Goal: Task Accomplishment & Management: Manage account settings

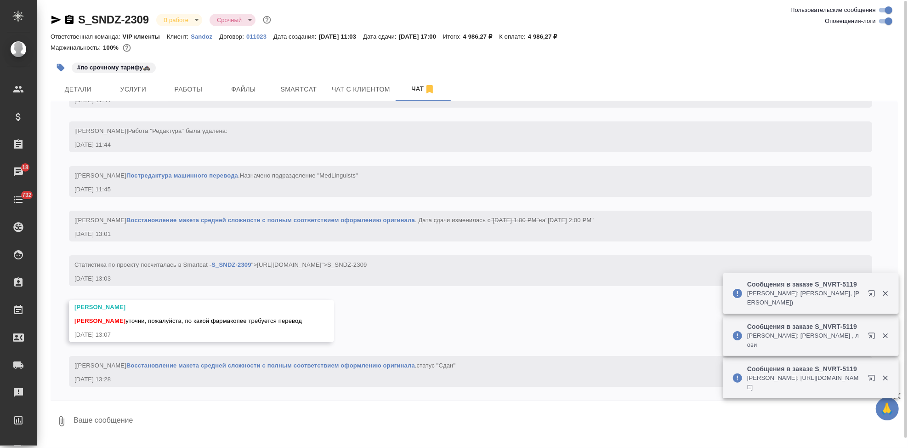
scroll to position [0, 0]
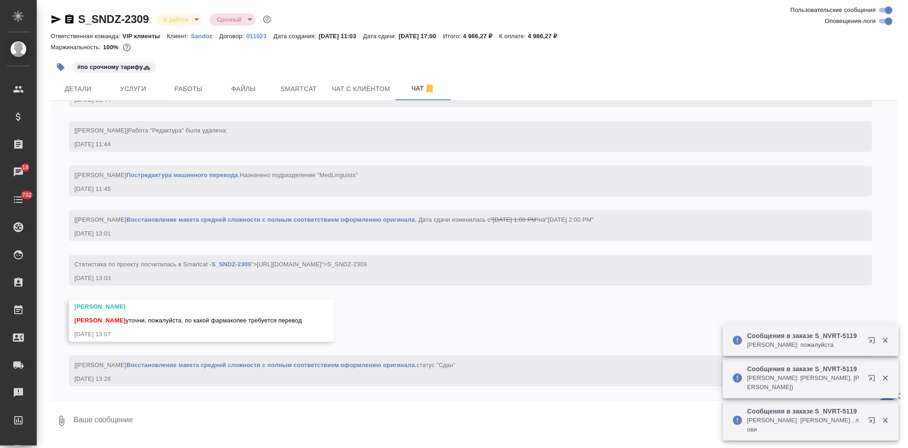
drag, startPoint x: 299, startPoint y: 320, endPoint x: 182, endPoint y: 316, distance: 116.8
click at [182, 316] on div "[PERSON_NAME] уточни, пожалуйста, по какой фармакопее требуется перевод" at bounding box center [187, 318] width 227 height 11
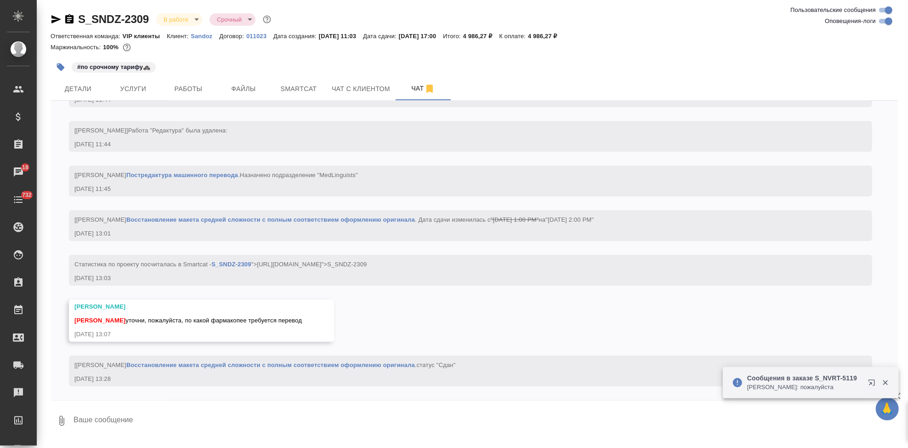
copy span "по какой фармакопее требуется перевод"
click at [230, 412] on textarea at bounding box center [485, 420] width 825 height 31
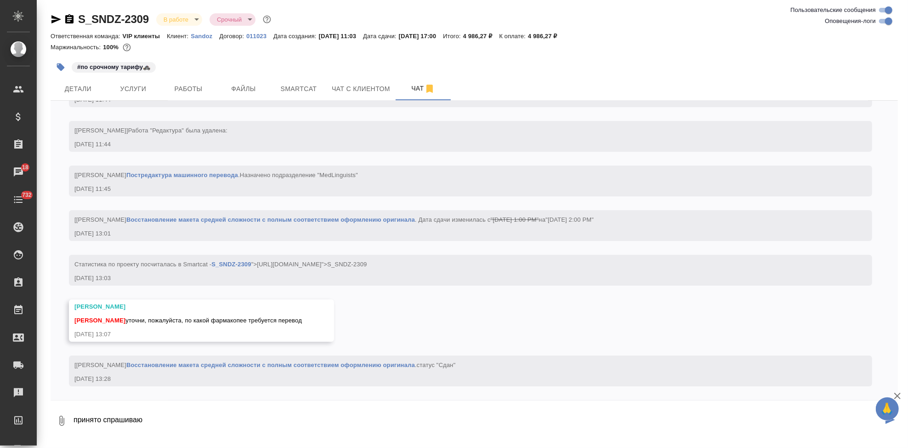
type textarea "принято спрашиваю"
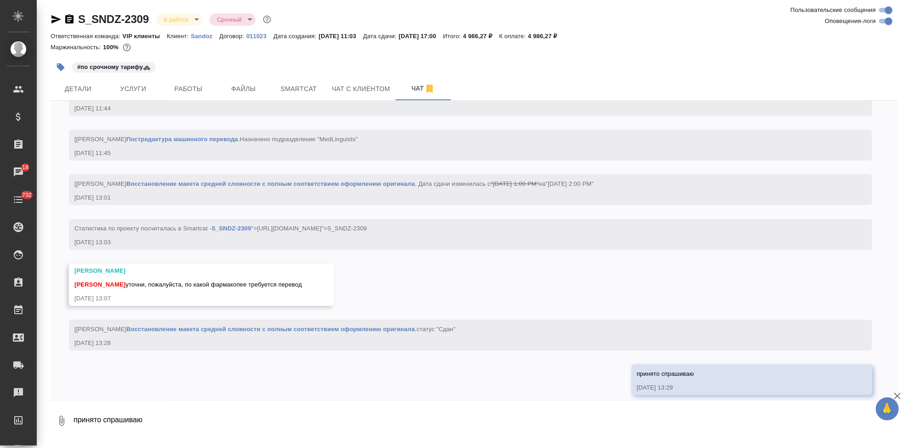
scroll to position [2438, 0]
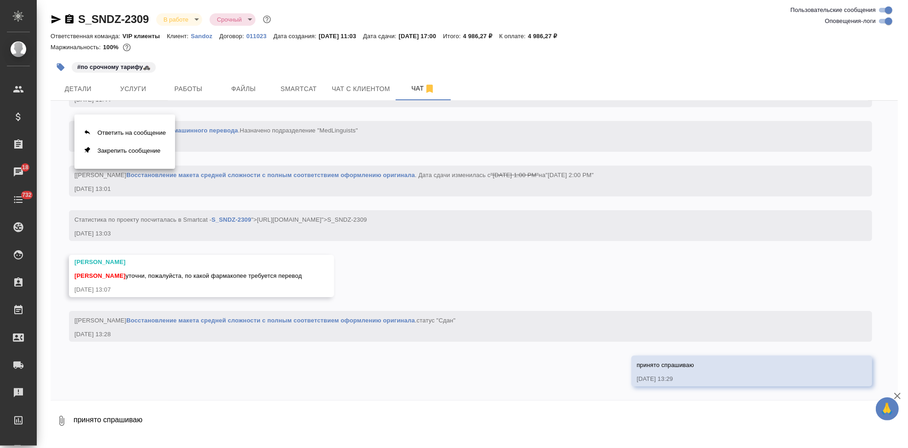
click at [435, 357] on div at bounding box center [454, 224] width 908 height 448
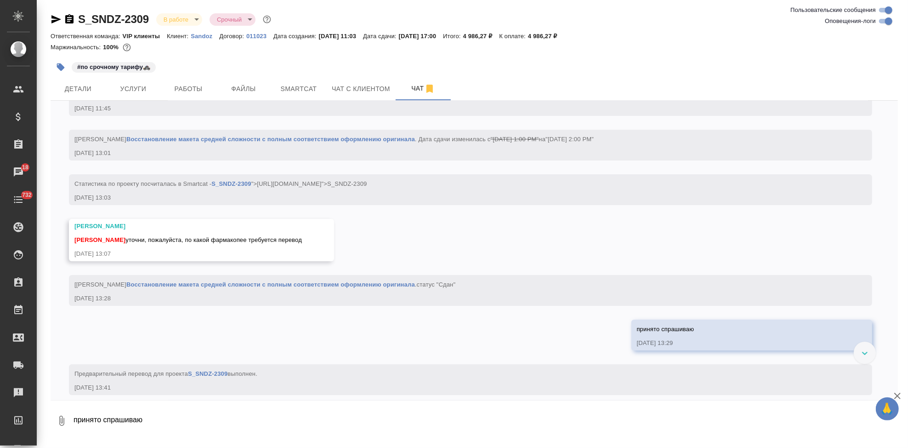
scroll to position [2527, 0]
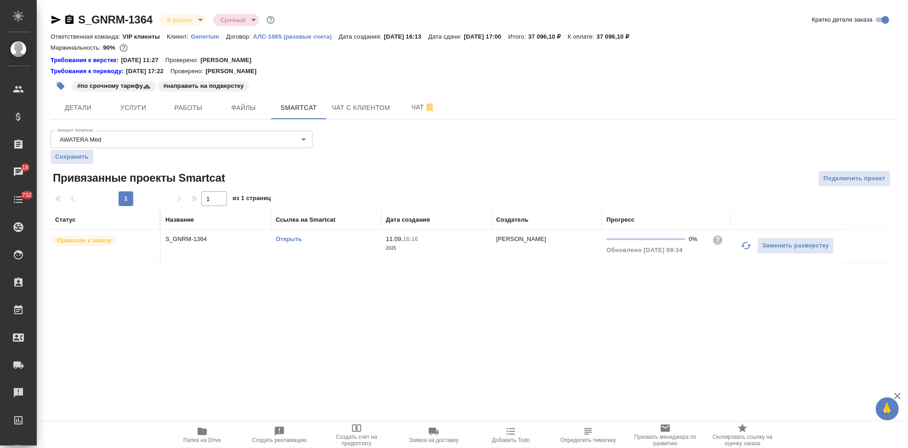
click at [205, 39] on p "Generium" at bounding box center [208, 36] width 35 height 7
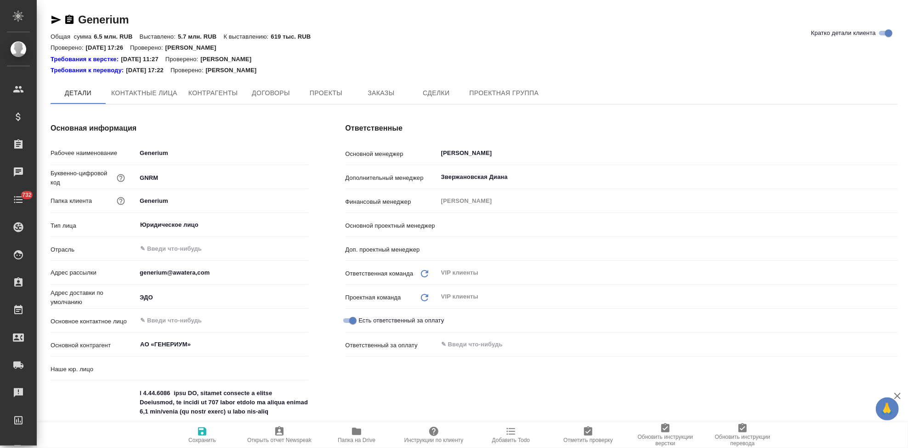
type input "(AU) Общество с ограниченной ответственностью "АЛС""
type textarea "x"
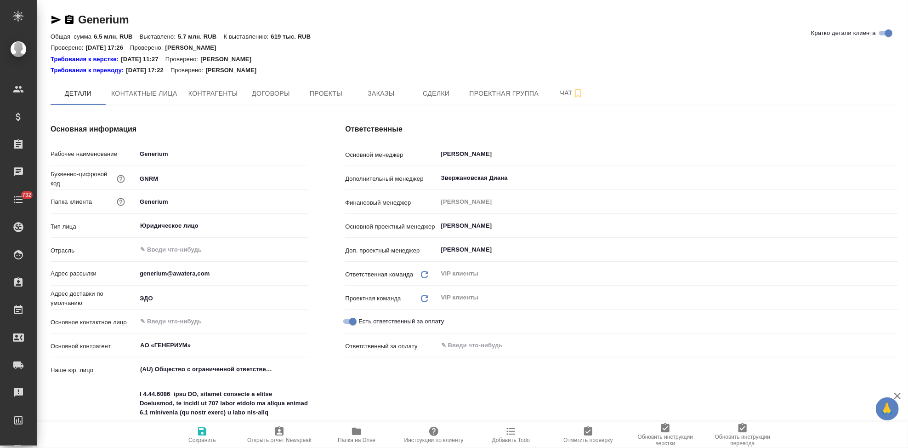
type input "Грабко Мария"
type input "[PERSON_NAME]"
type textarea "x"
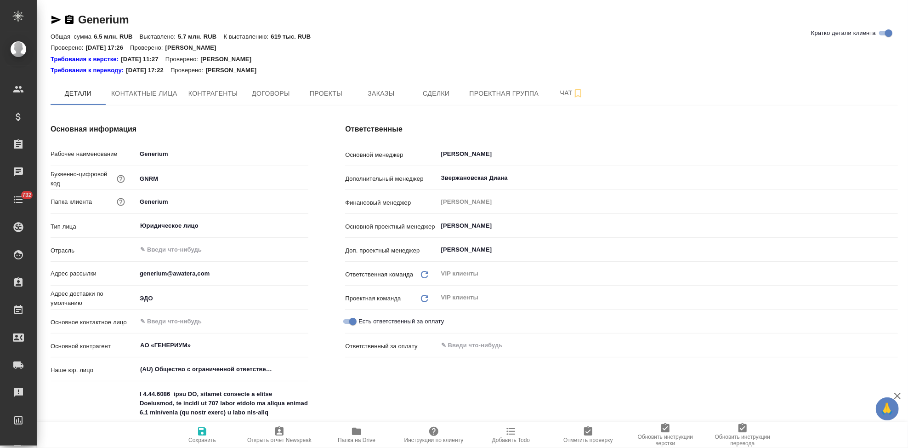
type textarea "x"
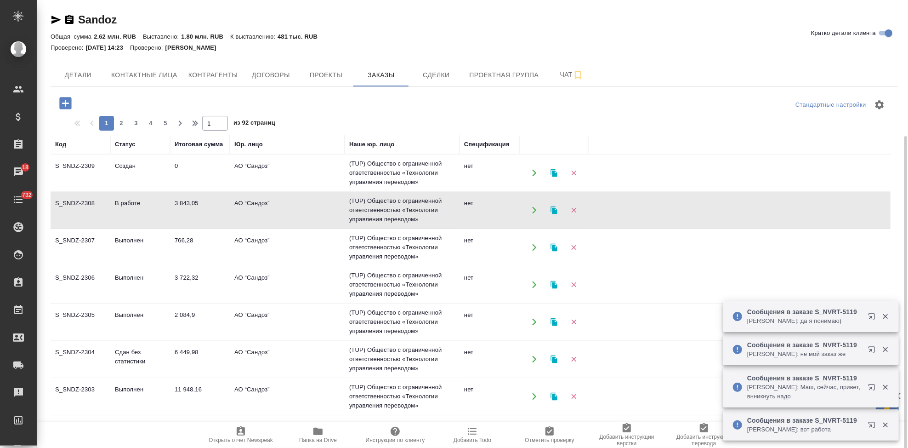
scroll to position [73, 0]
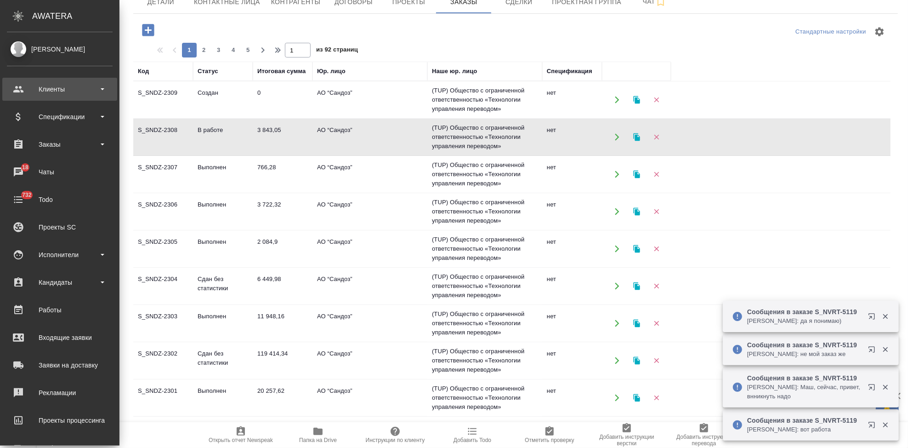
click at [17, 94] on div "Клиенты" at bounding box center [60, 89] width 106 height 14
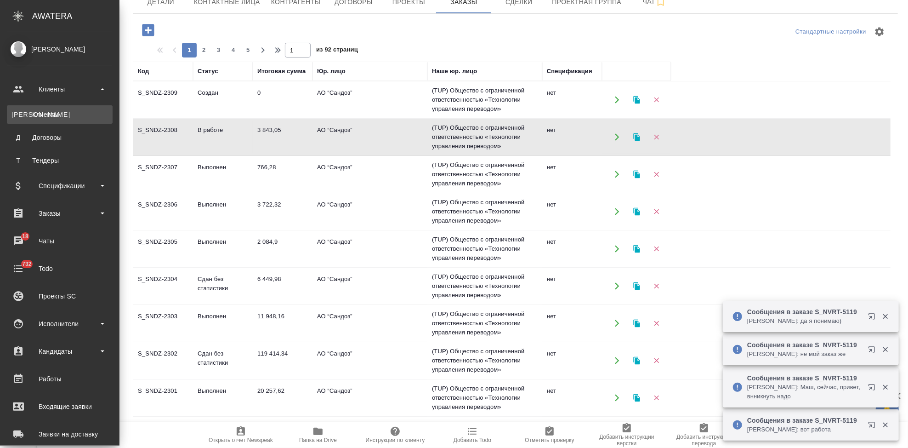
click at [50, 108] on link "К Клиенты" at bounding box center [60, 114] width 106 height 18
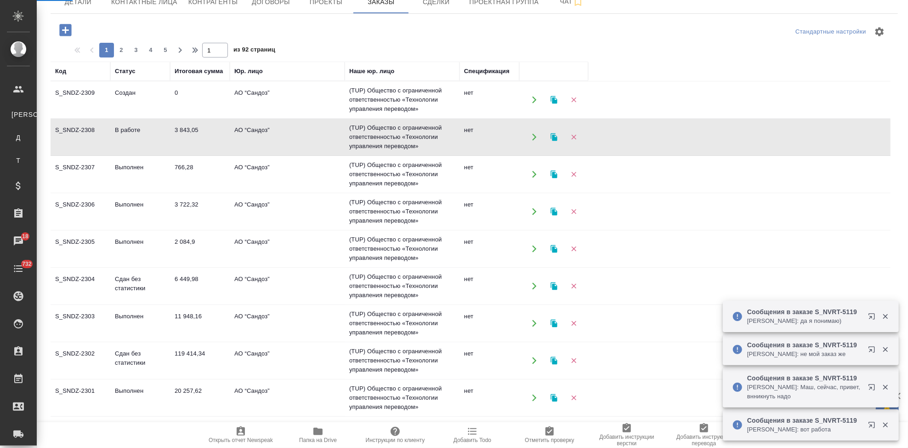
select select "RU"
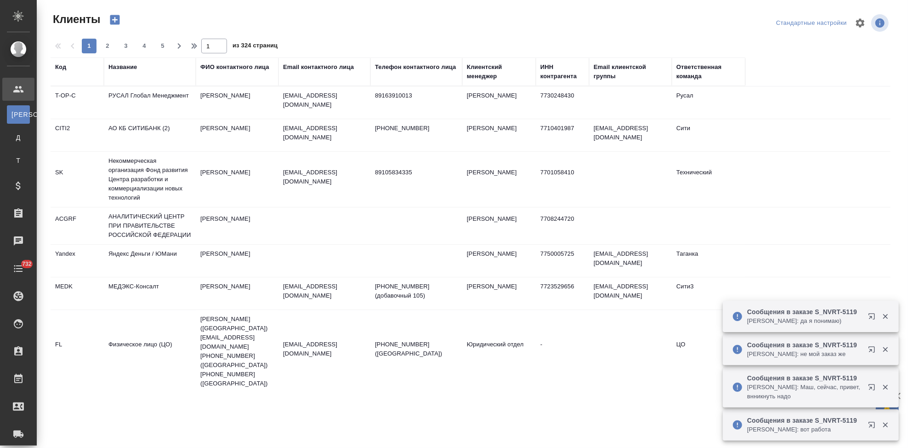
click at [54, 73] on th "Код" at bounding box center [77, 71] width 53 height 28
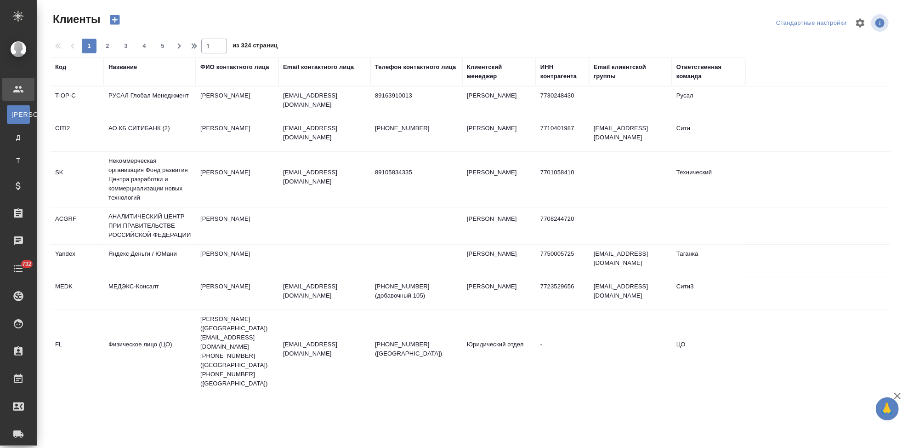
click at [61, 68] on div "Код" at bounding box center [60, 67] width 11 height 9
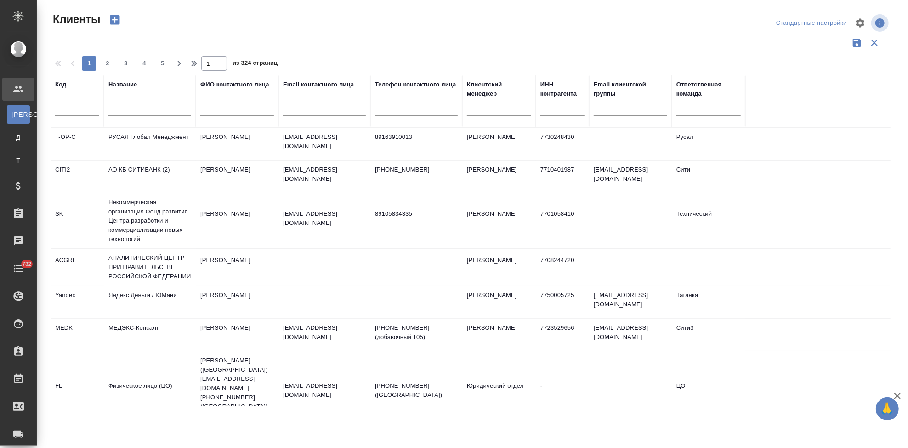
click at [67, 113] on input "text" at bounding box center [77, 109] width 44 height 11
type input "gnrm"
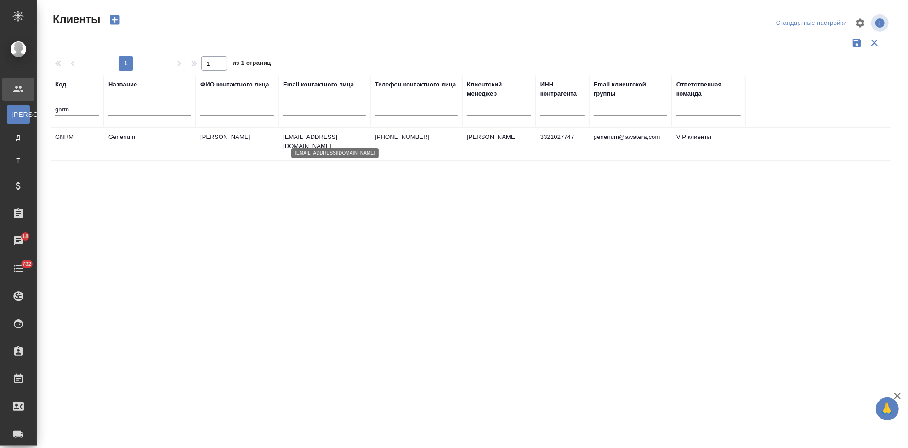
click at [315, 141] on p "emastakhova@generium.ru" at bounding box center [324, 141] width 83 height 18
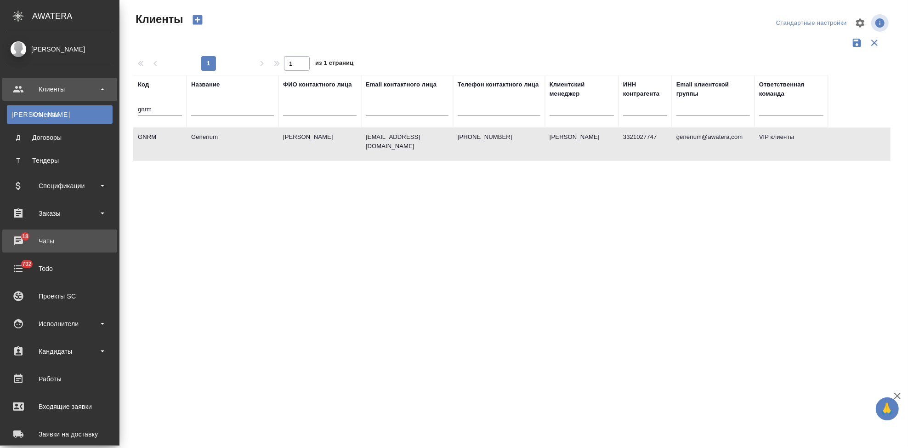
click at [37, 234] on div "Чаты" at bounding box center [60, 241] width 106 height 14
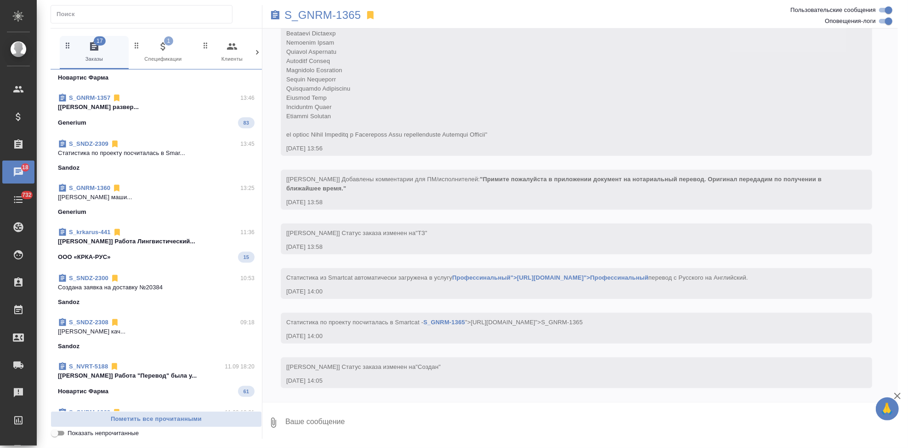
scroll to position [306, 0]
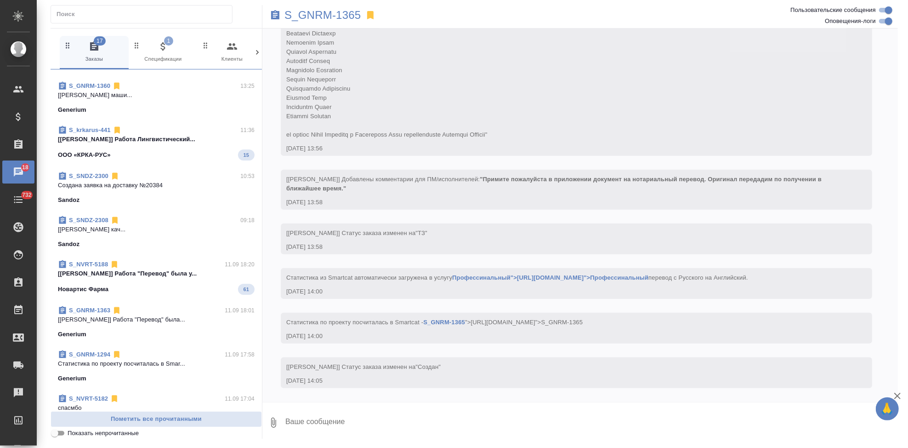
click at [90, 216] on link "S_SNDZ-2308" at bounding box center [89, 219] width 40 height 7
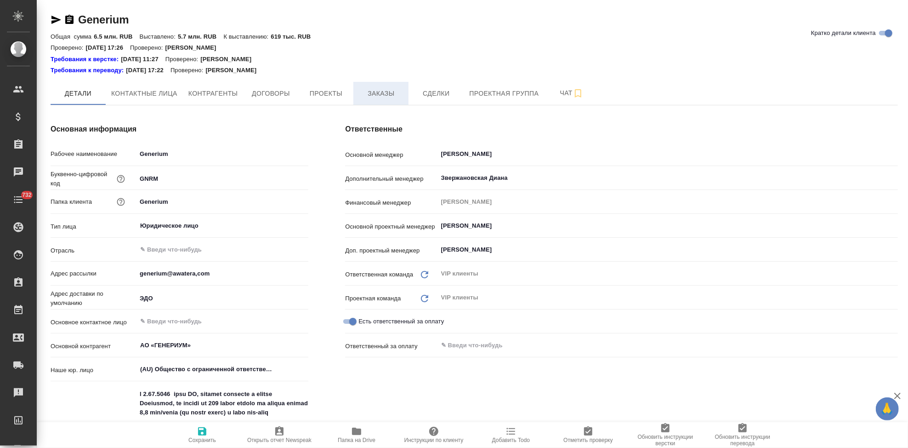
type textarea "x"
click at [382, 100] on button "Заказы" at bounding box center [380, 93] width 55 height 23
type textarea "x"
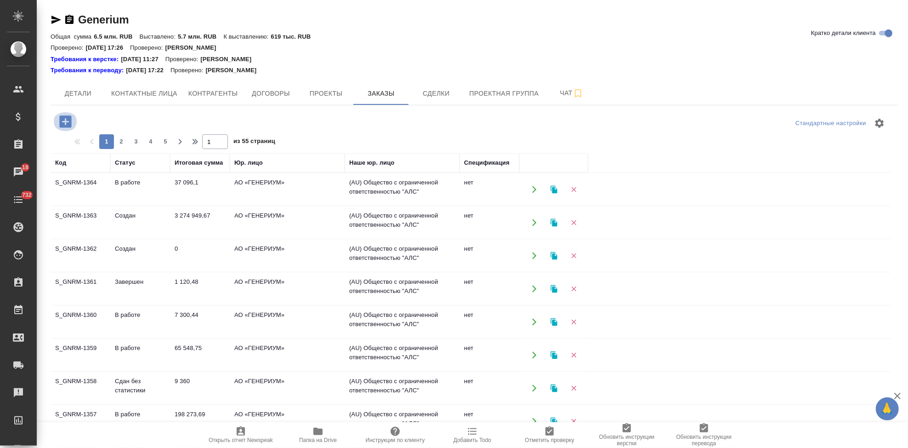
click at [64, 121] on icon "button" at bounding box center [65, 122] width 16 height 16
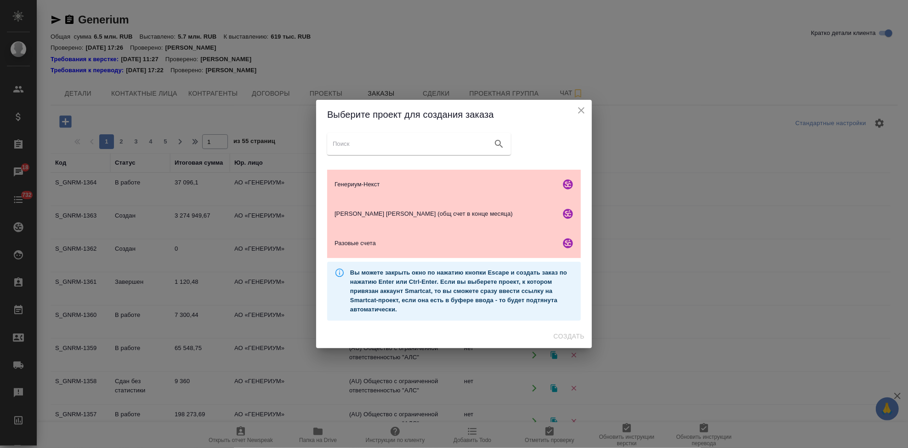
click at [228, 216] on div "Выберите проект для создания заказа Генериум-Некст Кондрашова Тищенко (общ счет…" at bounding box center [454, 224] width 908 height 448
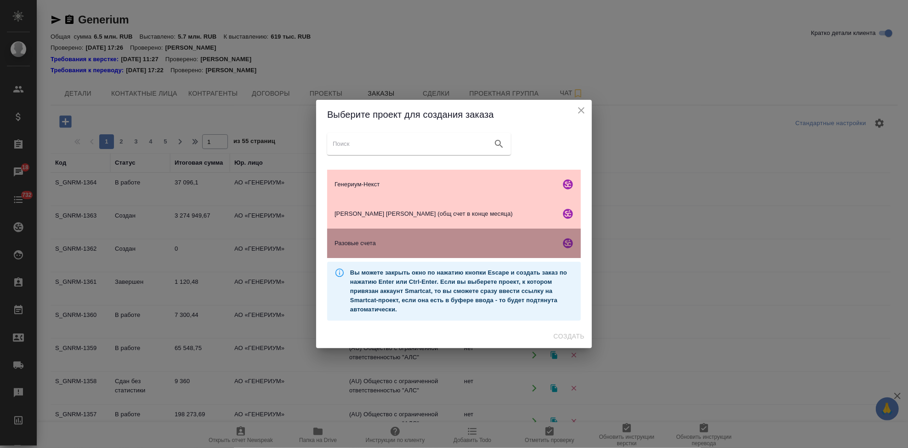
click at [356, 249] on div "Разовые счета" at bounding box center [454, 242] width 254 height 29
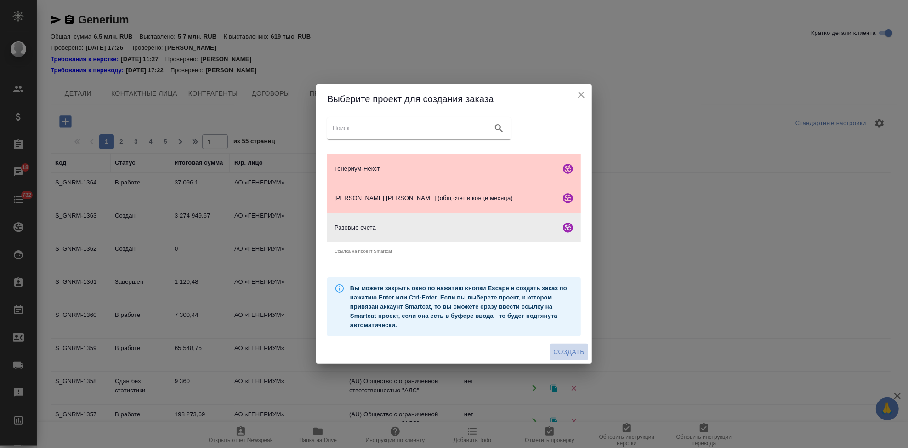
click at [577, 348] on span "Создать" at bounding box center [569, 351] width 31 height 11
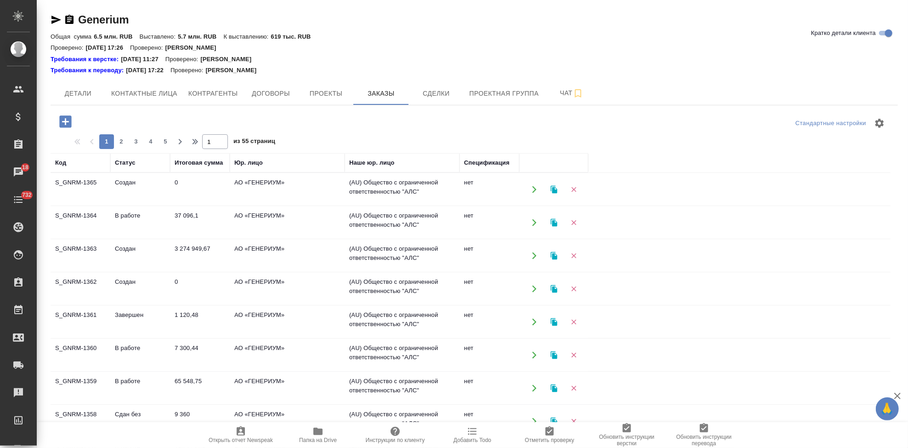
click at [120, 183] on td "Создан" at bounding box center [140, 189] width 60 height 32
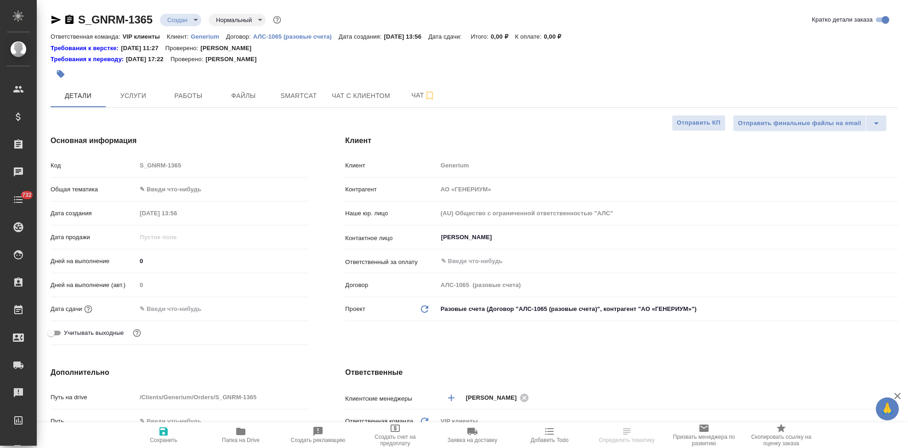
select select "RU"
type textarea "x"
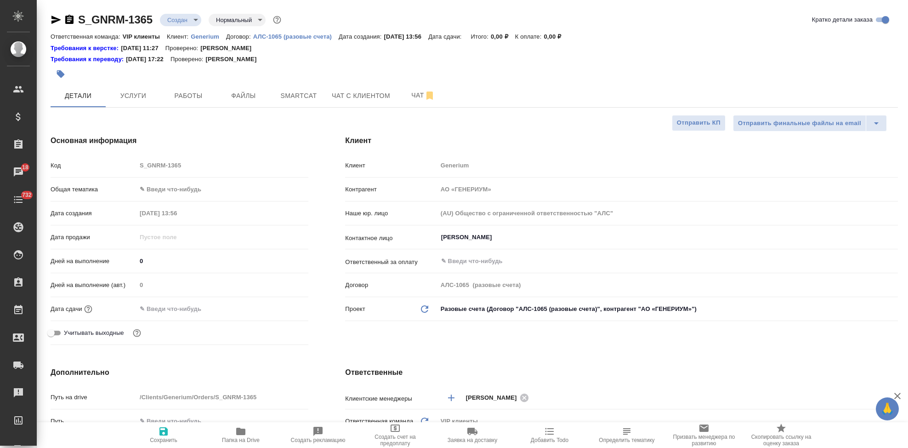
type textarea "x"
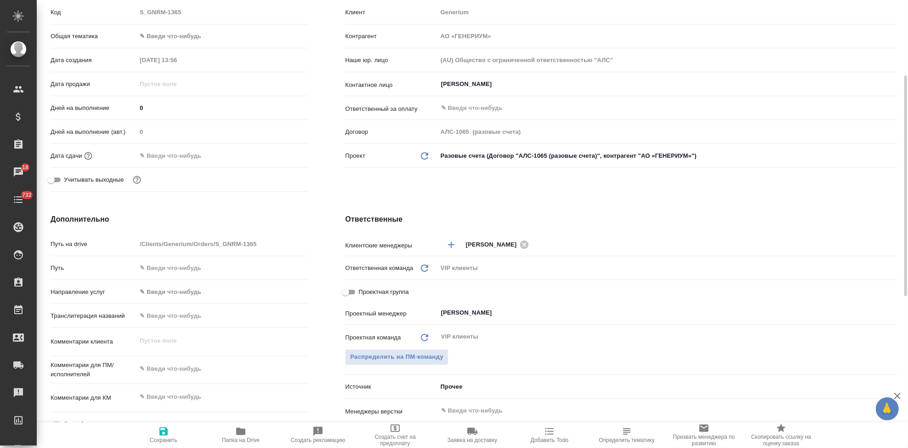
scroll to position [204, 0]
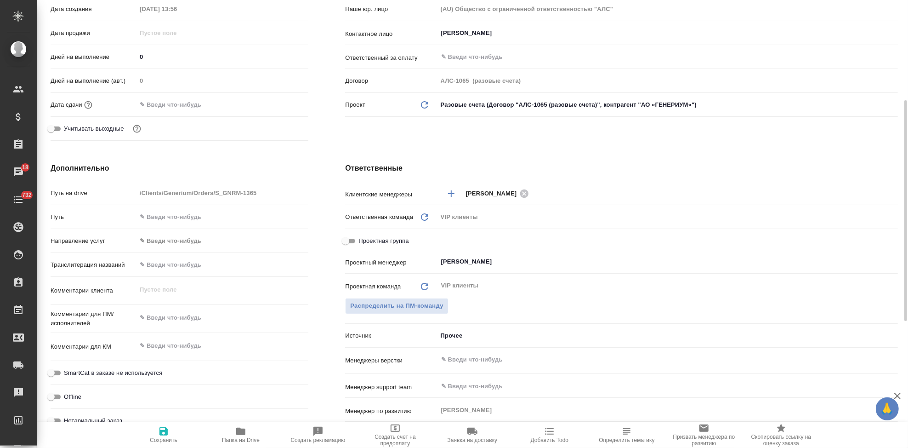
type textarea "x"
click at [176, 317] on textarea at bounding box center [222, 318] width 172 height 16
paste textarea "Примите пожалуйста в приложении документ на нотариальный перевод. Оригинал пере…"
type textarea "Примите пожалуйста в приложении документ на нотариальный перевод. Оригинал пере…"
type textarea "x"
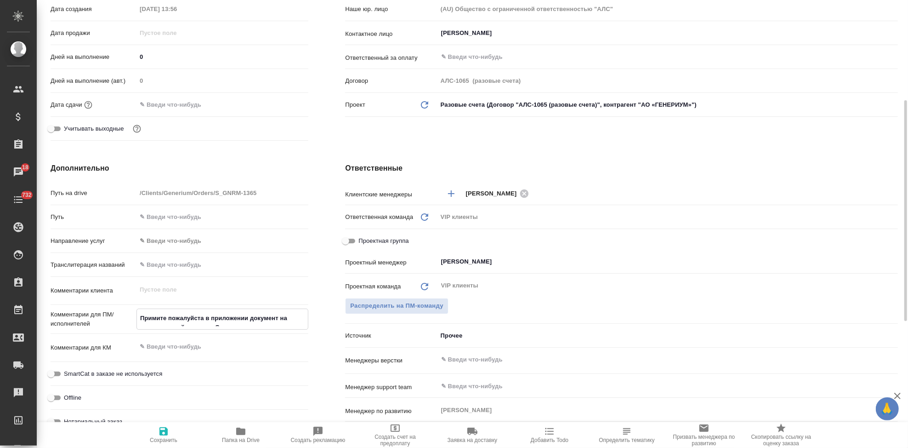
type textarea "x"
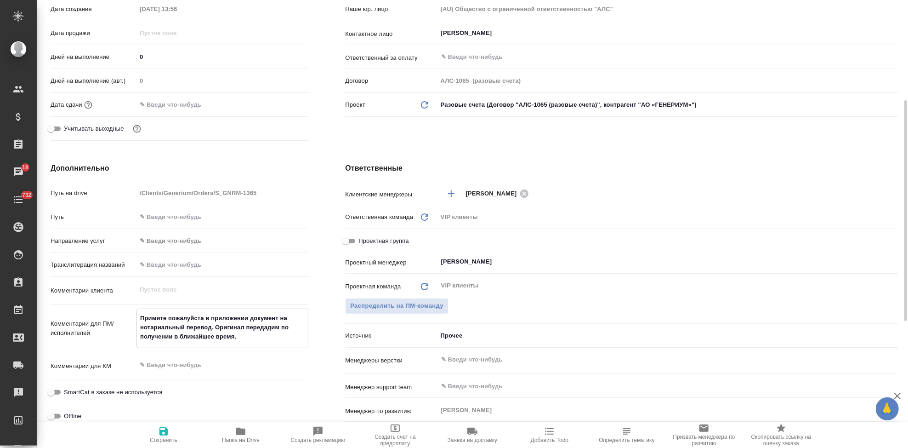
type textarea "Примите пожалуйста в приложении документ на нотариальный перевод. Оригинал пере…"
type textarea "x"
click at [168, 435] on icon "button" at bounding box center [163, 431] width 11 height 11
type textarea "x"
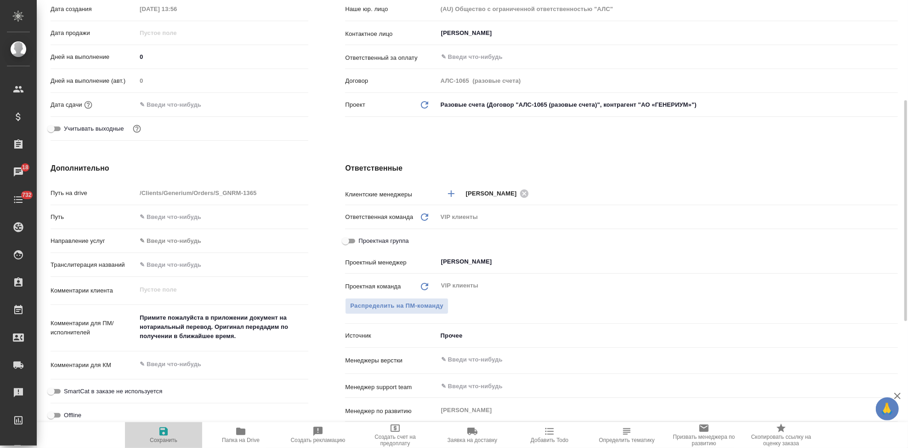
type textarea "x"
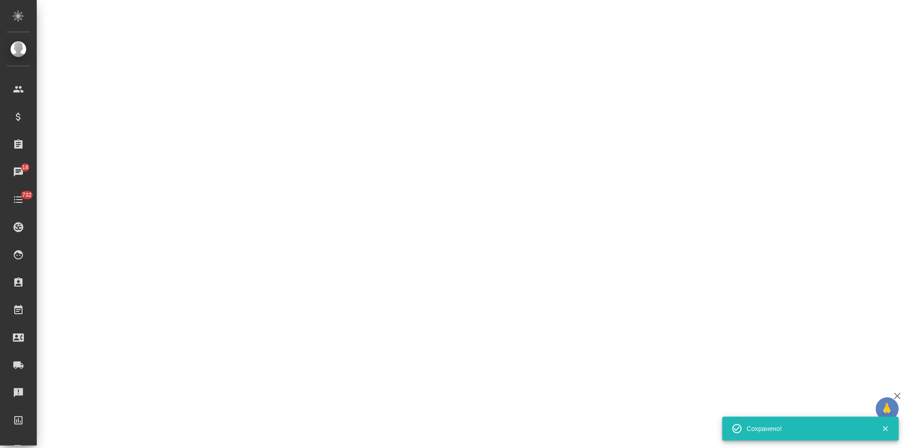
select select "RU"
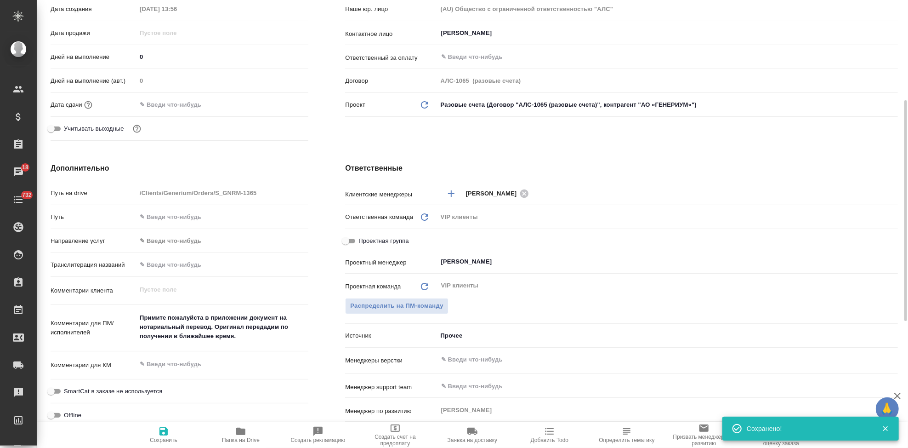
type textarea "x"
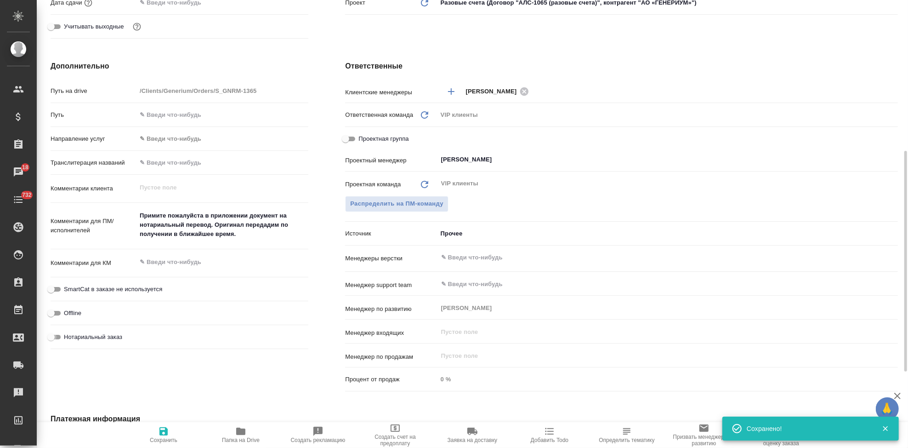
click at [54, 333] on input "Нотариальный заказ" at bounding box center [50, 336] width 33 height 11
checkbox input "true"
type textarea "x"
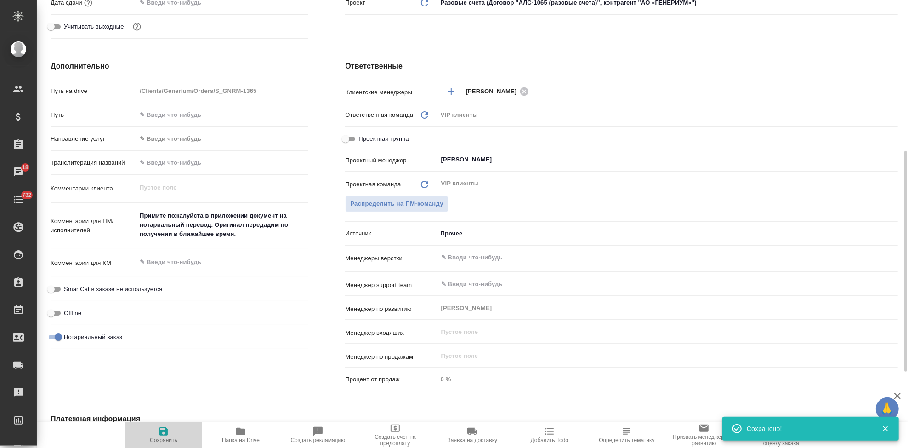
click at [164, 436] on icon "button" at bounding box center [163, 431] width 11 height 11
type textarea "x"
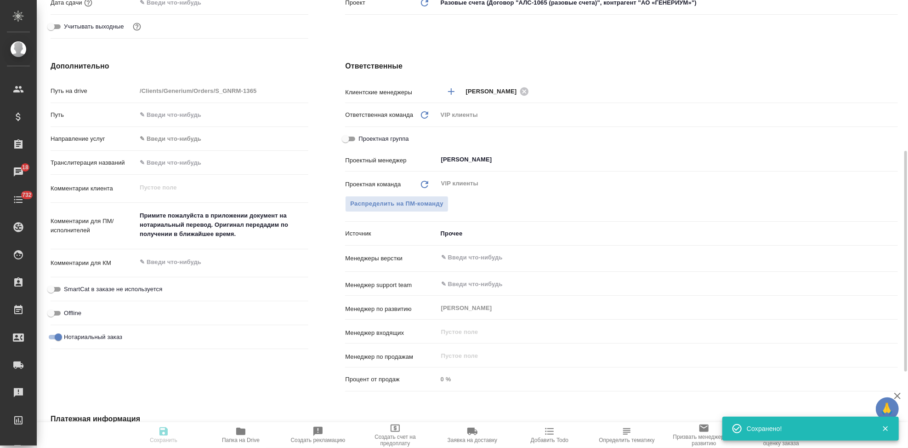
type textarea "x"
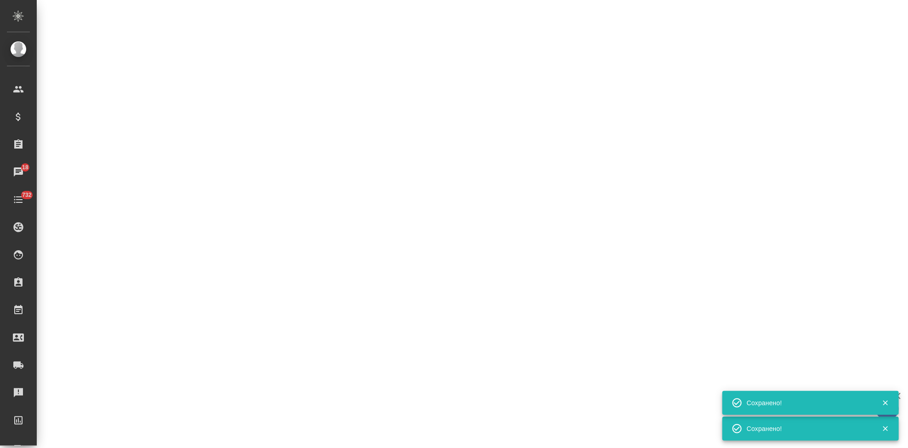
select select "RU"
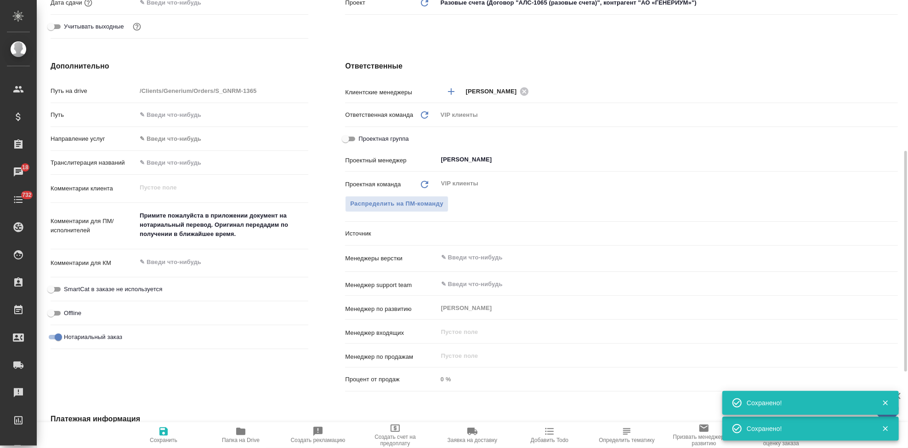
type textarea "x"
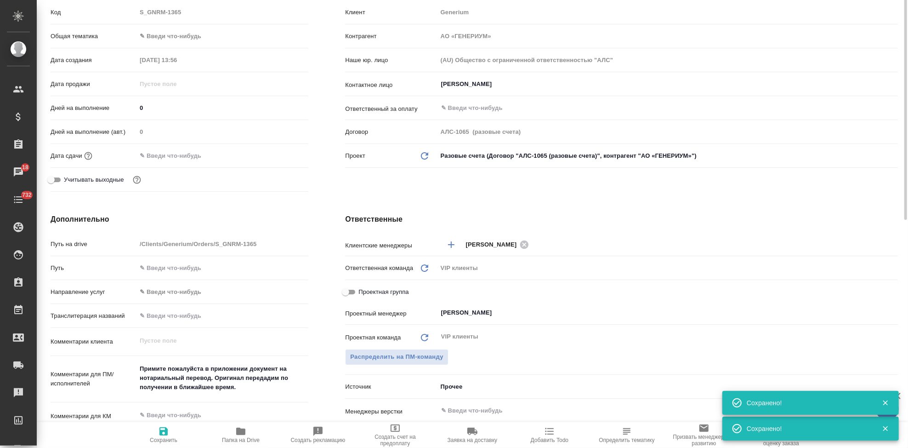
scroll to position [0, 0]
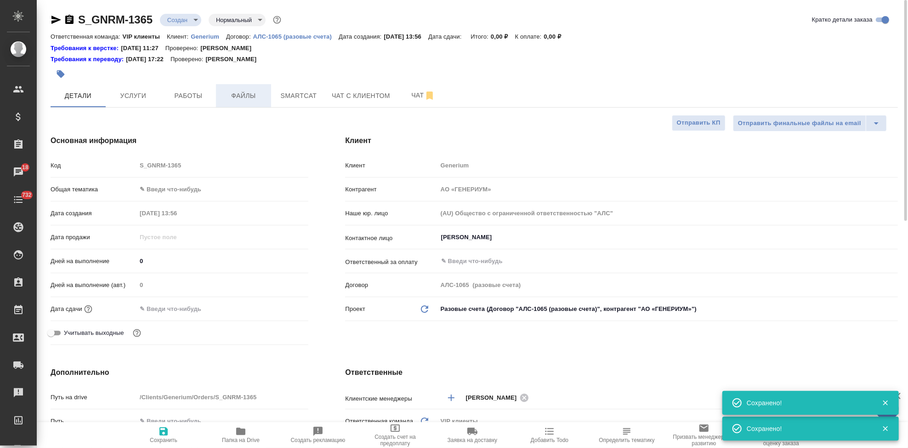
click at [250, 99] on span "Файлы" at bounding box center [244, 95] width 44 height 11
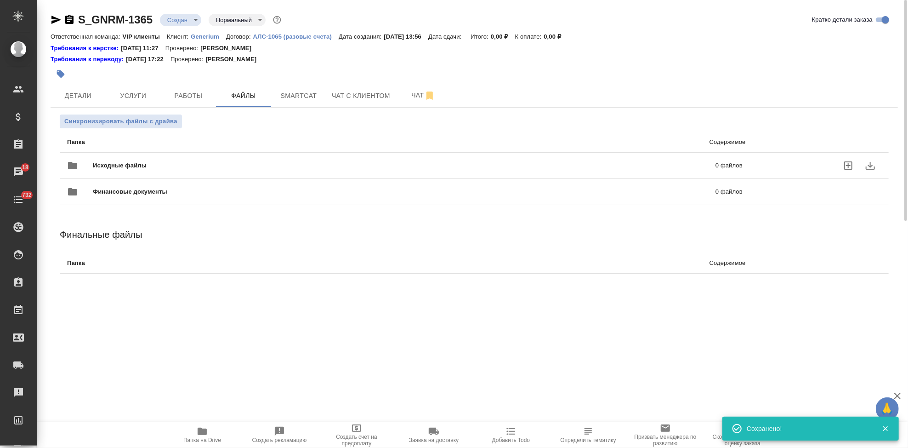
click at [843, 164] on icon "uploadFiles" at bounding box center [848, 165] width 11 height 11
click at [0, 0] on input "uploadFiles" at bounding box center [0, 0] width 0 height 0
click at [196, 20] on body "🙏 .cls-1 fill:#fff; AWATERA Kabargina Anna Клиенты Спецификации Заказы 18 Чаты …" at bounding box center [454, 224] width 908 height 448
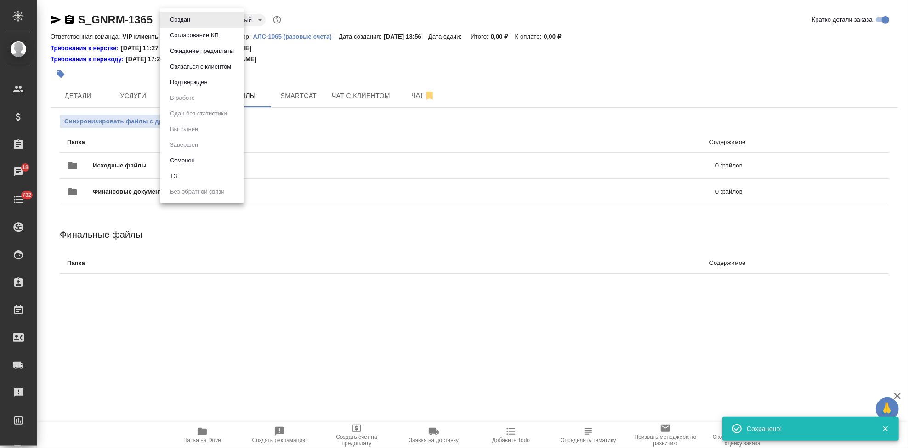
click at [184, 173] on li "ТЗ" at bounding box center [202, 176] width 84 height 16
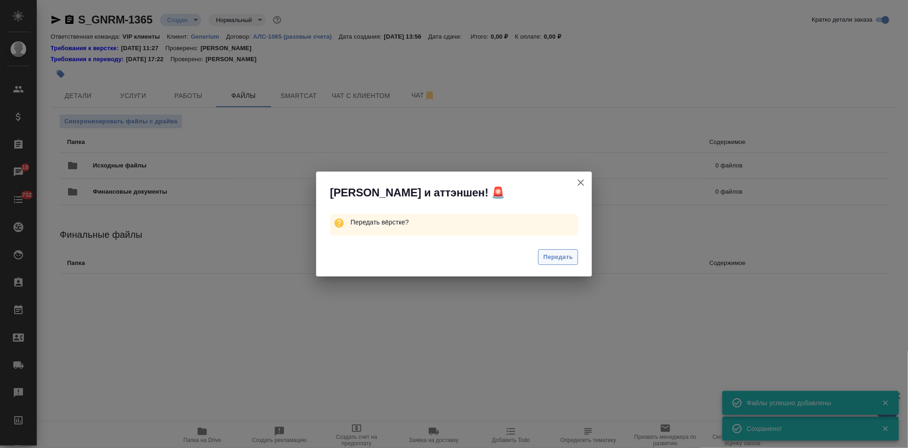
click at [540, 258] on button "Передать" at bounding box center [558, 257] width 40 height 16
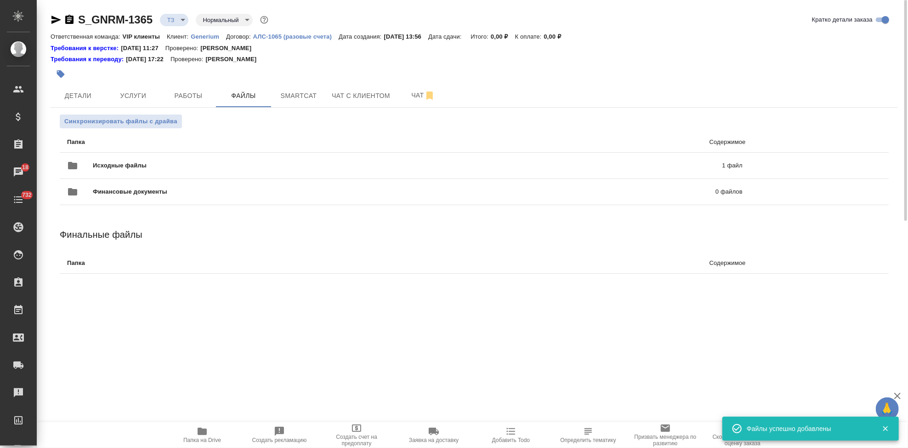
click at [64, 73] on icon "button" at bounding box center [60, 73] width 9 height 9
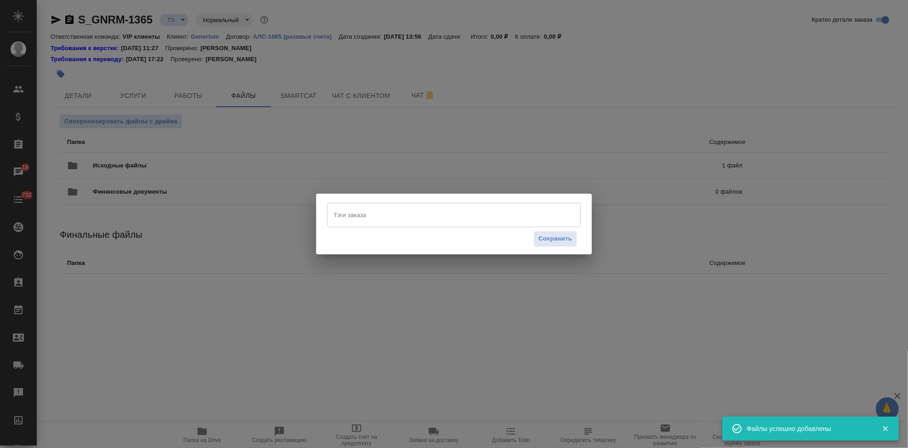
click at [358, 218] on input "Тэги заказа" at bounding box center [445, 215] width 228 height 16
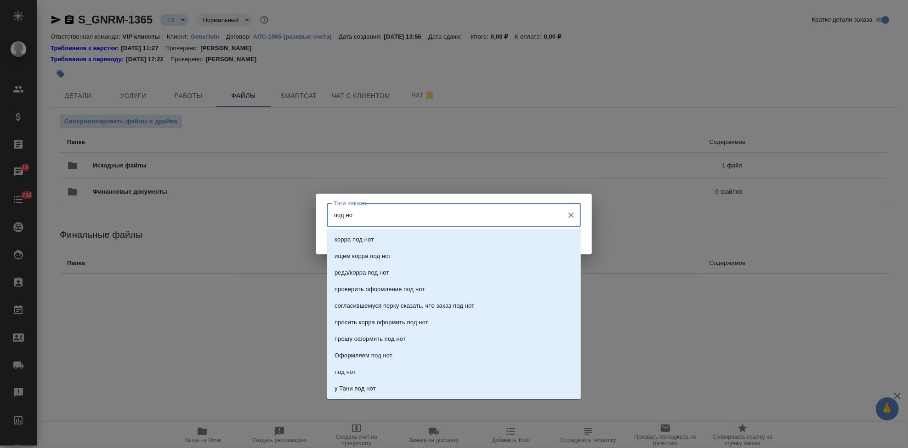
type input "под нот"
click at [341, 368] on p "под нот" at bounding box center [345, 371] width 21 height 9
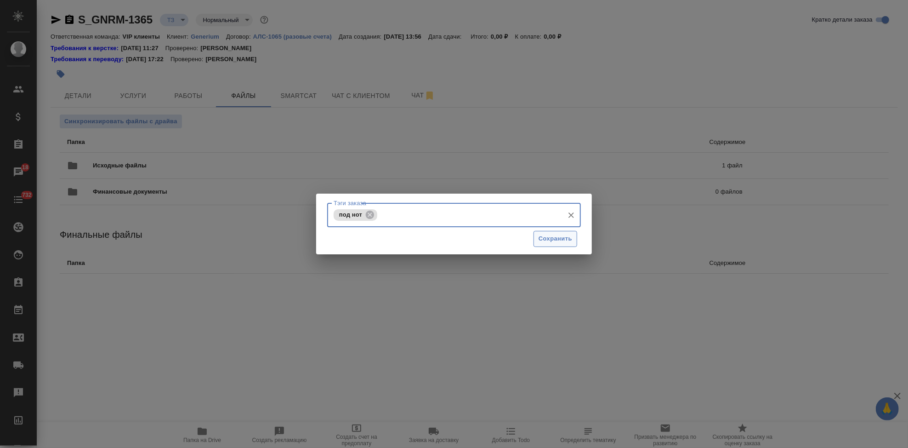
click at [548, 242] on span "Сохранить" at bounding box center [556, 238] width 34 height 11
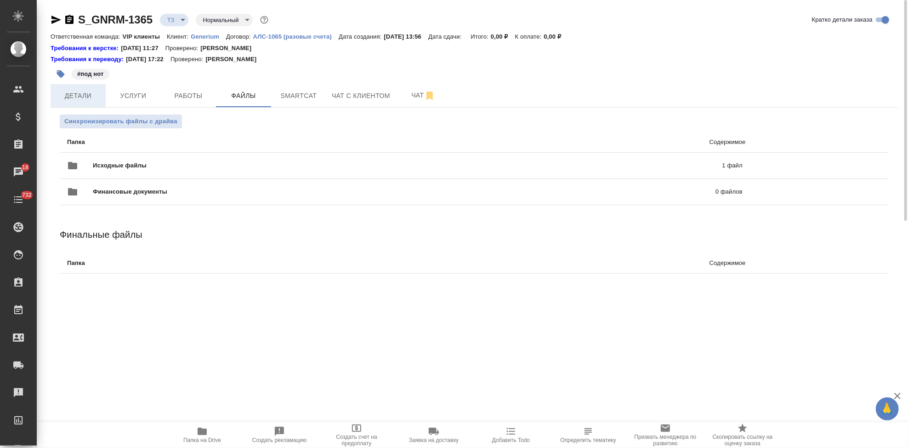
click at [69, 99] on span "Детали" at bounding box center [78, 95] width 44 height 11
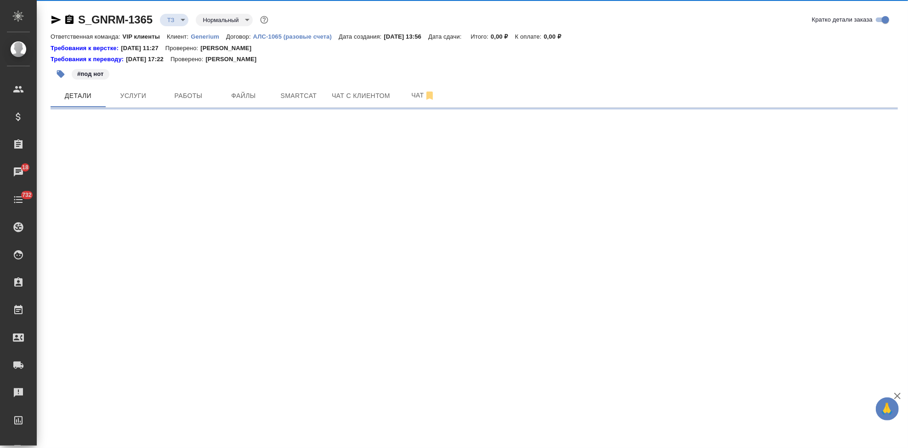
select select "RU"
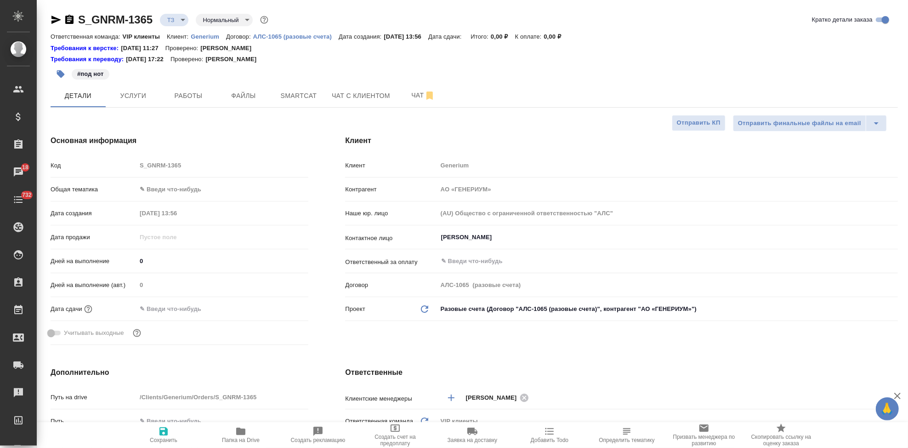
type textarea "x"
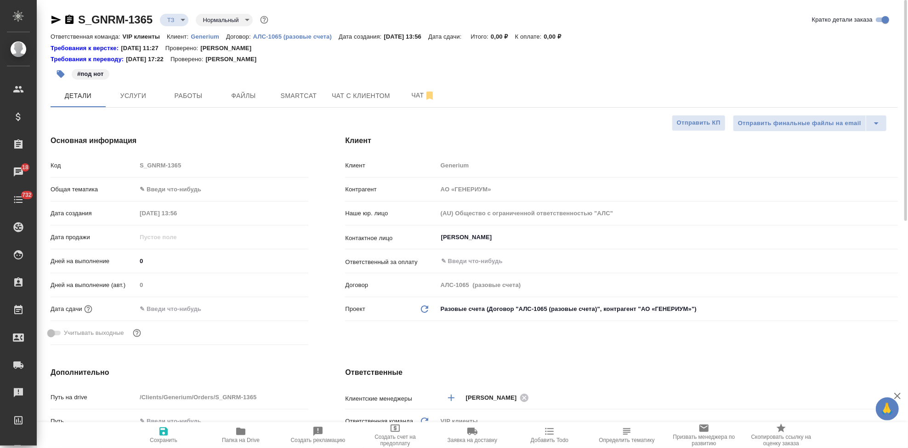
type textarea "x"
click at [139, 94] on span "Услуги" at bounding box center [133, 95] width 44 height 11
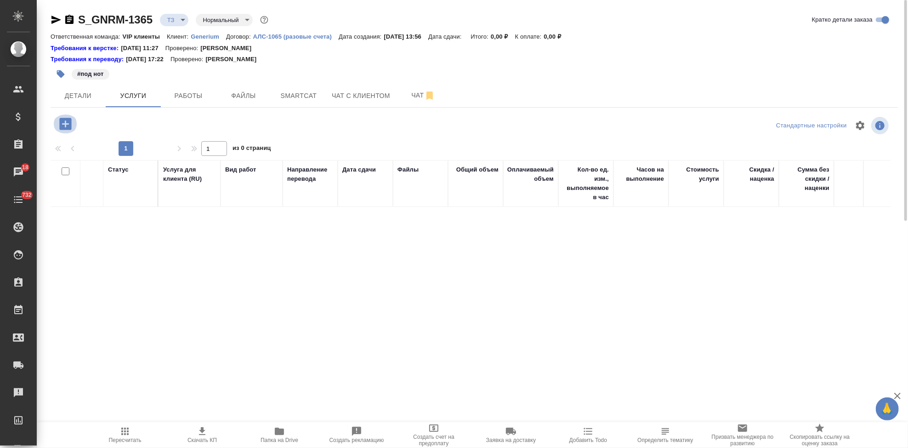
click at [62, 124] on icon "button" at bounding box center [65, 124] width 12 height 12
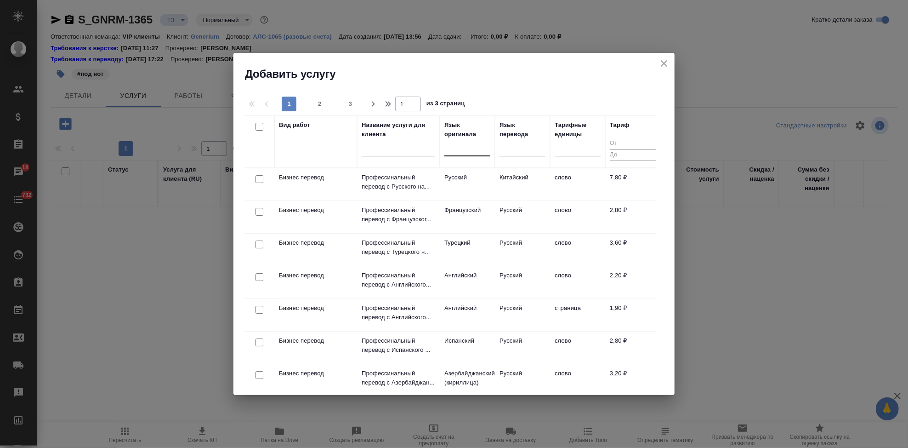
click at [463, 150] on div at bounding box center [467, 146] width 46 height 13
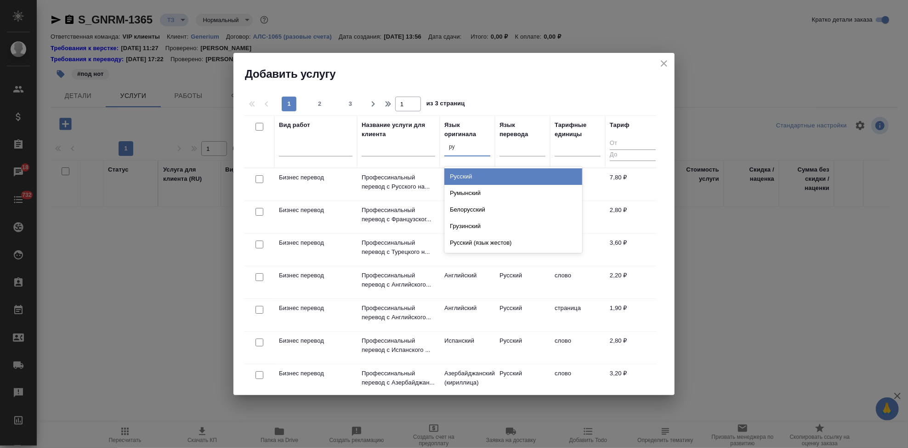
type input "рус"
click at [486, 177] on div "Русский" at bounding box center [513, 176] width 138 height 17
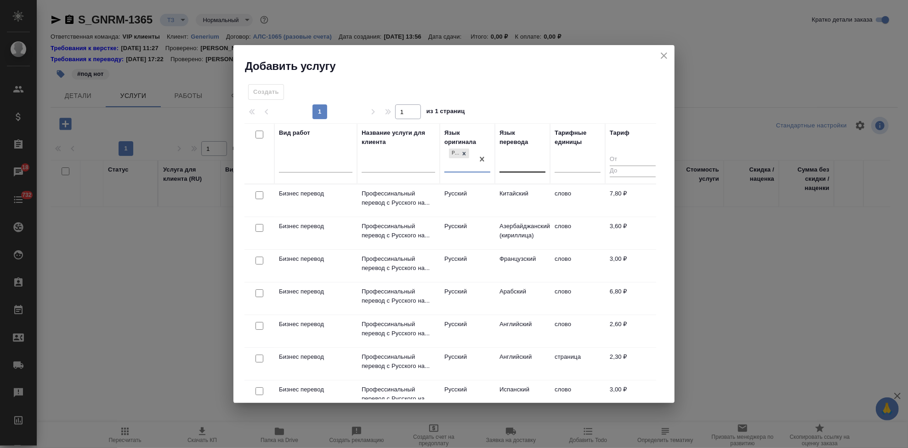
click at [516, 165] on div at bounding box center [523, 163] width 46 height 13
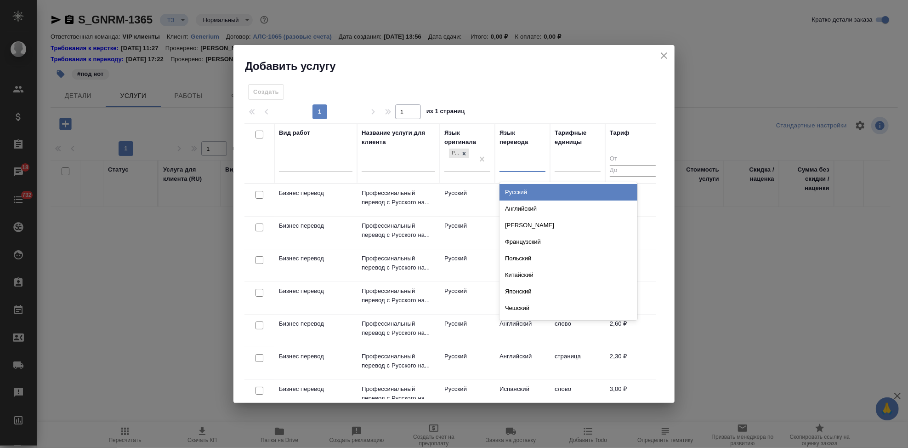
type input "а"
click at [529, 188] on div "Английский" at bounding box center [569, 192] width 138 height 17
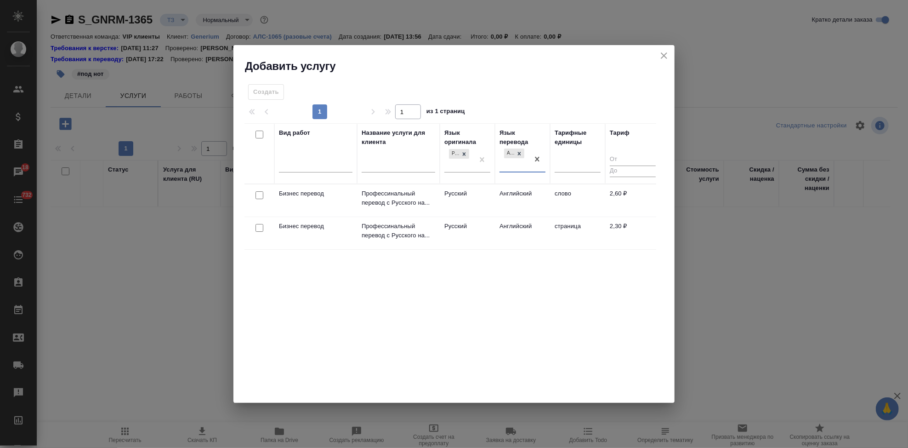
click at [511, 197] on td "Английский" at bounding box center [522, 200] width 55 height 32
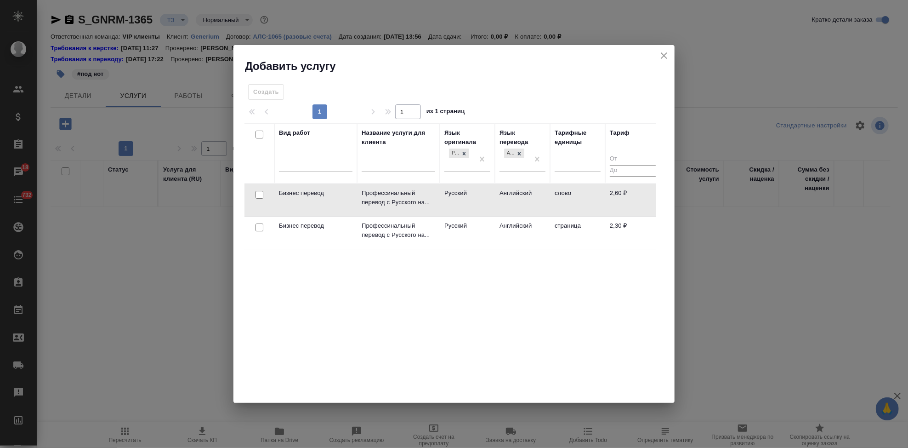
click at [511, 197] on td "Английский" at bounding box center [522, 200] width 55 height 32
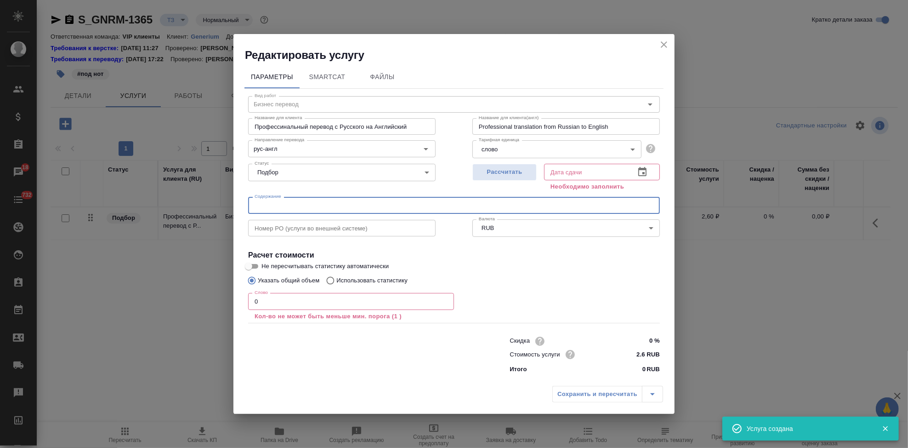
click at [341, 207] on input "text" at bounding box center [454, 205] width 412 height 17
paste input "CPP Босния_перевод"
type input "CPP Босния_перевод"
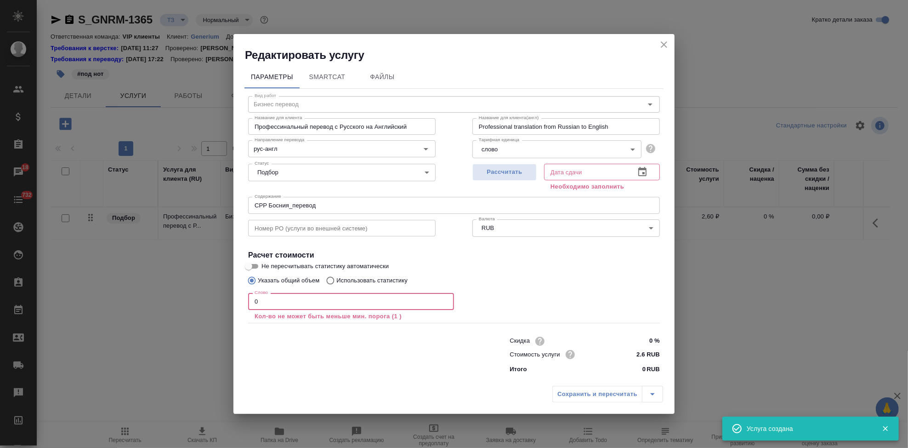
click at [280, 303] on input "0" at bounding box center [351, 301] width 206 height 17
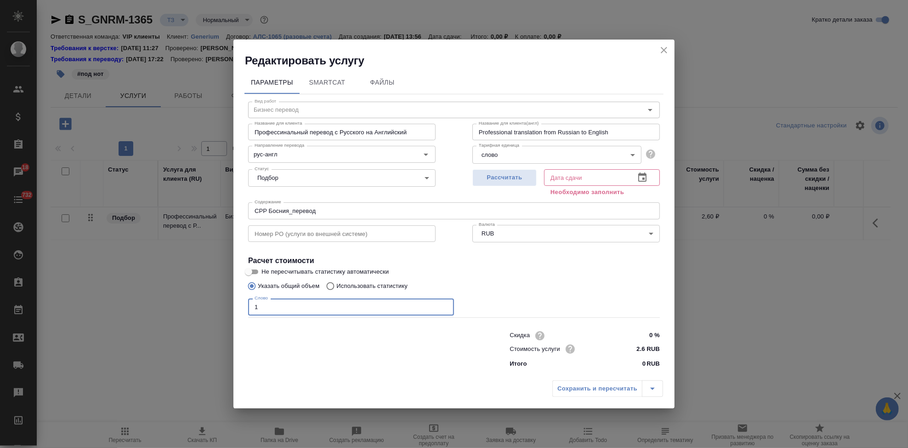
type input "1"
click at [641, 176] on icon "button" at bounding box center [642, 177] width 11 height 11
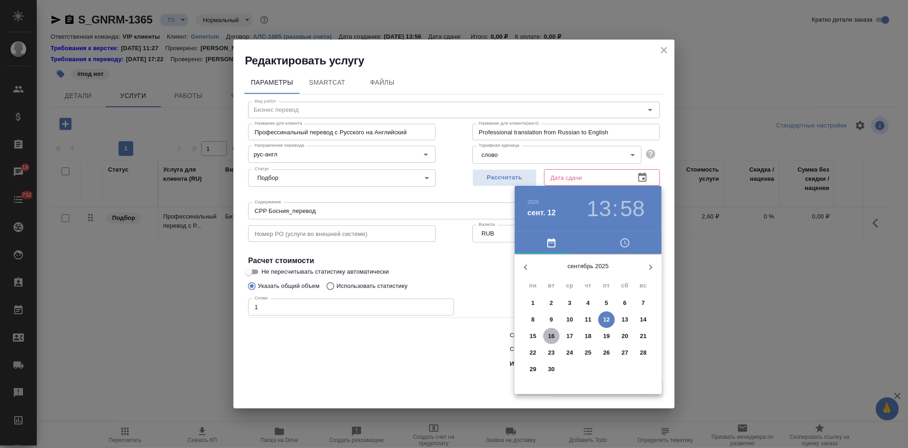
click at [554, 334] on p "16" at bounding box center [551, 335] width 7 height 9
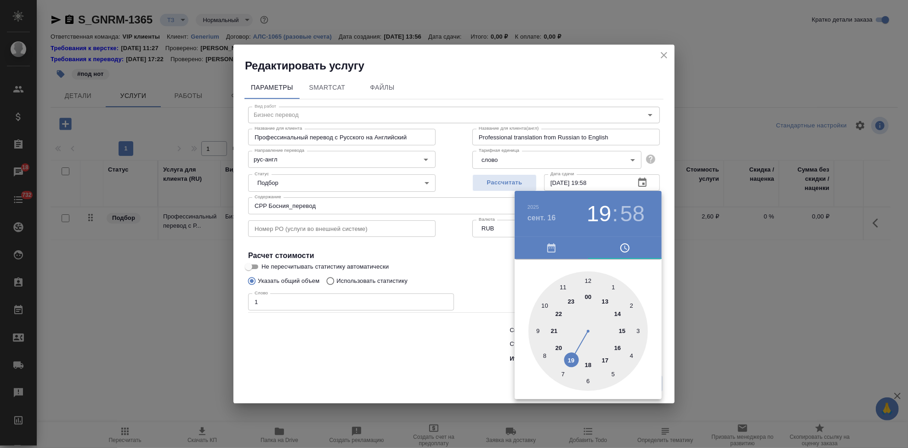
drag, startPoint x: 599, startPoint y: 304, endPoint x: 582, endPoint y: 351, distance: 50.5
click at [582, 351] on div at bounding box center [588, 330] width 119 height 119
click at [592, 216] on h3 "19" at bounding box center [599, 214] width 24 height 26
click at [590, 359] on div at bounding box center [588, 330] width 119 height 119
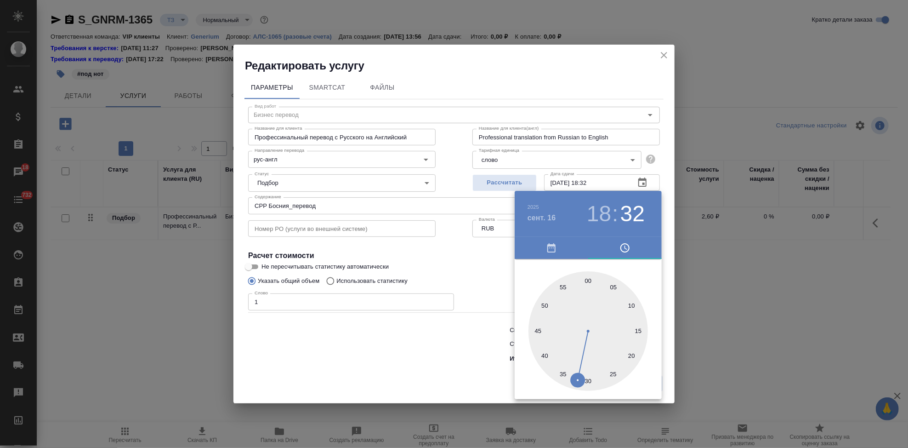
click at [587, 282] on div at bounding box center [588, 330] width 119 height 119
type input "16.09.2025 18:00"
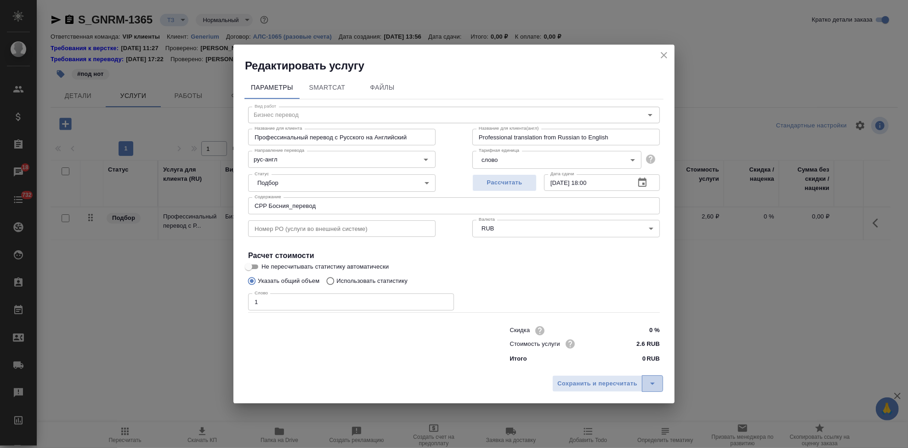
click at [657, 382] on icon "split button" at bounding box center [652, 383] width 11 height 11
click at [609, 366] on li "Сохранить" at bounding box center [609, 364] width 111 height 15
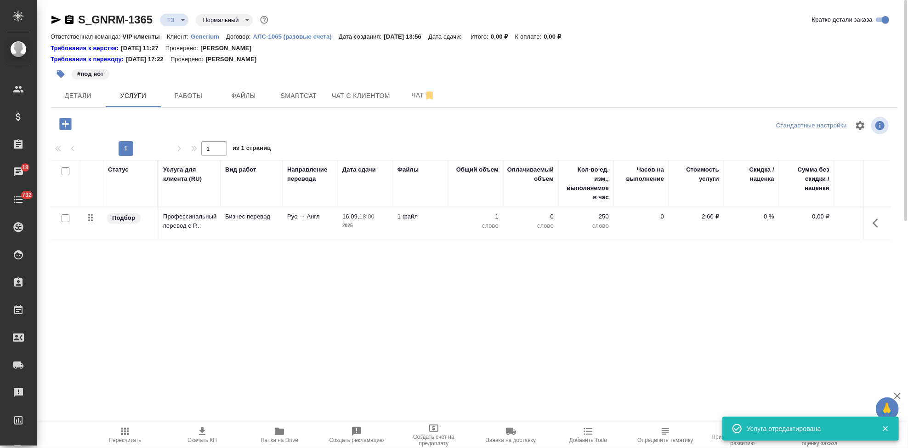
click at [68, 217] on input "checkbox" at bounding box center [66, 218] width 8 height 8
checkbox input "true"
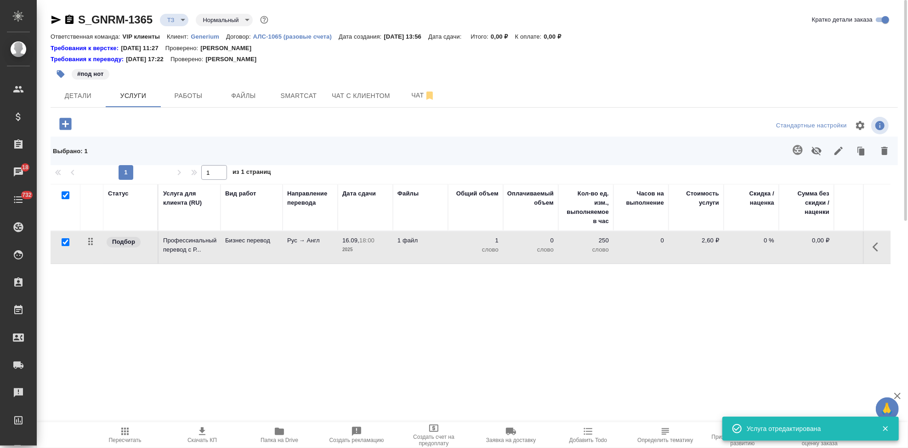
click at [794, 152] on icon "button" at bounding box center [798, 150] width 10 height 10
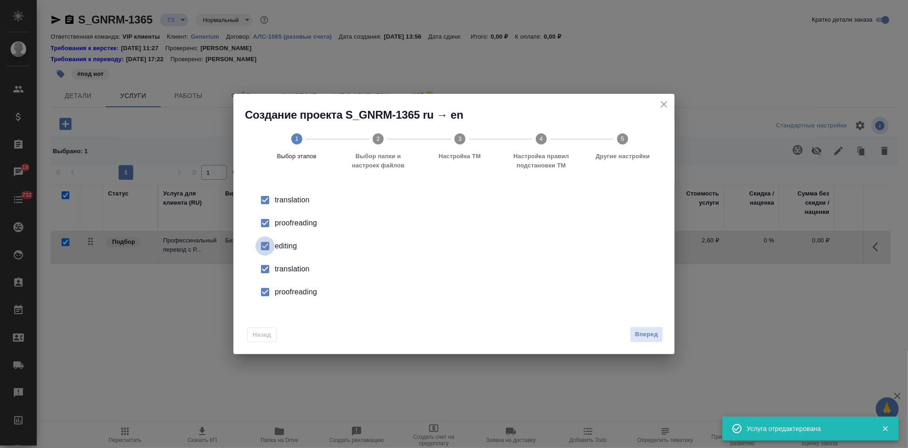
click at [265, 243] on input "checkbox" at bounding box center [265, 245] width 19 height 19
click at [275, 265] on div "translation" at bounding box center [464, 268] width 378 height 11
click at [267, 293] on input "checkbox" at bounding box center [265, 291] width 19 height 19
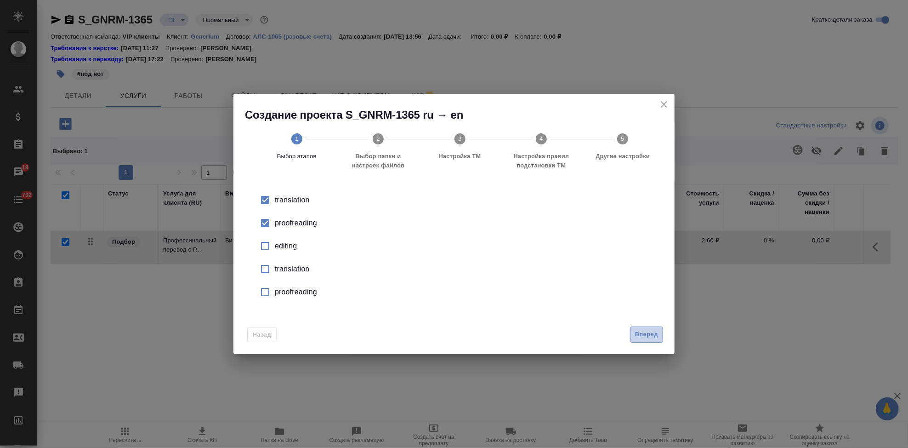
click at [654, 331] on span "Вперед" at bounding box center [646, 334] width 23 height 11
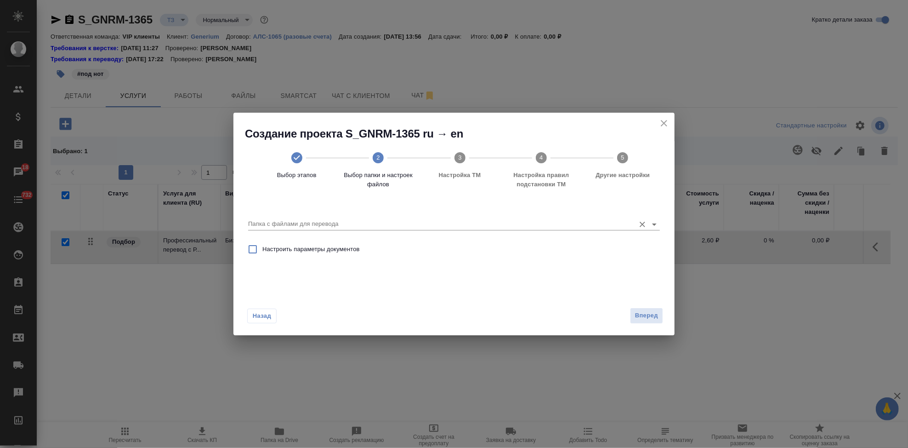
click at [568, 226] on input "Папка с файлами для перевода" at bounding box center [439, 223] width 382 height 11
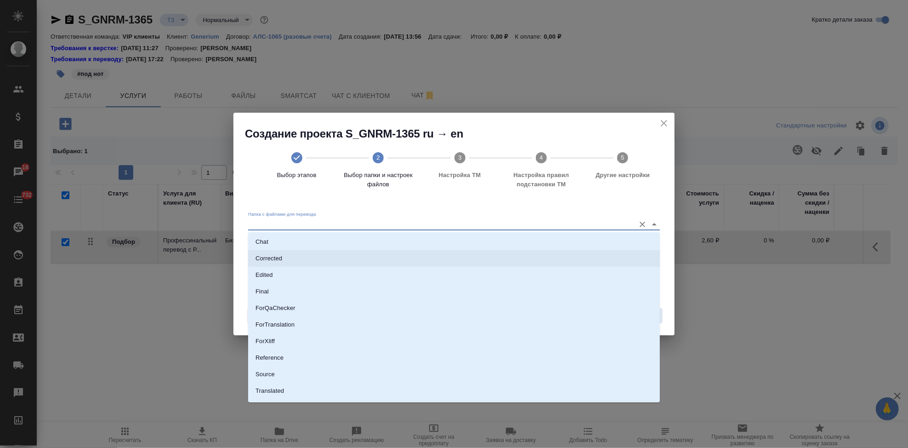
scroll to position [47, 0]
click at [303, 364] on li "Source" at bounding box center [454, 360] width 412 height 17
type input "Source"
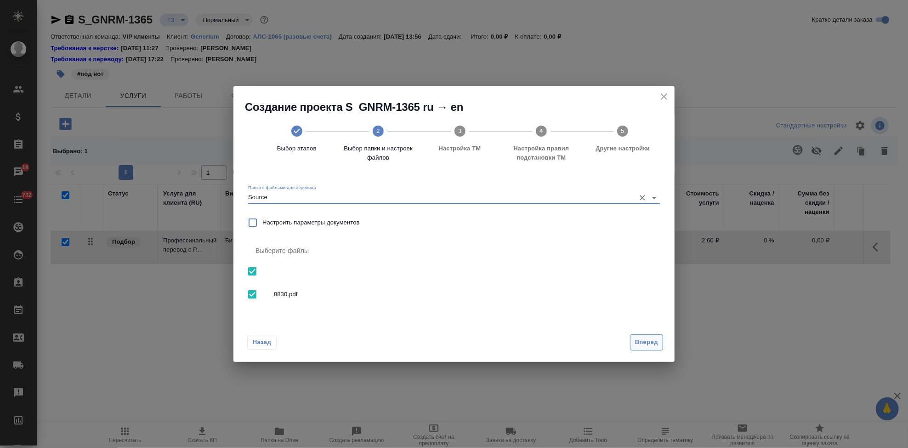
click at [657, 344] on span "Вперед" at bounding box center [646, 342] width 23 height 11
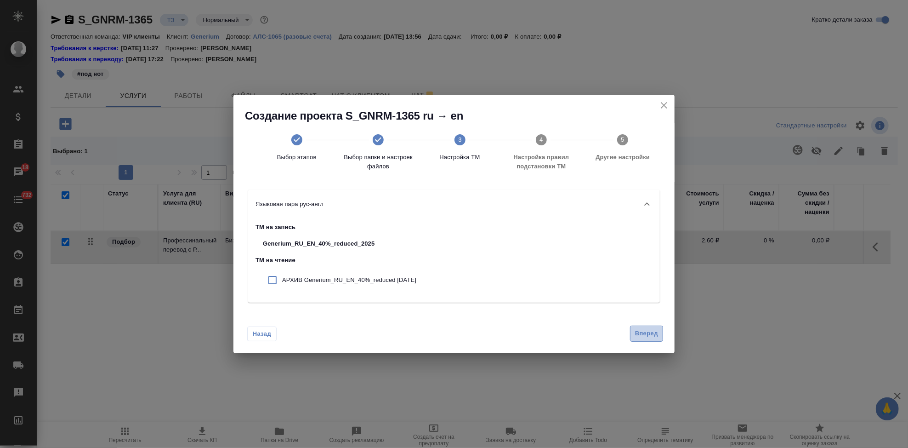
click at [645, 325] on button "Вперед" at bounding box center [646, 333] width 33 height 16
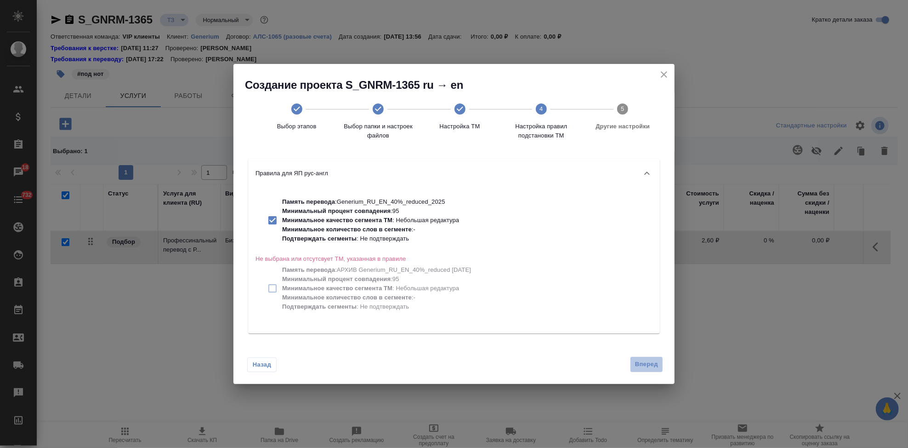
click at [641, 370] on button "Вперед" at bounding box center [646, 364] width 33 height 16
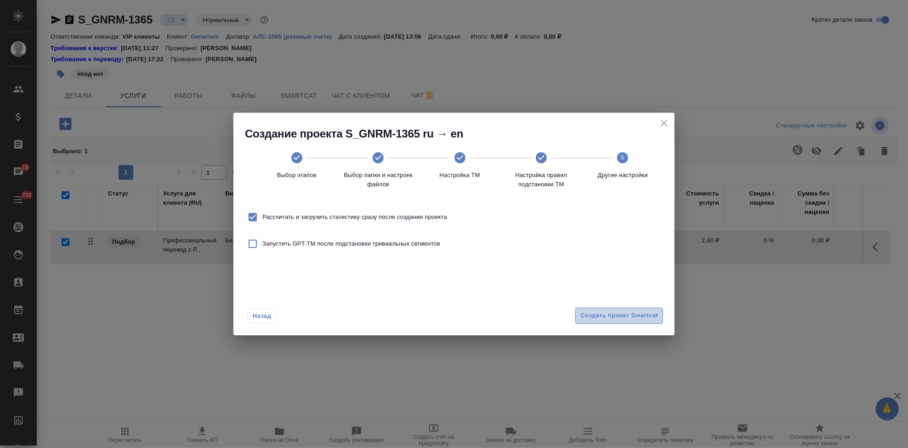
click at [648, 314] on span "Создать проект Smartcat" at bounding box center [619, 315] width 78 height 11
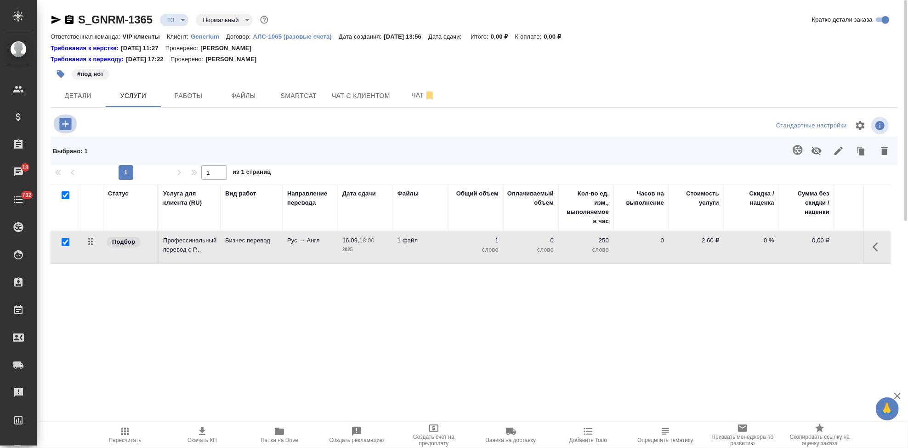
click at [66, 124] on icon "button" at bounding box center [65, 124] width 16 height 16
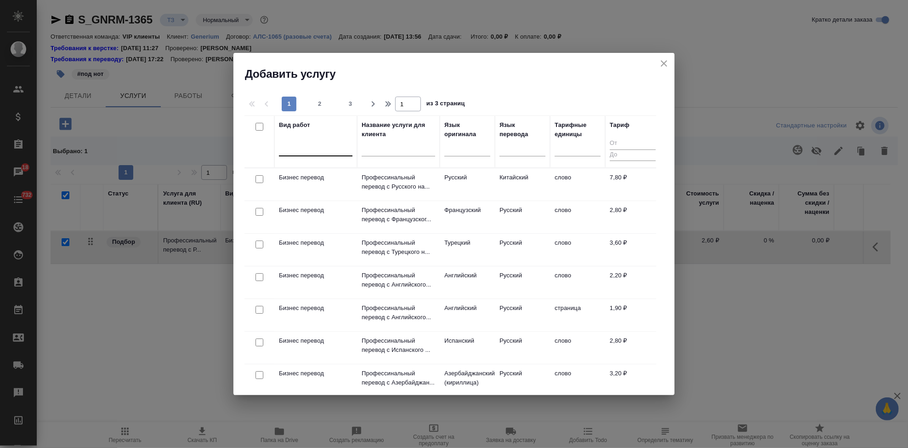
click at [310, 152] on div at bounding box center [316, 146] width 74 height 13
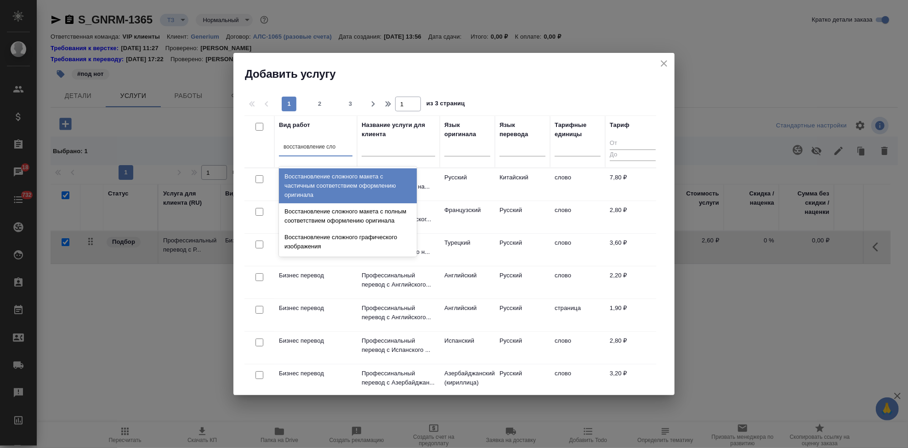
type input "восстановление слож"
click at [322, 182] on div "Восстановление сложного макета с частичным соответствием оформлению оригинала" at bounding box center [348, 185] width 138 height 35
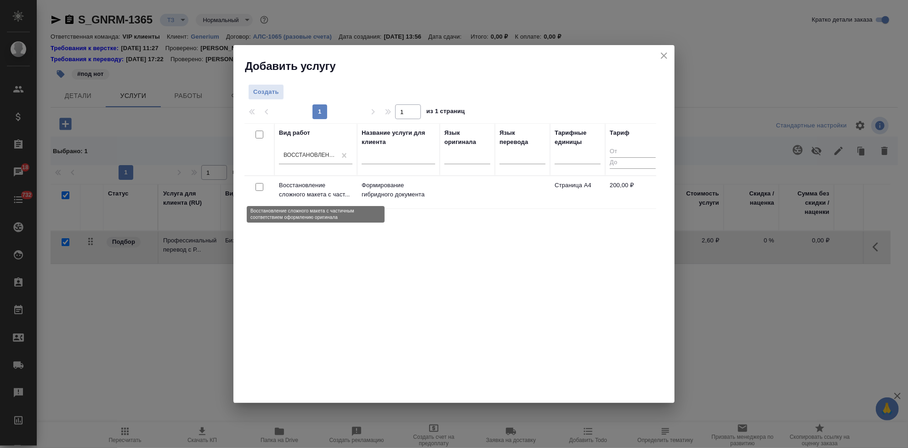
click at [323, 193] on p "Восстановление сложного макета с част..." at bounding box center [316, 190] width 74 height 18
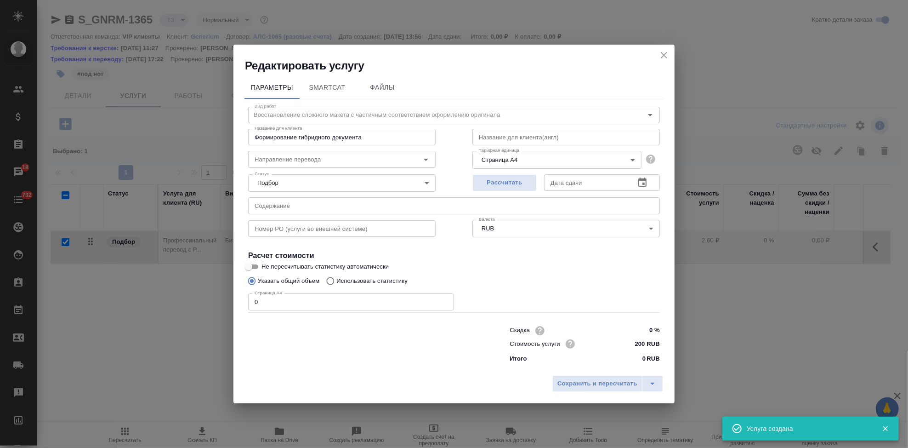
checkbox input "false"
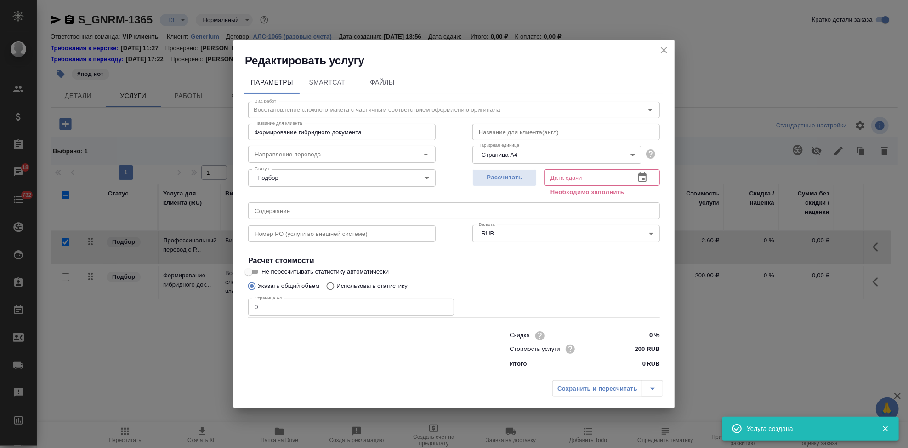
click at [303, 307] on input "0" at bounding box center [351, 306] width 206 height 17
type input "5"
click at [647, 175] on icon "button" at bounding box center [642, 177] width 11 height 11
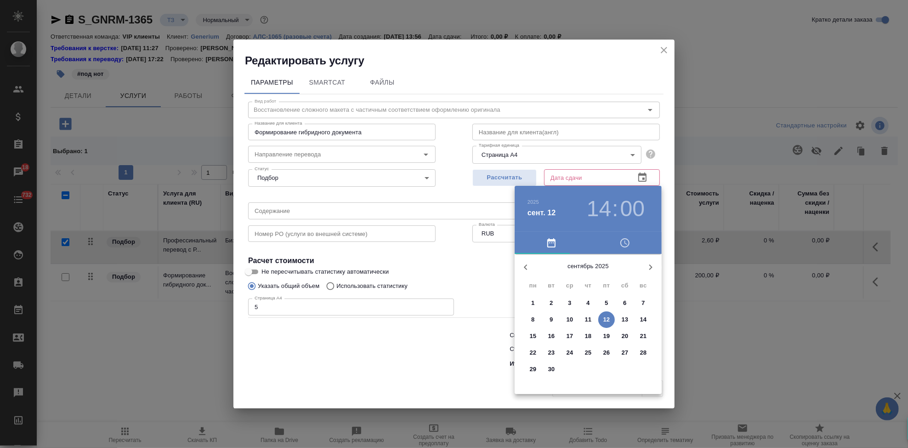
click at [573, 333] on p "17" at bounding box center [570, 335] width 7 height 9
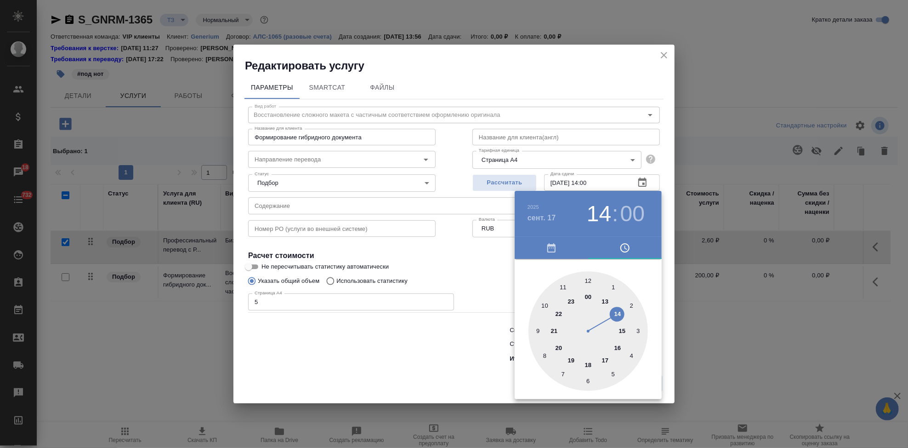
type input "17.09.2025 18:00"
drag, startPoint x: 607, startPoint y: 317, endPoint x: 589, endPoint y: 356, distance: 42.4
click at [589, 356] on div at bounding box center [588, 330] width 119 height 119
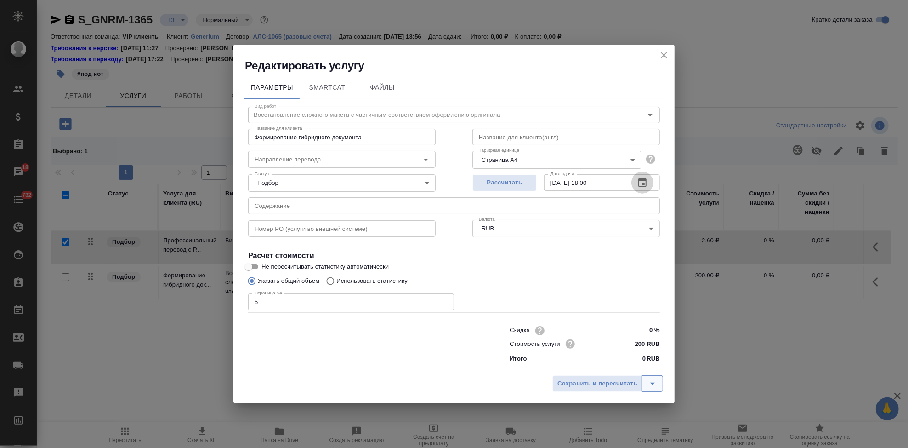
click at [657, 383] on icon "split button" at bounding box center [652, 383] width 11 height 11
click at [596, 360] on li "Сохранить" at bounding box center [609, 364] width 111 height 15
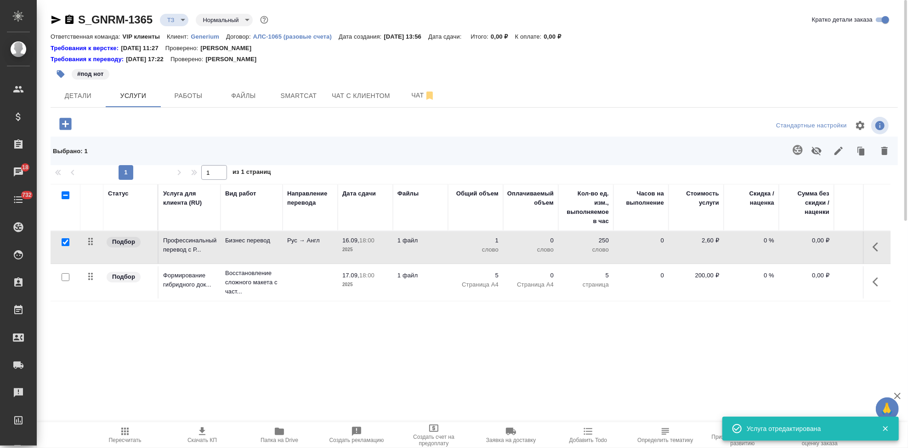
click at [71, 123] on icon "button" at bounding box center [65, 124] width 12 height 12
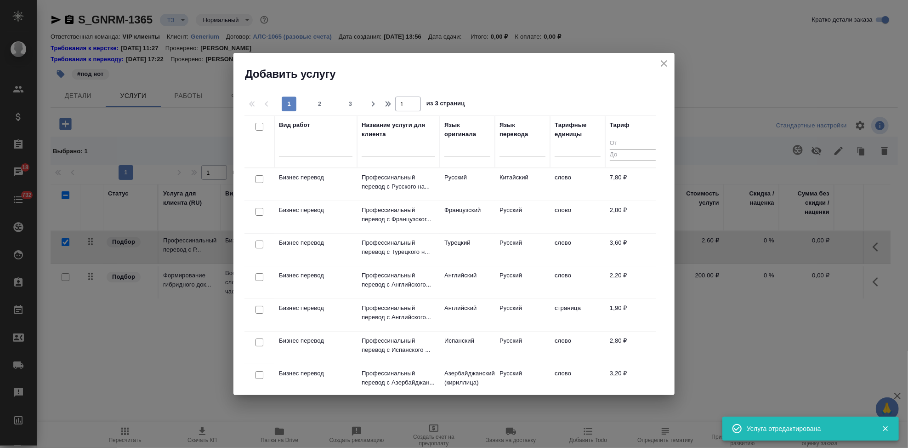
click at [384, 150] on input "text" at bounding box center [399, 150] width 74 height 11
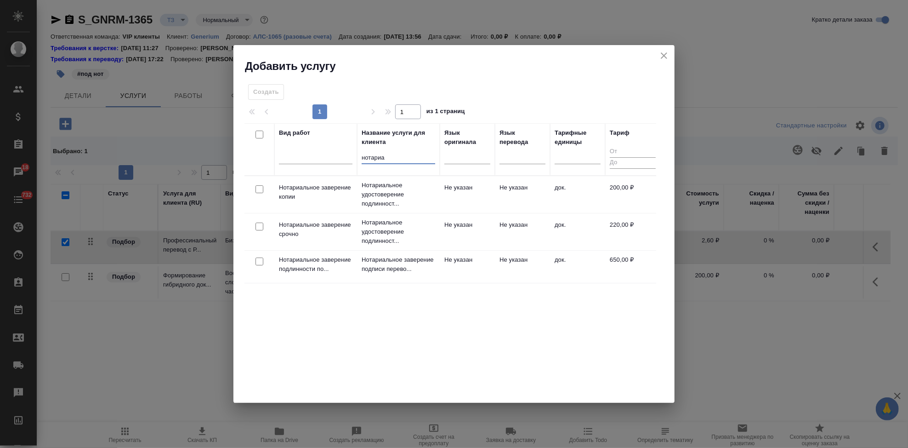
type input "нотариа"
click at [464, 254] on td "Не указан" at bounding box center [467, 266] width 55 height 32
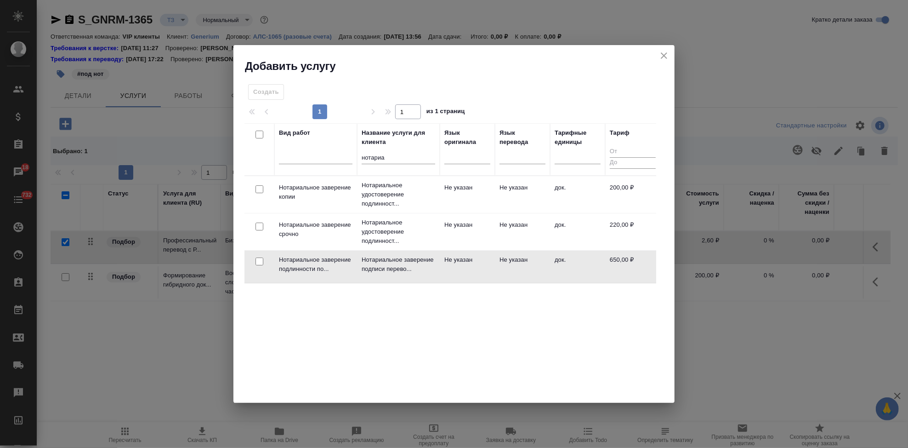
click at [464, 254] on td "Не указан" at bounding box center [467, 266] width 55 height 32
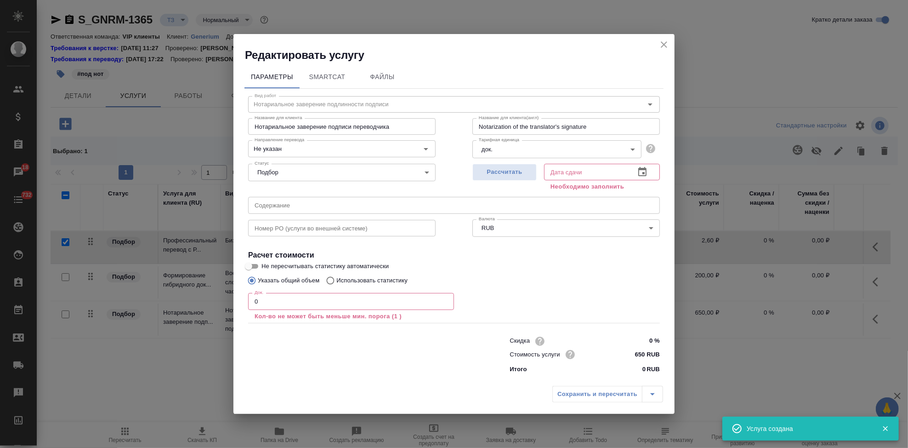
click at [306, 297] on input "0" at bounding box center [351, 301] width 206 height 17
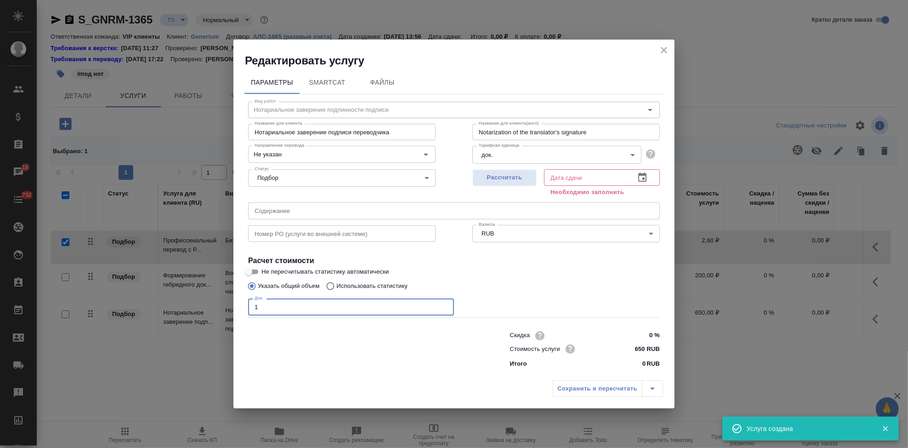
type input "1"
click at [646, 179] on icon "button" at bounding box center [642, 176] width 8 height 9
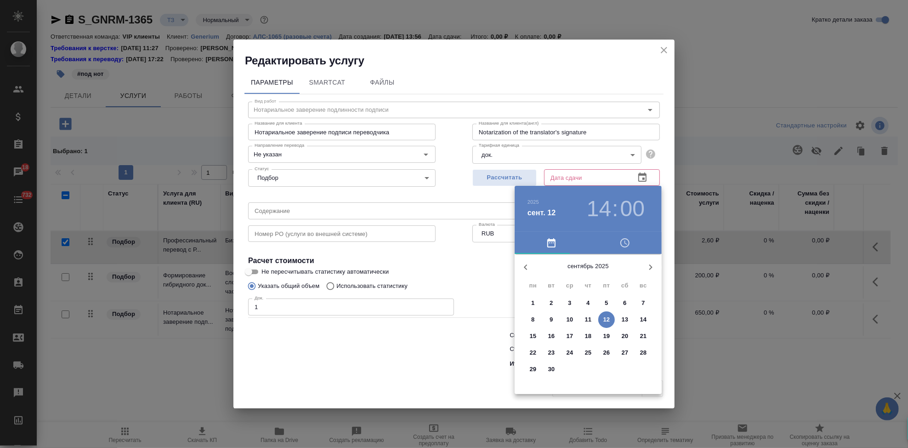
click at [557, 335] on span "16" at bounding box center [551, 335] width 17 height 9
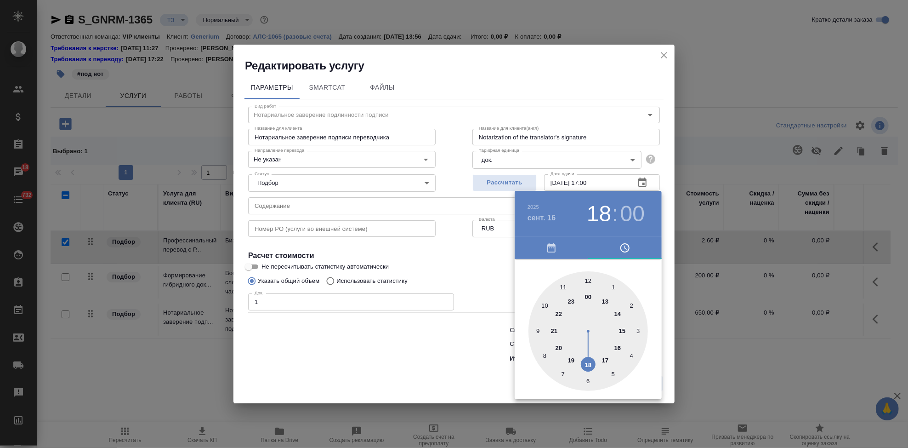
type input "16.09.2025 18:00"
drag, startPoint x: 606, startPoint y: 319, endPoint x: 583, endPoint y: 352, distance: 39.3
click at [583, 352] on div at bounding box center [588, 330] width 119 height 119
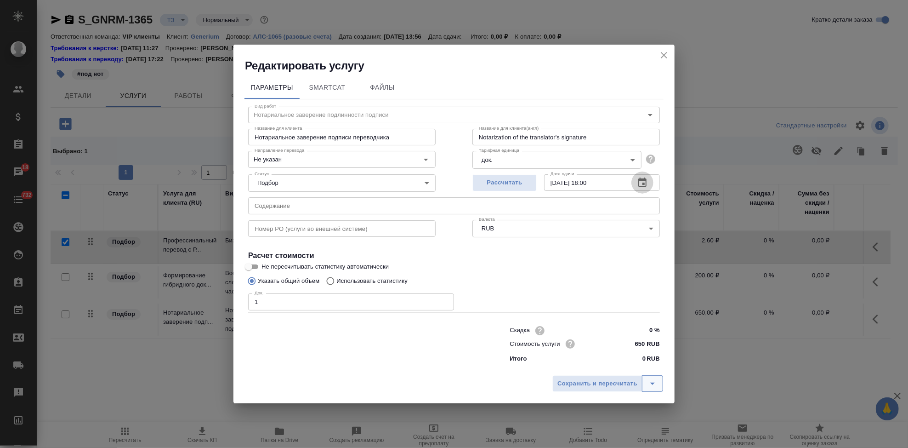
click at [654, 380] on icon "split button" at bounding box center [652, 383] width 11 height 11
click at [572, 361] on li "Сохранить" at bounding box center [609, 364] width 111 height 15
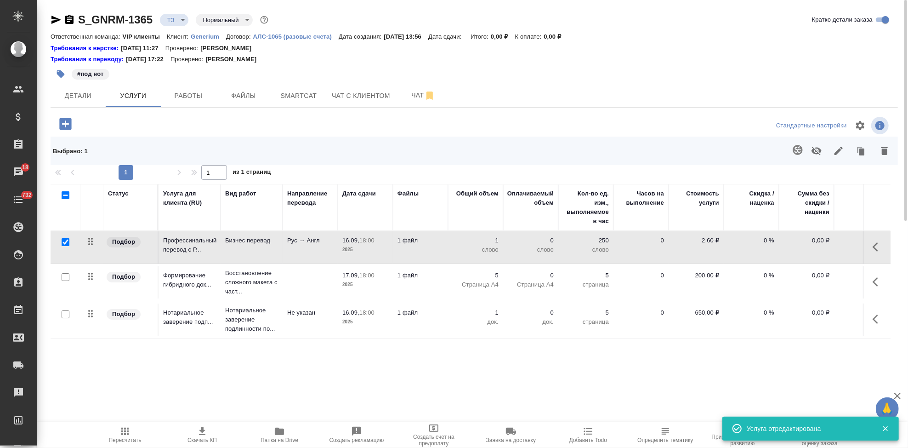
click at [67, 241] on input "checkbox" at bounding box center [66, 242] width 8 height 8
checkbox input "false"
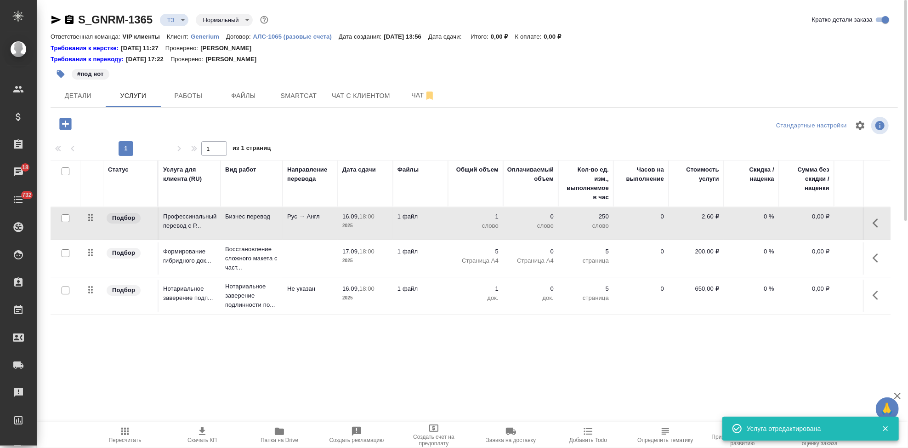
click at [880, 227] on icon "button" at bounding box center [878, 222] width 11 height 11
click at [825, 224] on icon "button" at bounding box center [826, 223] width 8 height 8
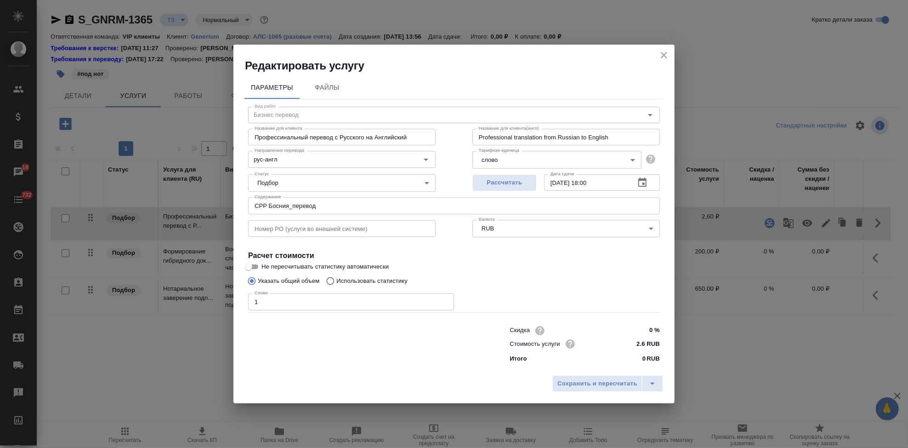
click at [329, 279] on input "Использовать статистику" at bounding box center [329, 280] width 15 height 17
radio input "true"
radio input "false"
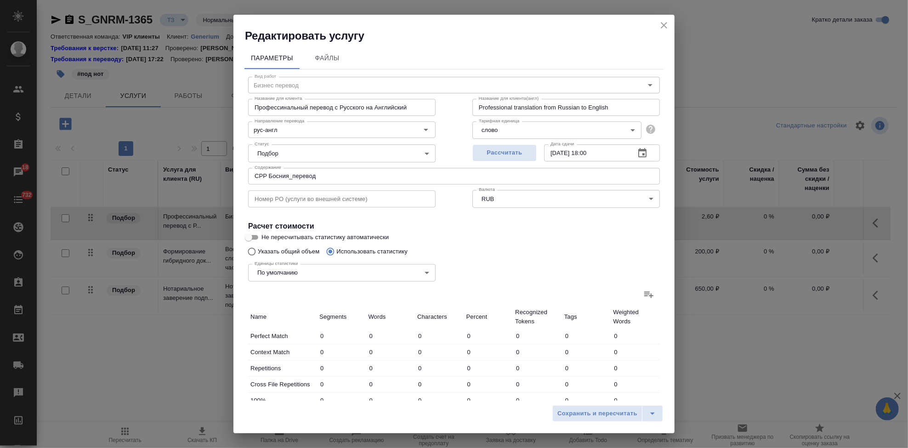
click at [647, 297] on icon at bounding box center [648, 294] width 11 height 11
click at [0, 0] on input "file" at bounding box center [0, 0] width 0 height 0
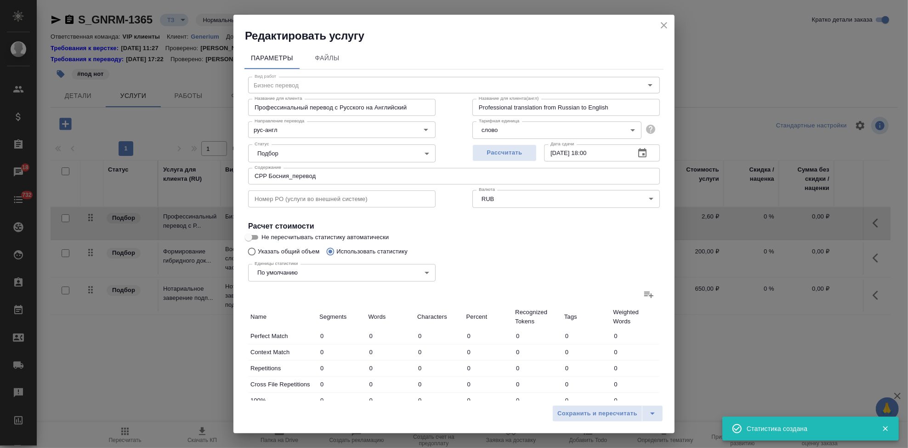
type input "15"
type input "17"
type input "102"
type input "4"
type input "7"
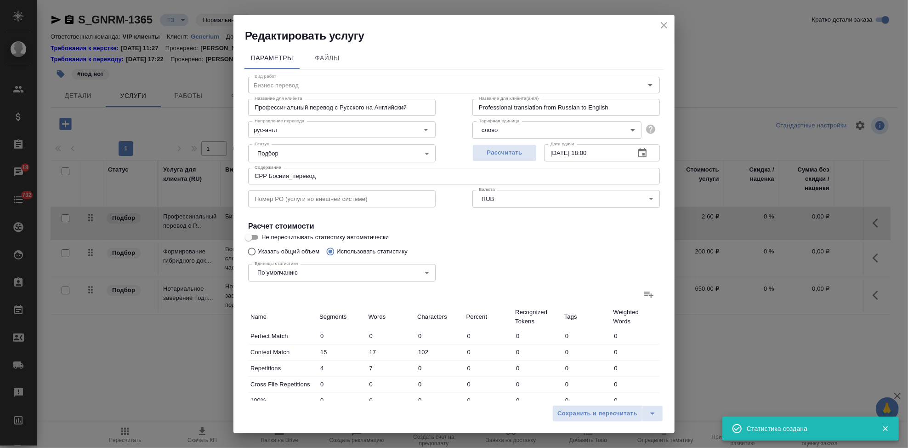
type input "32"
type input "14"
type input "18"
type input "84"
type input "105"
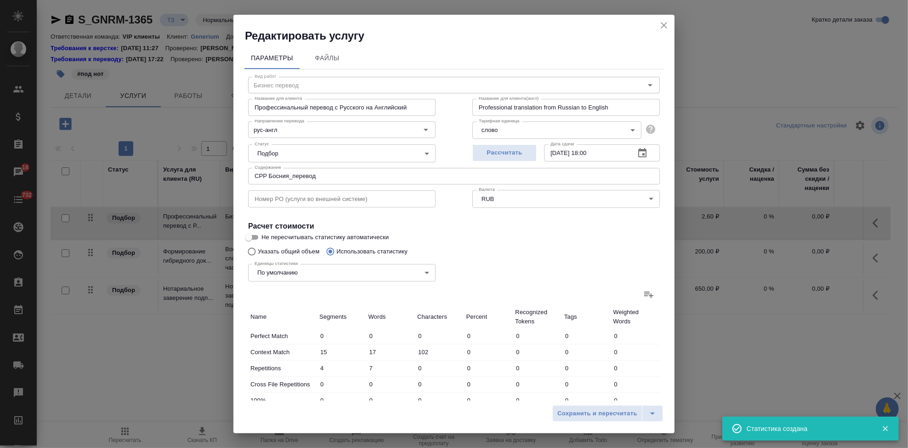
type input "839"
type input "6816"
type input "9"
type input "123"
type input "971"
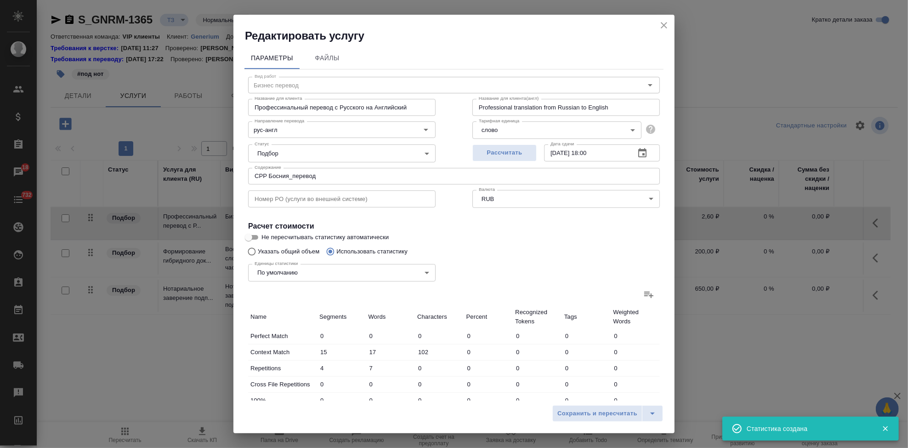
type input "14"
type input "62"
type input "499"
type input "65"
type input "244"
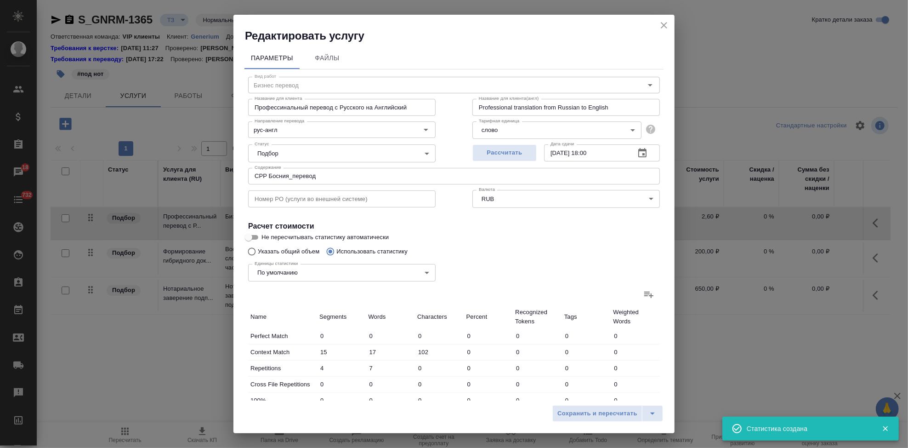
type input "1808"
type input "219"
type input "1299"
type input "10277"
type input "223"
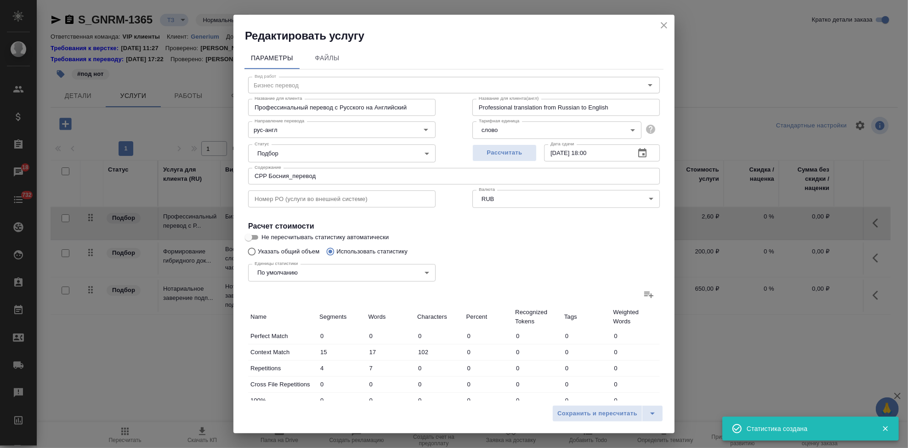
type input "1306"
type input "10309"
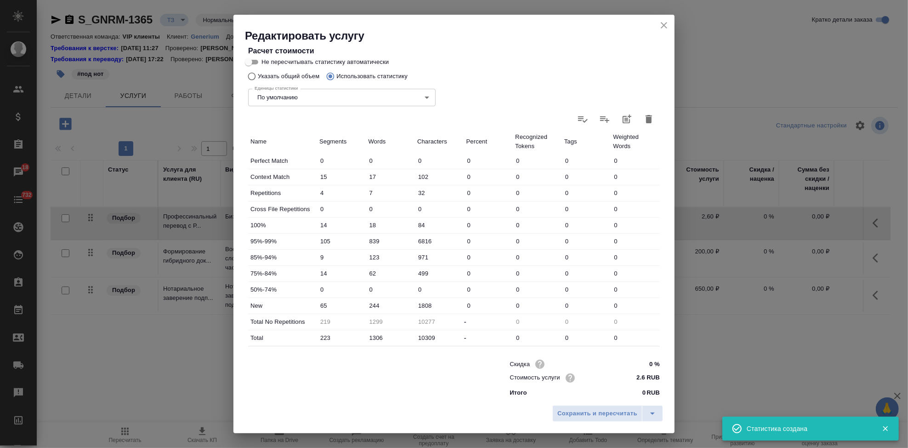
scroll to position [178, 0]
click at [372, 301] on input "244" at bounding box center [390, 302] width 49 height 13
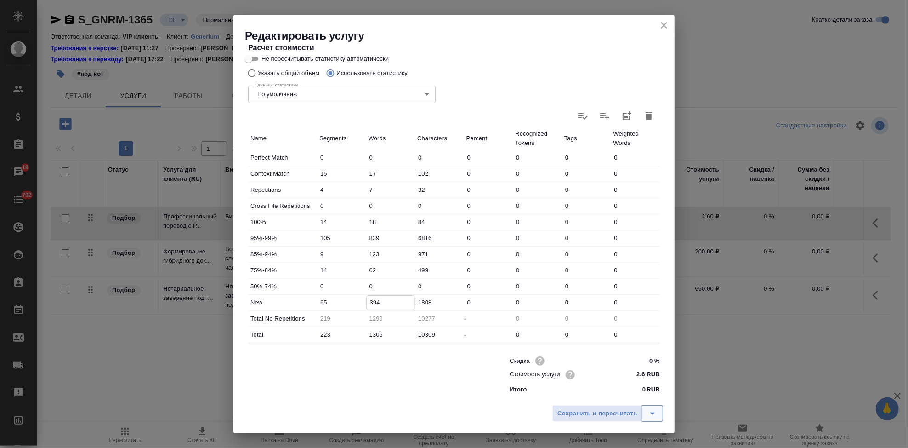
type input "394"
click at [658, 411] on icon "split button" at bounding box center [652, 413] width 11 height 11
click at [598, 392] on li "Сохранить" at bounding box center [609, 393] width 111 height 15
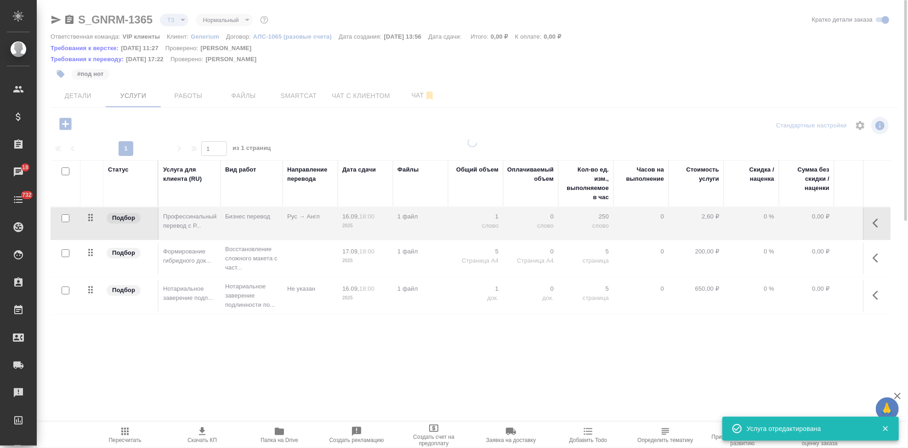
click at [125, 439] on span "Пересчитать" at bounding box center [125, 440] width 33 height 6
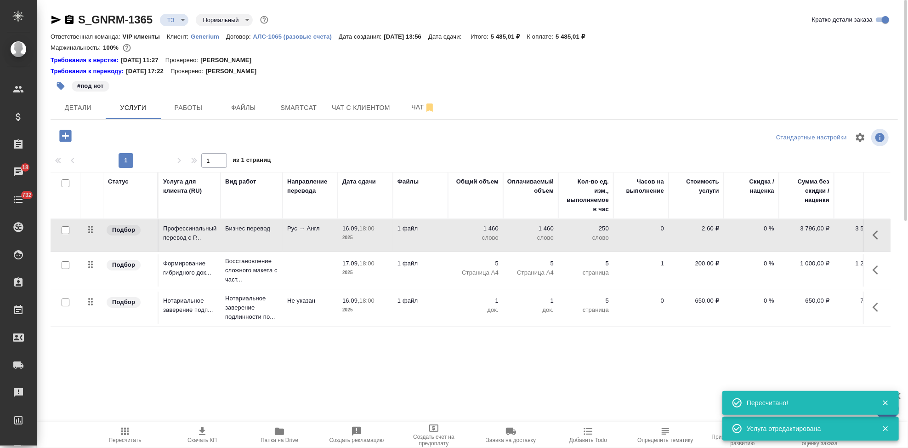
click at [871, 236] on button "button" at bounding box center [878, 235] width 22 height 22
click at [826, 234] on icon "button" at bounding box center [826, 235] width 8 height 8
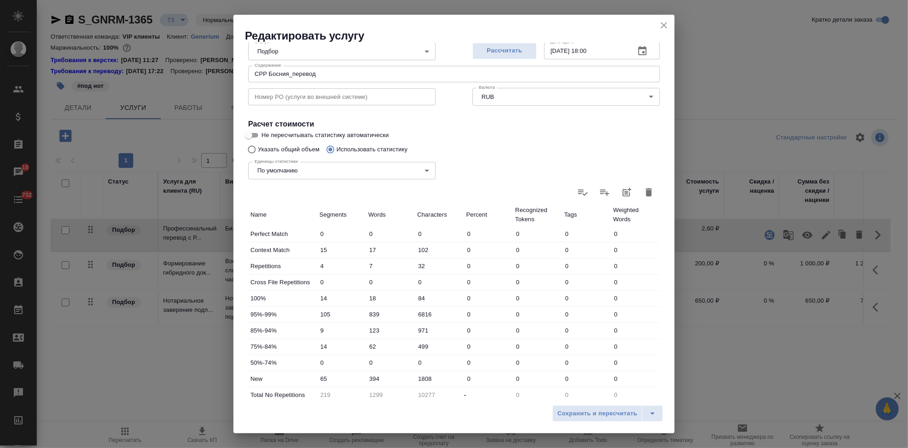
scroll to position [153, 0]
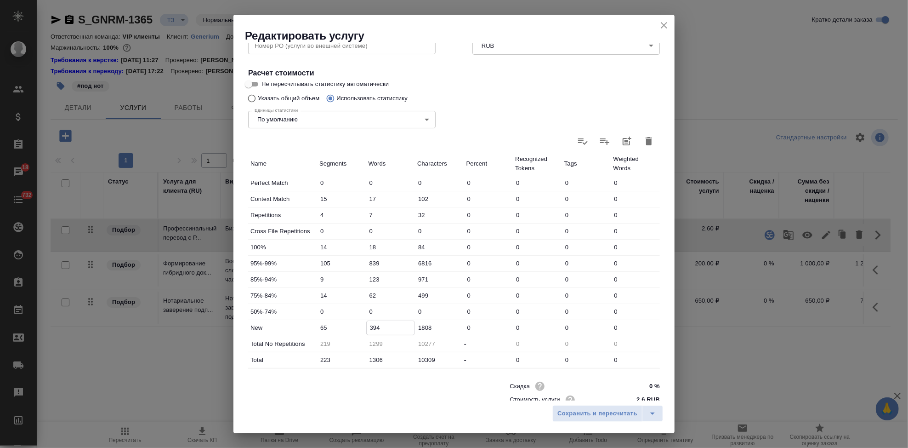
click at [385, 326] on input "394" at bounding box center [391, 327] width 48 height 13
click at [370, 326] on input "0221" at bounding box center [391, 327] width 48 height 13
type input "221"
click at [653, 411] on icon "split button" at bounding box center [652, 413] width 11 height 11
click at [580, 391] on li "Сохранить" at bounding box center [609, 393] width 111 height 15
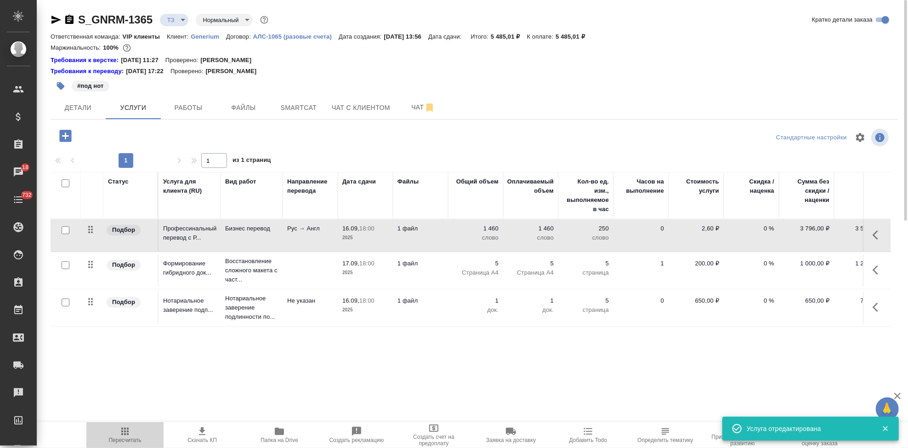
click at [127, 434] on icon "button" at bounding box center [124, 430] width 7 height 7
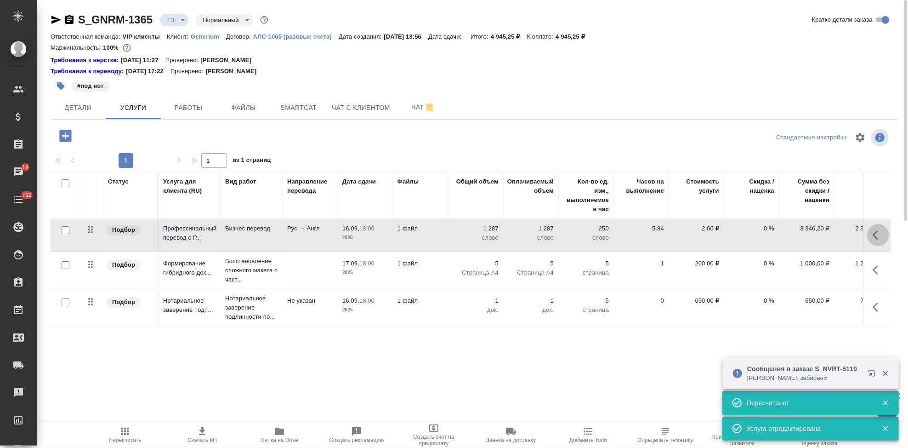
click at [875, 239] on icon "button" at bounding box center [878, 234] width 11 height 11
click at [830, 235] on icon "button" at bounding box center [826, 234] width 11 height 11
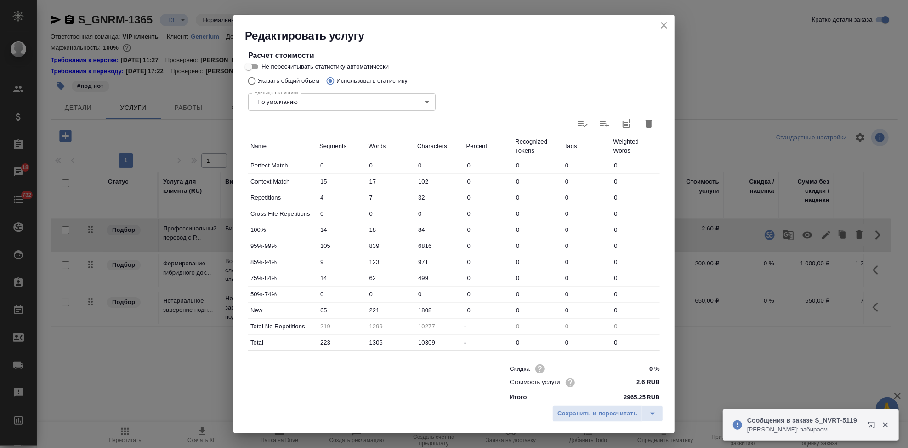
scroll to position [178, 0]
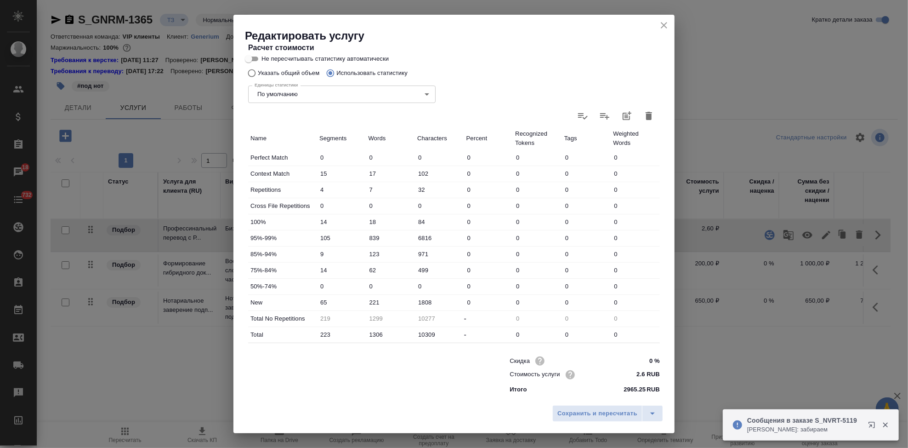
click at [375, 333] on input "1306" at bounding box center [390, 334] width 49 height 13
type input "106"
type input "1199"
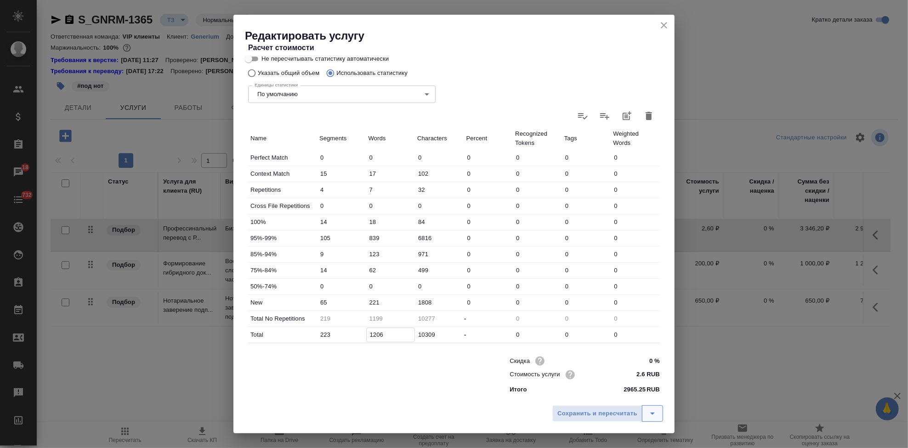
type input "1206"
click at [656, 412] on icon "split button" at bounding box center [652, 413] width 11 height 11
click at [612, 395] on li "Сохранить" at bounding box center [609, 393] width 111 height 15
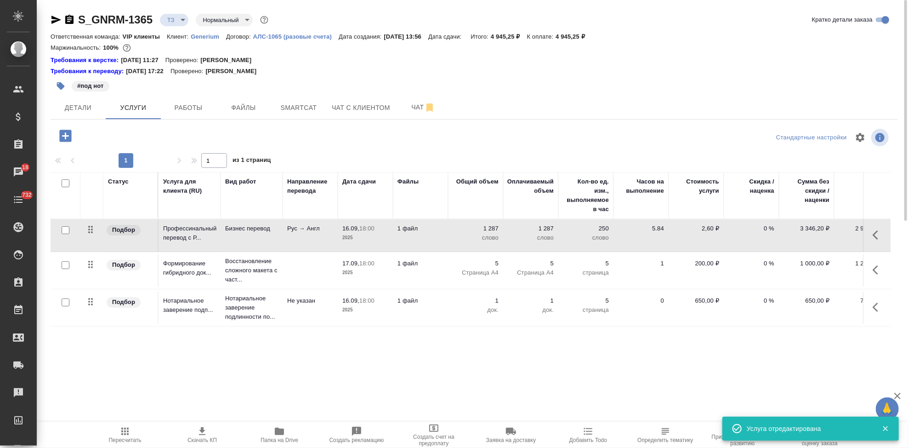
click at [133, 433] on span "Пересчитать" at bounding box center [125, 434] width 66 height 17
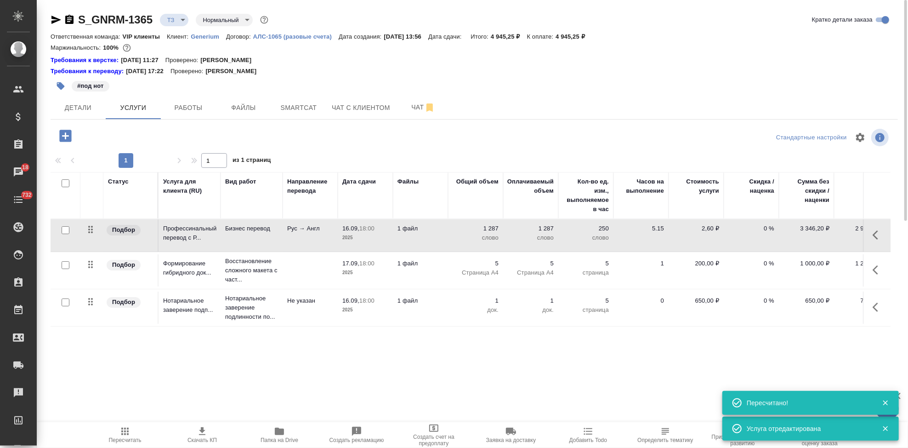
click at [875, 235] on icon "button" at bounding box center [878, 234] width 11 height 11
click at [827, 236] on icon "button" at bounding box center [826, 234] width 11 height 11
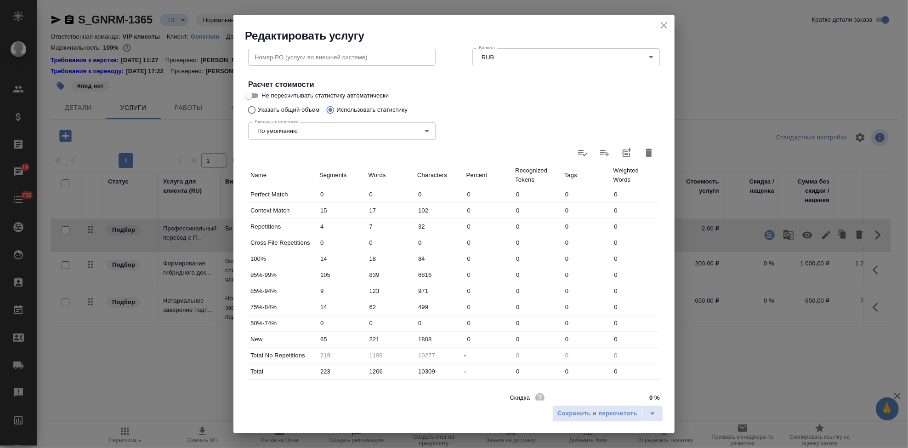
scroll to position [153, 0]
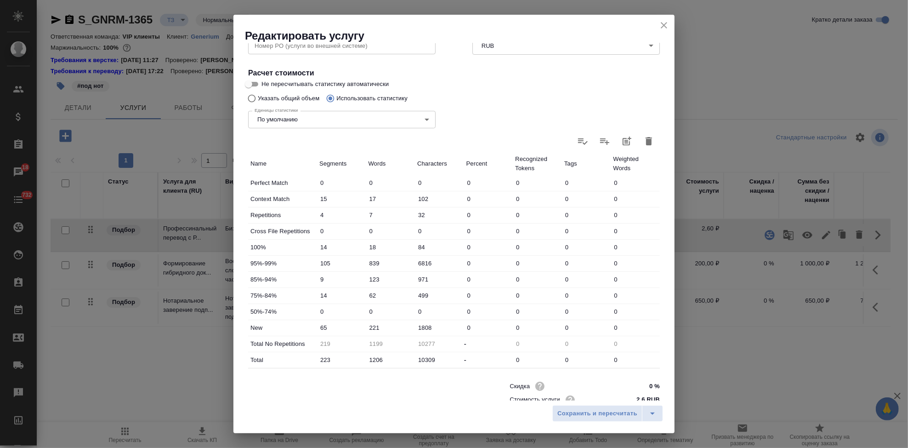
click at [371, 263] on input "839" at bounding box center [390, 262] width 49 height 13
type input "739"
click at [664, 415] on div "Сохранить и пересчитать" at bounding box center [453, 416] width 441 height 33
click at [658, 414] on icon "split button" at bounding box center [652, 413] width 11 height 11
click at [625, 394] on li "Сохранить" at bounding box center [609, 393] width 111 height 15
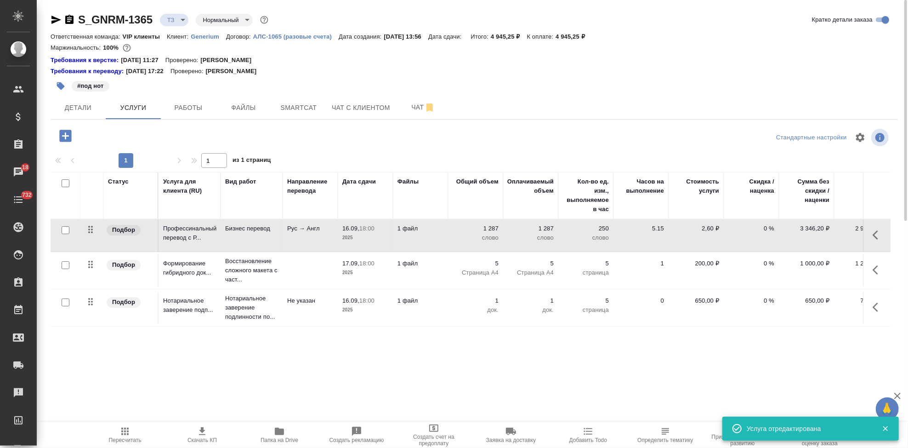
click at [125, 432] on icon "button" at bounding box center [124, 430] width 7 height 7
click at [878, 237] on icon "button" at bounding box center [878, 234] width 11 height 11
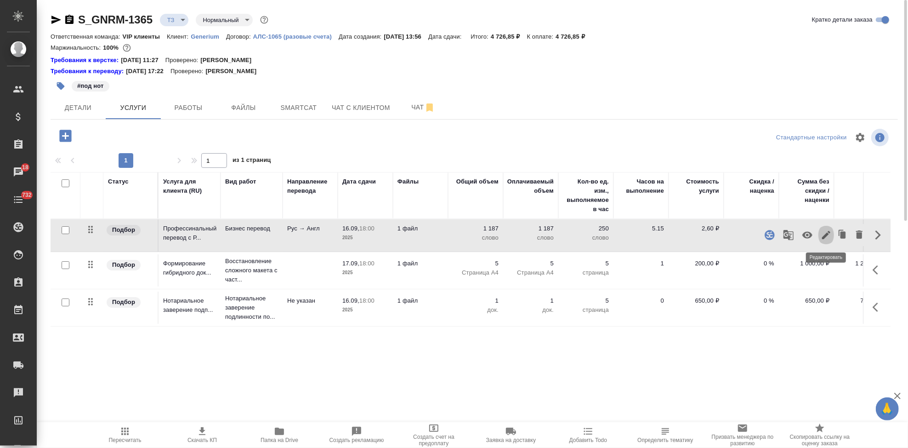
click at [822, 234] on icon "button" at bounding box center [826, 234] width 11 height 11
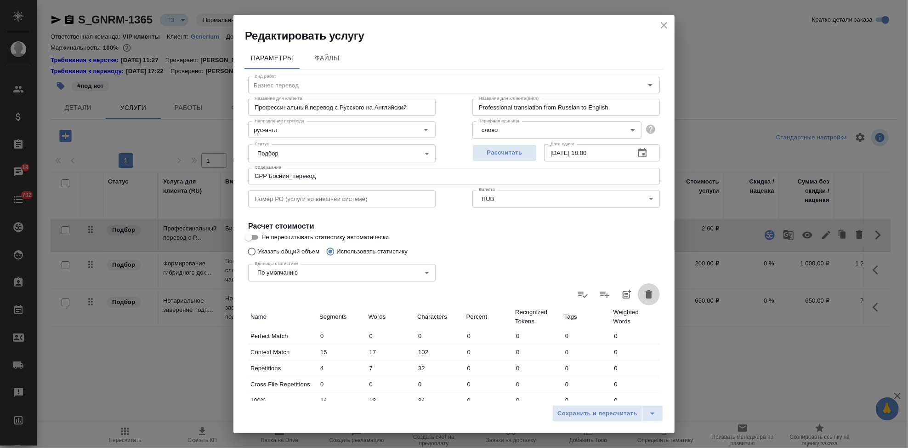
click at [638, 293] on button "button" at bounding box center [649, 294] width 22 height 22
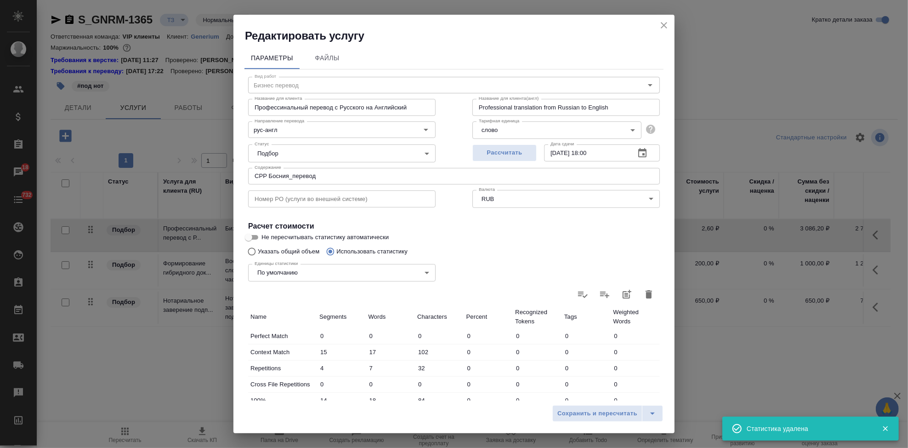
type input "0"
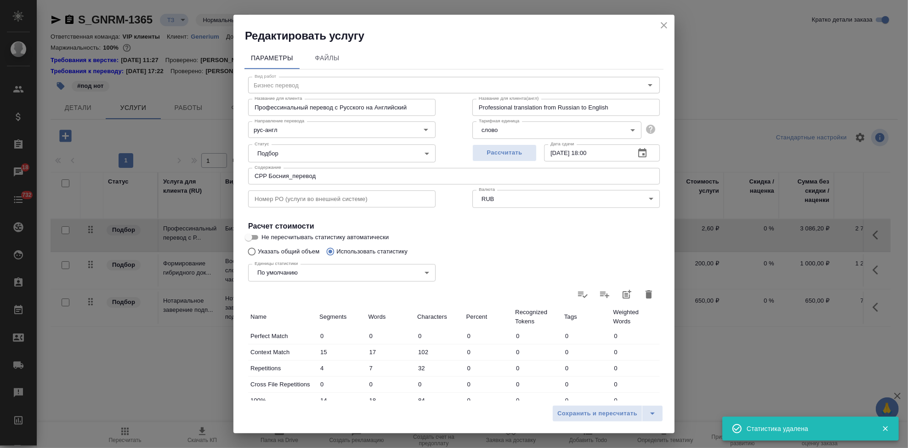
type input "0"
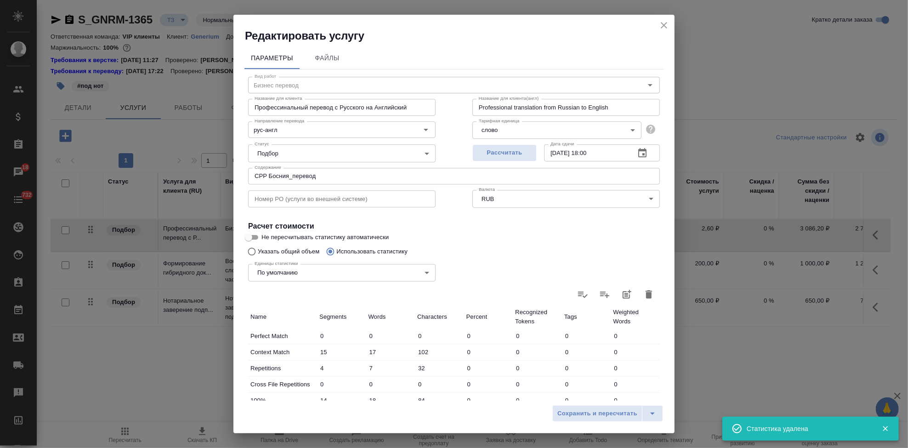
type input "0"
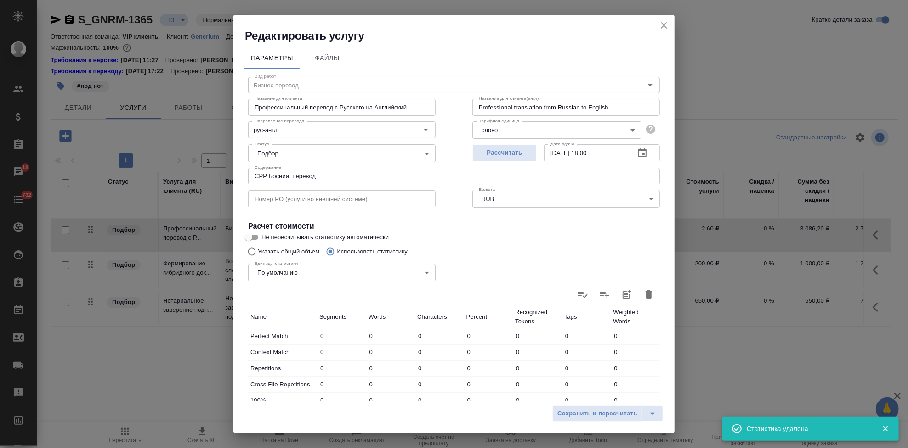
type input "0"
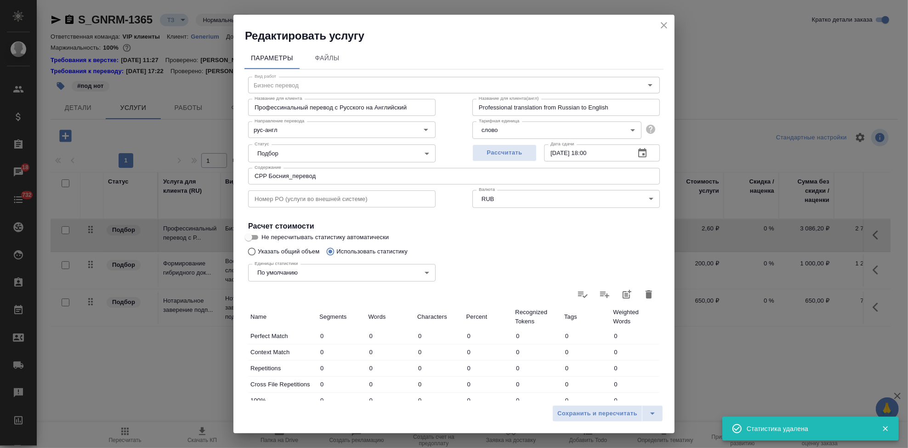
type input "0"
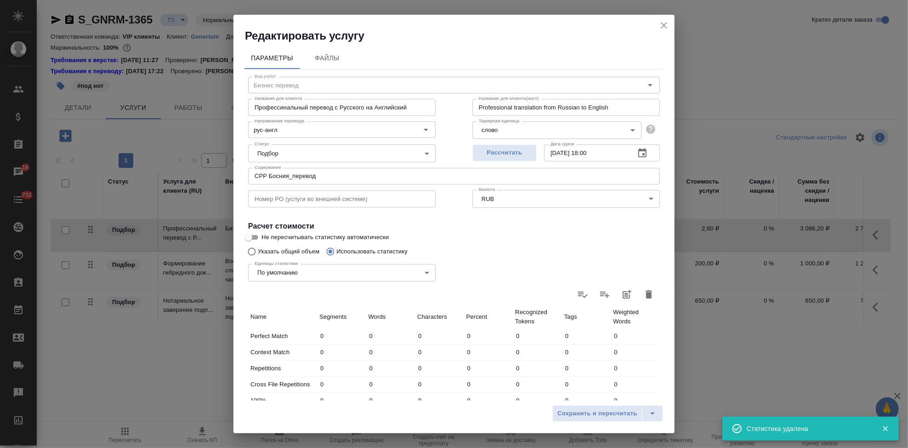
type input "0"
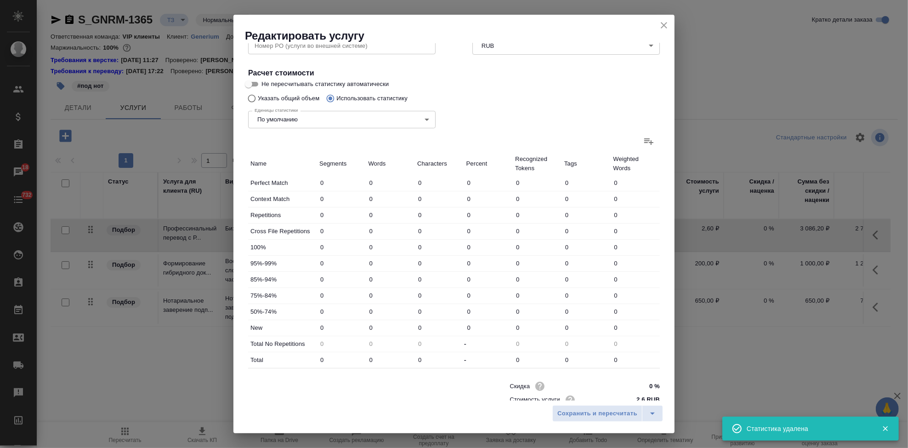
click at [643, 136] on icon at bounding box center [648, 141] width 11 height 11
click at [0, 0] on input "file" at bounding box center [0, 0] width 0 height 0
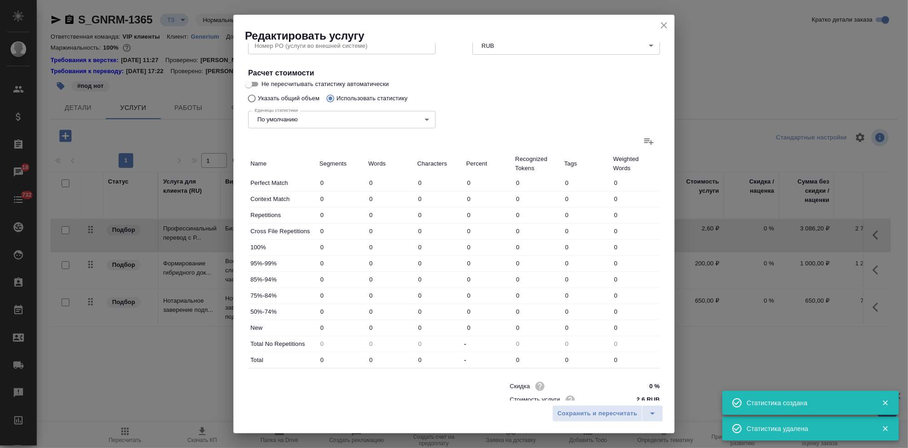
type input "15"
type input "17"
type input "102"
type input "4"
type input "7"
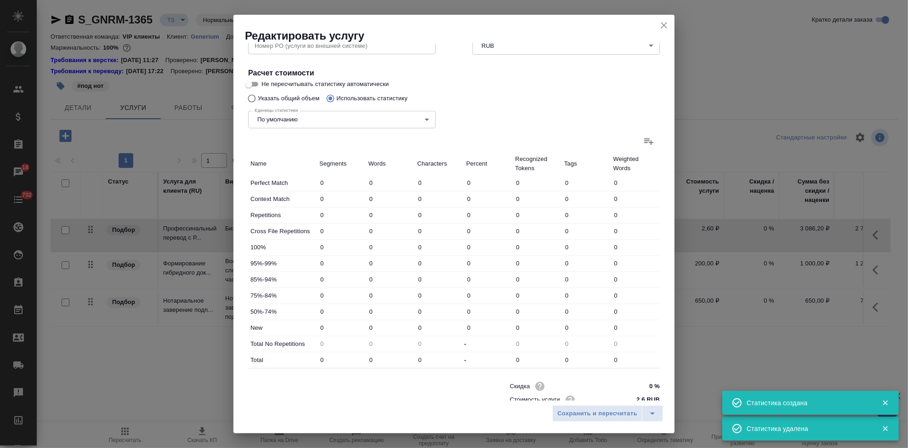
type input "32"
type input "14"
type input "18"
type input "84"
type input "105"
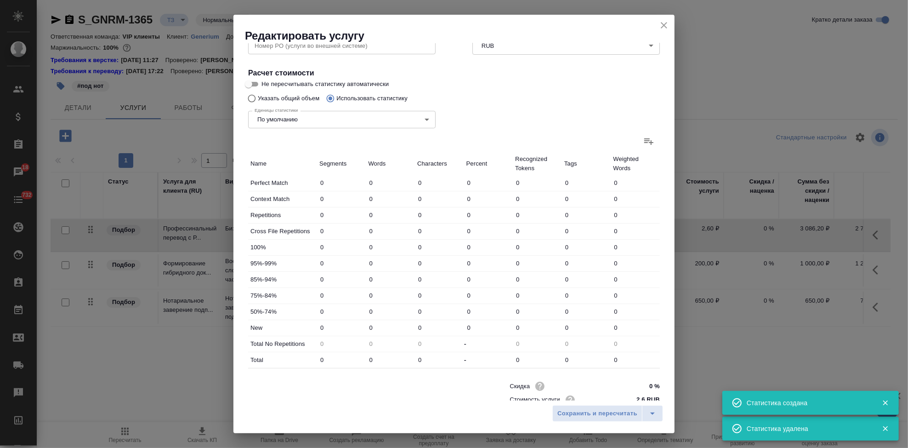
type input "839"
type input "6816"
type input "9"
type input "123"
type input "971"
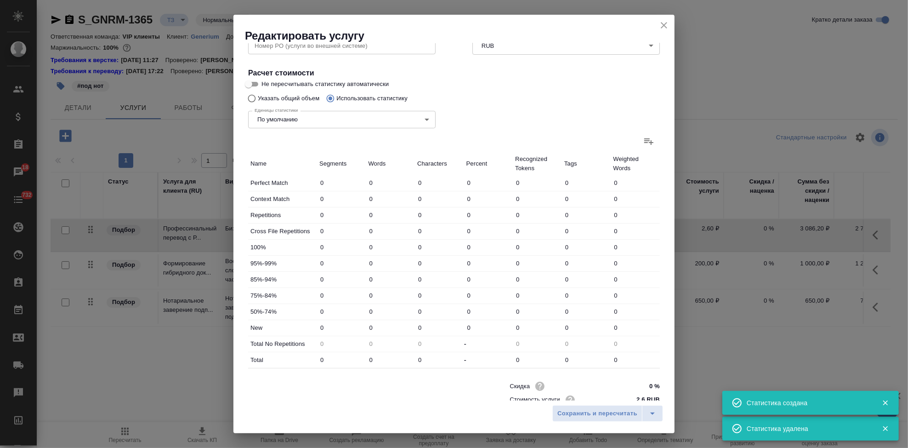
type input "14"
type input "62"
type input "499"
type input "65"
type input "244"
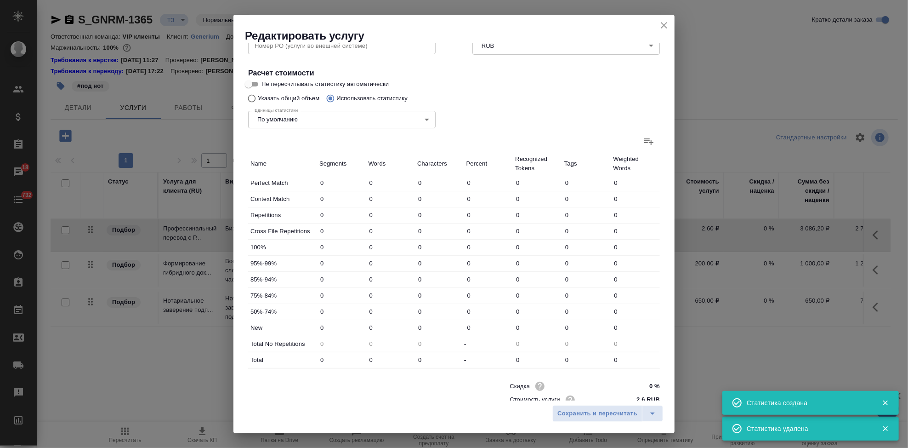
type input "1808"
type input "219"
type input "1299"
type input "10277"
type input "223"
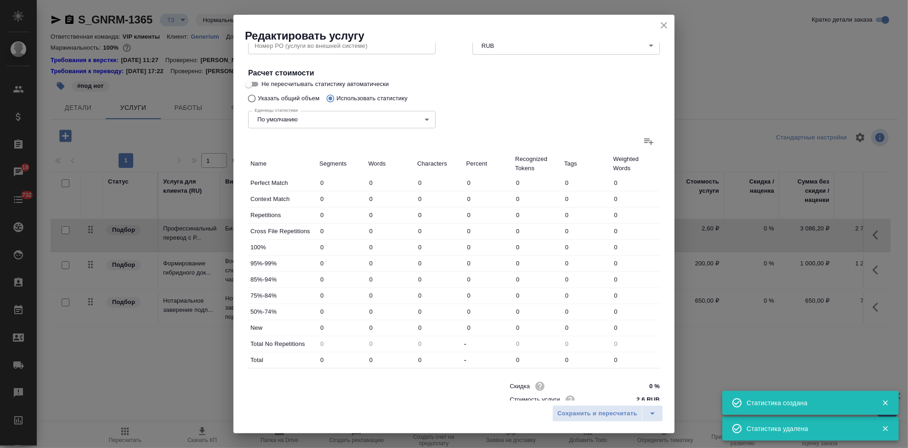
type input "1306"
type input "10309"
click at [650, 413] on icon "split button" at bounding box center [652, 413] width 11 height 11
click at [622, 399] on li "Сохранить" at bounding box center [609, 393] width 111 height 15
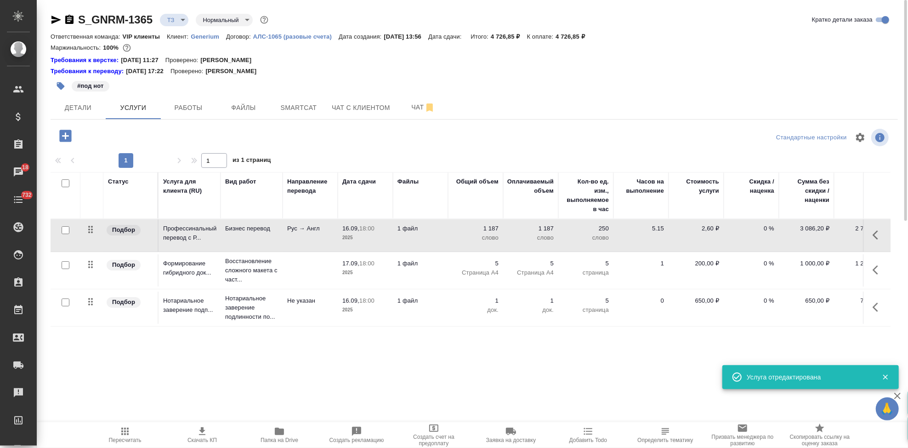
click at [132, 437] on span "Пересчитать" at bounding box center [125, 440] width 33 height 6
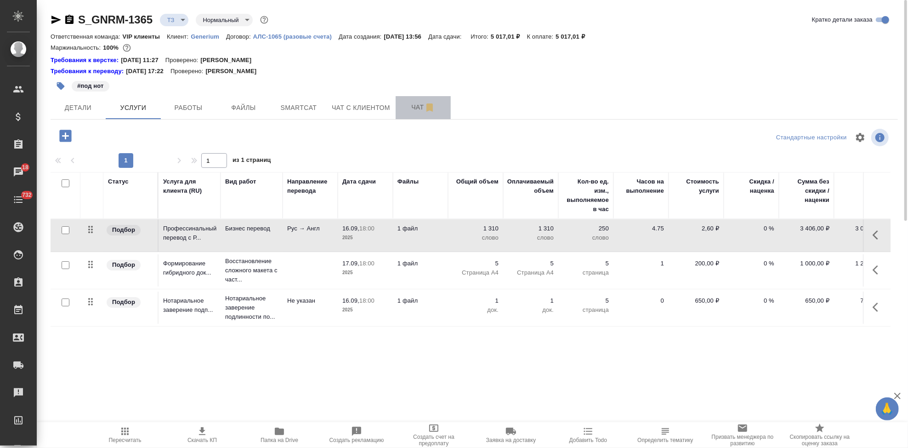
click at [410, 117] on button "Чат" at bounding box center [423, 107] width 55 height 23
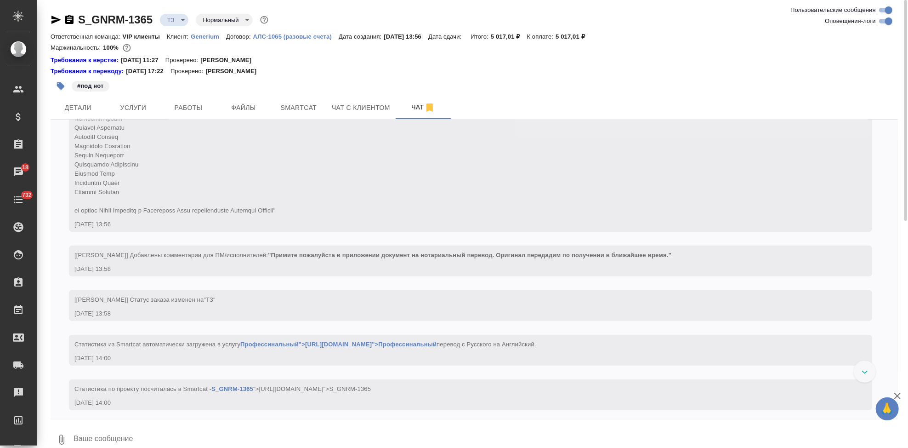
scroll to position [230, 0]
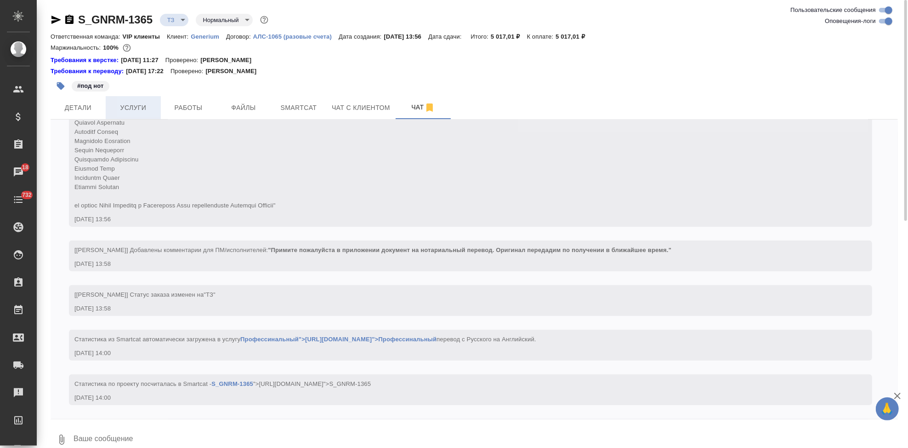
click at [133, 107] on span "Услуги" at bounding box center [133, 107] width 44 height 11
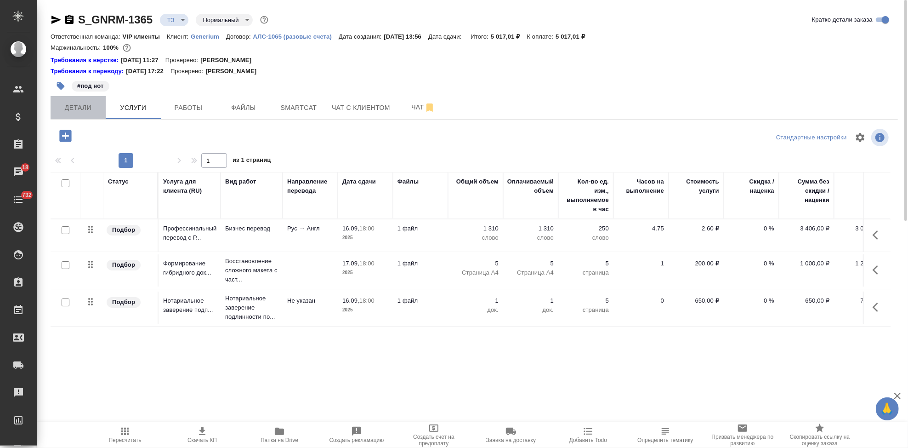
click at [103, 101] on button "Детали" at bounding box center [78, 107] width 55 height 23
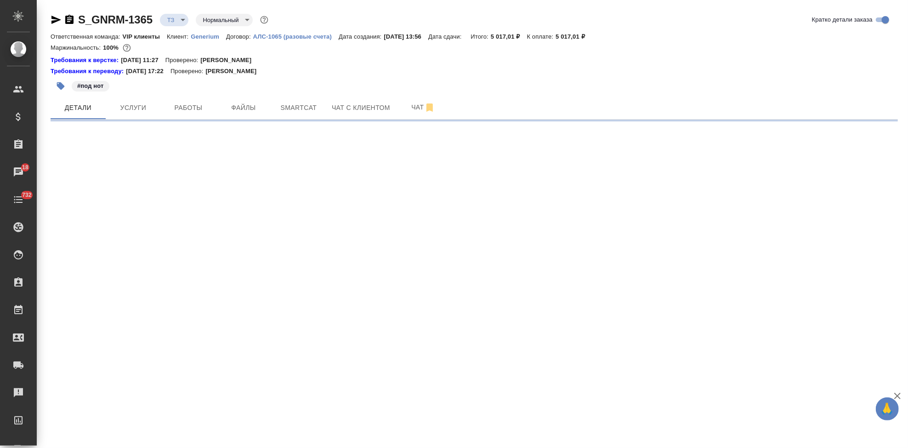
select select "RU"
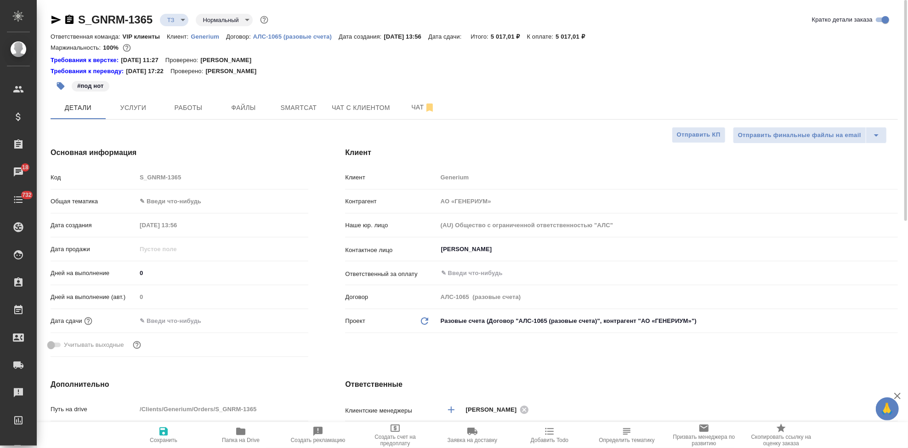
type textarea "x"
click at [165, 268] on input "0" at bounding box center [222, 272] width 172 height 13
type textarea "x"
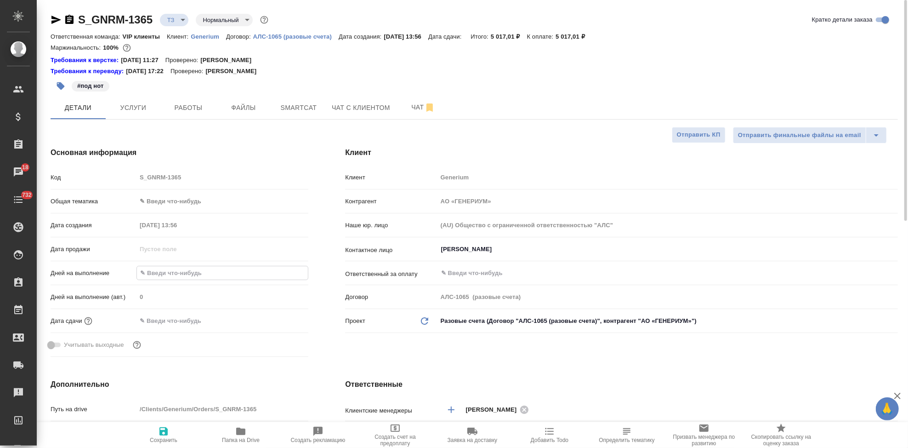
type textarea "x"
type input "3"
type textarea "x"
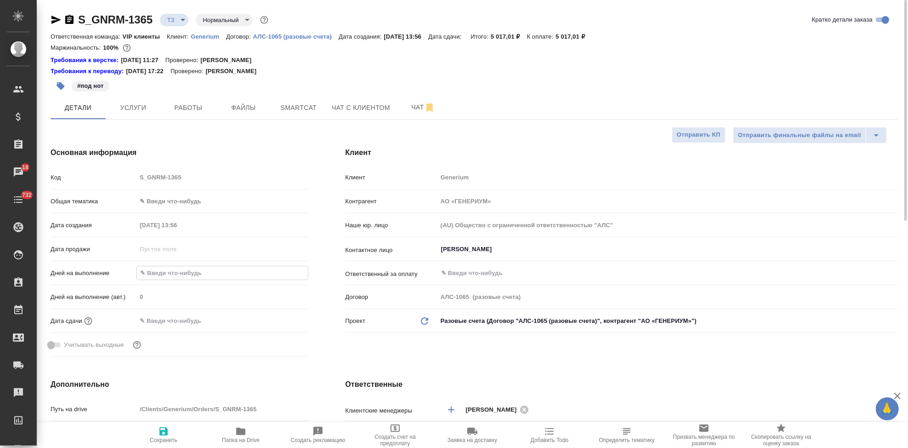
type textarea "x"
type input "3"
click at [165, 441] on span "Сохранить" at bounding box center [164, 440] width 28 height 6
type textarea "x"
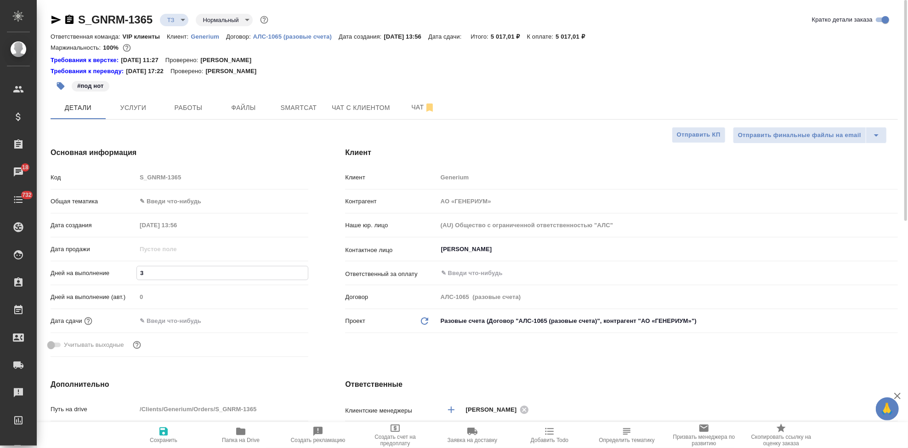
type textarea "x"
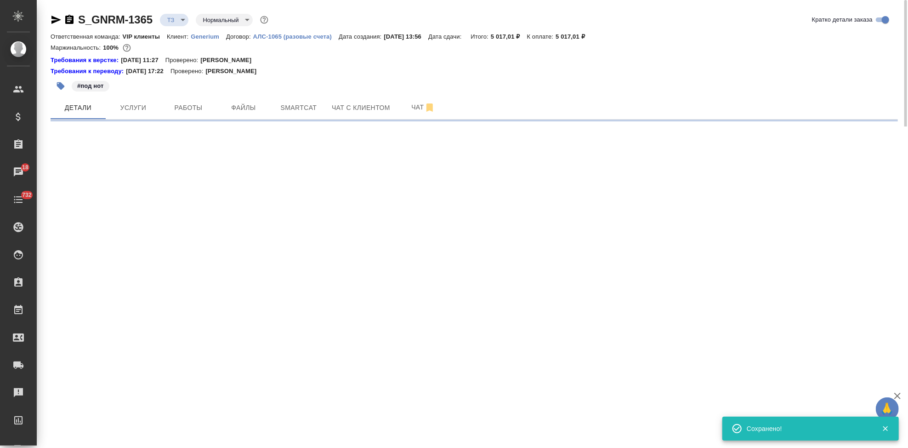
select select "RU"
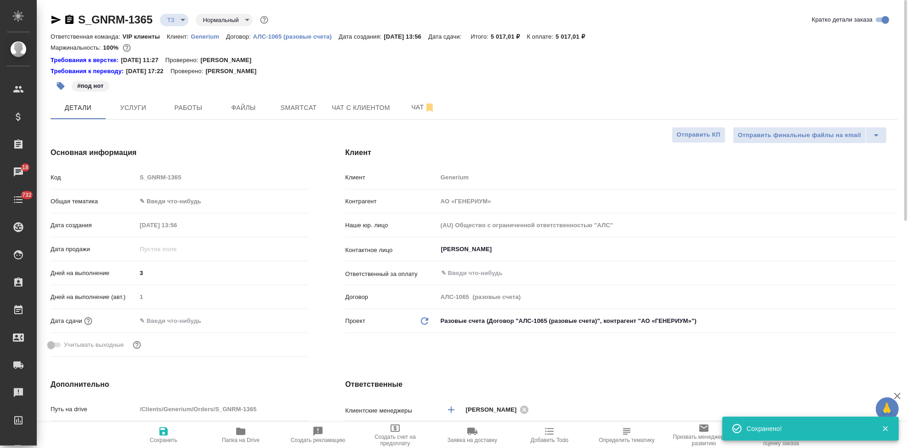
type textarea "x"
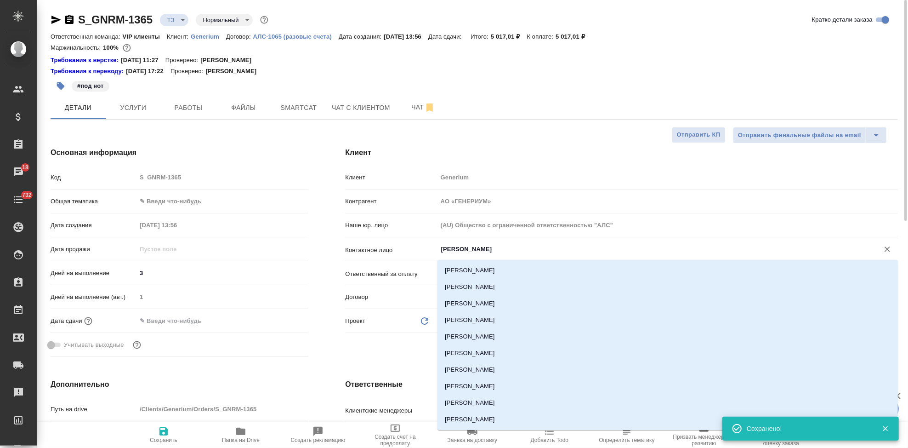
click at [511, 250] on input "[PERSON_NAME]" at bounding box center [652, 249] width 424 height 11
type textarea "x"
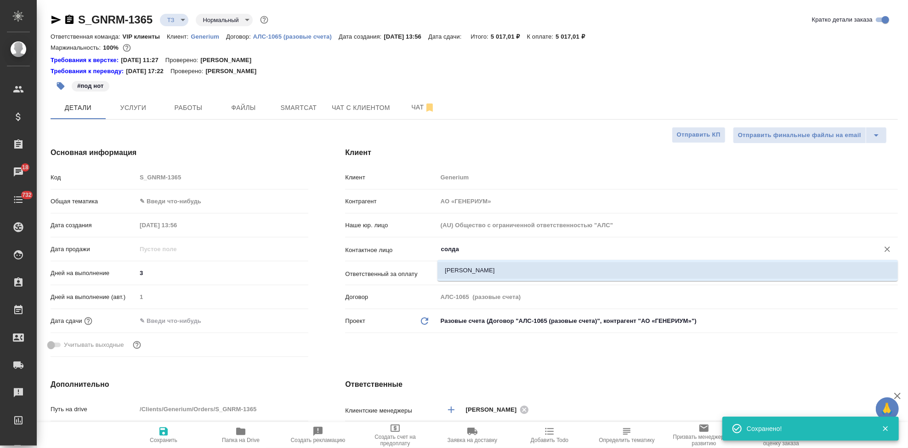
click at [459, 275] on li "Солдаткина Софья" at bounding box center [668, 270] width 460 height 17
type input "Солдаткина Софья"
type textarea "x"
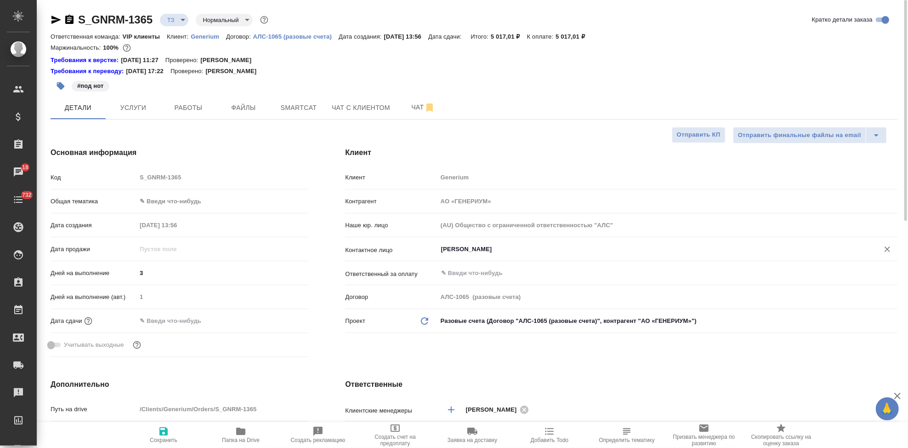
type input "Солдаткина Софья"
click at [161, 436] on icon "button" at bounding box center [163, 431] width 11 height 11
type textarea "x"
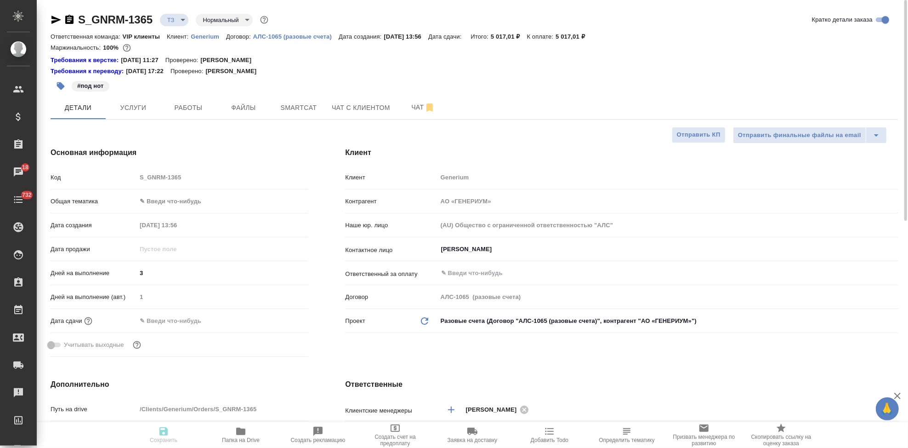
type textarea "x"
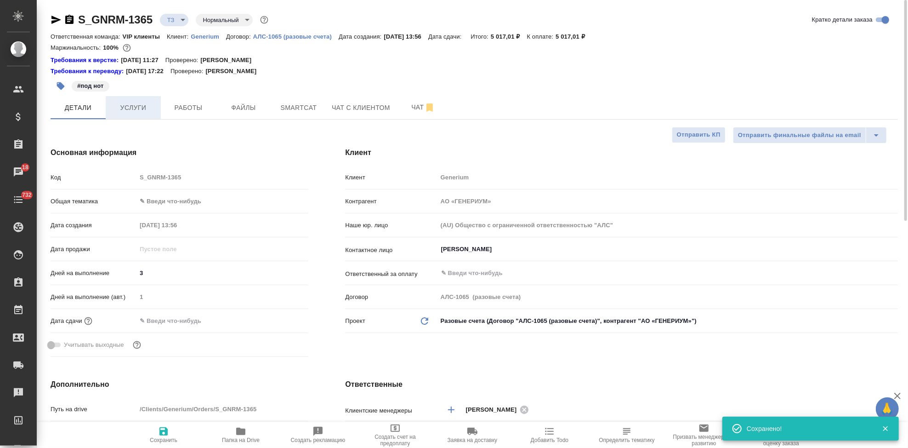
click at [136, 112] on span "Услуги" at bounding box center [133, 107] width 44 height 11
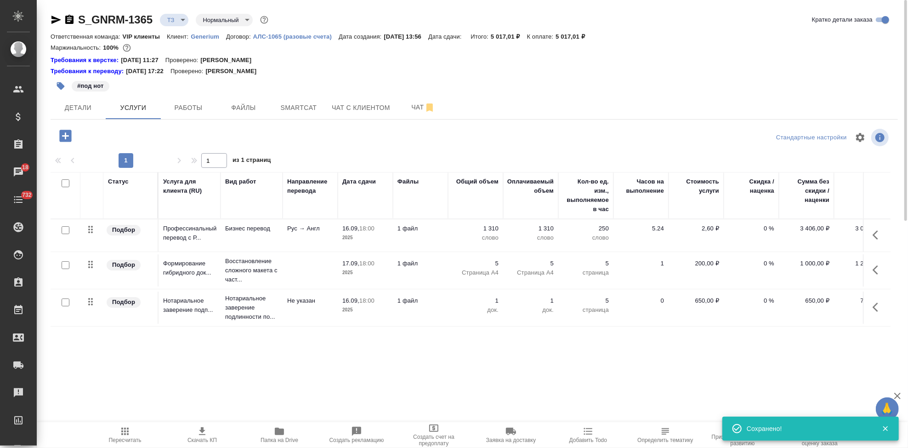
click at [128, 435] on icon "button" at bounding box center [124, 430] width 7 height 7
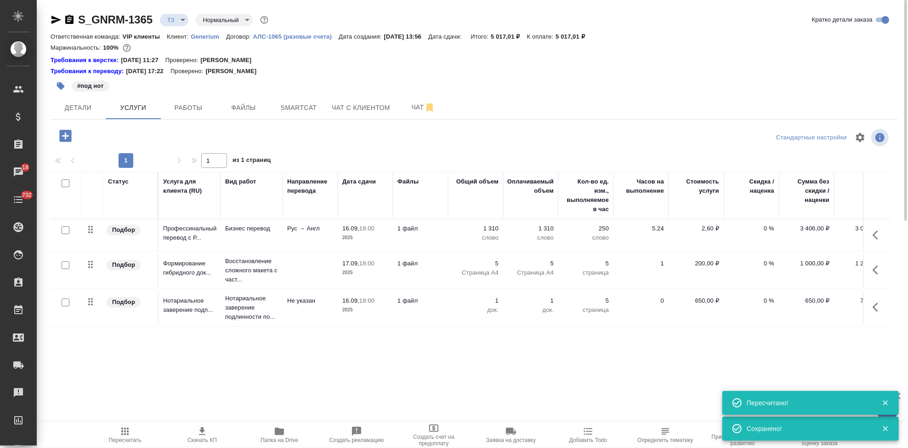
click at [210, 437] on span "Скачать КП" at bounding box center [202, 440] width 29 height 6
click at [182, 21] on body "🙏 .cls-1 fill:#fff; AWATERA Kabargina Anna Клиенты Спецификации Заказы 18 Чаты …" at bounding box center [454, 224] width 908 height 448
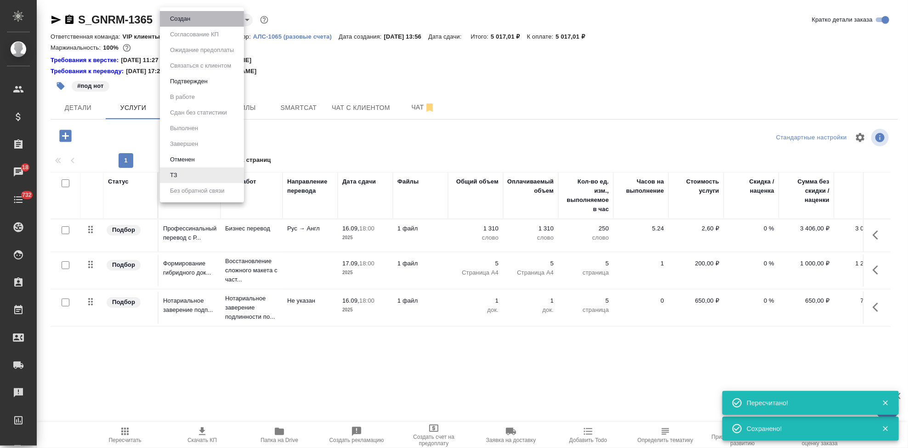
click at [193, 20] on li "Создан" at bounding box center [202, 19] width 84 height 16
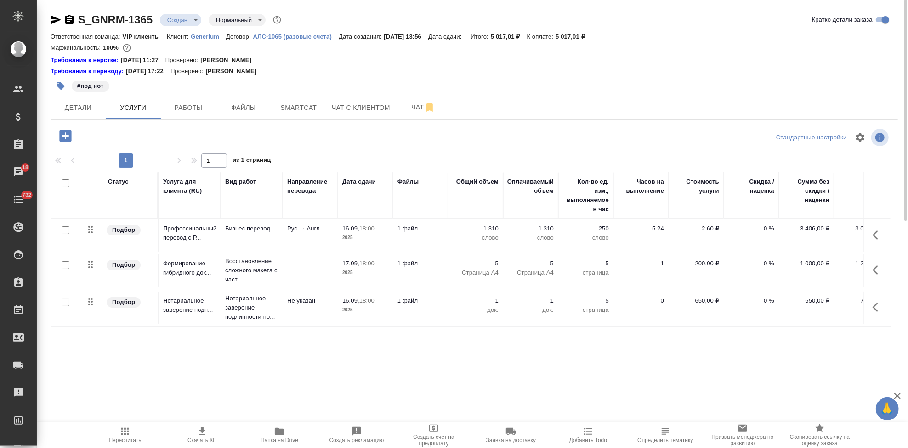
click at [195, 18] on body "🙏 .cls-1 fill:#fff; AWATERA Kabargina Anna Клиенты Спецификации Заказы 18 Чаты …" at bounding box center [454, 224] width 908 height 448
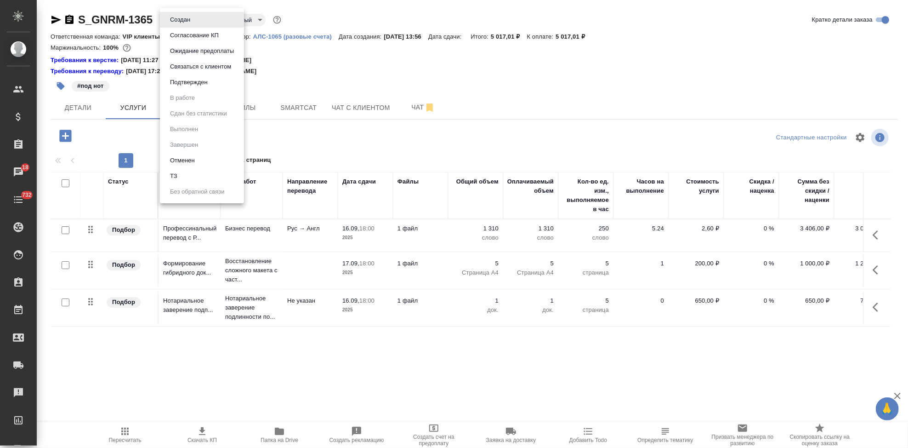
click at [190, 40] on li "Согласование КП" at bounding box center [202, 36] width 84 height 16
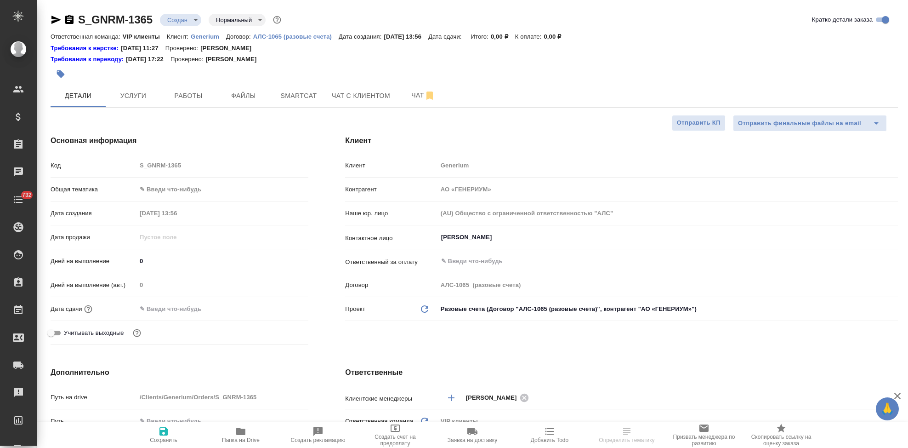
select select "RU"
click at [112, 162] on div "Код S_GNRM-1365" at bounding box center [180, 165] width 258 height 16
drag, startPoint x: 525, startPoint y: 237, endPoint x: 513, endPoint y: 242, distance: 13.4
click at [525, 237] on input "[PERSON_NAME]" at bounding box center [652, 237] width 424 height 11
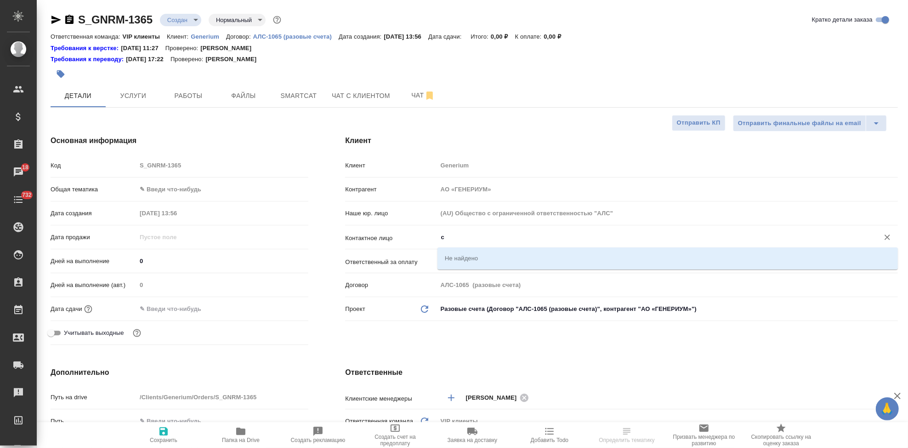
type input "cj"
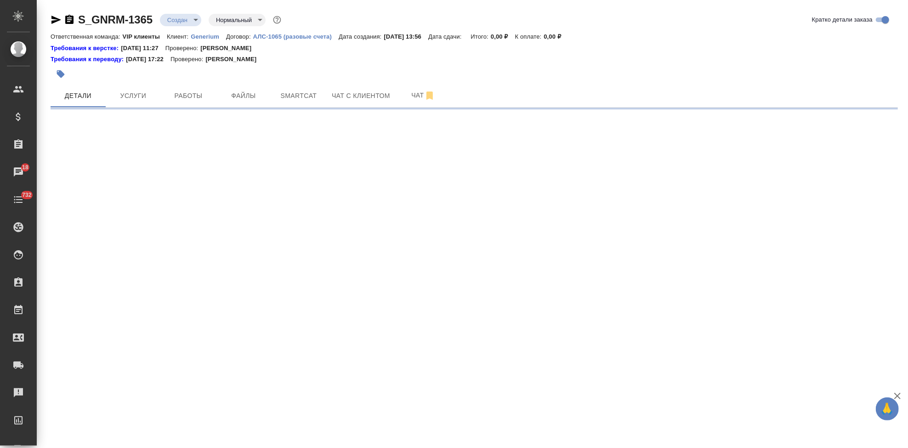
select select "RU"
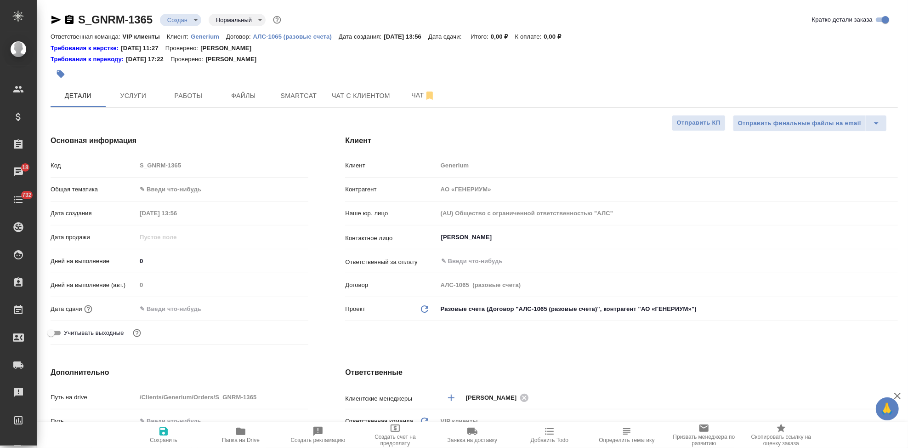
type textarea "x"
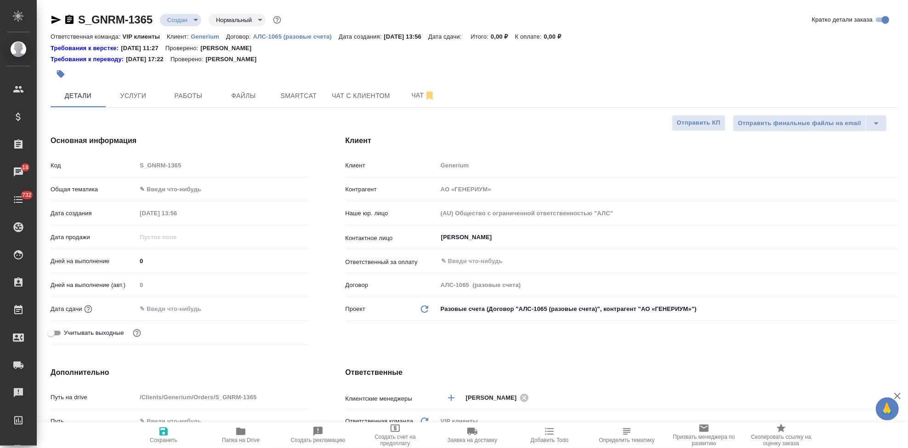
type textarea "x"
click at [499, 230] on div "[PERSON_NAME]" at bounding box center [668, 237] width 460 height 17
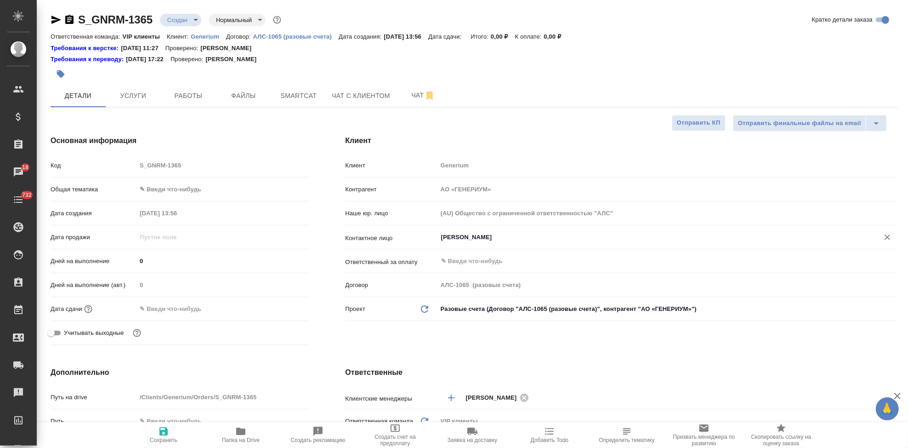
type textarea "x"
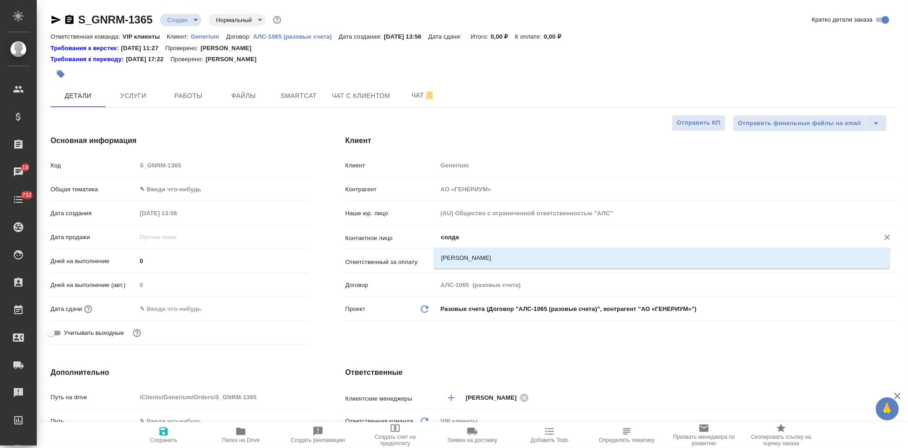
type input "солдат"
type textarea "x"
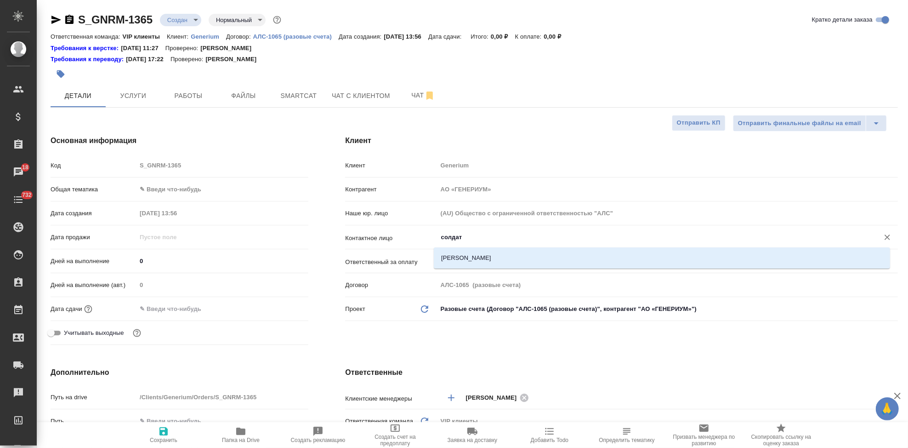
type textarea "x"
click at [462, 261] on li "Солдаткина Софья" at bounding box center [662, 258] width 456 height 17
type input "Солдаткина Софья"
type textarea "x"
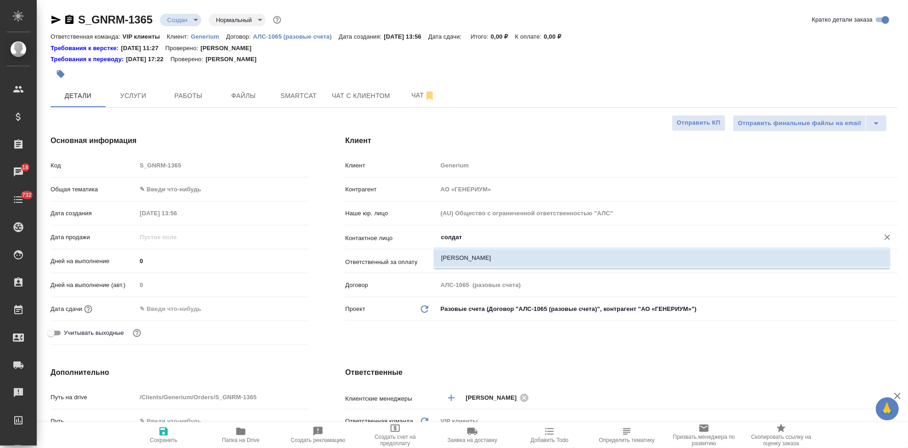
type textarea "x"
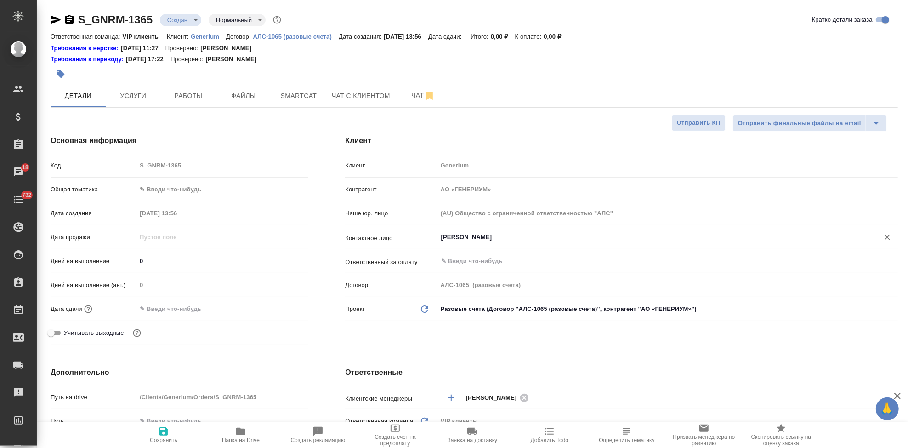
type input "Солдаткина Софья"
click at [170, 432] on span "Сохранить" at bounding box center [164, 434] width 66 height 17
type textarea "x"
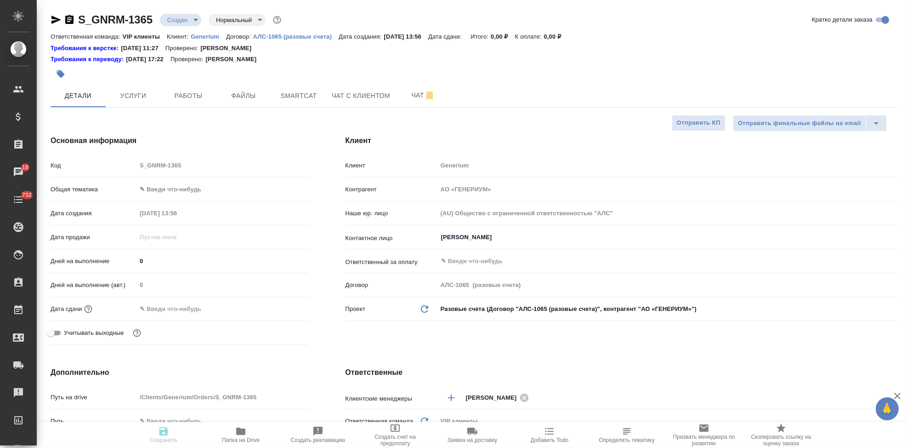
type textarea "x"
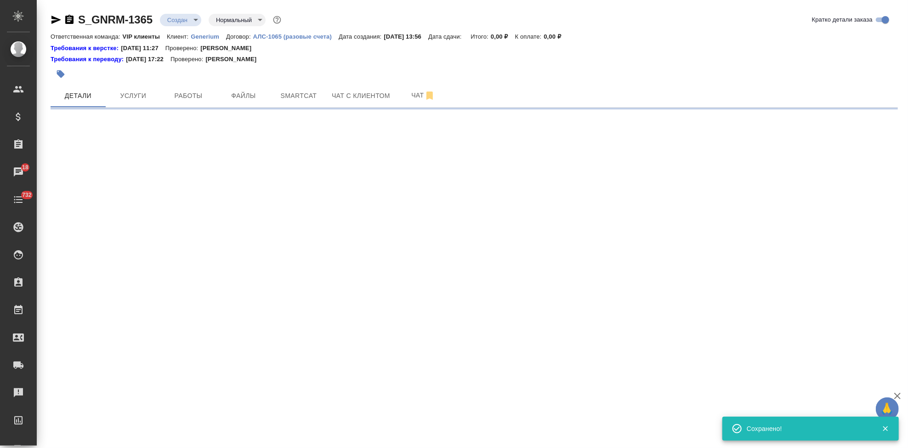
select select "RU"
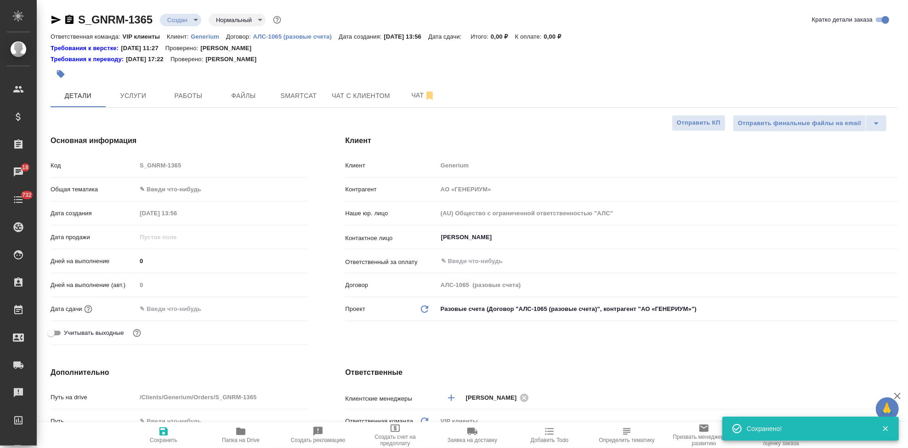
type textarea "x"
click at [49, 165] on div "Основная информация Код S_GNRM-1365 Общая тематика ✎ Введи что-нибудь Дата созд…" at bounding box center [179, 242] width 295 height 250
type textarea "x"
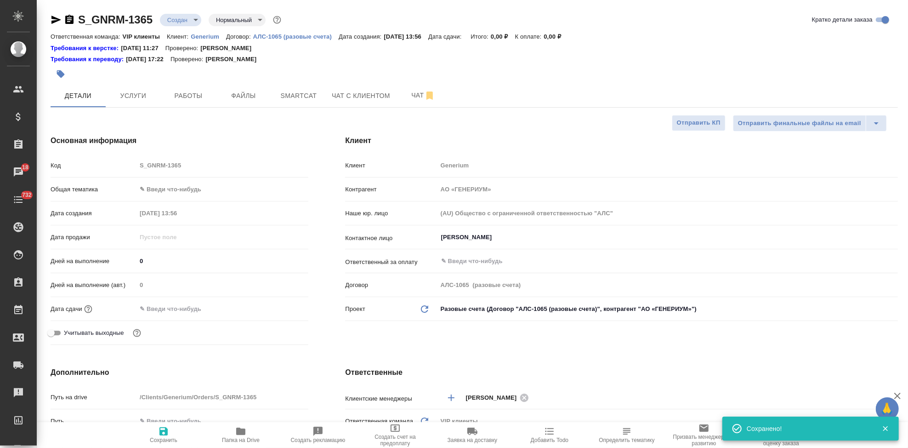
type textarea "x"
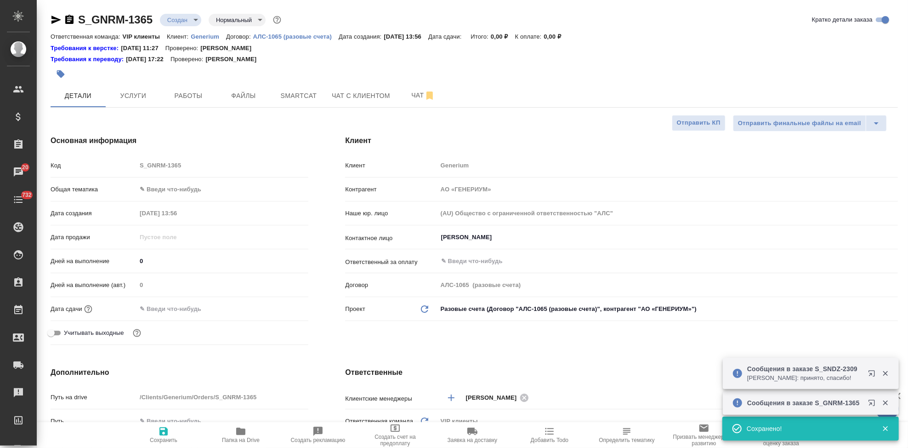
click at [195, 19] on body "🙏 .cls-1 fill:#fff; AWATERA Kabargina Anna Клиенты Спецификации Заказы 20 Чаты …" at bounding box center [454, 224] width 908 height 448
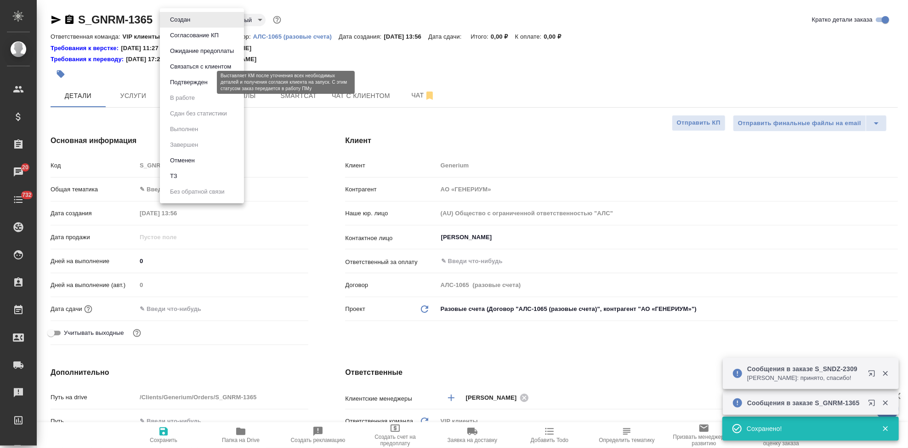
click at [190, 90] on li "Подтвержден" at bounding box center [202, 82] width 84 height 16
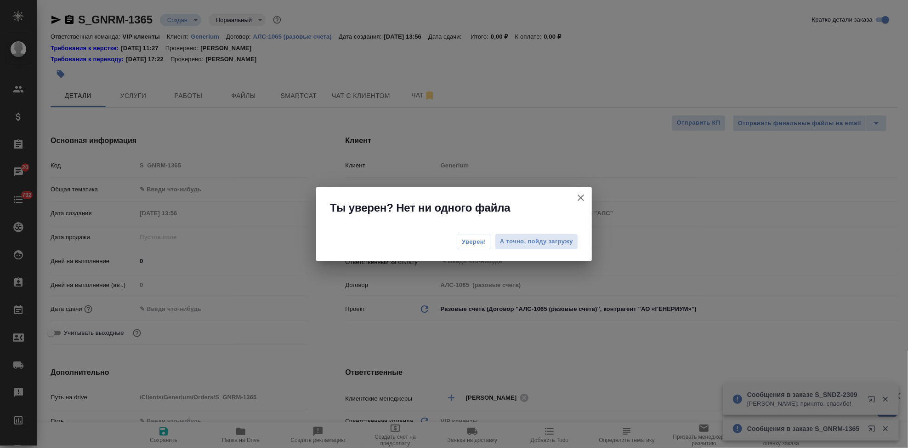
click at [483, 243] on span "Уверен!" at bounding box center [474, 241] width 24 height 9
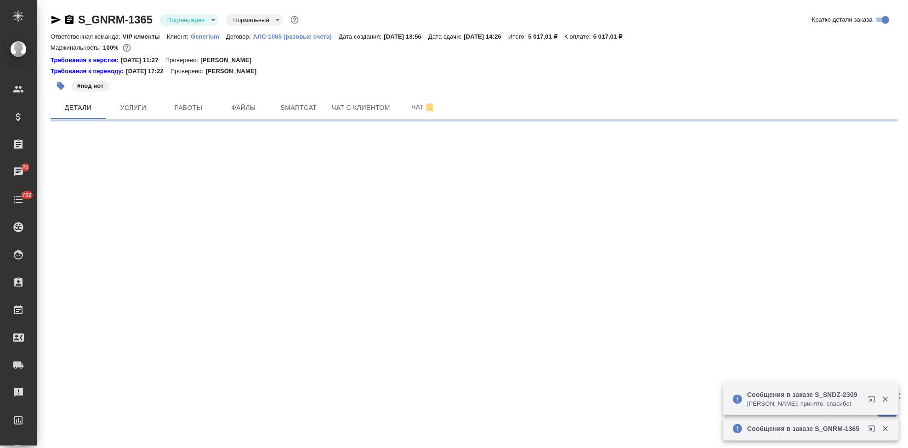
select select "RU"
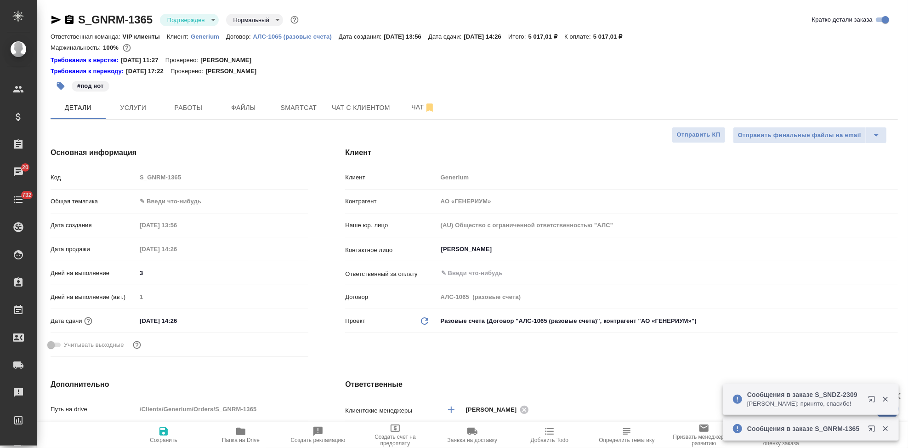
type textarea "x"
click at [192, 320] on input "15.09.2025 14:26" at bounding box center [176, 320] width 80 height 13
click at [283, 322] on icon "button" at bounding box center [282, 319] width 8 height 9
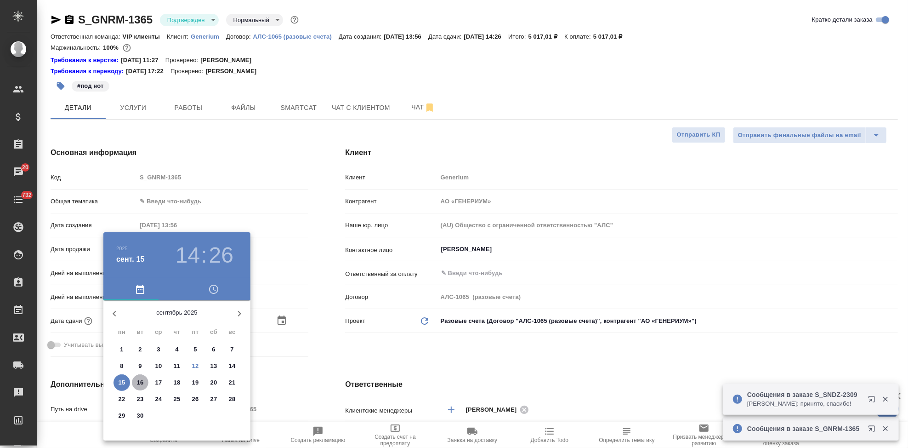
click at [142, 383] on p "16" at bounding box center [140, 382] width 7 height 9
type input "16.09.2025 14:26"
type textarea "x"
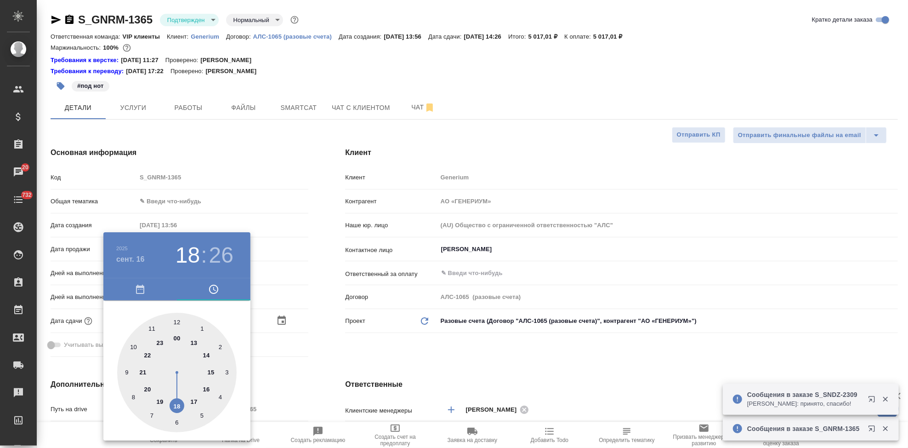
type input "16.09.2025 16:26"
type textarea "x"
type input "16.09.2025 18:26"
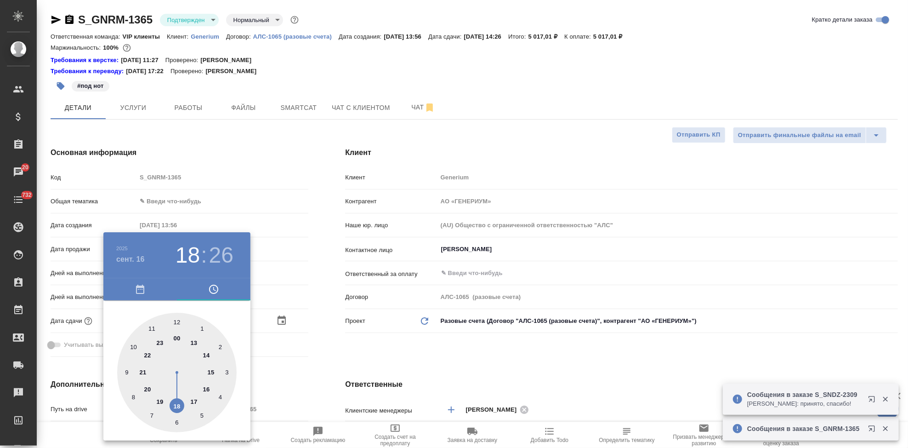
type textarea "x"
click at [179, 398] on div at bounding box center [176, 372] width 119 height 119
type textarea "x"
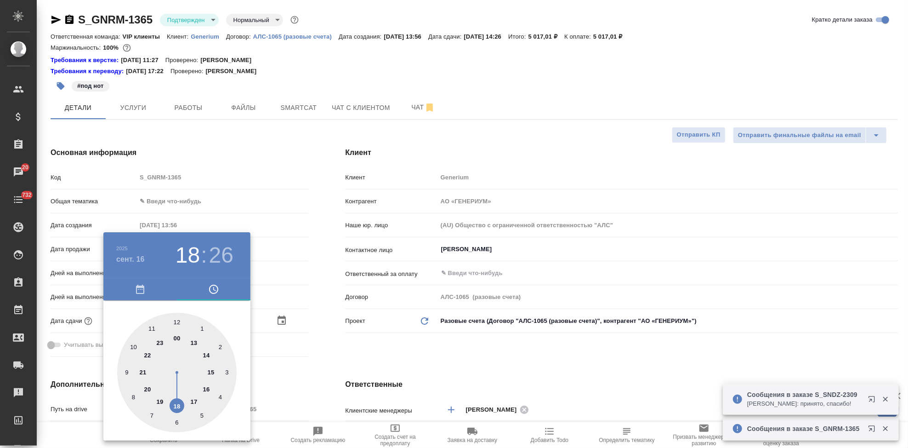
type textarea "x"
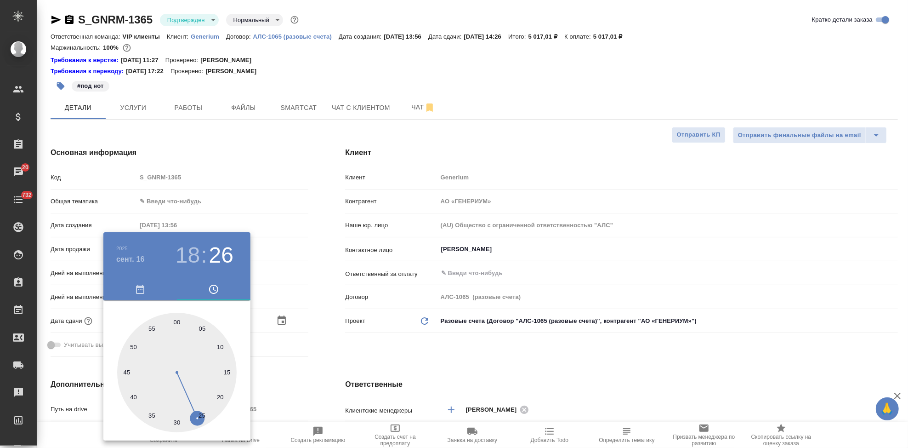
type input "16.09.2025 18:00"
type textarea "x"
drag, startPoint x: 182, startPoint y: 358, endPoint x: 175, endPoint y: 327, distance: 31.6
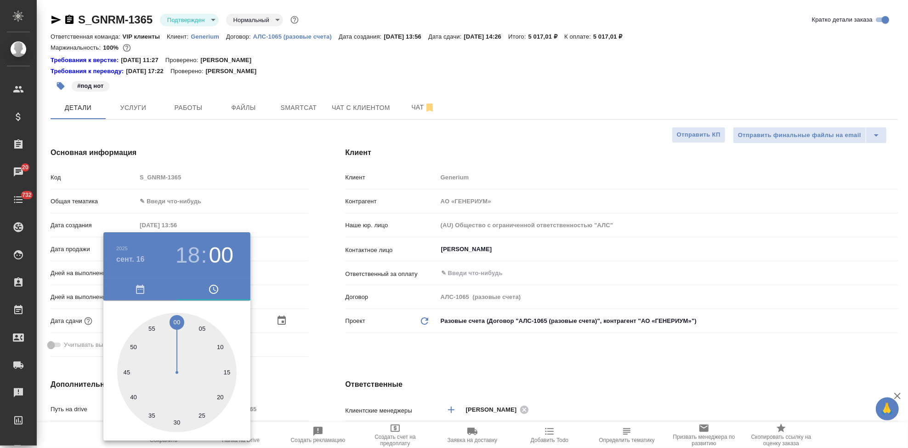
click at [175, 327] on div at bounding box center [176, 372] width 119 height 119
type textarea "x"
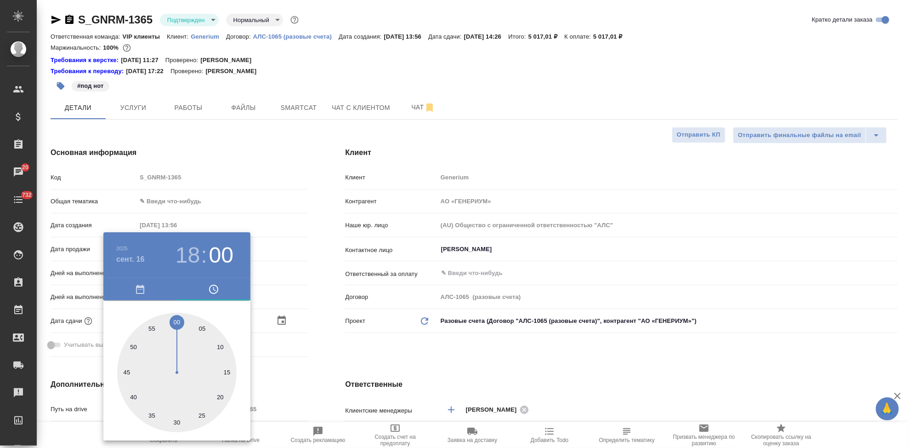
type textarea "x"
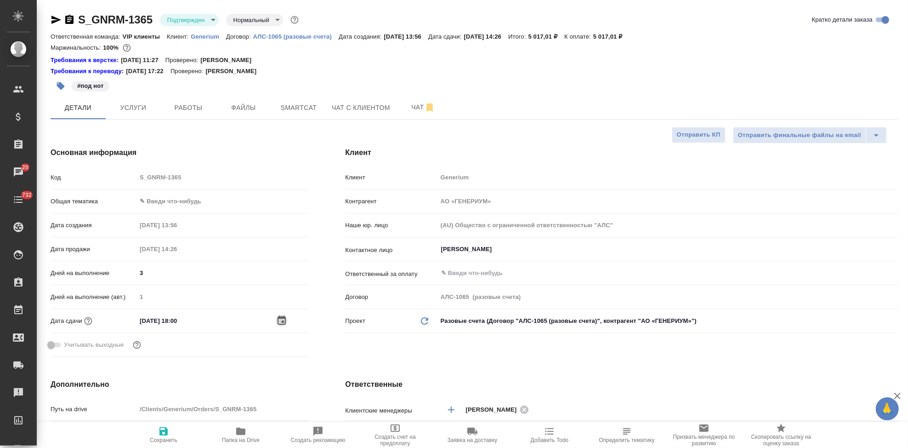
click at [159, 429] on icon "button" at bounding box center [163, 431] width 11 height 11
type textarea "x"
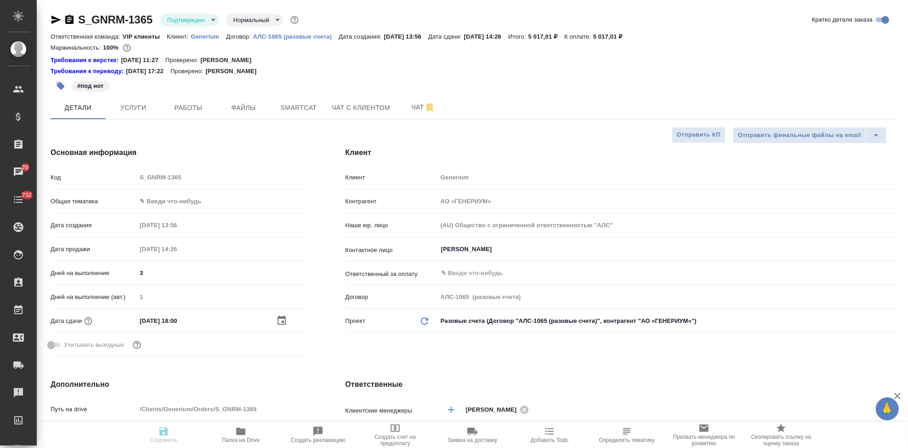
type textarea "x"
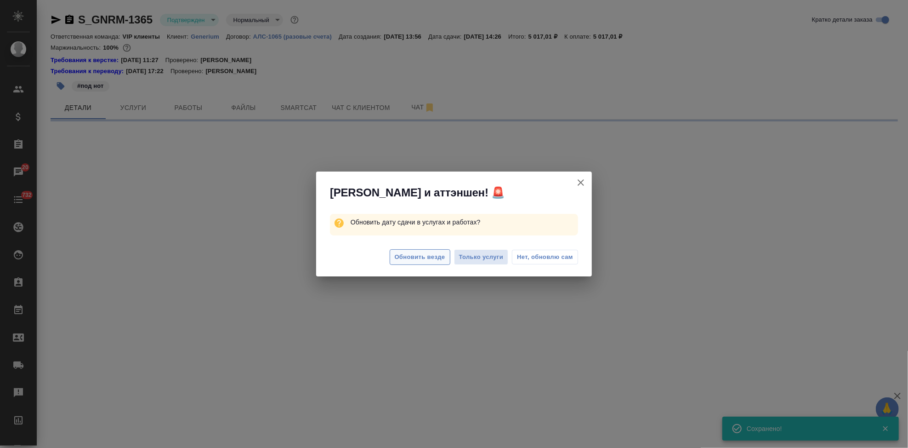
select select "RU"
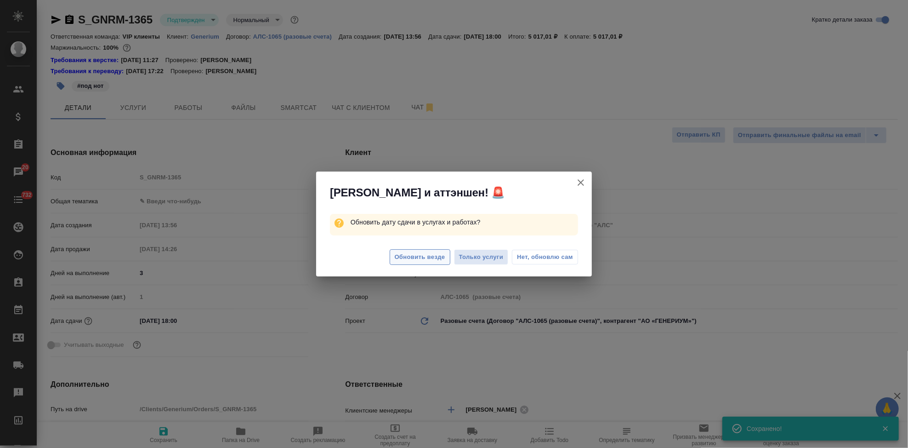
click at [407, 256] on span "Обновить везде" at bounding box center [420, 257] width 51 height 11
type textarea "x"
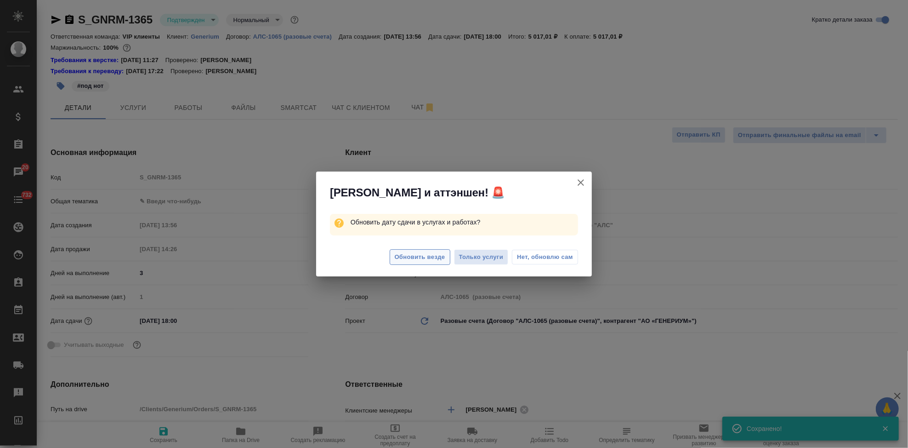
type textarea "x"
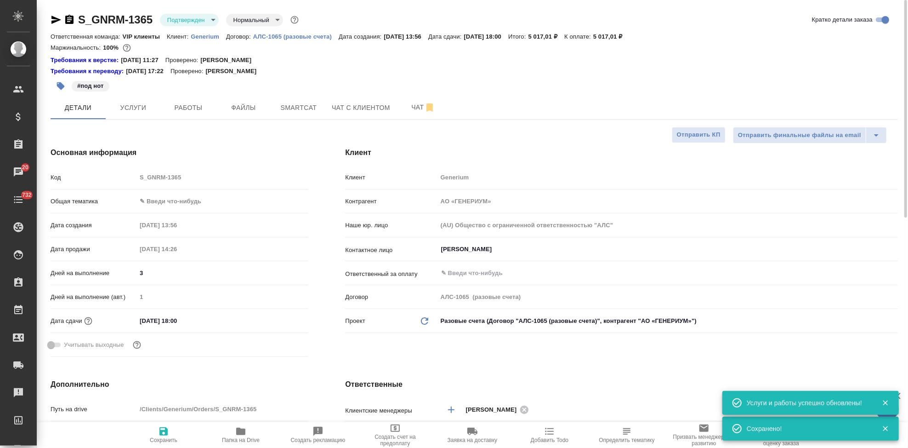
click at [409, 95] on div "#под нот" at bounding box center [333, 86] width 565 height 20
click at [409, 97] on button "Чат" at bounding box center [423, 107] width 55 height 23
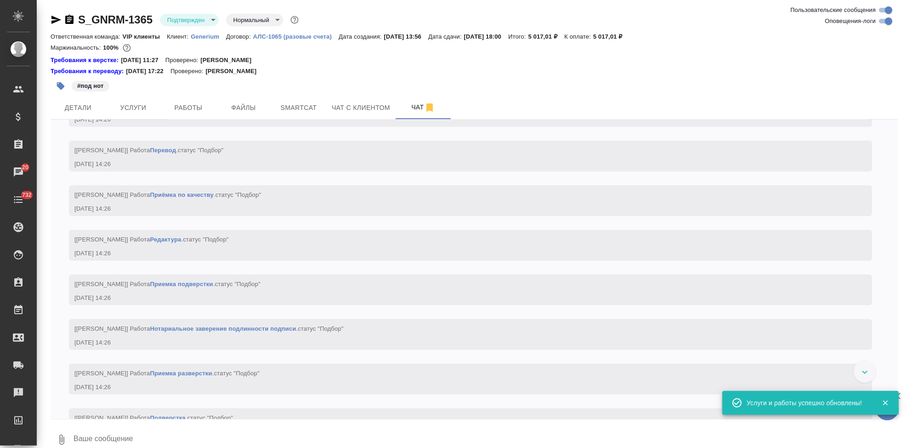
scroll to position [883, 0]
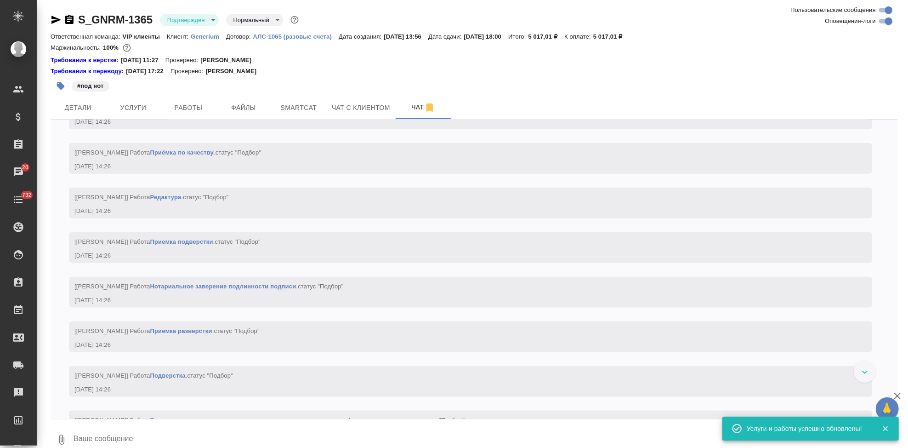
click at [200, 442] on textarea at bounding box center [485, 439] width 825 height 31
type textarea """
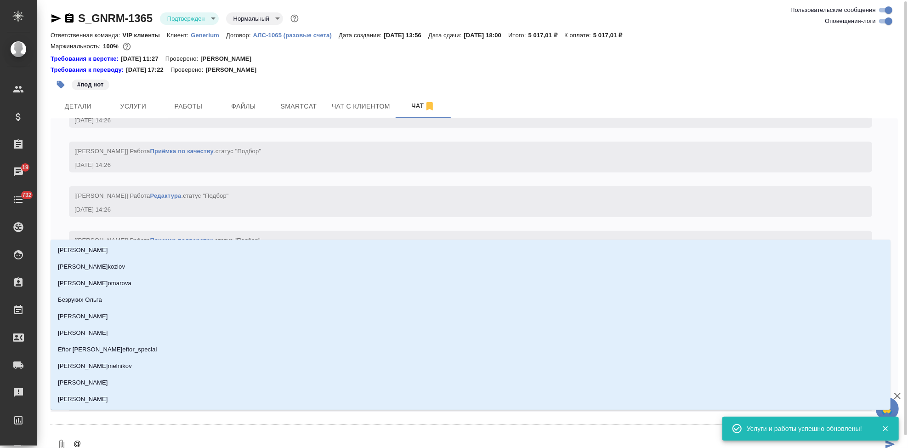
type textarea "@г"
type input "г"
type textarea "@гр"
type input "гр"
type textarea "@гра"
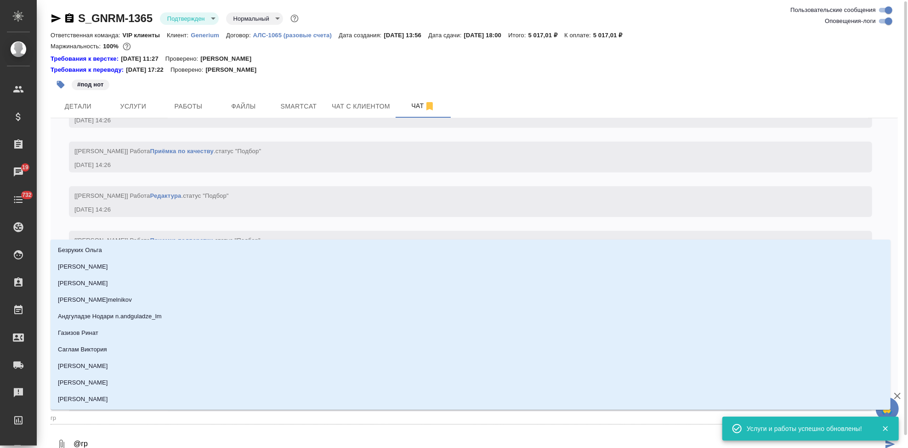
type input "гра"
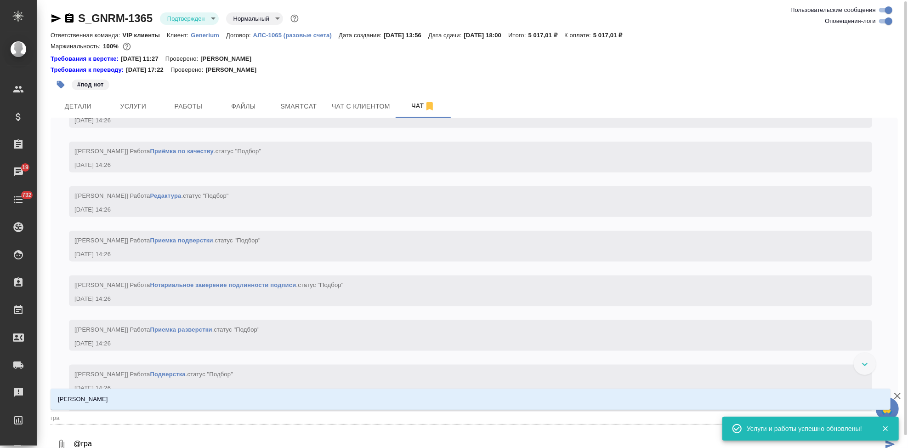
type textarea "@граб"
type input "граб"
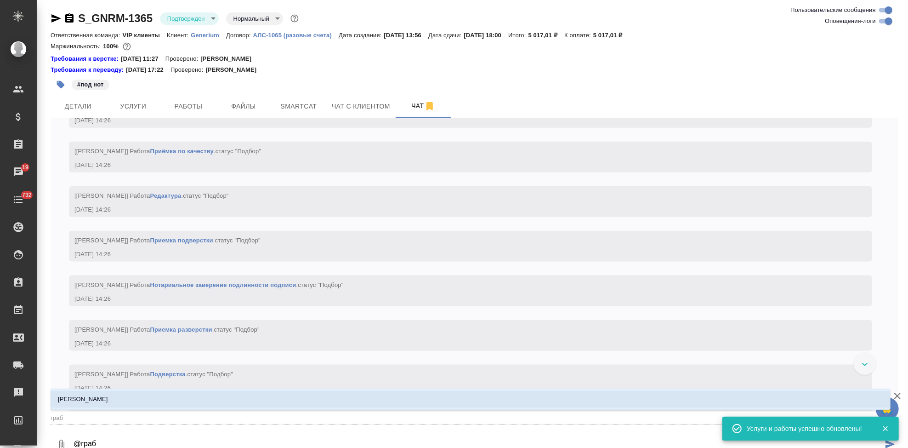
click at [108, 396] on li "[PERSON_NAME]" at bounding box center [471, 399] width 840 height 17
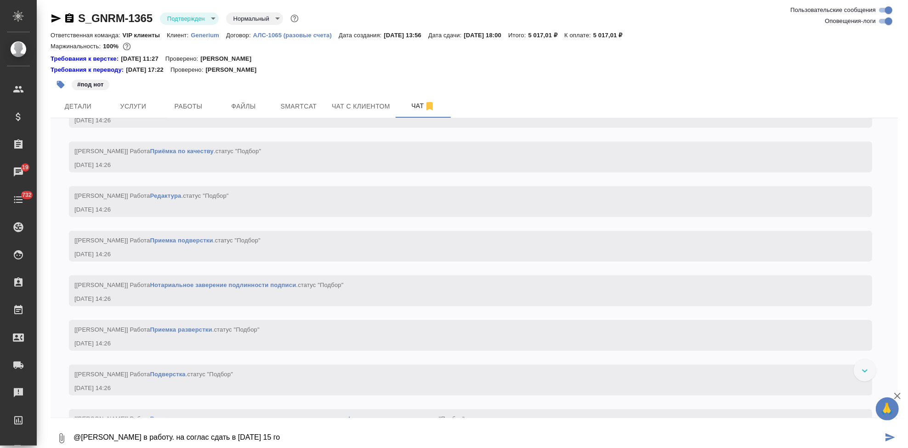
type textarea "@Грабко Мария в работу. на соглас сдать в понедельник 15 го"
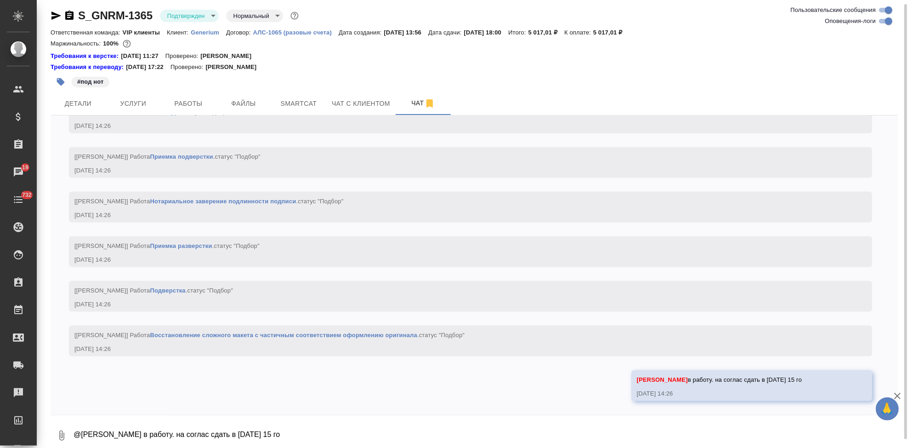
scroll to position [973, 0]
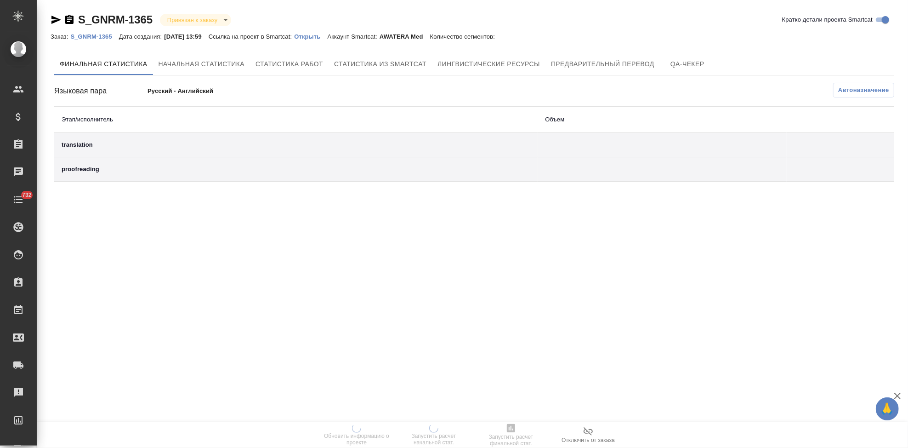
click at [327, 37] on p "Открыть" at bounding box center [310, 36] width 33 height 7
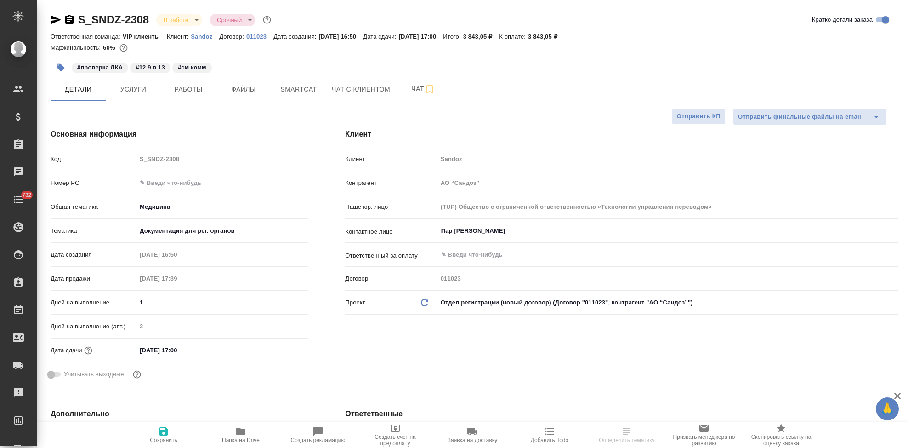
select select "RU"
click at [207, 38] on p "Sandoz" at bounding box center [205, 36] width 28 height 7
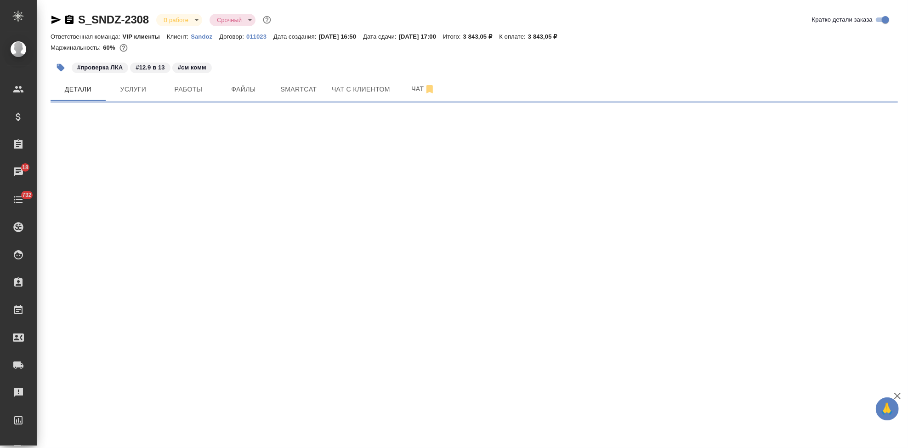
select select "RU"
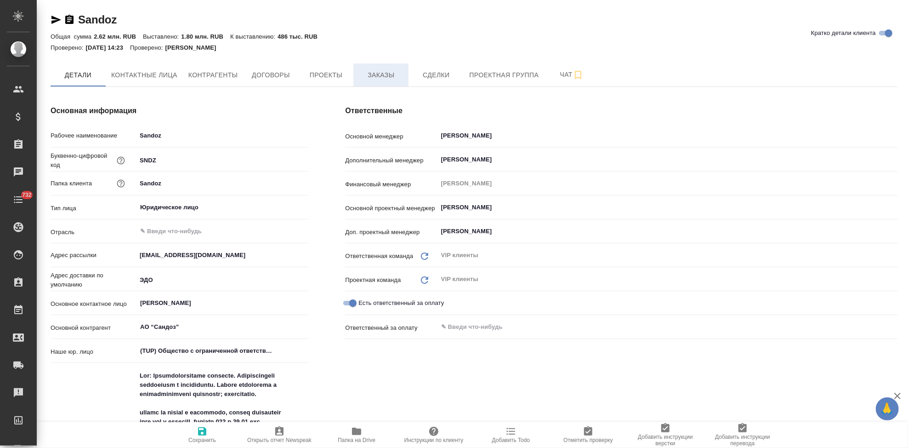
click at [397, 68] on button "Заказы" at bounding box center [380, 74] width 55 height 23
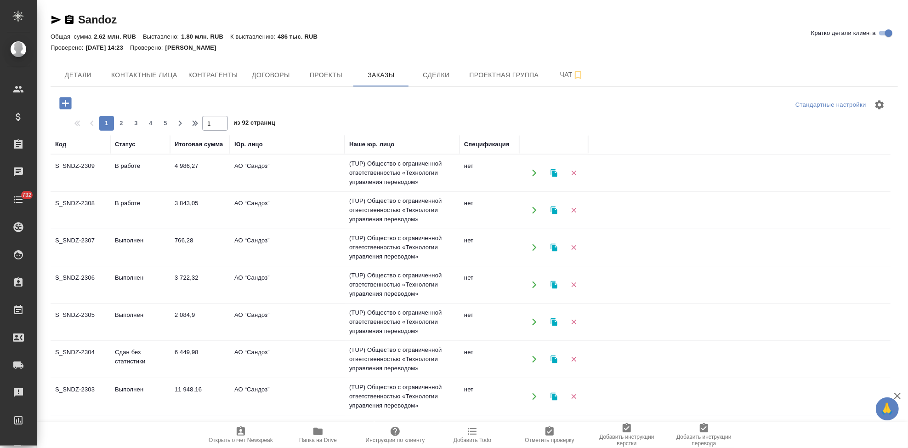
click at [132, 172] on td "В работе" at bounding box center [140, 173] width 60 height 32
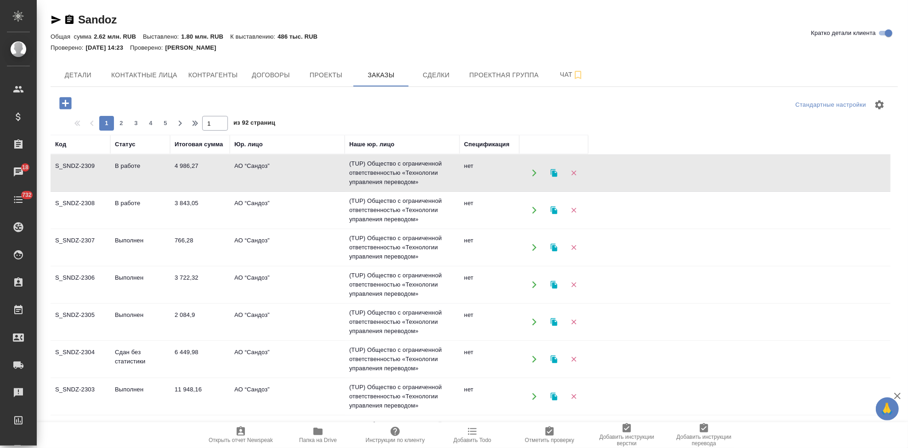
click at [132, 172] on td "В работе" at bounding box center [140, 173] width 60 height 32
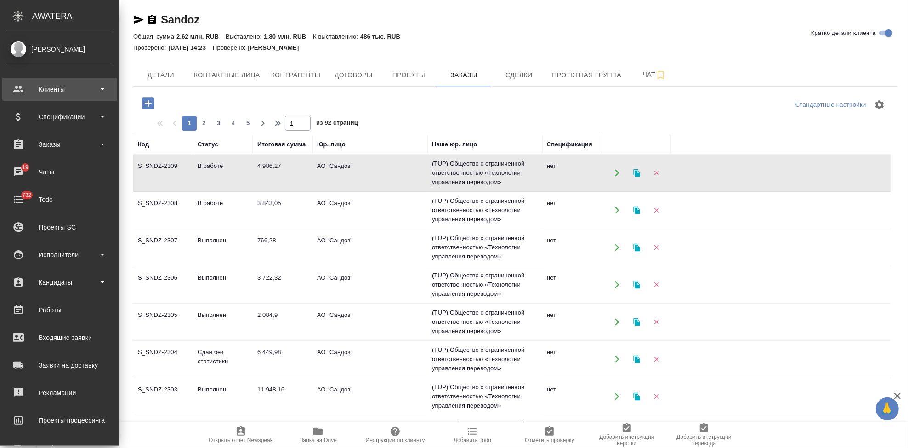
click at [21, 91] on div "Клиенты" at bounding box center [60, 89] width 106 height 14
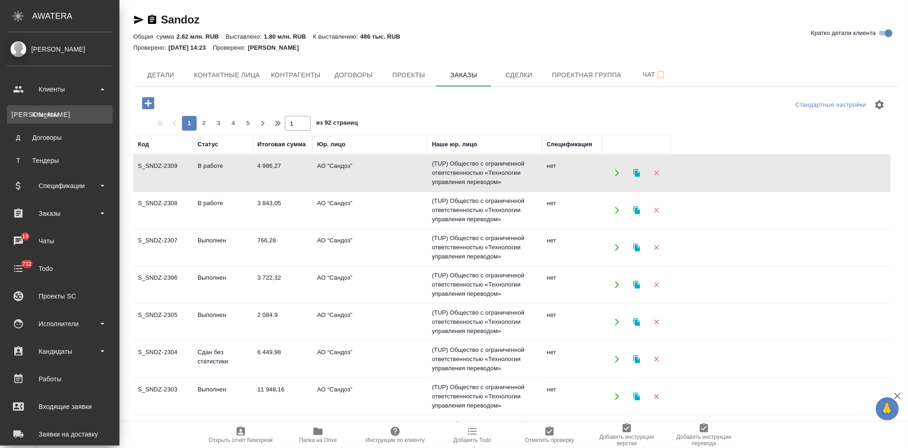
click at [55, 122] on link "К Клиенты" at bounding box center [60, 114] width 106 height 18
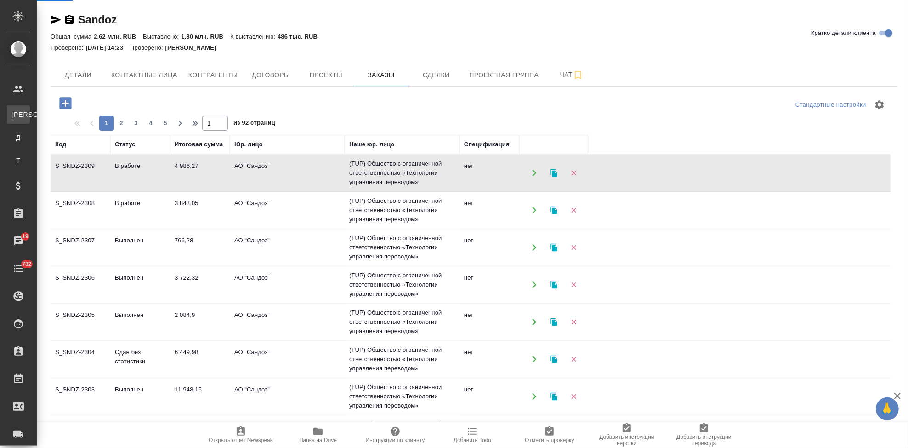
select select "RU"
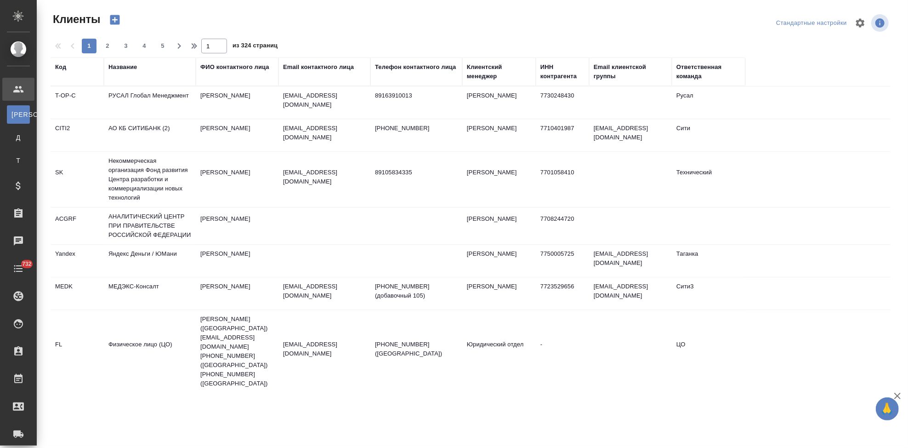
click at [59, 70] on div "Код" at bounding box center [60, 67] width 11 height 9
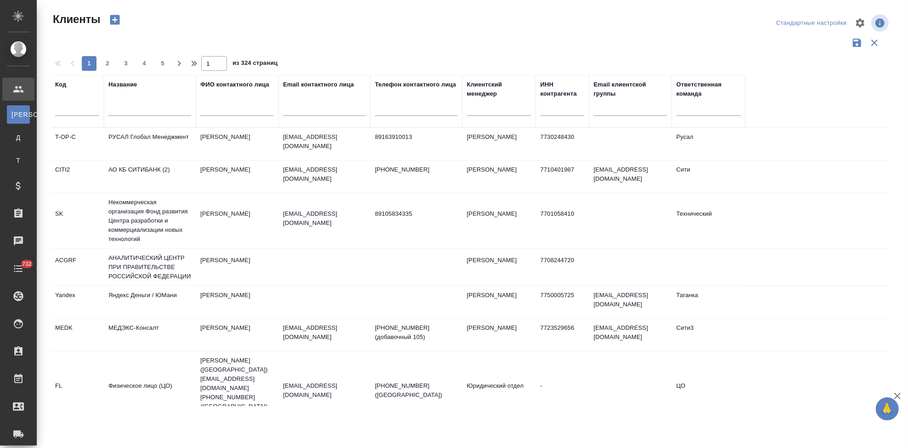
click at [88, 110] on input "text" at bounding box center [77, 109] width 44 height 11
type input "nvrt"
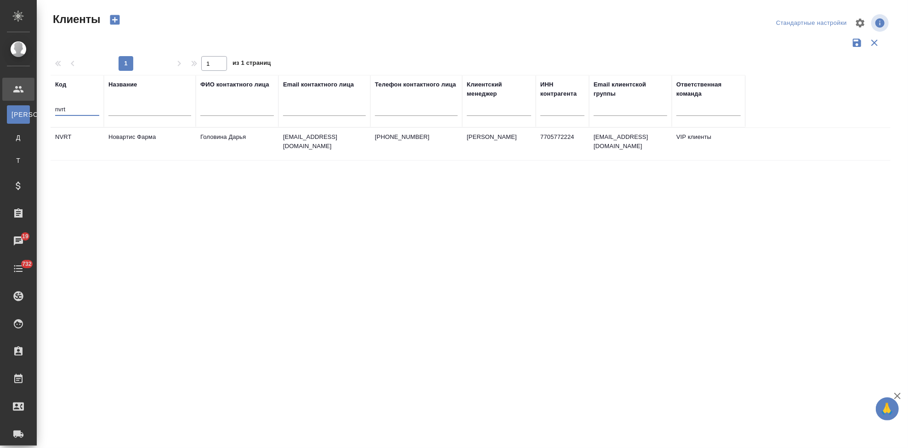
click at [200, 142] on td "Головина Дарья" at bounding box center [237, 144] width 83 height 32
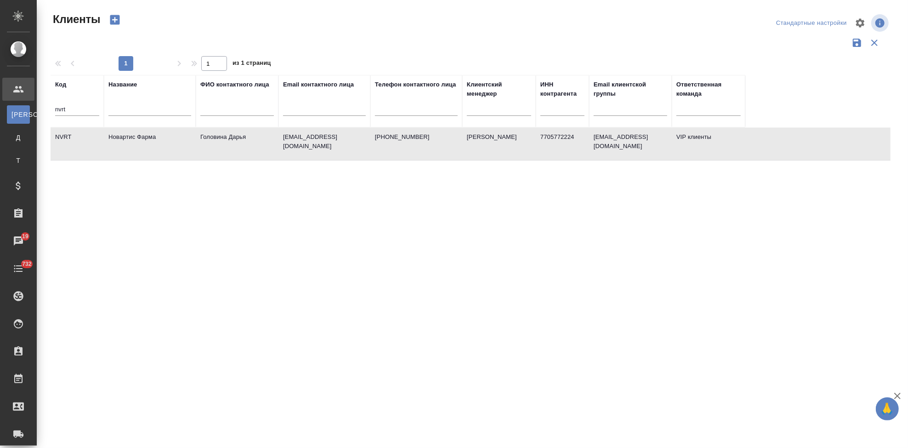
click at [200, 142] on td "Головина Дарья" at bounding box center [237, 144] width 83 height 32
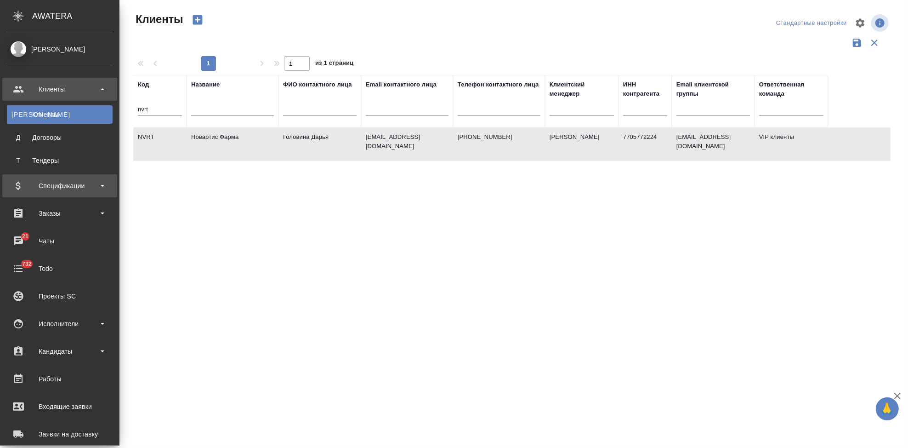
click at [45, 183] on div "Спецификации" at bounding box center [60, 186] width 106 height 14
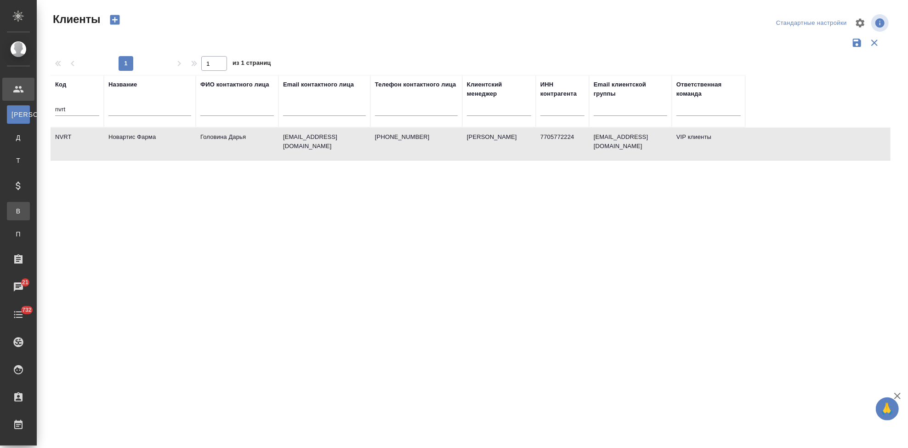
click at [14, 208] on div "Все спецификации" at bounding box center [7, 210] width 14 height 9
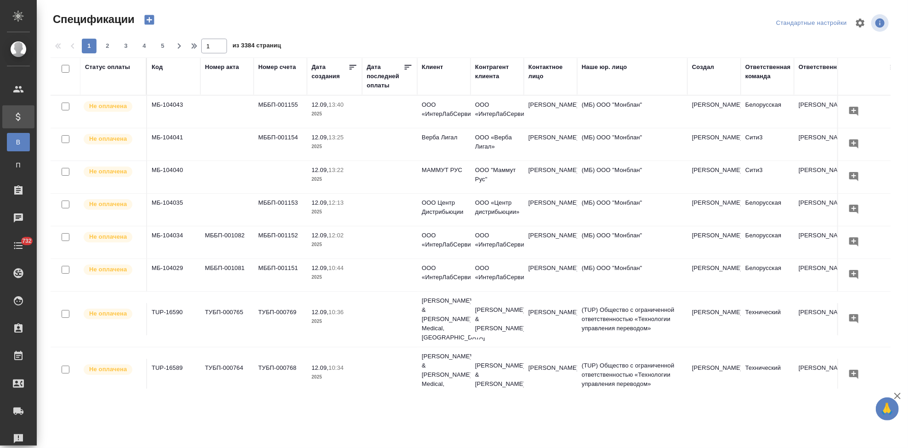
click at [147, 21] on icon "button" at bounding box center [149, 20] width 10 height 10
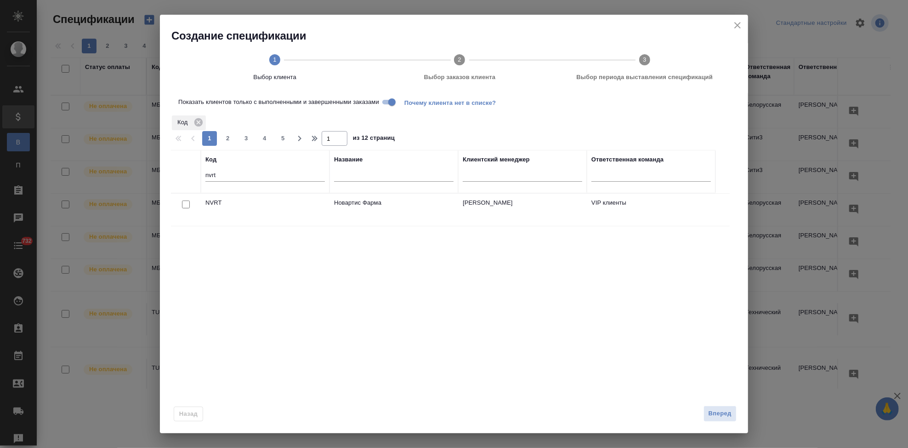
click at [243, 175] on input "nvrt" at bounding box center [264, 175] width 119 height 11
type input "n"
type input "gnrm"
click at [189, 205] on input "checkbox" at bounding box center [186, 204] width 8 height 8
checkbox input "true"
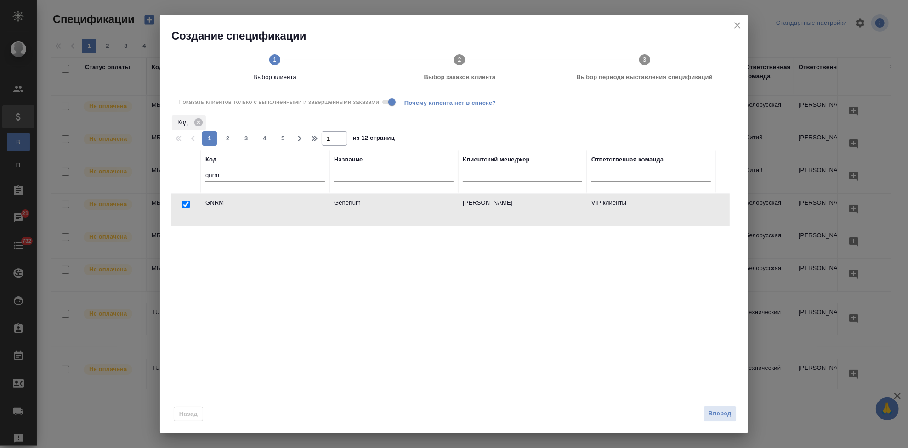
click at [719, 422] on div "Назад Вперед" at bounding box center [454, 411] width 588 height 43
click at [718, 414] on span "Вперед" at bounding box center [720, 413] width 23 height 11
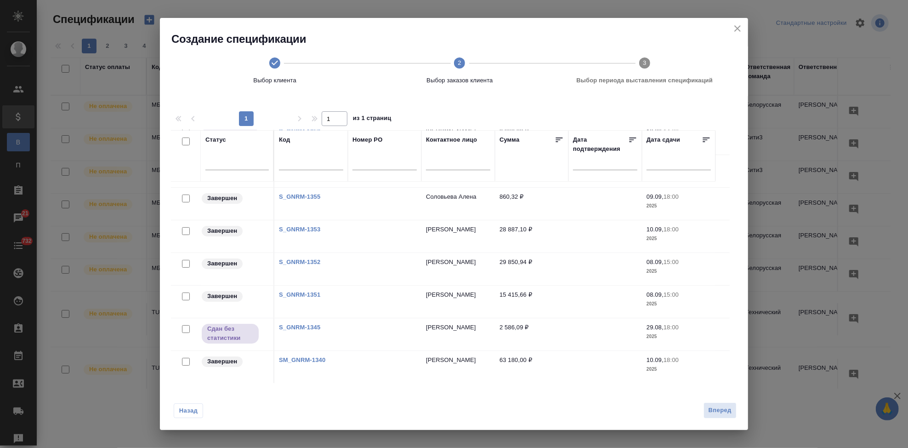
click at [183, 296] on input "checkbox" at bounding box center [186, 296] width 8 height 8
checkbox input "true"
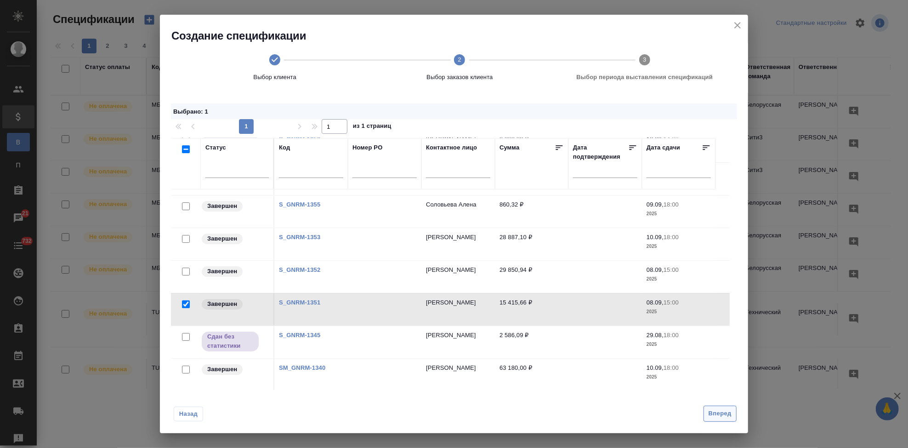
click at [721, 412] on span "Вперед" at bounding box center [720, 413] width 23 height 11
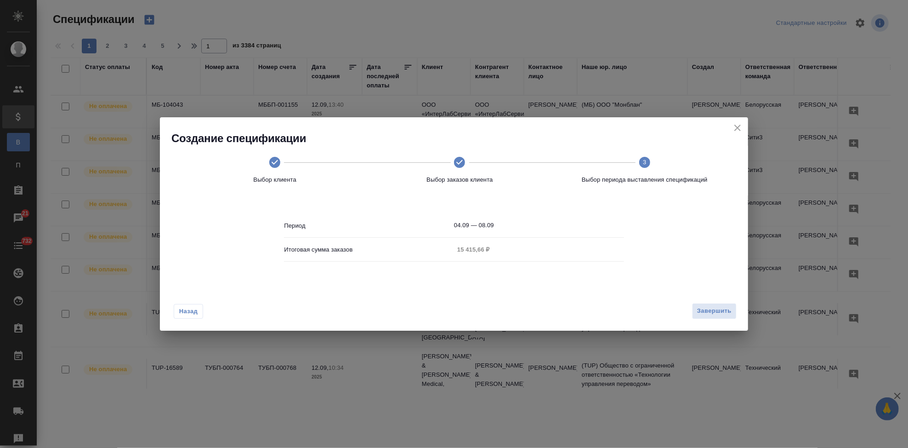
click at [503, 214] on div "Период 04.09 — 08.09 Итоговая сумма заказов 15 415,66 ₽" at bounding box center [454, 241] width 340 height 85
click at [502, 225] on input "04.09 — 08.09" at bounding box center [539, 225] width 170 height 13
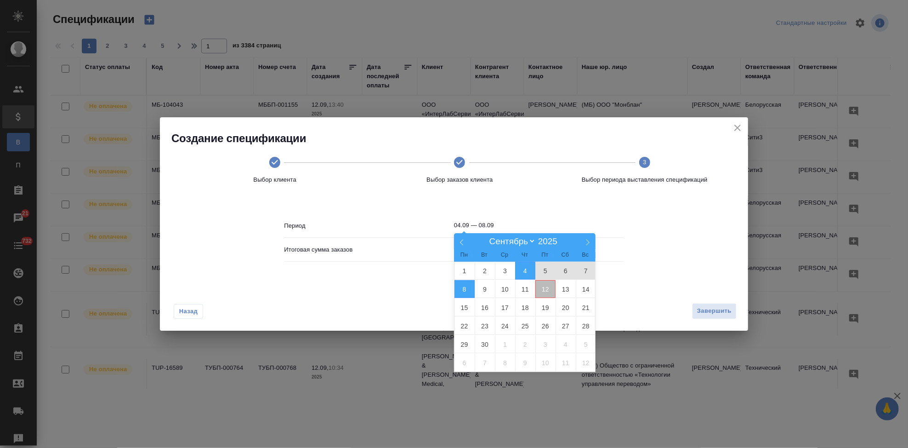
click at [545, 287] on span "12" at bounding box center [545, 289] width 20 height 18
type input "12.09"
click at [544, 288] on span "12" at bounding box center [545, 289] width 20 height 18
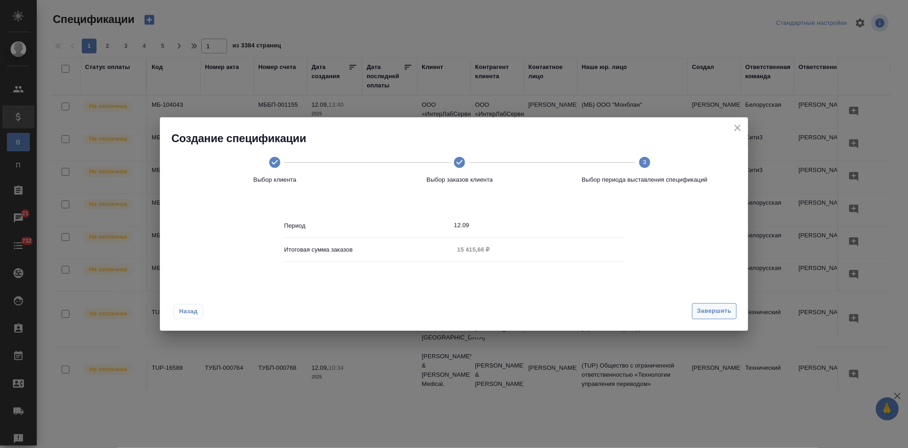
click at [733, 309] on button "Завершить" at bounding box center [714, 311] width 45 height 16
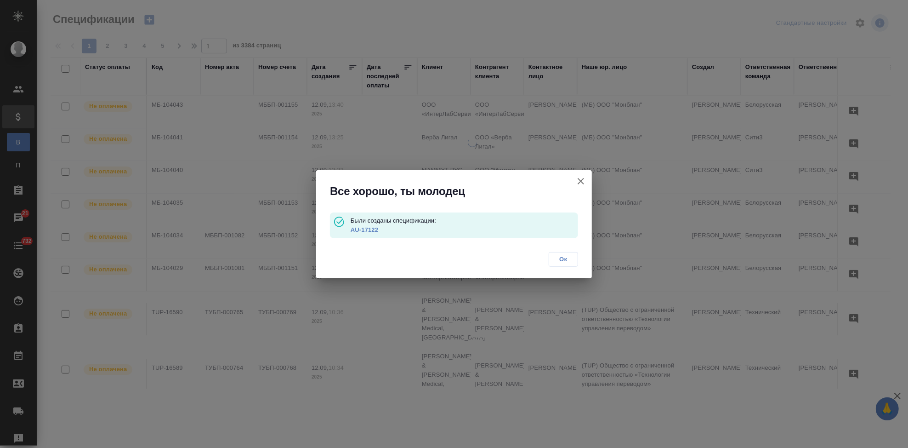
click at [362, 230] on link "AU-17122" at bounding box center [365, 229] width 28 height 7
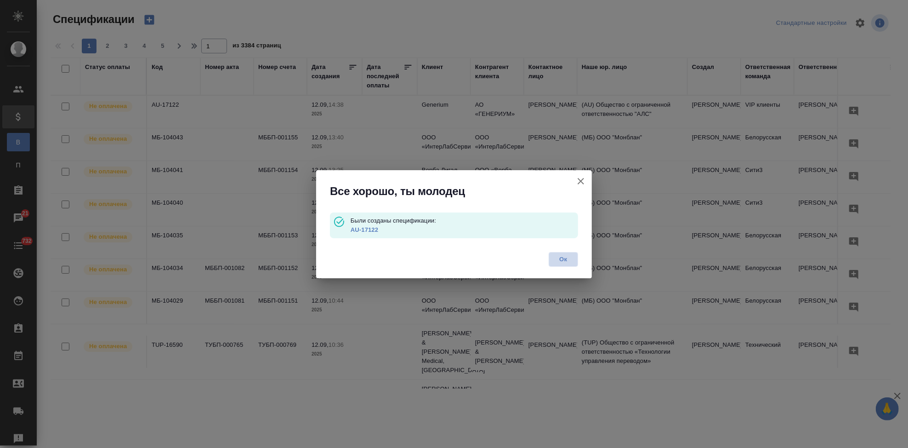
click at [563, 255] on span "Ок" at bounding box center [563, 259] width 19 height 9
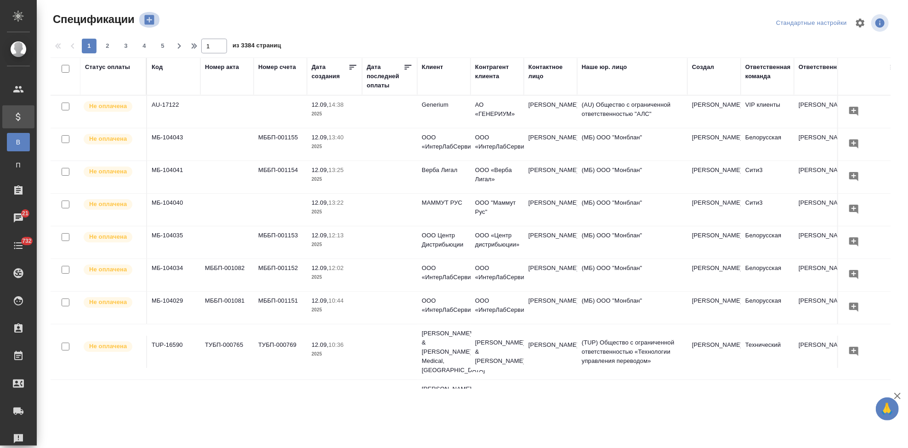
click at [146, 18] on icon "button" at bounding box center [149, 20] width 10 height 10
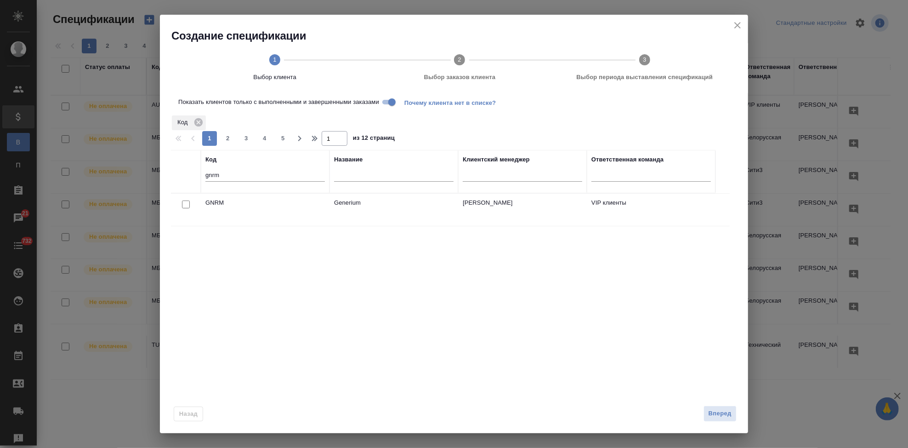
click at [188, 200] on input "checkbox" at bounding box center [186, 204] width 8 height 8
checkbox input "true"
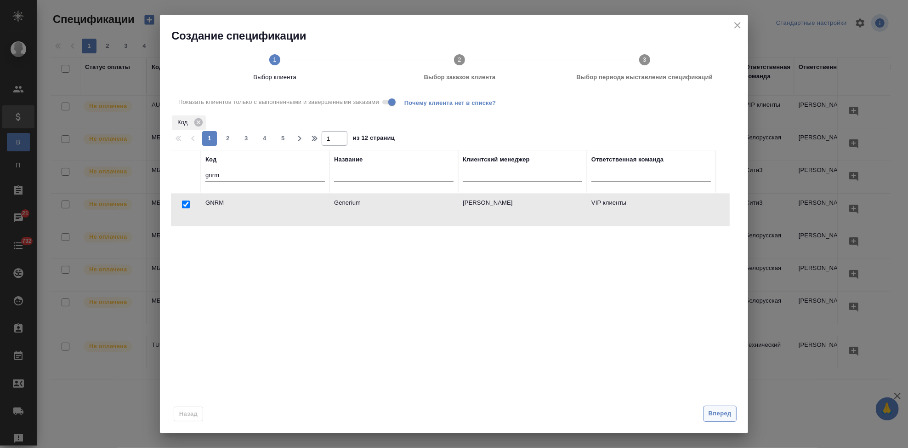
click at [712, 416] on span "Вперед" at bounding box center [720, 413] width 23 height 11
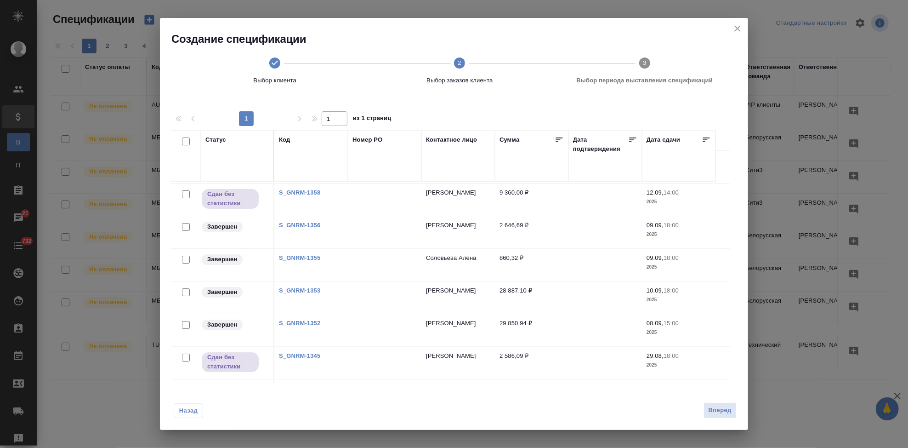
scroll to position [60, 0]
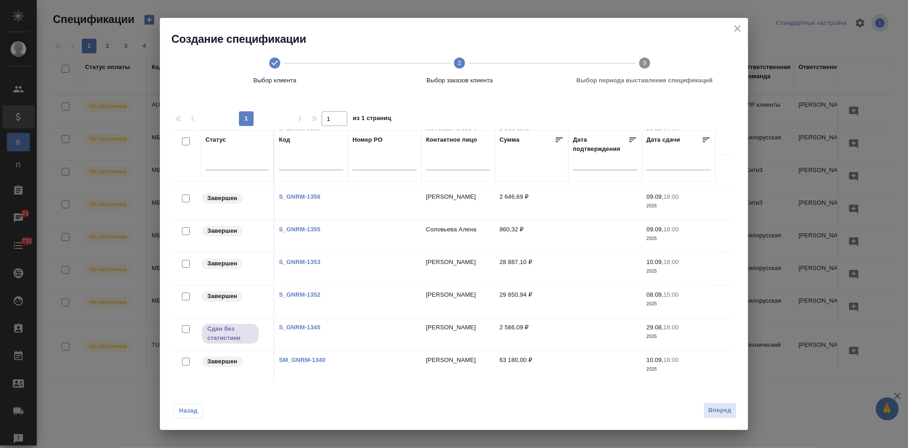
click at [186, 298] on input "checkbox" at bounding box center [186, 296] width 8 height 8
checkbox input "true"
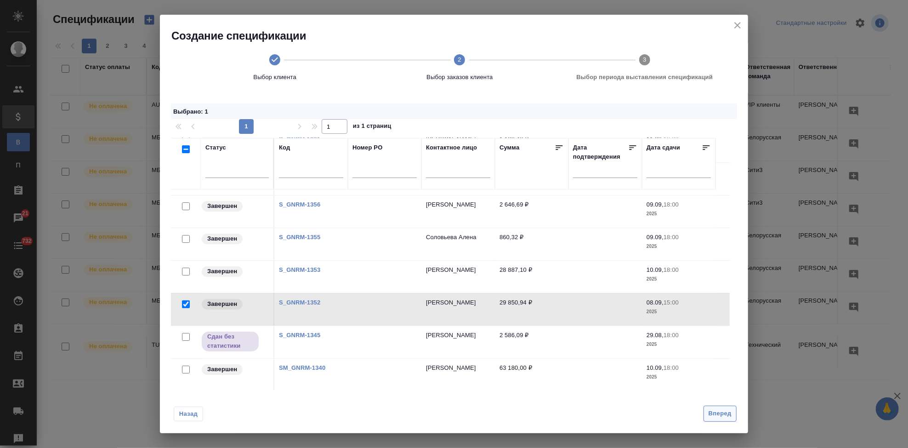
click at [711, 409] on span "Вперед" at bounding box center [720, 413] width 23 height 11
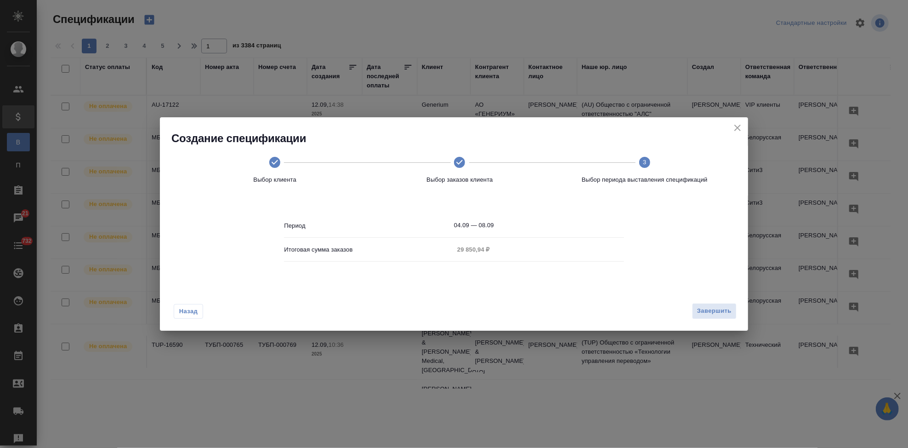
click at [505, 227] on input "04.09 — 08.09" at bounding box center [539, 225] width 170 height 13
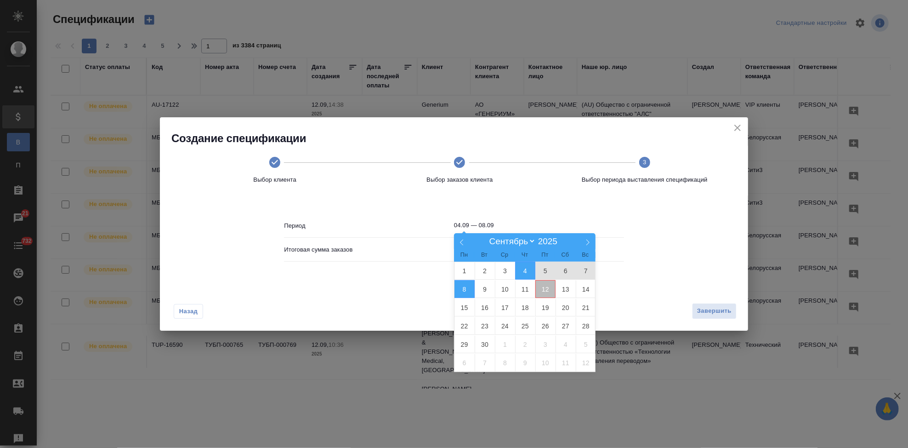
click at [550, 287] on span "12" at bounding box center [545, 289] width 20 height 18
type input "12.09"
click at [550, 287] on span "12" at bounding box center [545, 289] width 20 height 18
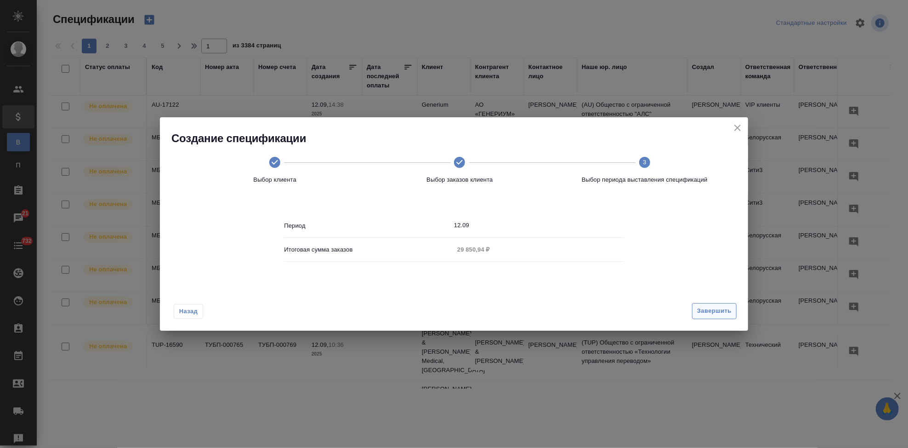
click at [704, 304] on button "Завершить" at bounding box center [714, 311] width 45 height 16
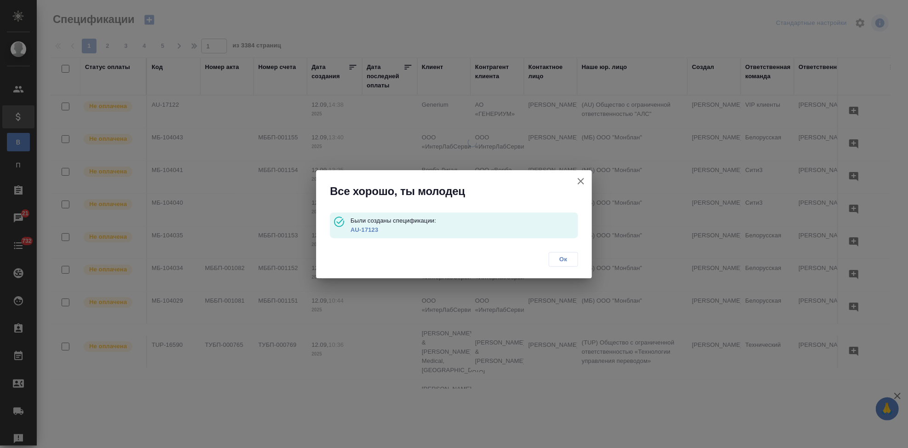
click at [359, 227] on link "AU-17123" at bounding box center [365, 229] width 28 height 7
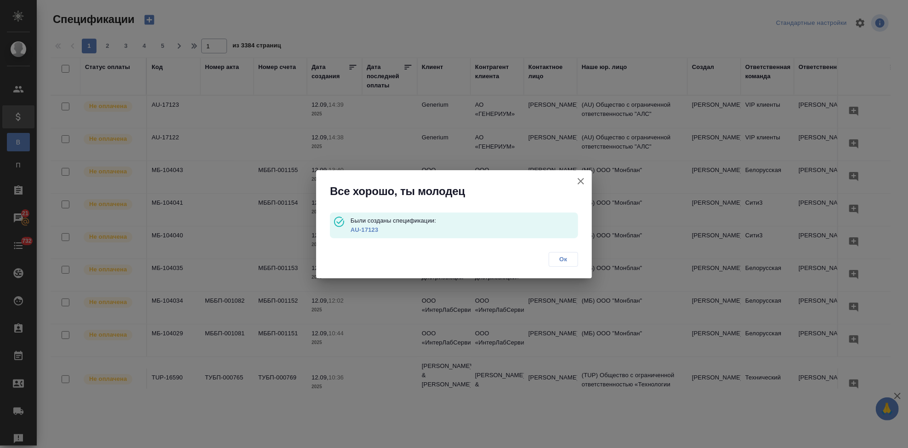
click at [560, 261] on span "Ок" at bounding box center [563, 259] width 19 height 9
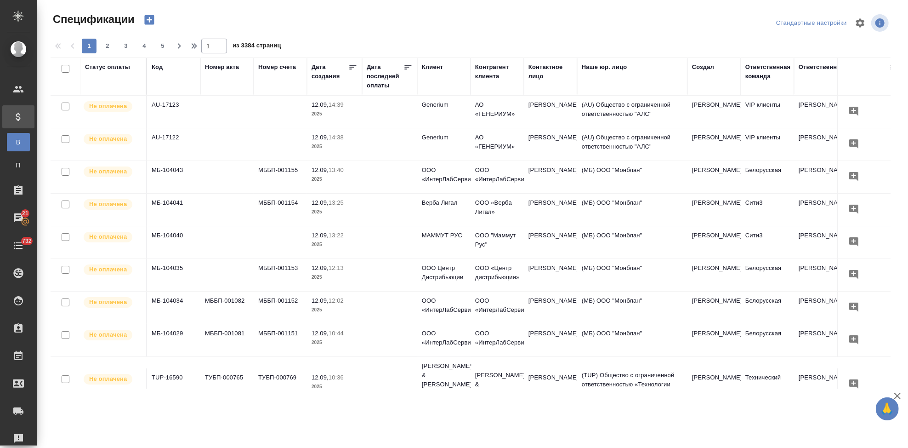
click at [154, 18] on icon "button" at bounding box center [149, 19] width 13 height 13
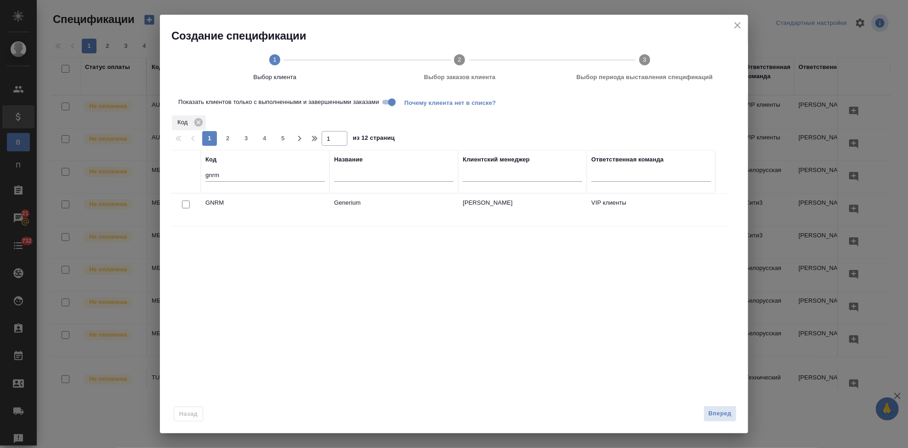
drag, startPoint x: 185, startPoint y: 202, endPoint x: 200, endPoint y: 221, distance: 24.5
click at [185, 202] on input "checkbox" at bounding box center [186, 204] width 8 height 8
checkbox input "true"
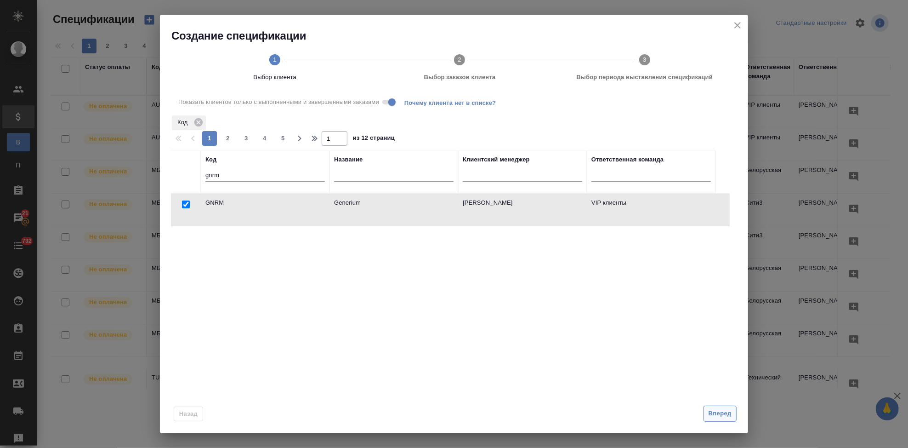
click at [721, 412] on span "Вперед" at bounding box center [720, 413] width 23 height 11
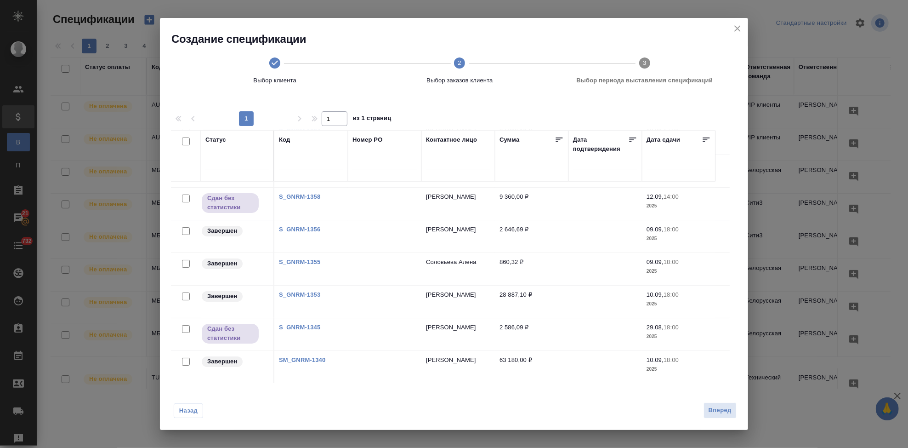
drag, startPoint x: 184, startPoint y: 293, endPoint x: 696, endPoint y: 439, distance: 531.8
click at [184, 293] on input "checkbox" at bounding box center [186, 296] width 8 height 8
checkbox input "true"
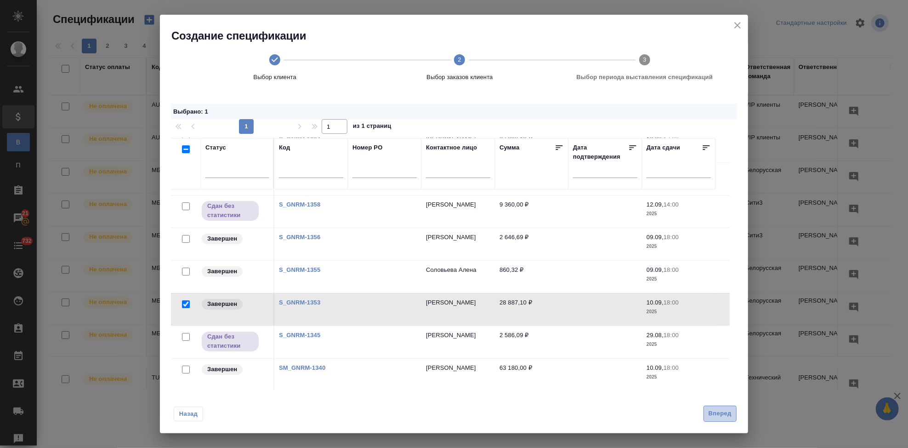
click at [734, 414] on button "Вперед" at bounding box center [720, 413] width 33 height 16
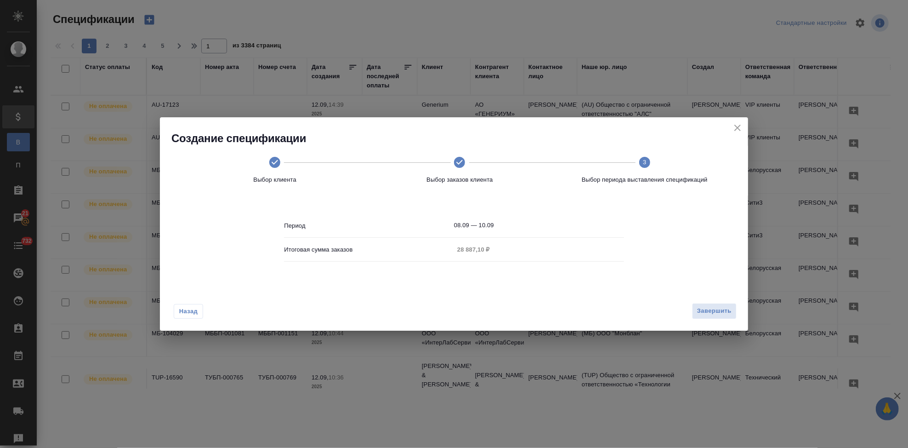
click at [524, 228] on body "🙏 .cls-1 fill:#fff; AWATERA Kabargina Anna Клиенты Спецификации В Все специфика…" at bounding box center [454, 224] width 908 height 448
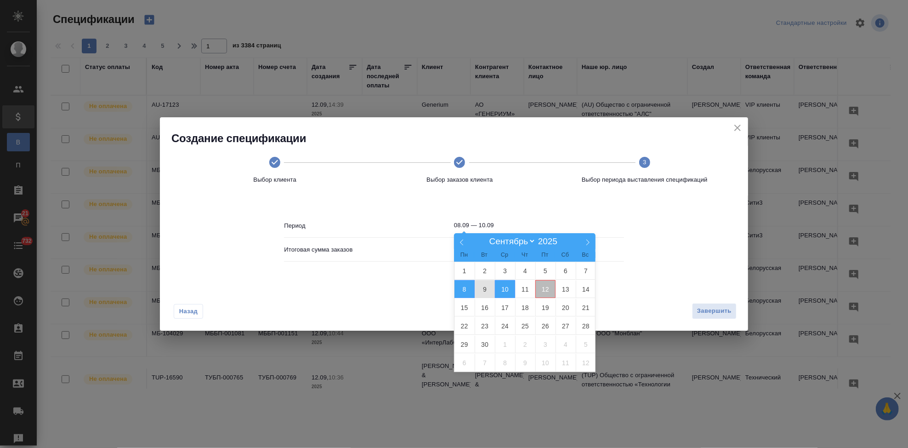
click at [539, 290] on span "12" at bounding box center [545, 289] width 20 height 18
type input "12.09"
click at [540, 287] on span "12" at bounding box center [545, 289] width 20 height 18
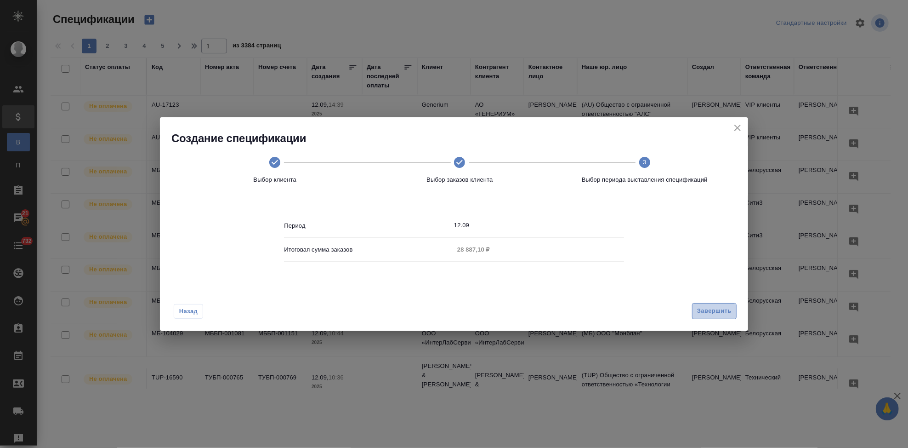
click at [711, 314] on span "Завершить" at bounding box center [714, 311] width 34 height 11
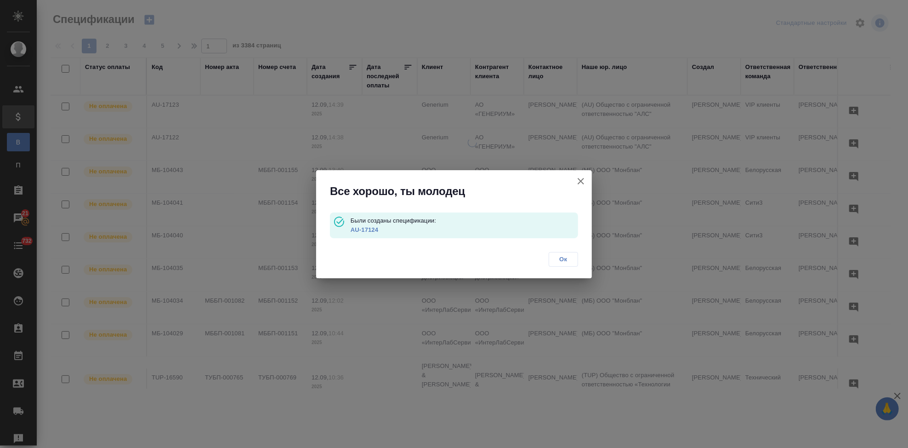
click at [360, 227] on link "AU-17124" at bounding box center [365, 229] width 28 height 7
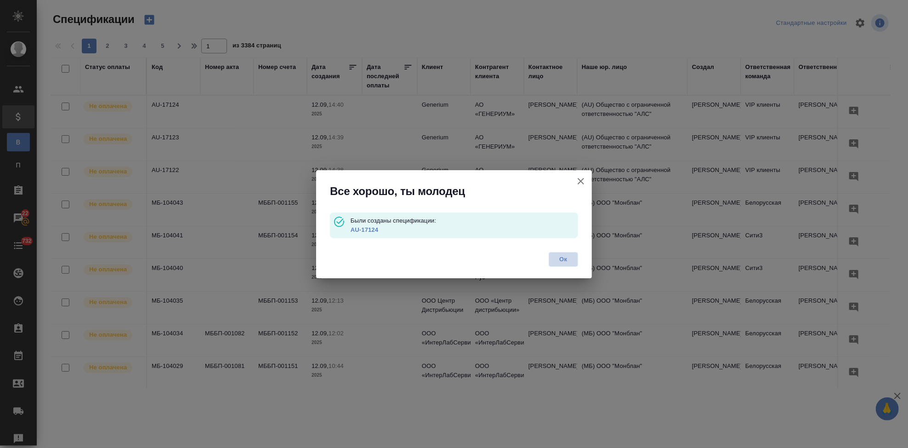
click at [555, 257] on span "Ок" at bounding box center [563, 259] width 19 height 9
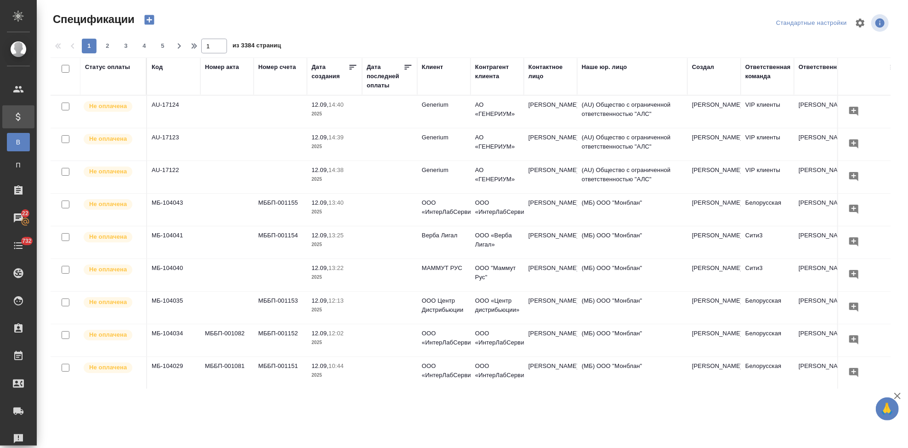
click at [149, 19] on icon "button" at bounding box center [149, 19] width 13 height 13
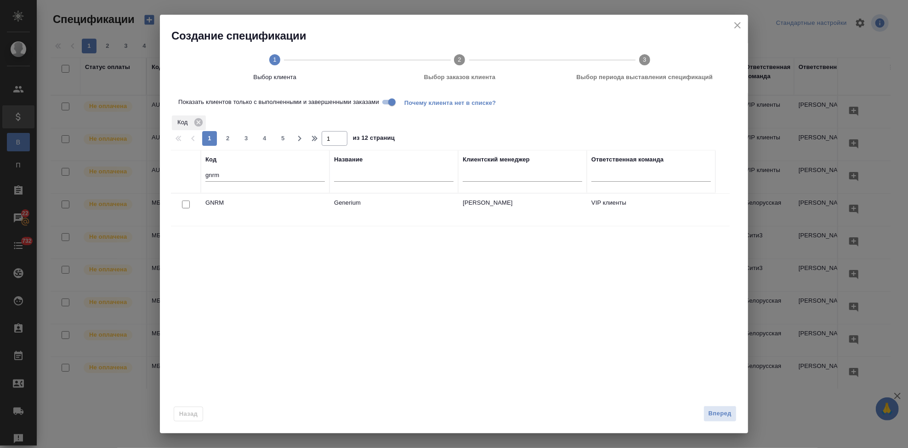
click at [185, 205] on input "checkbox" at bounding box center [186, 204] width 8 height 8
checkbox input "true"
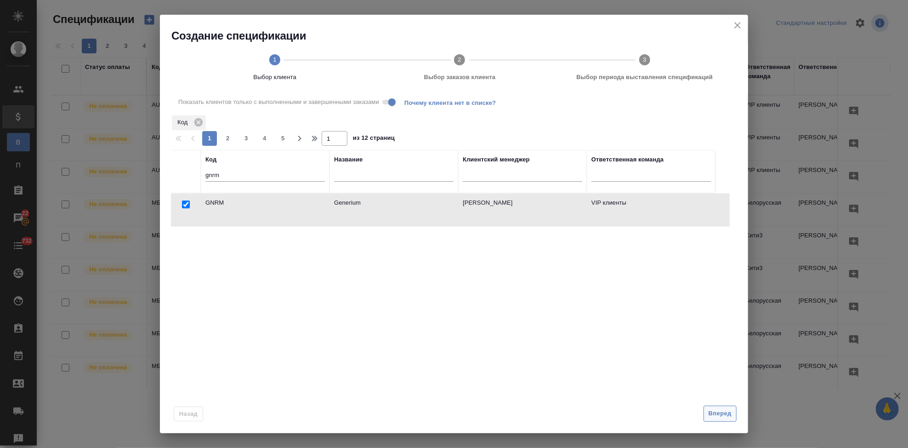
click at [719, 411] on span "Вперед" at bounding box center [720, 413] width 23 height 11
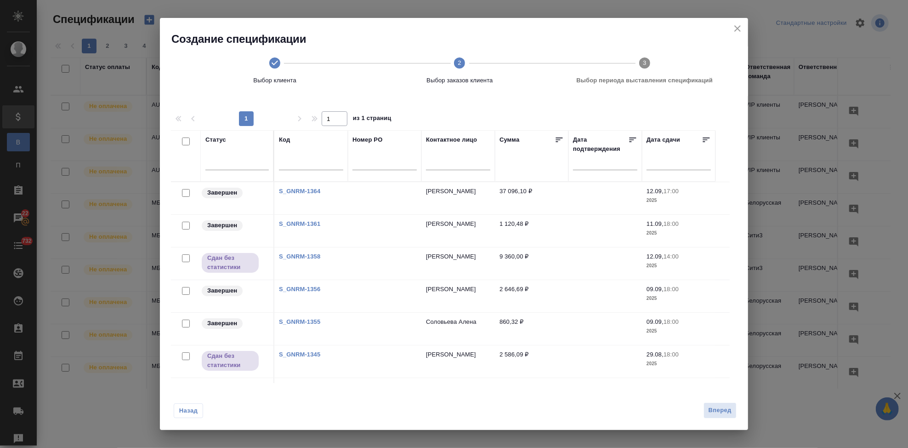
drag, startPoint x: 184, startPoint y: 222, endPoint x: 418, endPoint y: 355, distance: 268.4
click at [184, 222] on input "checkbox" at bounding box center [186, 226] width 8 height 8
checkbox input "true"
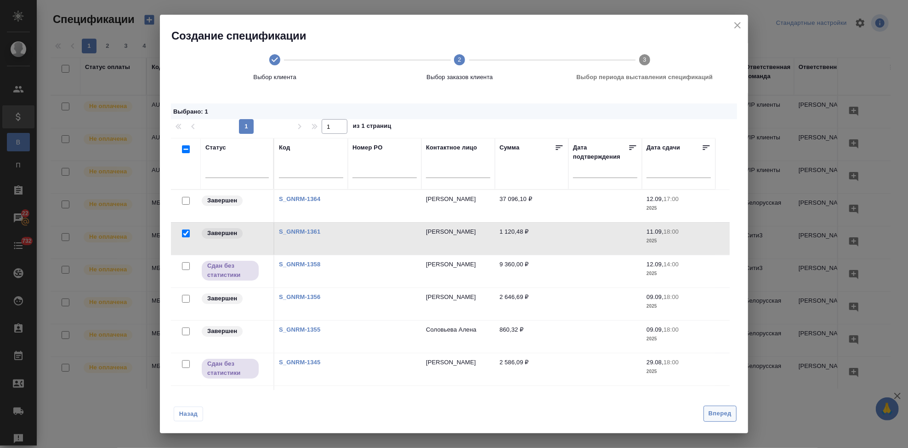
click at [716, 412] on span "Вперед" at bounding box center [720, 413] width 23 height 11
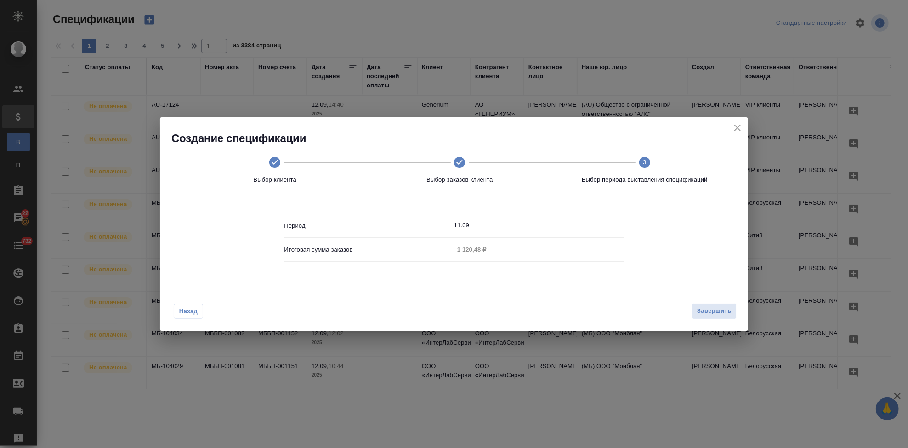
click at [491, 227] on input "11.09" at bounding box center [539, 225] width 170 height 13
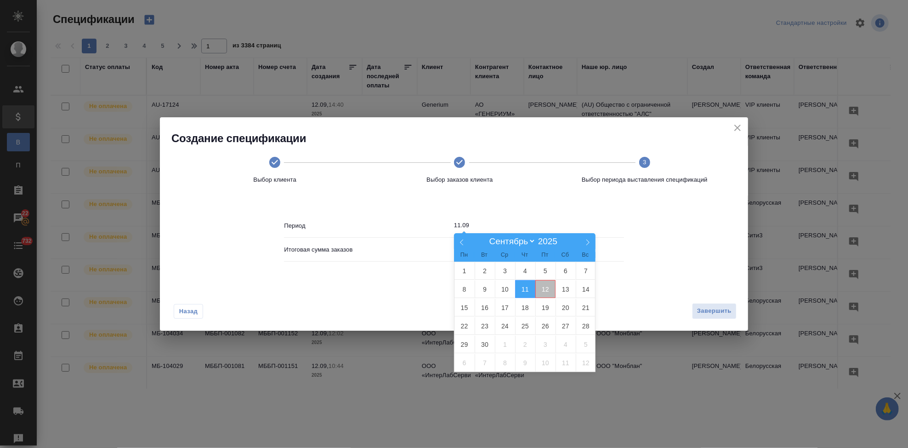
click at [545, 288] on span "12" at bounding box center [545, 289] width 20 height 18
type input "12.09"
click at [544, 290] on span "12" at bounding box center [545, 289] width 20 height 18
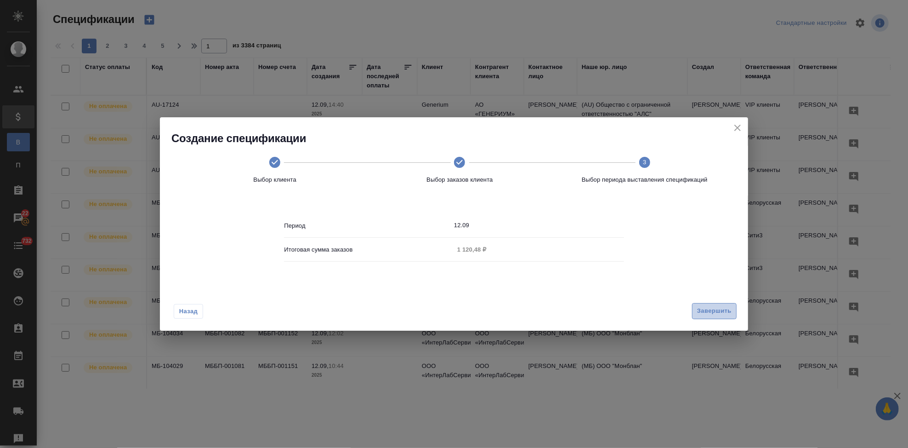
click at [694, 311] on button "Завершить" at bounding box center [714, 311] width 45 height 16
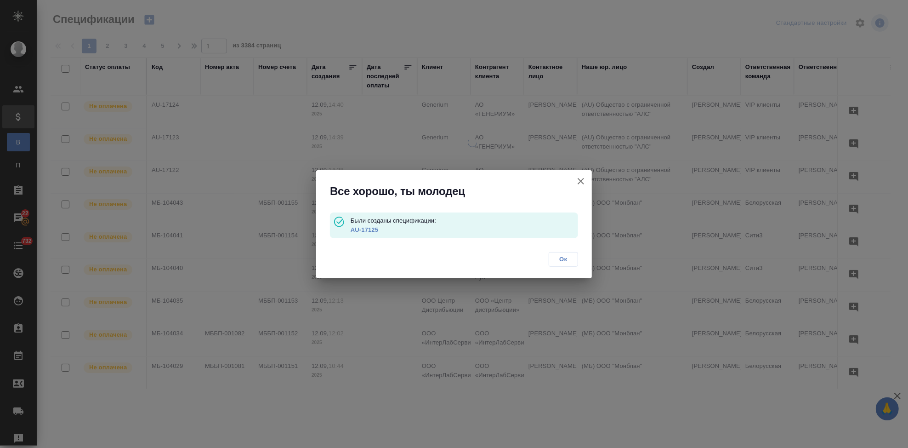
click at [366, 228] on link "AU-17125" at bounding box center [365, 229] width 28 height 7
click at [566, 256] on span "Ок" at bounding box center [563, 259] width 19 height 9
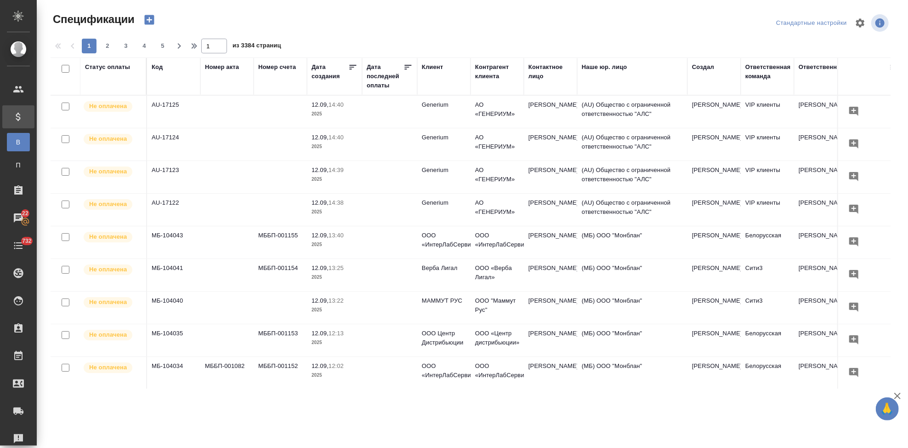
click at [149, 20] on icon "button" at bounding box center [149, 19] width 13 height 13
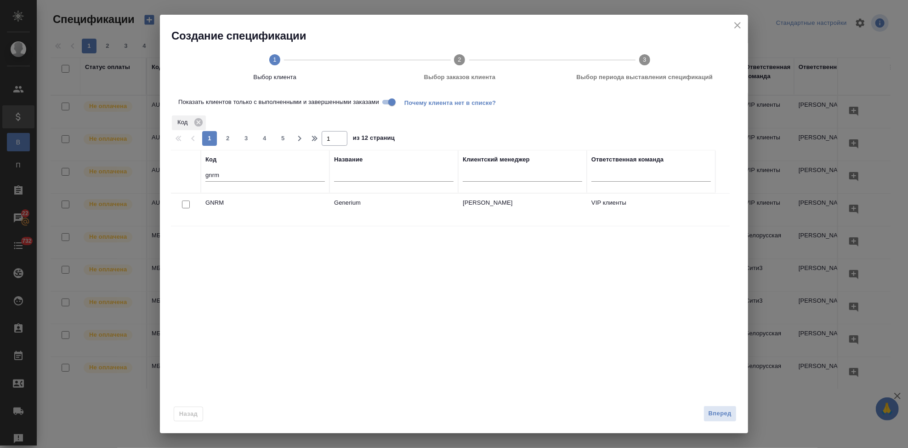
click at [183, 204] on input "checkbox" at bounding box center [186, 204] width 8 height 8
checkbox input "true"
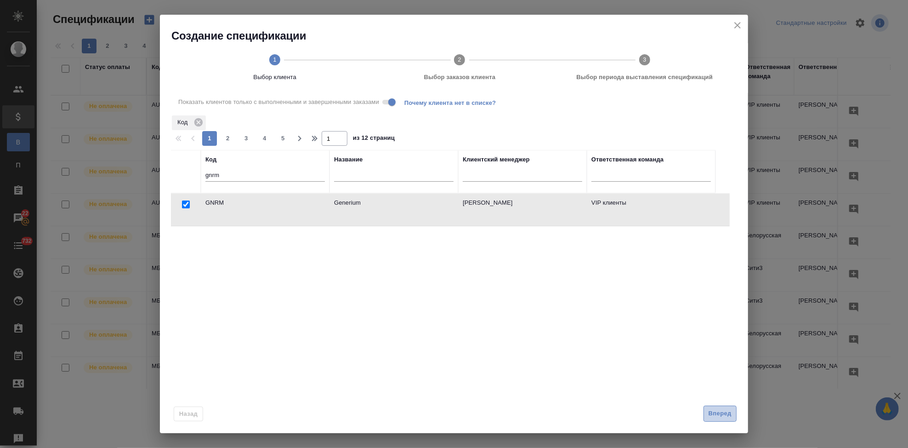
click at [712, 417] on span "Вперед" at bounding box center [720, 413] width 23 height 11
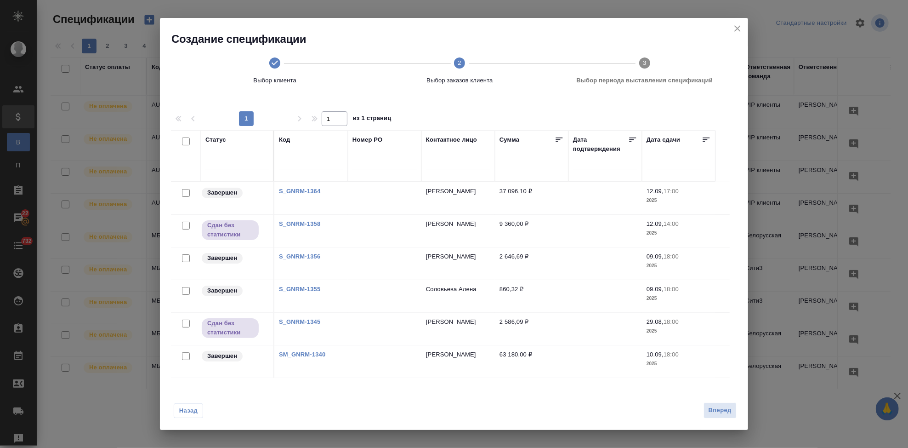
drag, startPoint x: 187, startPoint y: 257, endPoint x: 427, endPoint y: 381, distance: 270.7
click at [187, 257] on input "checkbox" at bounding box center [186, 258] width 8 height 8
checkbox input "true"
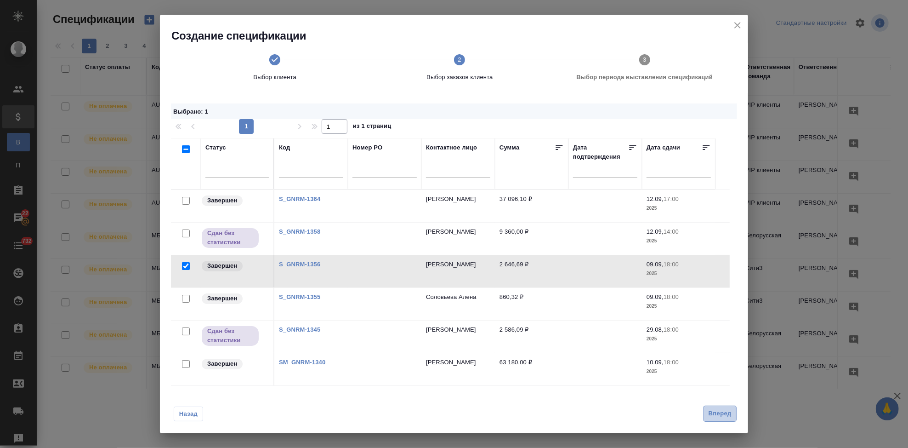
click at [716, 413] on span "Вперед" at bounding box center [720, 413] width 23 height 11
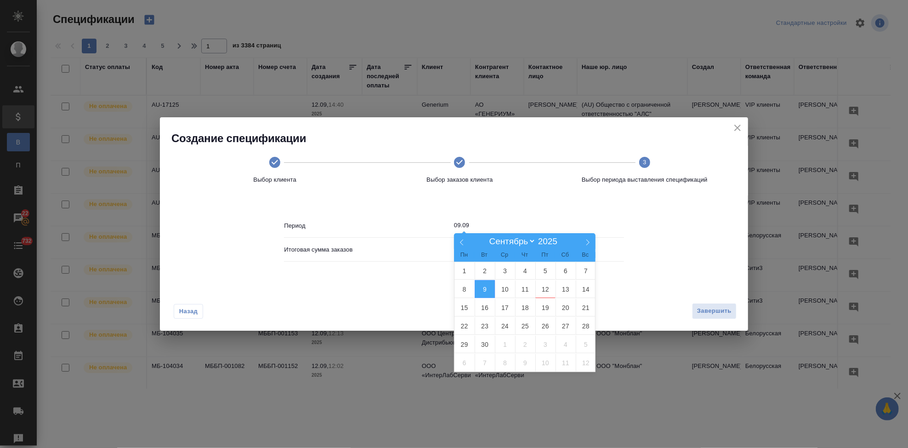
click at [477, 227] on input "09.09" at bounding box center [539, 225] width 170 height 13
click at [543, 289] on span "12" at bounding box center [545, 289] width 20 height 18
type input "12.09"
click at [544, 291] on span "12" at bounding box center [545, 289] width 20 height 18
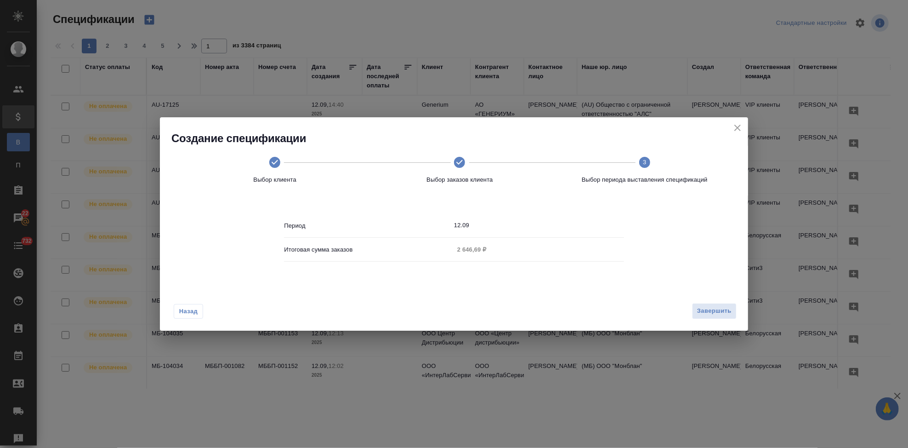
click at [703, 319] on div "Назад Завершить" at bounding box center [454, 308] width 588 height 43
click at [706, 311] on span "Завершить" at bounding box center [714, 311] width 34 height 11
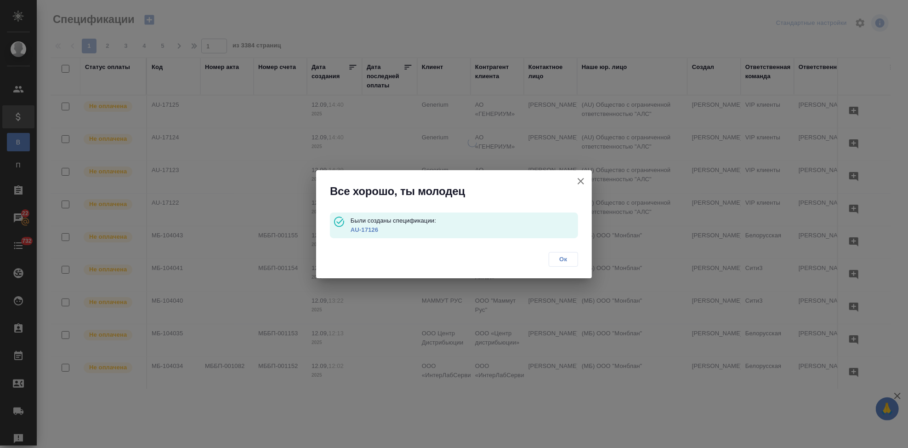
click at [363, 232] on link "AU-17126" at bounding box center [365, 229] width 28 height 7
click at [364, 227] on link "AU-17126" at bounding box center [365, 229] width 28 height 7
drag, startPoint x: 568, startPoint y: 256, endPoint x: 0, endPoint y: 261, distance: 568.0
click at [568, 256] on span "Ок" at bounding box center [563, 259] width 19 height 9
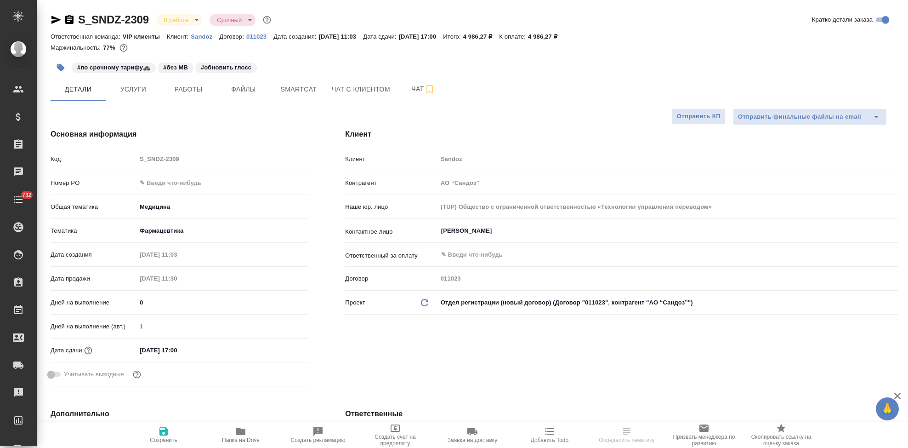
select select "RU"
type textarea "x"
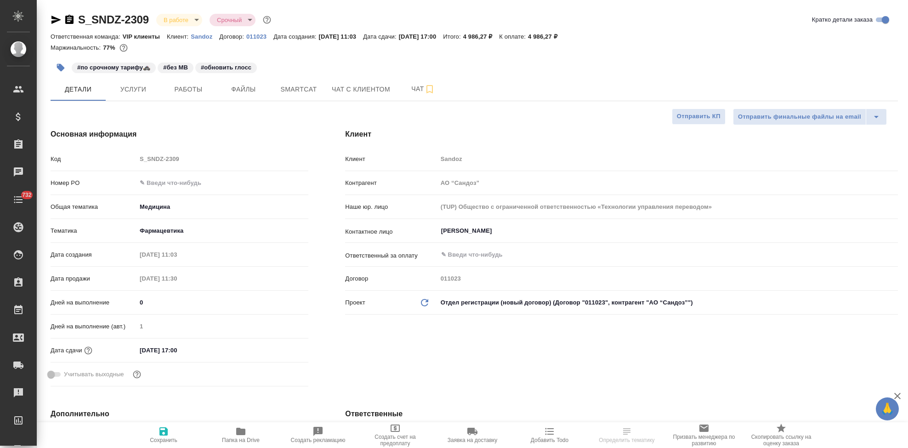
type textarea "x"
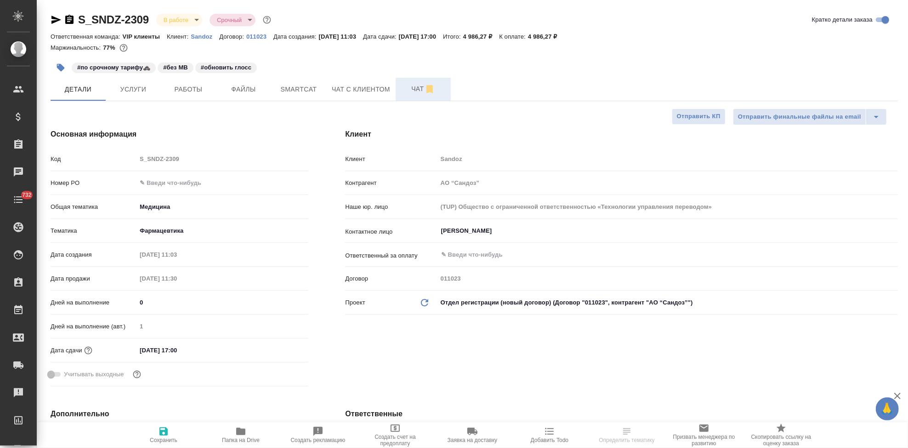
click at [409, 99] on button "Чат" at bounding box center [423, 89] width 55 height 23
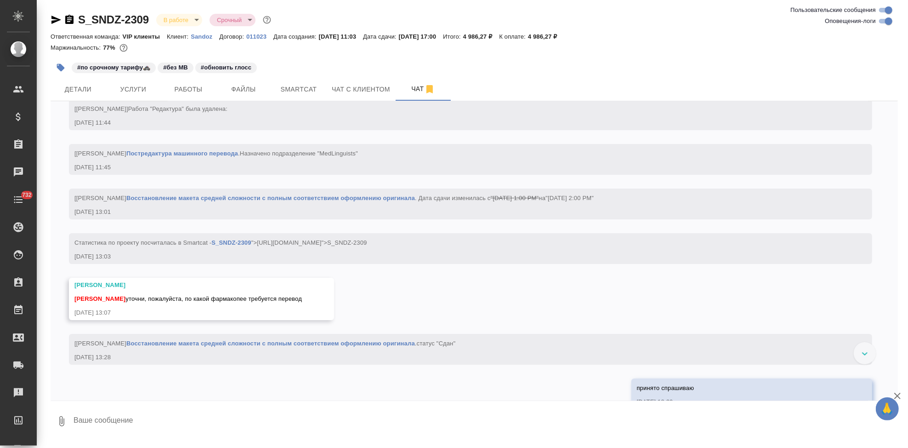
click at [188, 422] on textarea at bounding box center [485, 420] width 825 height 31
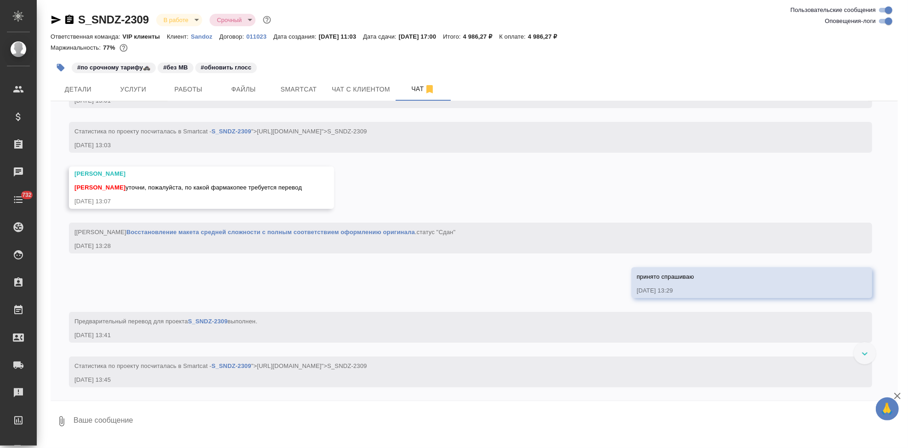
paste textarea "по ЕАЭС"
type textarea "по ЕАЭС"
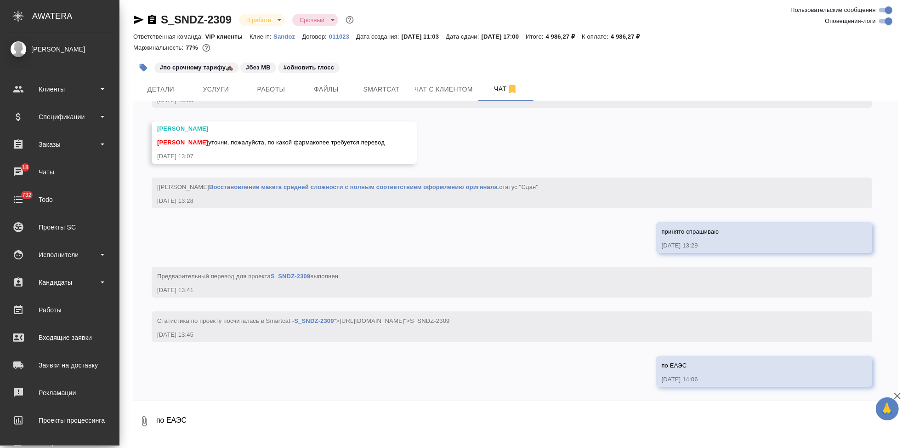
scroll to position [2571, 0]
type textarea """
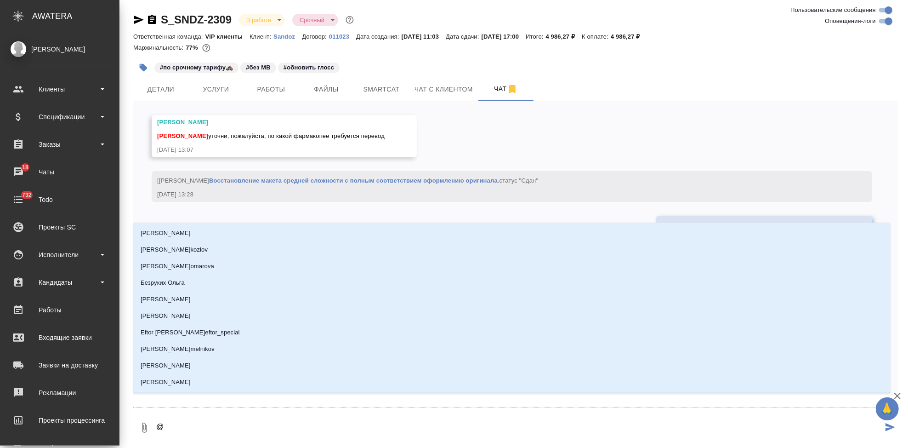
type textarea "@г"
type input "г"
type textarea "@го"
type input "го"
type textarea "@гор"
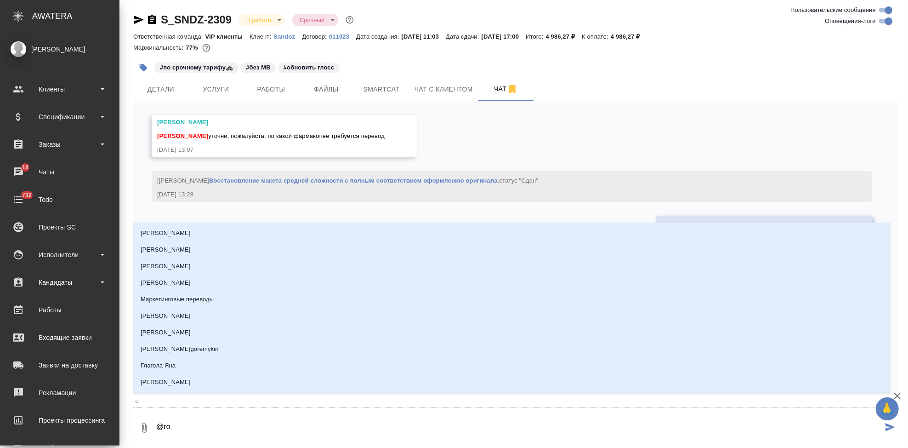
type input "гор"
type textarea "@горш"
type input "горш"
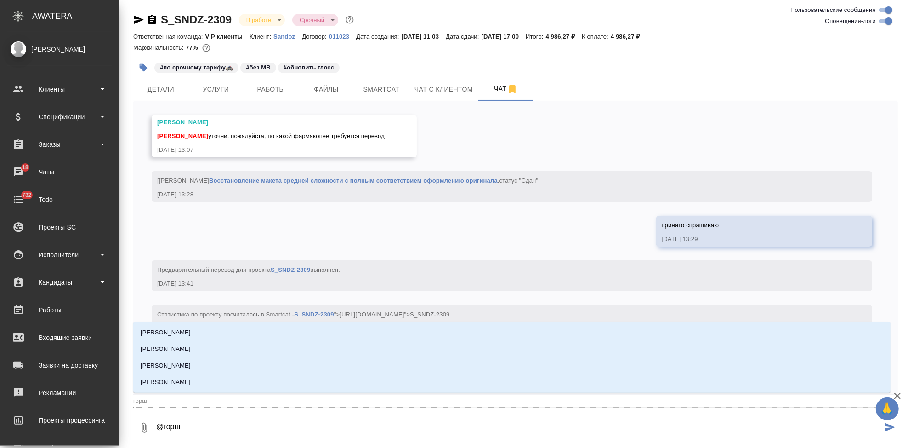
type textarea "@горшк"
type input "горшк"
type textarea "@горшко"
type input "горшко"
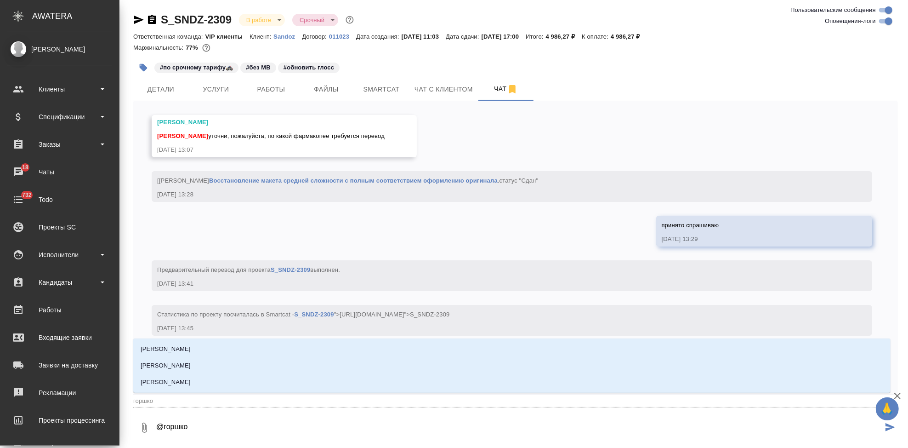
type textarea "@горшков"
type input "горшков"
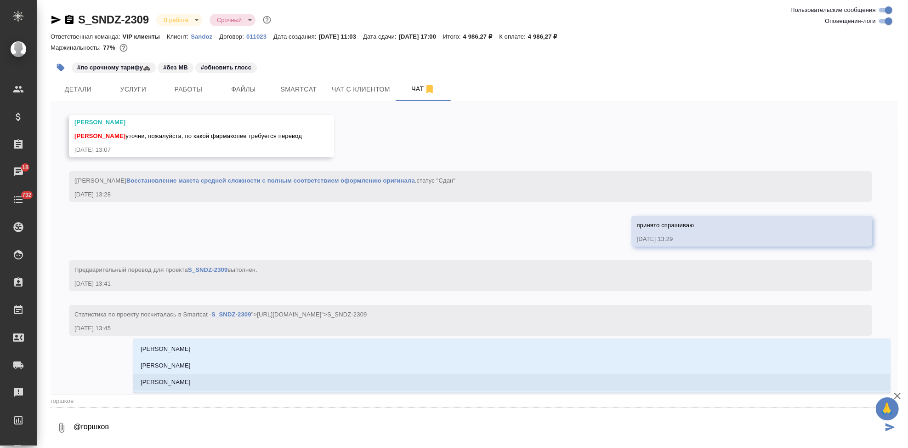
click at [220, 378] on li "[PERSON_NAME]" at bounding box center [511, 382] width 757 height 17
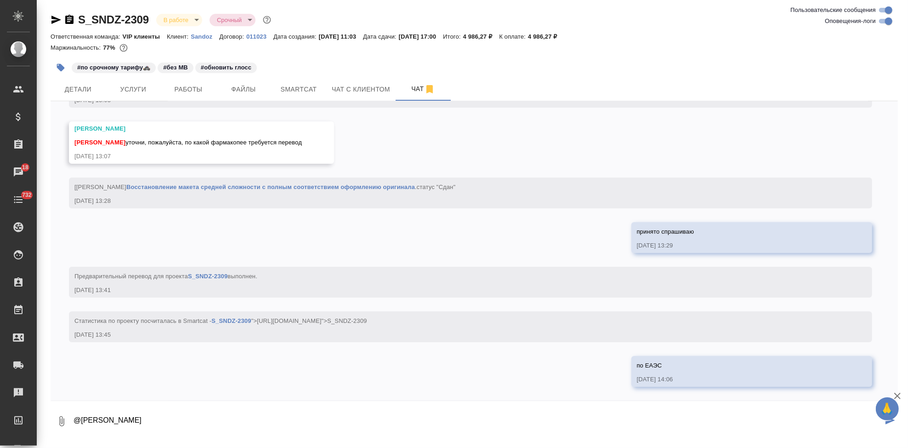
type textarea "@[PERSON_NAME]"
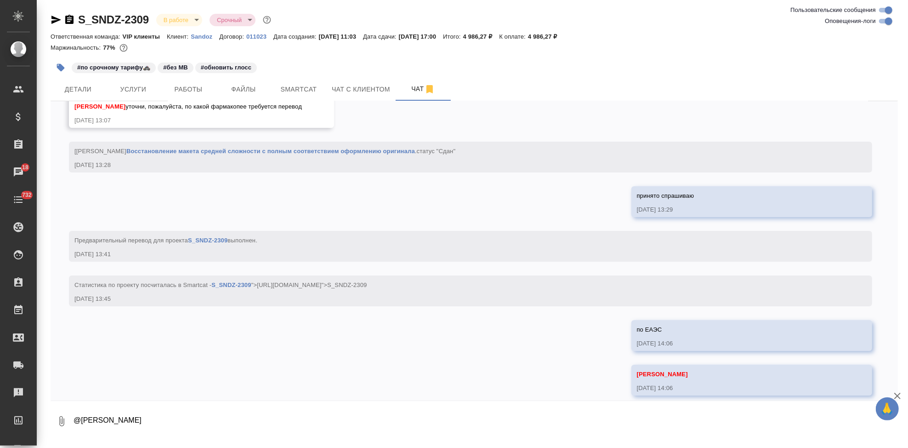
scroll to position [2616, 0]
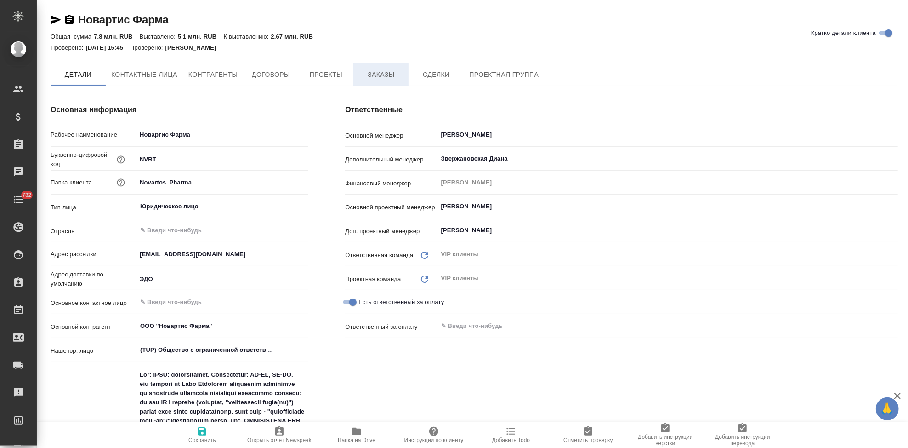
click at [376, 80] on button "Заказы" at bounding box center [380, 74] width 55 height 22
type textarea "x"
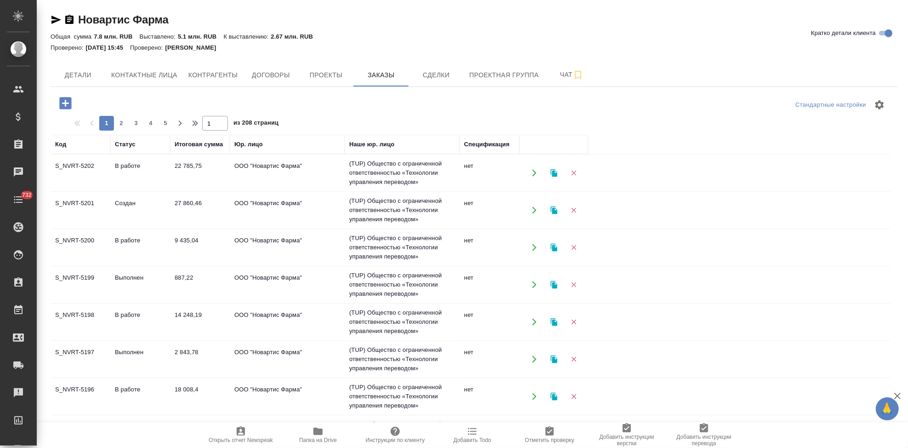
click at [118, 207] on td "Создан" at bounding box center [140, 210] width 60 height 32
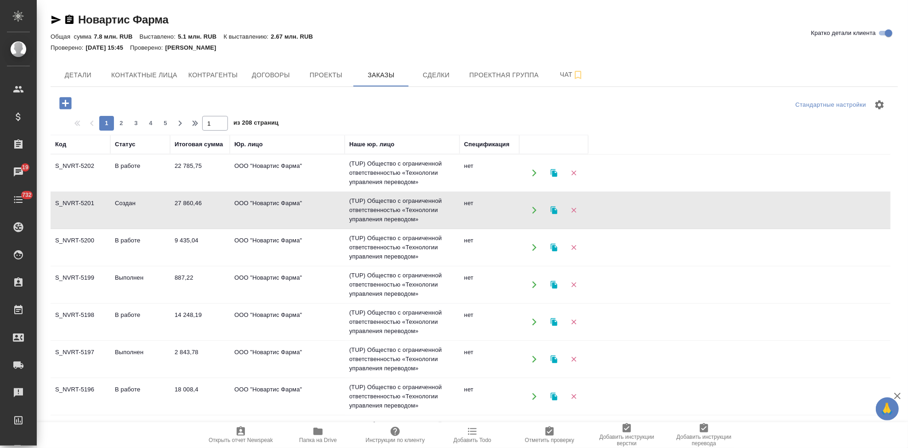
click at [120, 201] on td "Создан" at bounding box center [140, 210] width 60 height 32
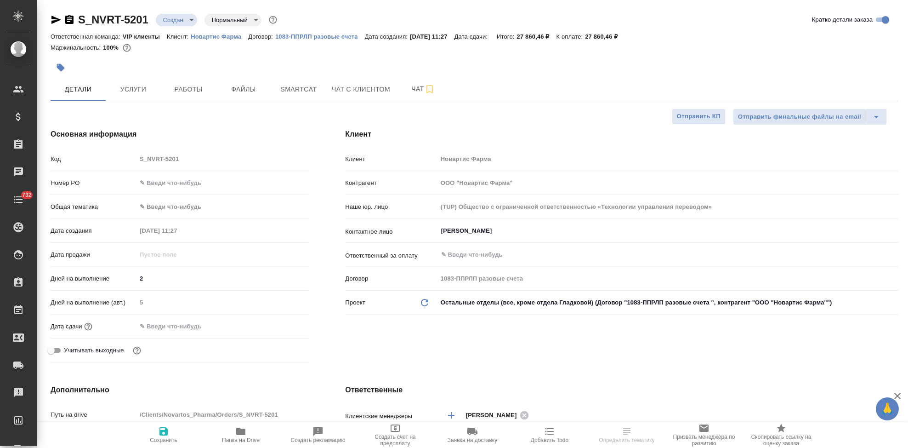
select select "RU"
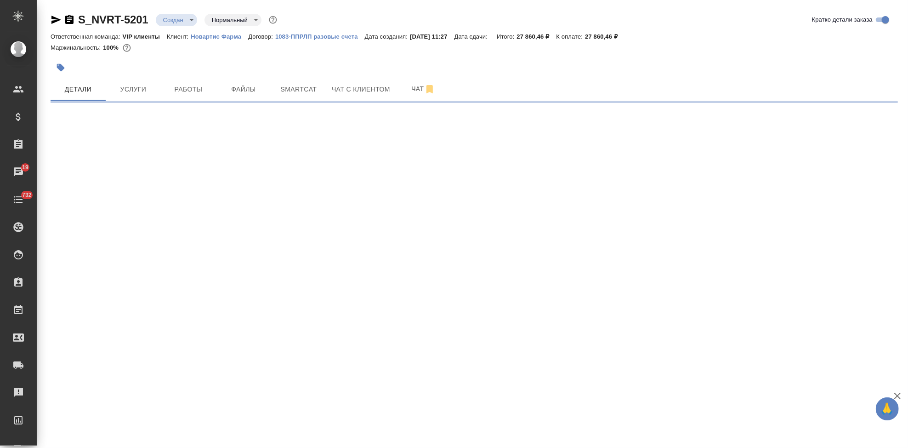
click at [185, 181] on div ".cls-1 fill:#fff; AWATERA Kabargina [PERSON_NAME] Спецификации Заказы 19 Чаты 7…" at bounding box center [454, 224] width 908 height 448
select select "RU"
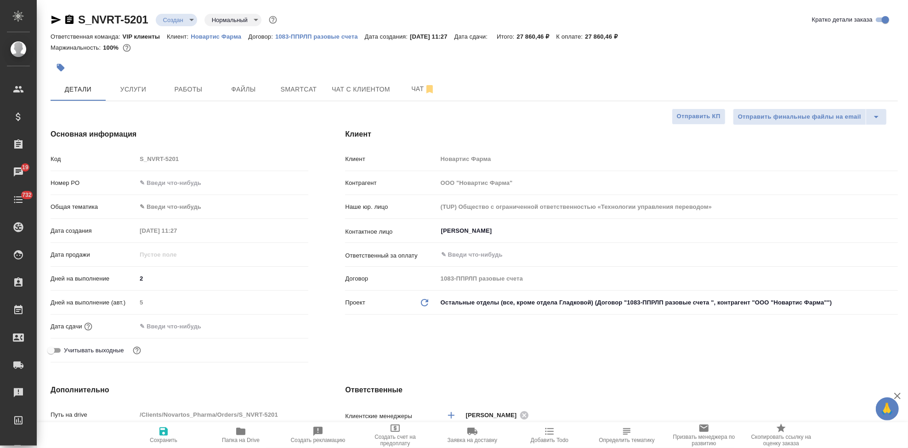
type textarea "x"
click at [191, 183] on input "text" at bounding box center [222, 182] width 171 height 13
paste input "3006495833"
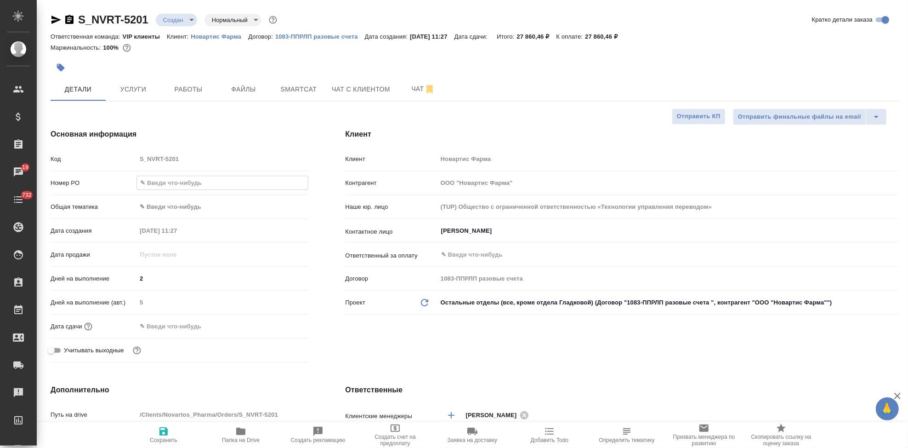
type input "3006495833"
type textarea "x"
type input "3006495833"
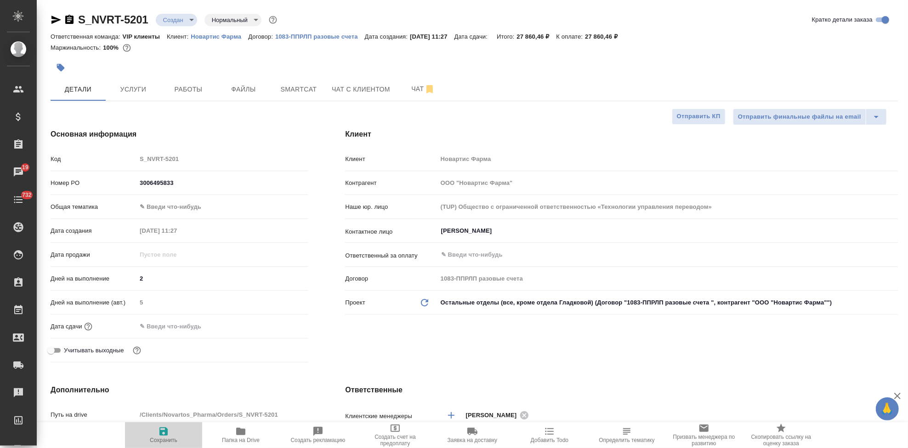
click at [160, 440] on span "Сохранить" at bounding box center [164, 440] width 28 height 6
type textarea "x"
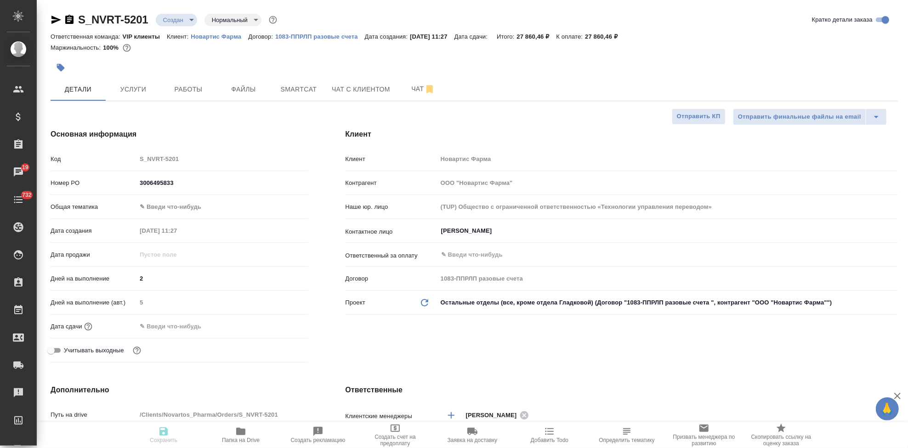
type textarea "x"
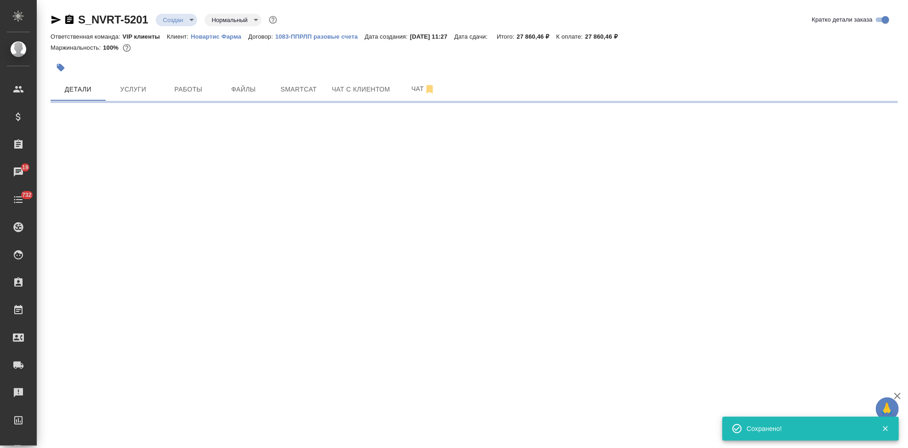
select select "RU"
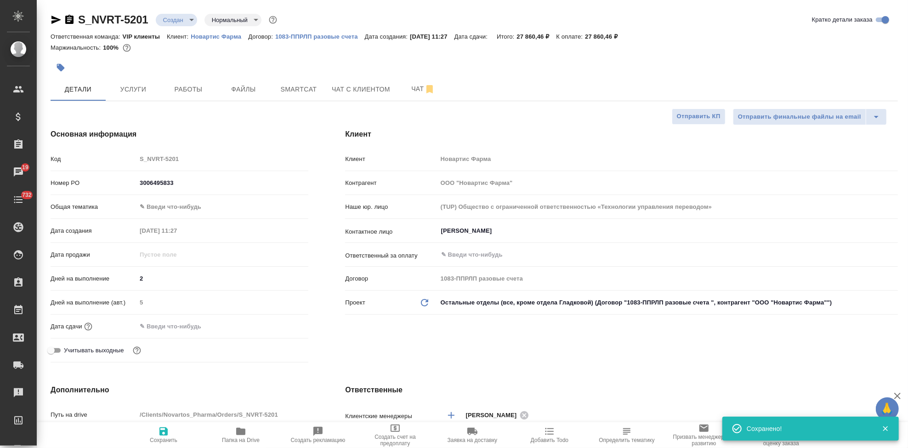
type textarea "x"
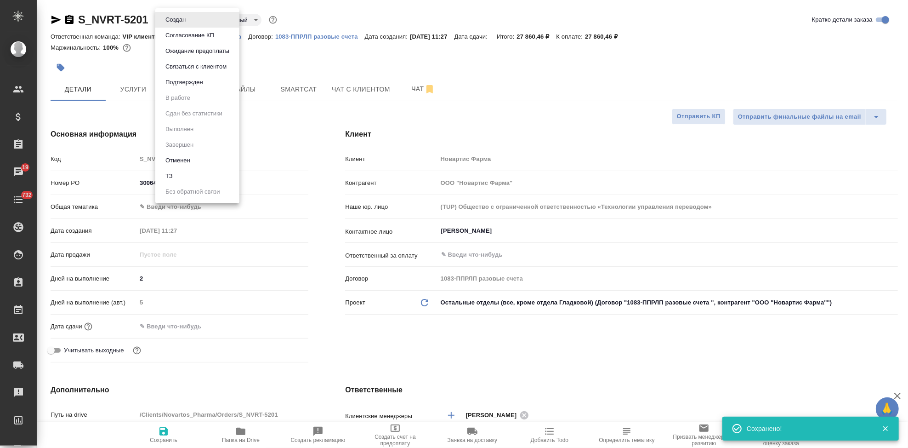
click at [192, 17] on body "🙏 .cls-1 fill:#fff; AWATERA Kabargina [PERSON_NAME] Спецификации Заказы 19 Чаты…" at bounding box center [454, 224] width 908 height 448
click at [182, 78] on button "Подтвержден" at bounding box center [184, 82] width 43 height 10
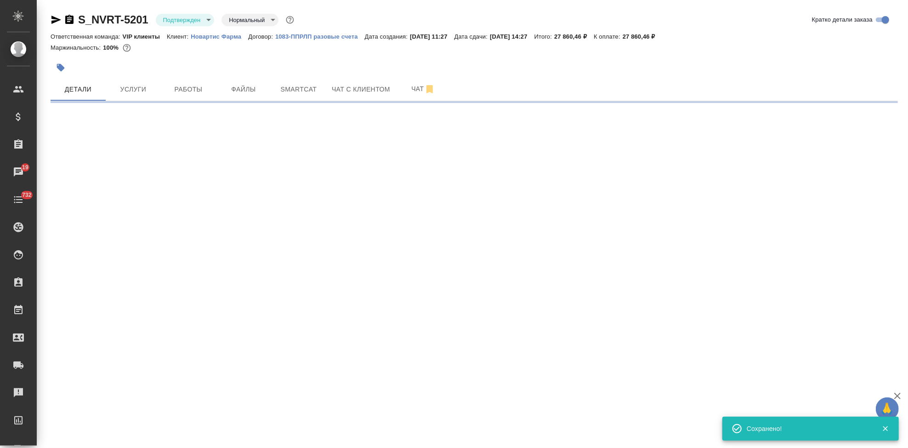
select select "RU"
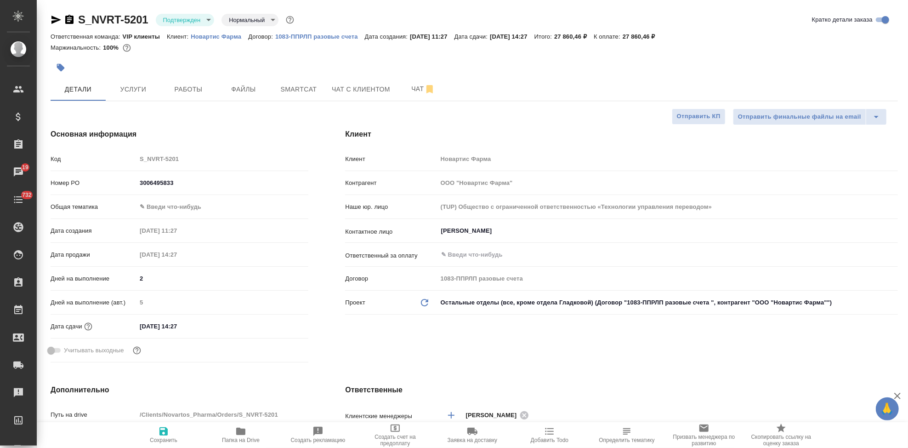
click at [194, 321] on input "[DATE] 14:27" at bounding box center [176, 325] width 80 height 13
click at [283, 324] on icon "button" at bounding box center [281, 325] width 11 height 11
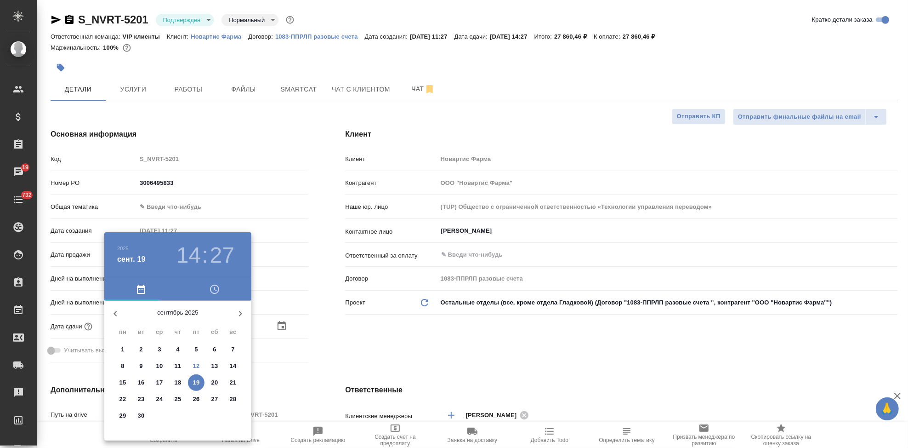
click at [138, 396] on p "23" at bounding box center [141, 398] width 7 height 9
type input "[DATE] 14:27"
type textarea "x"
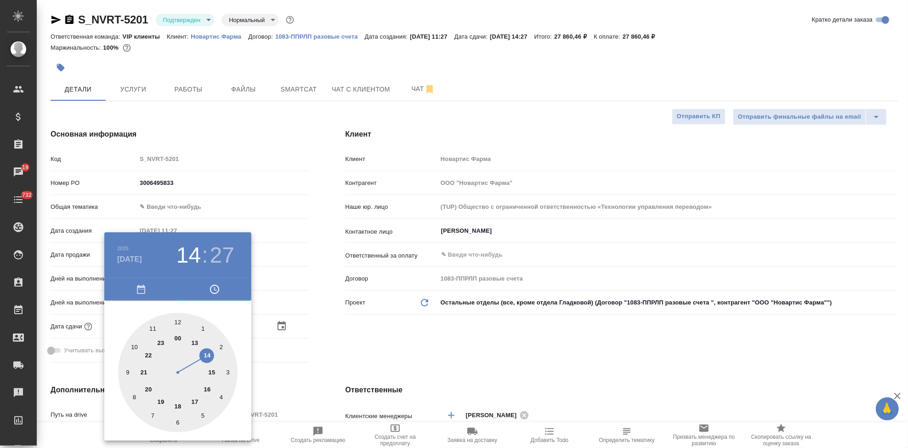
type input "[DATE] 00:27"
type textarea "x"
type input "[DATE] 12:27"
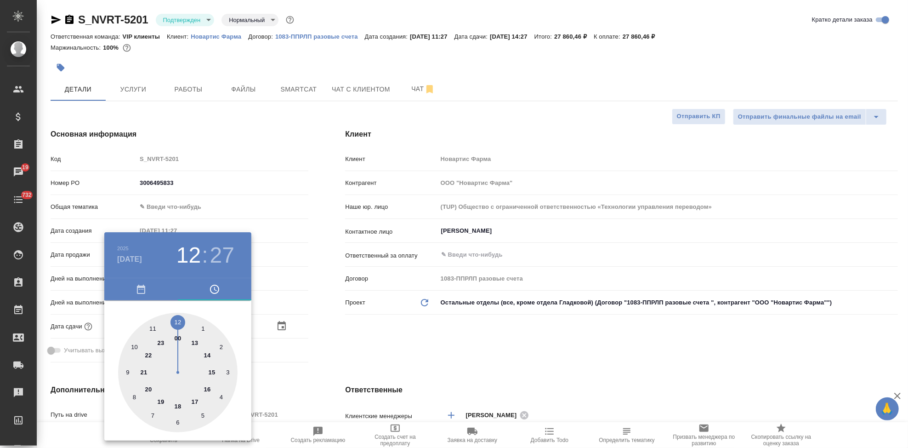
type textarea "x"
drag, startPoint x: 204, startPoint y: 351, endPoint x: 181, endPoint y: 324, distance: 34.8
click at [181, 324] on div at bounding box center [177, 372] width 119 height 119
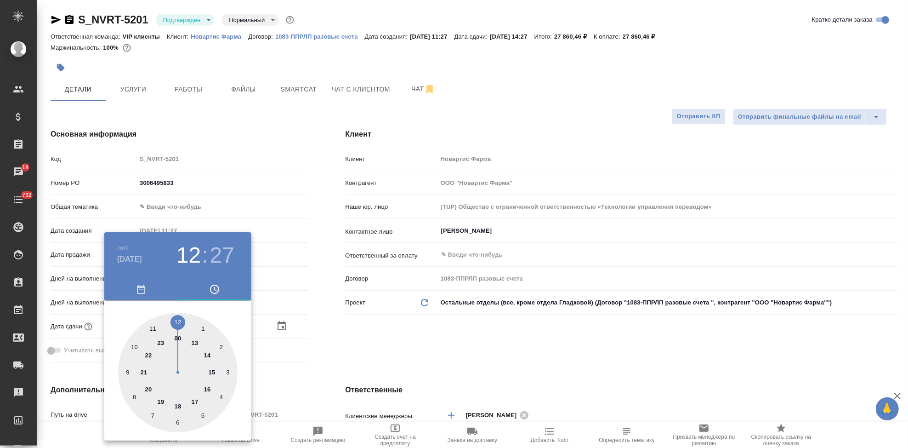
type textarea "x"
type input "[DATE] 12:00"
type textarea "x"
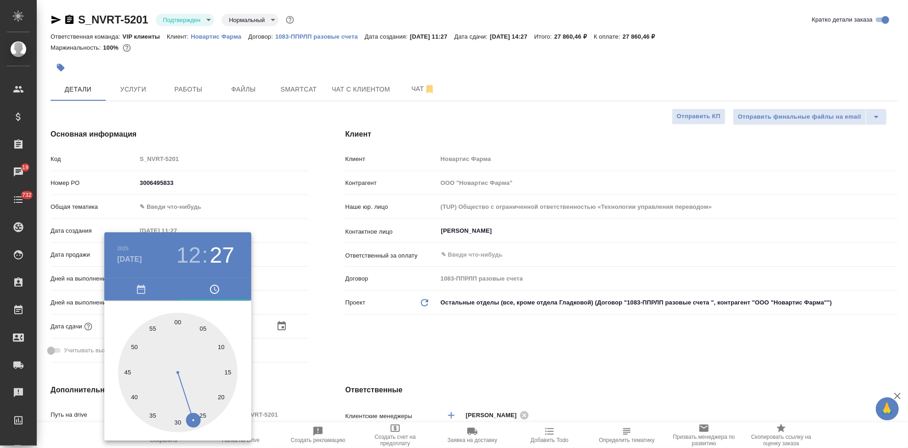
type textarea "x"
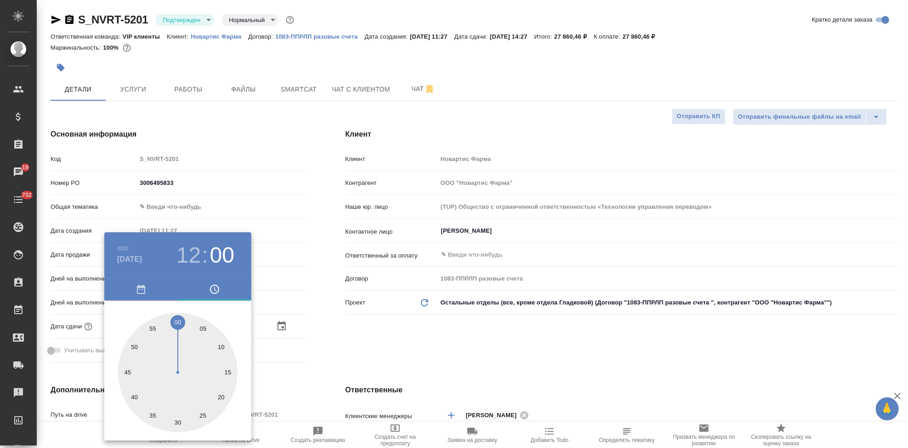
type textarea "x"
click at [177, 322] on div at bounding box center [177, 372] width 119 height 119
type textarea "x"
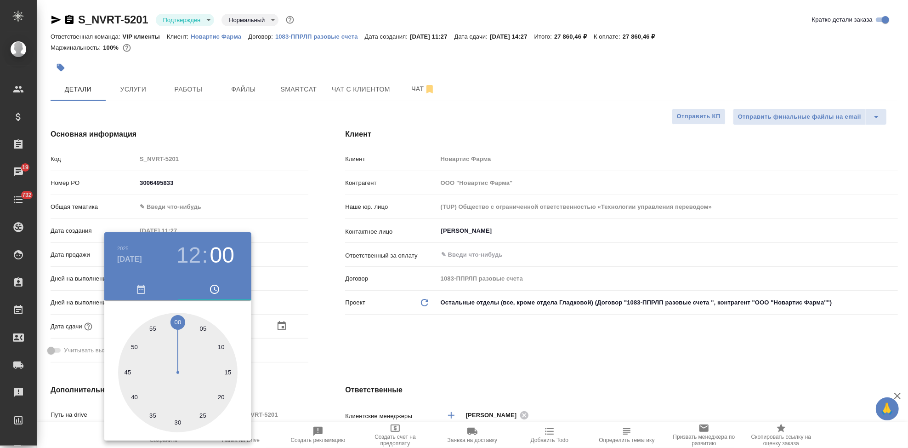
type textarea "x"
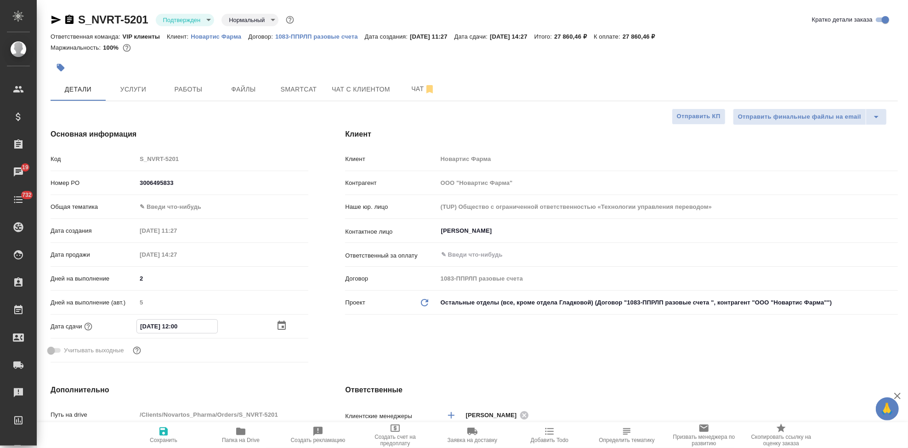
drag, startPoint x: 176, startPoint y: 332, endPoint x: 167, endPoint y: 431, distance: 99.7
click at [168, 428] on icon "button" at bounding box center [163, 431] width 11 height 11
type textarea "x"
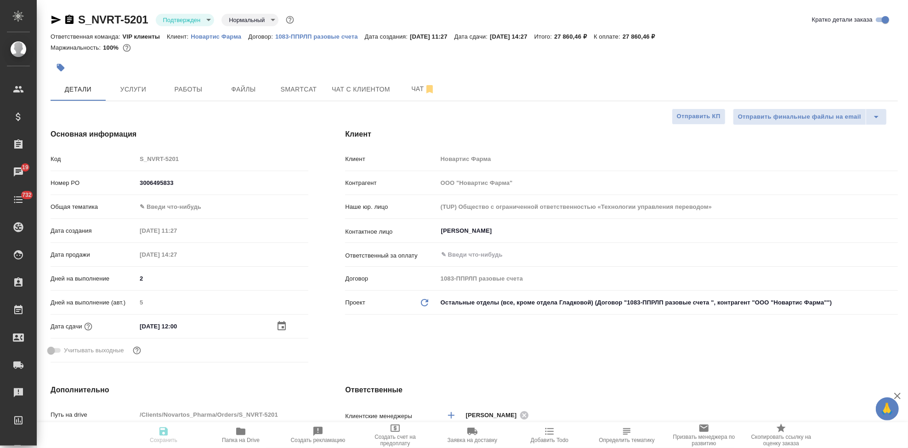
type textarea "x"
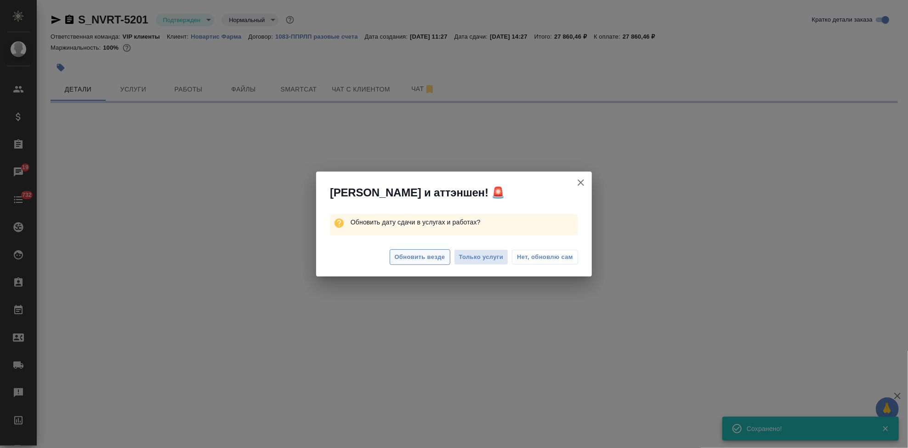
select select "RU"
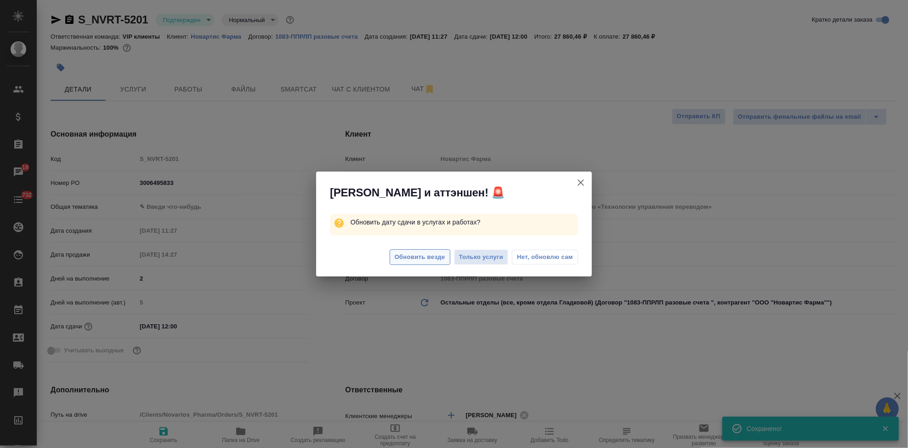
type textarea "x"
click at [411, 260] on span "Обновить везде" at bounding box center [420, 257] width 51 height 11
type textarea "x"
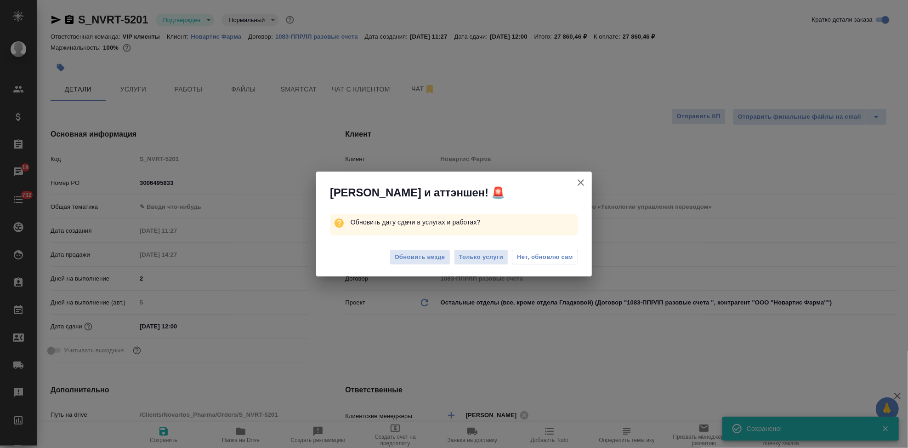
type textarea "x"
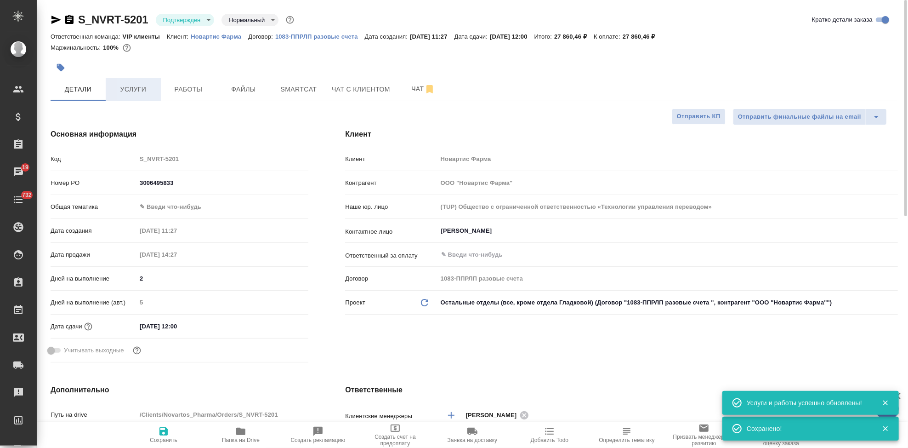
click at [144, 89] on span "Услуги" at bounding box center [133, 89] width 44 height 11
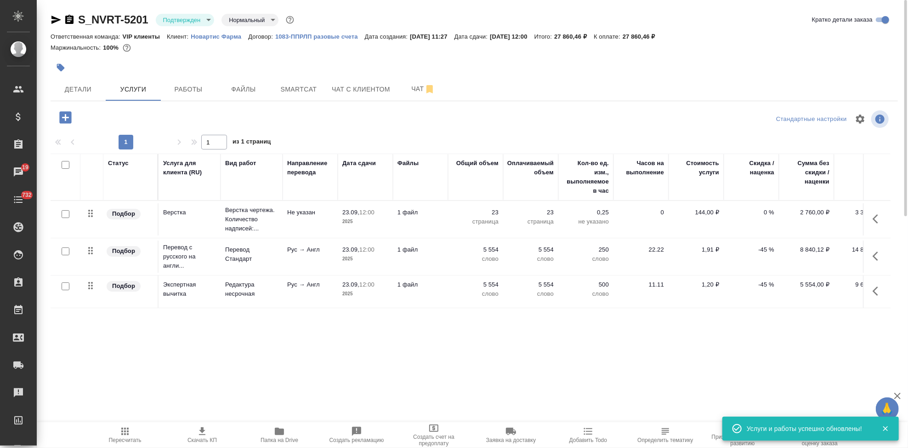
click at [63, 71] on icon "button" at bounding box center [60, 67] width 9 height 9
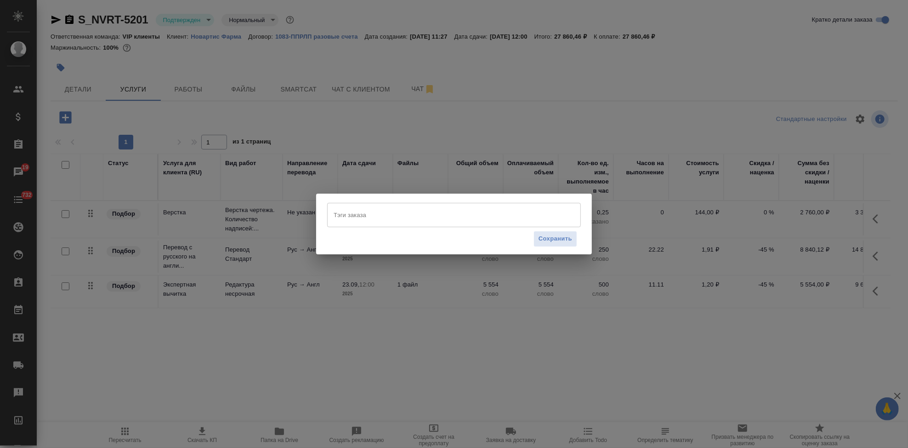
click at [359, 222] on input "Тэги заказа" at bounding box center [445, 215] width 228 height 16
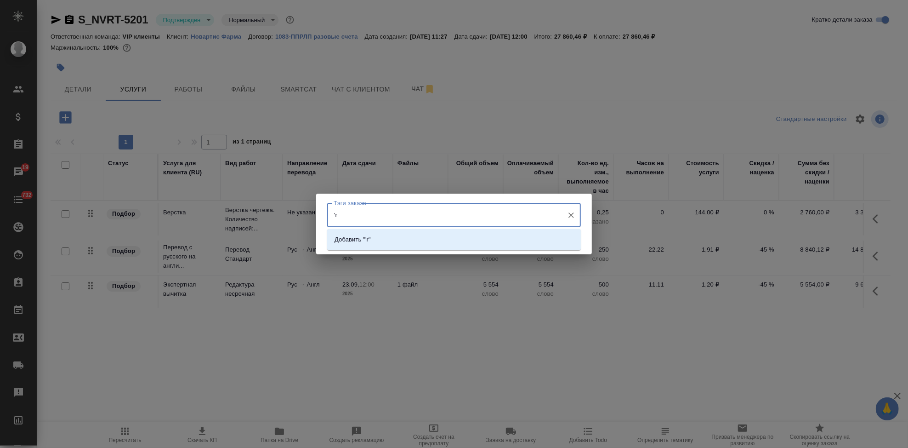
type input "'"
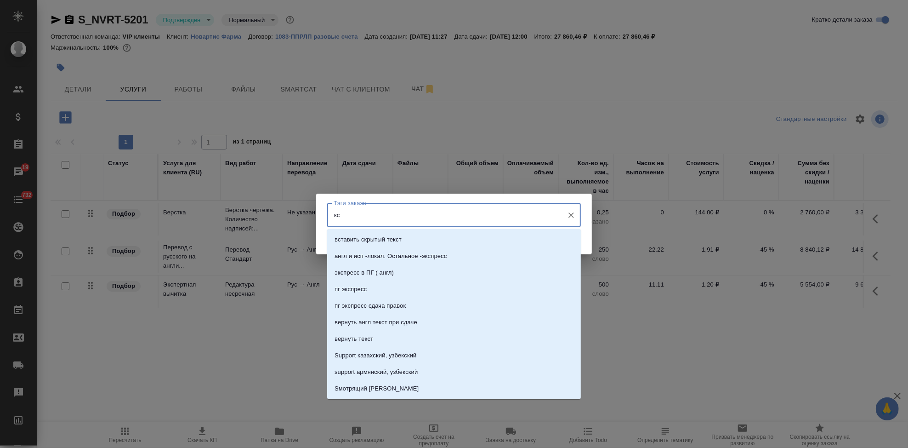
type input "к"
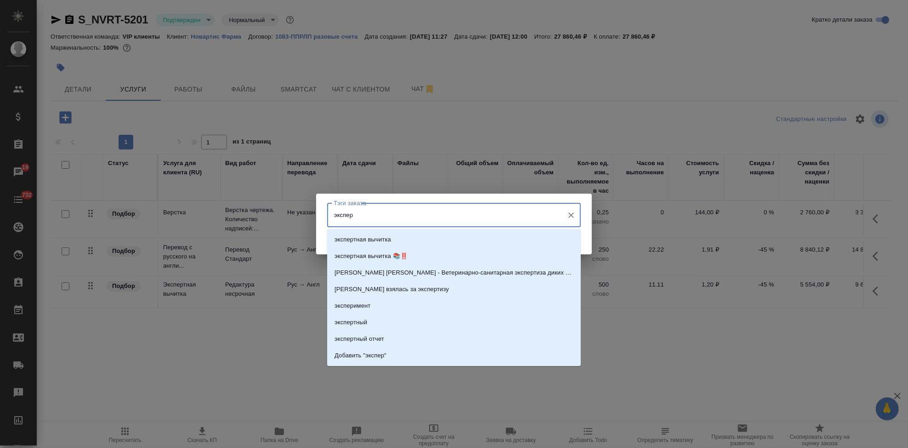
type input "эксперт"
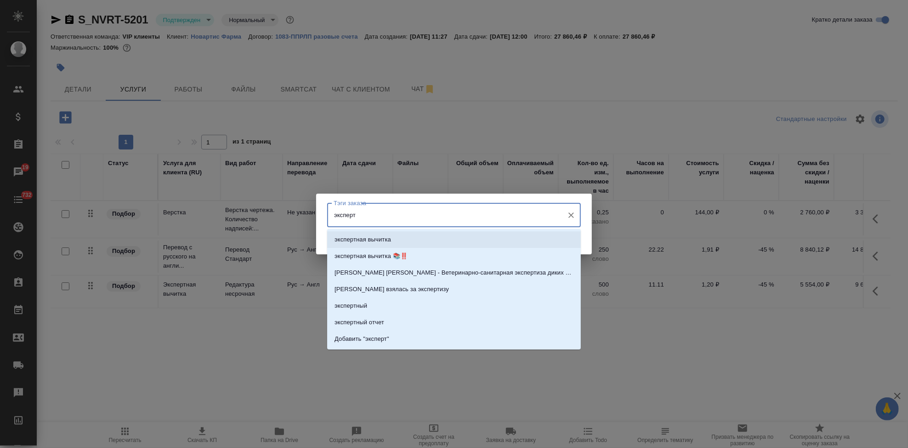
click at [374, 232] on li "экспертная вычитка" at bounding box center [454, 239] width 254 height 17
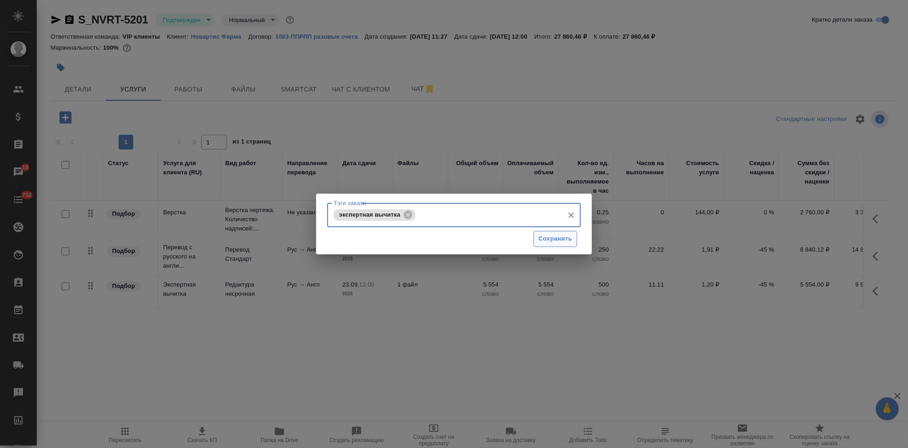
click at [547, 244] on button "Сохранить" at bounding box center [556, 239] width 44 height 16
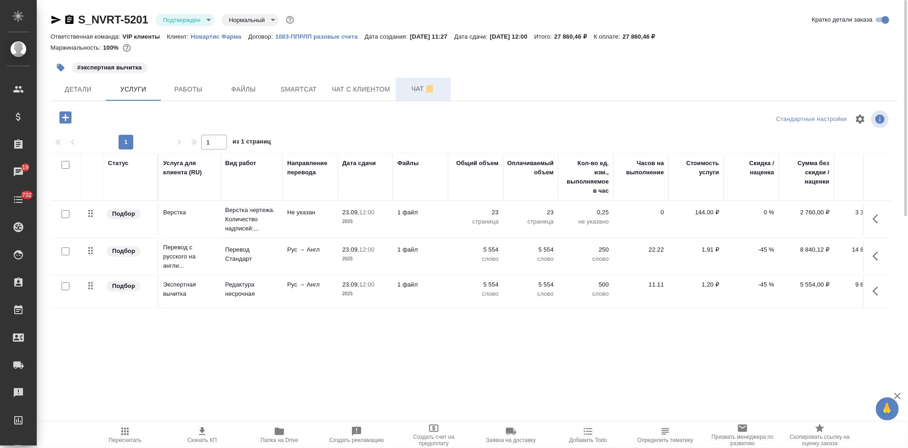
click at [409, 92] on span "Чат" at bounding box center [423, 88] width 44 height 11
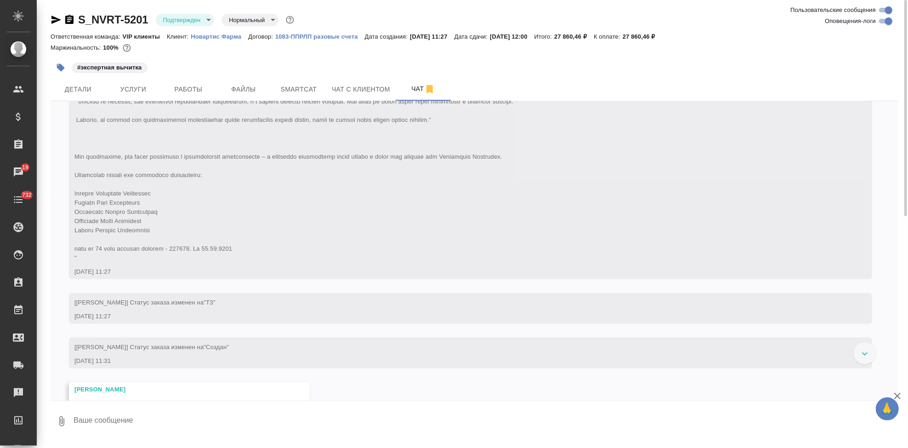
click at [153, 418] on textarea at bounding box center [485, 420] width 825 height 31
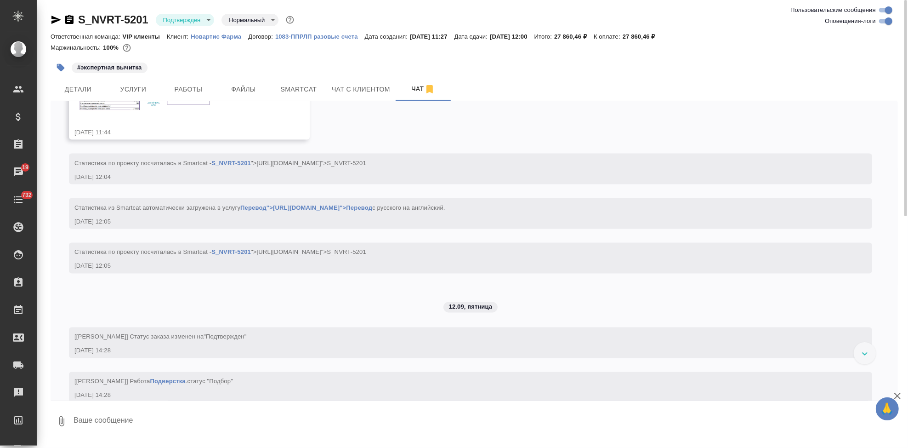
type textarea """
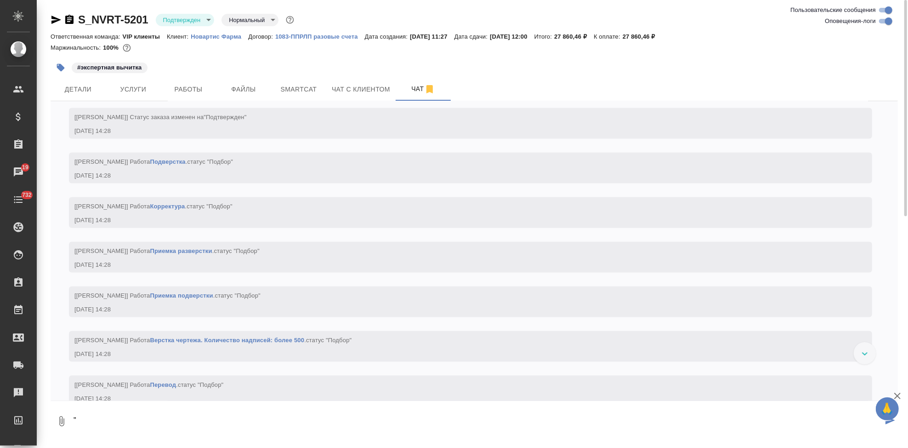
scroll to position [1438, 0]
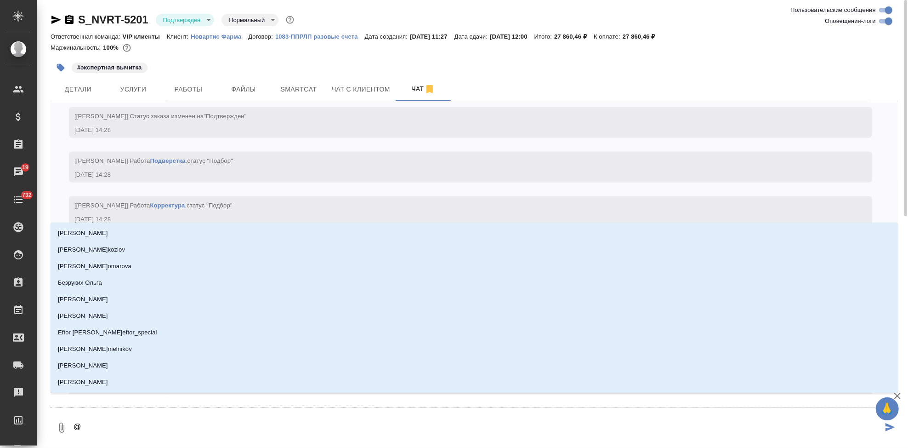
type textarea "@г"
type input "г"
type textarea "@гр"
type input "гр"
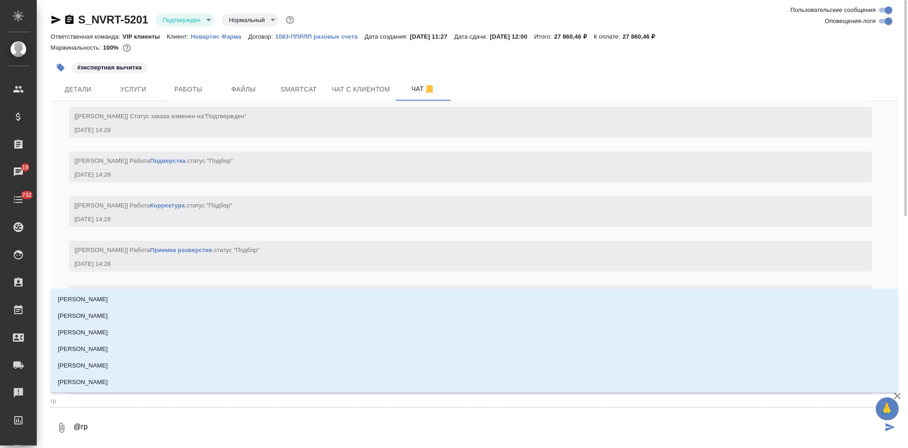
type textarea "@гра"
type input "гра"
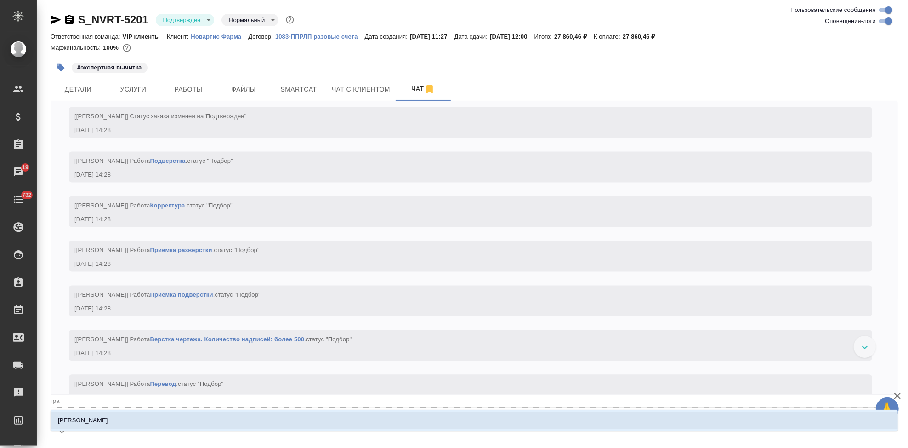
click at [320, 421] on li "Грабко Мария" at bounding box center [474, 420] width 847 height 17
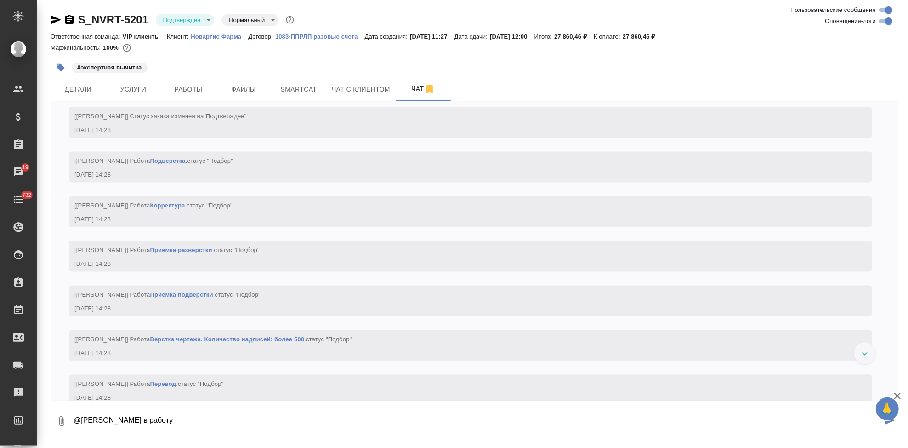
type textarea "@Грабко Мария в работу"
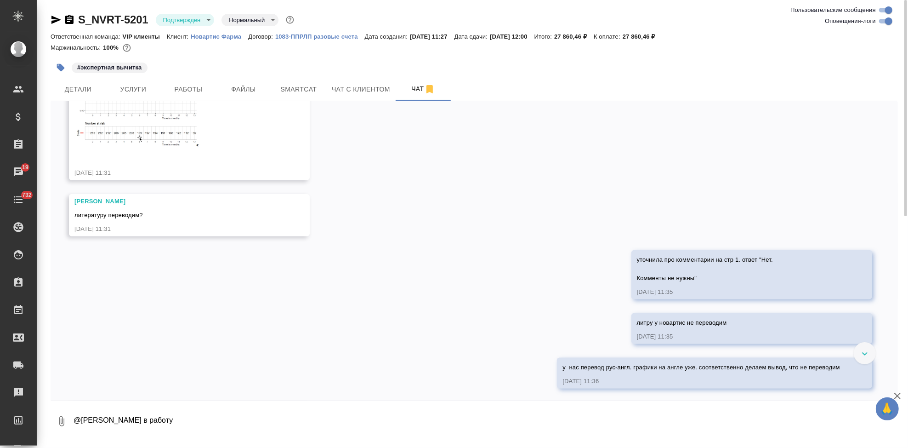
scroll to position [871, 0]
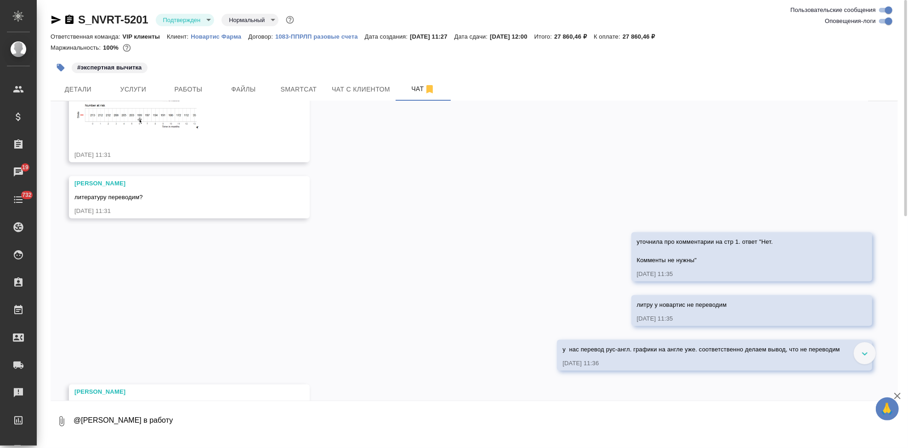
click at [348, 421] on textarea "@Грабко Мария в работу" at bounding box center [485, 420] width 825 height 31
type textarea "комменты на полях не нужно переводить"
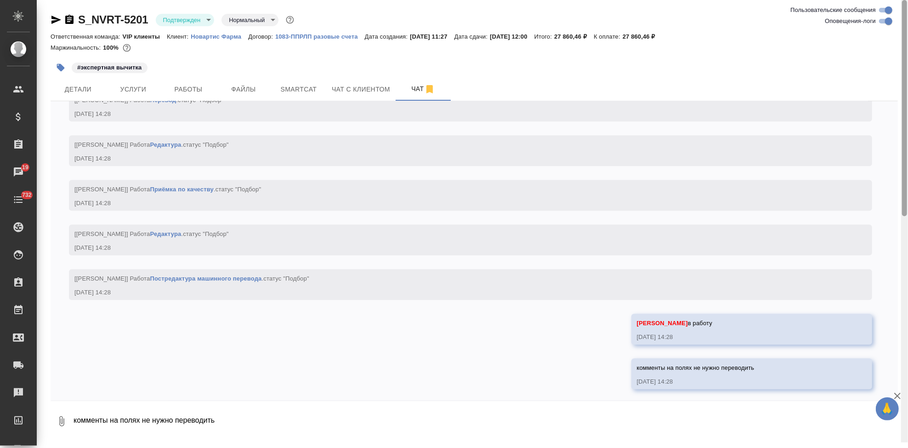
scroll to position [1733, 0]
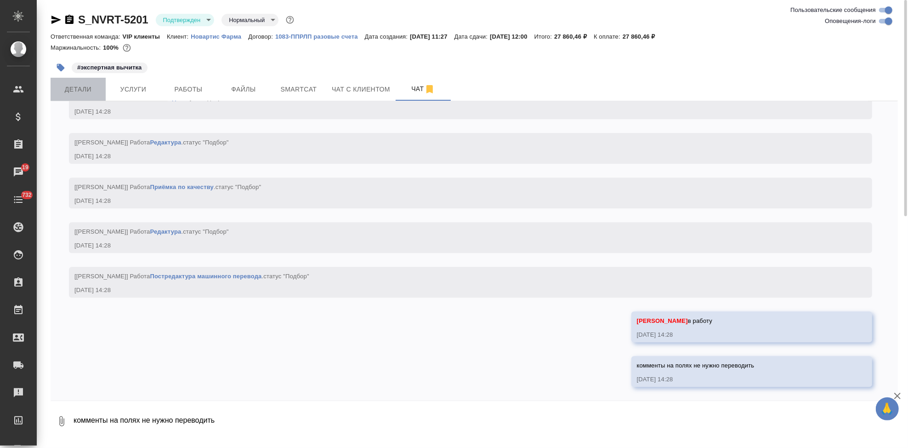
click at [84, 93] on span "Детали" at bounding box center [78, 89] width 44 height 11
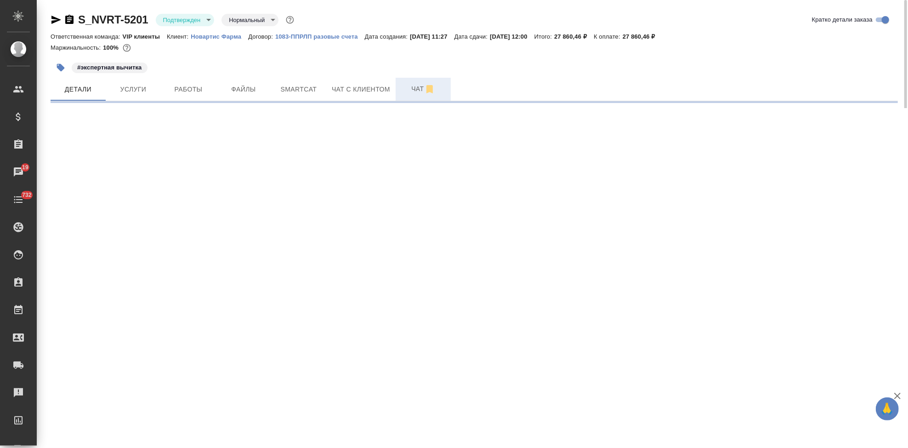
select select "RU"
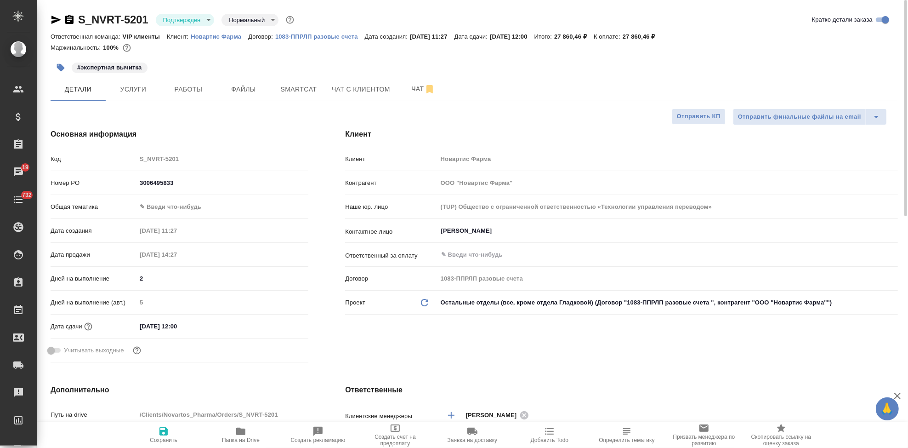
type textarea "x"
select select "RU"
click at [488, 251] on input "text" at bounding box center [652, 254] width 424 height 11
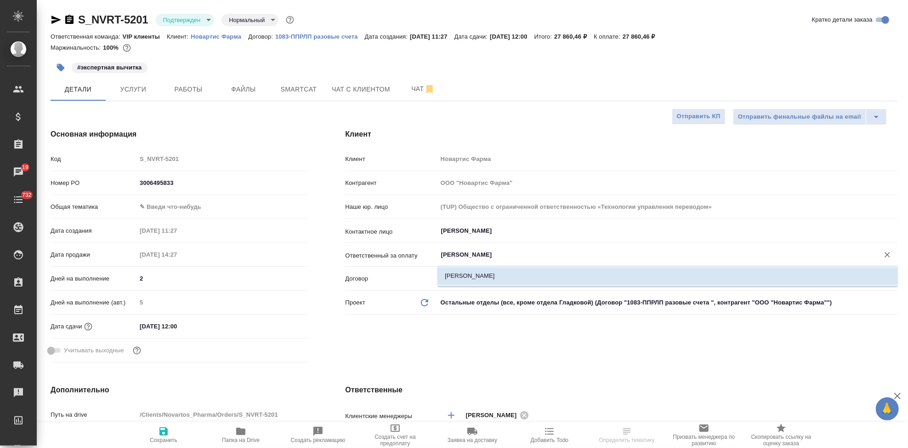
click at [481, 274] on li "[PERSON_NAME]" at bounding box center [668, 275] width 460 height 17
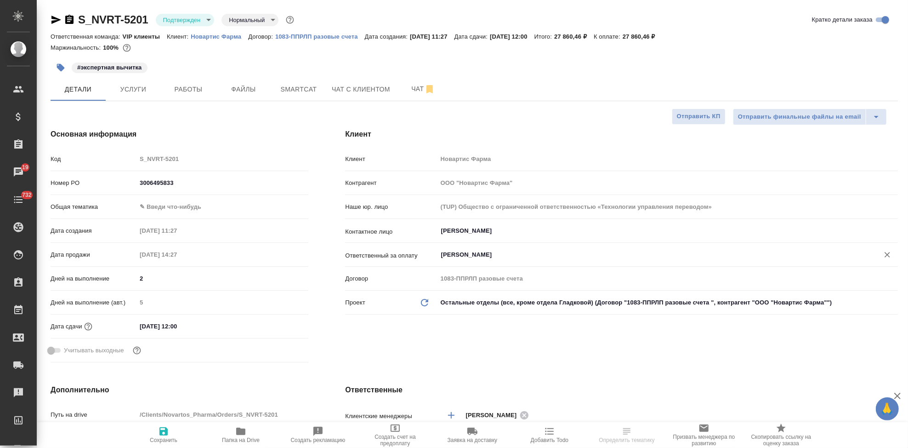
type input "[PERSON_NAME]"
click at [174, 437] on span "Сохранить" at bounding box center [164, 440] width 28 height 6
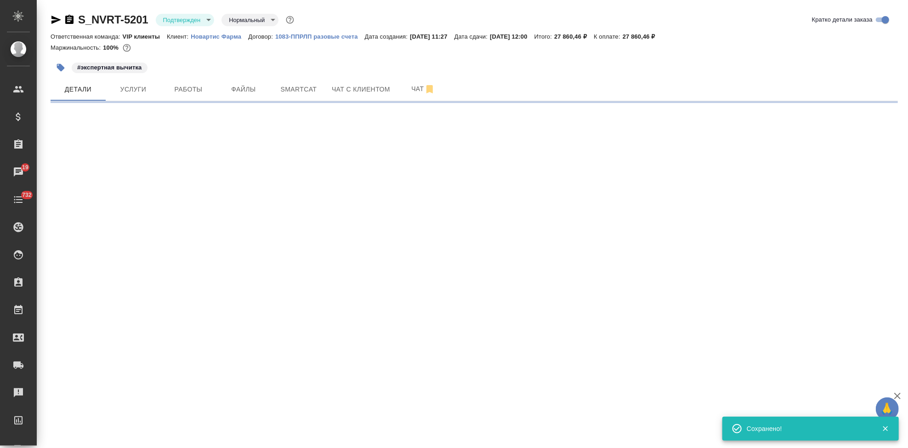
select select "RU"
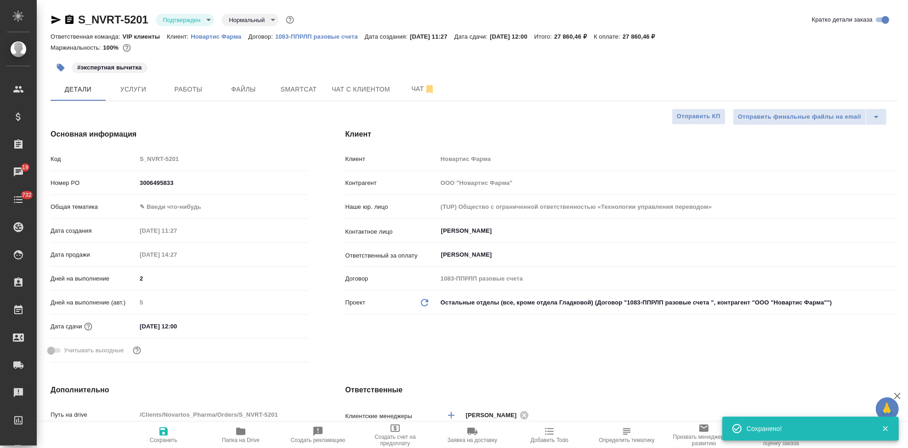
type textarea "x"
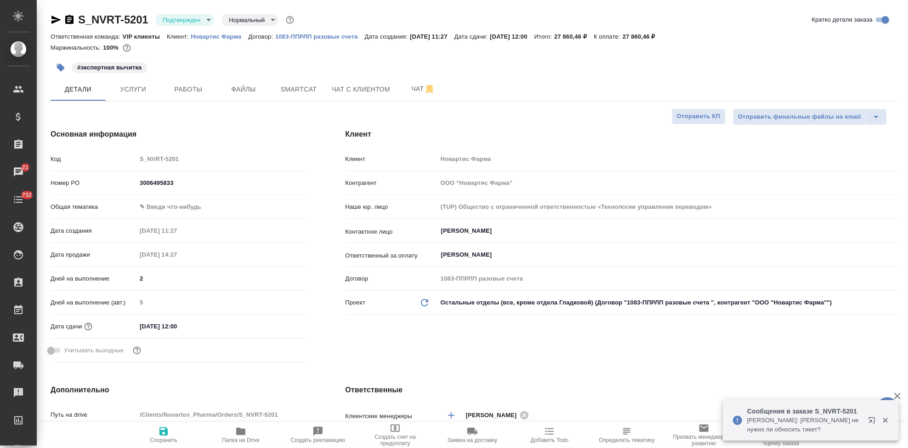
type textarea "x"
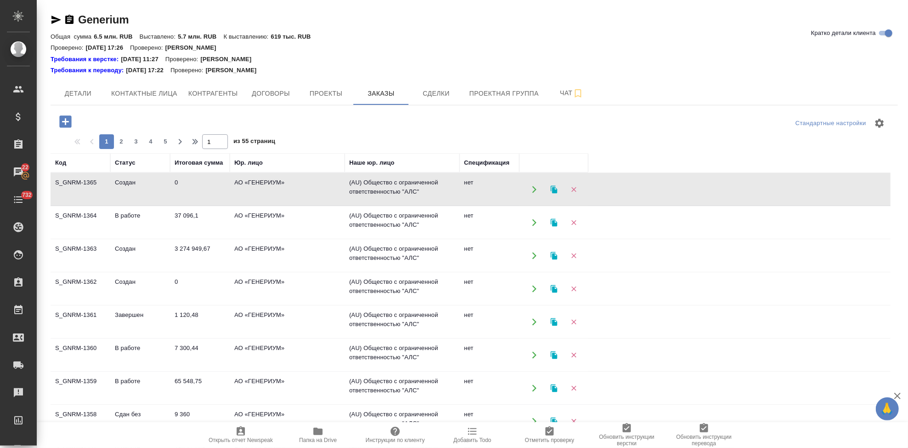
click at [125, 218] on td "В работе" at bounding box center [140, 222] width 60 height 32
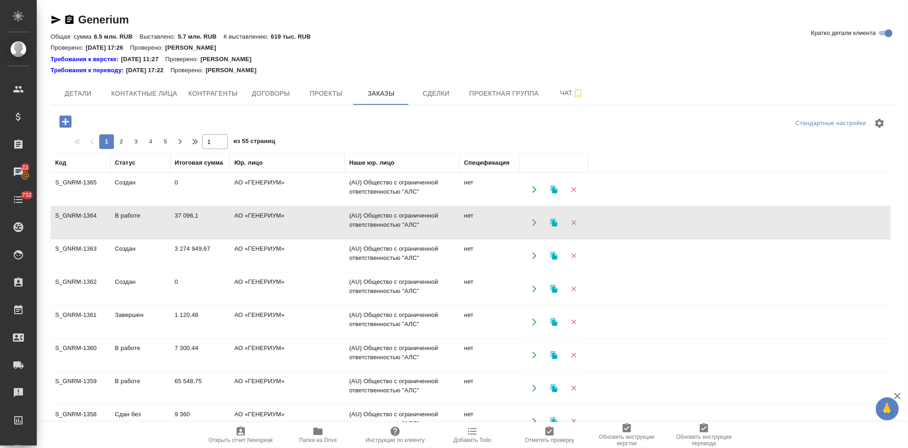
click at [125, 218] on td "В работе" at bounding box center [140, 222] width 60 height 32
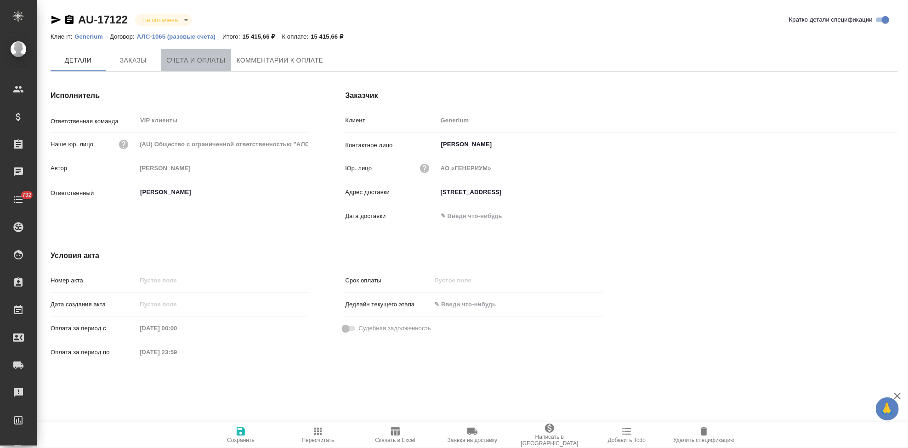
click at [205, 67] on button "Счета и оплаты" at bounding box center [196, 60] width 70 height 22
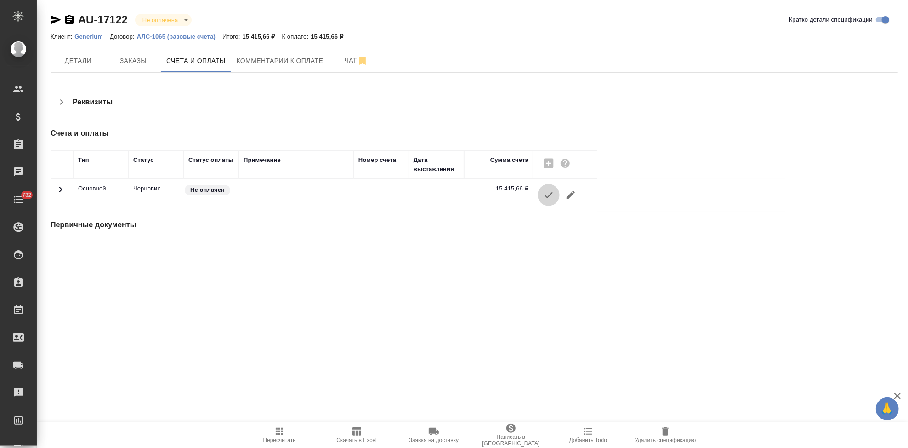
click at [543, 194] on icon "button" at bounding box center [548, 194] width 11 height 11
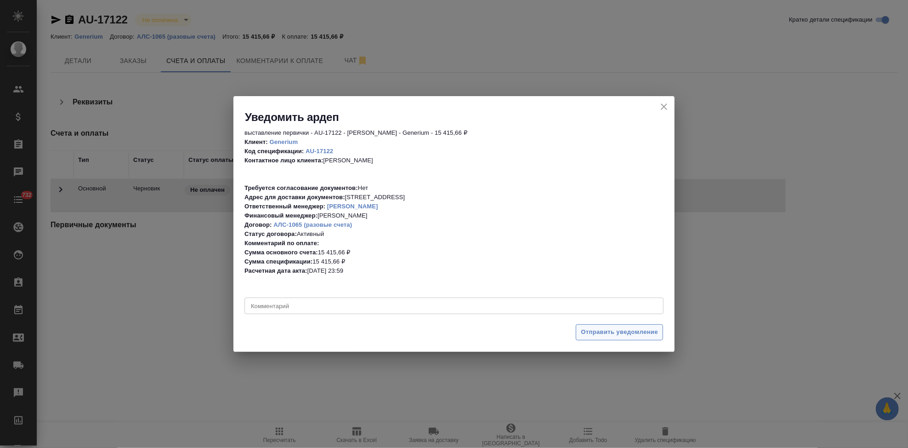
click at [618, 329] on span "Отправить уведомление" at bounding box center [619, 332] width 77 height 11
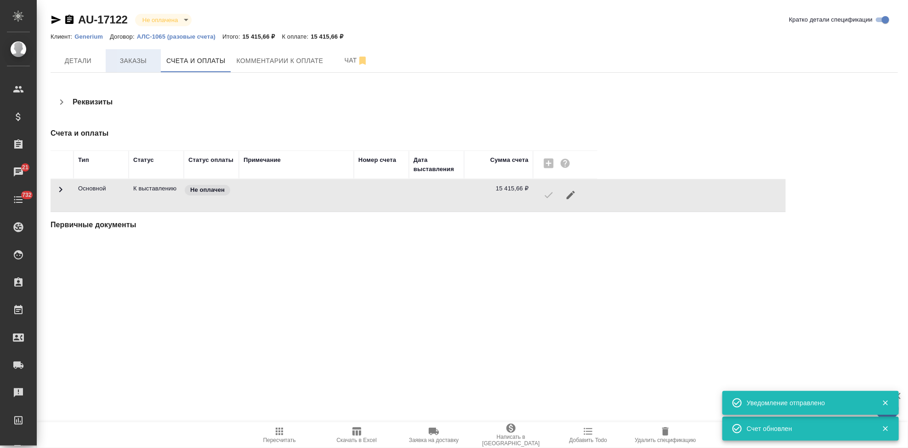
click at [133, 60] on span "Заказы" at bounding box center [133, 60] width 44 height 11
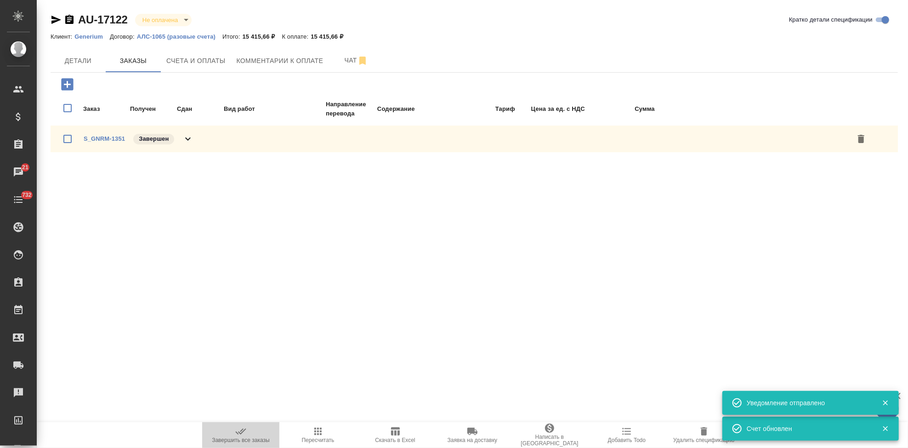
click at [241, 432] on icon "button" at bounding box center [240, 431] width 11 height 11
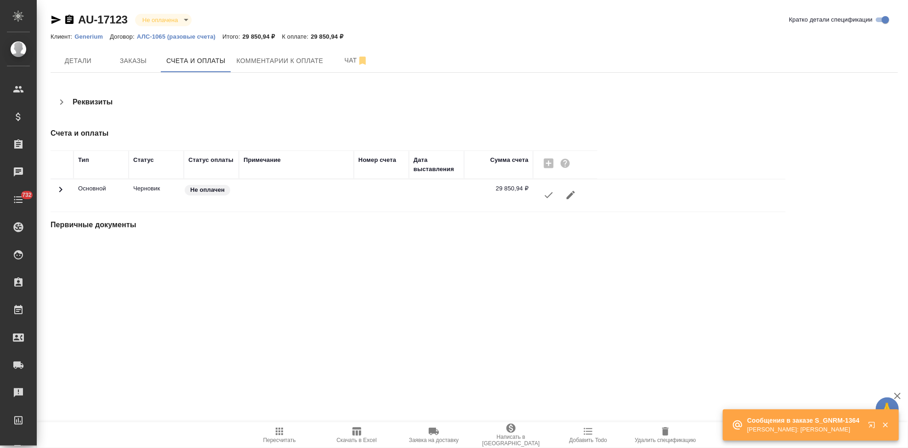
click at [544, 196] on icon "button" at bounding box center [548, 194] width 11 height 11
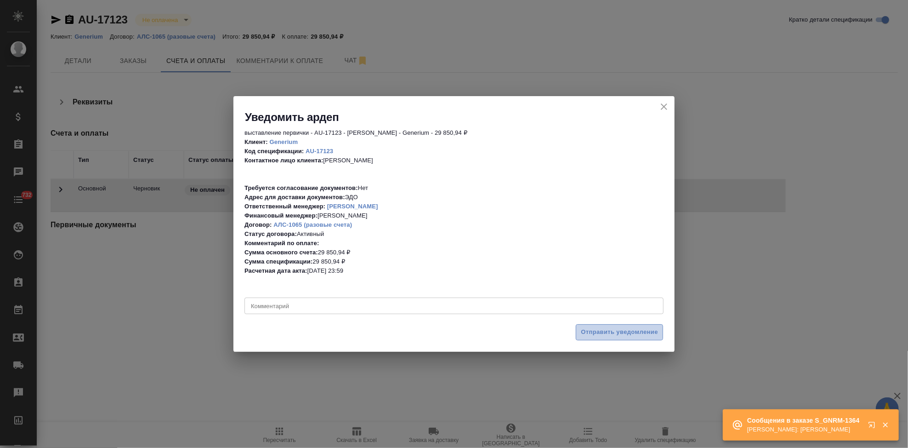
click at [606, 333] on span "Отправить уведомление" at bounding box center [619, 332] width 77 height 11
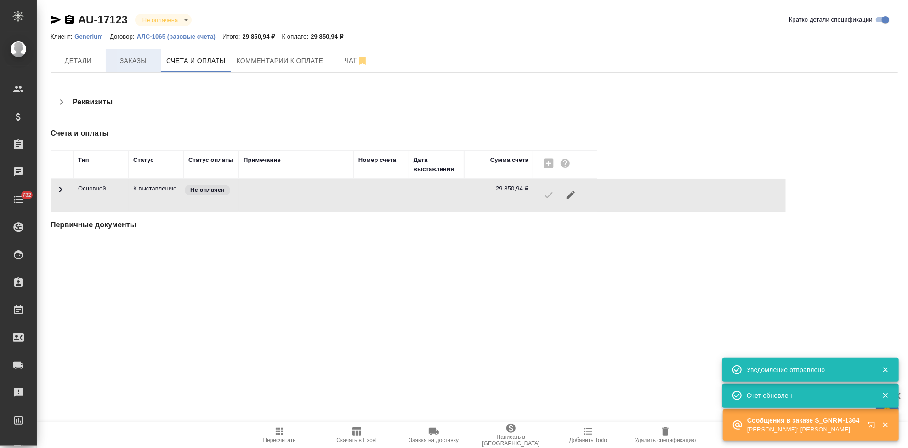
click at [136, 64] on span "Заказы" at bounding box center [133, 60] width 44 height 11
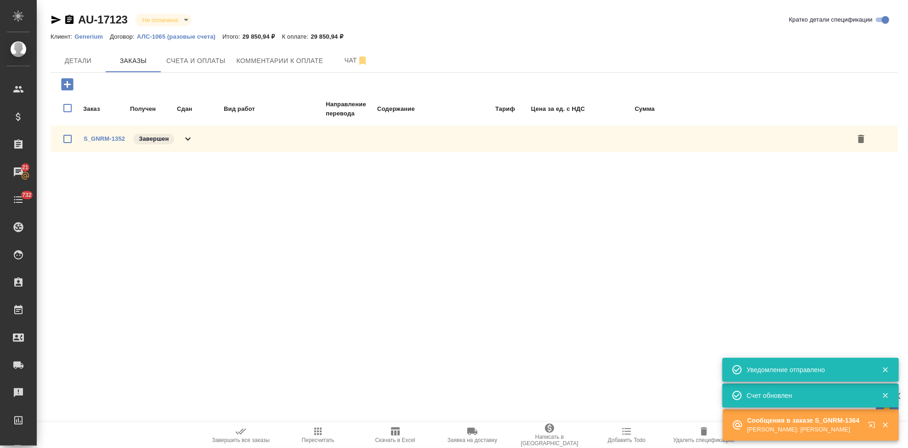
click at [261, 432] on span "Завершить все заказы" at bounding box center [241, 434] width 66 height 17
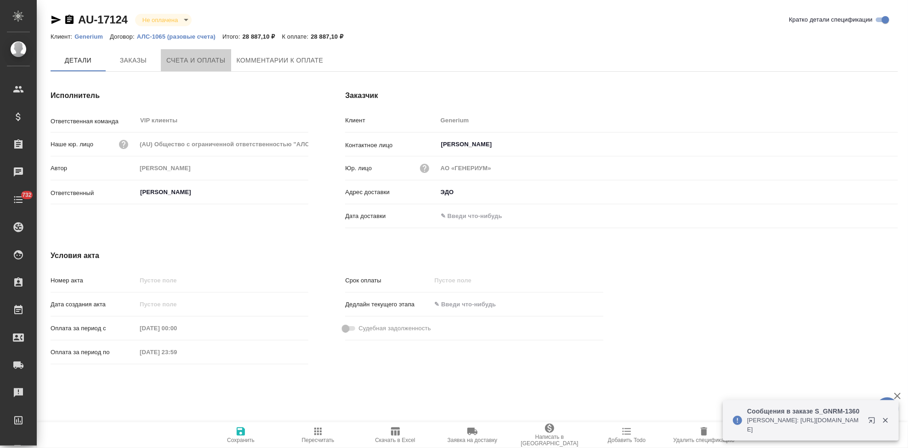
click at [205, 59] on span "Счета и оплаты" at bounding box center [195, 60] width 59 height 11
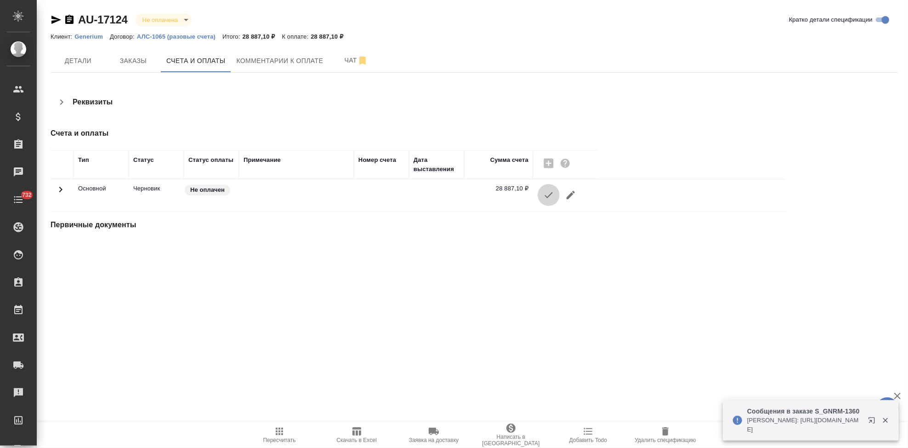
click at [548, 198] on icon "button" at bounding box center [548, 194] width 11 height 11
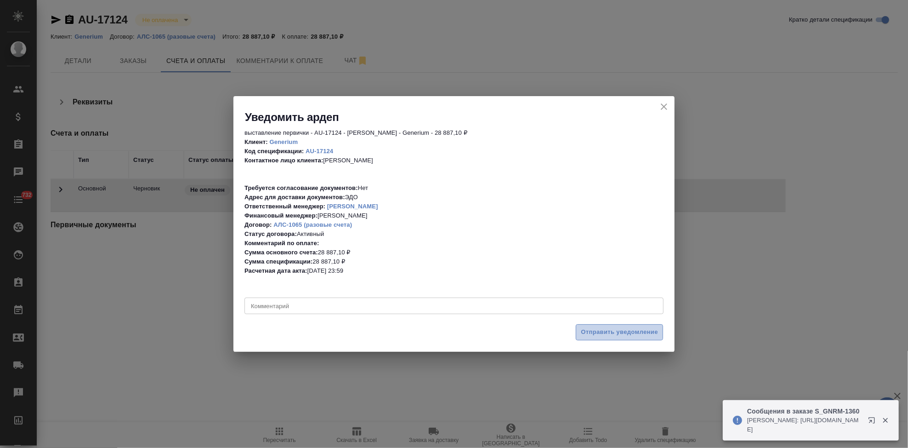
click at [605, 333] on span "Отправить уведомление" at bounding box center [619, 332] width 77 height 11
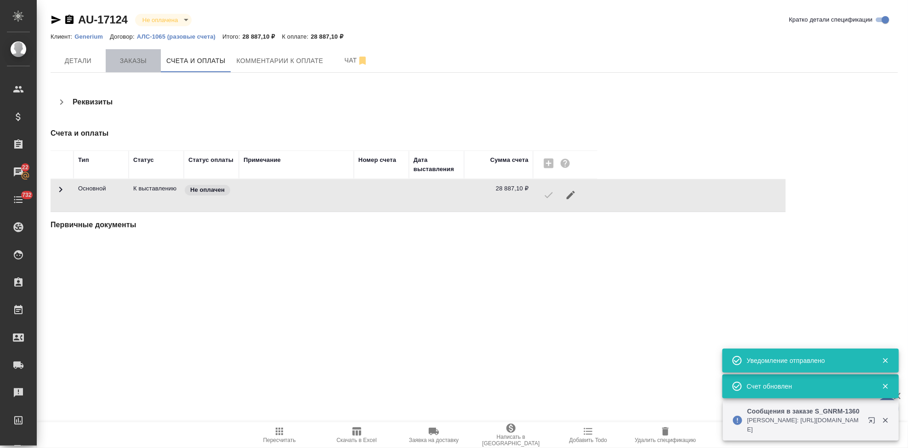
click at [129, 66] on span "Заказы" at bounding box center [133, 60] width 44 height 11
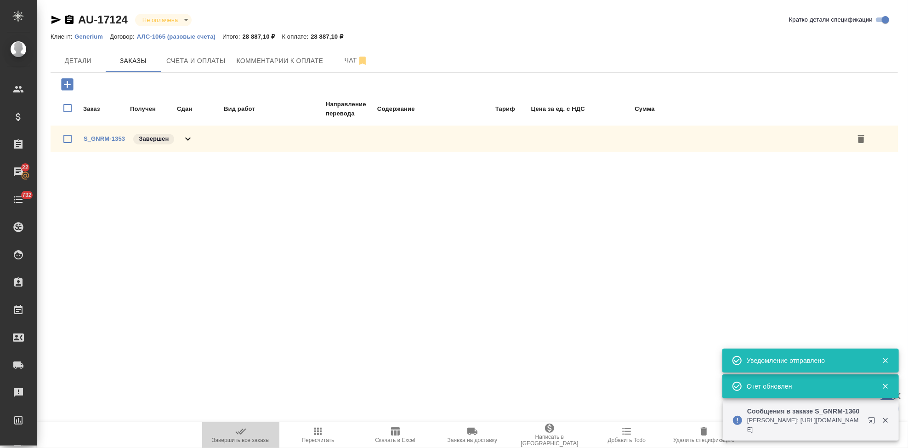
click at [236, 435] on icon "button" at bounding box center [240, 431] width 11 height 11
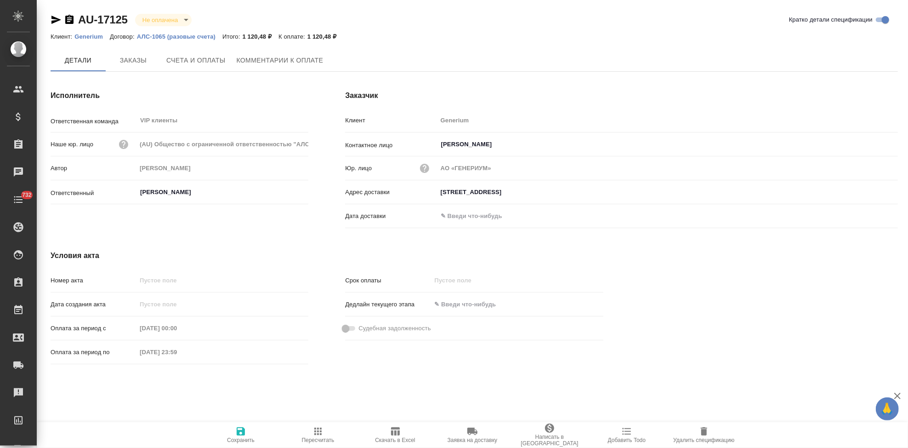
click at [200, 64] on span "Счета и оплаты" at bounding box center [195, 60] width 59 height 11
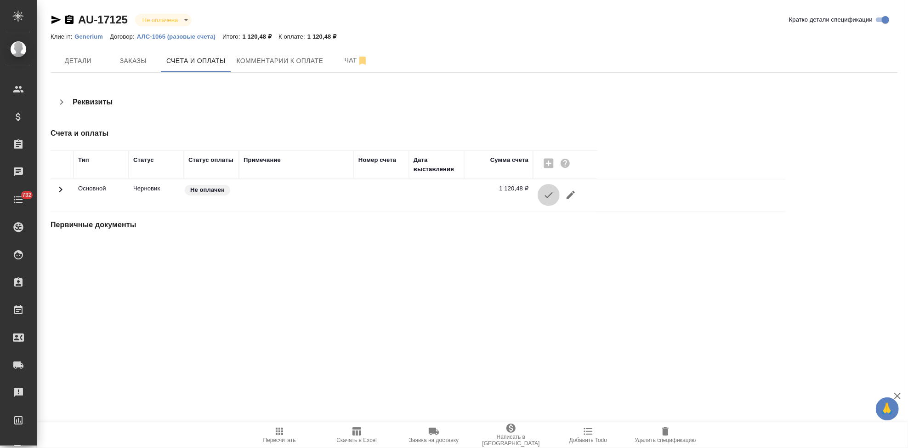
click at [543, 199] on icon "button" at bounding box center [548, 194] width 11 height 11
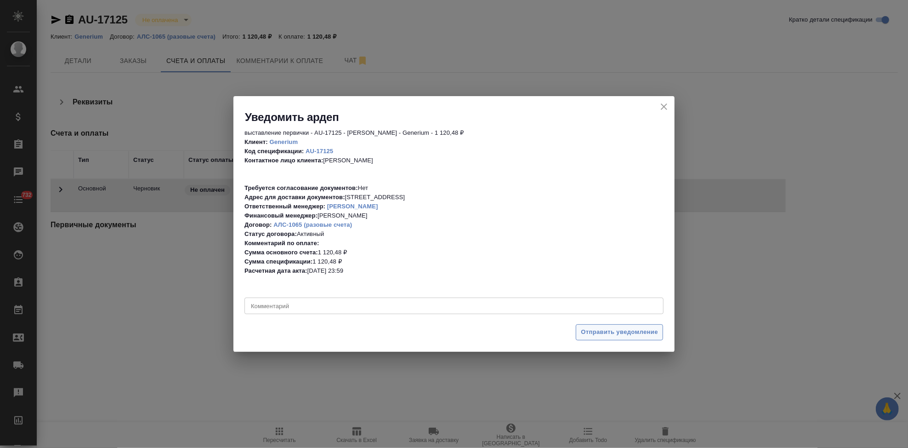
click at [609, 327] on span "Отправить уведомление" at bounding box center [619, 332] width 77 height 11
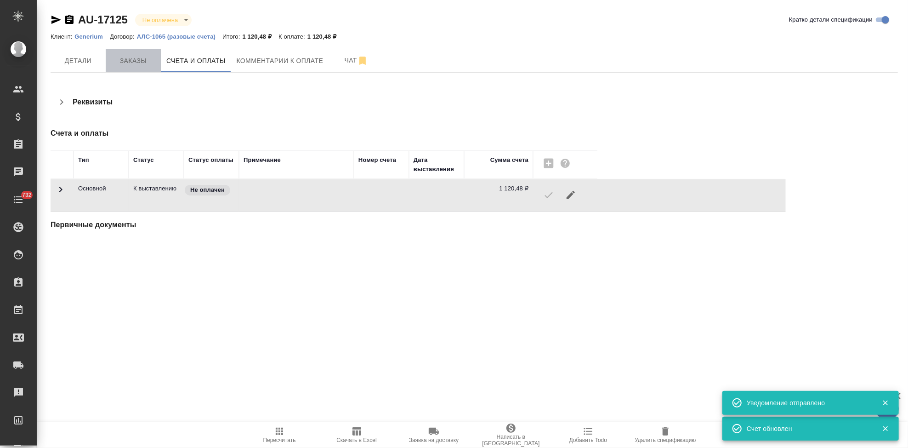
click at [138, 55] on span "Заказы" at bounding box center [133, 60] width 44 height 11
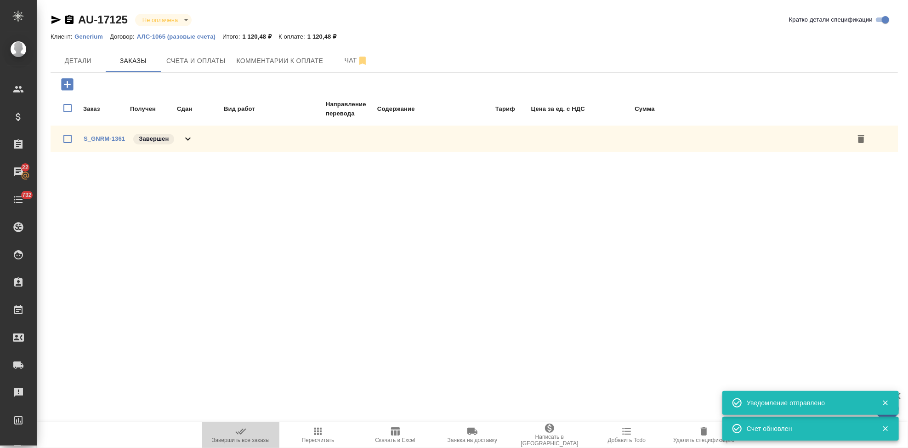
click at [250, 433] on span "Завершить все заказы" at bounding box center [241, 434] width 66 height 17
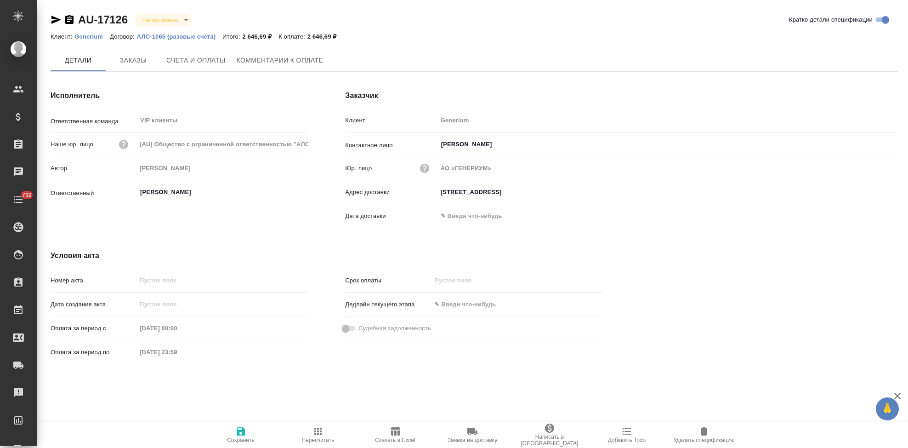
click at [208, 49] on button "Счета и оплаты" at bounding box center [196, 60] width 70 height 22
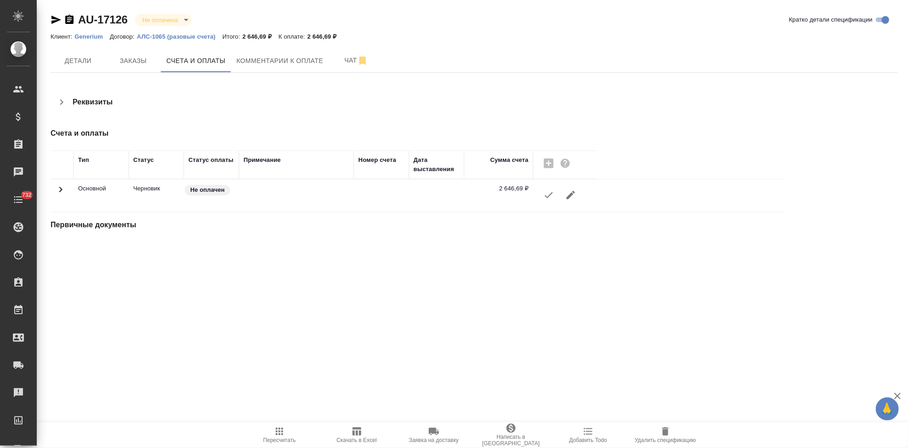
click at [555, 191] on button "button" at bounding box center [549, 195] width 22 height 22
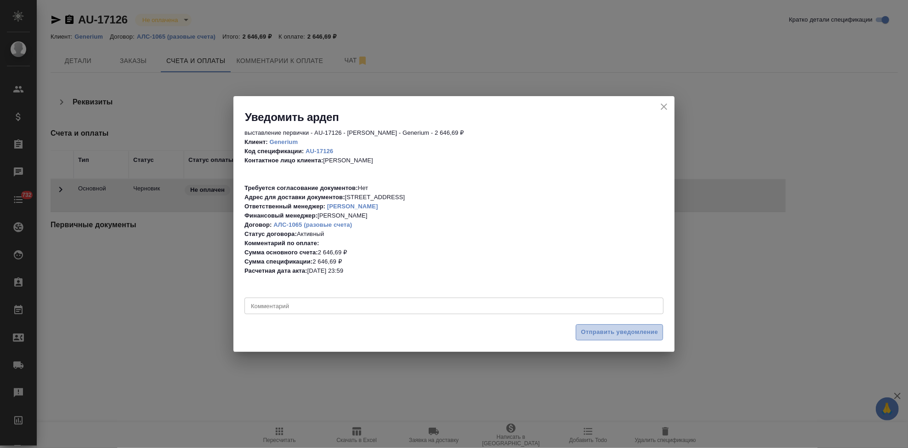
click at [603, 327] on span "Отправить уведомление" at bounding box center [619, 332] width 77 height 11
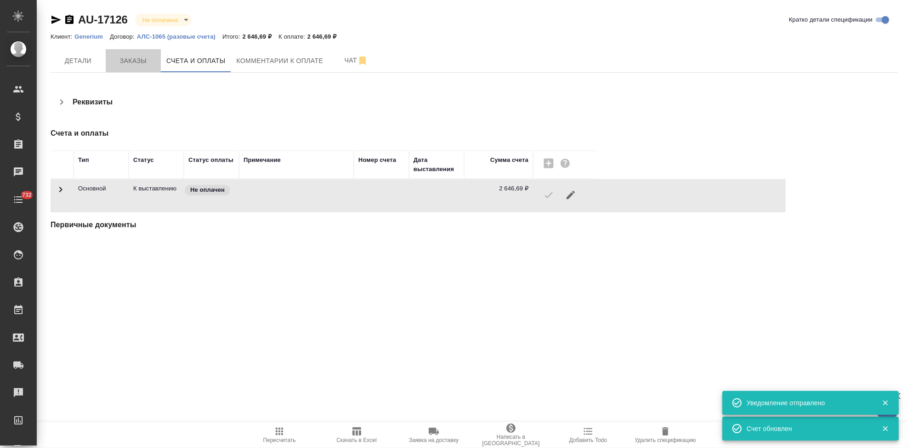
click at [136, 58] on span "Заказы" at bounding box center [133, 60] width 44 height 11
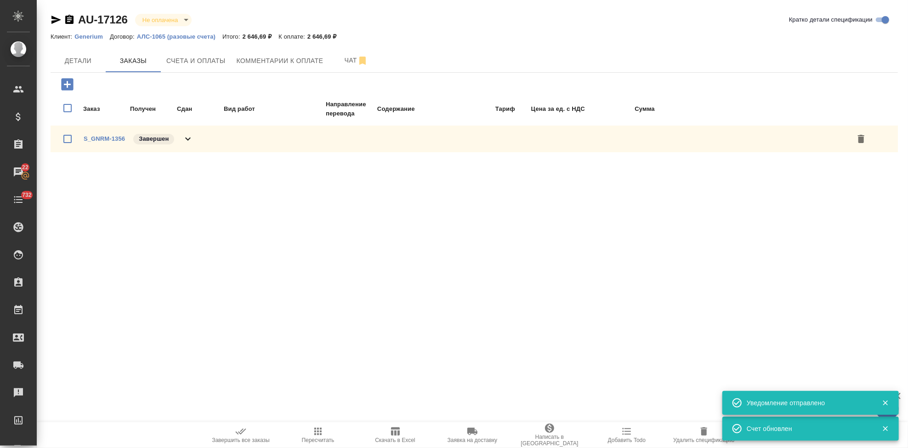
click at [249, 440] on span "Завершить все заказы" at bounding box center [241, 440] width 58 height 6
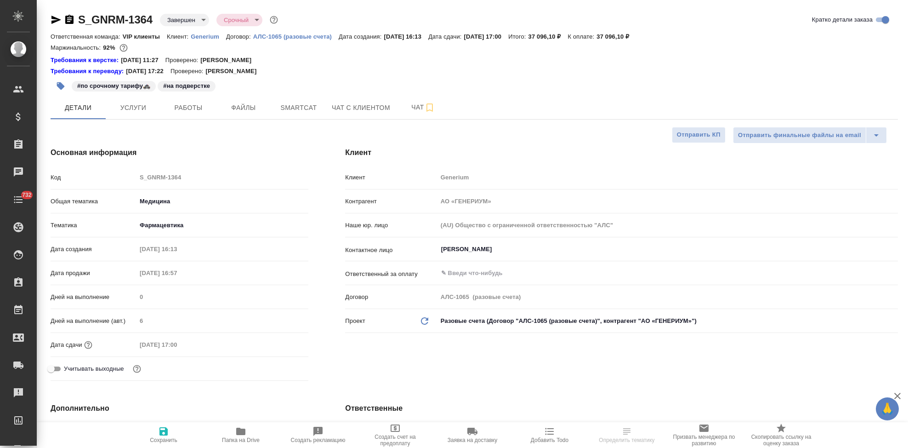
select select "RU"
click at [412, 109] on span "Чат" at bounding box center [423, 107] width 44 height 11
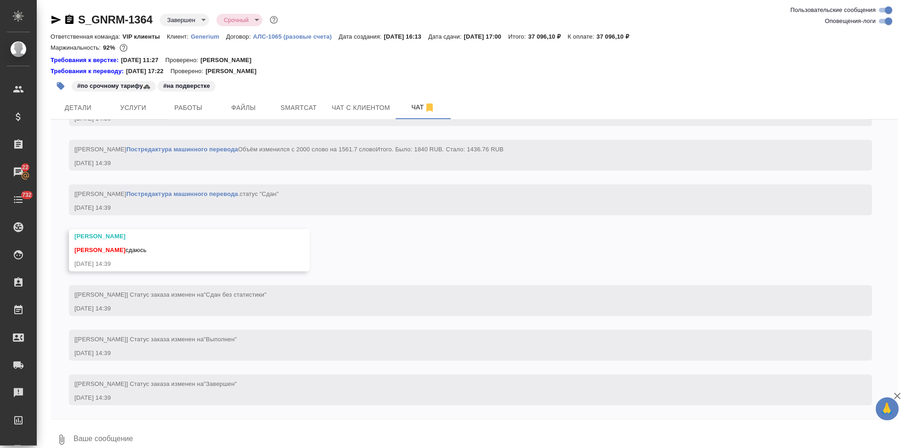
scroll to position [5366, 0]
click at [177, 433] on textarea at bounding box center [485, 439] width 825 height 31
type textarea "c"
type textarea "спасибо, ща пересчитаю. не пересчитывала еше"
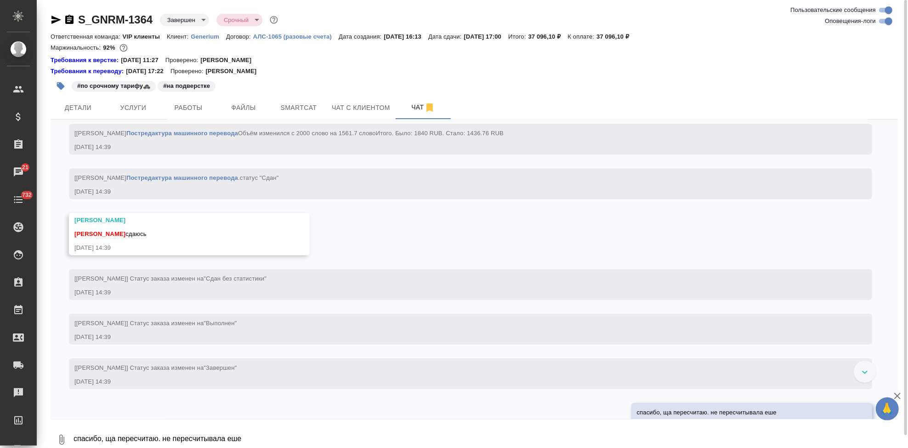
scroll to position [5105, 0]
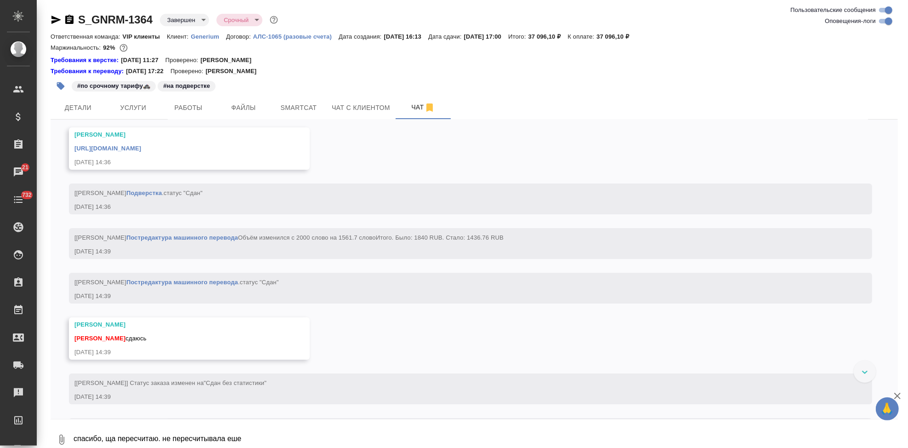
click at [141, 152] on link "[URL][DOMAIN_NAME]" at bounding box center [107, 148] width 67 height 7
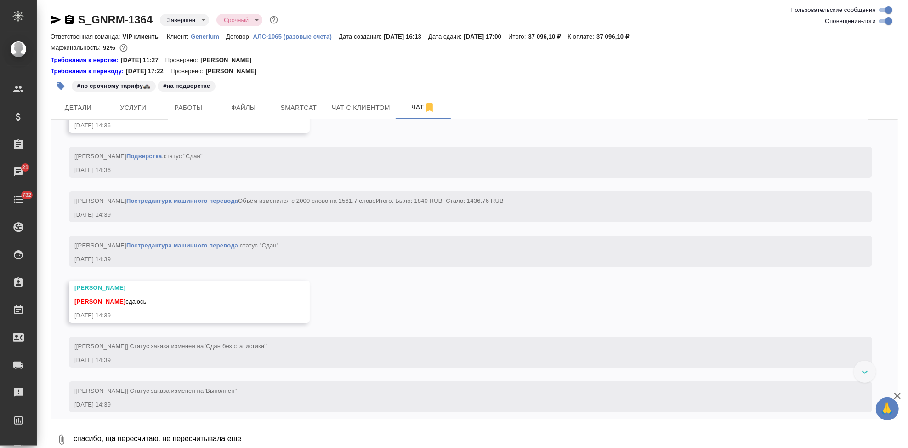
scroll to position [5156, 0]
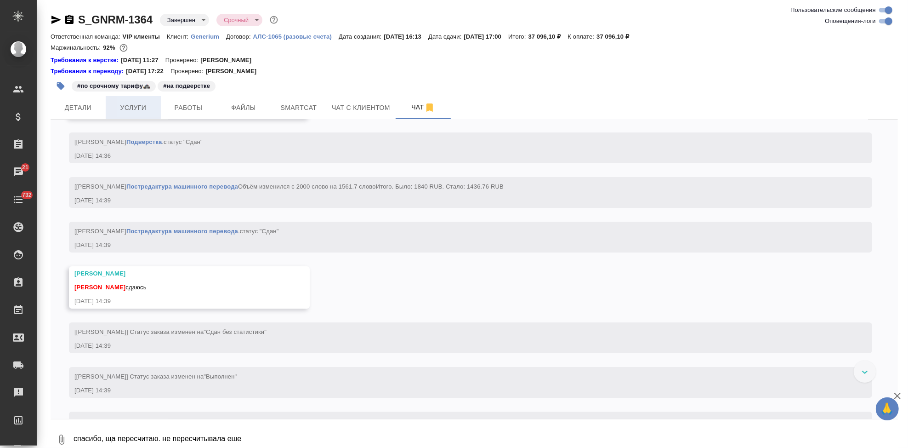
click at [140, 110] on span "Услуги" at bounding box center [133, 107] width 44 height 11
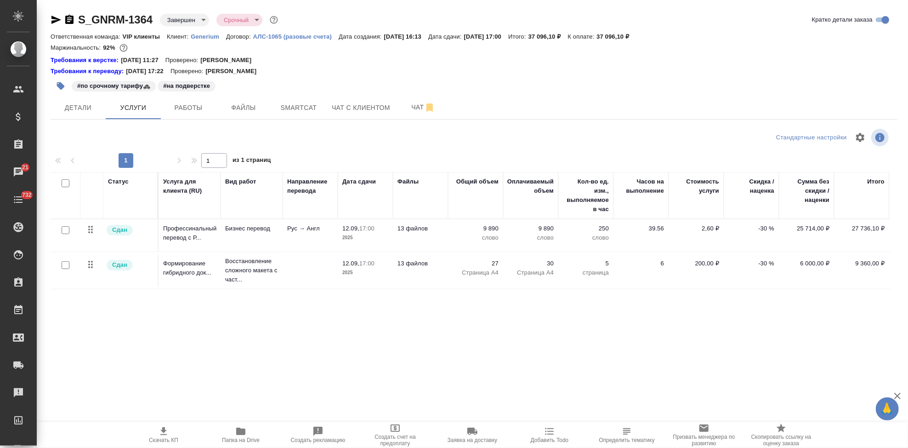
click at [599, 239] on p "слово" at bounding box center [586, 237] width 46 height 9
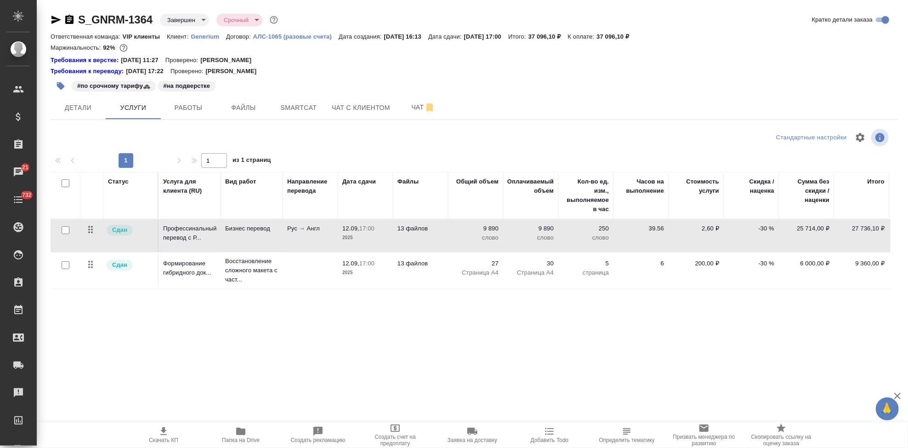
click at [516, 239] on p "слово" at bounding box center [531, 237] width 46 height 9
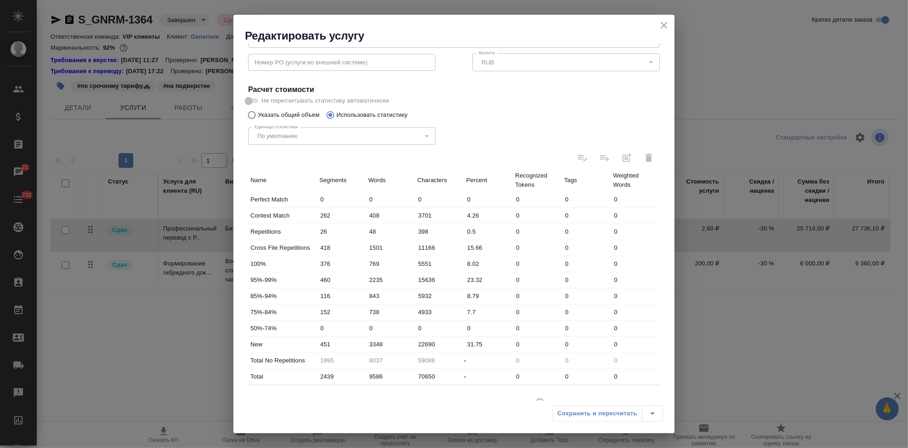
scroll to position [153, 0]
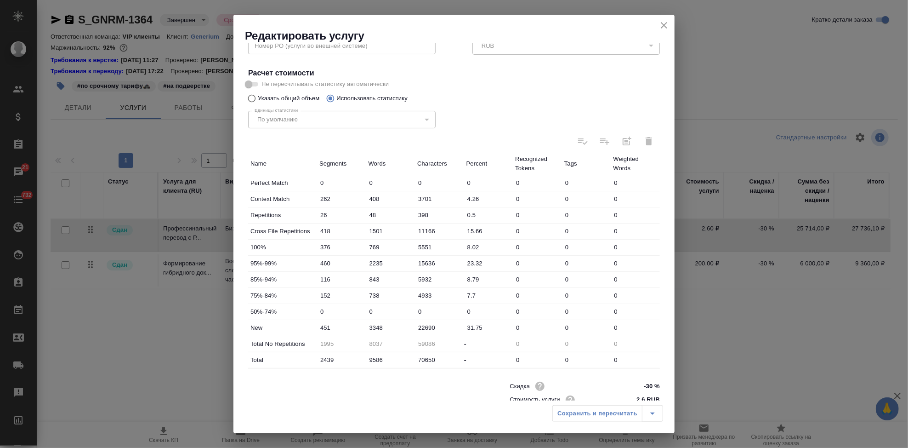
click at [666, 25] on icon "close" at bounding box center [664, 25] width 11 height 11
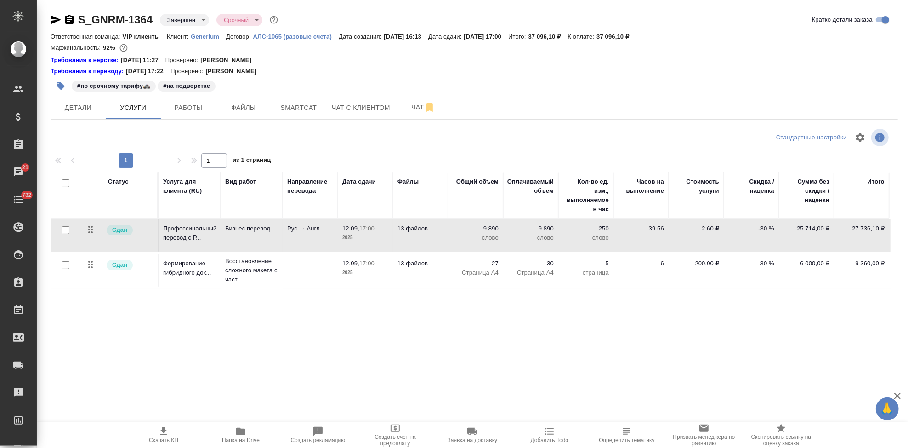
click at [200, 17] on body "🙏 .cls-1 fill:#fff; AWATERA Kabargina [PERSON_NAME] Спецификации Заказы 21 Чаты…" at bounding box center [454, 224] width 908 height 448
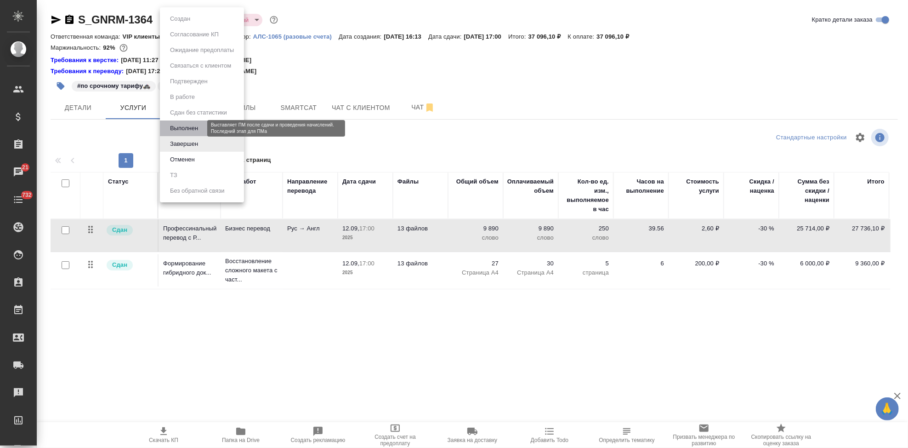
click at [184, 128] on button "Выполнен" at bounding box center [184, 128] width 34 height 10
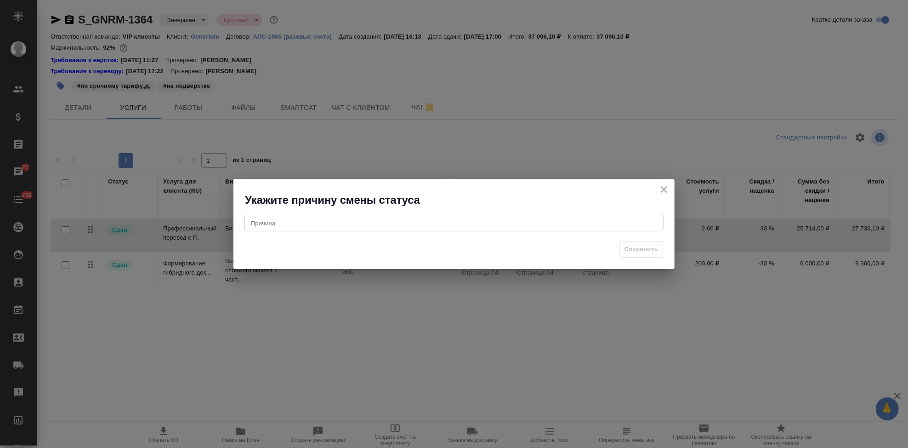
click at [382, 227] on div "x Причина" at bounding box center [453, 223] width 419 height 17
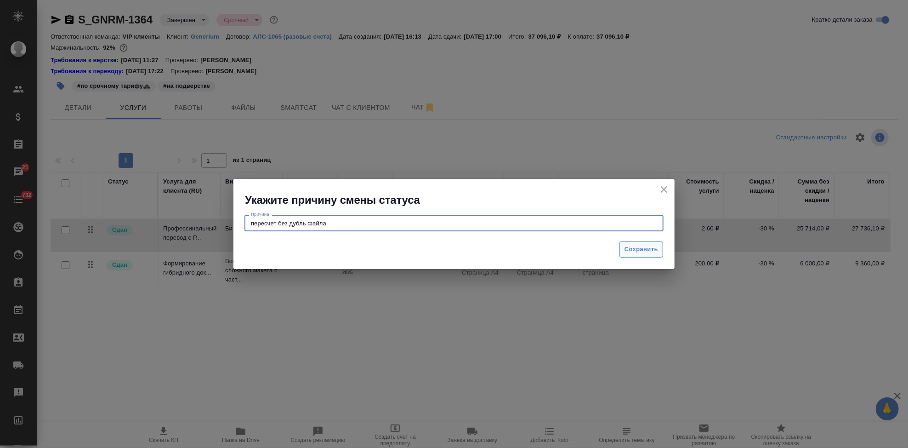
type textarea "пересчет без дубль файла"
click at [643, 253] on span "Сохранить" at bounding box center [642, 249] width 34 height 11
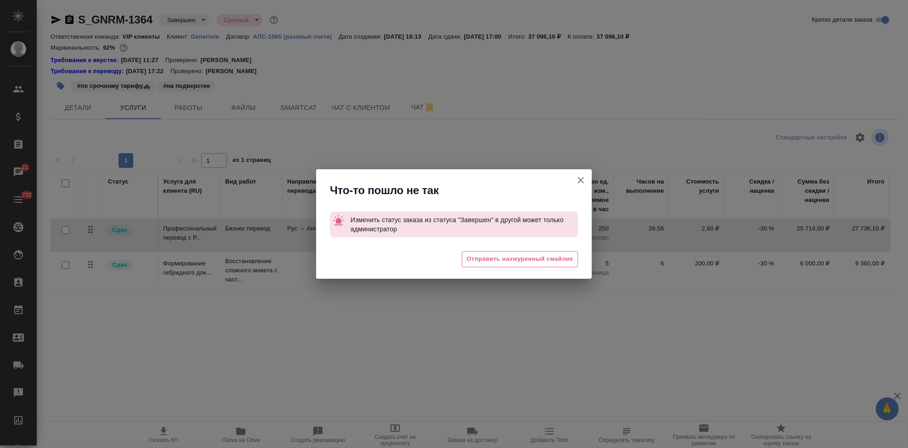
click at [580, 181] on icon "button" at bounding box center [581, 180] width 6 height 6
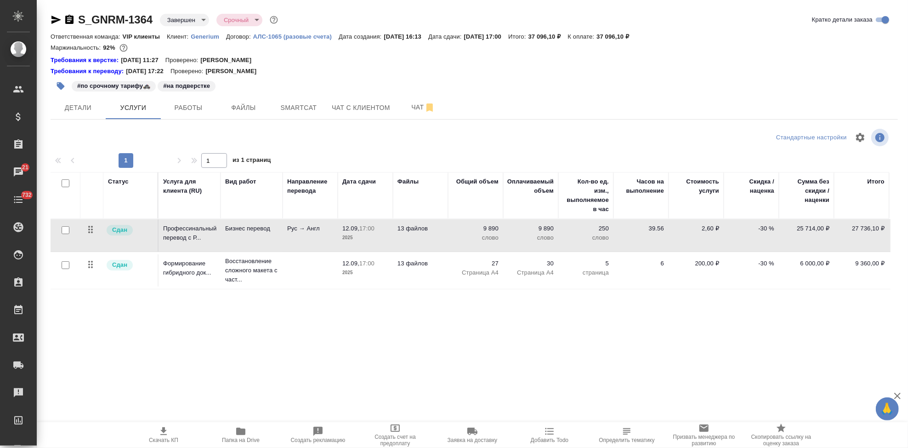
click at [57, 20] on icon "button" at bounding box center [56, 19] width 11 height 11
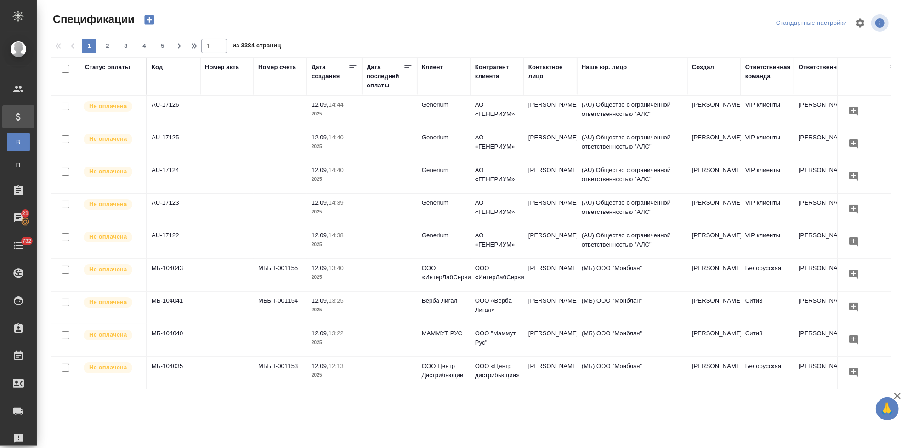
click at [148, 19] on icon "button" at bounding box center [149, 20] width 10 height 10
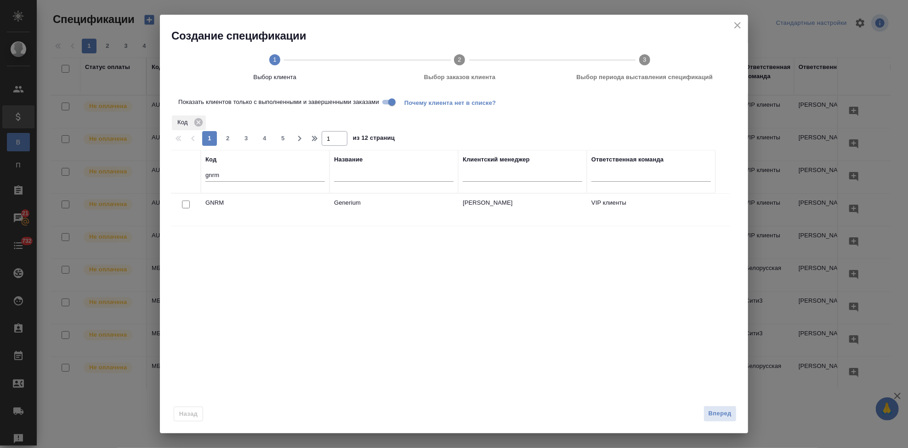
click at [186, 203] on input "checkbox" at bounding box center [186, 204] width 8 height 8
checkbox input "true"
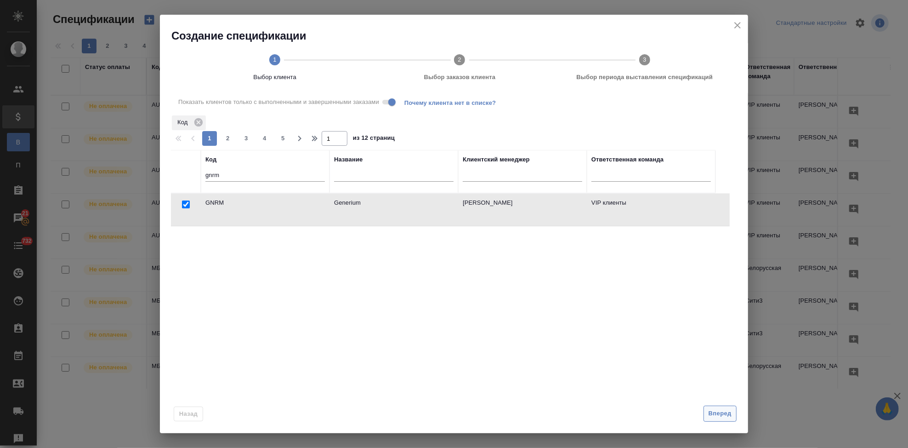
click at [710, 412] on span "Вперед" at bounding box center [720, 413] width 23 height 11
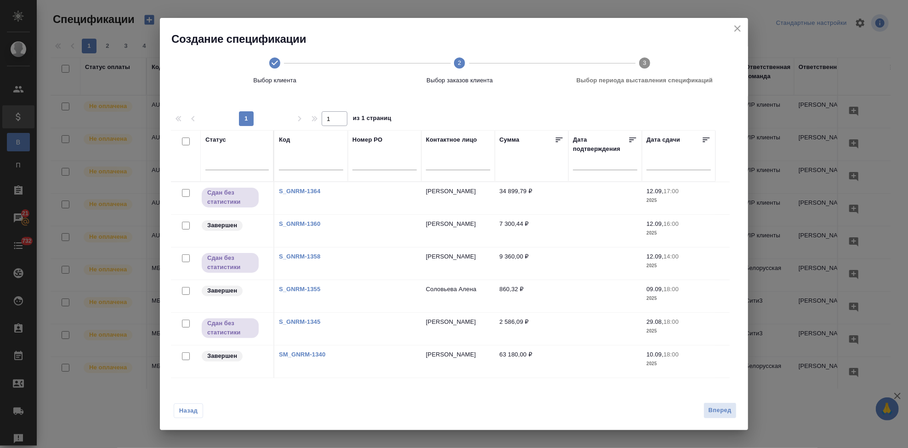
click at [187, 288] on input "checkbox" at bounding box center [186, 291] width 8 height 8
checkbox input "true"
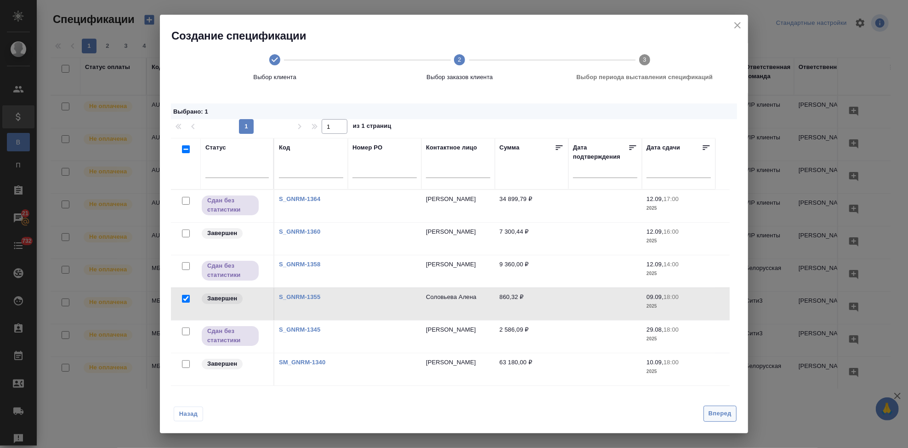
click at [717, 415] on span "Вперед" at bounding box center [720, 413] width 23 height 11
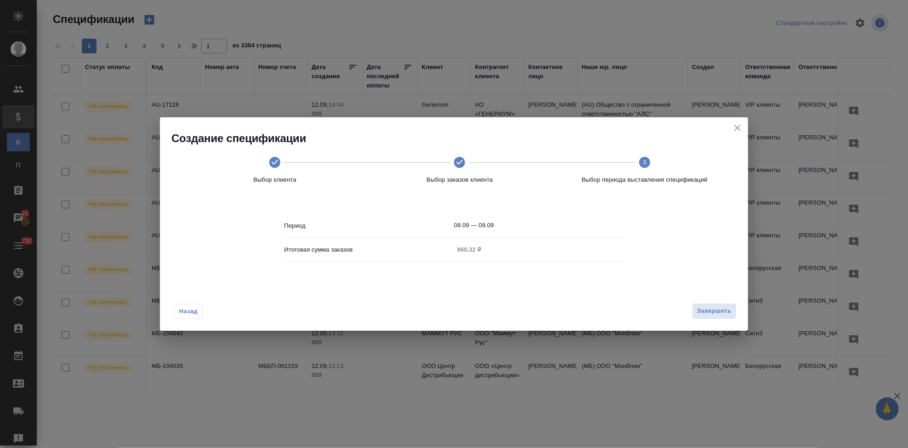
click at [513, 215] on div "Период 08.09 — 09.09 Итоговая сумма заказов 860,32 ₽" at bounding box center [454, 241] width 340 height 85
click at [508, 224] on input "08.09 — 09.09" at bounding box center [539, 225] width 170 height 13
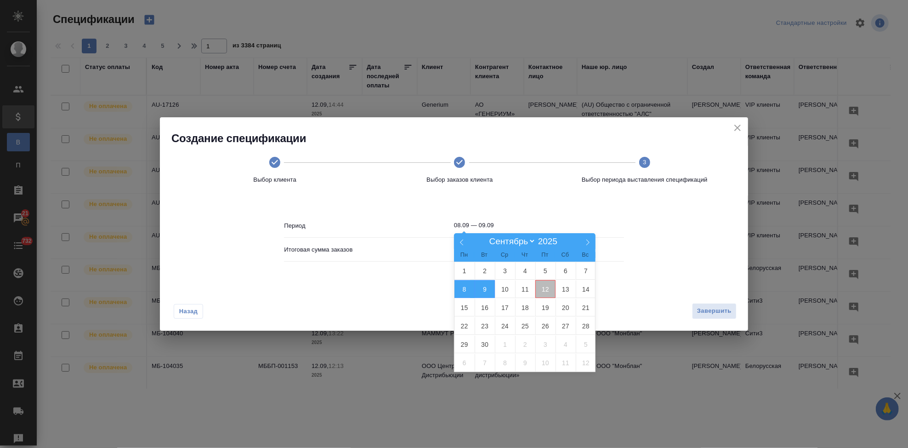
click at [547, 287] on span "12" at bounding box center [545, 289] width 20 height 18
type input "12.09"
click at [547, 287] on span "12" at bounding box center [545, 289] width 20 height 18
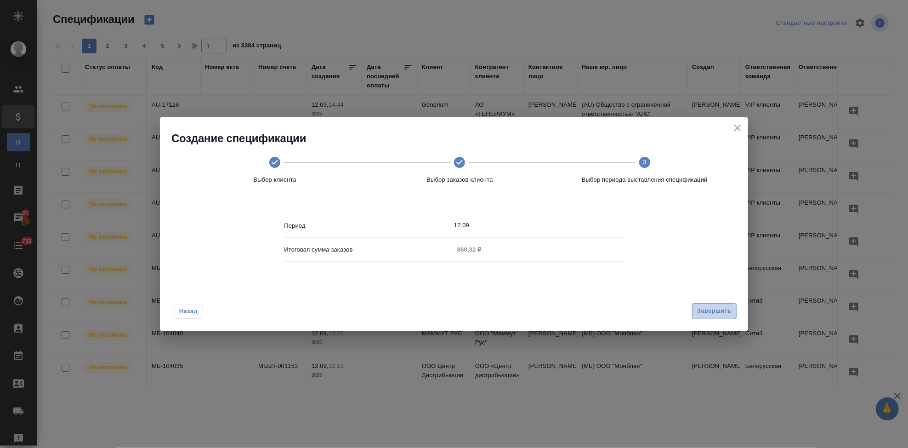
click at [700, 305] on button "Завершить" at bounding box center [714, 311] width 45 height 16
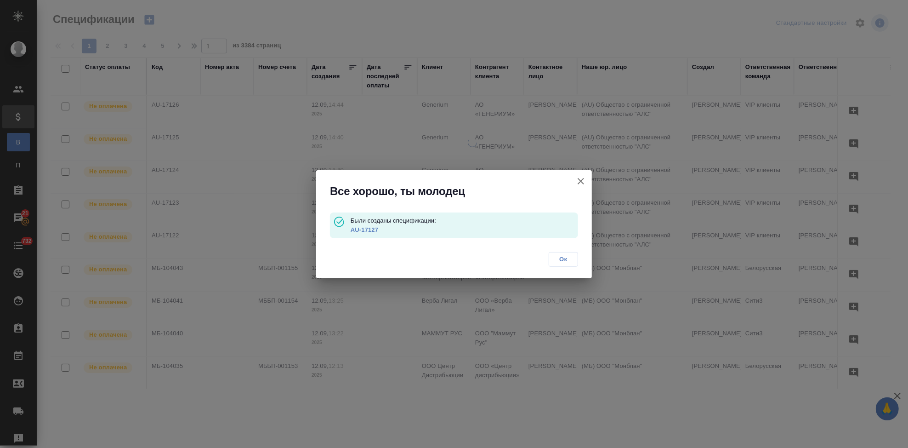
click at [365, 228] on link "AU-17127" at bounding box center [365, 229] width 28 height 7
click at [573, 259] on span "Ок" at bounding box center [563, 259] width 19 height 9
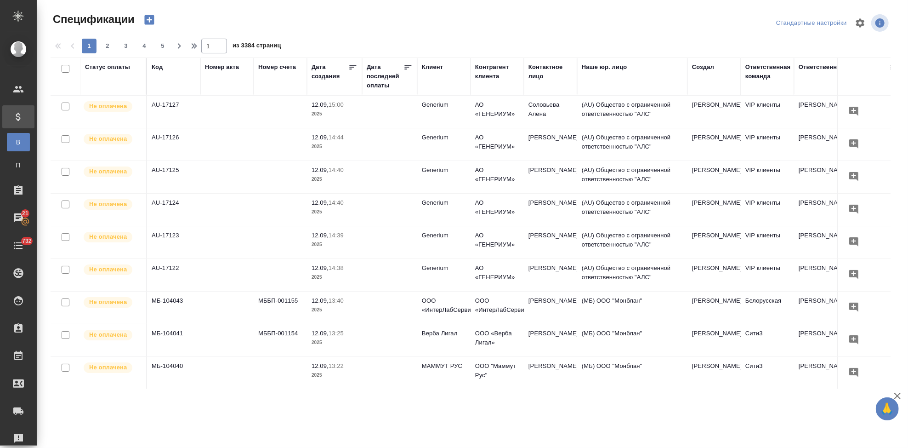
click at [150, 21] on icon "button" at bounding box center [149, 20] width 10 height 10
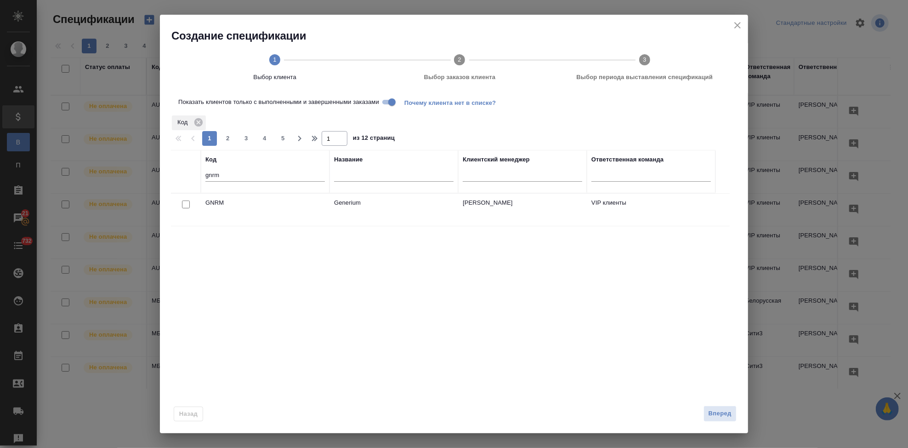
click at [181, 205] on div at bounding box center [186, 204] width 21 height 13
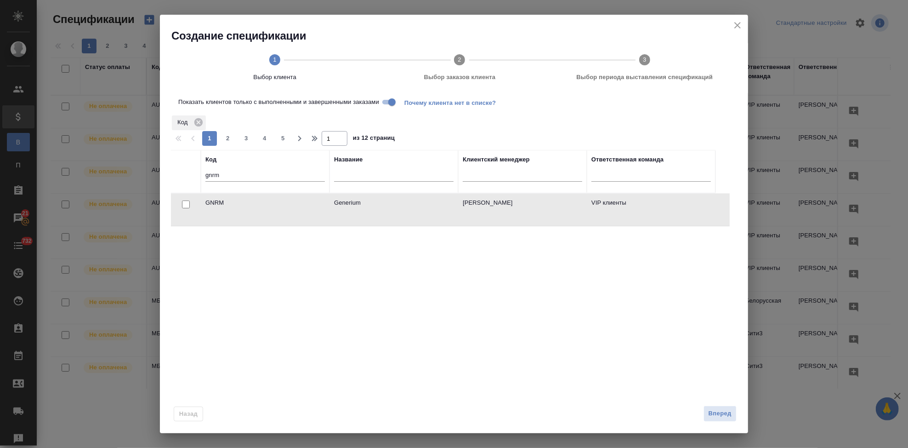
click at [185, 204] on input "checkbox" at bounding box center [186, 204] width 8 height 8
checkbox input "true"
click at [734, 414] on button "Вперед" at bounding box center [720, 413] width 33 height 16
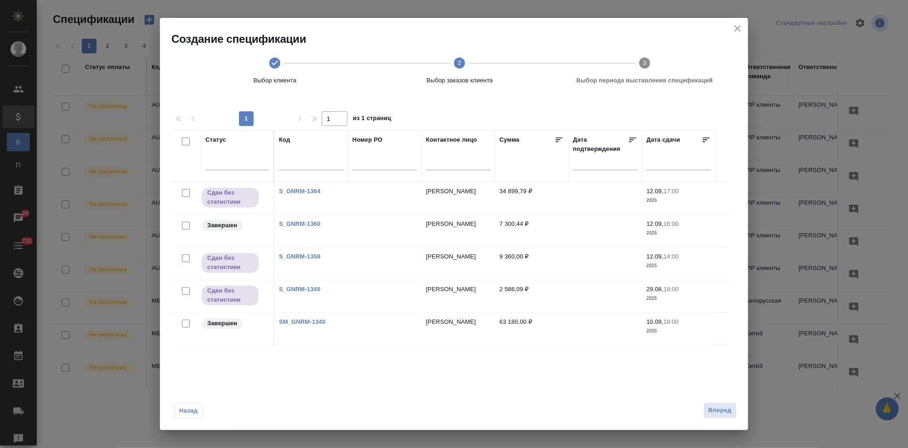
drag, startPoint x: 185, startPoint y: 226, endPoint x: 704, endPoint y: 403, distance: 548.3
click at [185, 226] on input "checkbox" at bounding box center [186, 226] width 8 height 8
checkbox input "true"
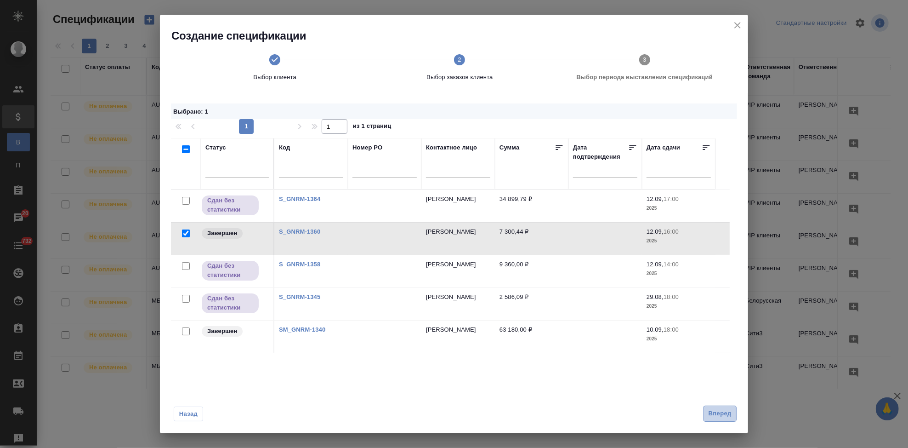
click at [721, 410] on span "Вперед" at bounding box center [720, 413] width 23 height 11
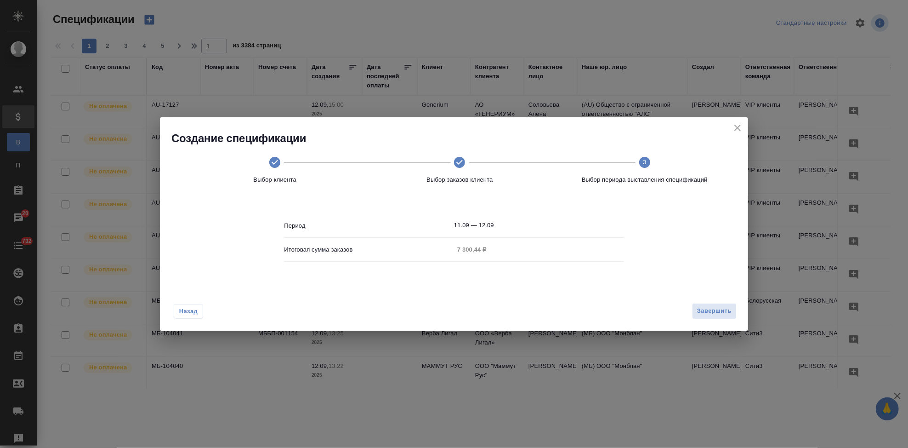
click at [508, 227] on input "11.09 — 12.09" at bounding box center [539, 225] width 170 height 13
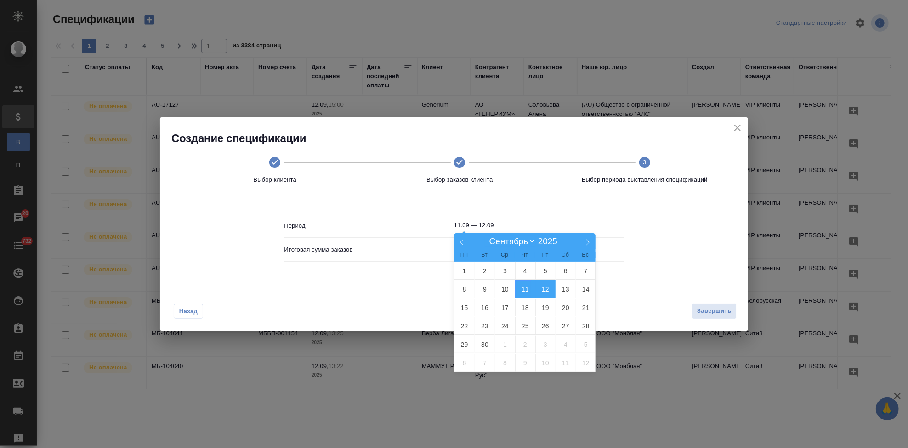
click at [546, 287] on span "12" at bounding box center [545, 289] width 20 height 18
type input "12.09"
click at [545, 289] on span "12" at bounding box center [545, 289] width 20 height 18
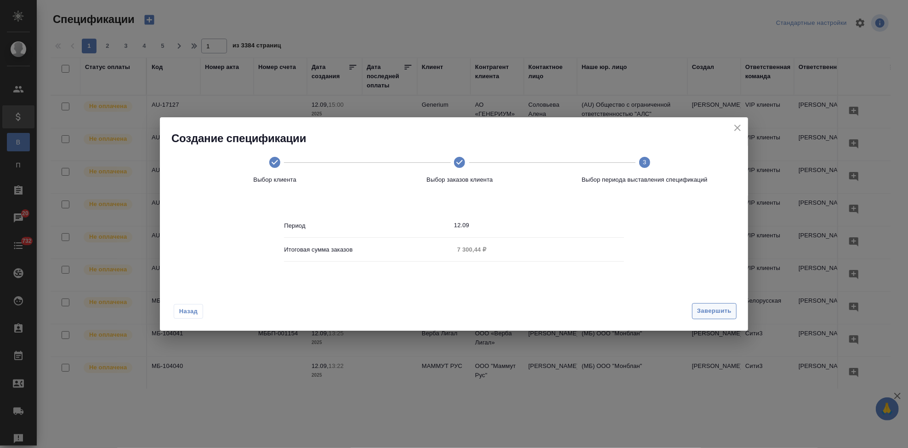
click at [718, 312] on span "Завершить" at bounding box center [714, 311] width 34 height 11
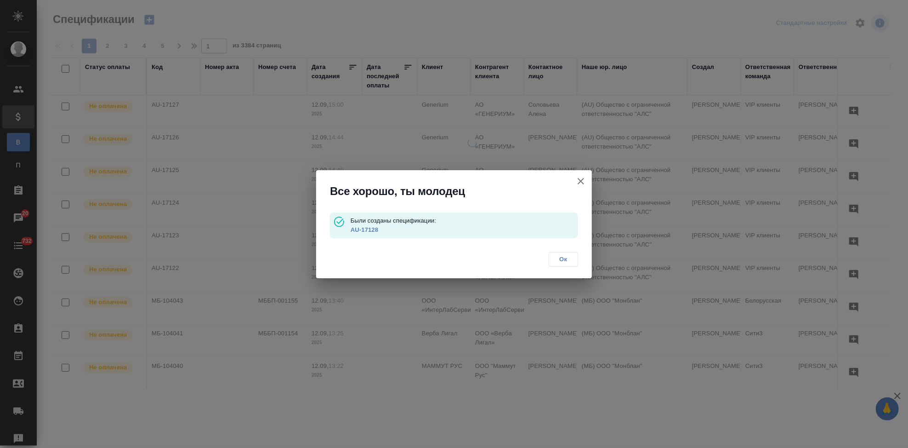
click at [362, 227] on link "AU-17128" at bounding box center [365, 229] width 28 height 7
click at [557, 256] on span "Ок" at bounding box center [563, 259] width 19 height 9
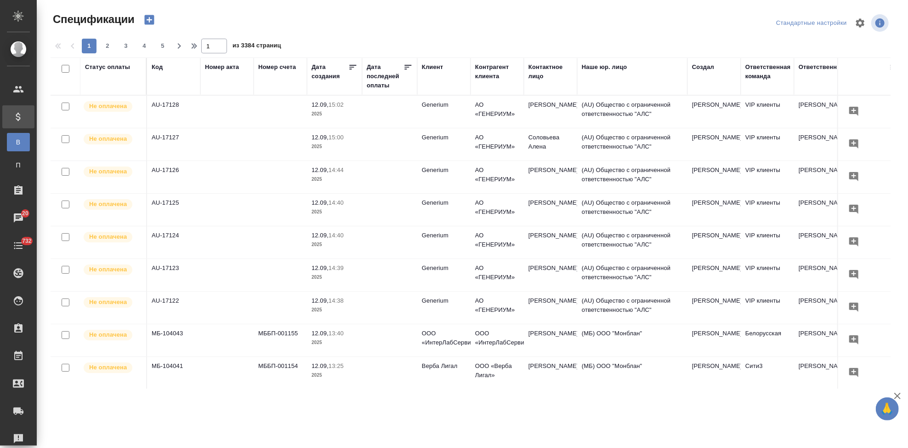
click at [151, 18] on icon "button" at bounding box center [149, 20] width 10 height 10
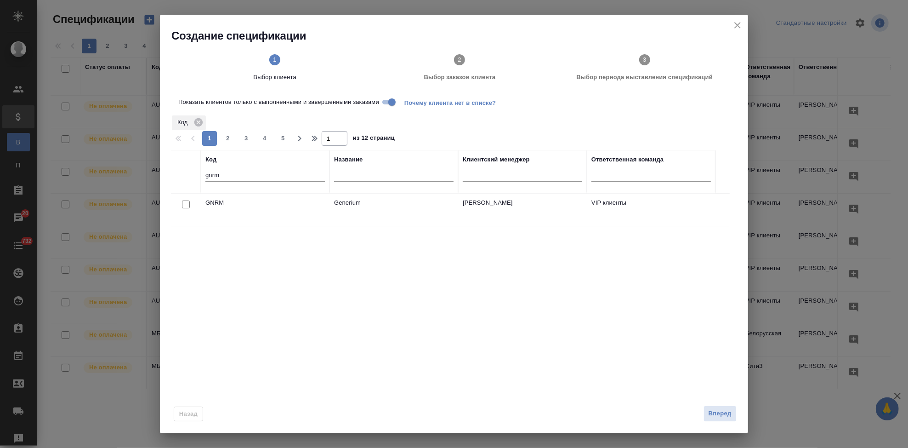
drag, startPoint x: 186, startPoint y: 202, endPoint x: 255, endPoint y: 243, distance: 80.4
click at [186, 202] on input "checkbox" at bounding box center [186, 204] width 8 height 8
checkbox input "true"
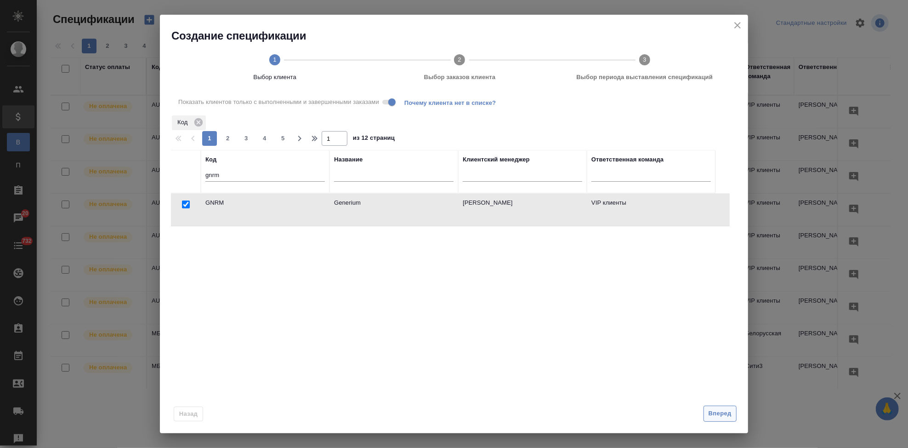
click at [717, 413] on span "Вперед" at bounding box center [720, 413] width 23 height 11
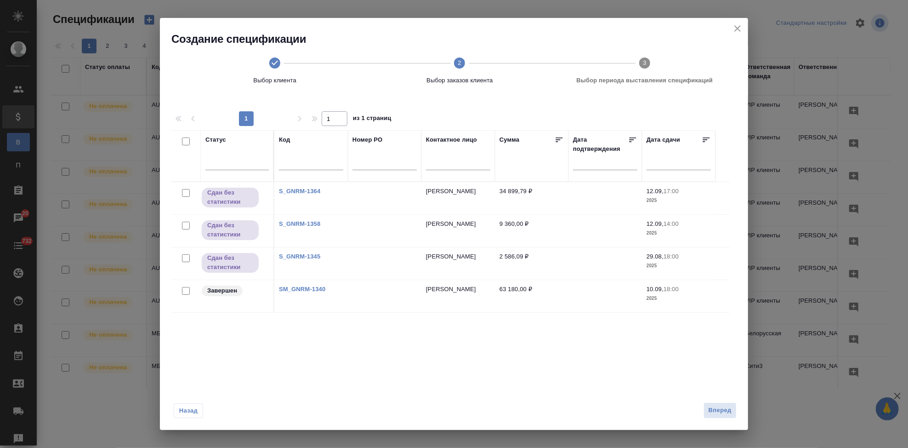
click at [375, 291] on td at bounding box center [385, 296] width 74 height 32
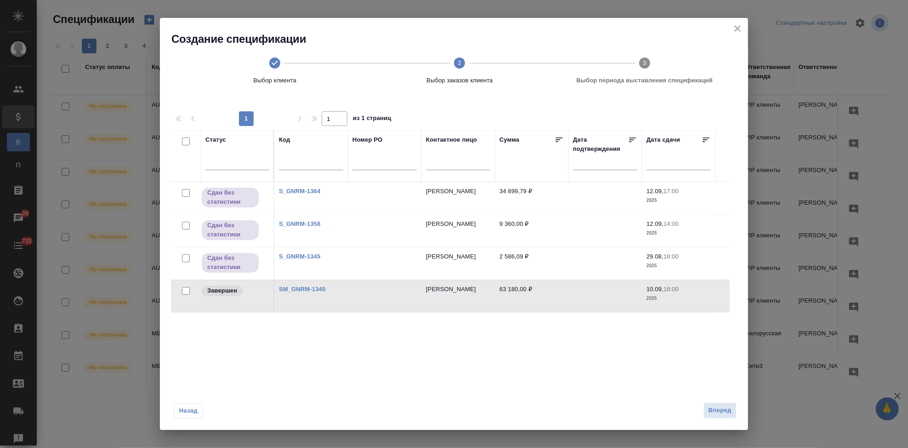
click at [375, 291] on td at bounding box center [385, 296] width 74 height 32
click at [184, 288] on input "checkbox" at bounding box center [186, 291] width 8 height 8
checkbox input "true"
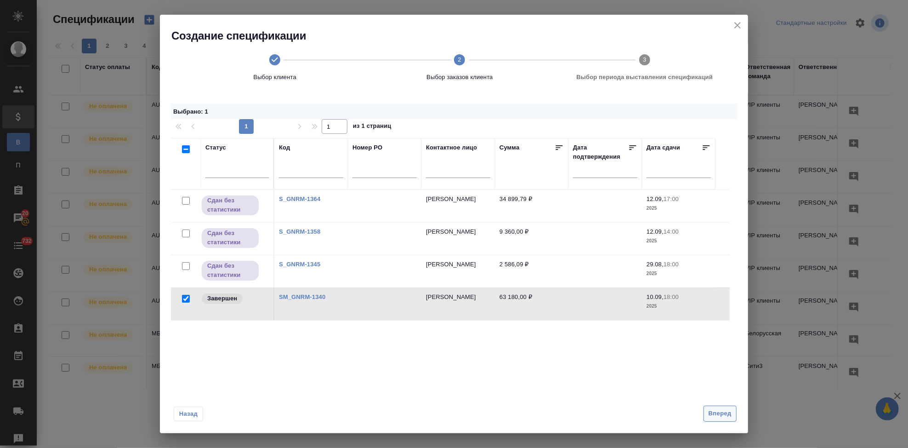
click at [722, 415] on span "Вперед" at bounding box center [720, 413] width 23 height 11
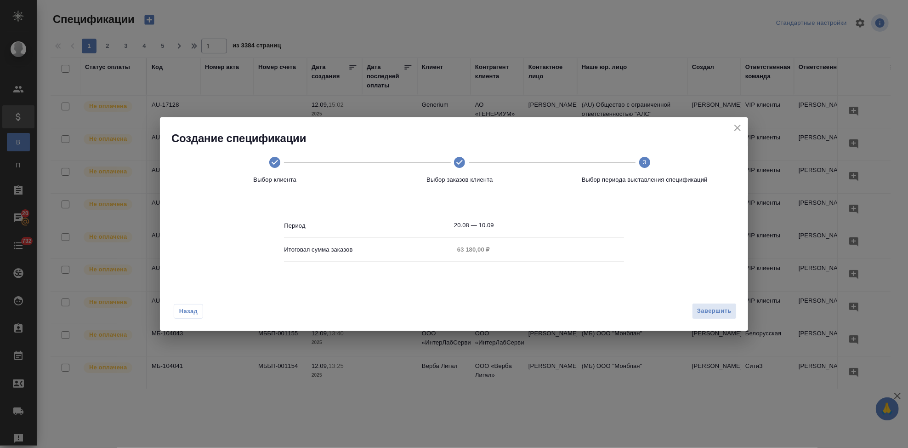
click at [499, 225] on input "20.08 — 10.09" at bounding box center [539, 225] width 170 height 13
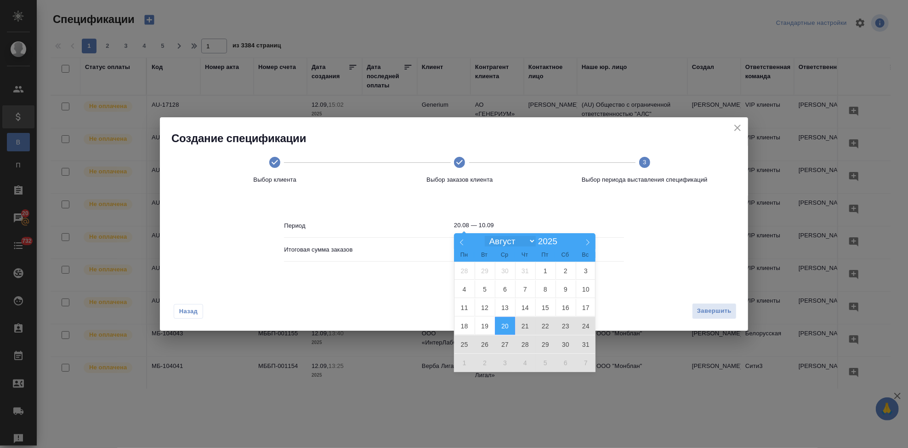
click at [533, 239] on select "Январь Февраль Март Апрель Май Июнь Июль Август Сентябрь Октябрь Ноябрь Декабрь" at bounding box center [510, 241] width 51 height 11
select select "8"
click at [485, 236] on select "Январь Февраль Март Апрель Май Июнь Июль Август Сентябрь Октябрь Ноябрь Декабрь" at bounding box center [510, 241] width 51 height 11
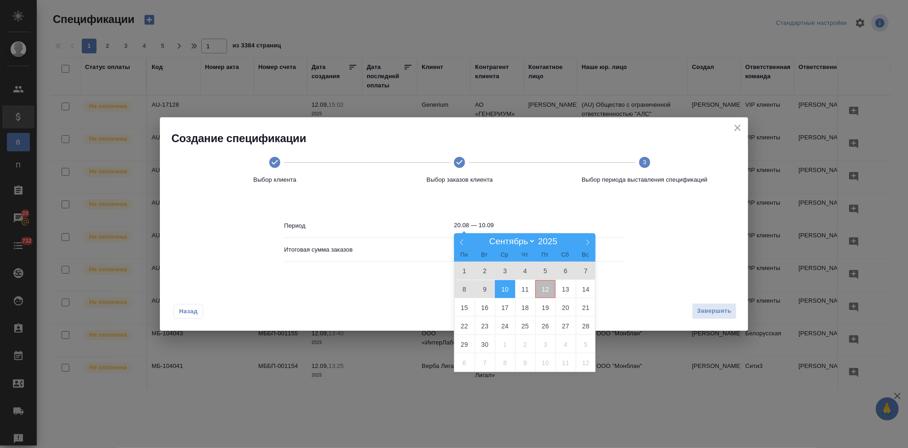
click at [540, 292] on span "12" at bounding box center [545, 289] width 20 height 18
type input "12.09"
click at [545, 290] on span "12" at bounding box center [545, 289] width 20 height 18
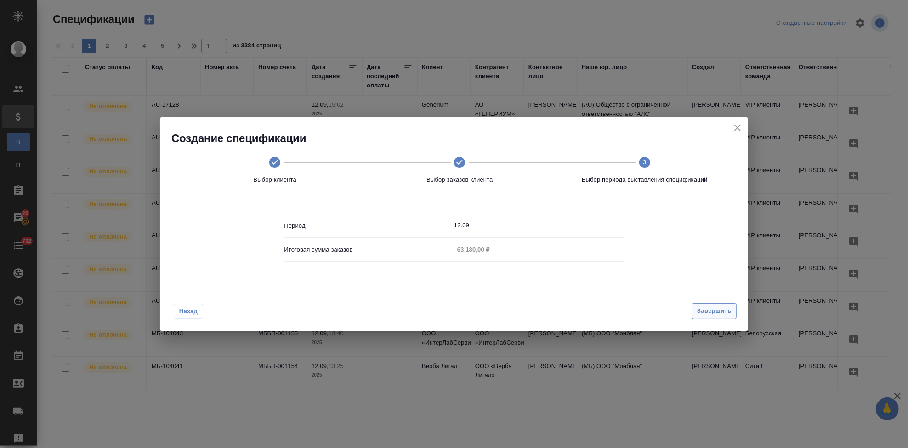
click at [705, 306] on span "Завершить" at bounding box center [714, 311] width 34 height 11
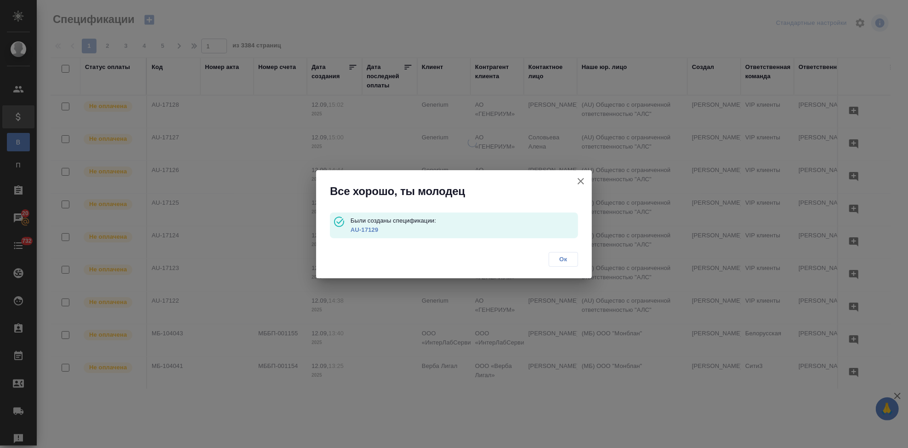
click at [370, 228] on link "AU-17129" at bounding box center [365, 229] width 28 height 7
click at [565, 262] on span "Ок" at bounding box center [563, 259] width 19 height 9
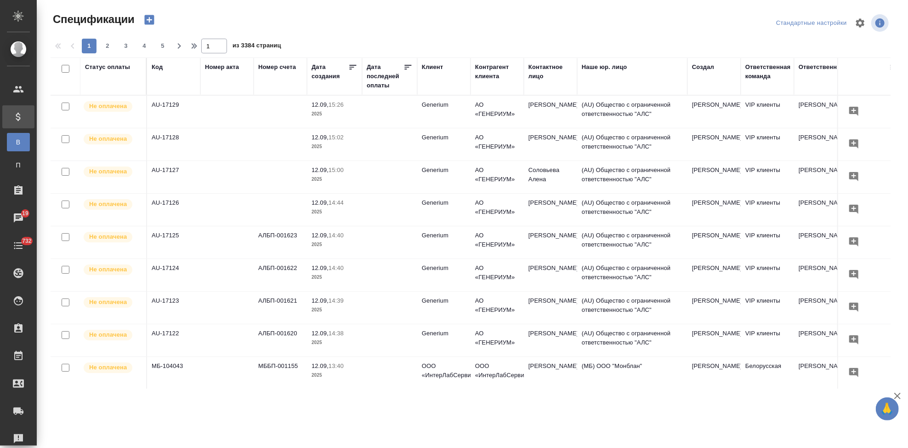
click at [145, 21] on icon "button" at bounding box center [149, 20] width 10 height 10
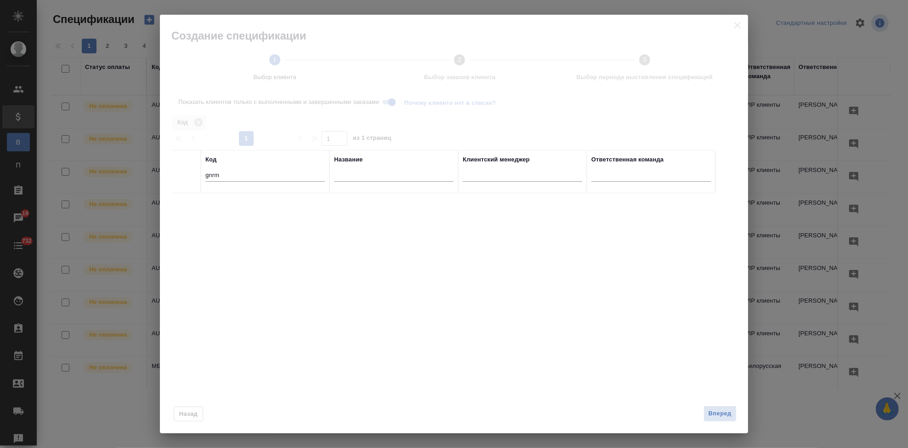
click at [242, 172] on input "gnrm" at bounding box center [264, 175] width 119 height 11
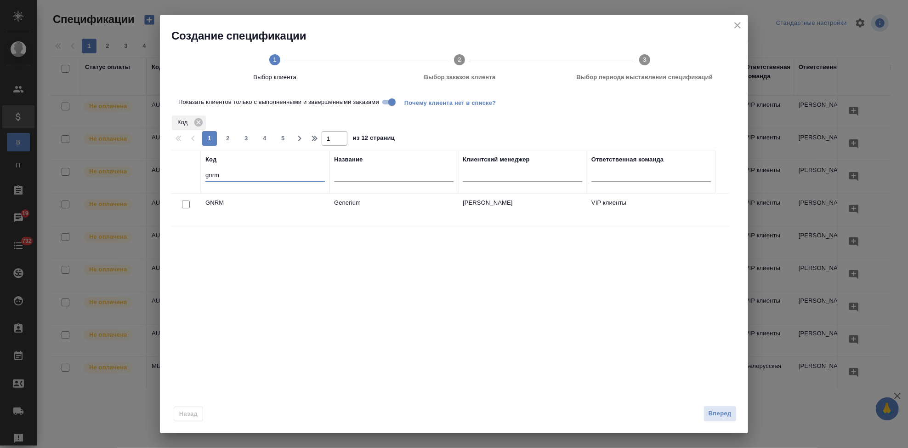
click at [184, 205] on input "checkbox" at bounding box center [186, 204] width 8 height 8
checkbox input "true"
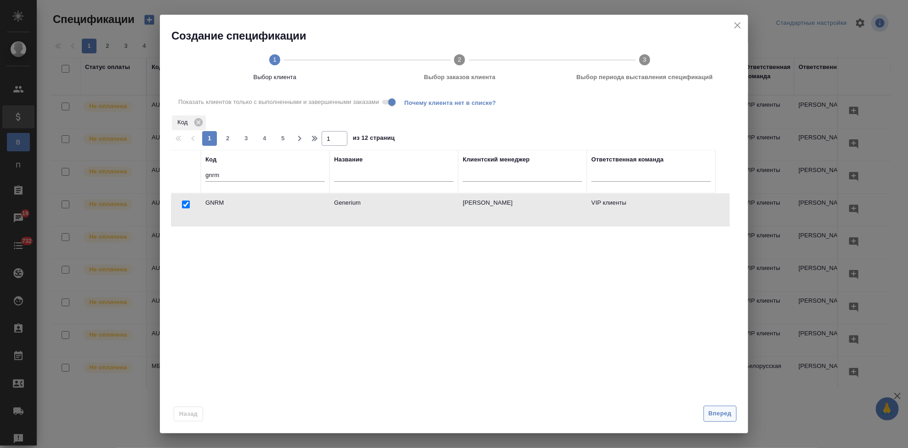
click at [711, 415] on span "Вперед" at bounding box center [720, 413] width 23 height 11
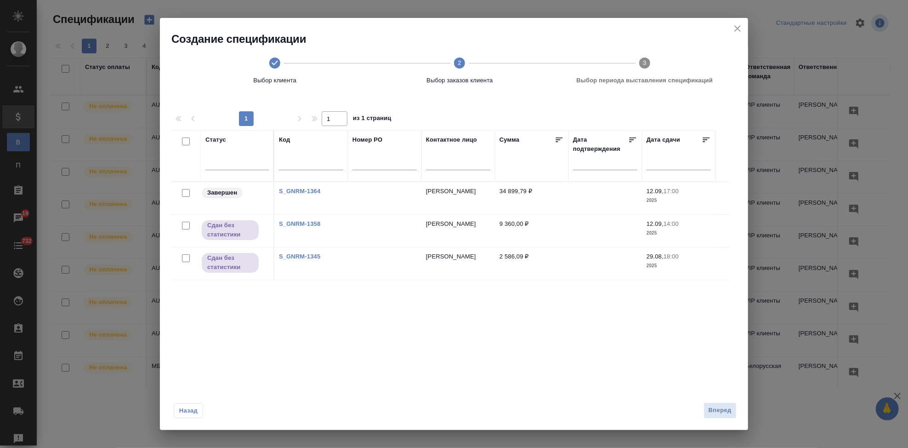
drag, startPoint x: 186, startPoint y: 192, endPoint x: 195, endPoint y: 195, distance: 9.5
click at [186, 192] on input "checkbox" at bounding box center [186, 193] width 8 height 8
checkbox input "true"
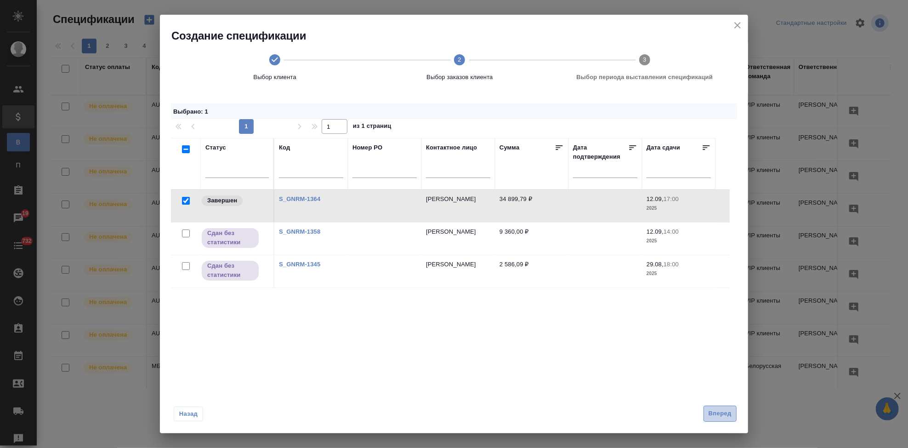
click at [720, 417] on span "Вперед" at bounding box center [720, 413] width 23 height 11
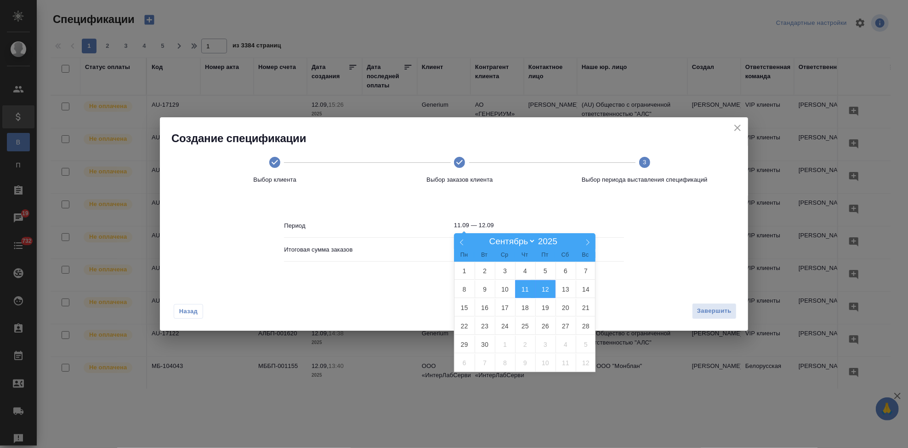
click at [522, 227] on input "11.09 — 12.09" at bounding box center [539, 225] width 170 height 13
click at [544, 284] on span "12" at bounding box center [545, 289] width 20 height 18
type input "12.09"
click at [544, 288] on span "12" at bounding box center [545, 289] width 20 height 18
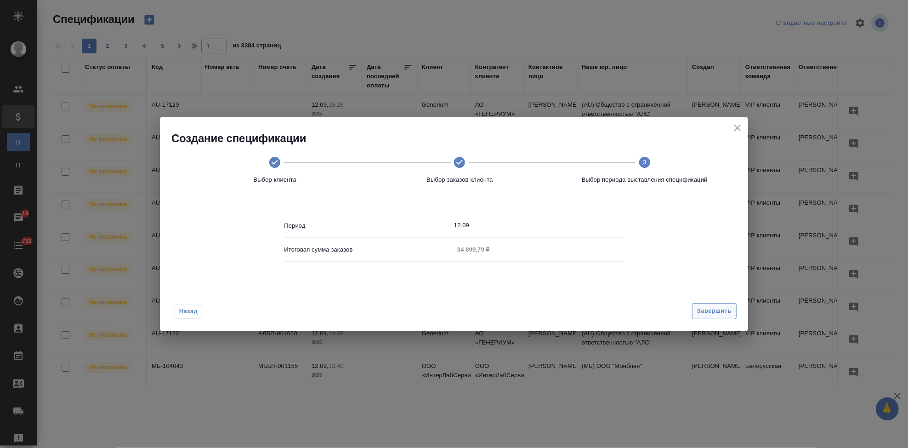
click at [716, 314] on span "Завершить" at bounding box center [714, 311] width 34 height 11
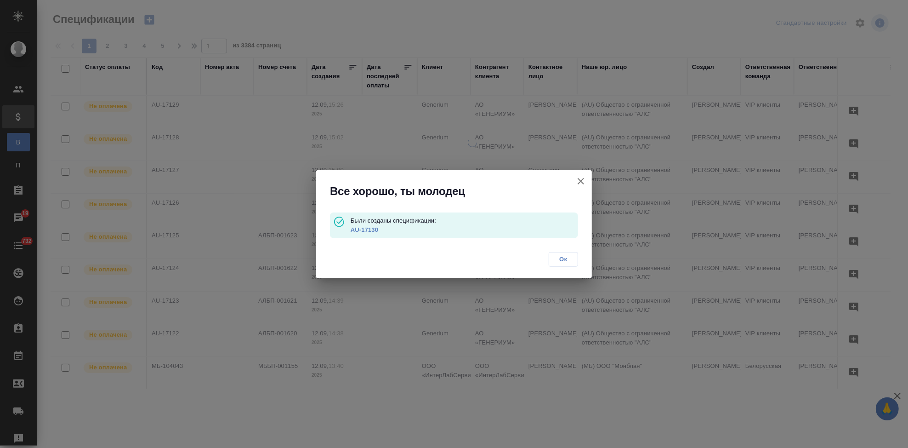
click at [368, 230] on link "AU-17130" at bounding box center [365, 229] width 28 height 7
drag, startPoint x: 565, startPoint y: 256, endPoint x: 195, endPoint y: 1, distance: 449.0
click at [565, 256] on span "Ок" at bounding box center [563, 259] width 19 height 9
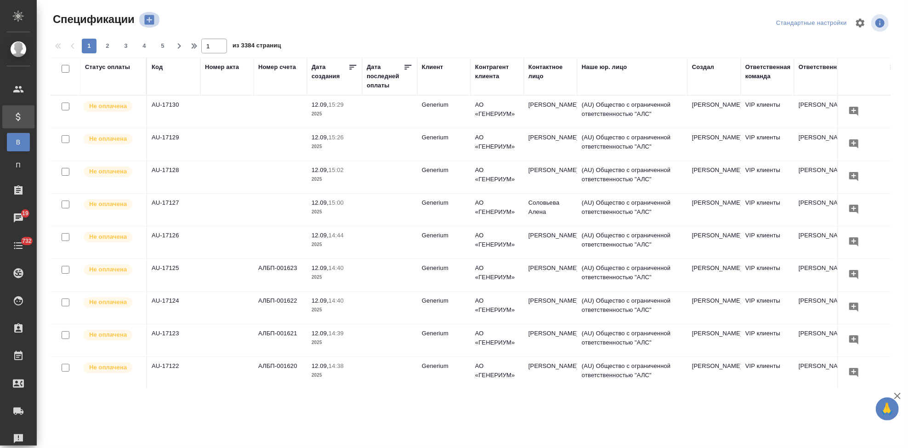
click at [143, 15] on icon "button" at bounding box center [149, 19] width 13 height 13
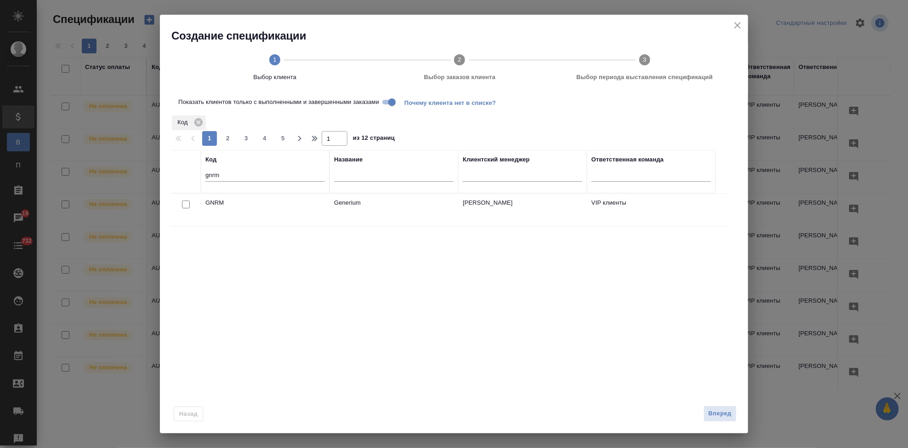
click at [227, 176] on input "gnrm" at bounding box center [264, 175] width 119 height 11
type input "g"
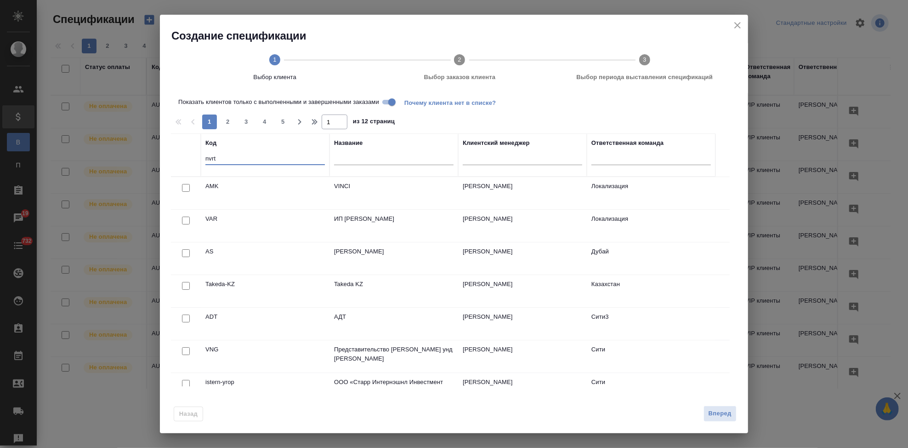
type input "nvrt"
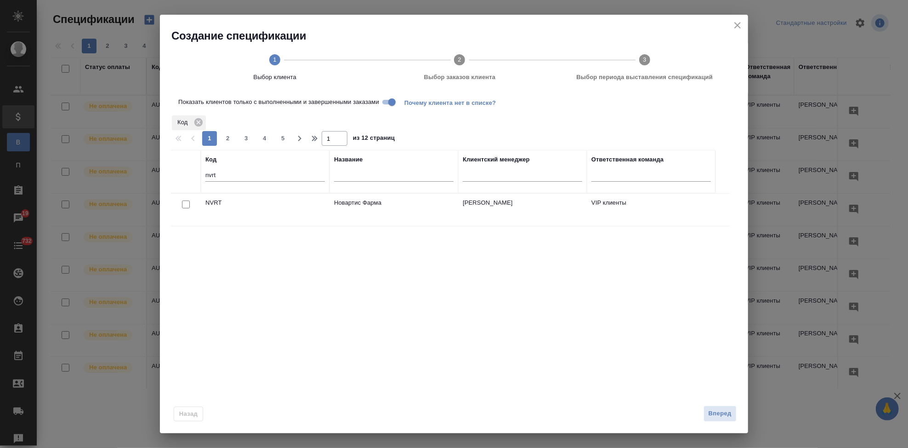
click at [185, 205] on input "checkbox" at bounding box center [186, 204] width 8 height 8
checkbox input "true"
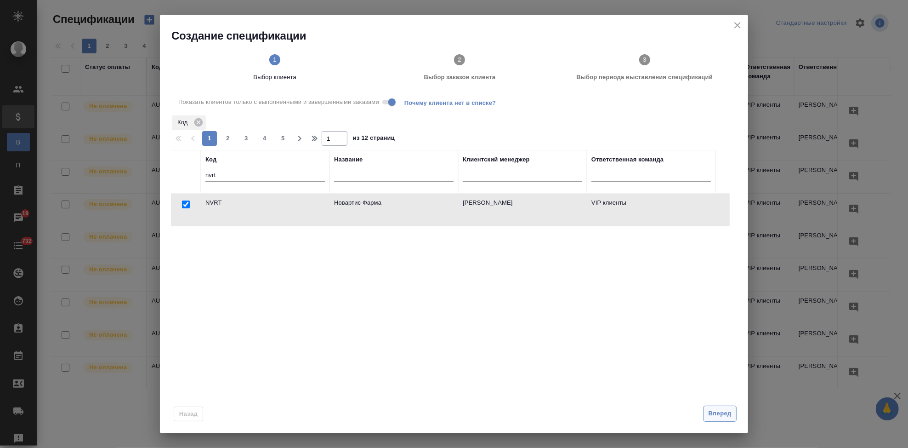
click at [723, 411] on span "Вперед" at bounding box center [720, 413] width 23 height 11
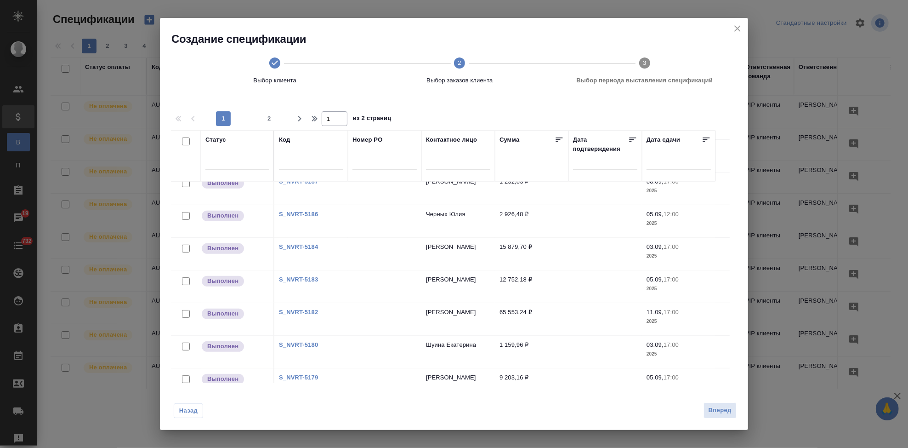
scroll to position [306, 0]
click at [263, 115] on span "2" at bounding box center [269, 118] width 15 height 9
type input "2"
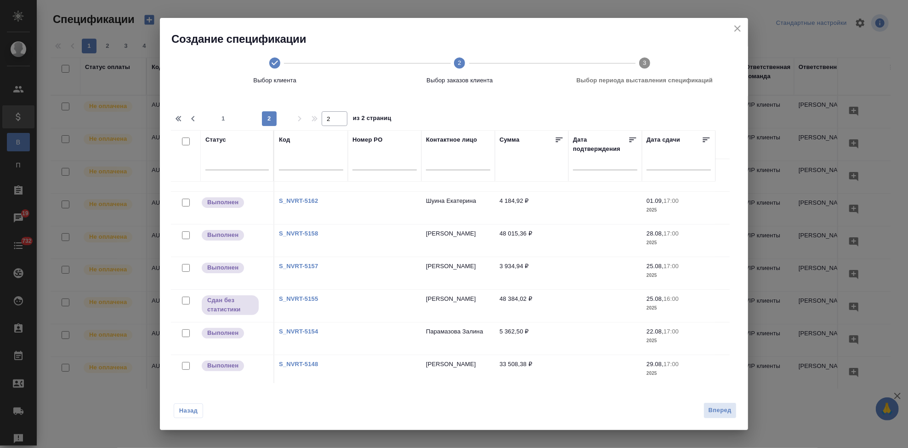
click at [308, 267] on link "S_NVRT-5157" at bounding box center [298, 265] width 39 height 7
click at [301, 231] on link "S_NVRT-5158" at bounding box center [298, 233] width 39 height 7
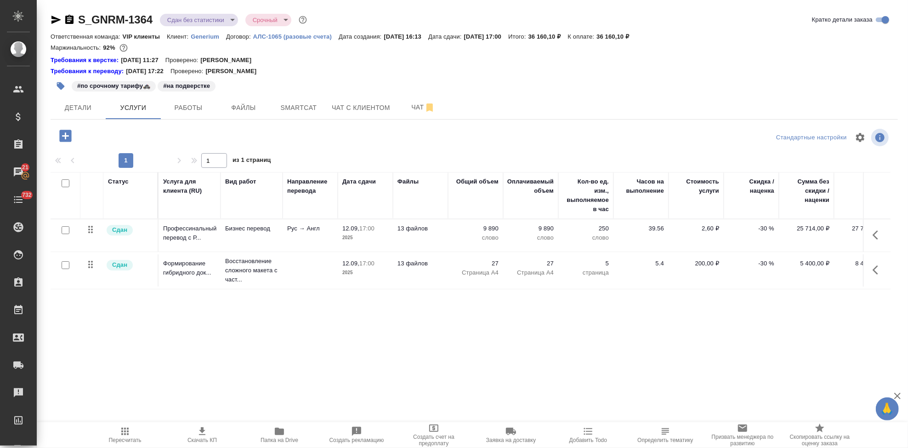
click at [873, 237] on icon "button" at bounding box center [878, 234] width 11 height 11
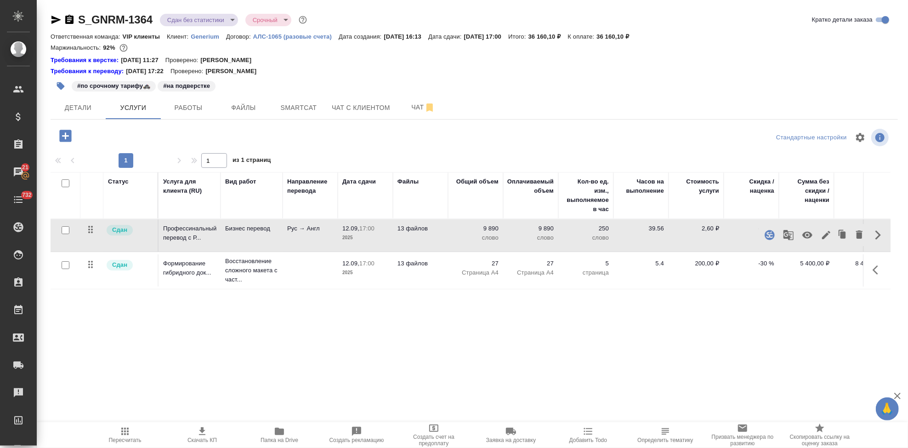
click at [826, 236] on icon "button" at bounding box center [826, 235] width 8 height 8
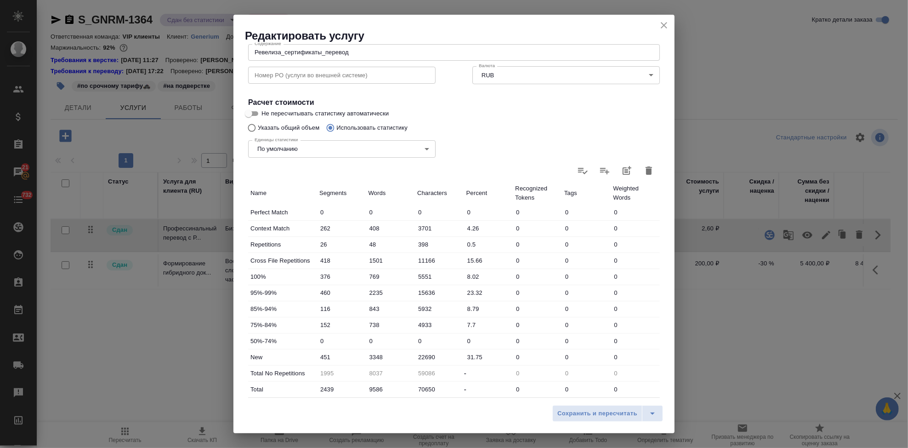
scroll to position [178, 0]
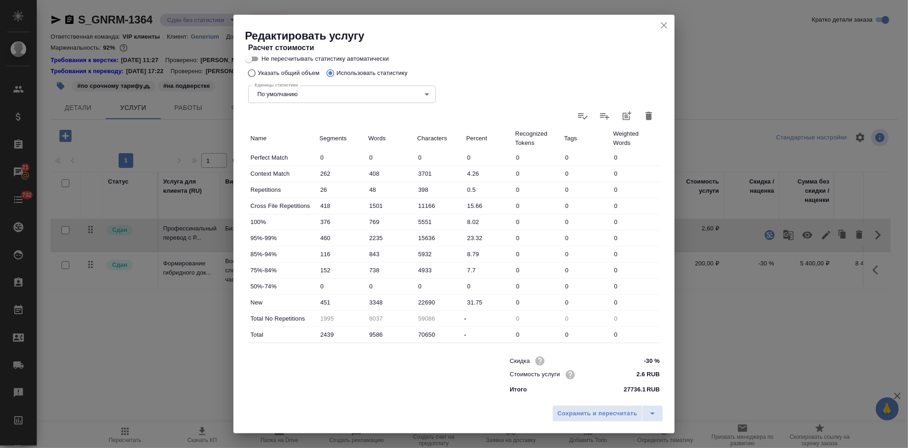
click at [643, 119] on icon "button" at bounding box center [648, 115] width 11 height 11
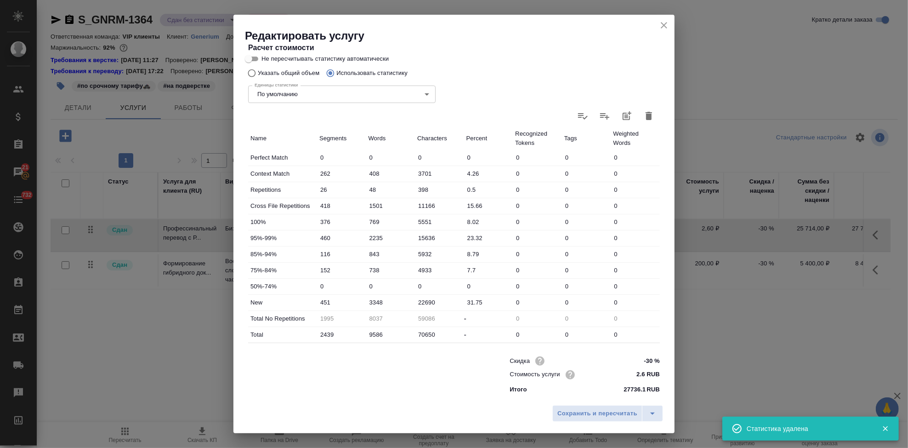
type input "0"
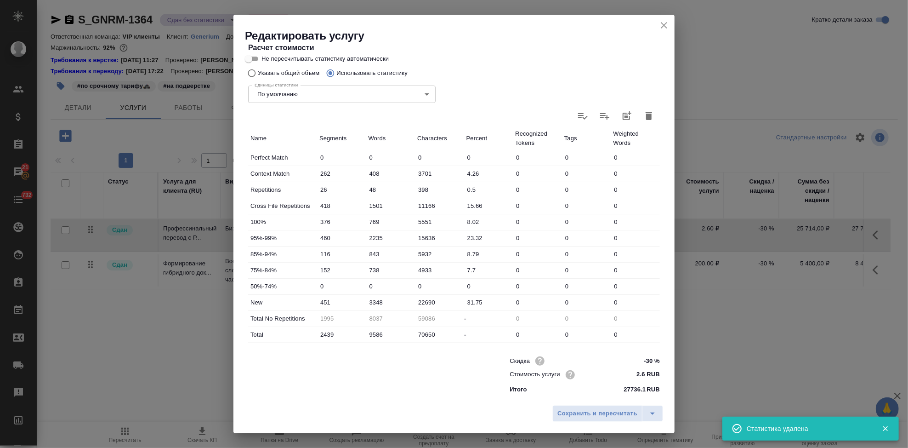
type input "0"
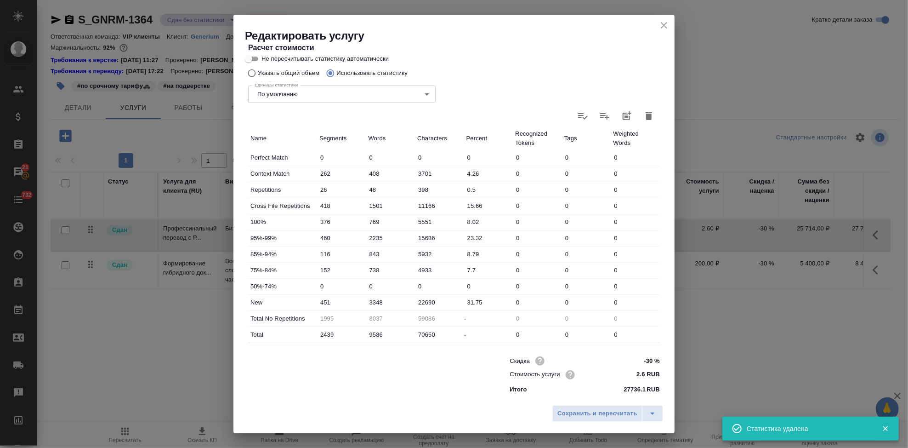
type input "0"
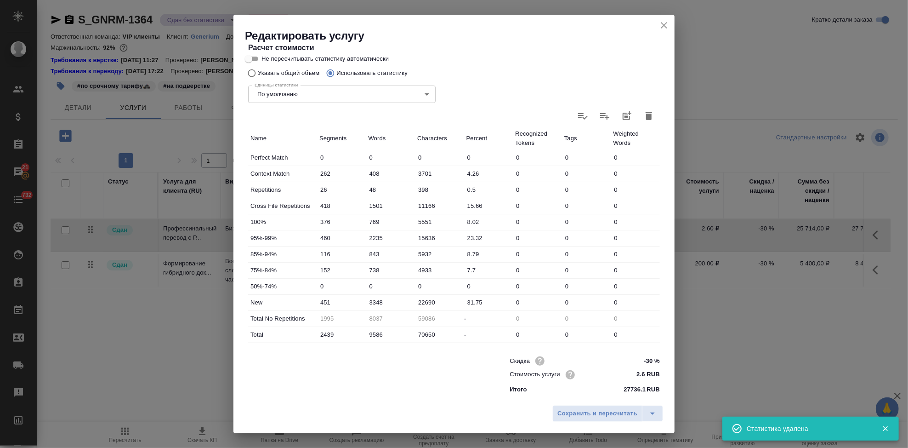
type input "0"
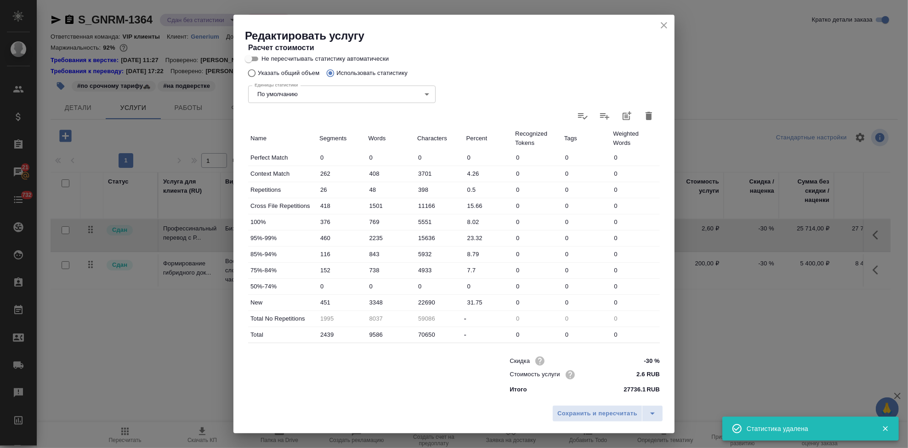
type input "0"
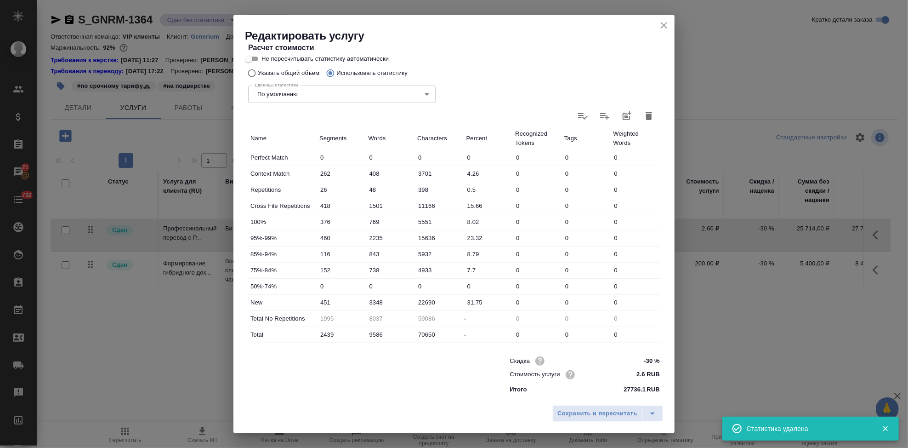
type input "0"
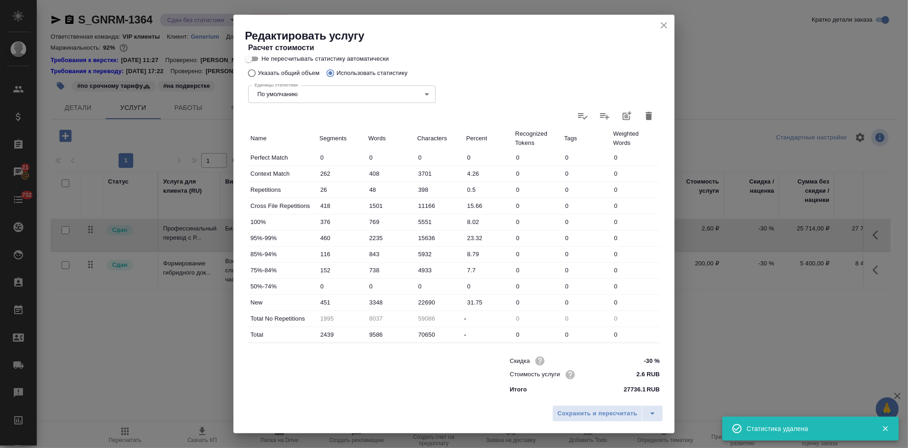
type input "0"
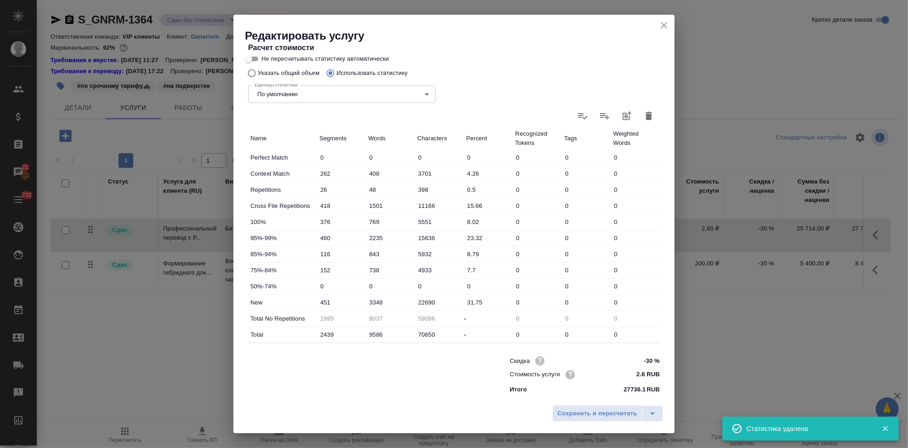
type input "0"
click at [643, 119] on icon at bounding box center [648, 115] width 11 height 11
click at [0, 0] on input "file" at bounding box center [0, 0] width 0 height 0
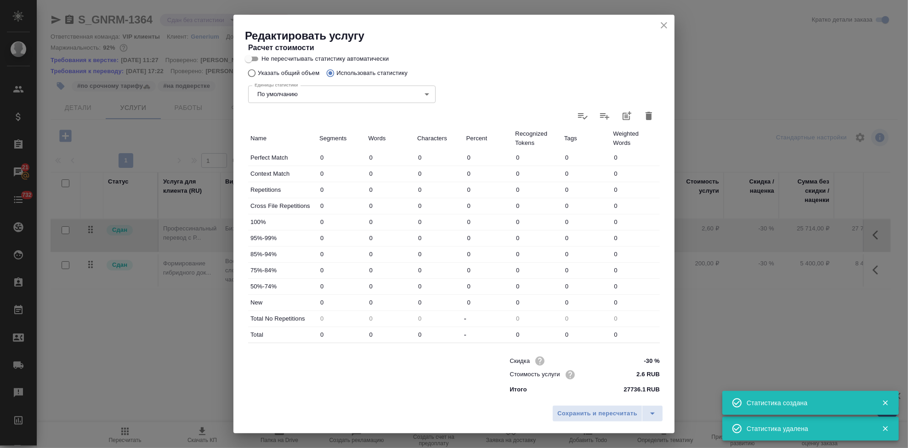
type input "280"
type input "464"
type input "3947"
type input "20"
type input "41"
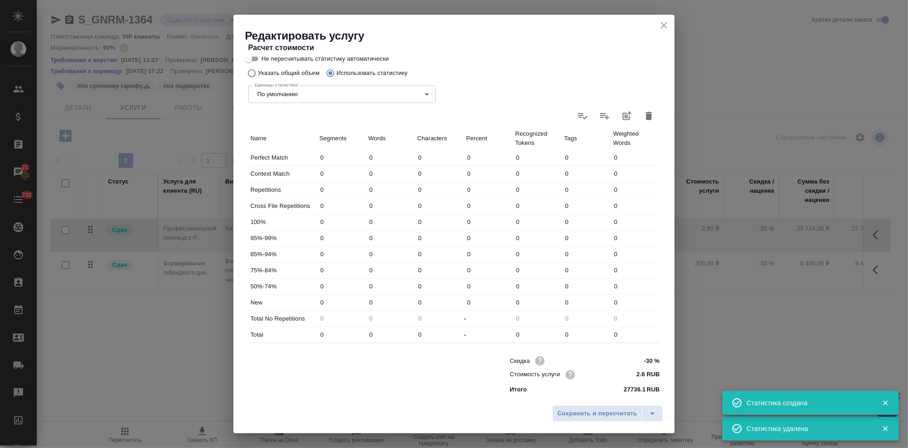
type input "317"
type input "255"
type input "699"
type input "5296"
type input "354"
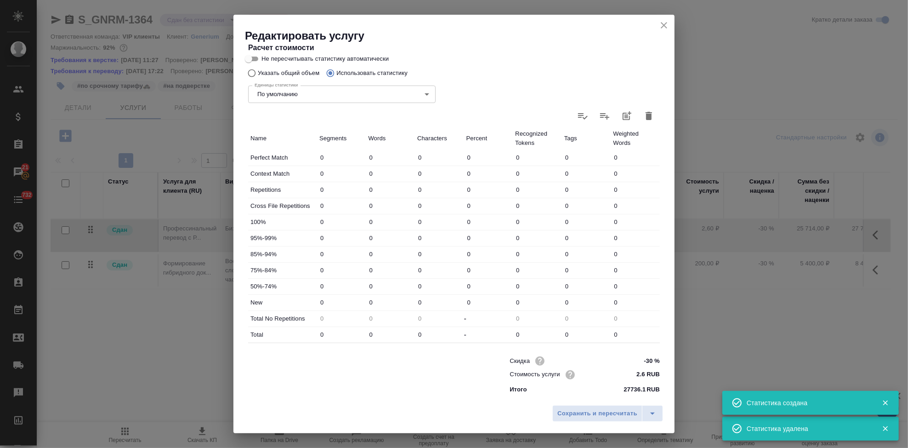
type input "730"
type input "5447"
type input "516"
type input "2554"
type input "17790"
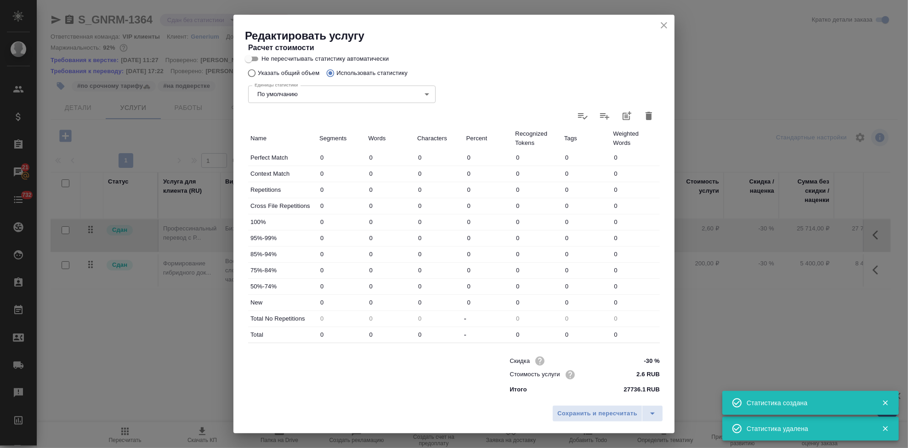
type input "129"
type input "926"
type input "6517"
type input "165"
type input "788"
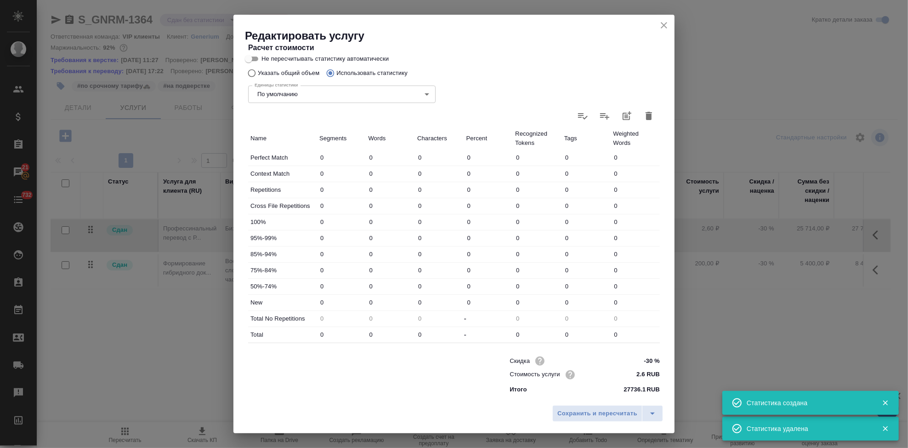
type input "5299"
type input "483"
type input "3253"
type input "24320"
type input "1924"
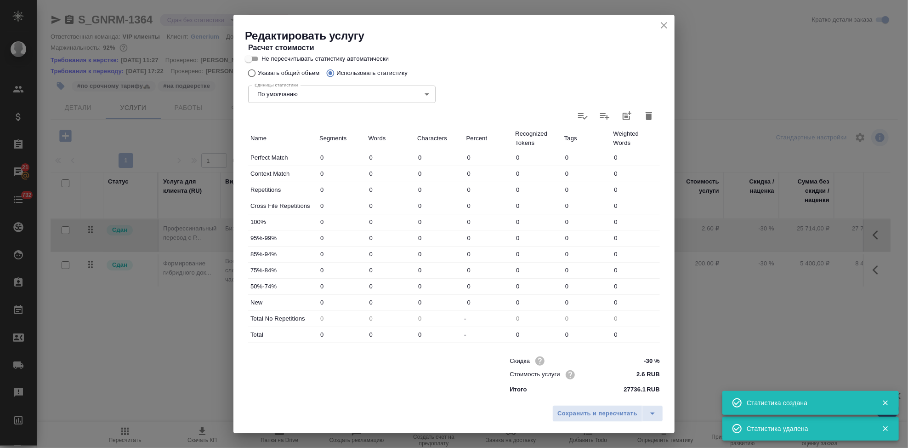
type input "8711"
type input "63317"
type input "2199"
type input "9451"
type input "68930"
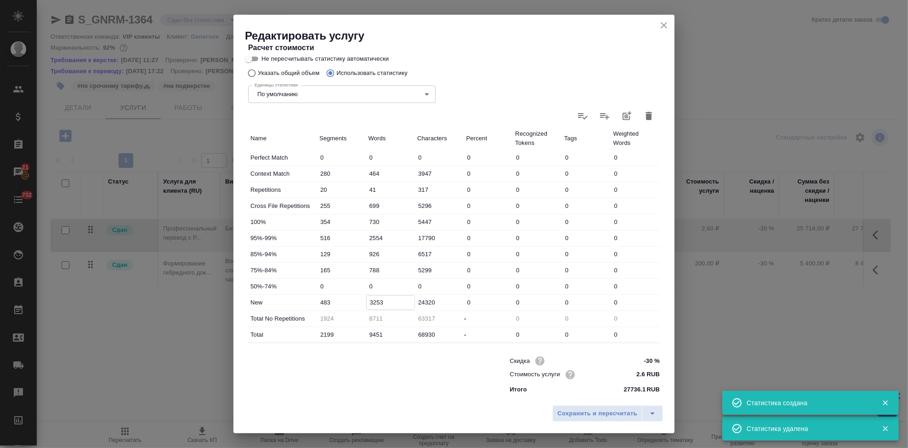
click at [389, 301] on input "3253" at bounding box center [391, 302] width 48 height 13
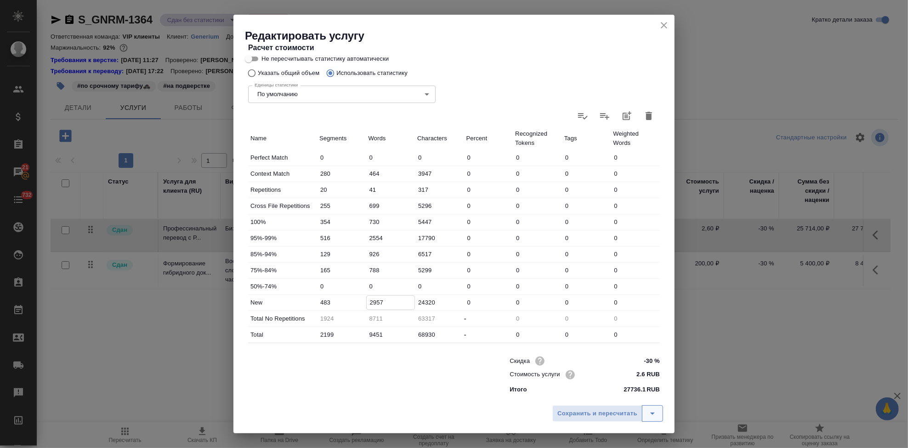
type input "2957"
click at [649, 414] on icon "split button" at bounding box center [652, 413] width 11 height 11
click at [608, 394] on li "Сохранить" at bounding box center [609, 393] width 111 height 15
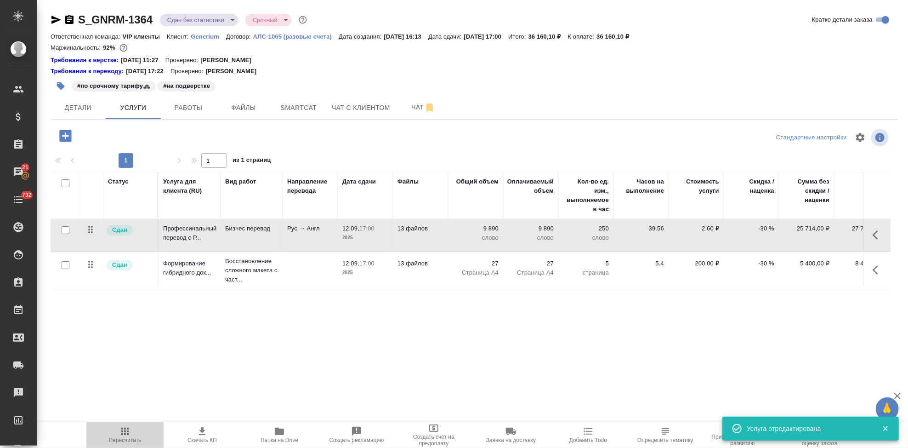
click at [119, 434] on span "Пересчитать" at bounding box center [125, 434] width 66 height 17
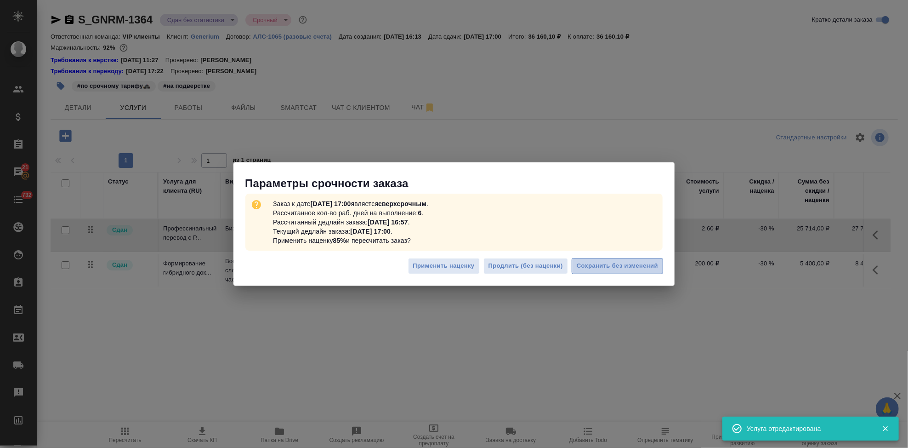
click at [630, 266] on span "Сохранить без изменений" at bounding box center [617, 266] width 81 height 11
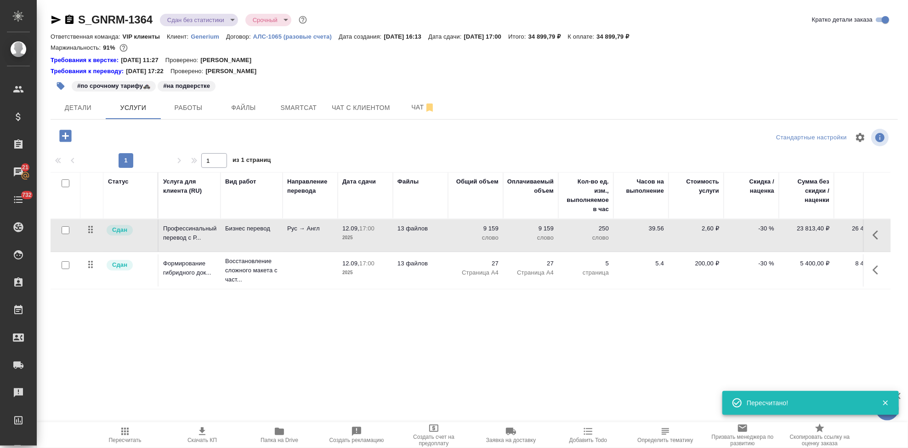
click at [207, 437] on span "Скачать КП" at bounding box center [202, 440] width 29 height 6
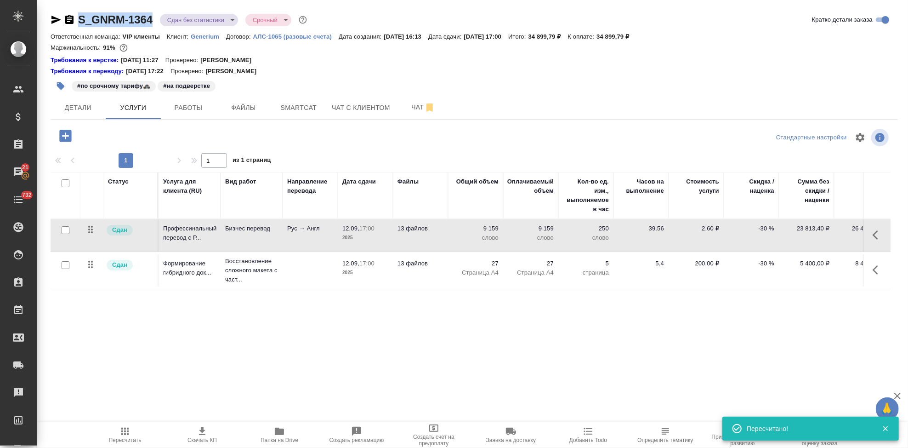
drag, startPoint x: 154, startPoint y: 23, endPoint x: 80, endPoint y: 23, distance: 74.0
click at [80, 23] on div "S_GNRM-1364 Сдан без статистики distributed Срочный urgent" at bounding box center [180, 19] width 258 height 15
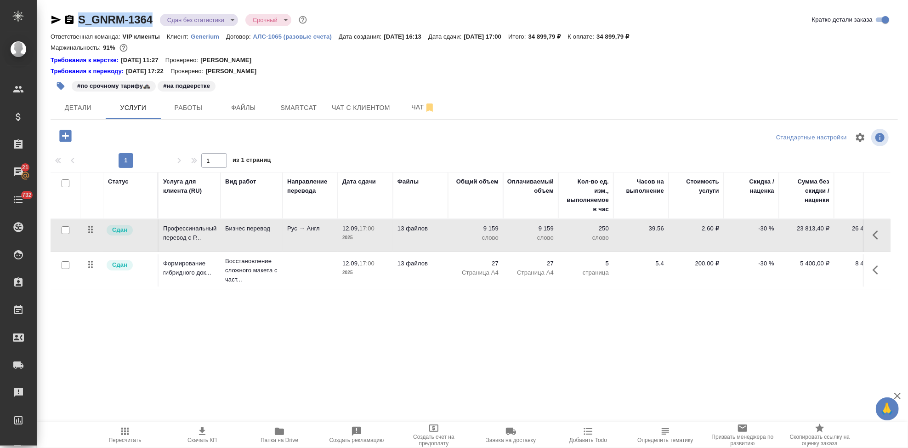
copy link "S_GNRM-1364"
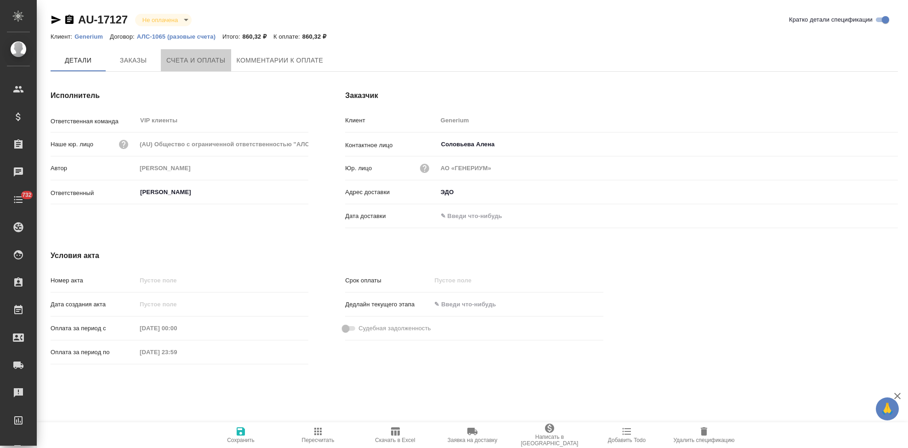
click at [205, 58] on span "Счета и оплаты" at bounding box center [195, 60] width 59 height 11
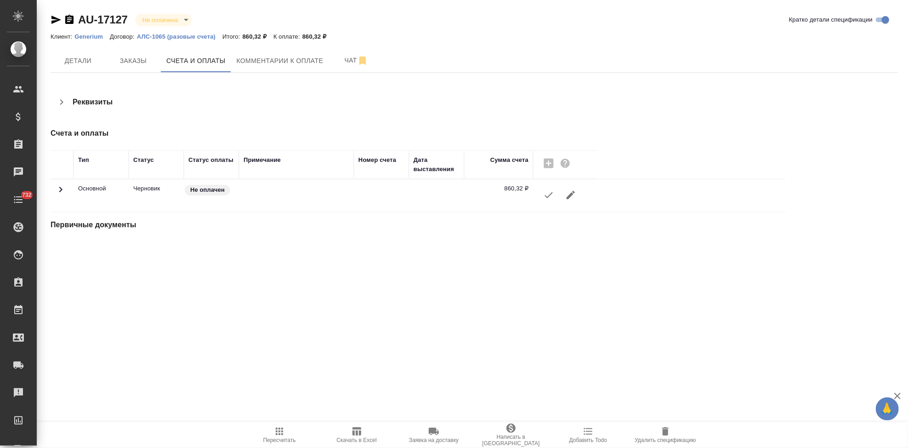
click at [546, 199] on icon "button" at bounding box center [548, 194] width 11 height 11
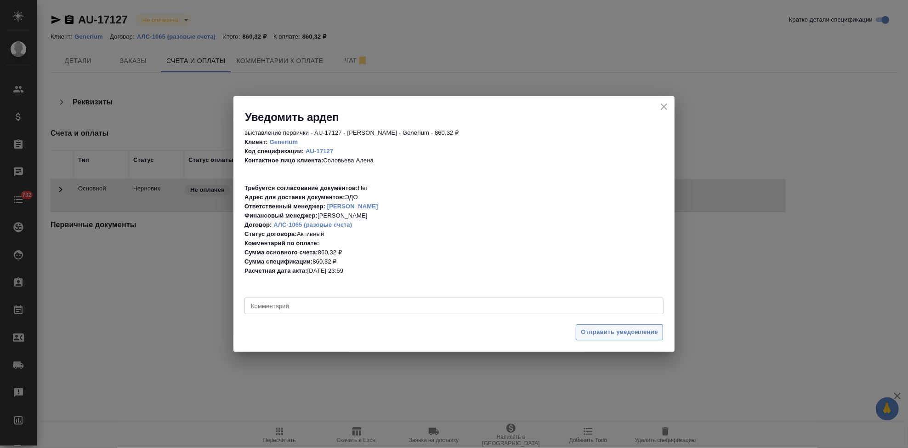
click at [601, 331] on span "Отправить уведомление" at bounding box center [619, 332] width 77 height 11
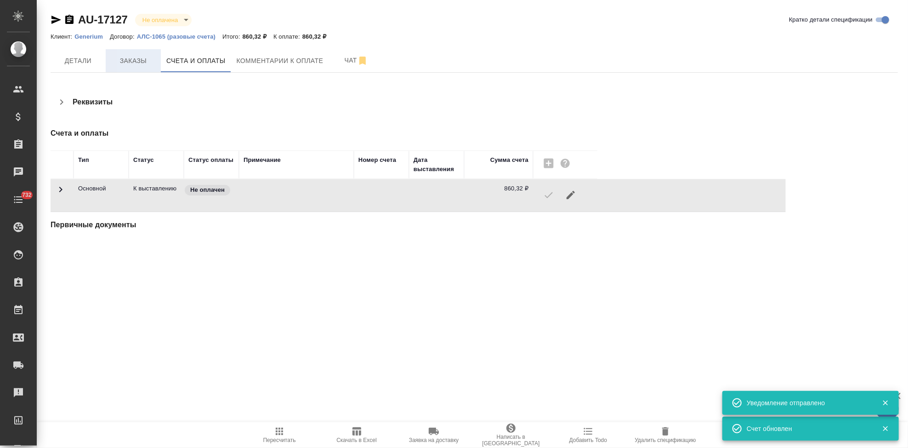
click at [136, 57] on span "Заказы" at bounding box center [133, 60] width 44 height 11
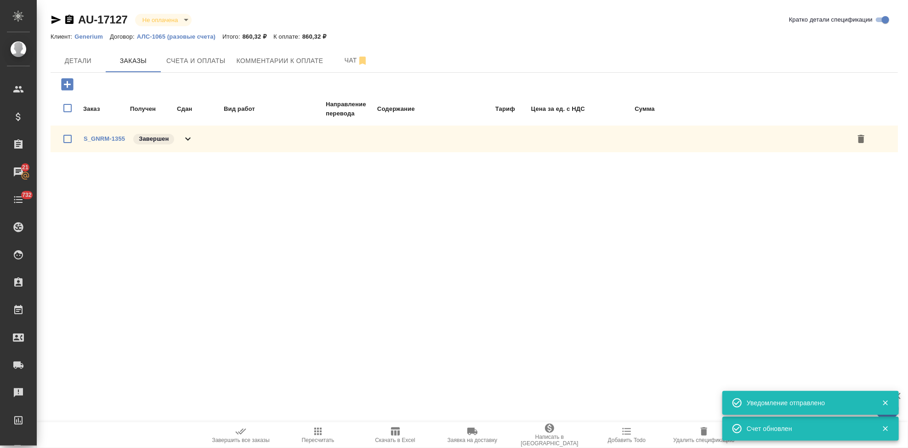
click at [250, 429] on span "Завершить все заказы" at bounding box center [241, 434] width 66 height 17
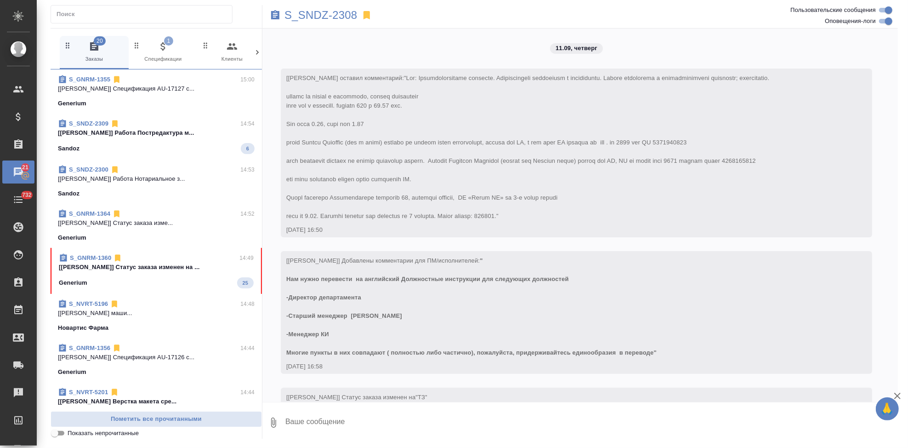
scroll to position [2699, 0]
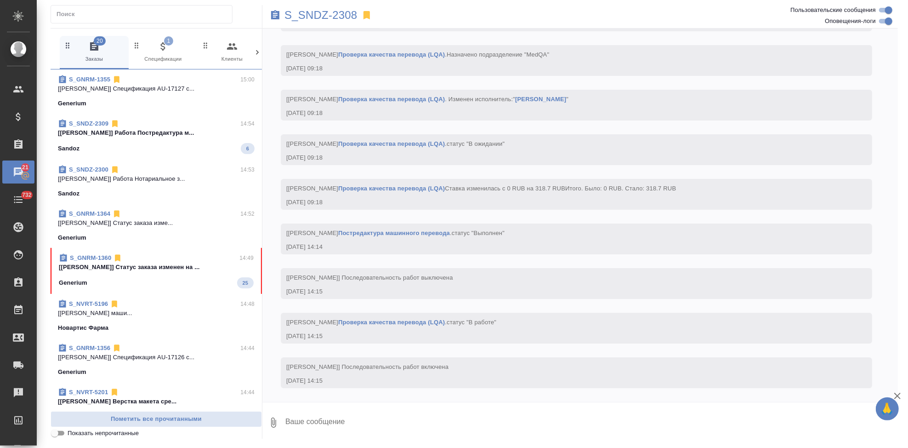
click at [159, 285] on div "Generium 25" at bounding box center [156, 282] width 195 height 11
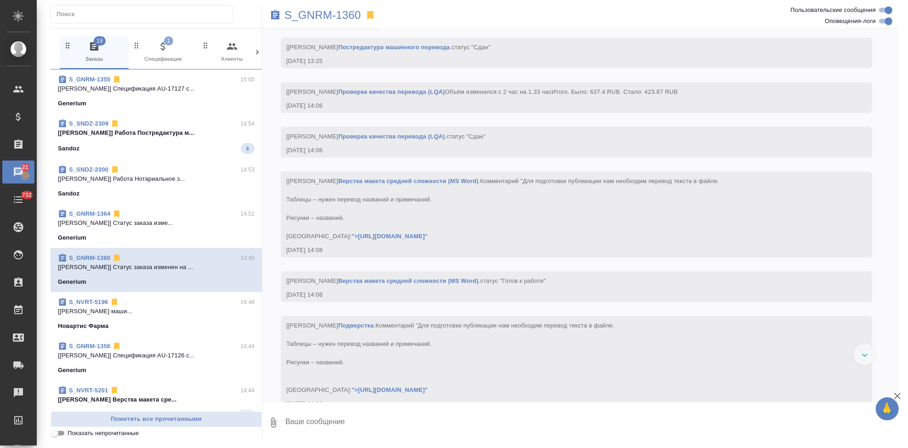
scroll to position [6237, 0]
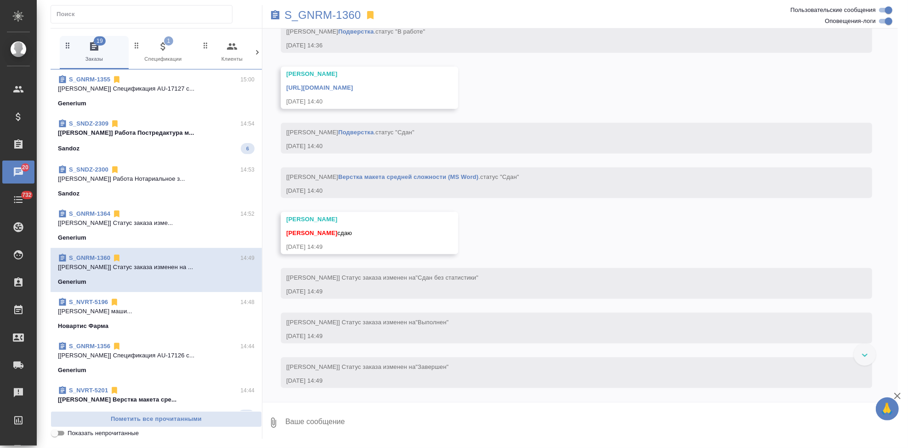
click at [362, 421] on textarea at bounding box center [591, 422] width 614 height 31
type textarea "спасибо"
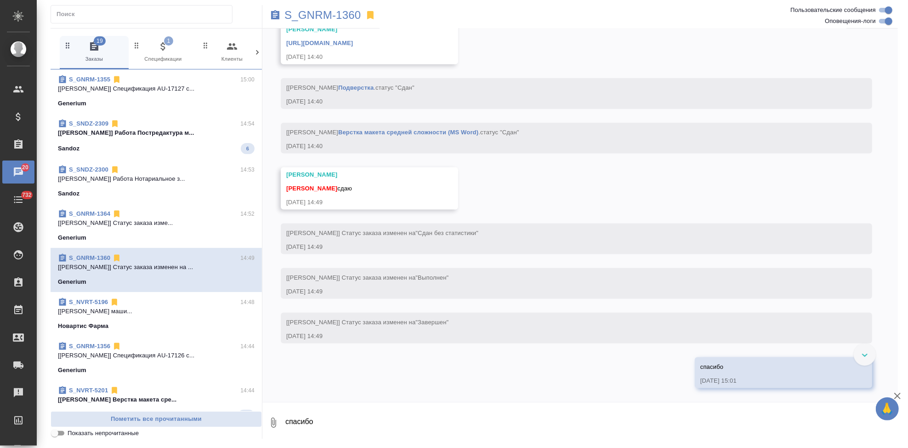
scroll to position [6439, 0]
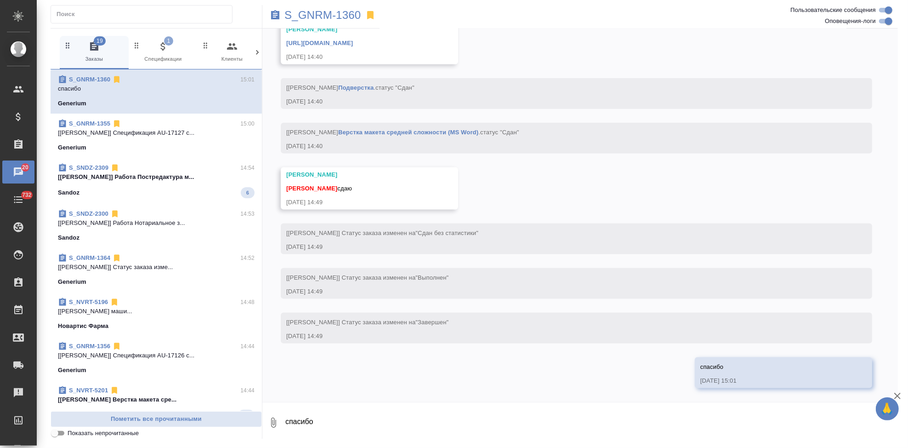
click at [353, 42] on link "[URL][DOMAIN_NAME]" at bounding box center [319, 43] width 67 height 7
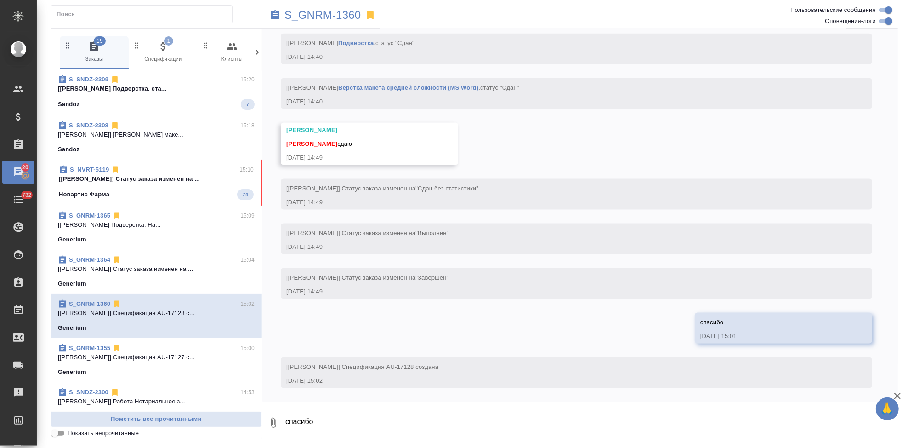
scroll to position [6484, 0]
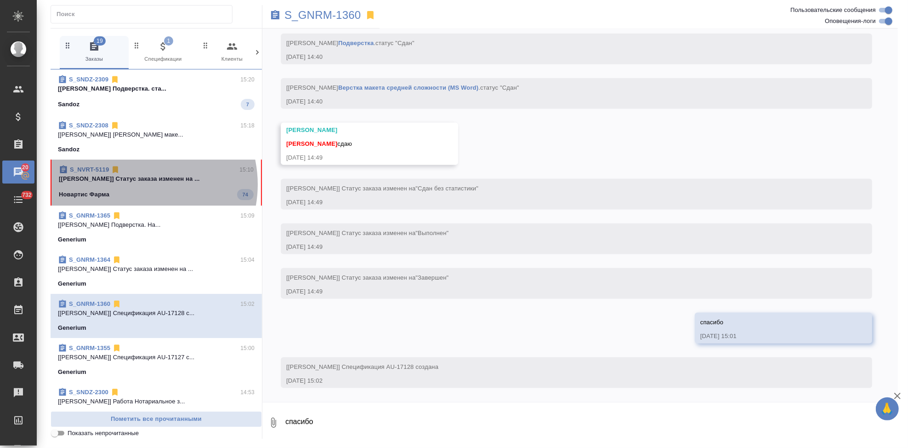
click at [137, 184] on span "S_NVRT-5119 15:10 [[PERSON_NAME]] Статус заказа изменен на ... Новартис Фарма 74" at bounding box center [156, 182] width 195 height 35
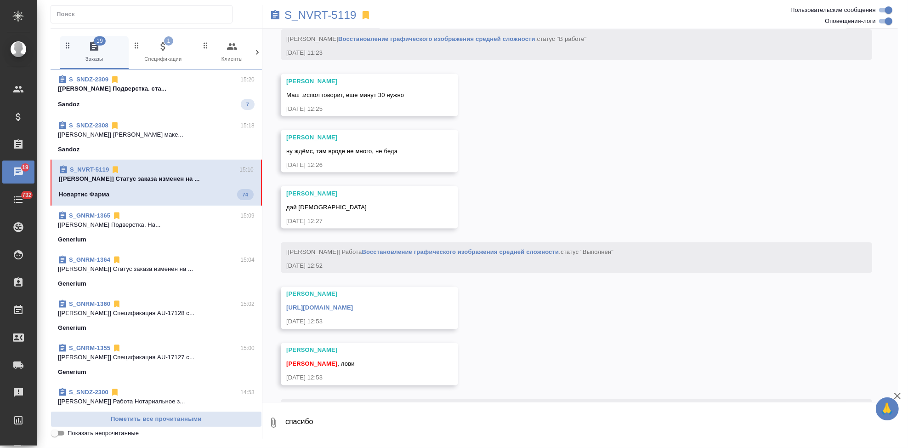
scroll to position [7500, 0]
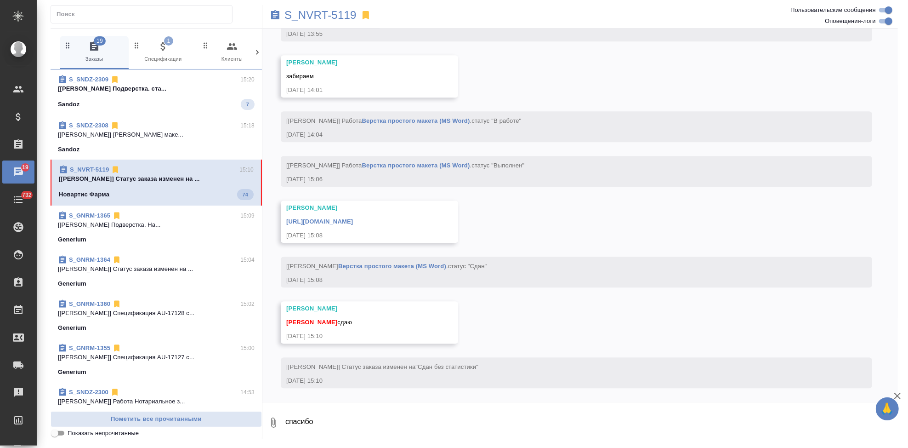
click at [363, 415] on textarea "спасибо" at bounding box center [591, 422] width 614 height 31
type textarea "спасибо"
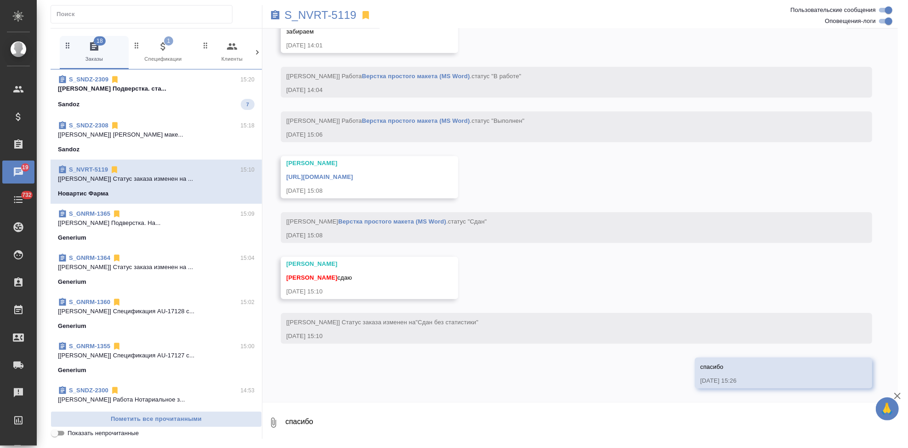
scroll to position [7544, 0]
click at [353, 176] on link "[URL][DOMAIN_NAME]" at bounding box center [319, 176] width 67 height 7
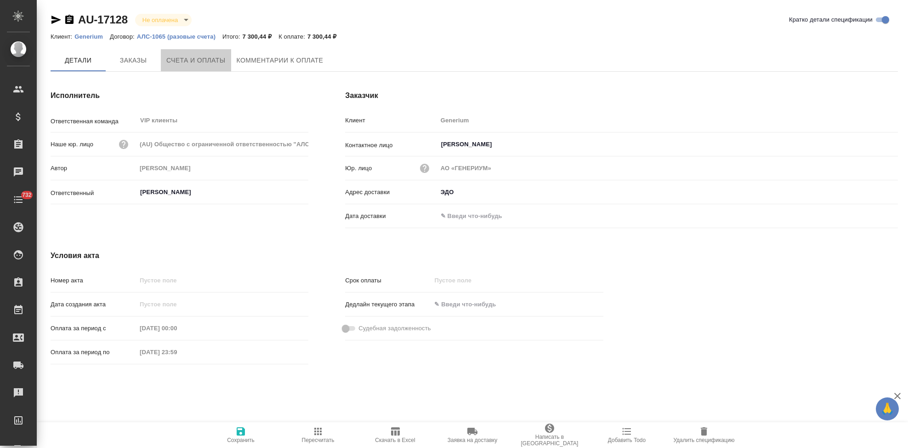
click at [212, 60] on span "Счета и оплаты" at bounding box center [195, 60] width 59 height 11
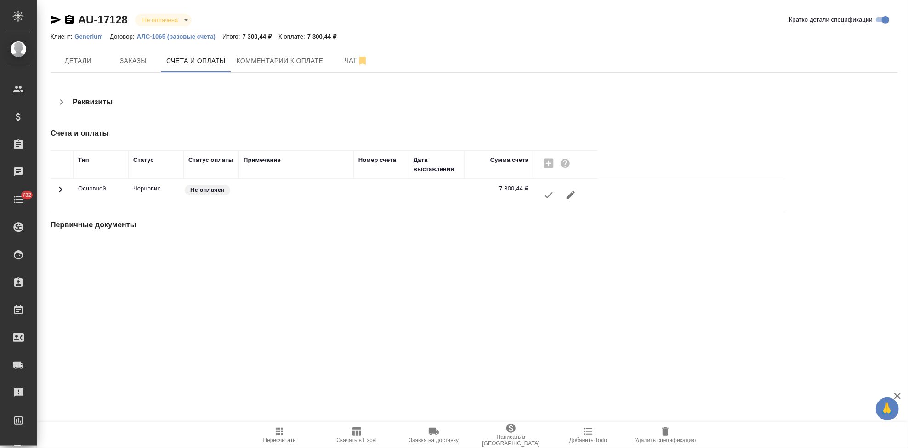
click at [546, 195] on icon "button" at bounding box center [548, 194] width 11 height 11
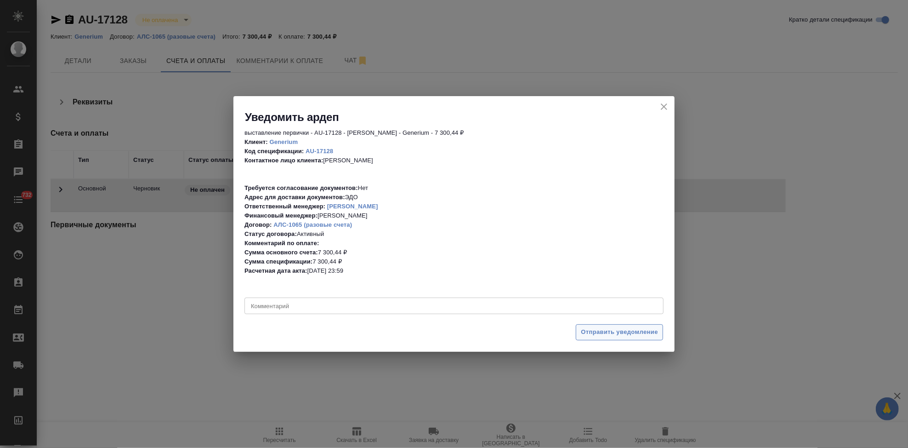
click at [600, 331] on span "Отправить уведомление" at bounding box center [619, 332] width 77 height 11
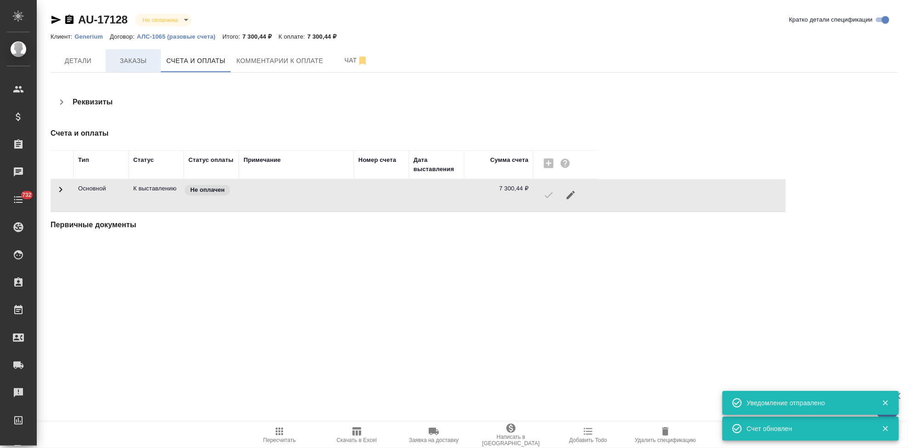
click at [141, 61] on span "Заказы" at bounding box center [133, 60] width 44 height 11
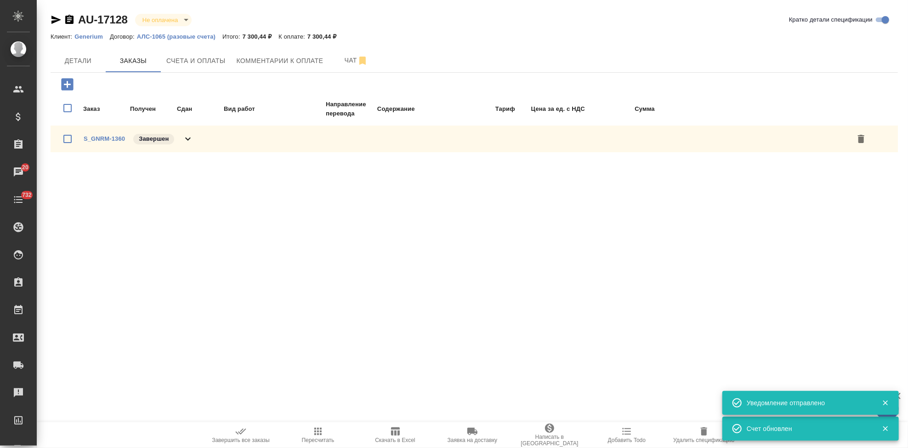
click at [249, 428] on span "Завершить все заказы" at bounding box center [241, 434] width 66 height 17
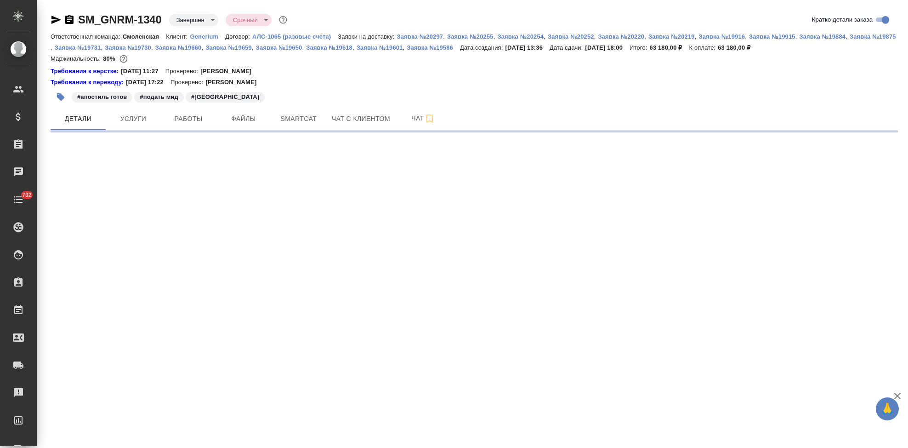
select select "RU"
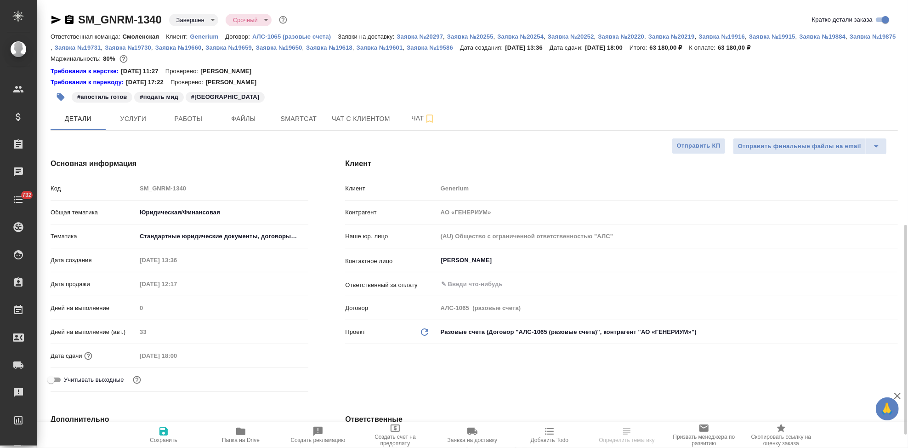
type textarea "x"
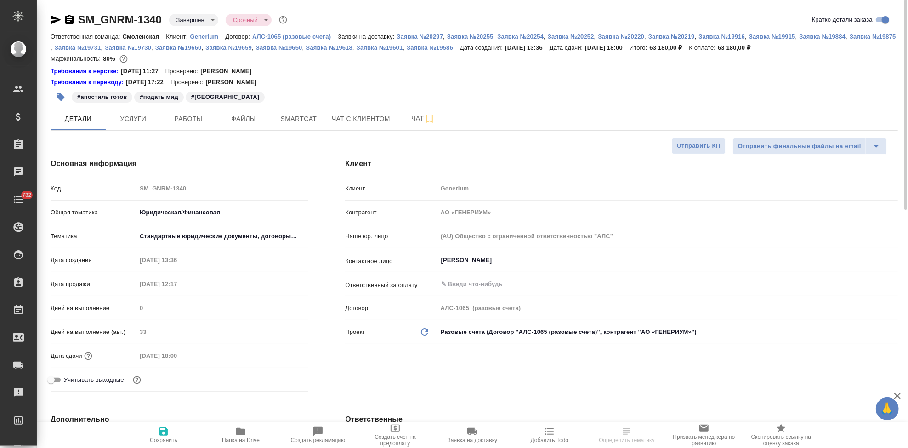
type textarea "x"
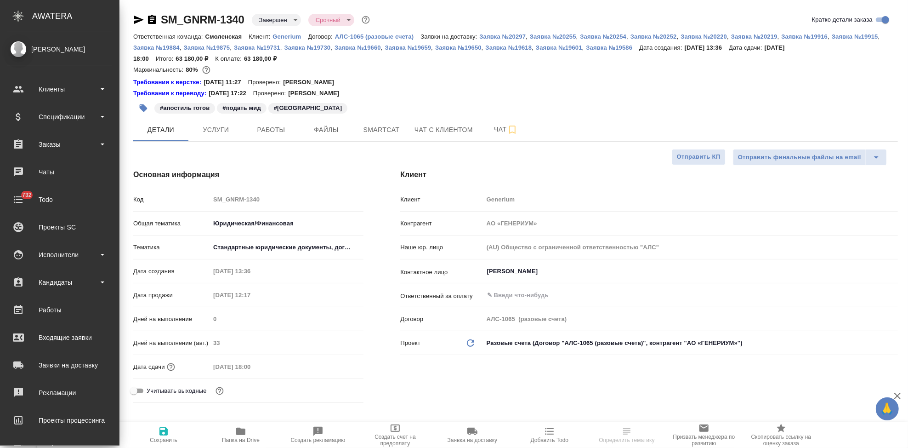
type textarea "x"
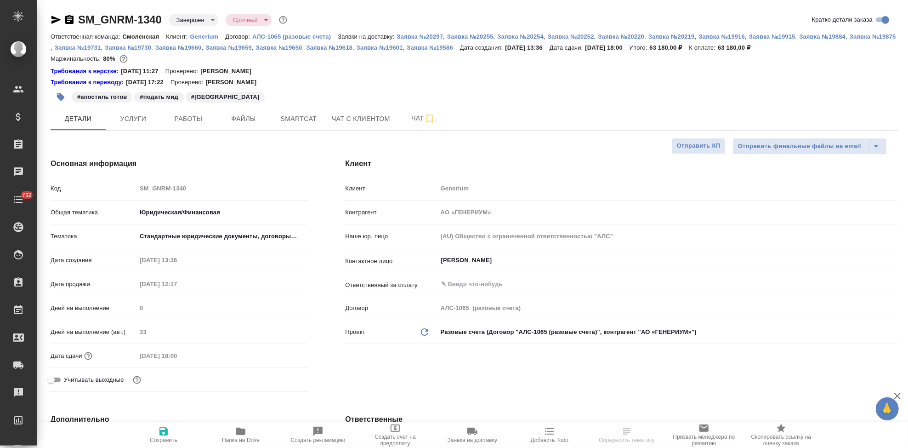
type textarea "x"
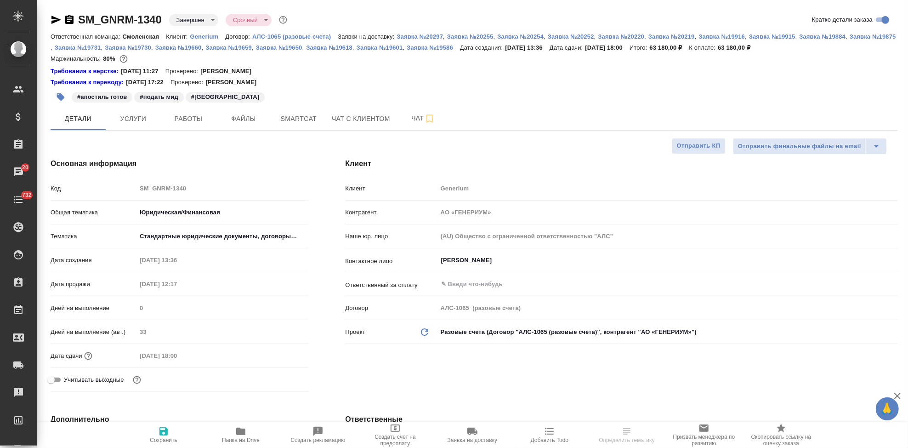
type textarea "x"
click at [58, 20] on icon "button" at bounding box center [56, 20] width 10 height 8
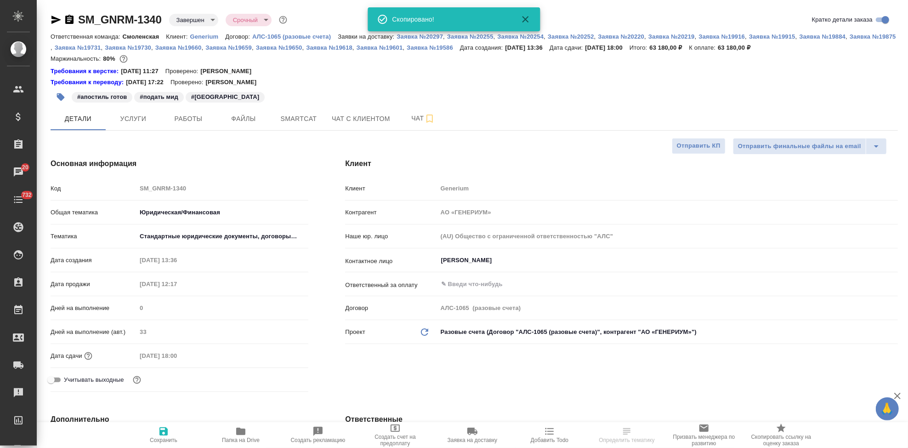
select select "RU"
type textarea "x"
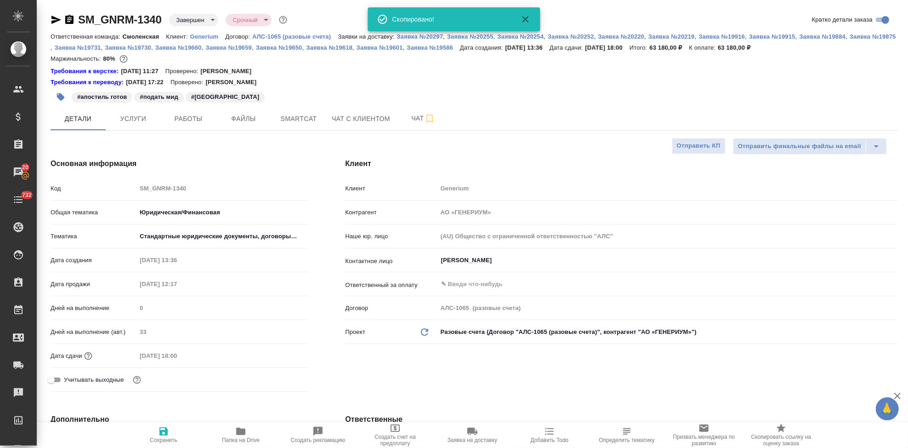
type textarea "x"
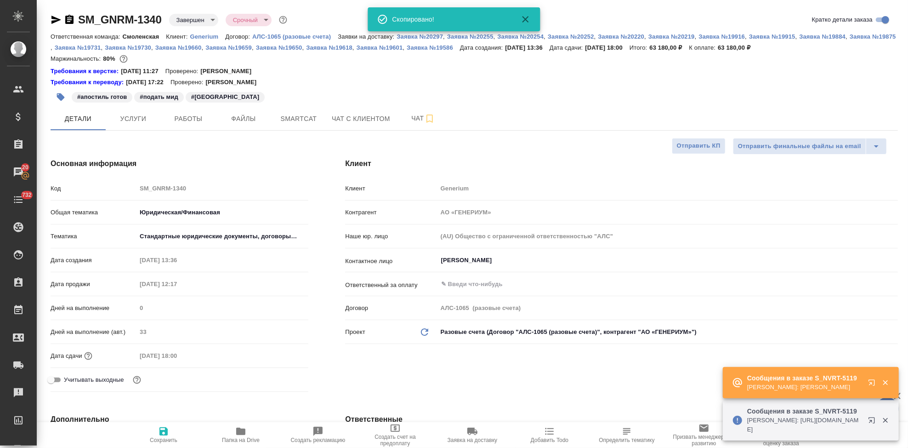
type textarea "x"
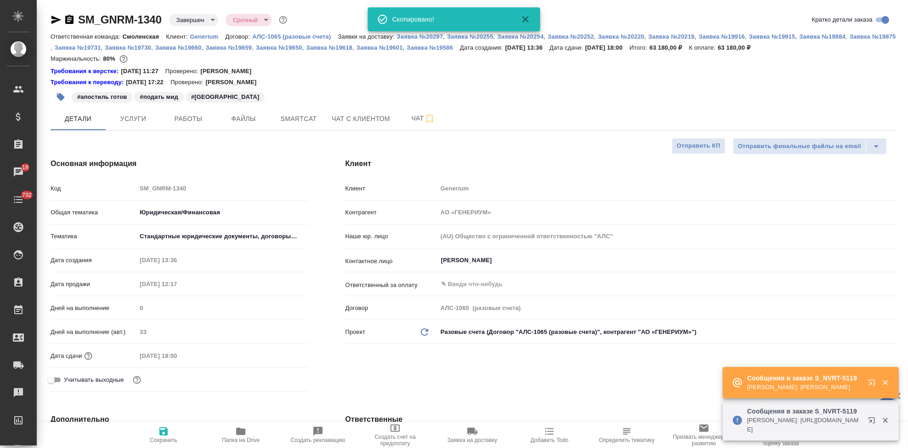
type textarea "x"
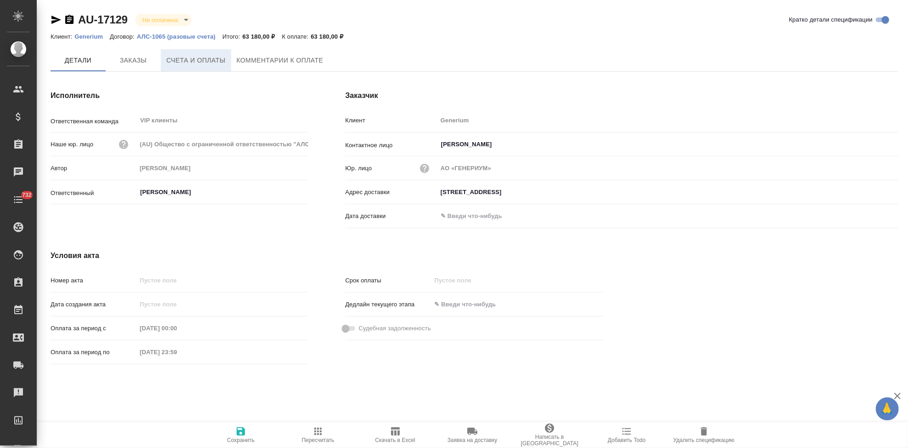
click at [192, 61] on span "Счета и оплаты" at bounding box center [195, 60] width 59 height 11
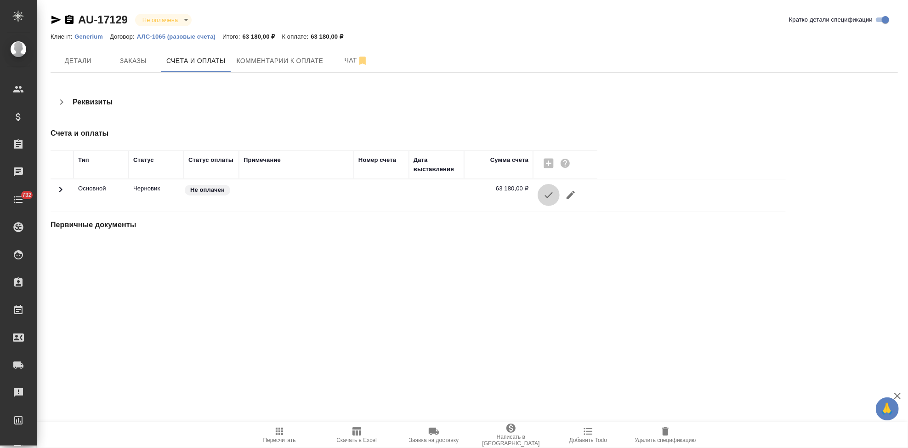
click at [550, 193] on icon "button" at bounding box center [548, 194] width 11 height 11
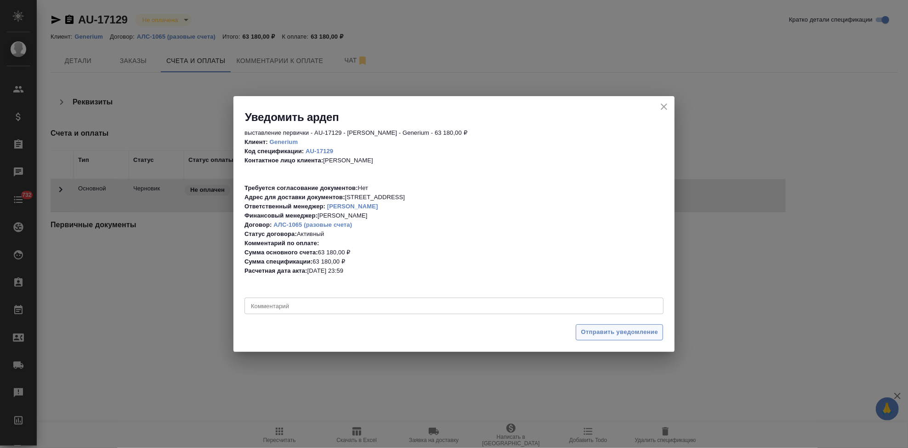
click at [599, 336] on span "Отправить уведомление" at bounding box center [619, 332] width 77 height 11
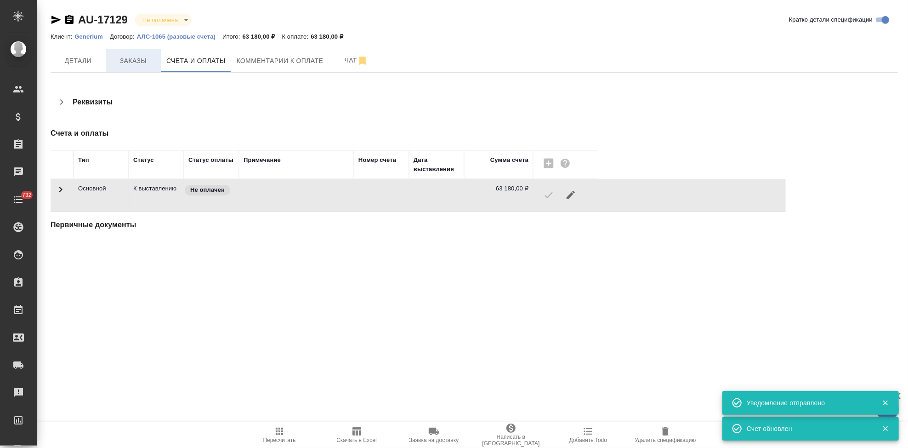
click at [114, 60] on span "Заказы" at bounding box center [133, 60] width 44 height 11
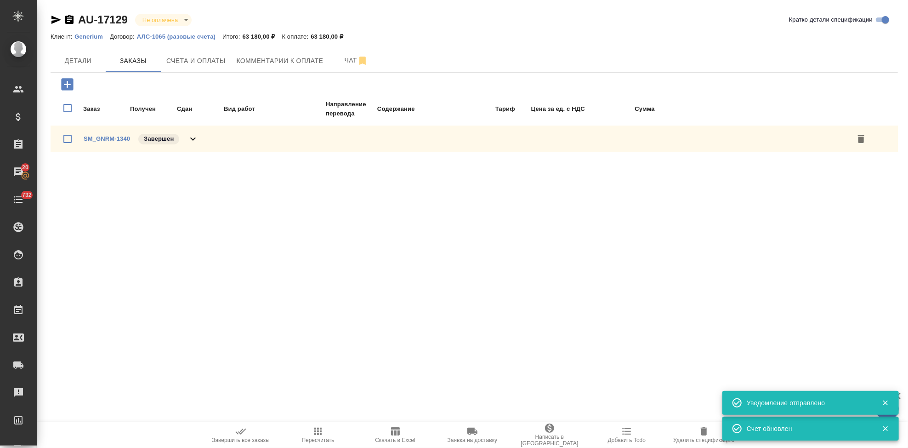
click at [235, 436] on span "Завершить все заказы" at bounding box center [241, 434] width 66 height 17
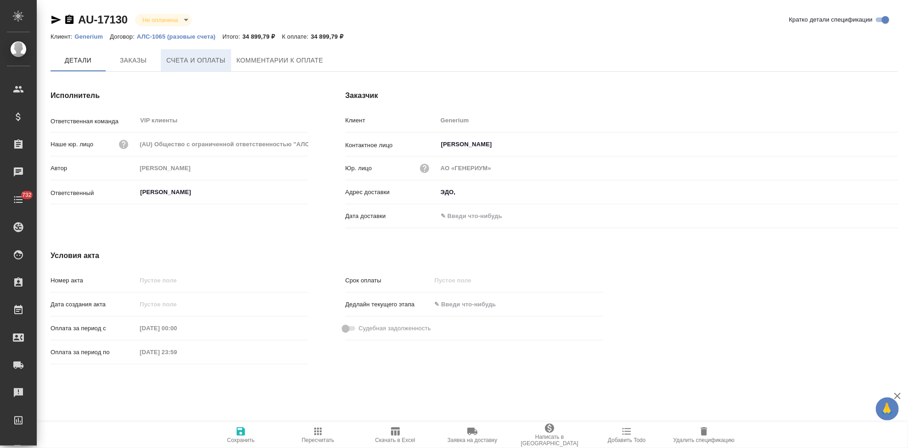
click at [194, 61] on span "Счета и оплаты" at bounding box center [195, 60] width 59 height 11
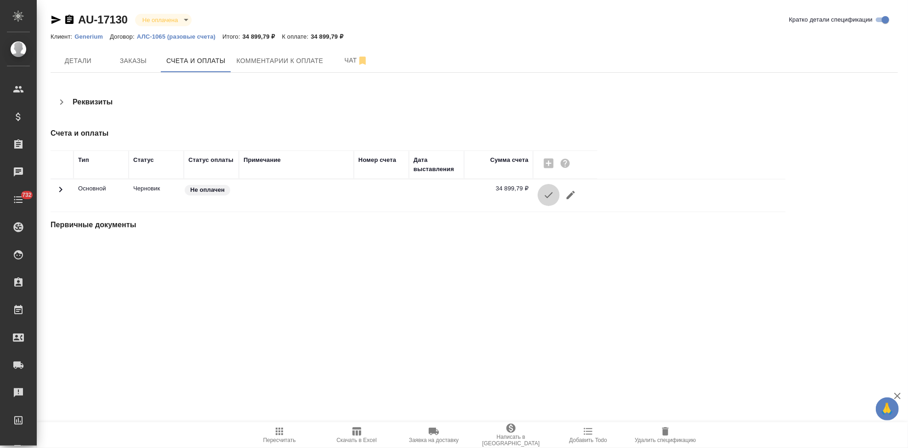
click at [551, 201] on button "button" at bounding box center [549, 195] width 22 height 22
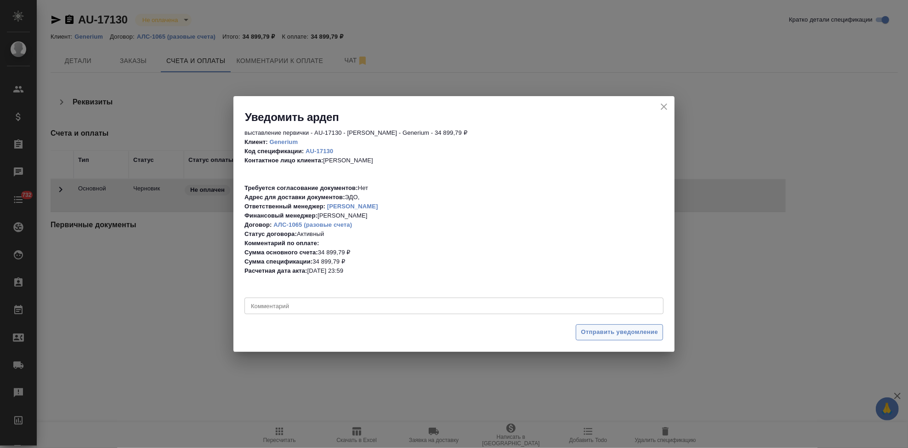
click at [597, 338] on button "Отправить уведомление" at bounding box center [619, 332] width 87 height 16
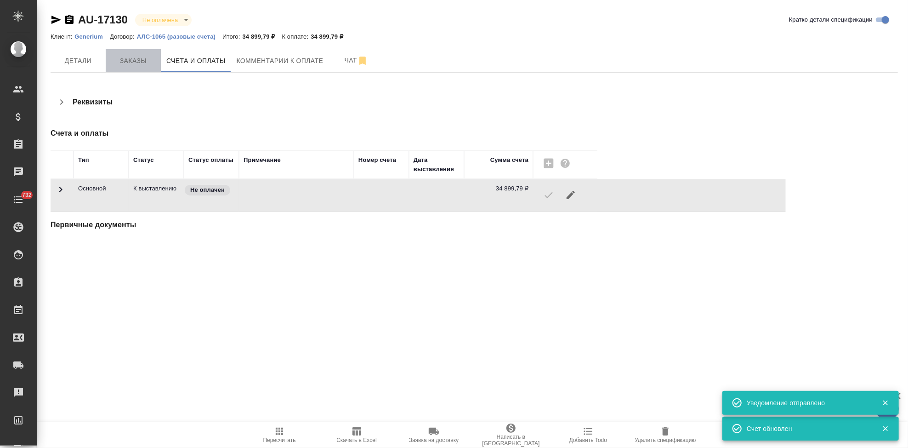
click at [134, 61] on span "Заказы" at bounding box center [133, 60] width 44 height 11
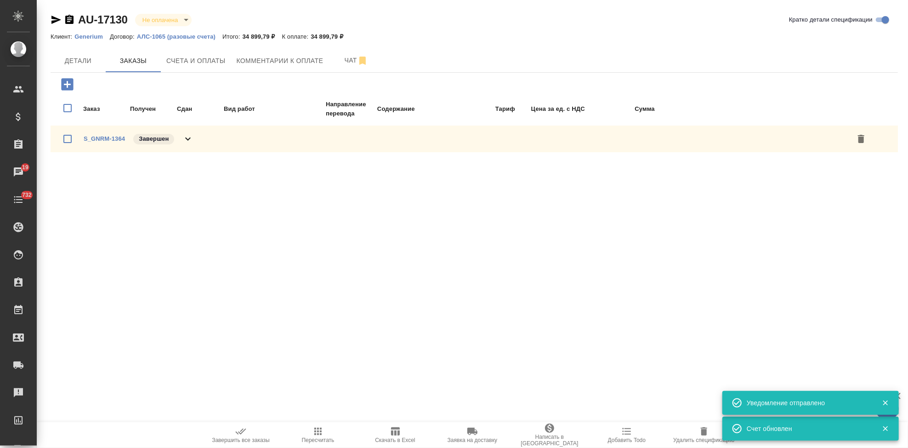
click at [250, 433] on span "Завершить все заказы" at bounding box center [241, 434] width 66 height 17
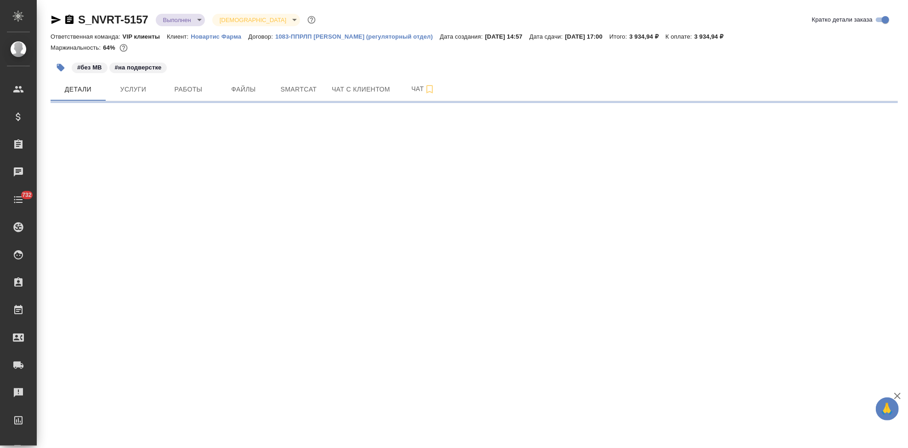
select select "RU"
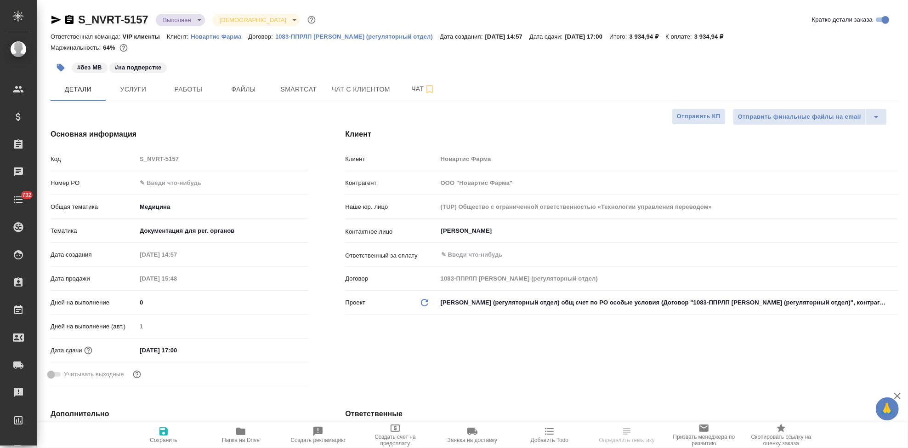
type textarea "x"
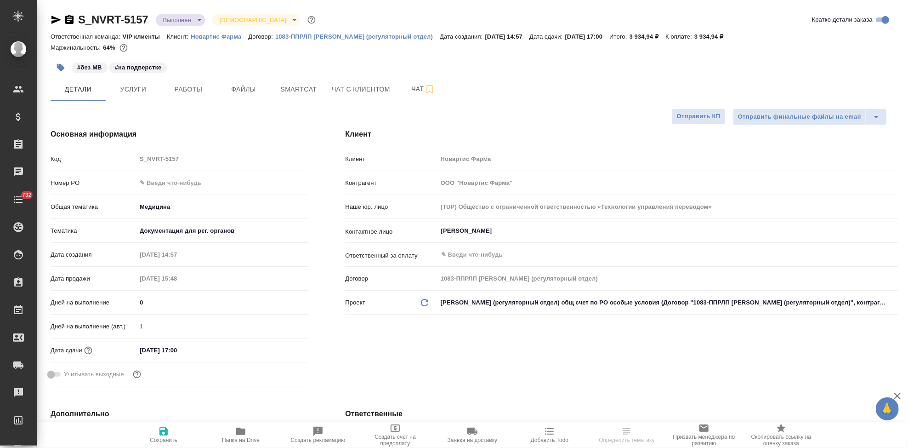
type textarea "x"
click at [199, 183] on input "text" at bounding box center [222, 182] width 172 height 13
paste input "3006495694"
type input "3006495694"
type textarea "x"
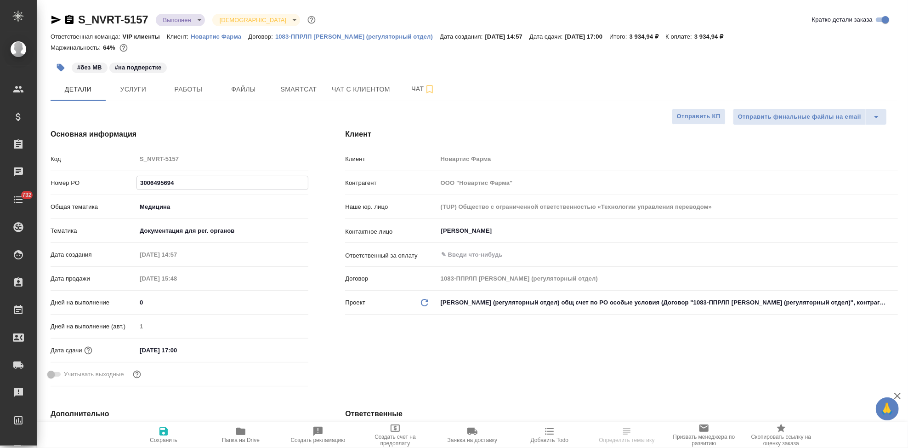
type textarea "x"
type input "3006495694"
click at [167, 432] on icon "button" at bounding box center [163, 431] width 8 height 8
type textarea "x"
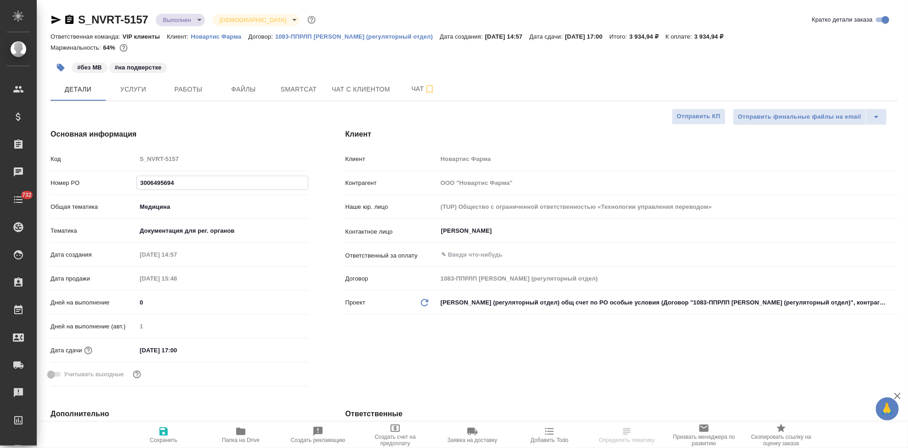
type textarea "x"
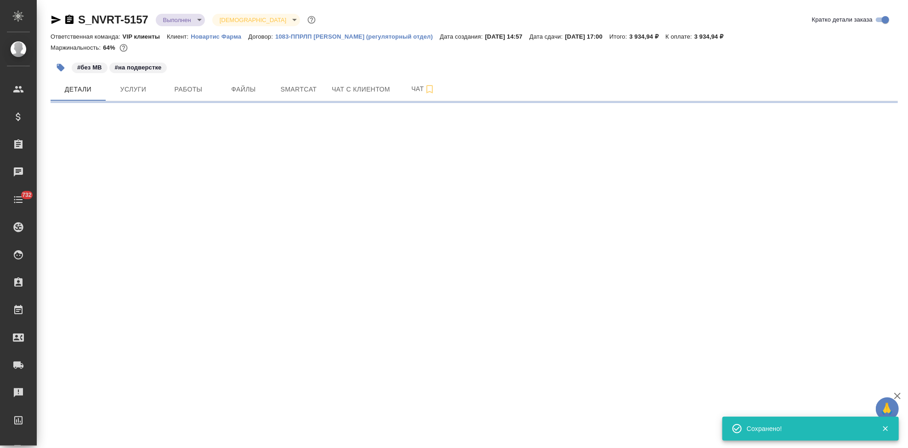
select select "RU"
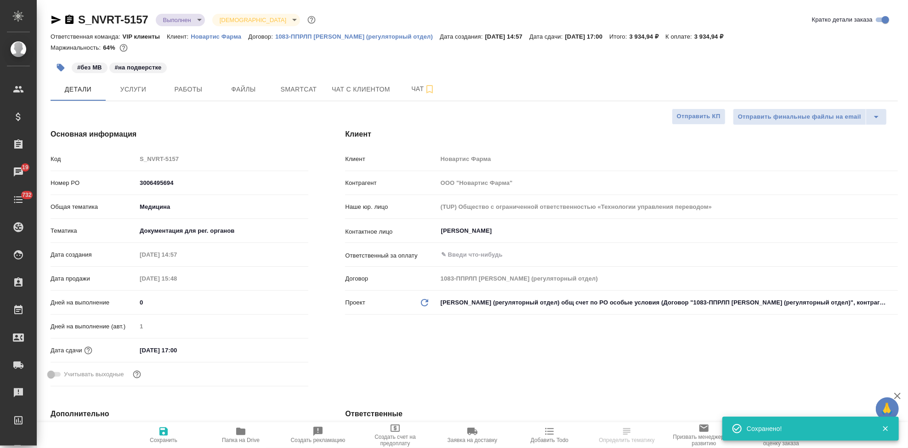
type textarea "x"
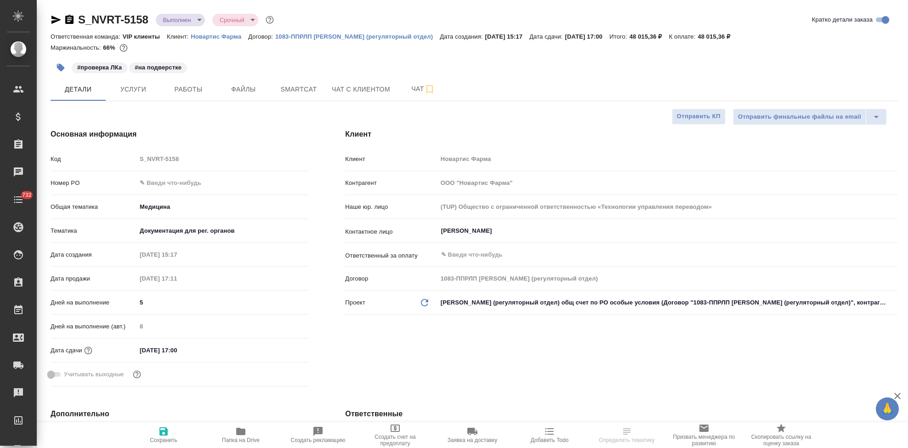
select select "RU"
type textarea "x"
click at [182, 180] on input "text" at bounding box center [222, 182] width 172 height 13
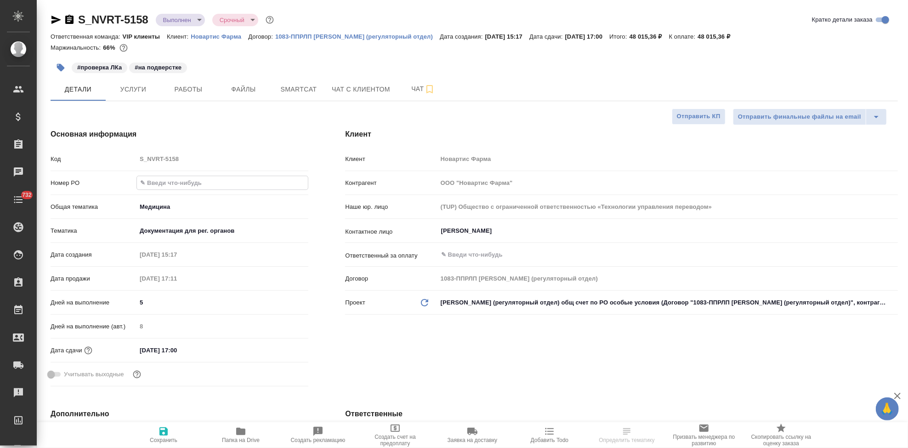
paste input "3006495694"
type input "3006495694"
type textarea "x"
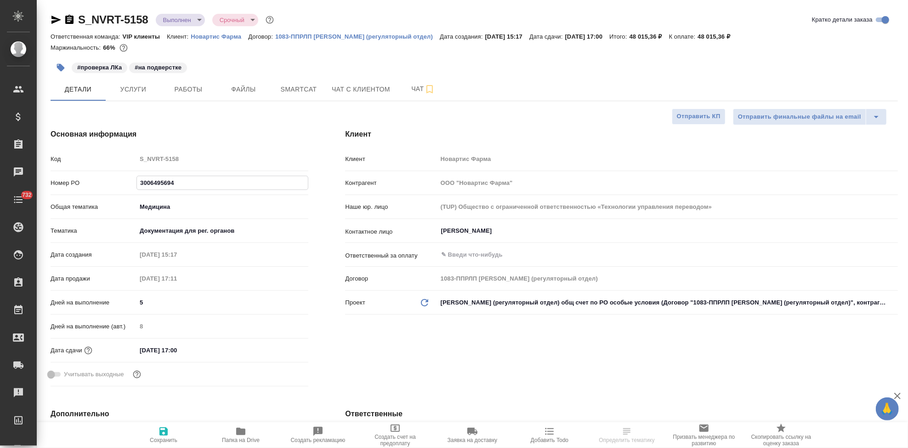
type input "3006495694"
click at [172, 436] on span "Сохранить" at bounding box center [164, 434] width 66 height 17
type textarea "x"
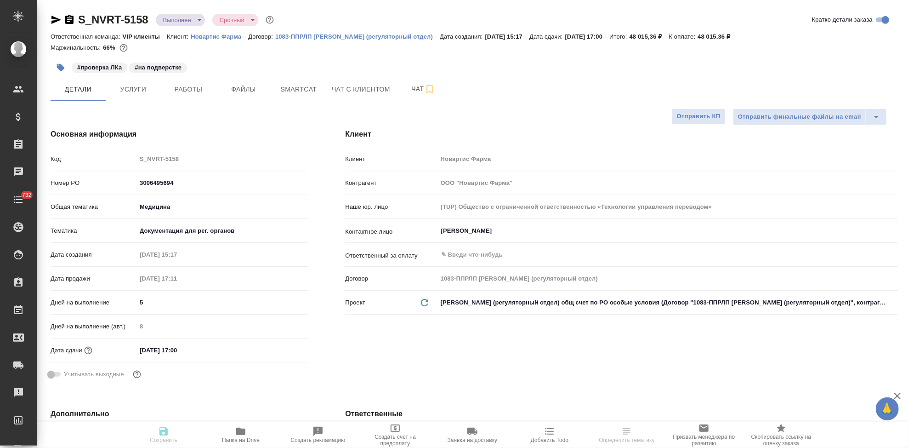
type textarea "x"
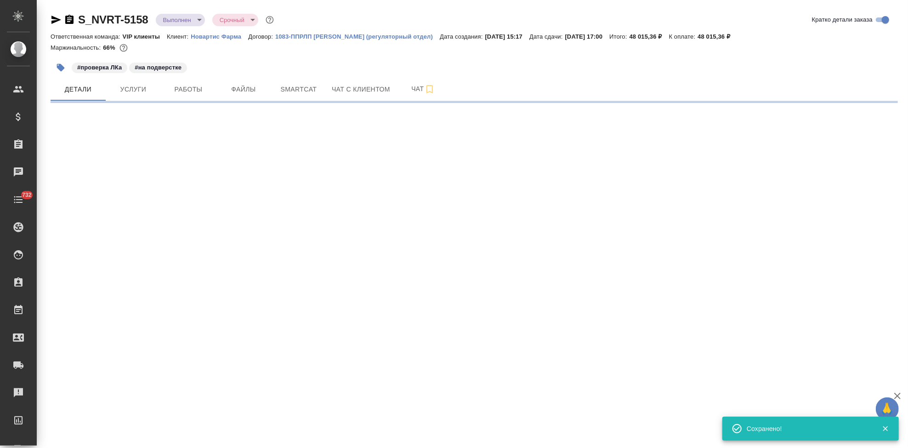
select select "RU"
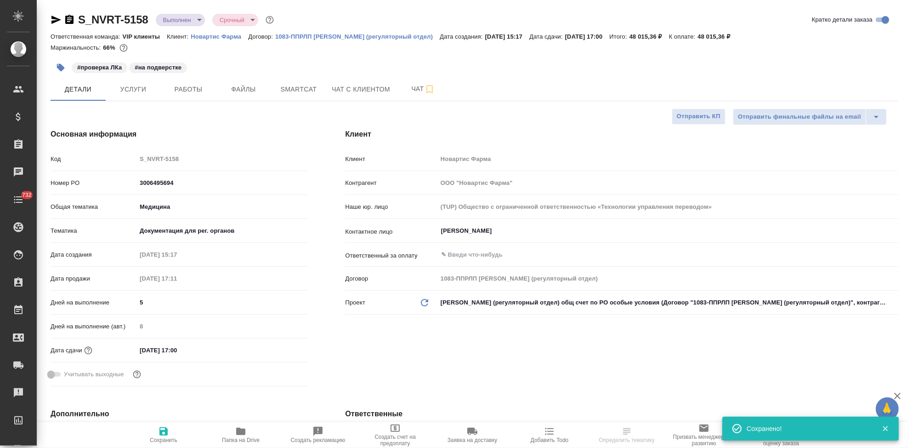
type textarea "x"
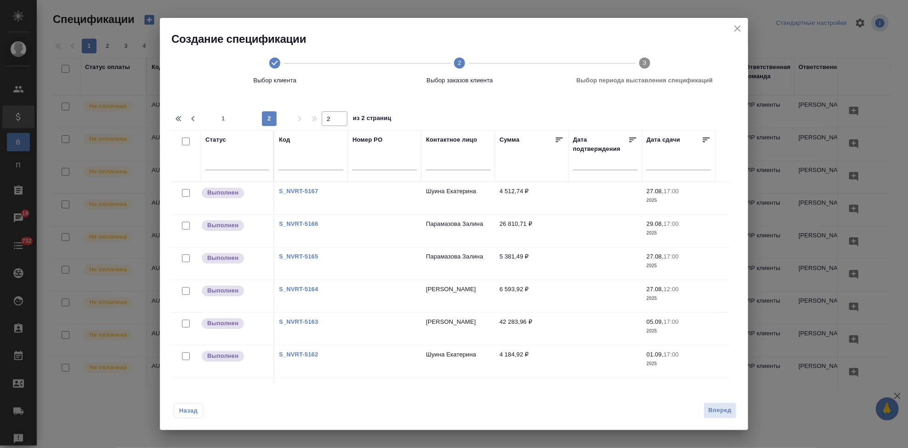
scroll to position [102, 0]
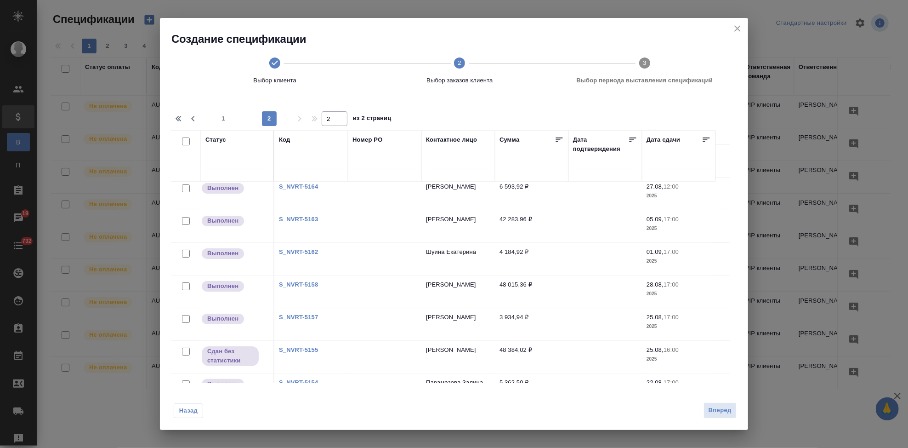
click at [302, 216] on link "S_NVRT-5163" at bounding box center [298, 219] width 39 height 7
click at [305, 250] on link "S_NVRT-5162" at bounding box center [298, 251] width 39 height 7
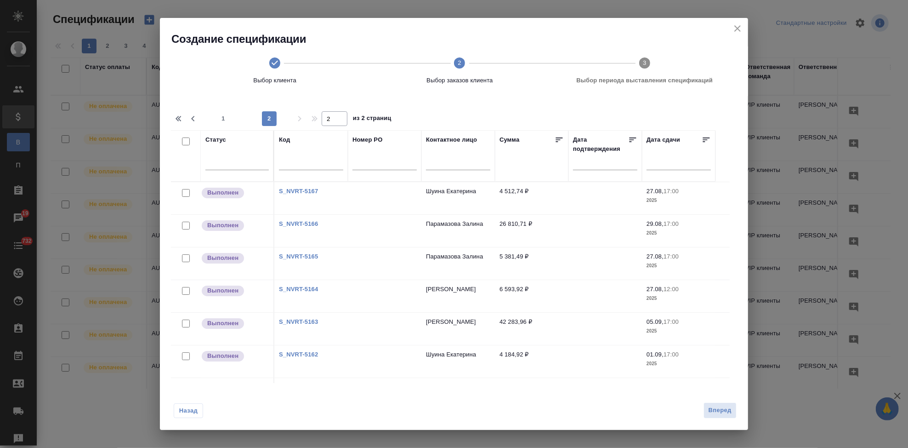
click at [310, 255] on link "S_NVRT-5165" at bounding box center [298, 256] width 39 height 7
click at [314, 220] on link "S_NVRT-5166" at bounding box center [298, 223] width 39 height 7
click at [293, 191] on link "S_NVRT-5167" at bounding box center [298, 191] width 39 height 7
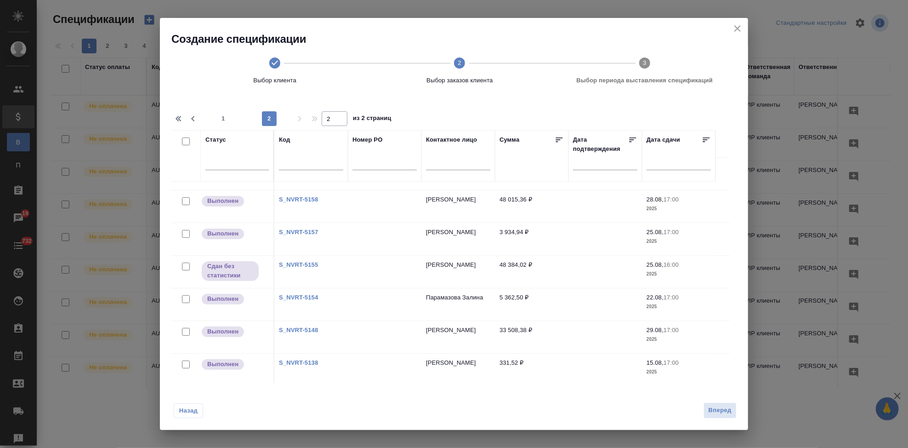
scroll to position [204, 0]
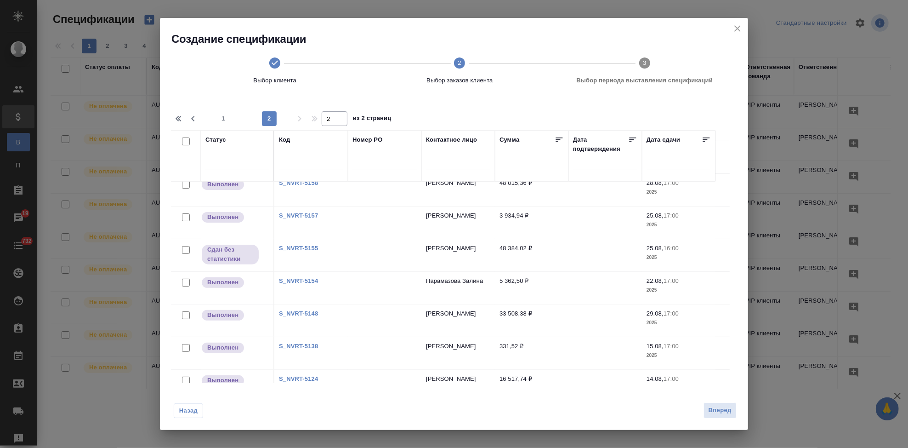
click at [310, 280] on link "S_NVRT-5154" at bounding box center [298, 280] width 39 height 7
click at [303, 248] on link "S_NVRT-5155" at bounding box center [298, 247] width 39 height 7
click at [374, 165] on input "text" at bounding box center [384, 163] width 64 height 11
paste input "3006495694"
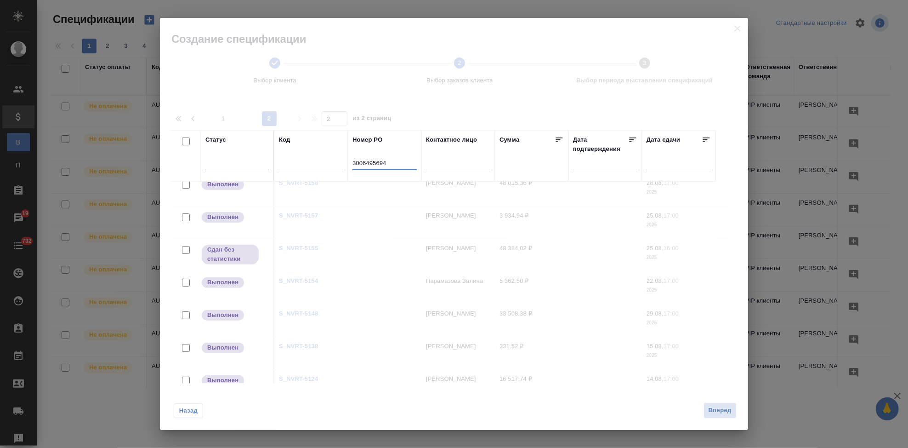
scroll to position [0, 0]
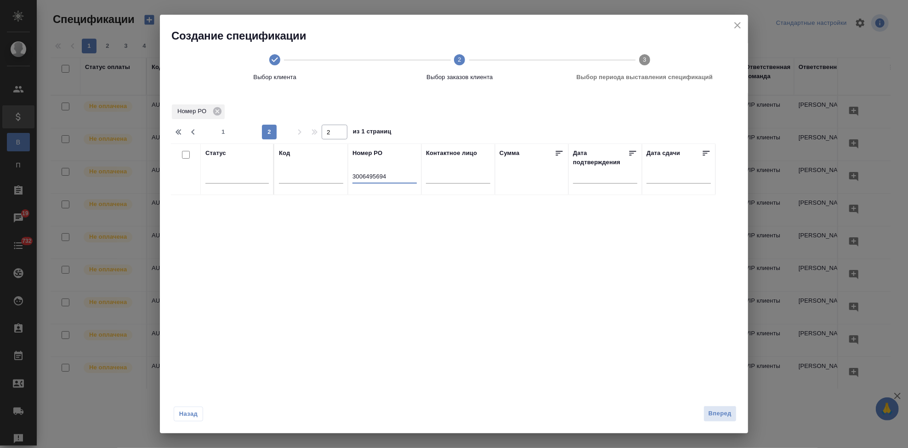
click at [354, 173] on input "3006495694" at bounding box center [384, 176] width 64 height 11
click at [353, 177] on input "3006495694" at bounding box center [384, 176] width 64 height 11
type input "3006495694"
type input "1"
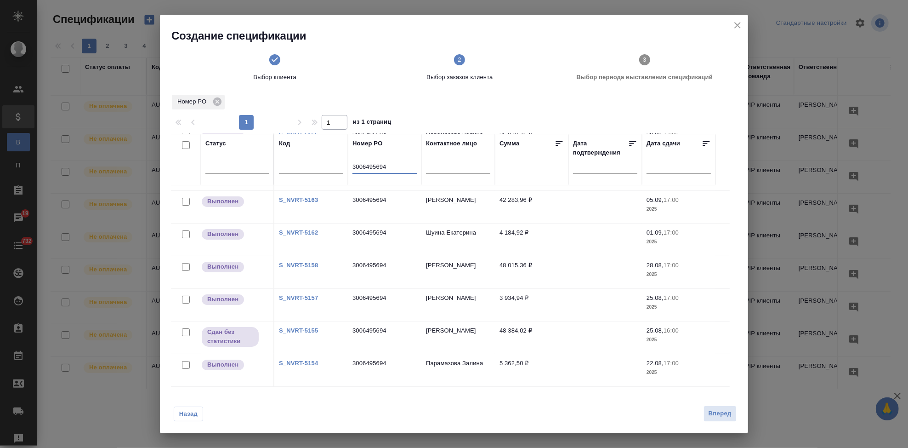
scroll to position [49, 0]
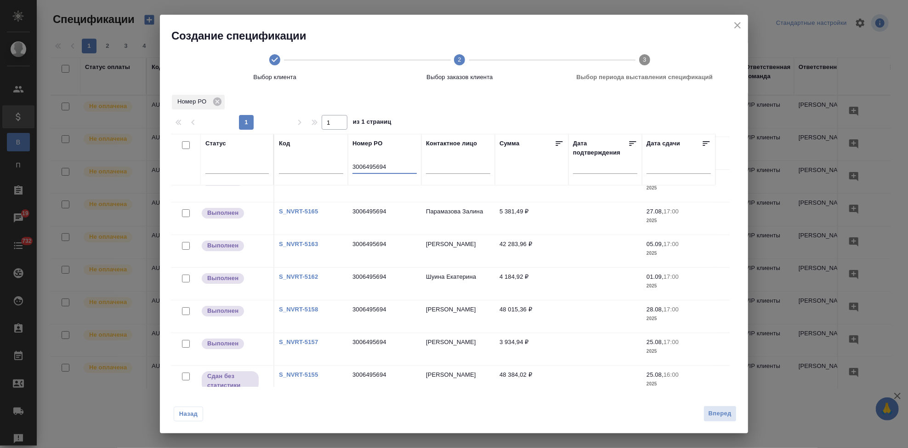
type input "3006495694"
click at [304, 338] on link "S_NVRT-5157" at bounding box center [298, 341] width 39 height 7
click at [310, 306] on link "S_NVRT-5158" at bounding box center [298, 309] width 39 height 7
click at [308, 243] on link "S_NVRT-5163" at bounding box center [298, 243] width 39 height 7
click at [306, 275] on link "S_NVRT-5162" at bounding box center [298, 276] width 39 height 7
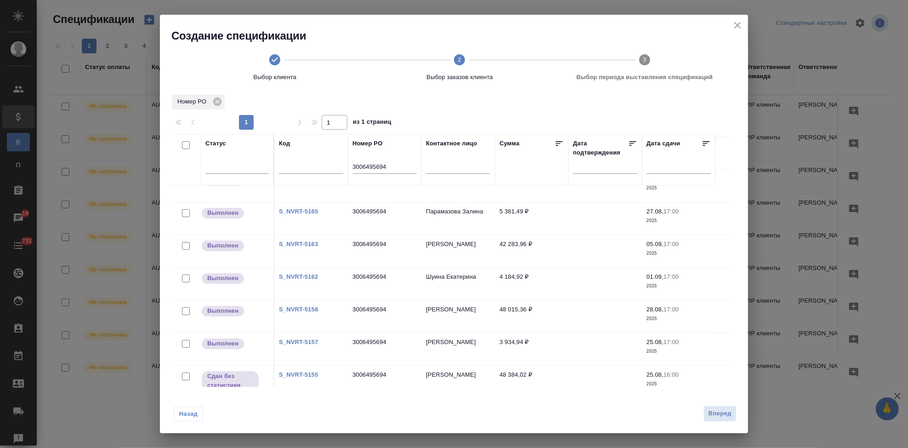
click at [316, 209] on link "S_NVRT-5165" at bounding box center [298, 211] width 39 height 7
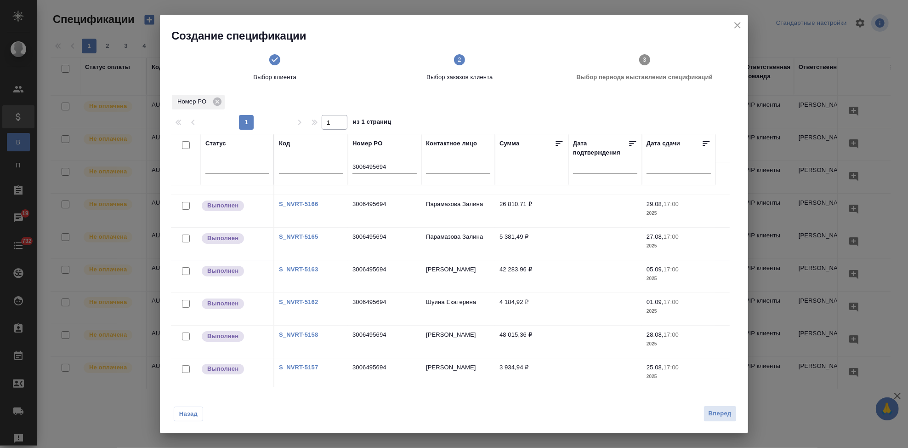
scroll to position [0, 0]
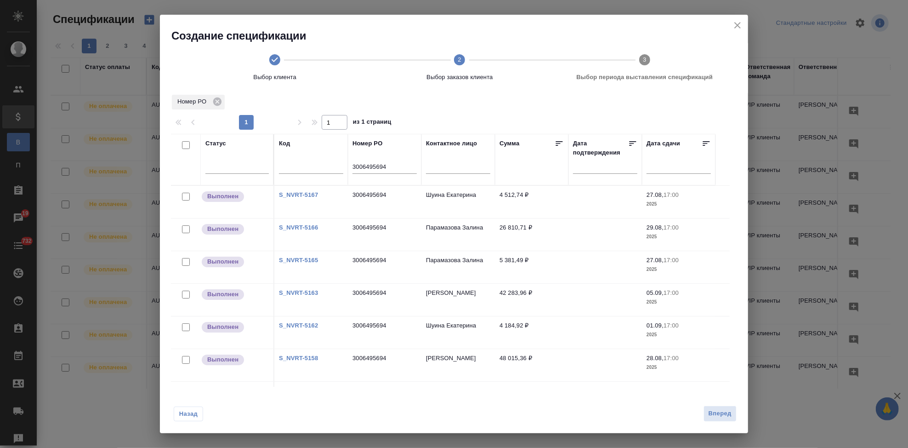
click at [312, 227] on link "S_NVRT-5166" at bounding box center [298, 227] width 39 height 7
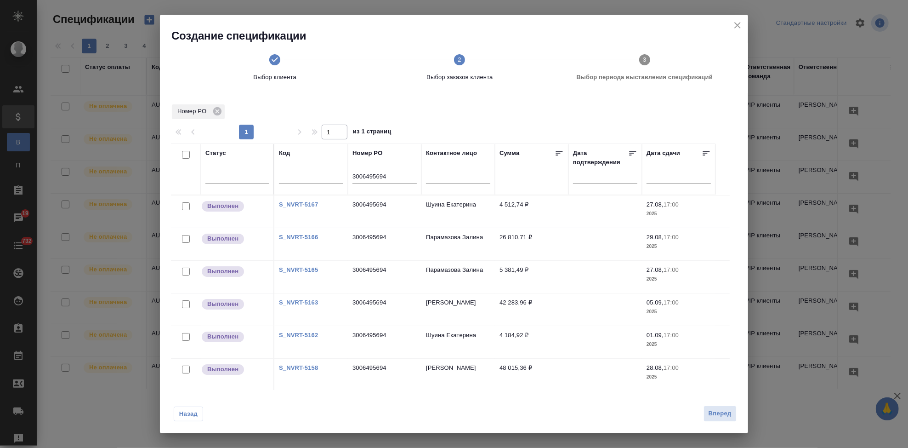
click at [302, 204] on link "S_NVRT-5167" at bounding box center [298, 204] width 39 height 7
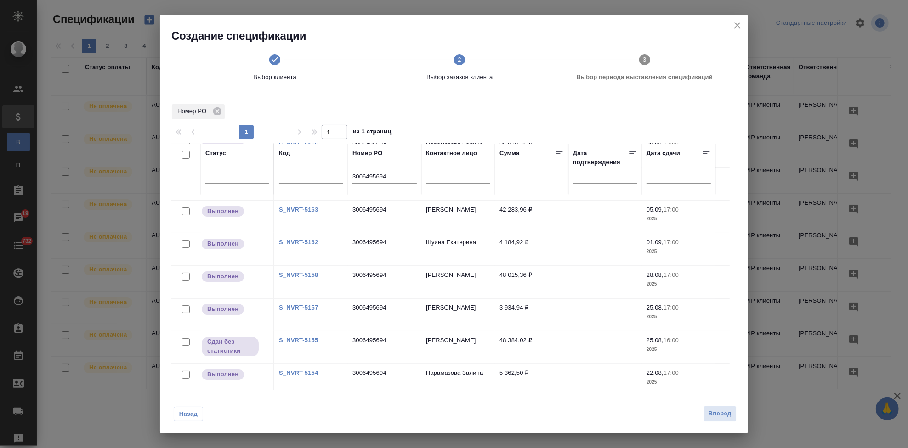
scroll to position [10, 0]
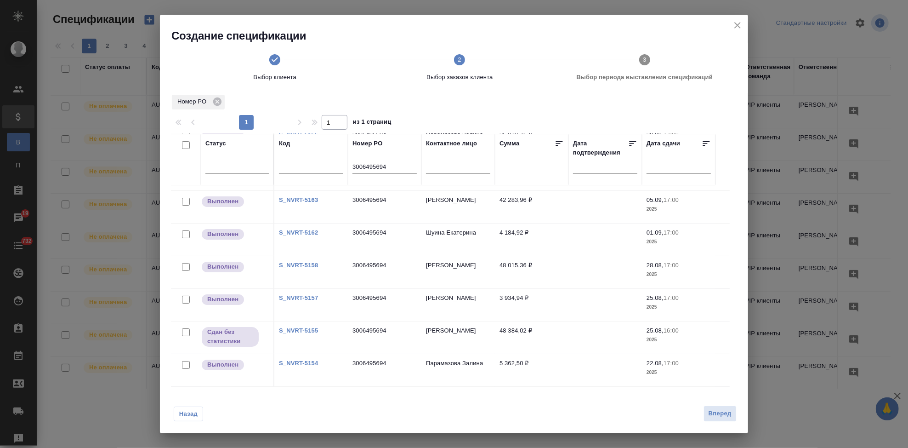
click at [303, 359] on link "S_NVRT-5154" at bounding box center [298, 362] width 39 height 7
click at [194, 413] on span "Назад" at bounding box center [188, 413] width 19 height 9
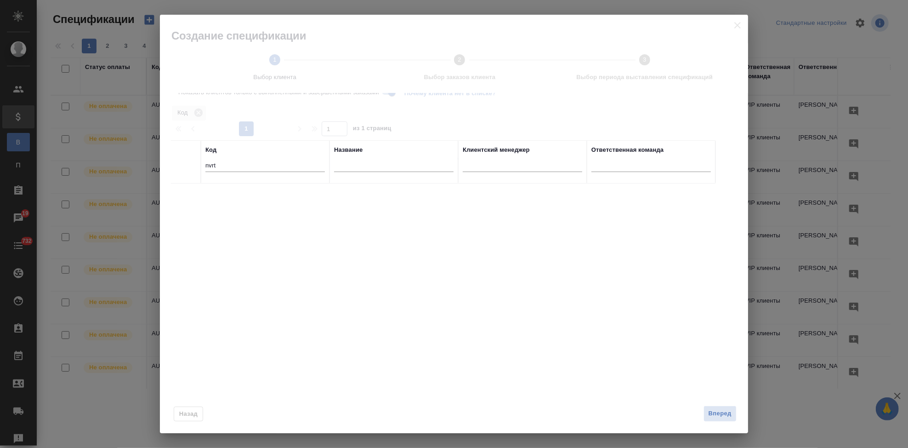
scroll to position [3, 0]
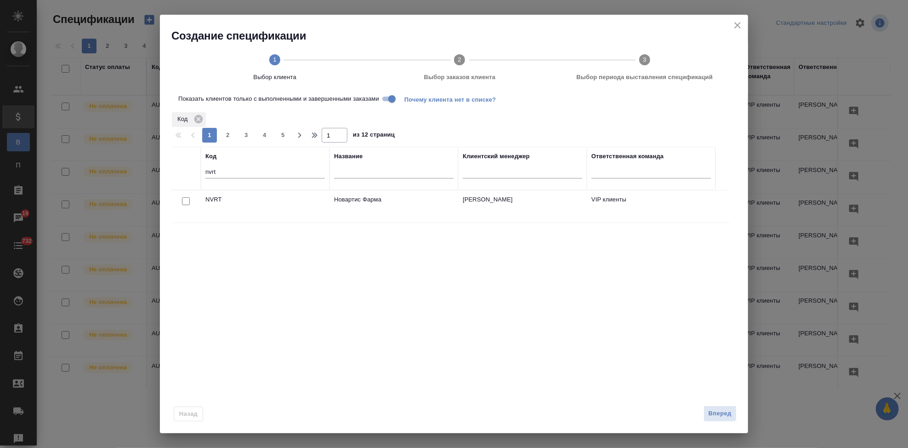
click at [186, 204] on input "checkbox" at bounding box center [186, 201] width 8 height 8
checkbox input "true"
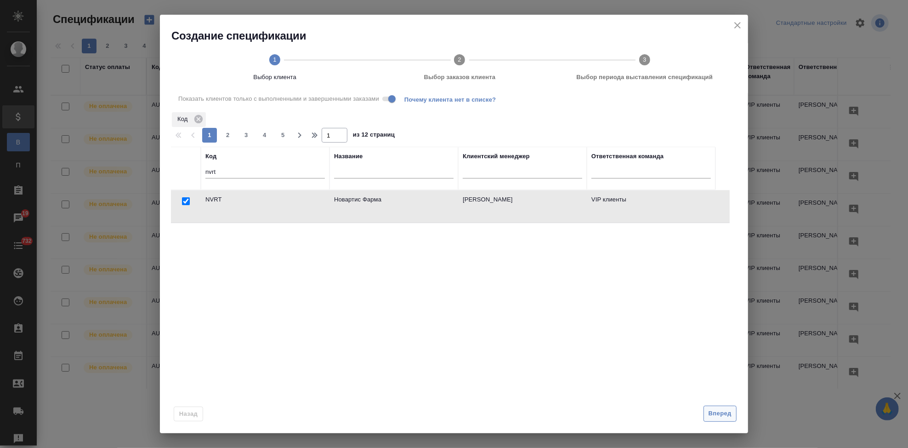
click at [717, 412] on span "Вперед" at bounding box center [720, 413] width 23 height 11
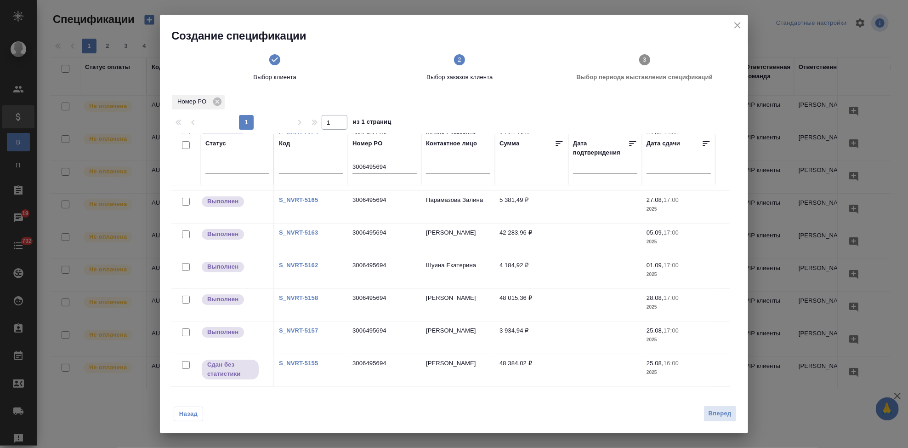
scroll to position [100, 0]
drag, startPoint x: 187, startPoint y: 358, endPoint x: 278, endPoint y: 358, distance: 91.5
click at [187, 361] on input "checkbox" at bounding box center [186, 365] width 8 height 8
checkbox input "true"
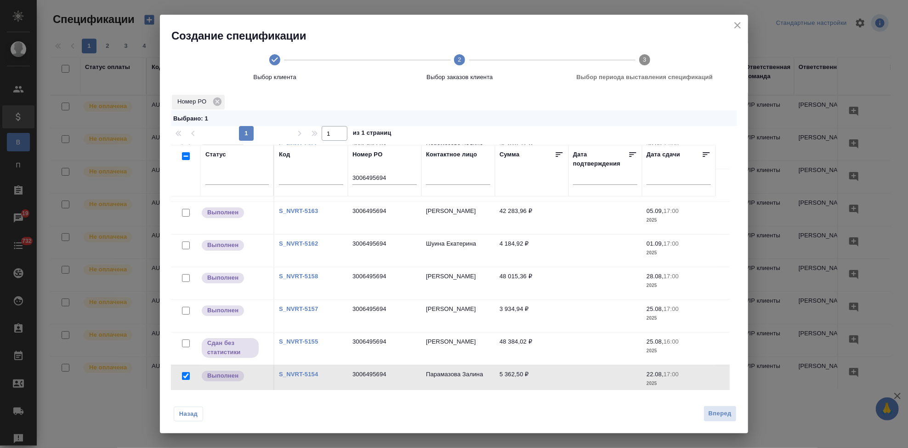
click at [186, 307] on input "checkbox" at bounding box center [186, 311] width 8 height 8
checkbox input "true"
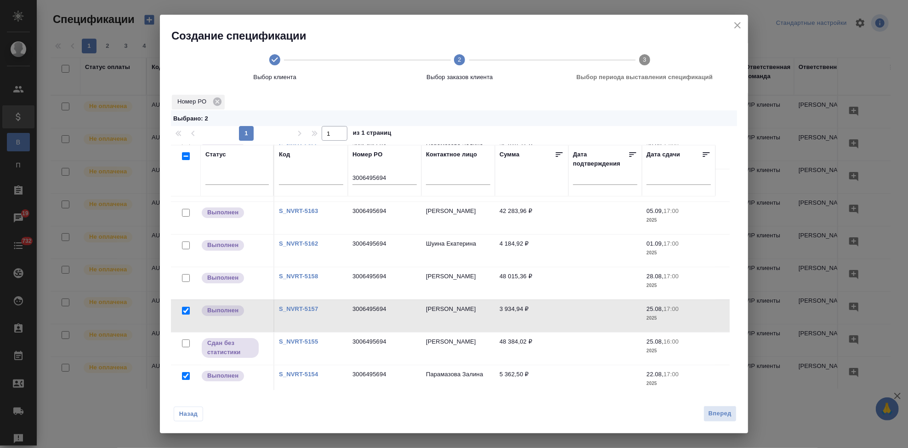
click at [188, 274] on input "checkbox" at bounding box center [186, 278] width 8 height 8
checkbox input "true"
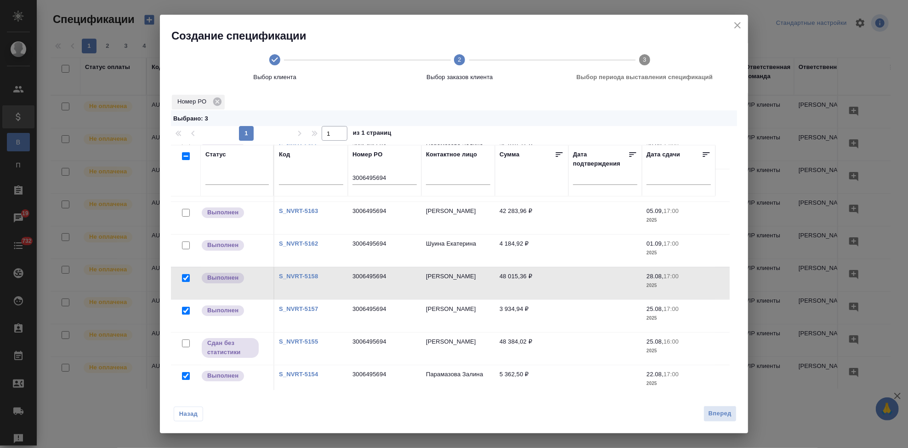
click at [188, 241] on input "checkbox" at bounding box center [186, 245] width 8 height 8
checkbox input "true"
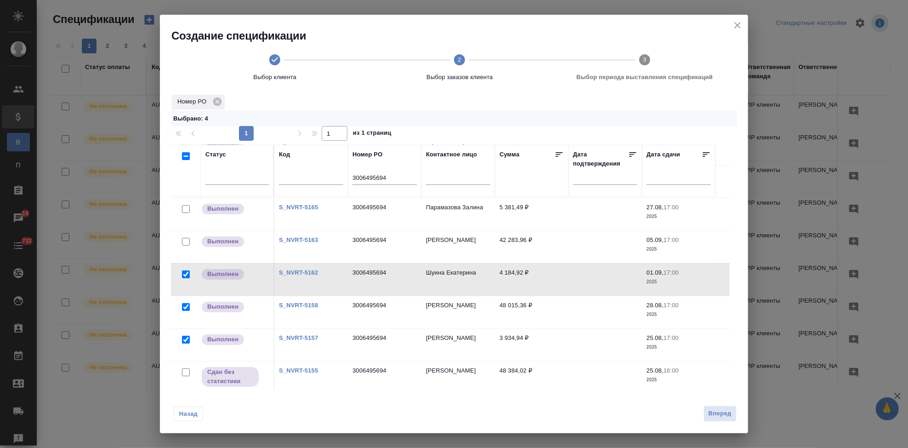
scroll to position [49, 0]
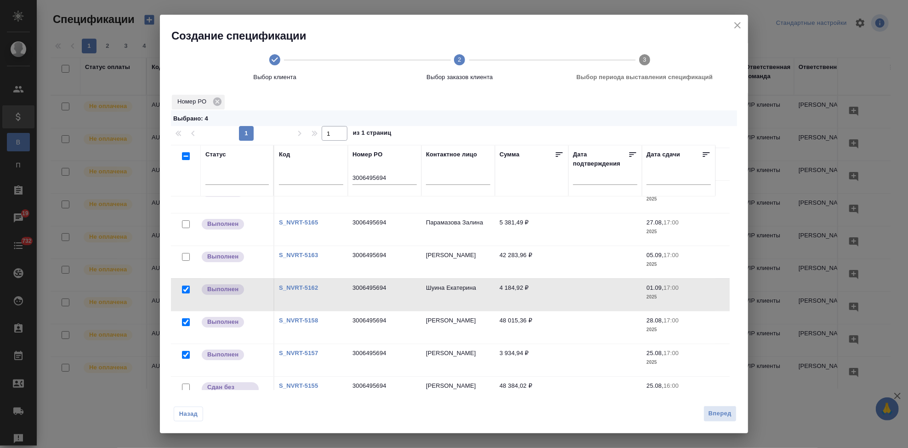
drag, startPoint x: 186, startPoint y: 251, endPoint x: 191, endPoint y: 251, distance: 5.1
click at [186, 253] on input "checkbox" at bounding box center [186, 257] width 8 height 8
checkbox input "true"
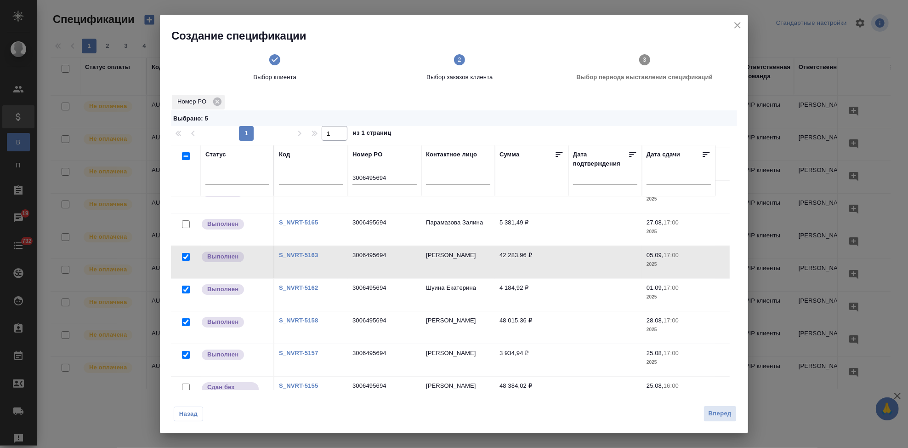
scroll to position [0, 0]
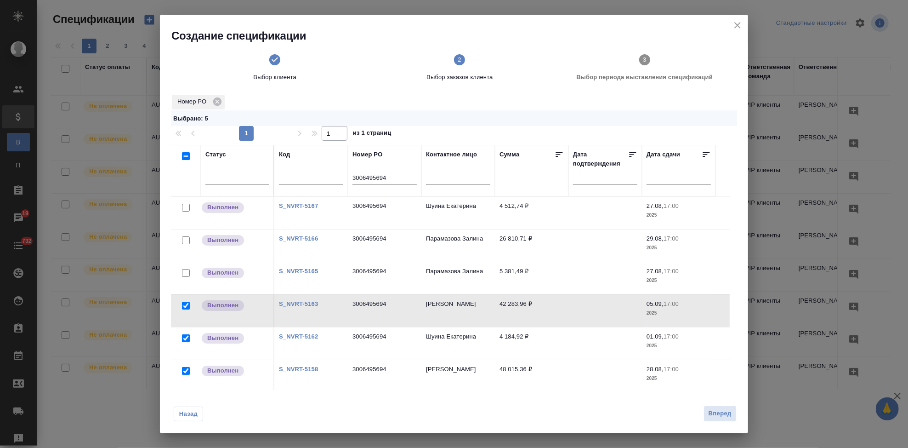
click at [187, 271] on input "checkbox" at bounding box center [186, 273] width 8 height 8
checkbox input "true"
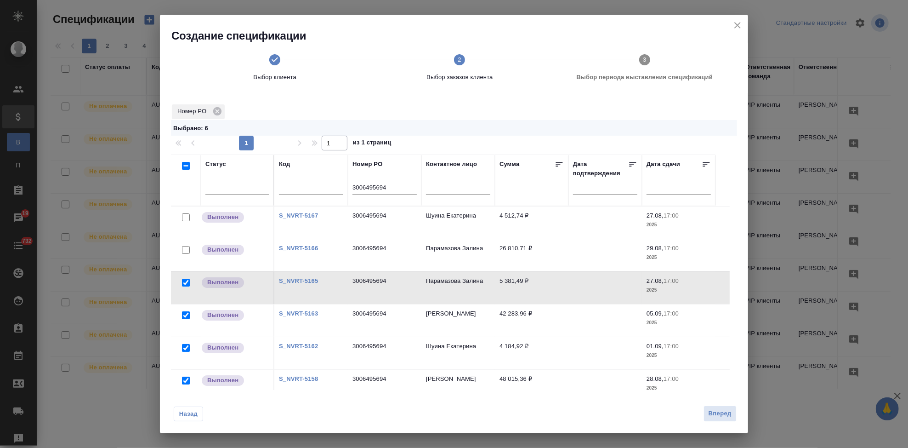
click at [189, 249] on input "checkbox" at bounding box center [186, 250] width 8 height 8
checkbox input "true"
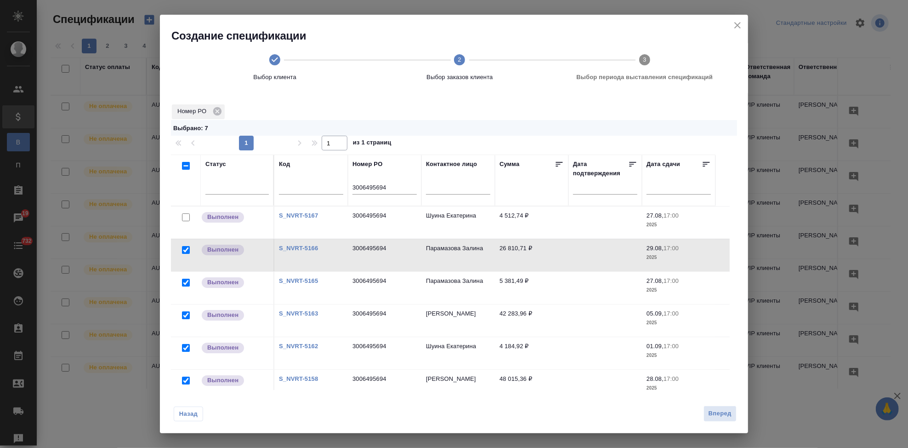
click at [185, 216] on input "checkbox" at bounding box center [186, 217] width 8 height 8
checkbox input "true"
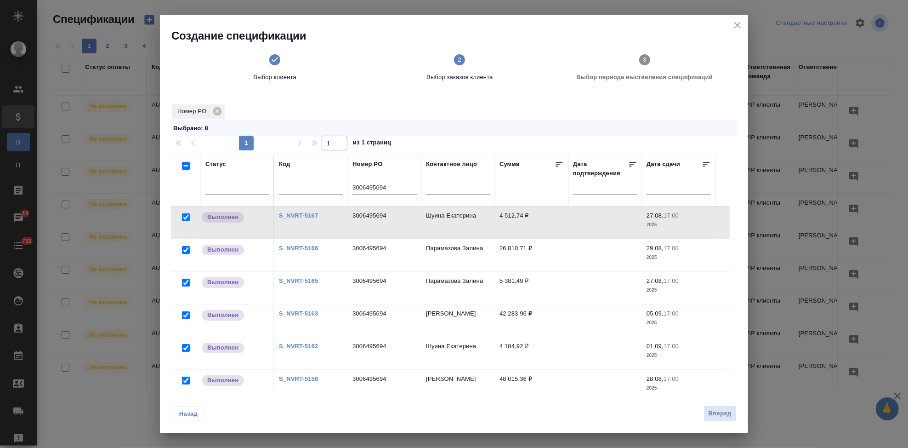
scroll to position [100, 0]
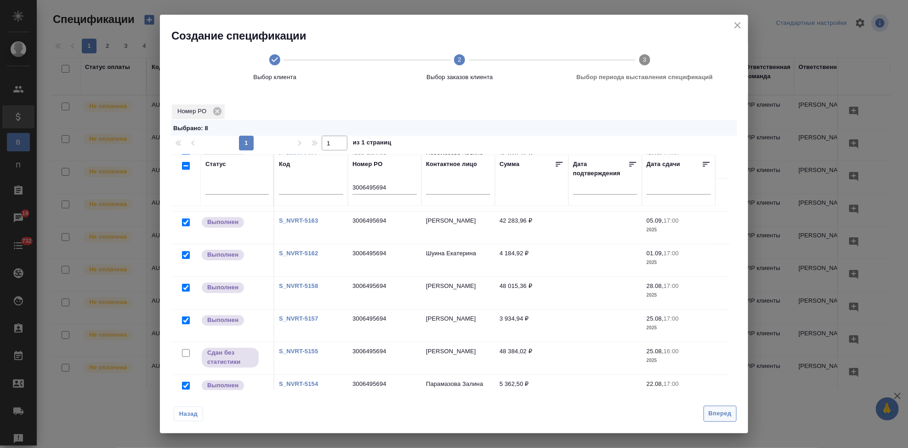
click at [727, 415] on span "Вперед" at bounding box center [720, 413] width 23 height 11
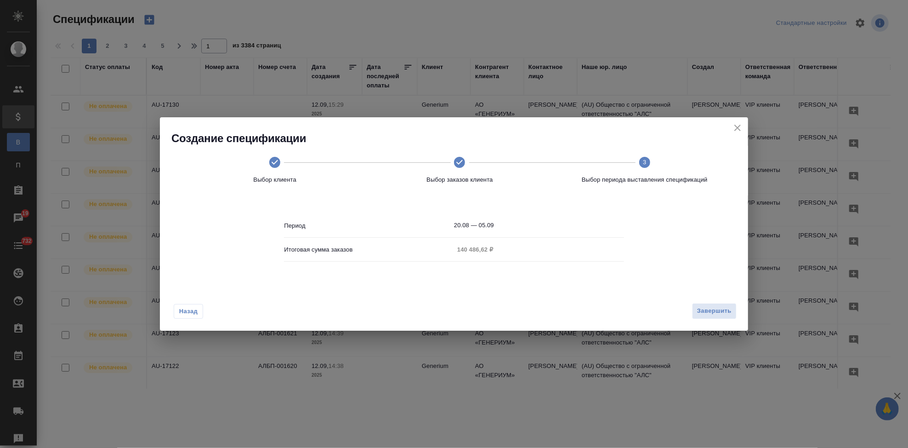
click at [505, 221] on input "20.08 — 05.09" at bounding box center [539, 225] width 170 height 13
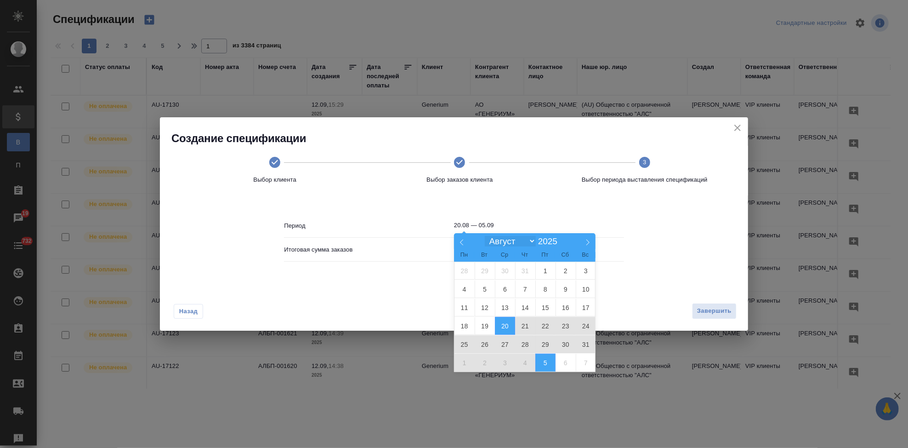
click at [529, 241] on select "Январь Февраль Март Апрель Май Июнь Июль Август Сентябрь Октябрь Ноябрь Декабрь" at bounding box center [510, 241] width 51 height 11
select select "8"
click at [485, 236] on select "Январь Февраль Март Апрель Май Июнь Июль Август Сентябрь Октябрь Ноябрь Декабрь" at bounding box center [510, 241] width 51 height 11
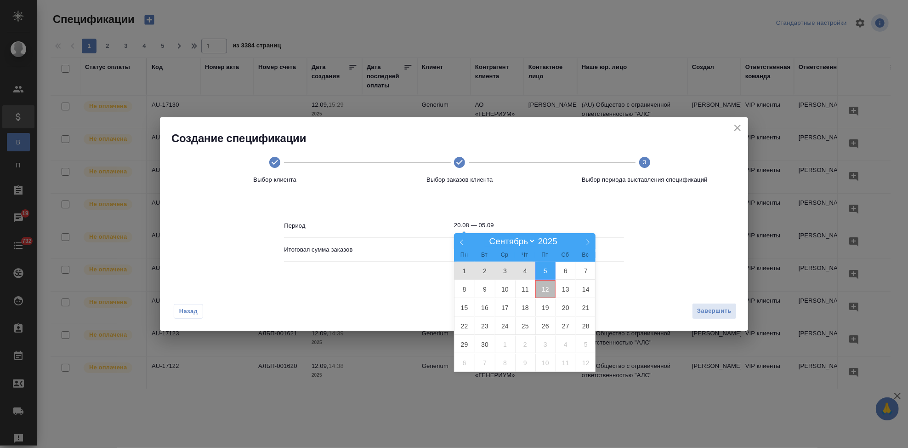
click at [546, 286] on span "12" at bounding box center [545, 289] width 20 height 18
type input "12.09"
click at [545, 286] on span "12" at bounding box center [545, 289] width 20 height 18
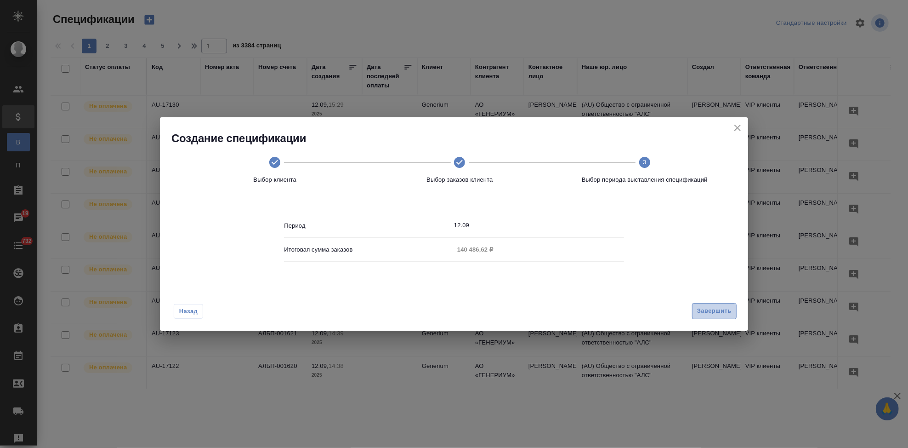
click at [724, 317] on button "Завершить" at bounding box center [714, 311] width 45 height 16
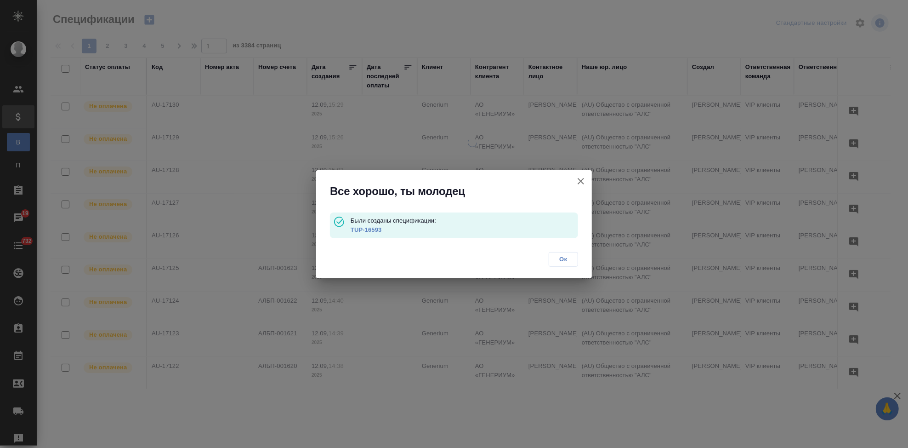
click at [371, 229] on link "TUP-16593" at bounding box center [366, 229] width 31 height 7
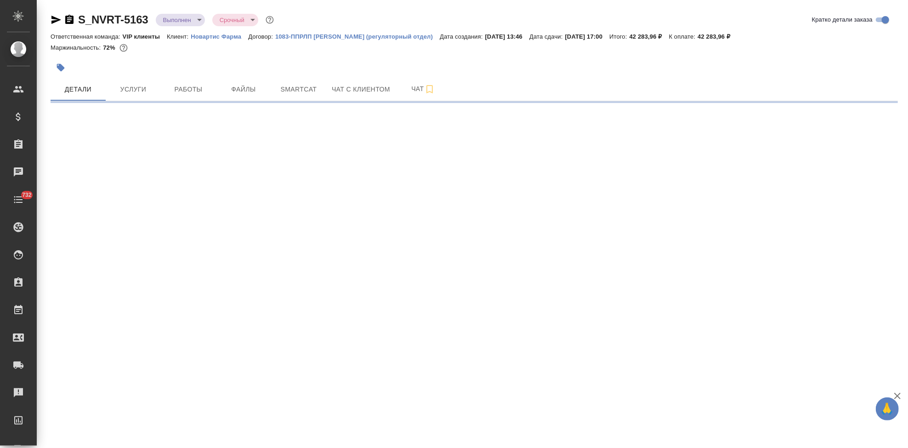
select select "RU"
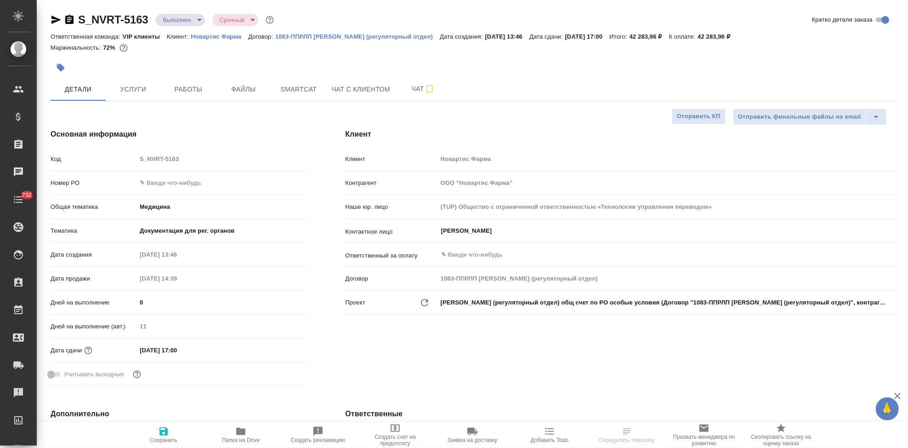
type textarea "x"
click at [189, 187] on input "text" at bounding box center [222, 182] width 172 height 13
paste input "3006495694"
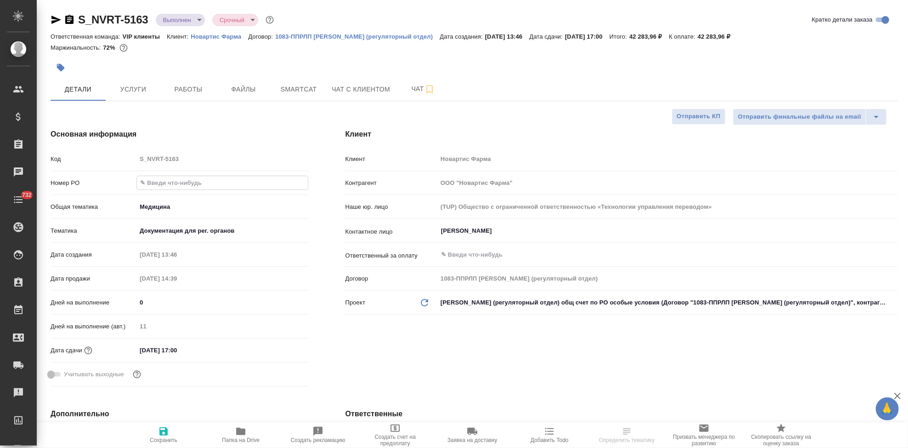
type input "3006495694"
type textarea "x"
type input "3006495694"
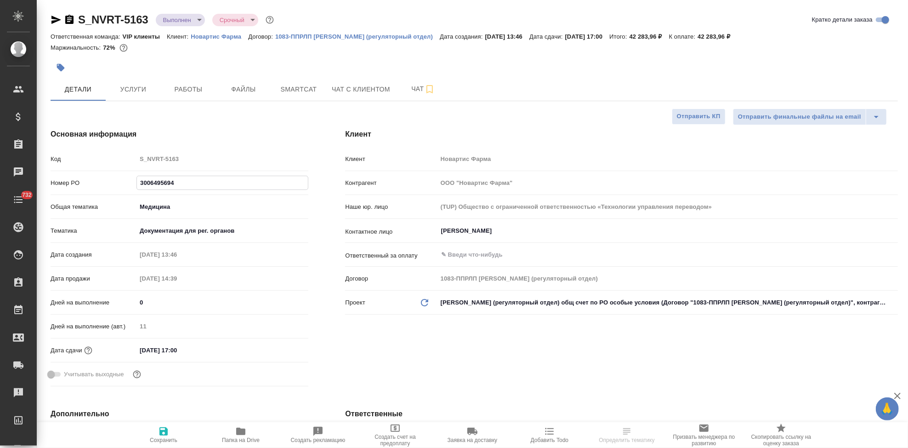
click at [166, 437] on span "Сохранить" at bounding box center [164, 440] width 28 height 6
type textarea "x"
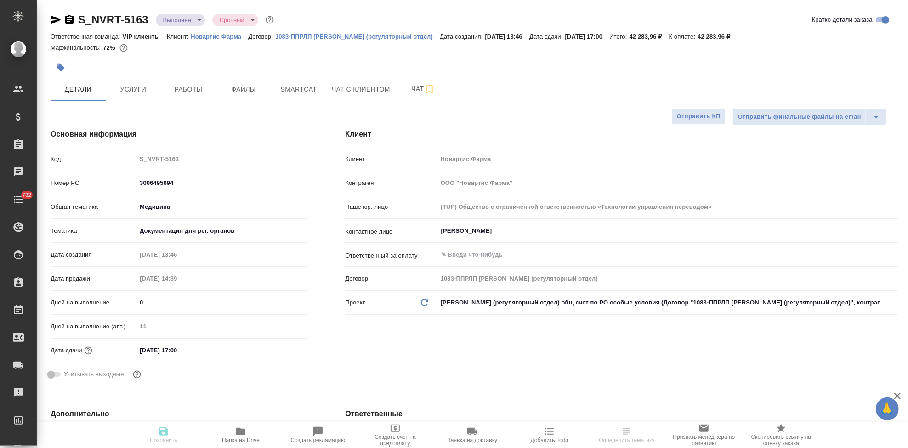
type textarea "x"
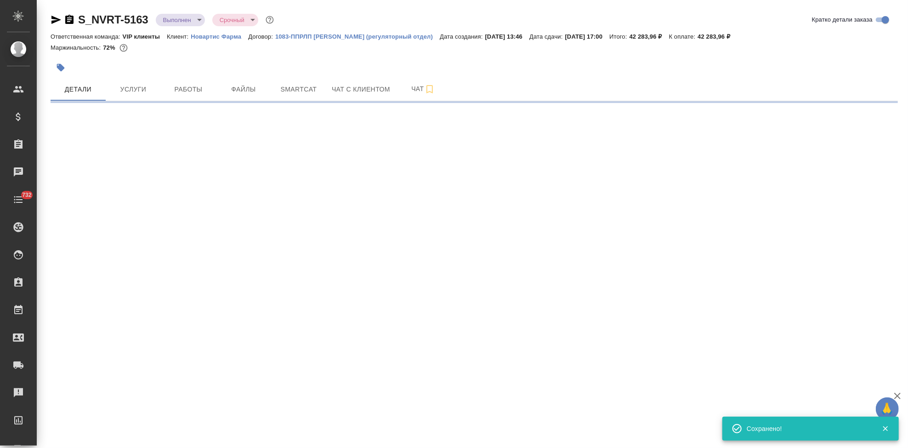
select select "RU"
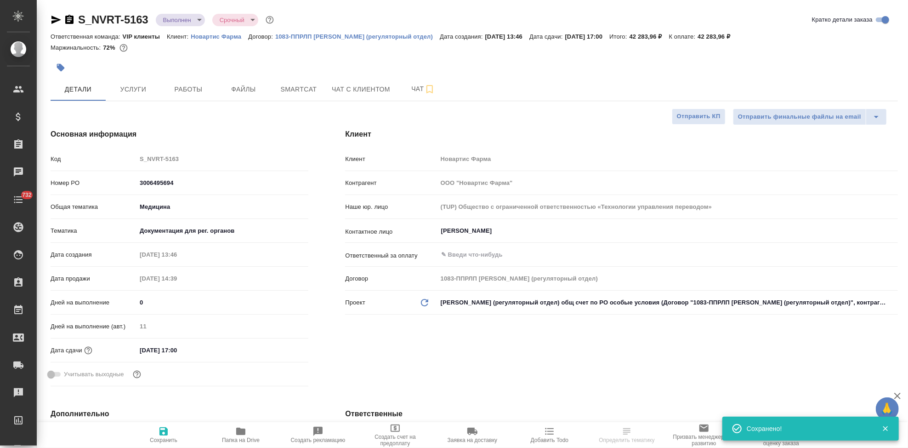
type textarea "x"
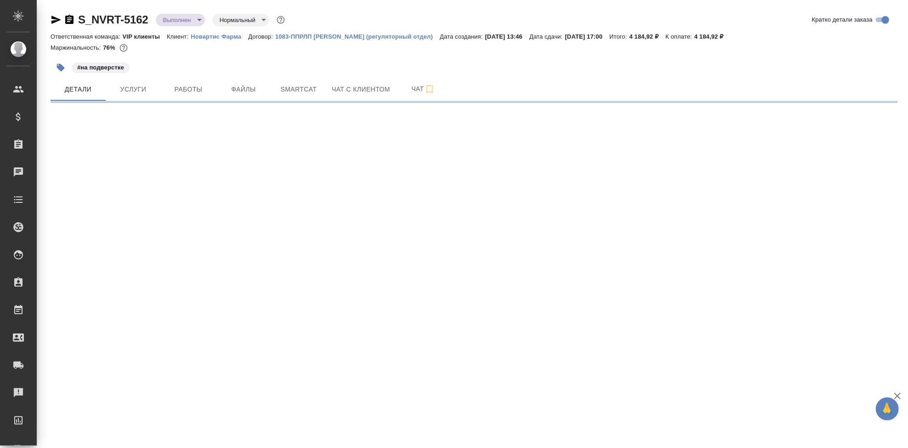
select select "RU"
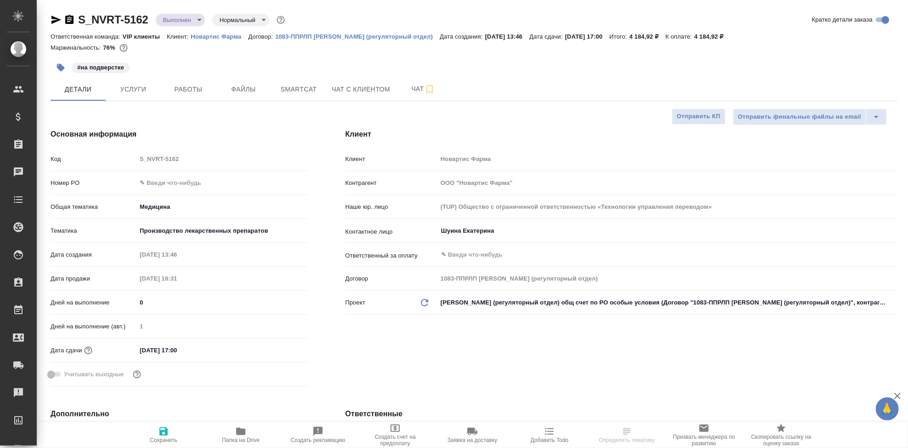
type textarea "x"
click at [178, 185] on input "text" at bounding box center [222, 182] width 171 height 13
paste input "3006495694"
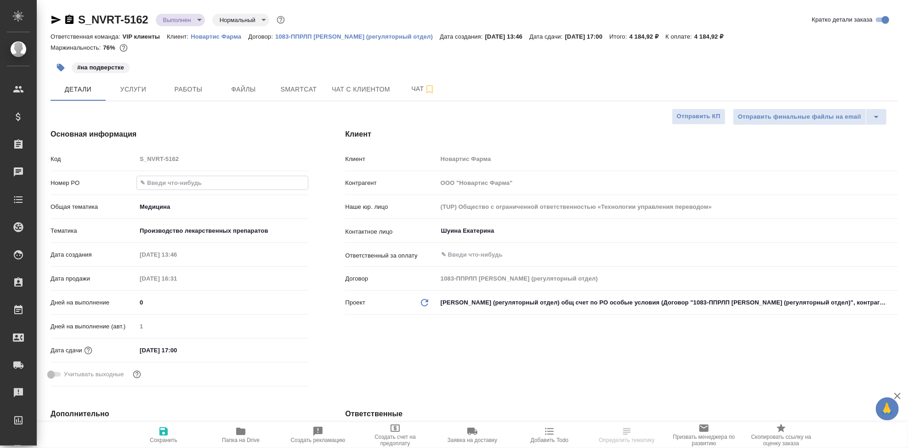
type input "3006495694"
type textarea "x"
type input "3006495694"
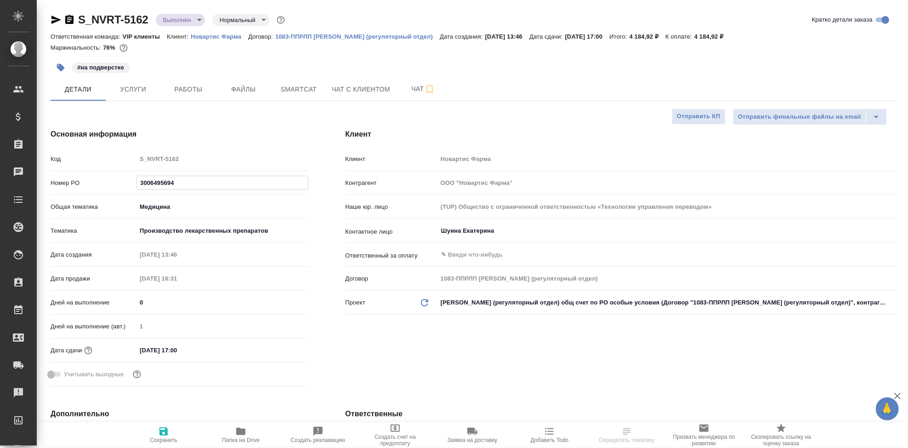
click at [162, 440] on span "Сохранить" at bounding box center [164, 440] width 28 height 6
type textarea "x"
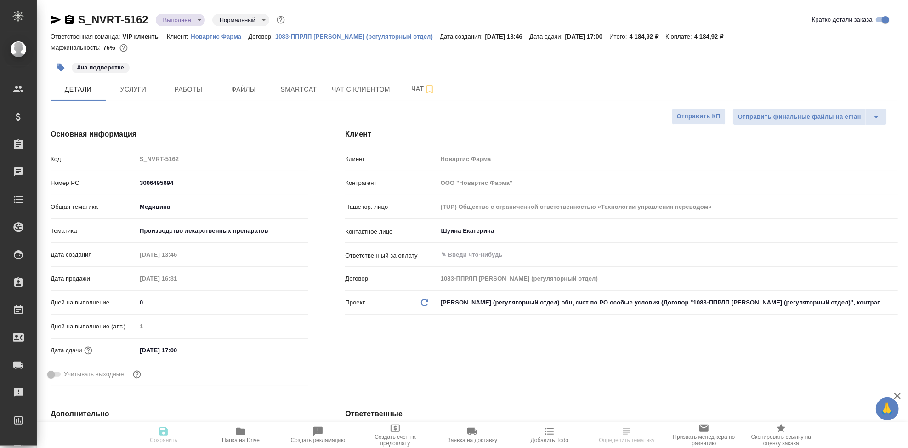
type textarea "x"
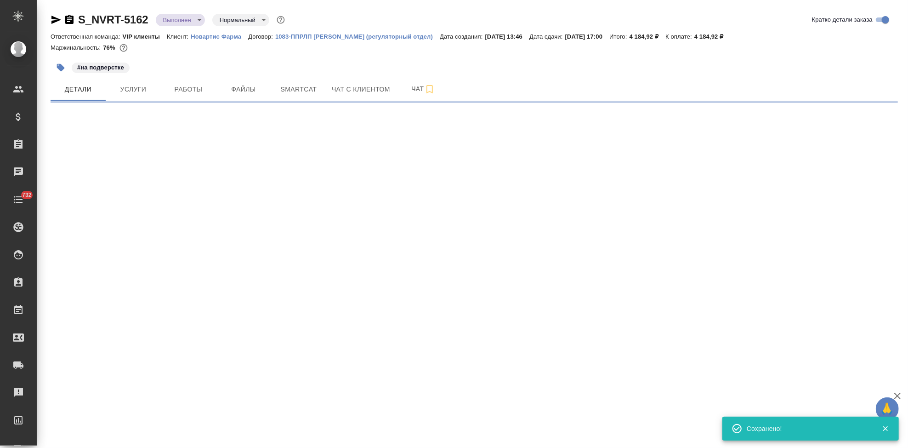
select select "RU"
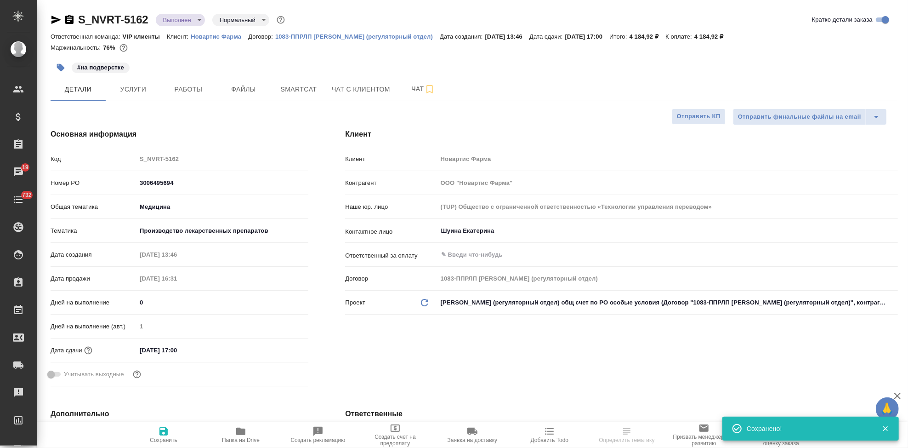
type textarea "x"
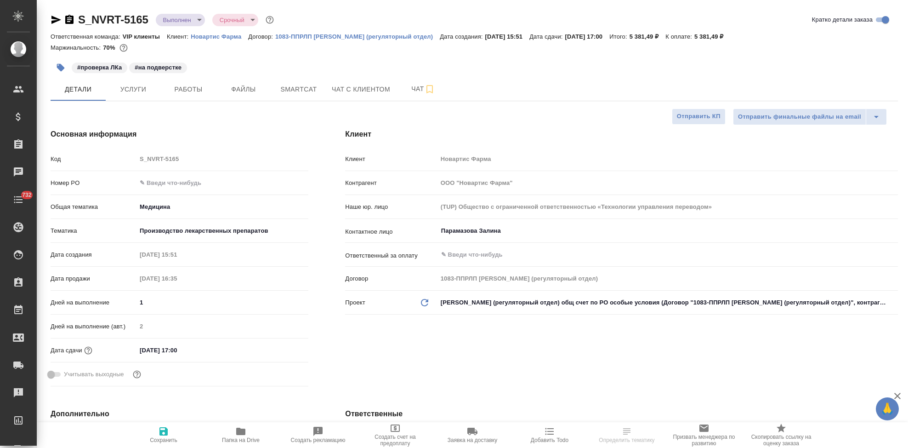
select select "RU"
type textarea "x"
click at [178, 183] on input "text" at bounding box center [222, 182] width 172 height 13
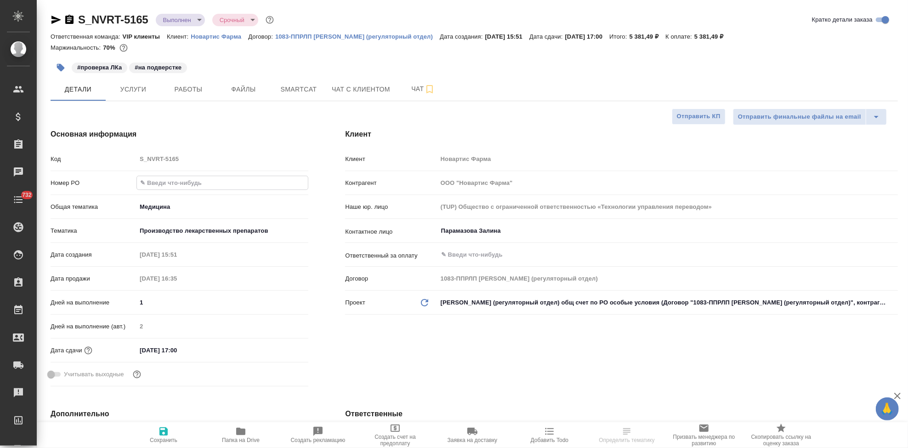
paste input "3006495694"
type input "3006495694"
type textarea "x"
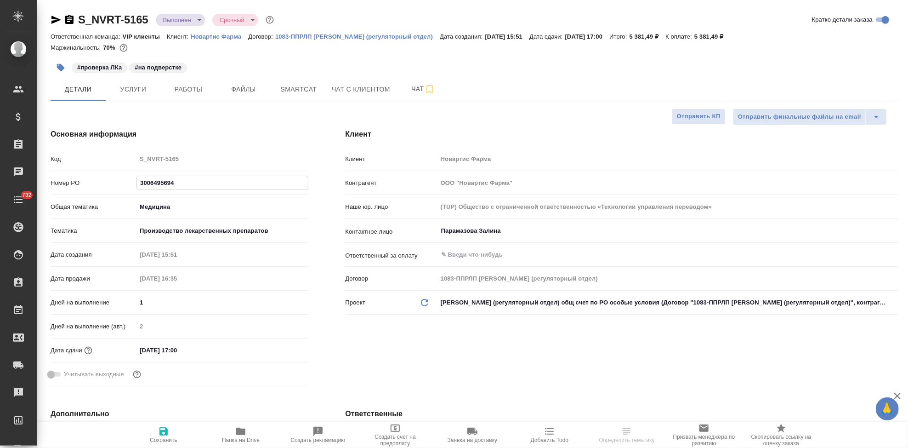
type input "3006495694"
click at [163, 430] on icon "button" at bounding box center [163, 431] width 11 height 11
type textarea "x"
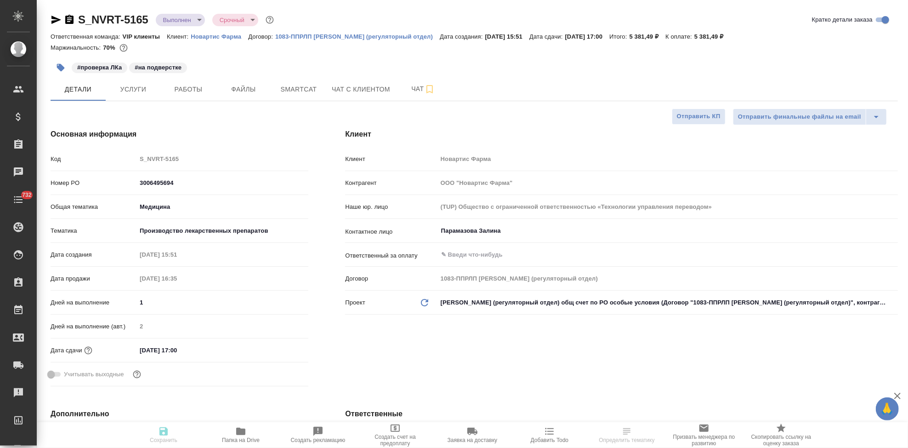
type textarea "x"
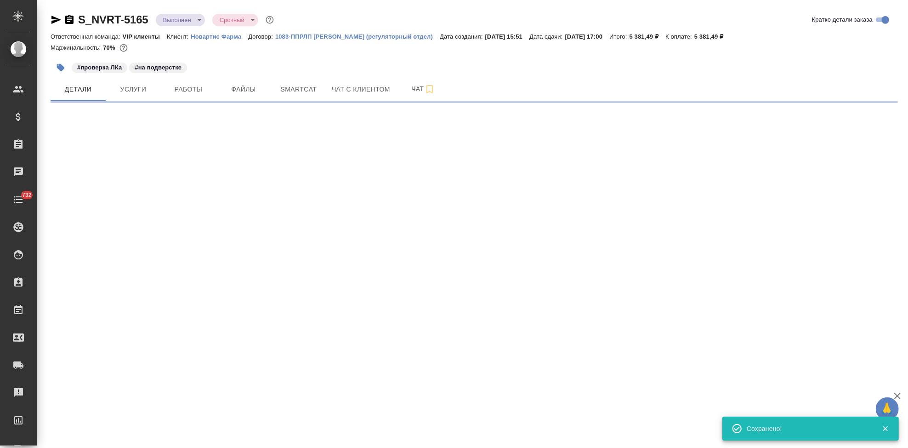
select select "RU"
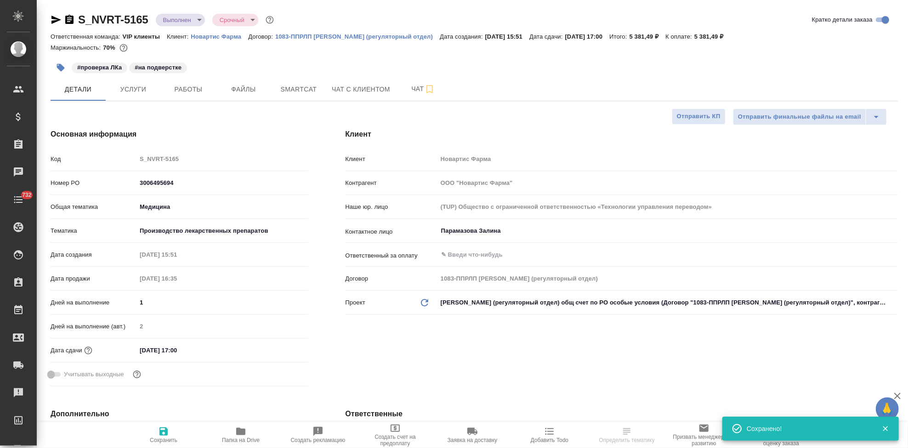
type textarea "x"
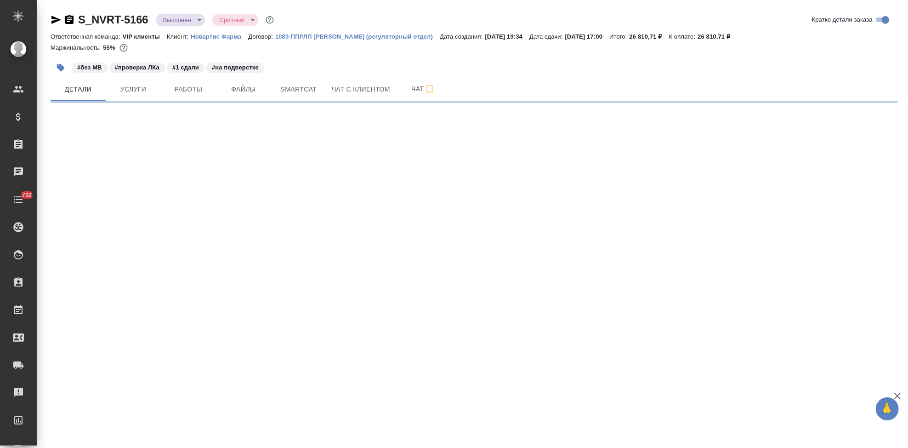
select select "RU"
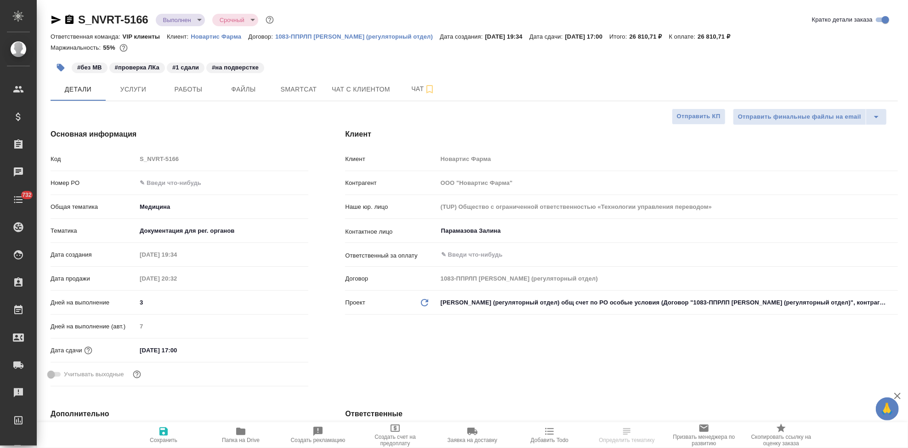
type textarea "x"
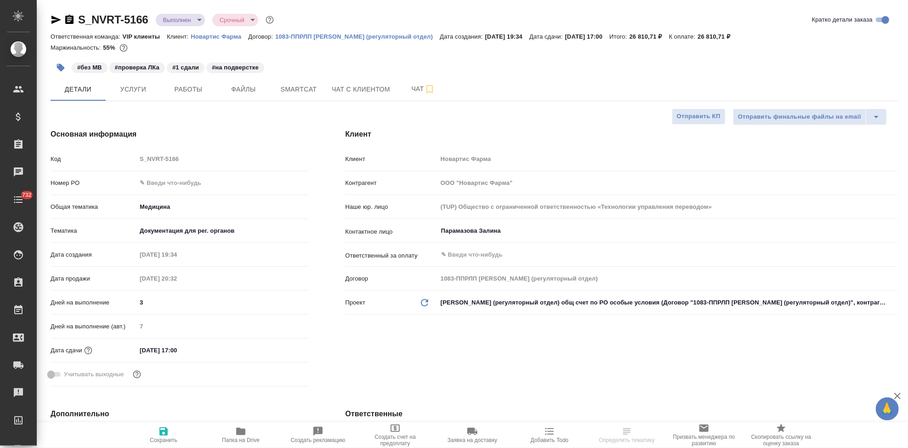
type textarea "x"
click at [175, 182] on input "text" at bounding box center [222, 182] width 171 height 13
paste input "3006495694"
type input "3006495694"
type textarea "x"
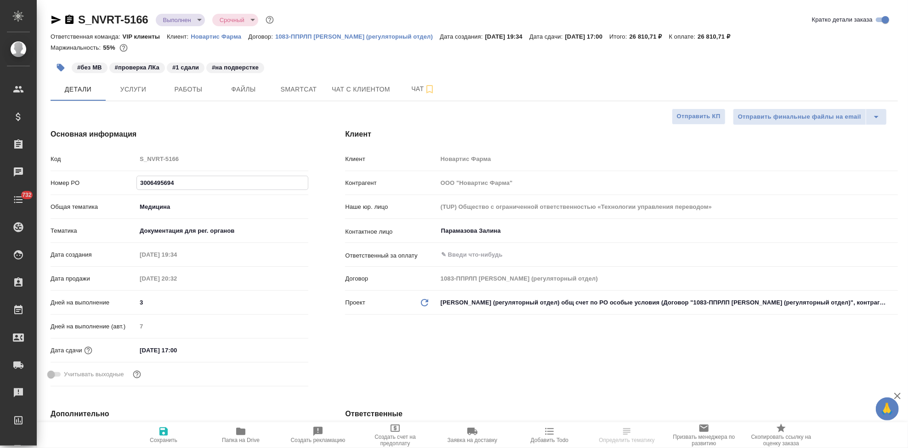
type textarea "x"
type input "3006495694"
click at [172, 432] on span "Сохранить" at bounding box center [164, 434] width 66 height 17
type textarea "x"
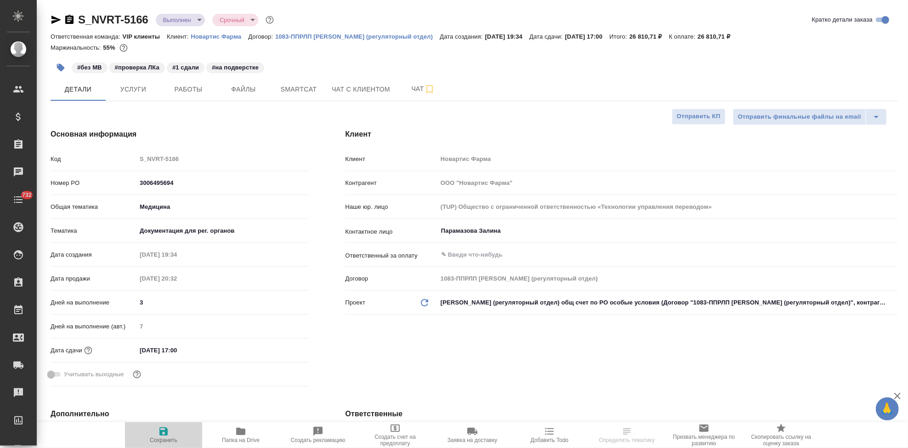
type textarea "x"
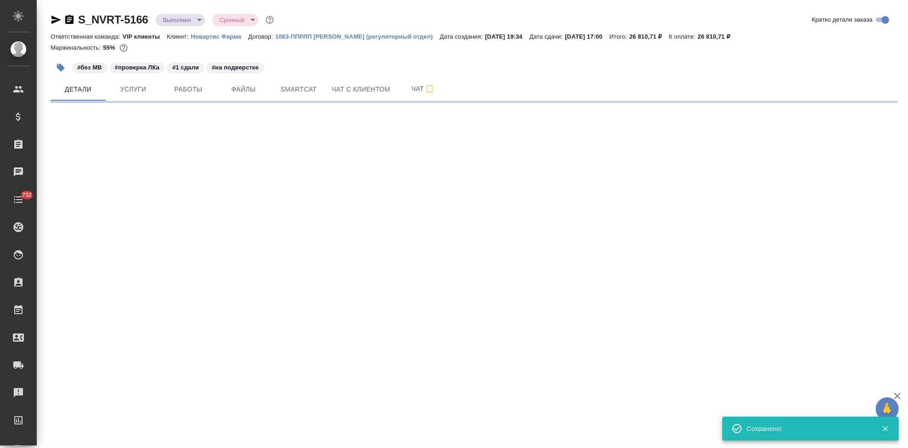
select select "RU"
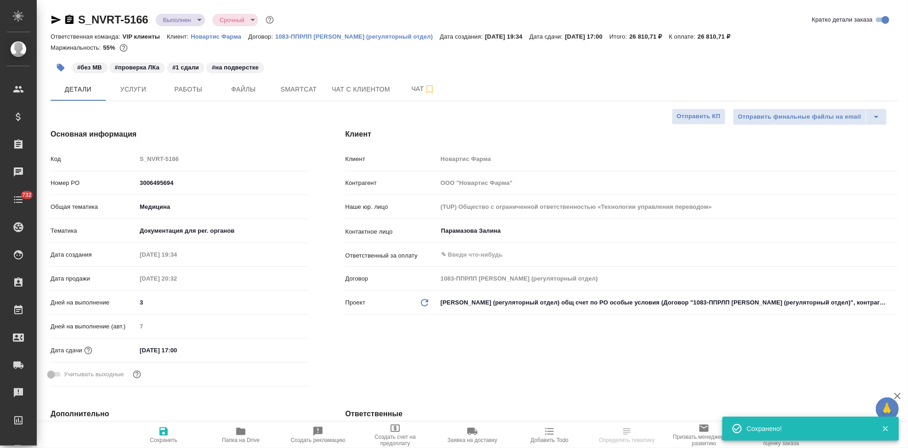
type textarea "x"
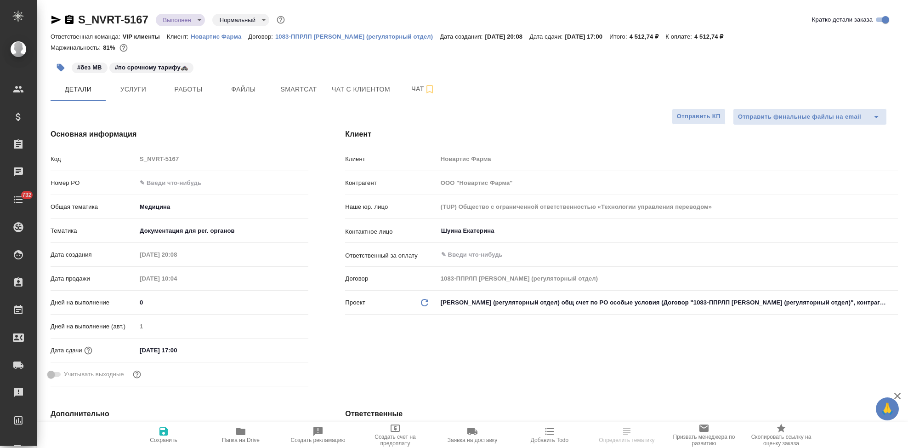
select select "RU"
click at [181, 184] on input "text" at bounding box center [222, 182] width 172 height 13
paste input "3006495694"
type input "3006495694"
click at [163, 433] on icon "button" at bounding box center [163, 431] width 11 height 11
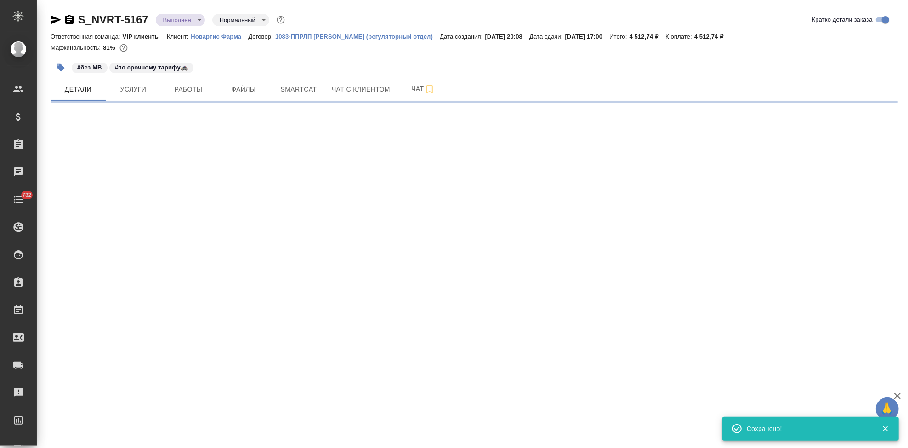
select select "RU"
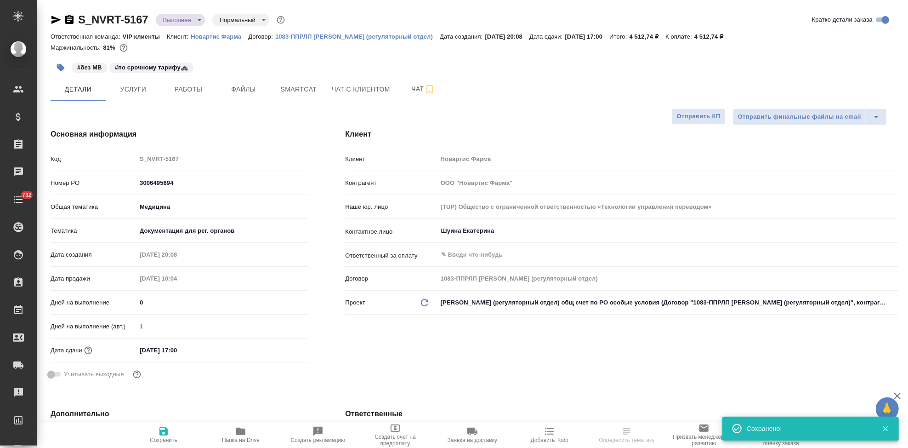
type textarea "x"
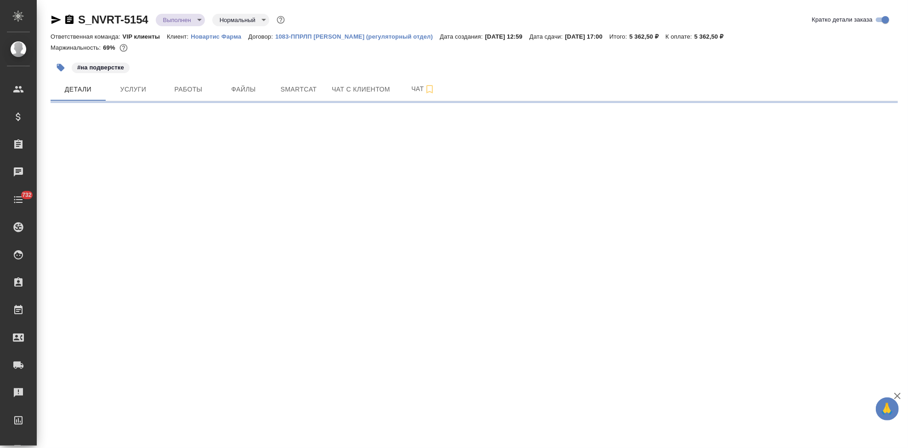
select select "RU"
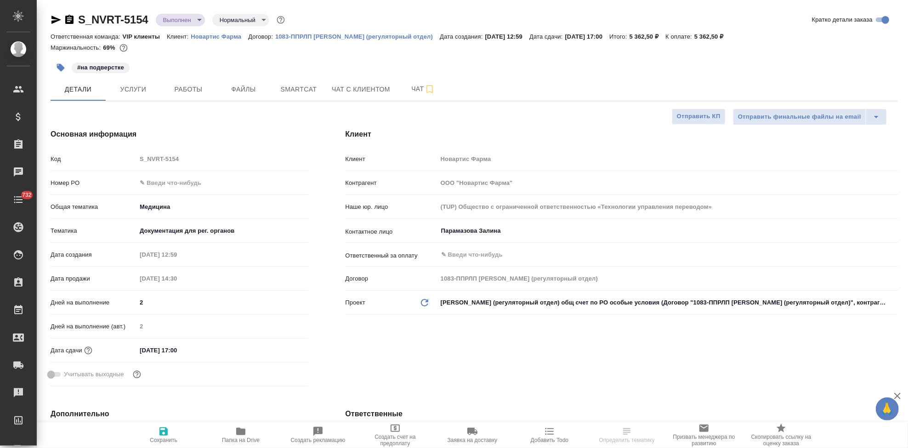
type textarea "x"
click at [194, 187] on input "text" at bounding box center [222, 182] width 172 height 13
paste input "3006495694"
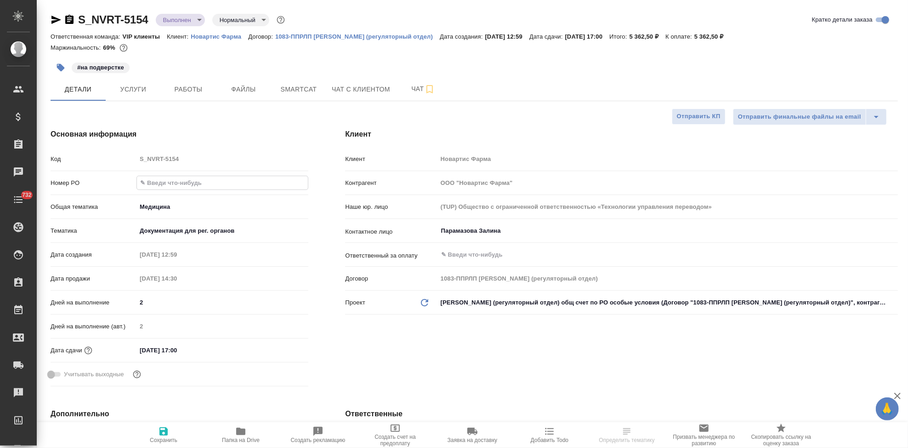
type input "3006495694"
type textarea "x"
type input "3006495694"
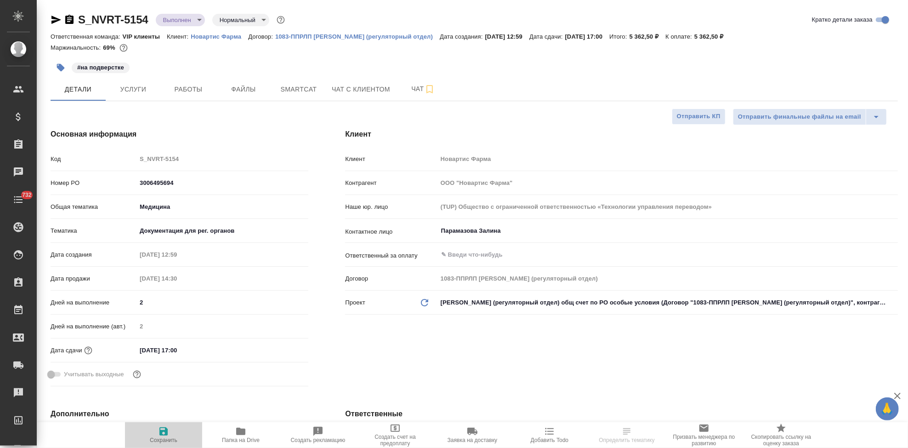
click at [166, 432] on icon "button" at bounding box center [163, 431] width 8 height 8
type textarea "x"
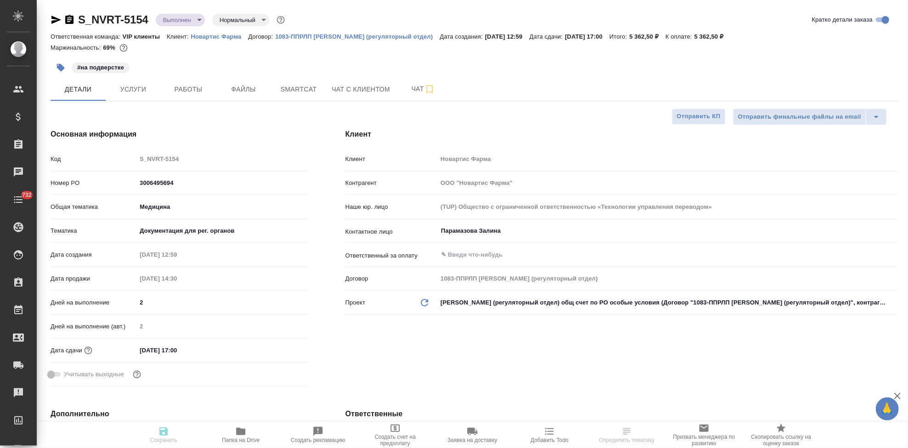
type textarea "x"
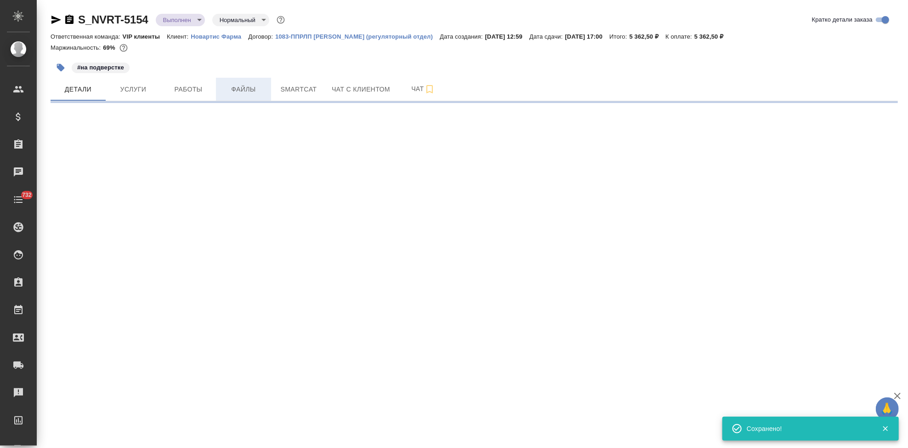
select select "RU"
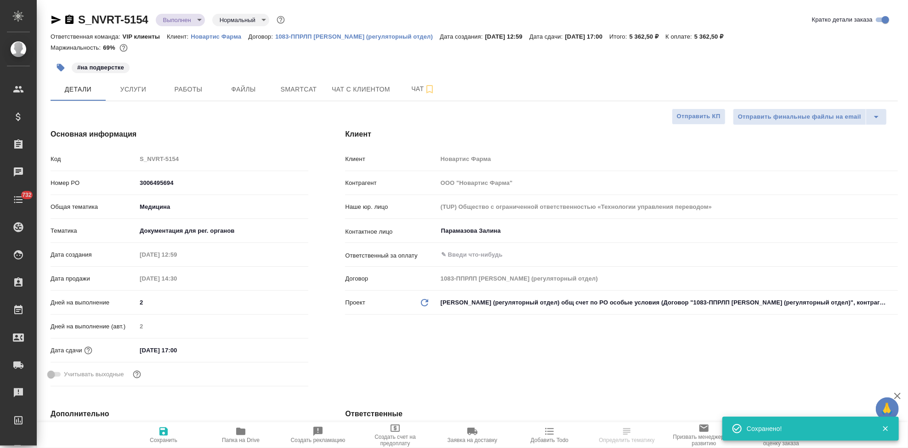
type textarea "x"
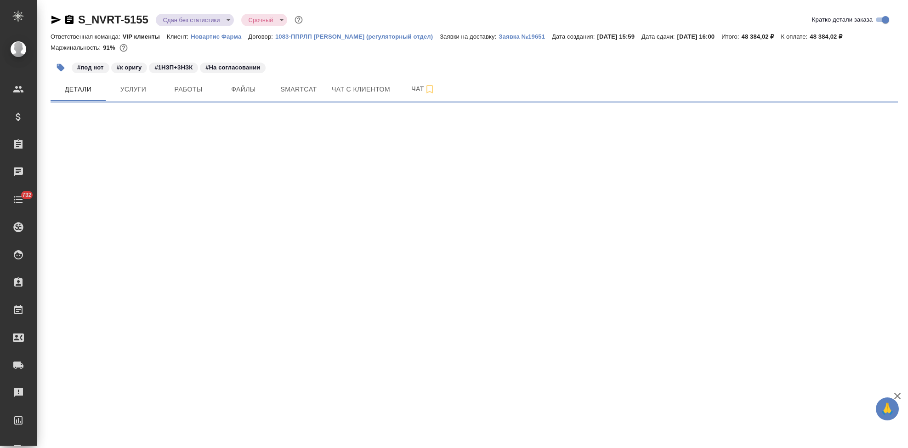
select select "RU"
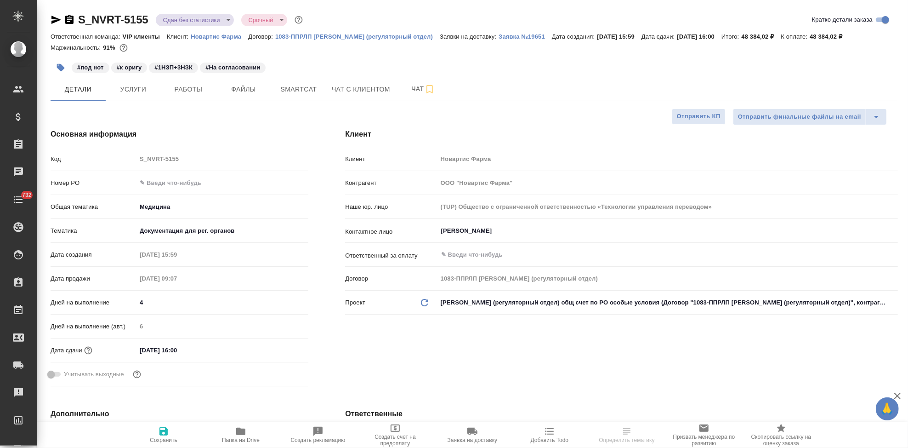
type textarea "x"
click at [170, 182] on input "text" at bounding box center [222, 182] width 171 height 13
paste input "3006495694"
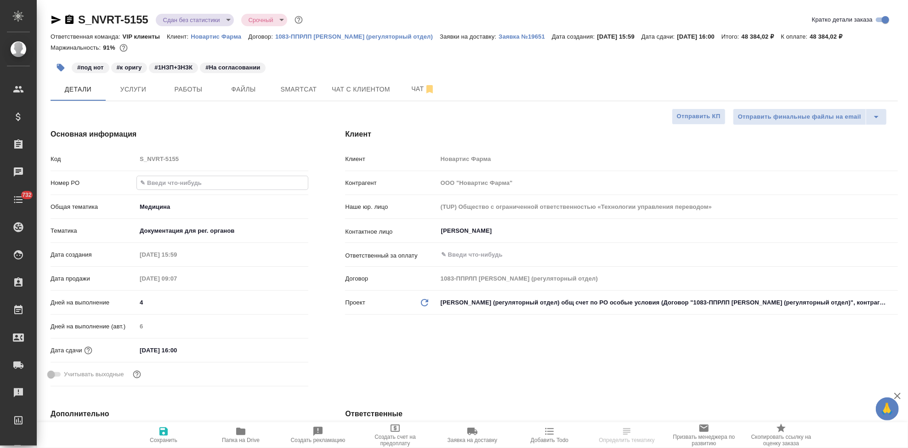
type input "3006495694"
type textarea "x"
type input "3006495694"
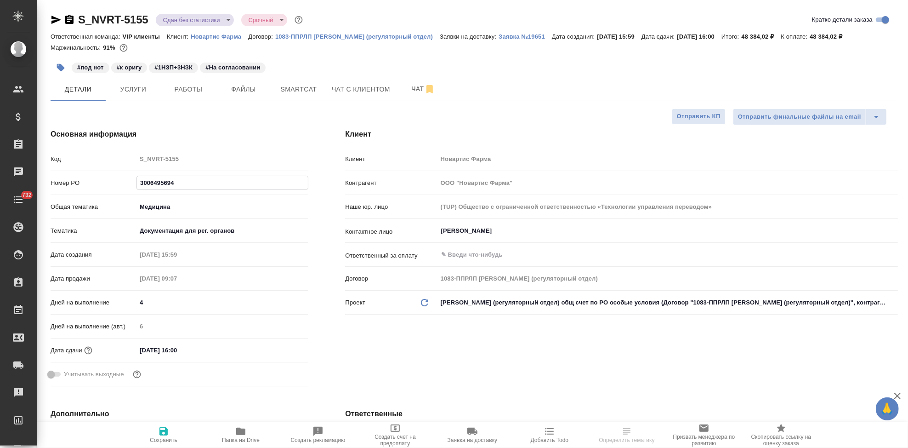
click at [165, 433] on icon "button" at bounding box center [163, 431] width 8 height 8
type textarea "x"
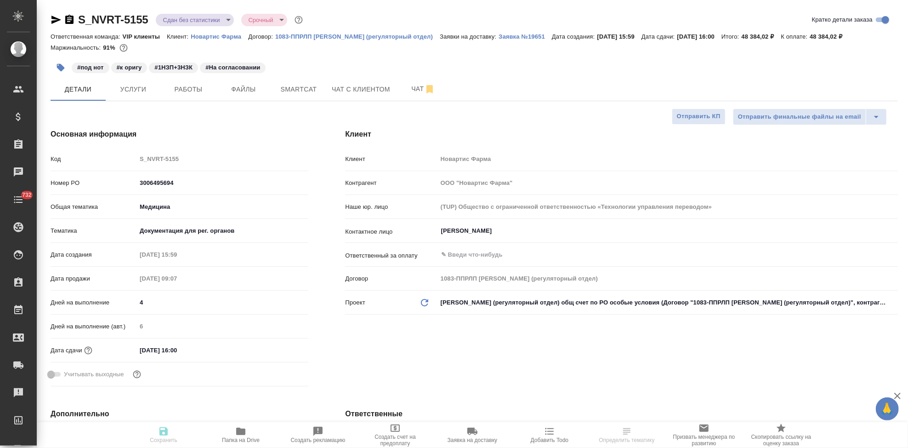
type textarea "x"
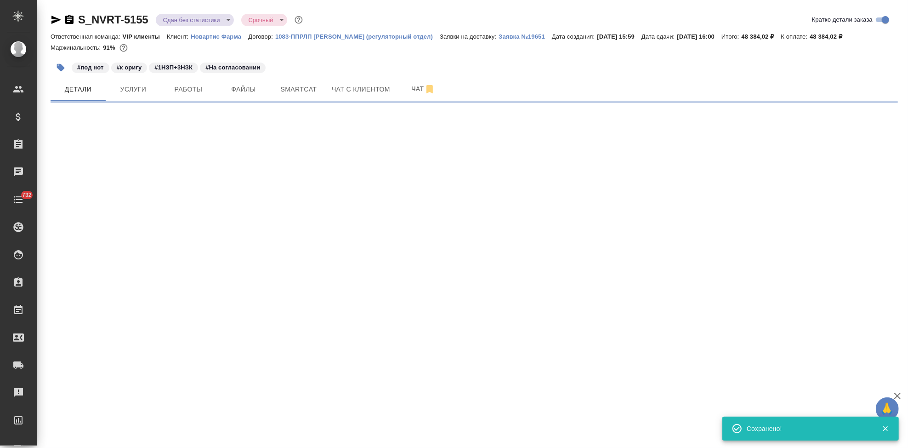
select select "RU"
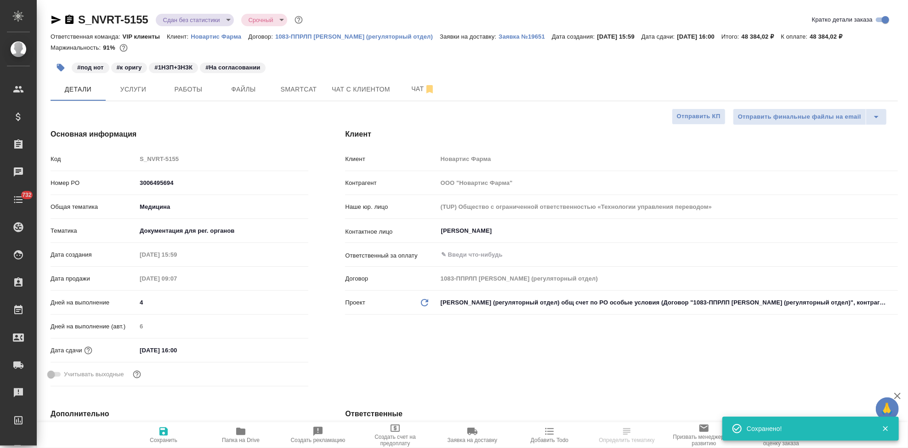
type textarea "x"
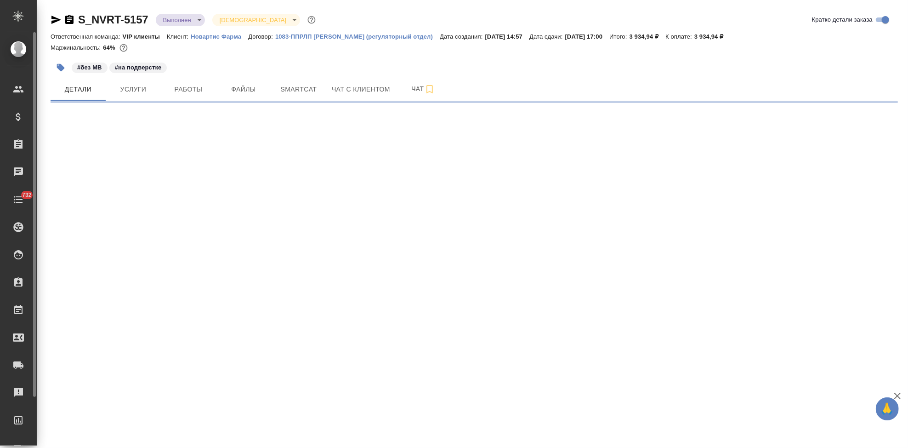
select select "RU"
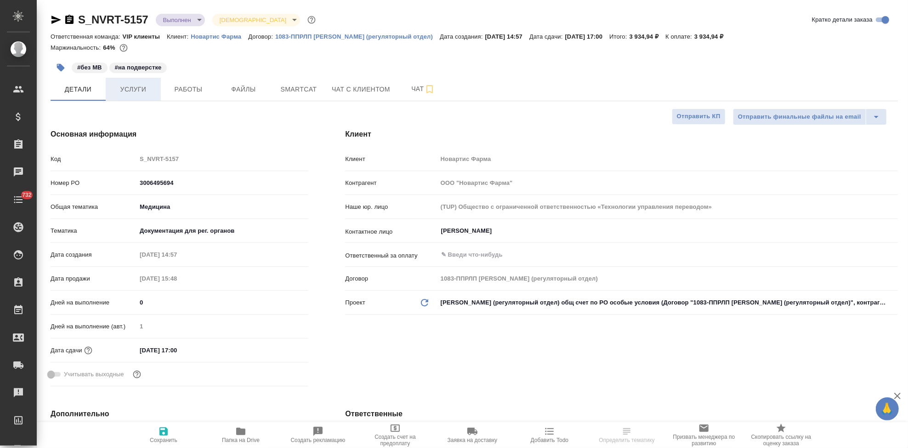
type textarea "x"
click at [139, 92] on span "Услуги" at bounding box center [133, 89] width 44 height 11
type textarea "x"
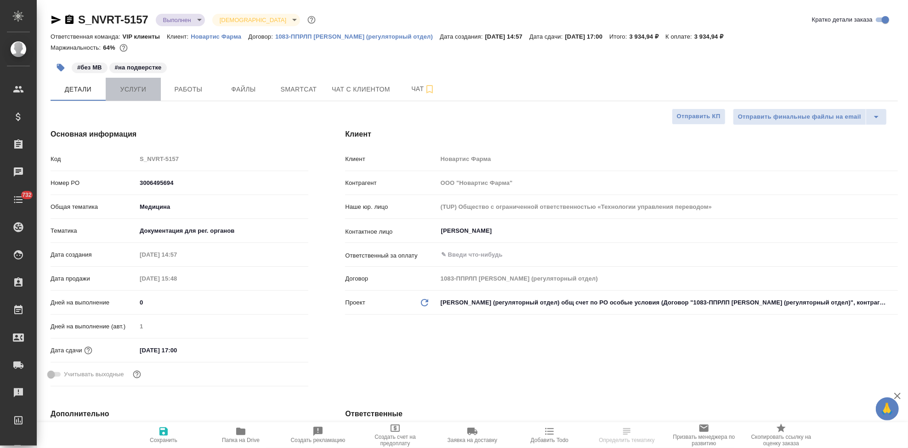
type textarea "x"
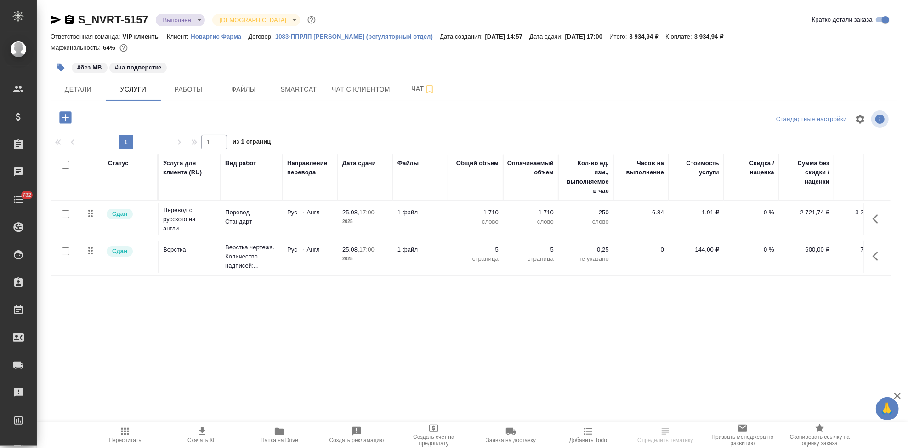
click at [876, 220] on icon "button" at bounding box center [878, 218] width 11 height 11
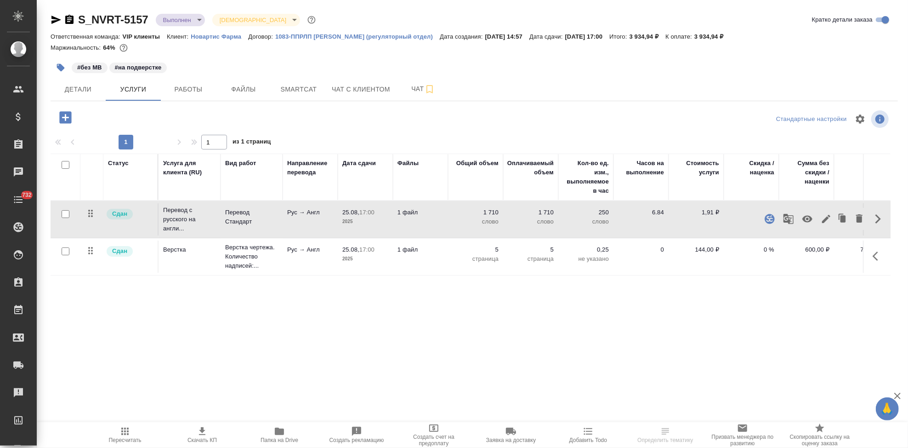
click at [827, 219] on icon "button" at bounding box center [826, 219] width 8 height 8
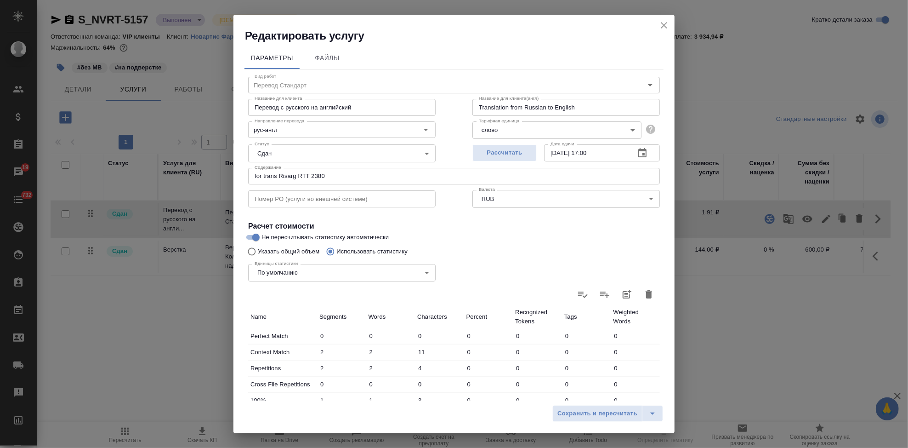
drag, startPoint x: 340, startPoint y: 178, endPoint x: 204, endPoint y: 178, distance: 136.0
click at [209, 178] on div "Редактировать услугу Параметры Файлы Вид работ Перевод Стандарт Вид работ Назва…" at bounding box center [454, 224] width 908 height 448
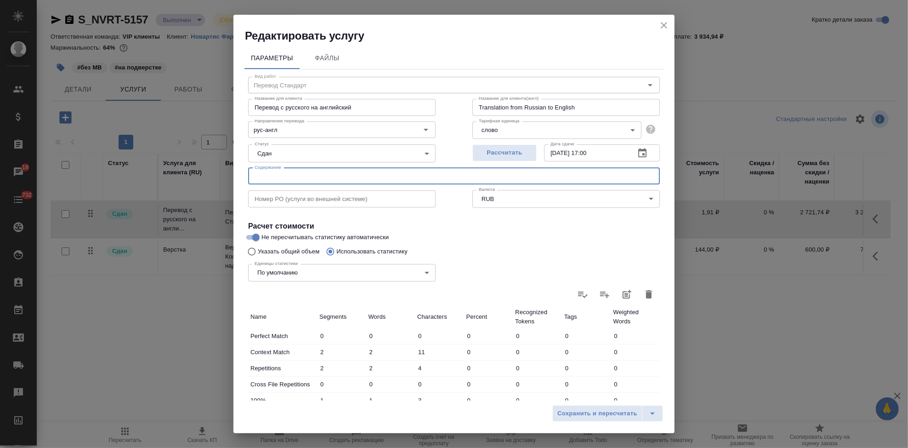
paste input "Название ЛП / Название проекта (тема письма)"
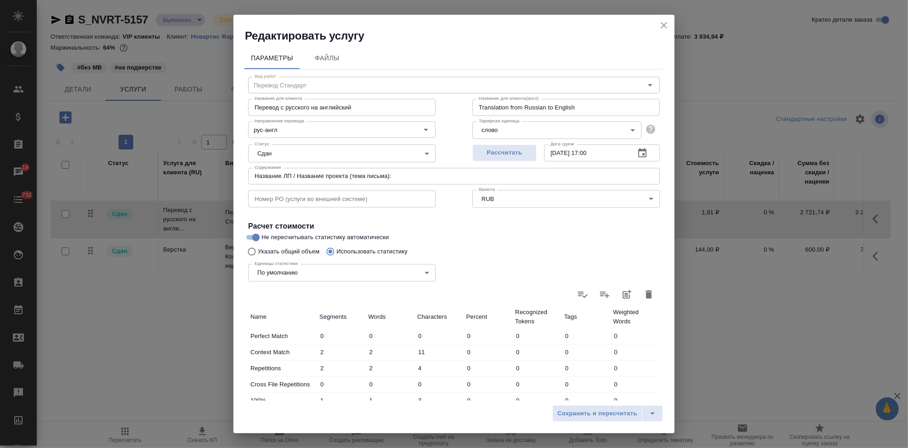
click at [415, 181] on input "Название ЛП / Название проекта (тема письма):" at bounding box center [454, 176] width 412 height 17
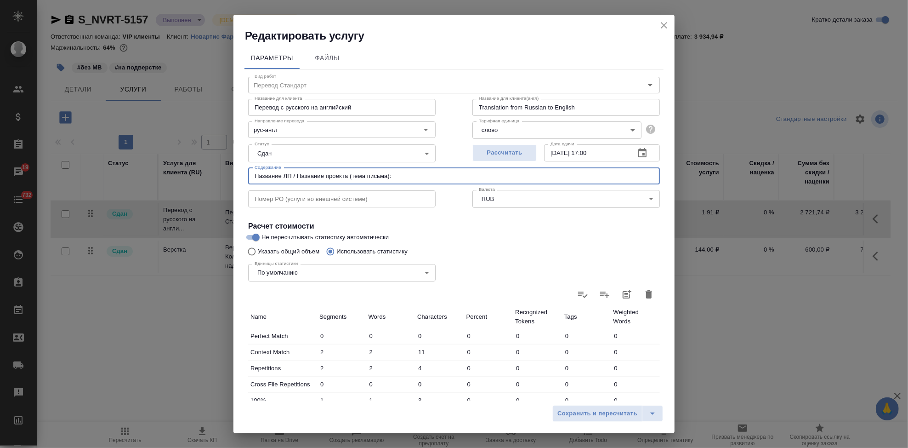
paste input "for trans Risarg RTT 2380"
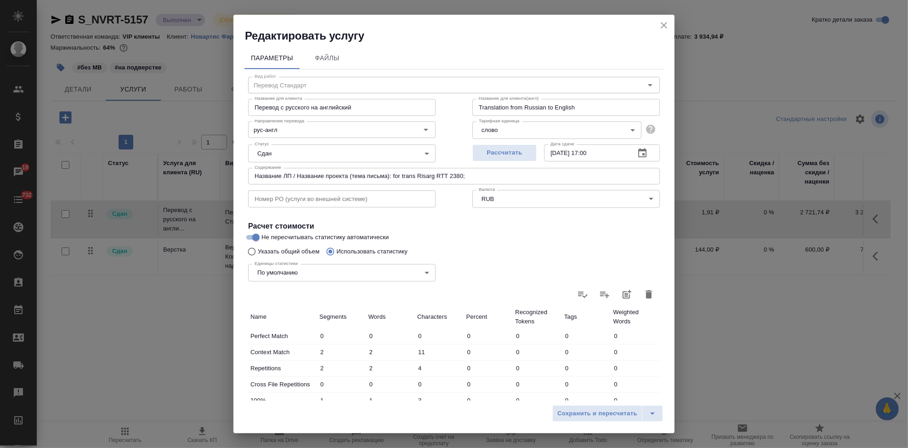
click at [526, 181] on input "Название ЛП / Название проекта (тема письма): for trans Risarg RTT 2380;" at bounding box center [454, 176] width 412 height 17
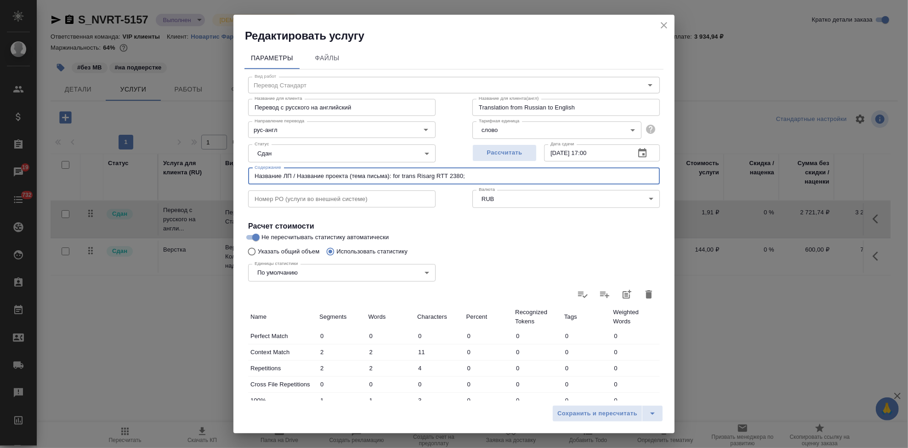
paste input "Тип задания / статья расхода"
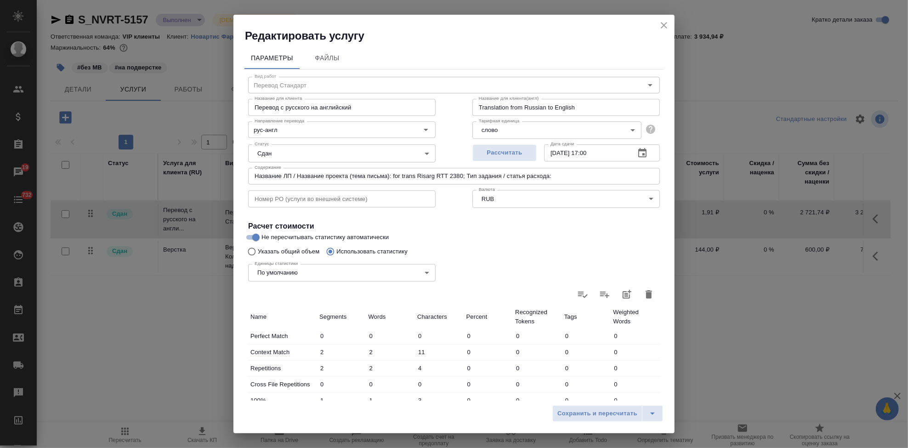
click at [584, 174] on input "Название ЛП / Название проекта (тема письма): for trans Risarg RTT 2380; Тип за…" at bounding box center [454, 176] width 412 height 17
paste input "СМС & Production changes"
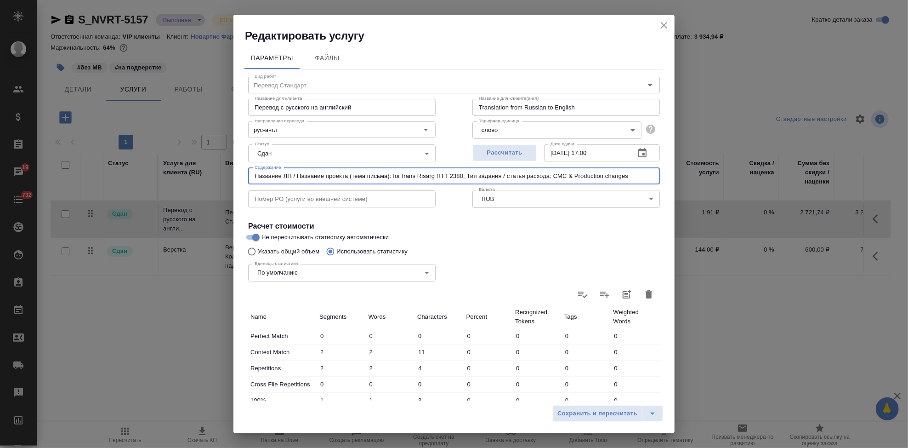
drag, startPoint x: 639, startPoint y: 176, endPoint x: 193, endPoint y: 176, distance: 446.2
click at [193, 176] on div "Редактировать услугу Параметры Файлы Вид работ Перевод Стандарт Вид работ Назва…" at bounding box center [454, 224] width 908 height 448
type input "Название ЛП / Название проекта (тема письма): for trans Risarg RTT 2380; Тип за…"
click at [655, 413] on icon "split button" at bounding box center [652, 413] width 11 height 11
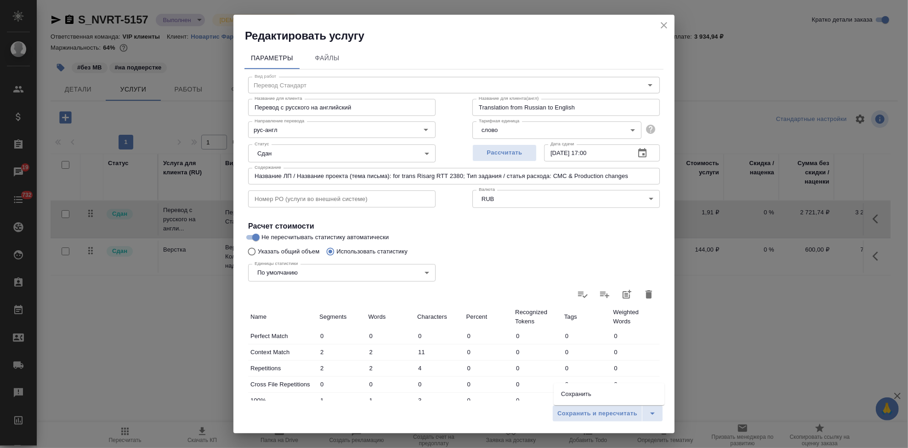
click at [593, 393] on li "Сохранить" at bounding box center [609, 393] width 111 height 15
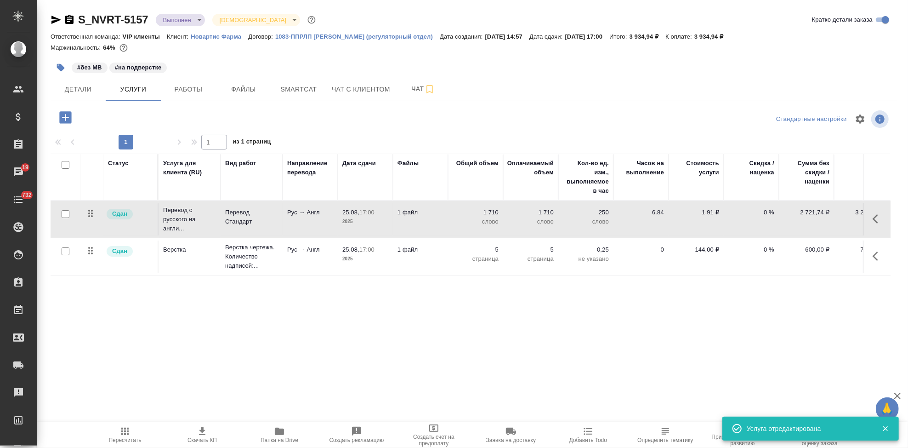
click at [871, 254] on button "button" at bounding box center [878, 256] width 22 height 22
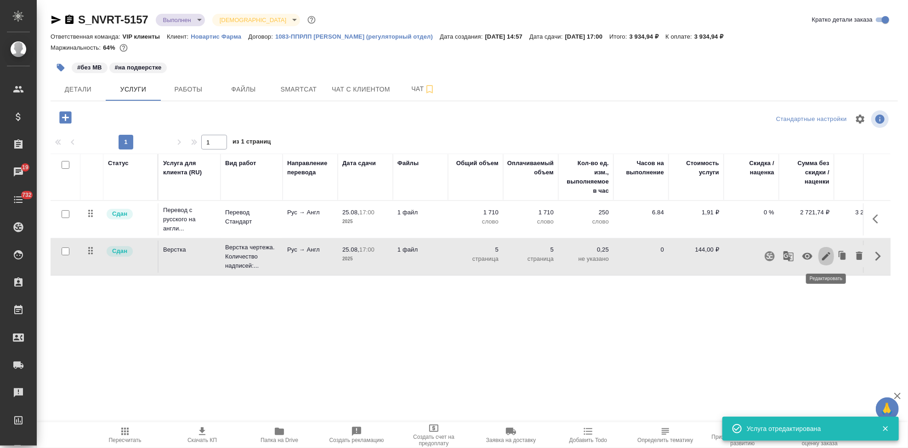
click at [827, 256] on icon "button" at bounding box center [826, 256] width 8 height 8
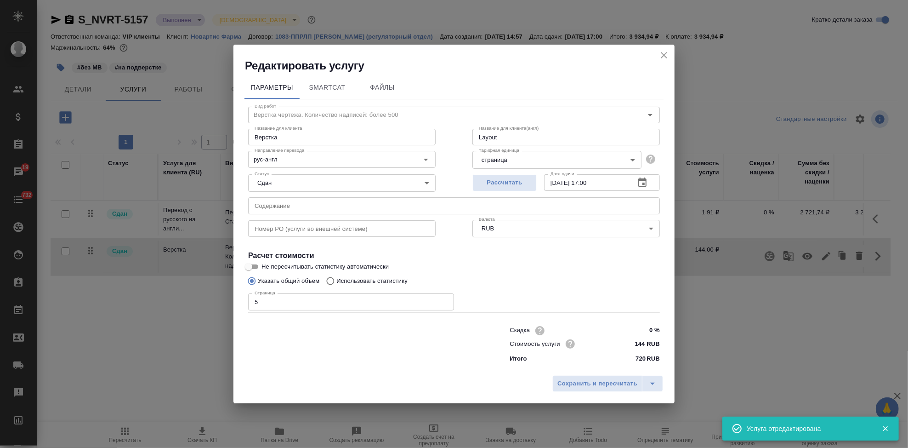
click at [358, 206] on input "text" at bounding box center [454, 205] width 412 height 17
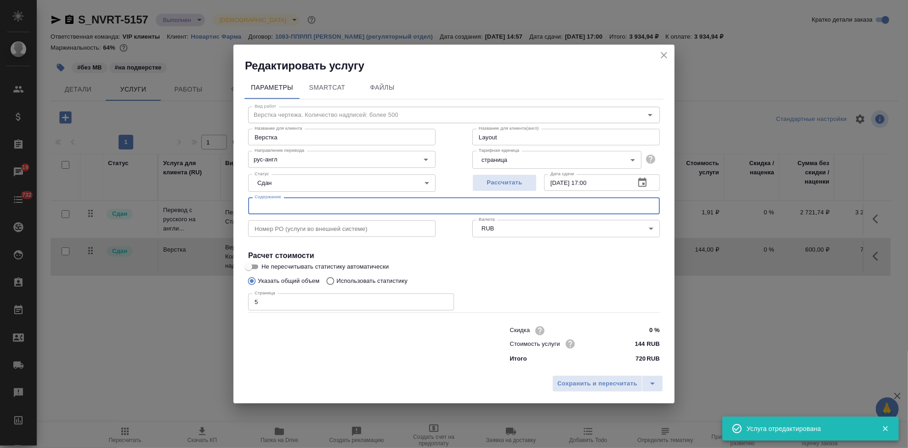
paste input "Название ЛП / Название проекта (тема письма): for trans Risarg RTT 2380; Тип за…"
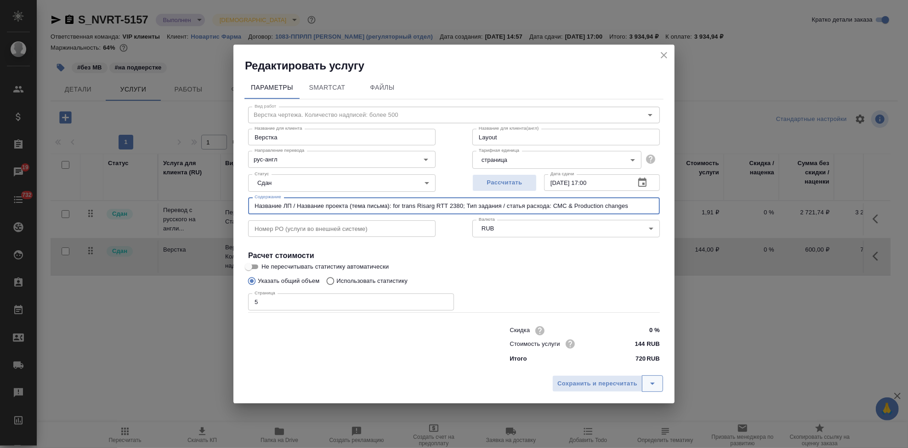
type input "Название ЛП / Название проекта (тема письма): for trans Risarg RTT 2380; Тип за…"
click at [654, 379] on icon "split button" at bounding box center [652, 383] width 11 height 11
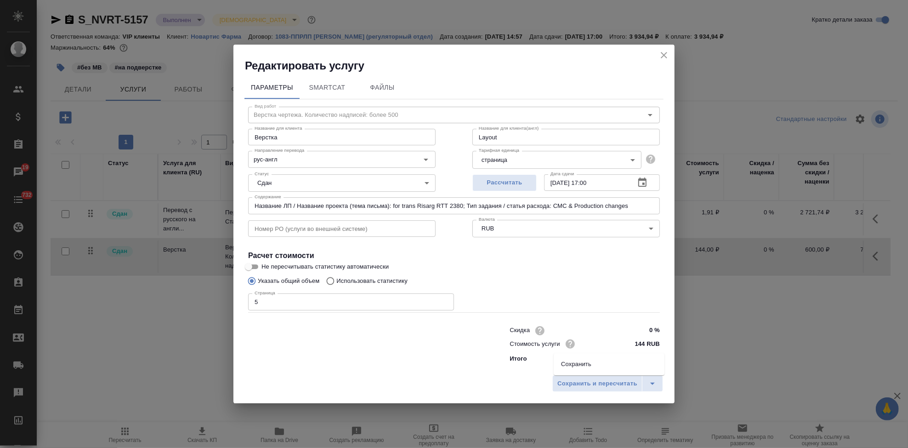
click at [575, 363] on li "Сохранить" at bounding box center [609, 364] width 111 height 15
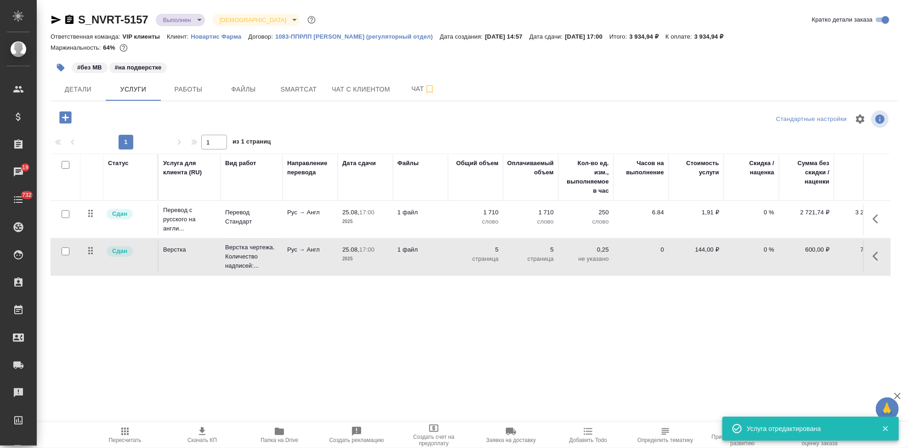
click at [126, 437] on span "Пересчитать" at bounding box center [125, 440] width 33 height 6
click at [58, 63] on icon "button" at bounding box center [60, 67] width 9 height 9
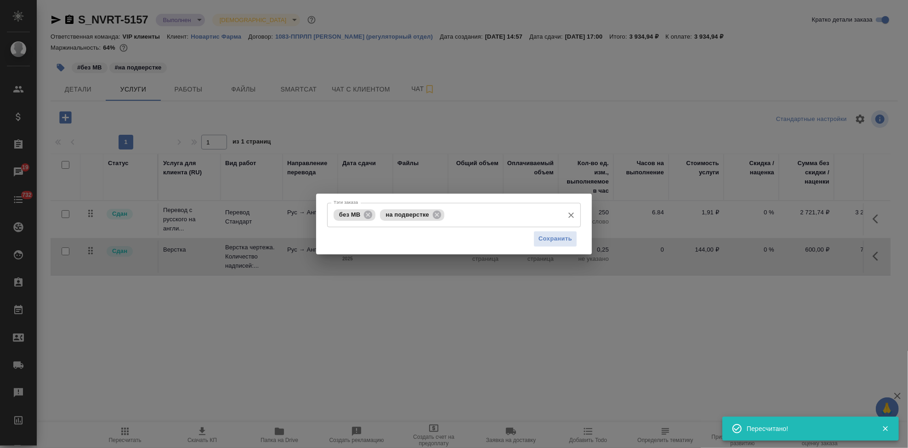
click at [462, 216] on input "Тэги заказа" at bounding box center [503, 215] width 113 height 16
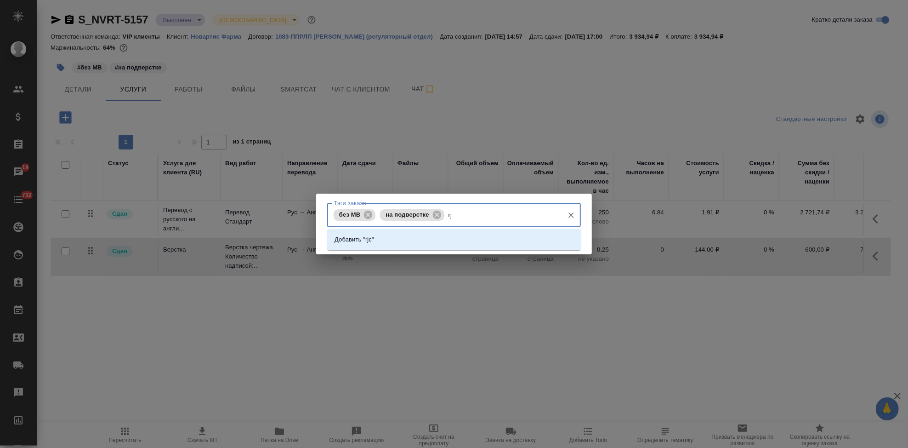
type input "r"
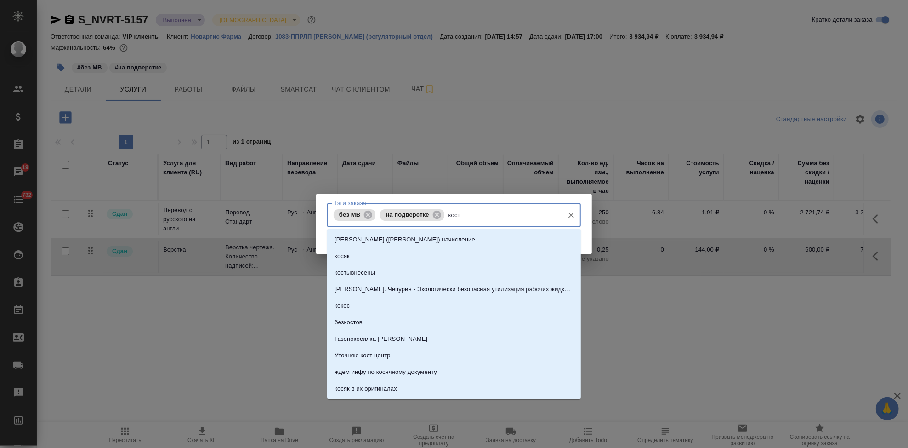
type input "косты"
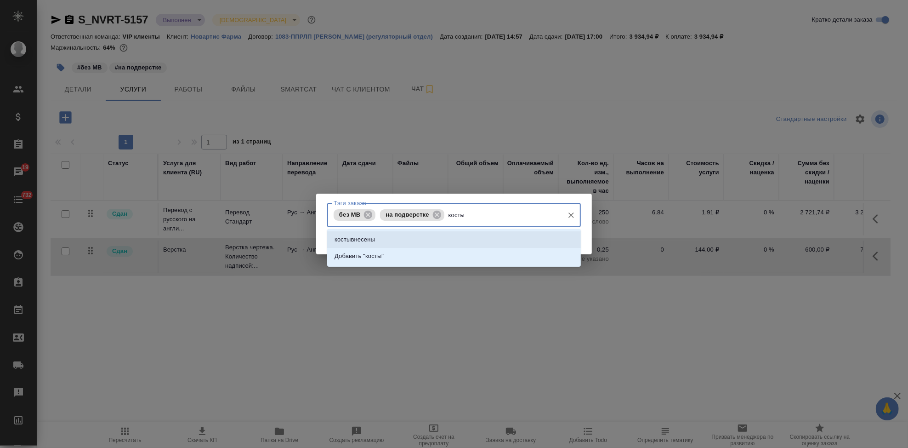
click at [419, 241] on li "костывнесены" at bounding box center [454, 239] width 254 height 17
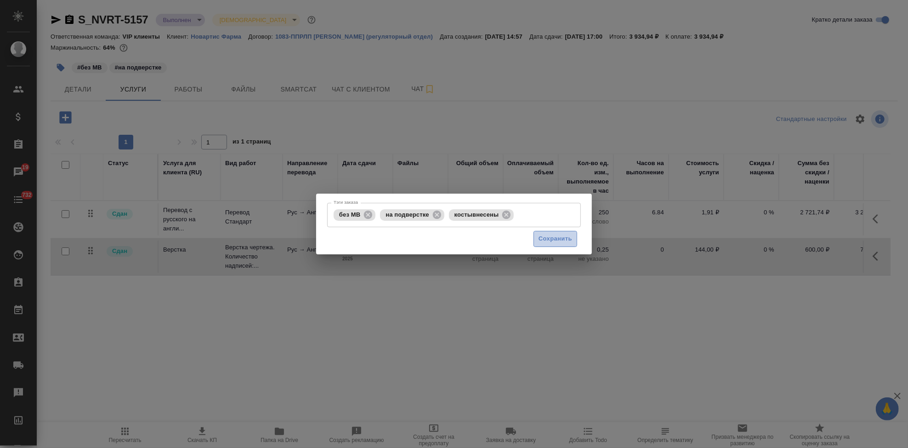
click at [573, 239] on button "Сохранить" at bounding box center [556, 239] width 44 height 16
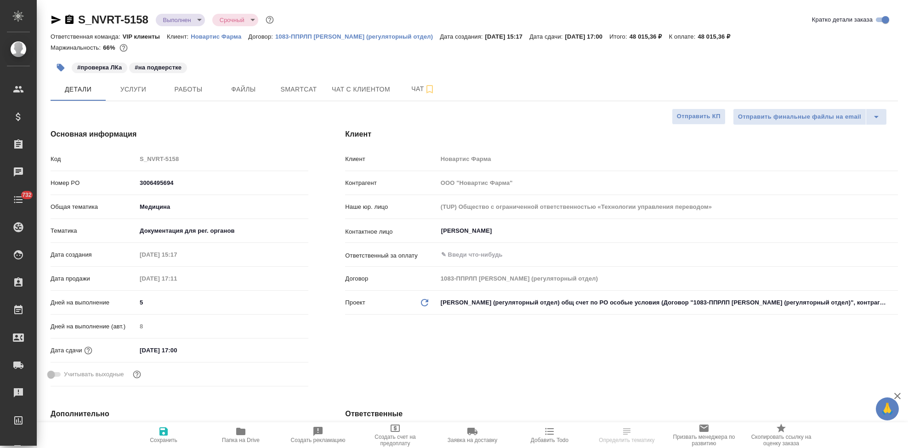
select select "RU"
click at [135, 85] on span "Услуги" at bounding box center [133, 89] width 44 height 11
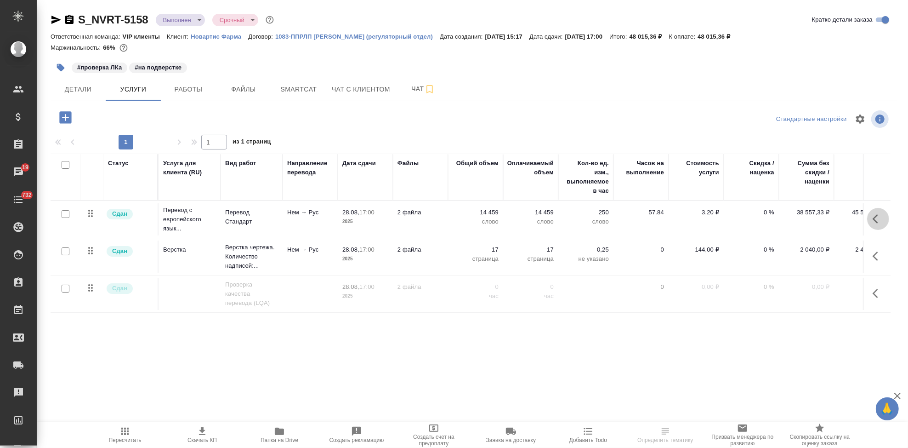
click at [873, 222] on icon "button" at bounding box center [878, 218] width 11 height 11
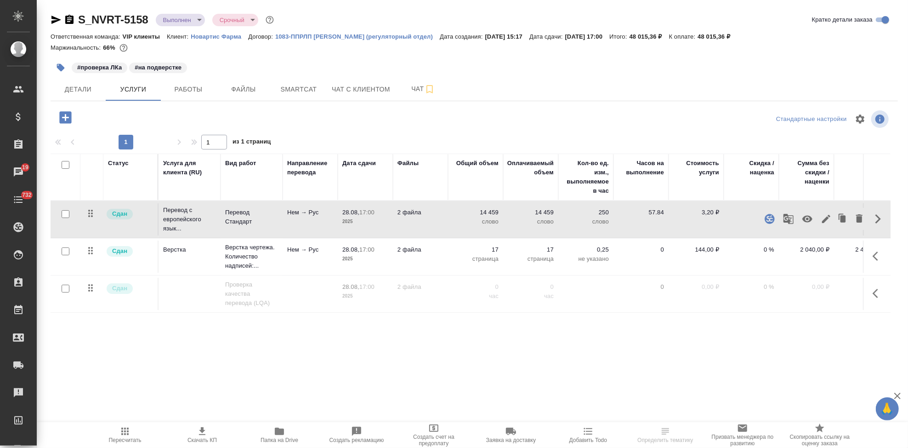
click at [819, 226] on div at bounding box center [842, 219] width 49 height 22
click at [824, 223] on icon "button" at bounding box center [826, 218] width 11 height 11
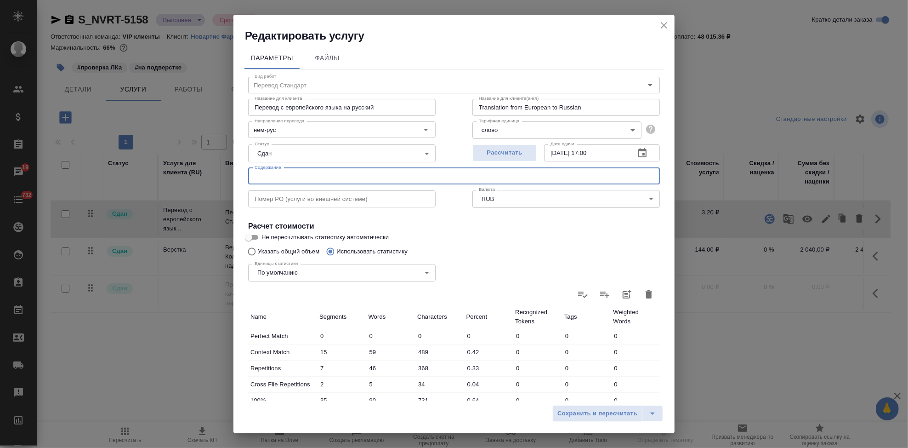
click at [346, 181] on input "text" at bounding box center [454, 176] width 412 height 17
paste input "Название ЛП / Название проекта (тема письма)"
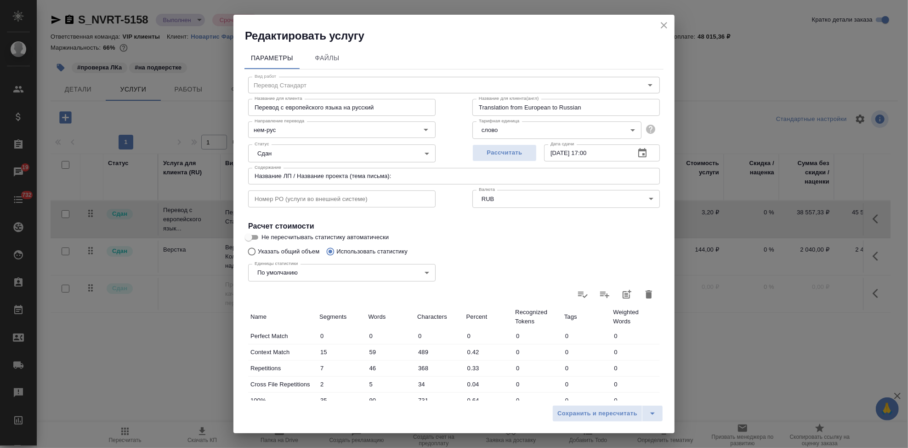
click at [430, 177] on input "Название ЛП / Название проекта (тема письма):" at bounding box center [454, 176] width 412 height 17
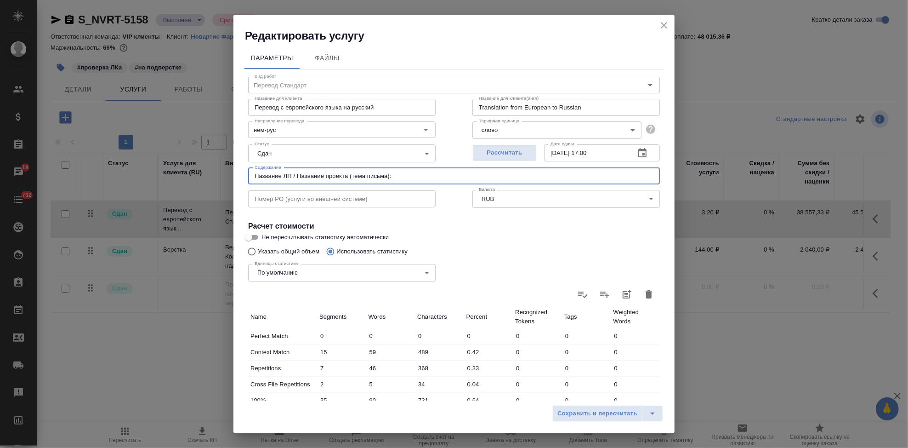
paste input "В перевод_Тасигна EAEU_RTT846"
click at [406, 177] on input "Название ЛП / Название проекта (тема письма): В перевод_Тасигна EAEU_RTT846" at bounding box center [454, 176] width 412 height 17
click at [507, 174] on input "Название ЛП / Название проекта (тема письма): В перевод_Тасигна EAEU_RTT846" at bounding box center [454, 176] width 412 height 17
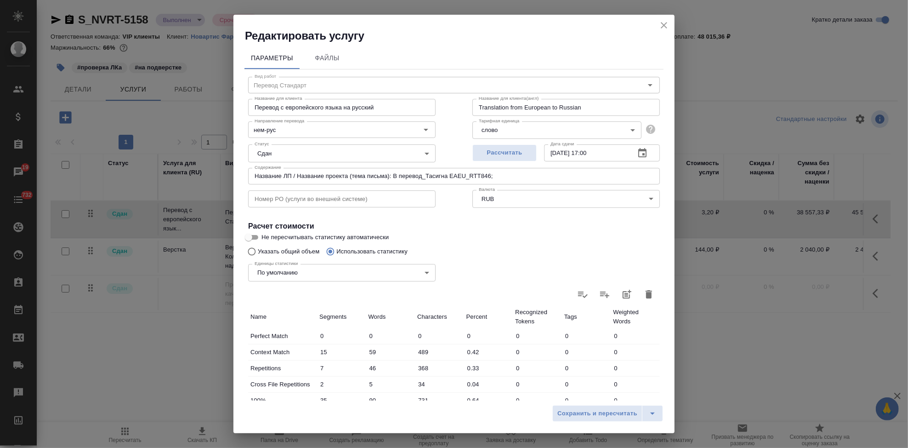
click at [524, 176] on input "Название ЛП / Название проекта (тема письма): В перевод_Тасигна EAEU_RTT846;" at bounding box center [454, 176] width 412 height 17
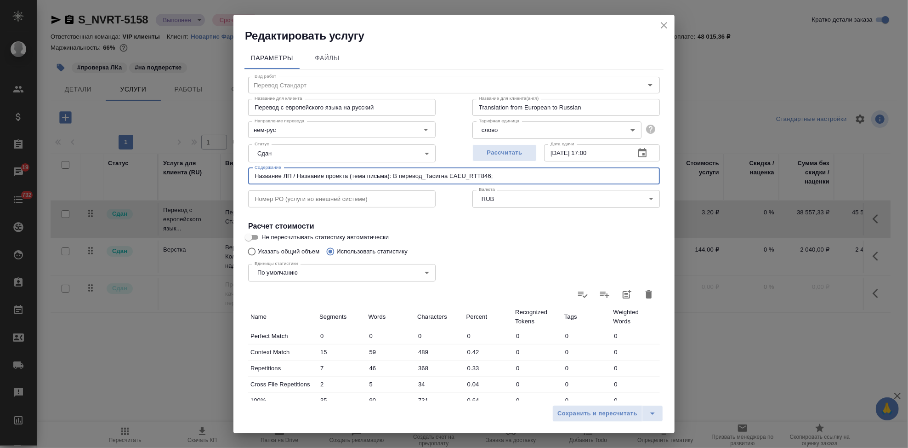
paste input "Тип задания / статья расхода"
click at [591, 176] on input "Название ЛП / Название проекта (тема письма): В перевод_Тасигна EAEU_RTT846; Ти…" at bounding box center [454, 176] width 412 height 17
paste input "Harmonization VDSE [MEDICAL_DATA]"
drag, startPoint x: 650, startPoint y: 175, endPoint x: 157, endPoint y: 179, distance: 493.6
click at [157, 179] on div "Редактировать услугу Параметры Файлы Вид работ Перевод Стандарт Вид работ Назва…" at bounding box center [454, 224] width 908 height 448
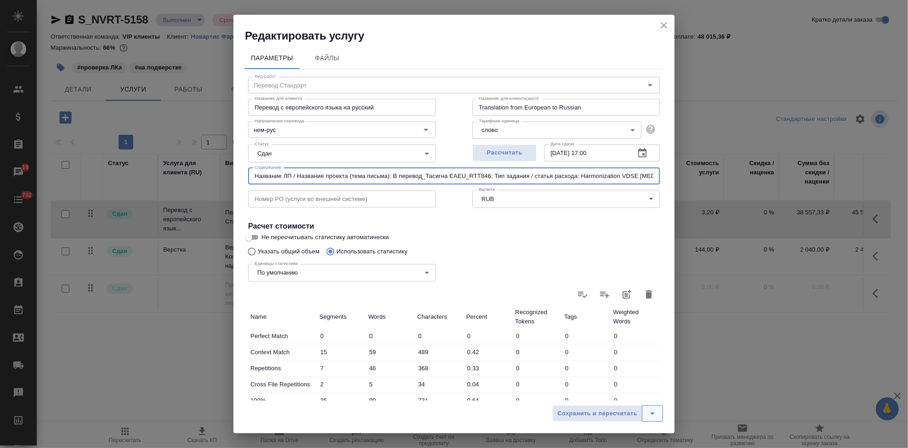
type input "Название ЛП / Название проекта (тема письма): В перевод_Тасигна EAEU_RTT846; Ти…"
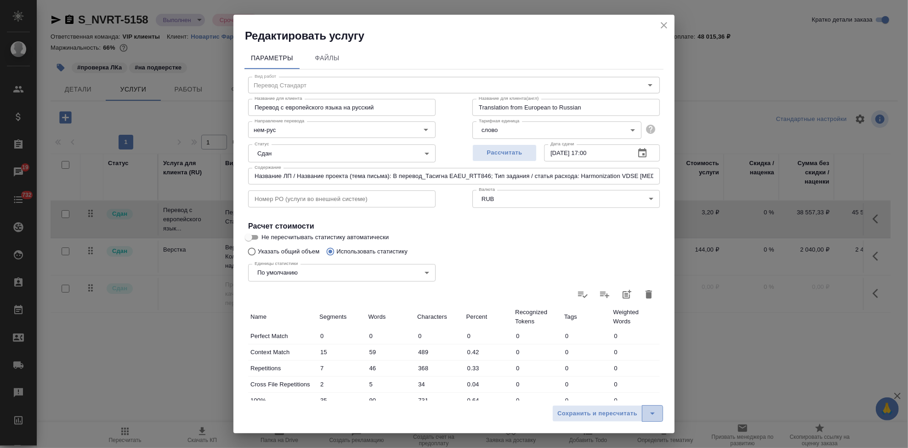
click at [646, 412] on button "split button" at bounding box center [652, 413] width 21 height 17
click at [609, 392] on li "Сохранить" at bounding box center [609, 393] width 111 height 15
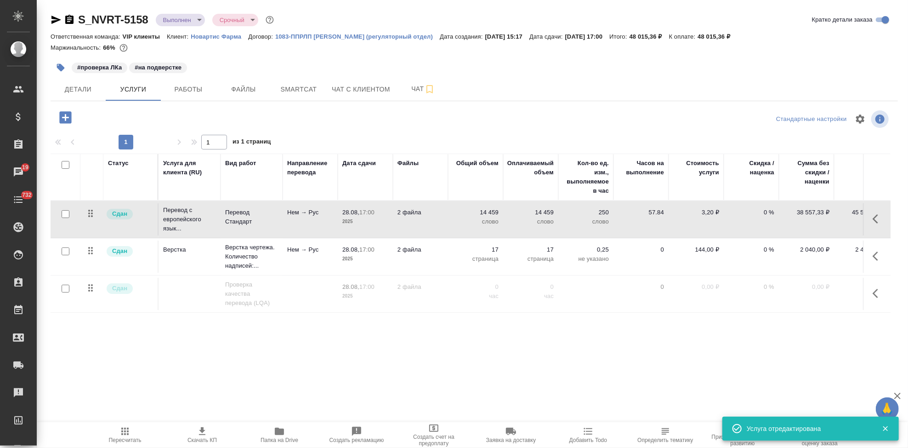
click at [872, 252] on button "button" at bounding box center [878, 256] width 22 height 22
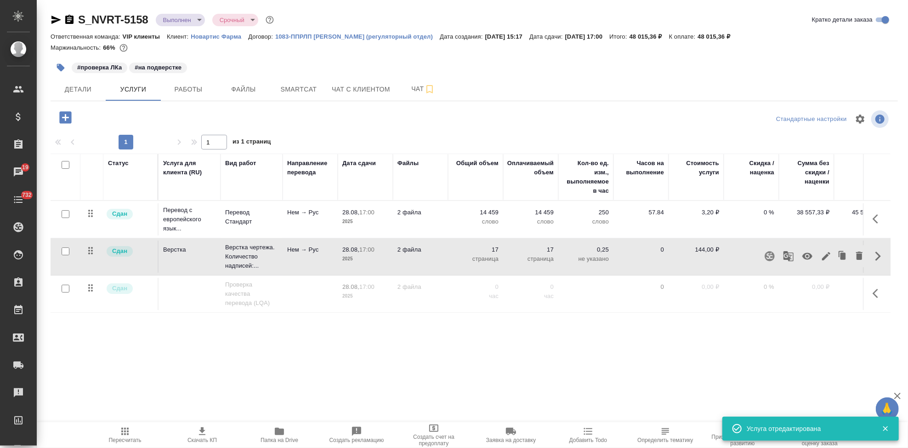
click at [825, 256] on icon "button" at bounding box center [826, 256] width 8 height 8
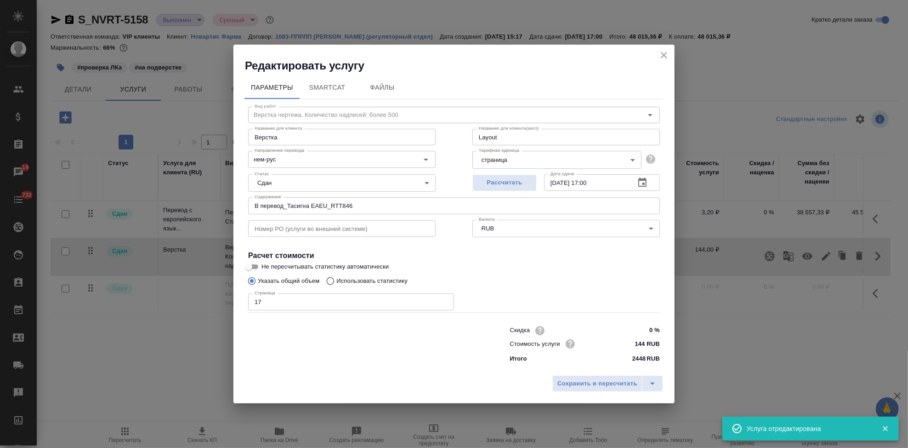
drag, startPoint x: 369, startPoint y: 203, endPoint x: 141, endPoint y: 204, distance: 228.4
click at [142, 204] on div "Редактировать услугу Параметры SmartCat Файлы Вид работ Верстка чертежа. Количе…" at bounding box center [454, 224] width 908 height 448
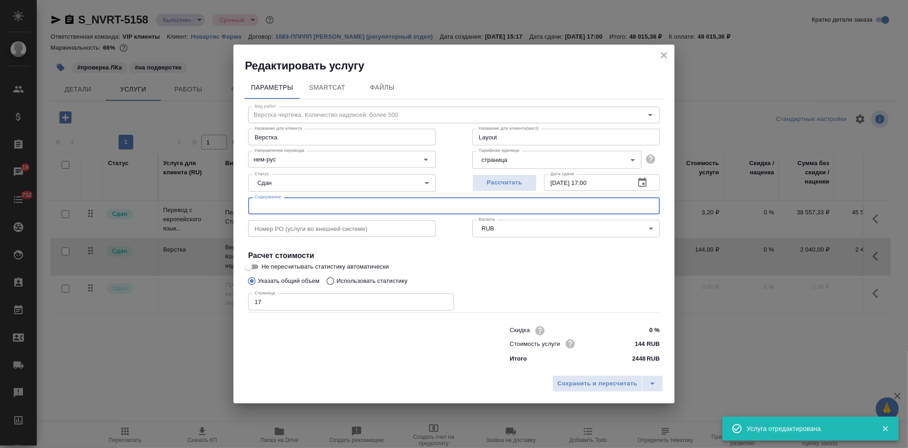
paste input "Название ЛП / Название проекта (тема письма): В перевод_Тасигна EAEU_RTT846; Ти…"
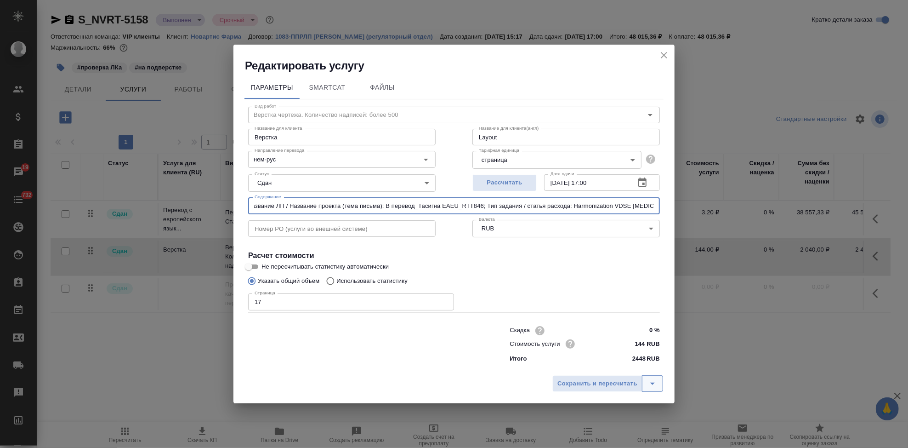
type input "Название ЛП / Название проекта (тема письма): В перевод_Тасигна EAEU_RTT846; Ти…"
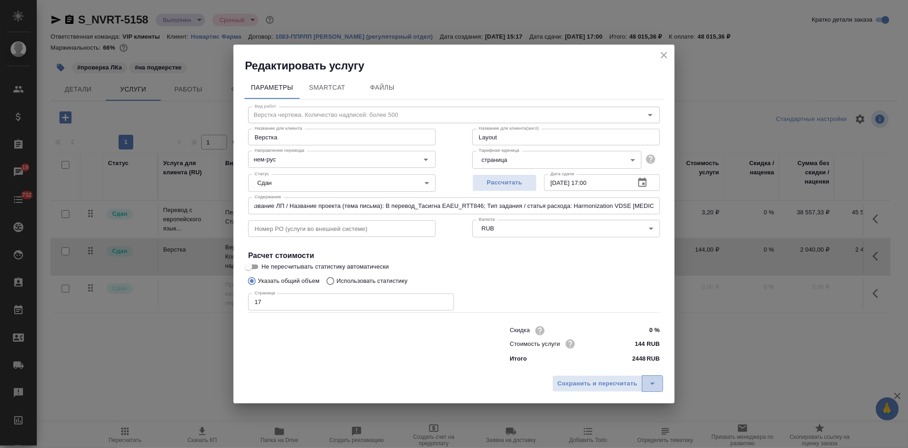
click at [659, 383] on button "split button" at bounding box center [652, 383] width 21 height 17
click at [577, 361] on li "Сохранить" at bounding box center [609, 364] width 111 height 15
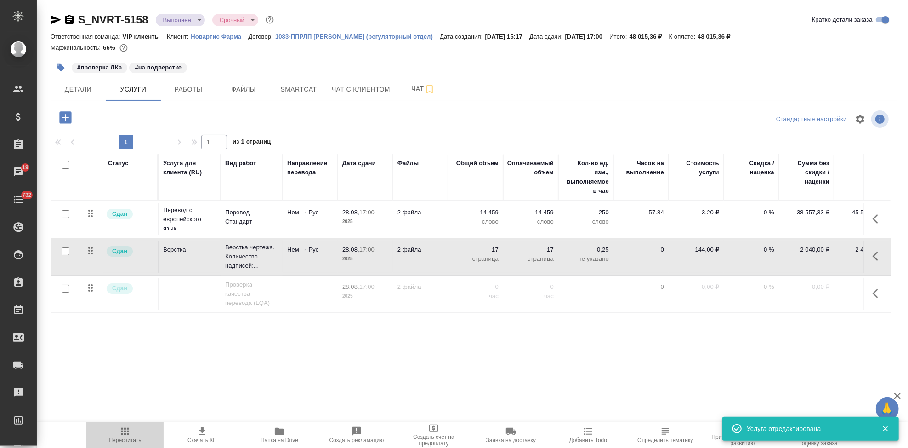
click at [119, 433] on span "Пересчитать" at bounding box center [125, 434] width 66 height 17
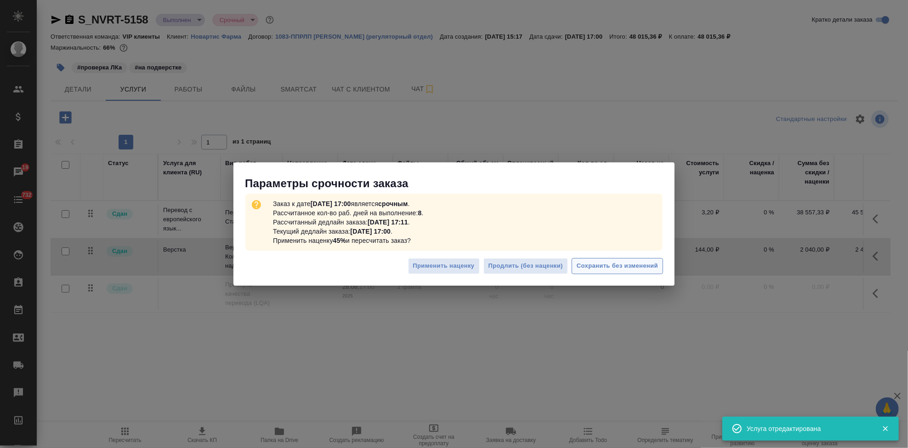
click at [602, 268] on span "Сохранить без изменений" at bounding box center [617, 266] width 81 height 11
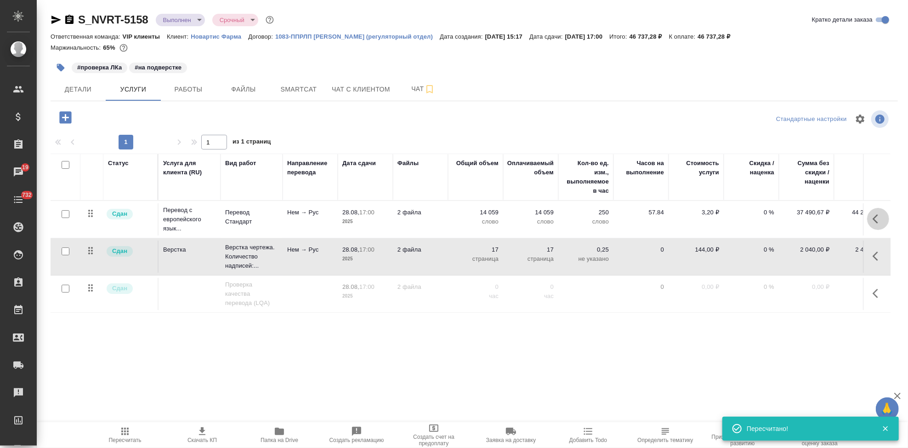
click at [871, 216] on button "button" at bounding box center [878, 219] width 22 height 22
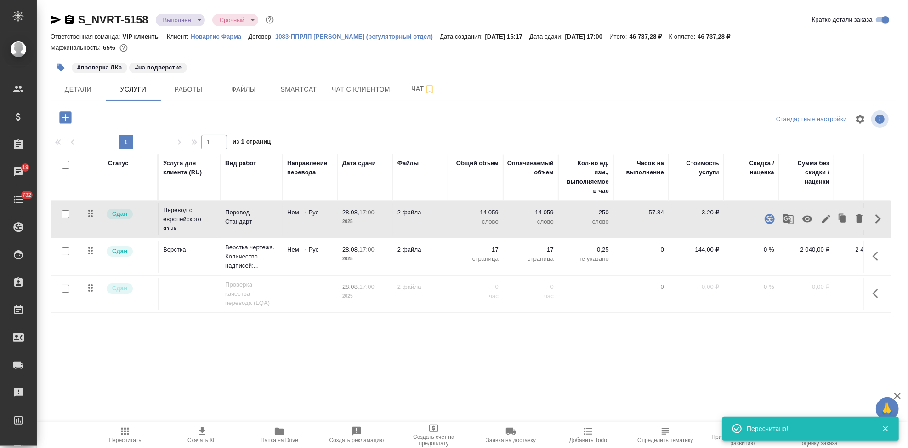
click at [824, 217] on icon "button" at bounding box center [826, 218] width 11 height 11
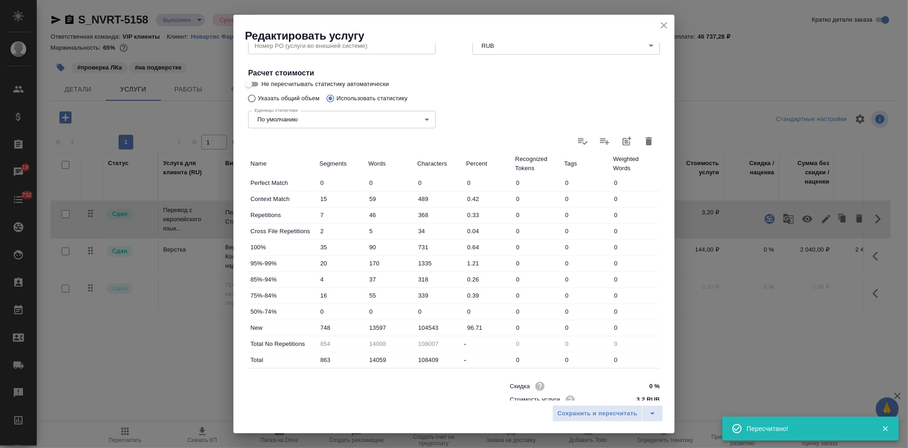
scroll to position [178, 0]
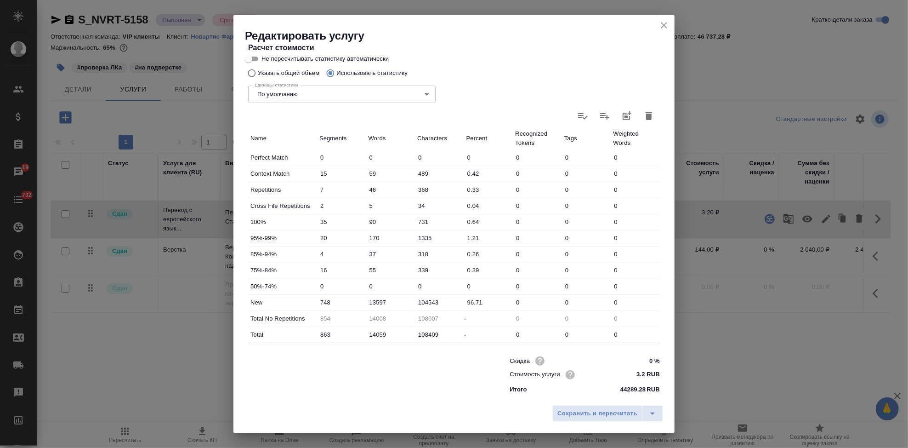
click at [392, 302] on input "13597" at bounding box center [390, 302] width 49 height 13
type input "13995"
click at [655, 411] on icon "split button" at bounding box center [652, 413] width 11 height 11
click at [607, 393] on li "Сохранить" at bounding box center [609, 393] width 111 height 15
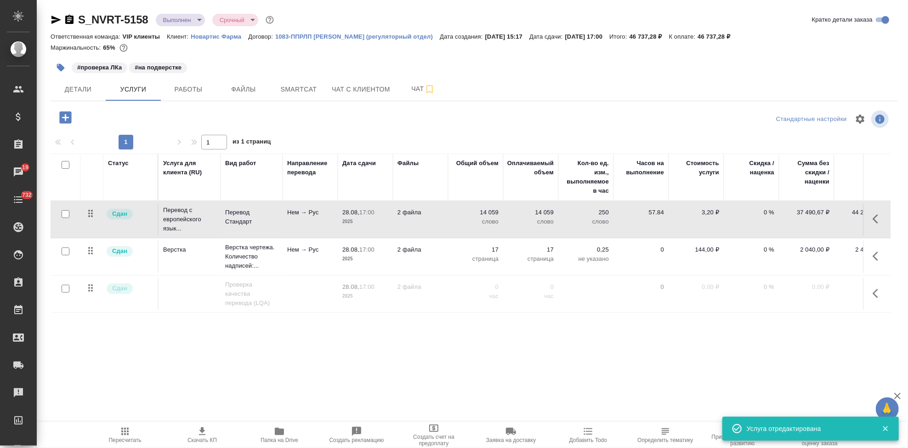
click at [132, 437] on span "Пересчитать" at bounding box center [125, 440] width 33 height 6
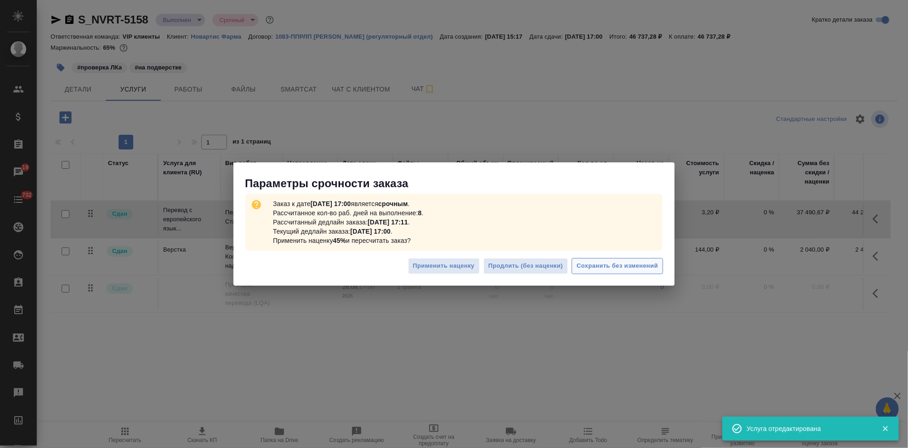
click at [633, 264] on span "Сохранить без изменений" at bounding box center [617, 266] width 81 height 11
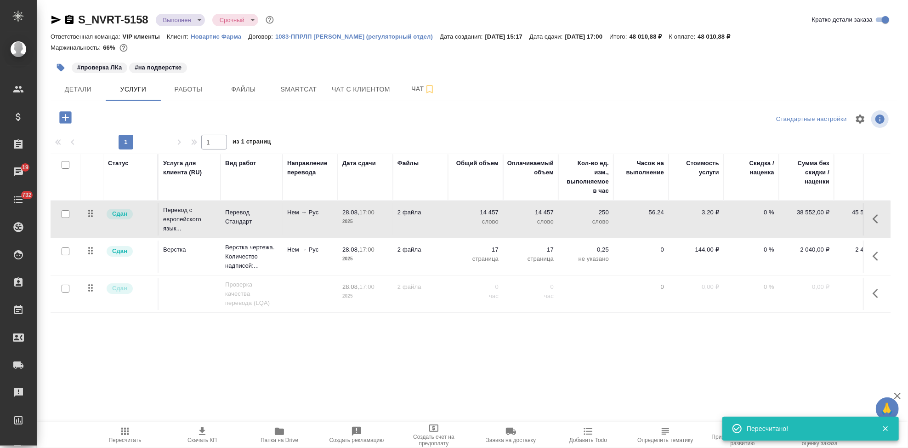
click at [202, 437] on span "Скачать КП" at bounding box center [202, 440] width 29 height 6
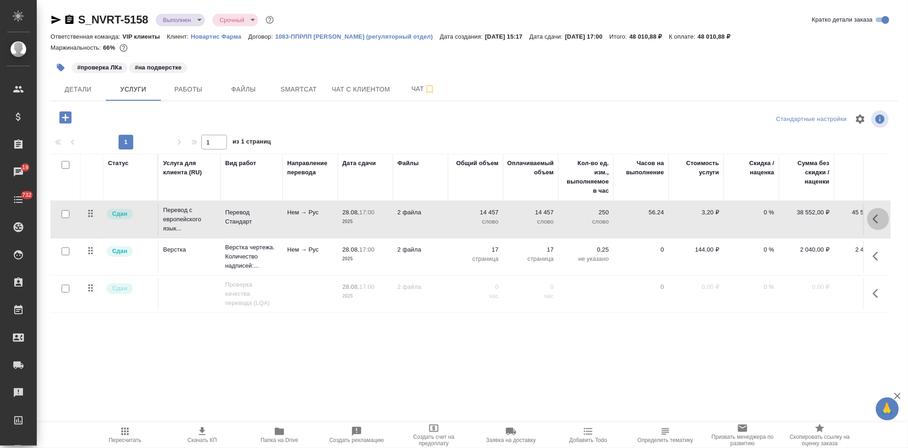
click at [874, 218] on icon "button" at bounding box center [876, 218] width 6 height 9
click at [826, 218] on icon "button" at bounding box center [826, 219] width 8 height 8
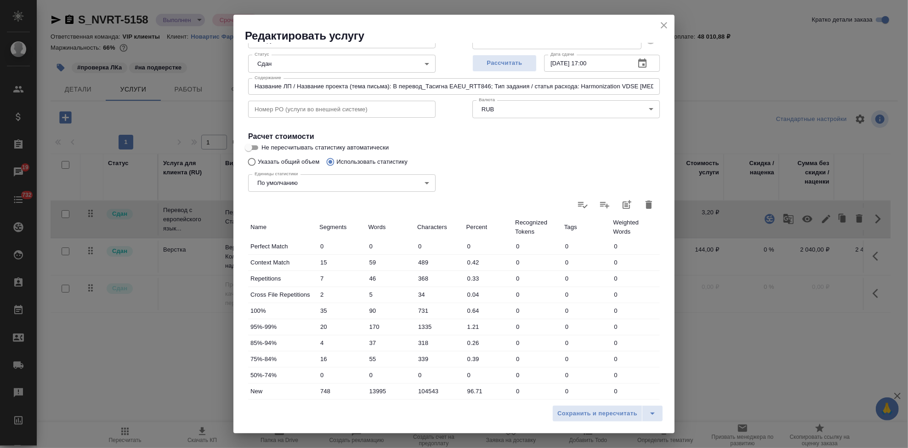
scroll to position [153, 0]
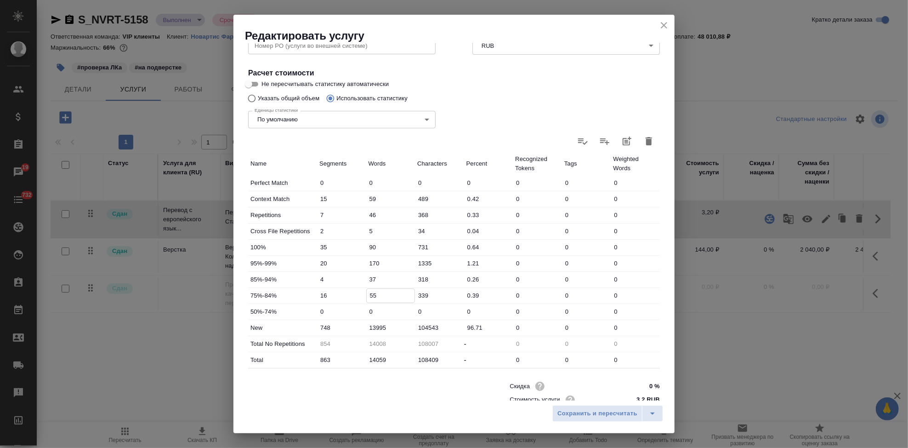
click at [378, 295] on input "55" at bounding box center [391, 295] width 48 height 13
type input "57"
click at [648, 416] on icon "split button" at bounding box center [652, 413] width 11 height 11
click at [592, 400] on li "Сохранить" at bounding box center [609, 393] width 111 height 15
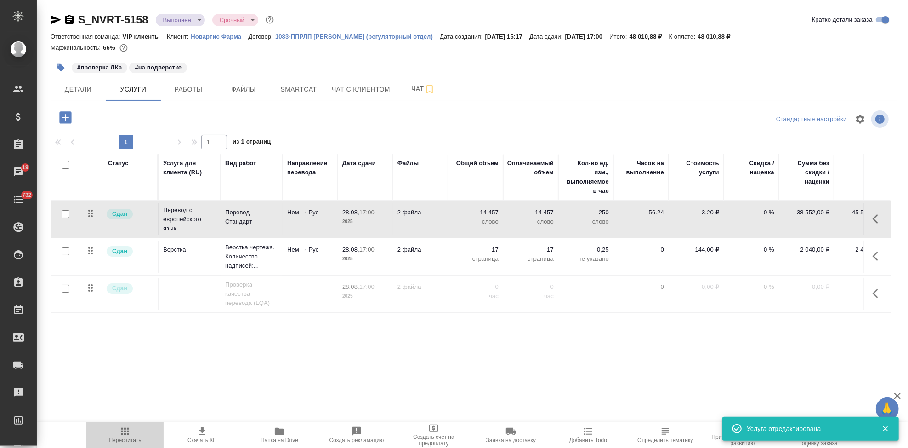
click at [129, 437] on span "Пересчитать" at bounding box center [125, 440] width 33 height 6
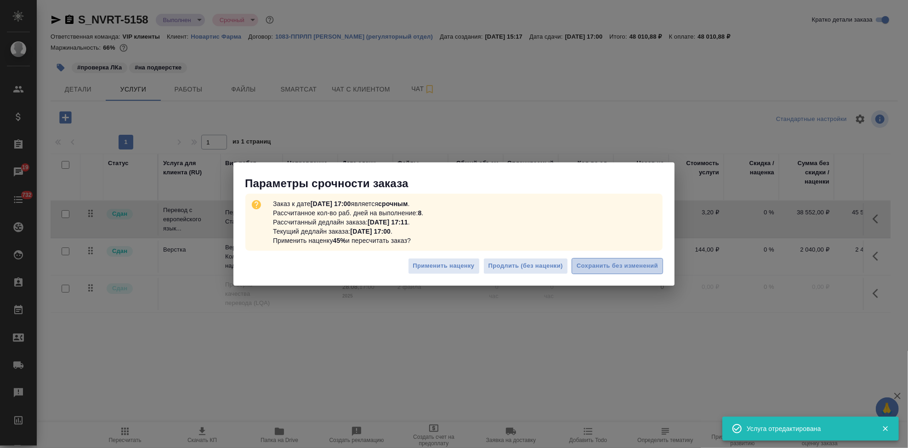
click at [641, 264] on span "Сохранить без изменений" at bounding box center [617, 266] width 81 height 11
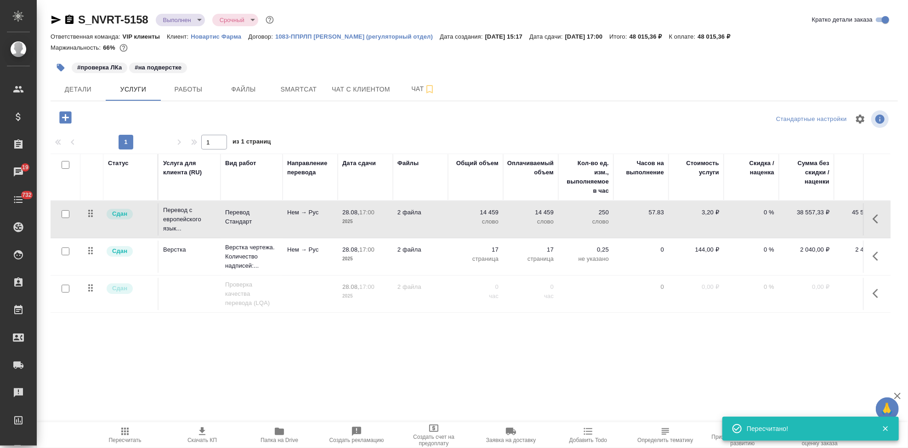
click at [206, 438] on span "Скачать КП" at bounding box center [202, 440] width 29 height 6
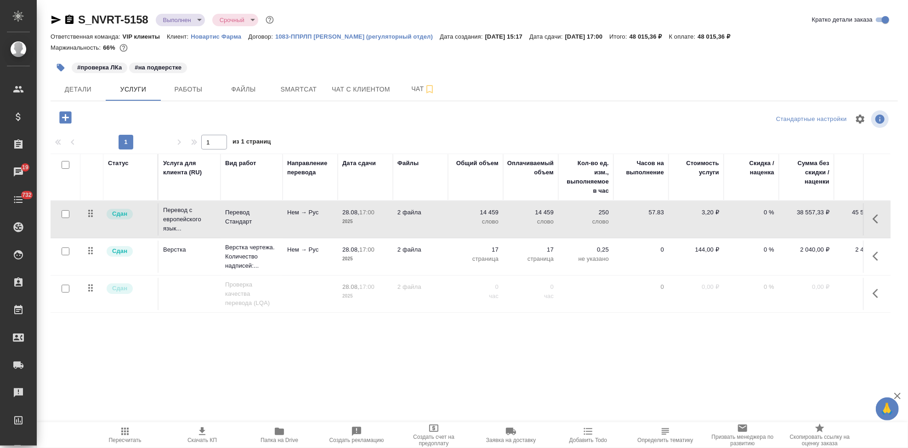
click at [871, 254] on button "button" at bounding box center [878, 256] width 22 height 22
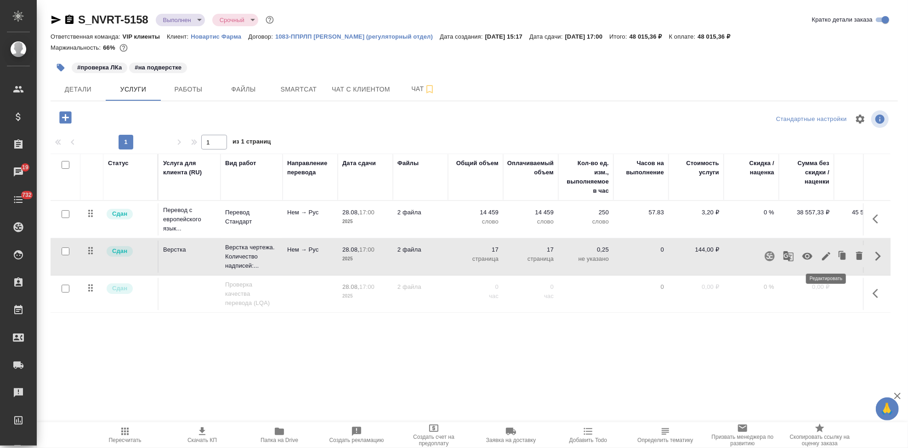
click at [823, 258] on icon "button" at bounding box center [826, 255] width 11 height 11
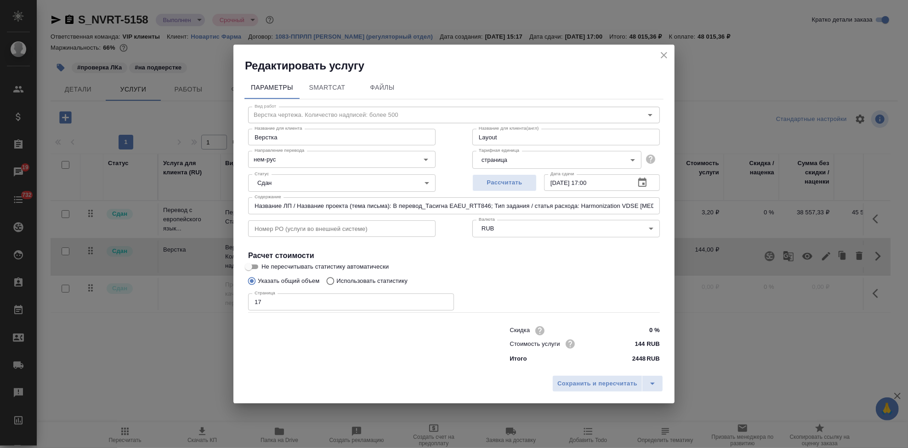
click at [662, 56] on icon "close" at bounding box center [664, 55] width 11 height 11
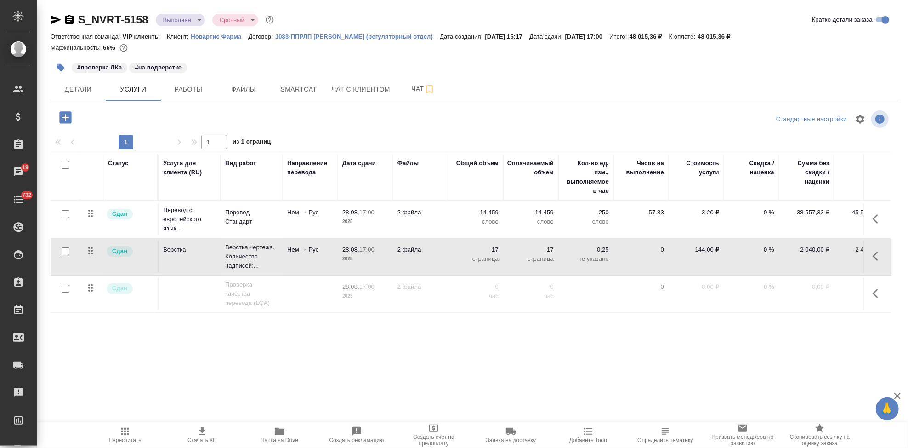
click at [61, 66] on icon "button" at bounding box center [61, 68] width 8 height 8
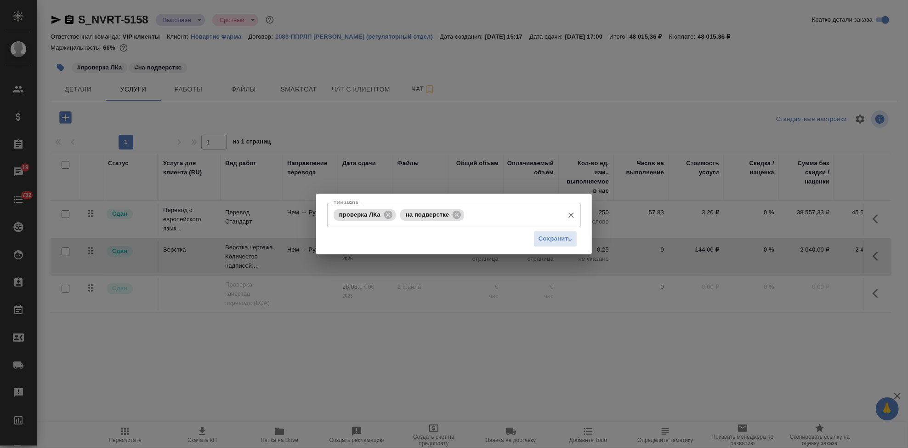
click at [491, 220] on input "Тэги заказа" at bounding box center [512, 215] width 93 height 16
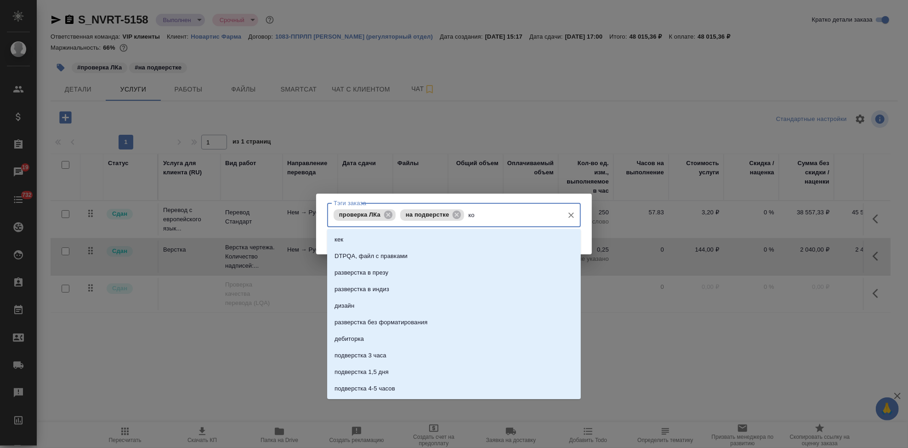
scroll to position [0, 0]
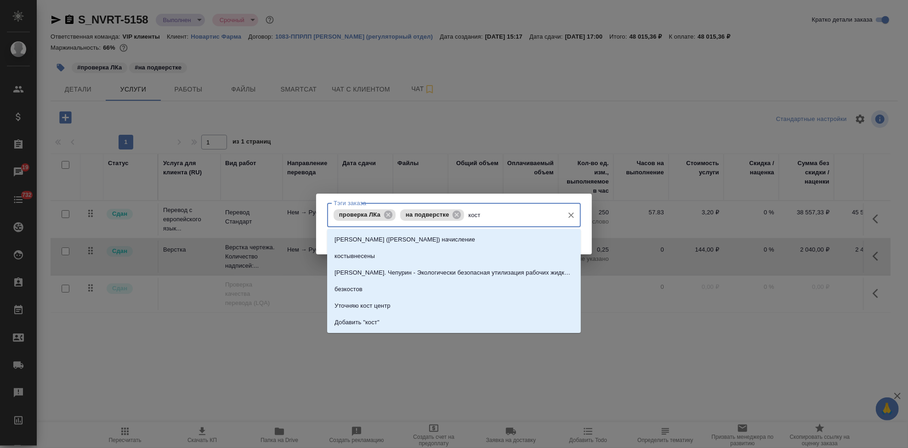
type input "косты"
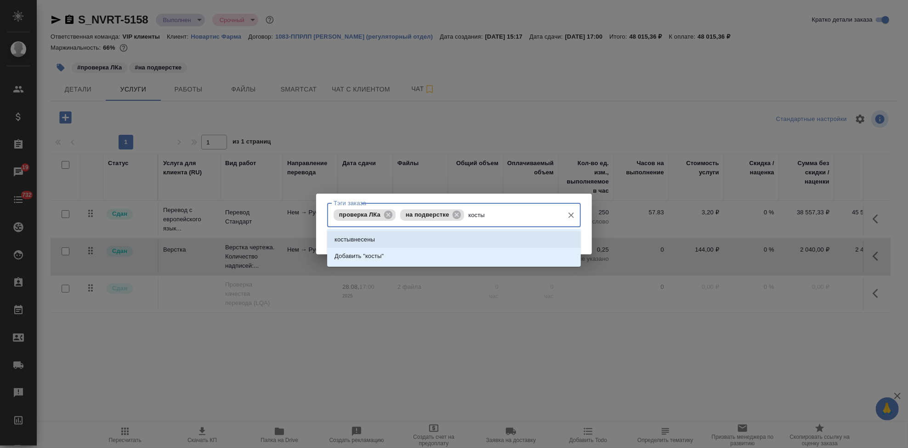
click at [452, 233] on li "костывнесены" at bounding box center [454, 239] width 254 height 17
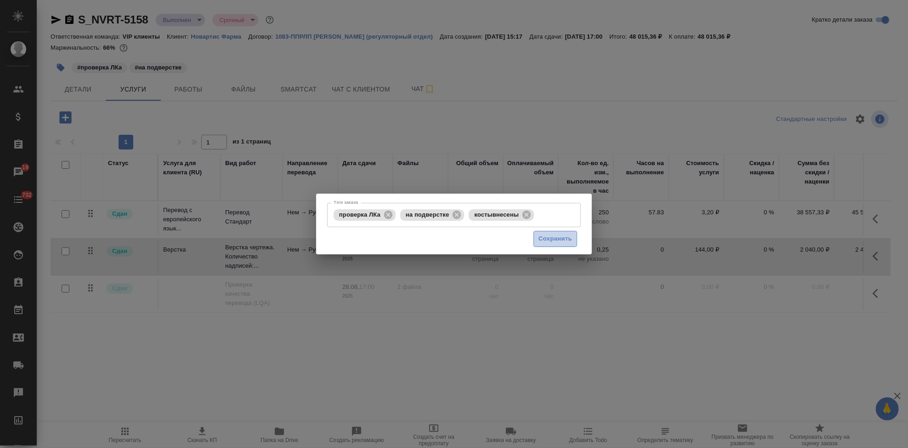
click at [555, 243] on span "Сохранить" at bounding box center [556, 238] width 34 height 11
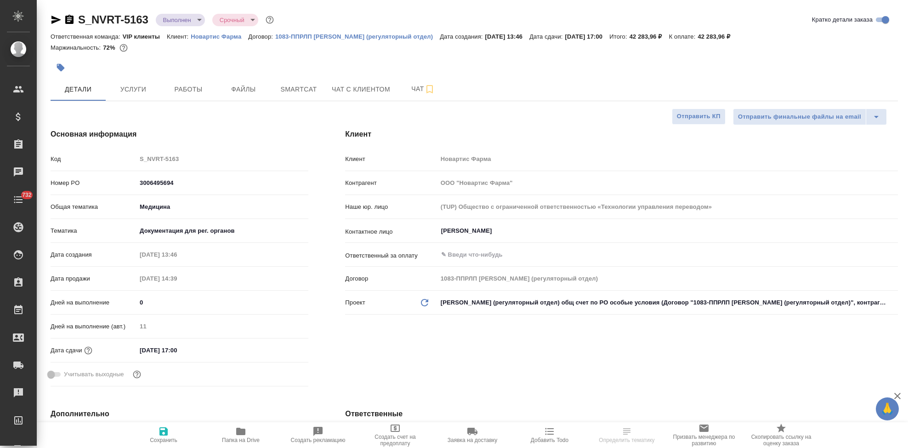
select select "RU"
click at [148, 91] on span "Услуги" at bounding box center [133, 89] width 44 height 11
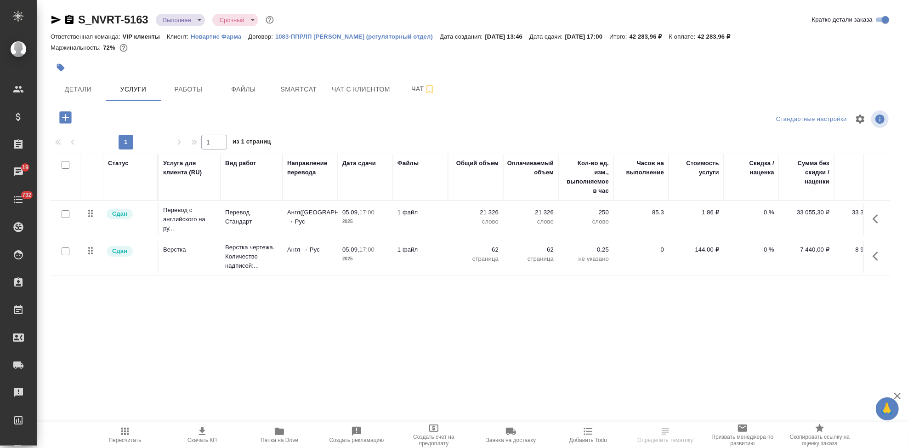
click at [875, 215] on icon "button" at bounding box center [878, 218] width 11 height 11
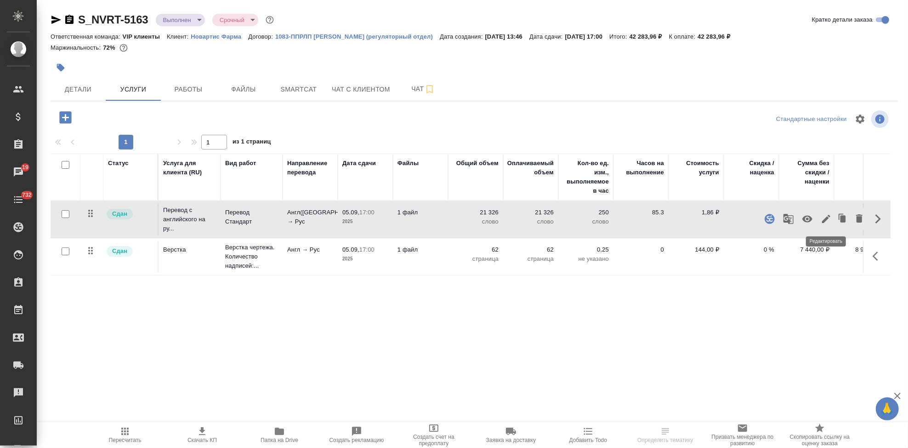
click at [822, 217] on icon "button" at bounding box center [826, 218] width 11 height 11
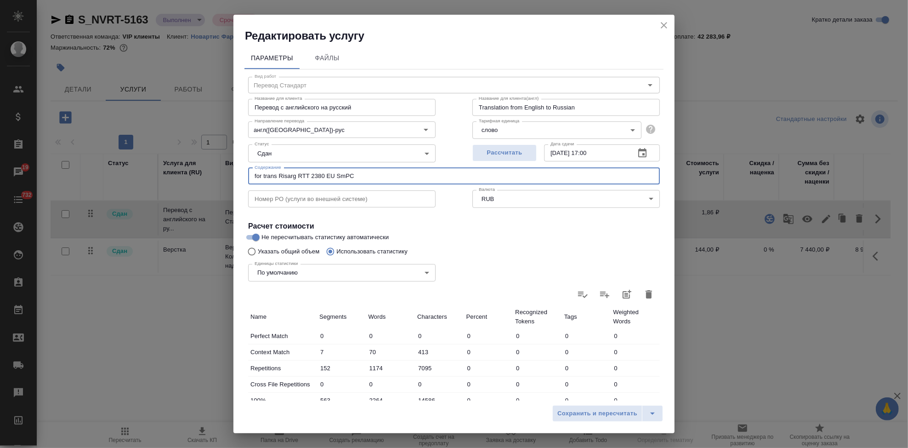
drag, startPoint x: 362, startPoint y: 176, endPoint x: 6, endPoint y: 176, distance: 356.6
click at [31, 176] on div "Редактировать услугу Параметры Файлы Вид работ Перевод Стандарт Вид работ Назва…" at bounding box center [454, 224] width 908 height 448
paste input "Название ЛП / Название проекта (тема письма)"
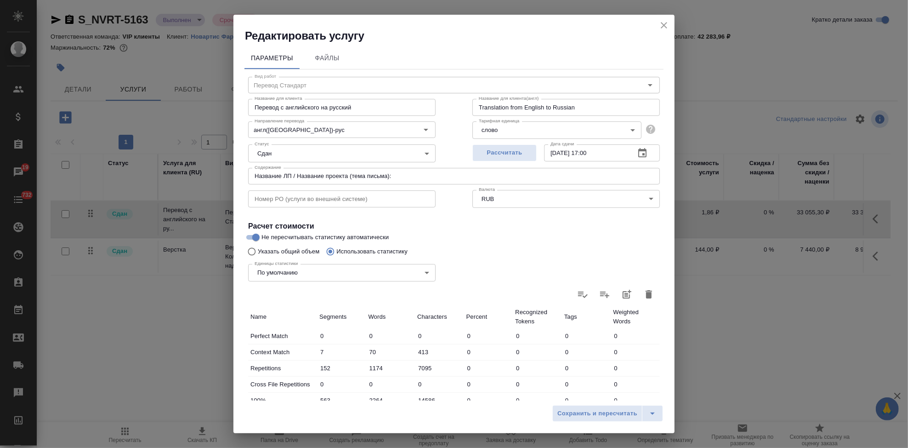
click at [451, 173] on input "Название ЛП / Название проекта (тема письма):" at bounding box center [454, 176] width 412 height 17
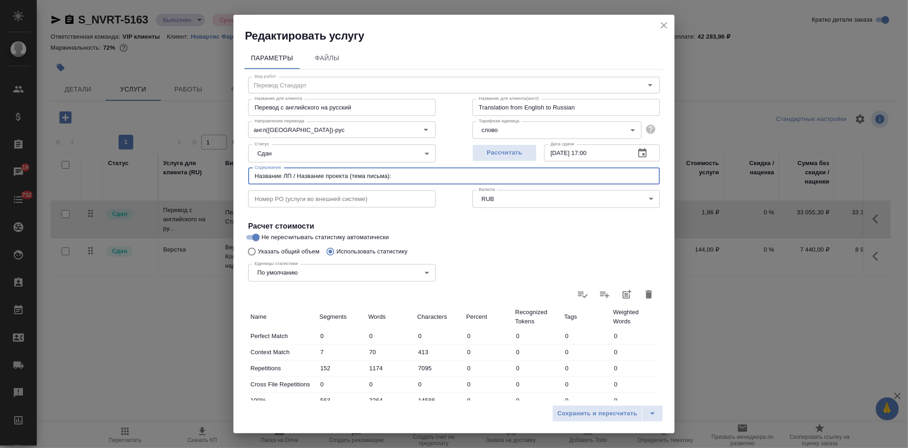
paste input "for trans Risarg RTT 2380 EU SmPC"
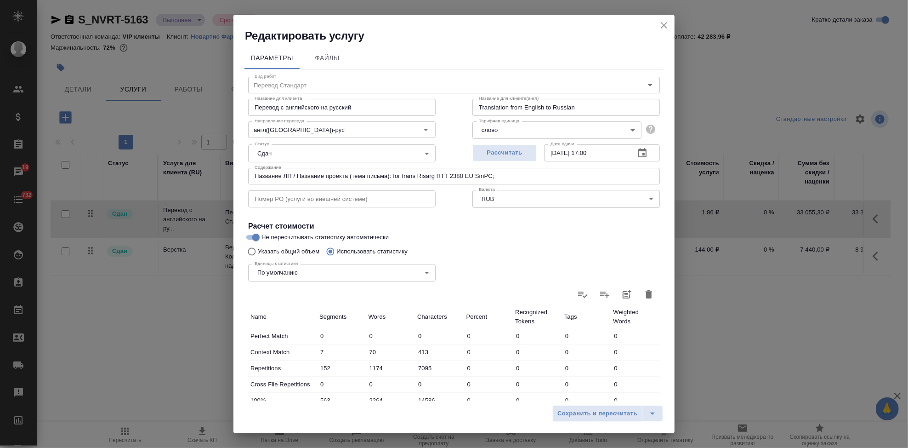
click at [527, 167] on div "Рассчитать Дата сдачи 05.09.2025 17:00 Дата сдачи" at bounding box center [566, 151] width 224 height 59
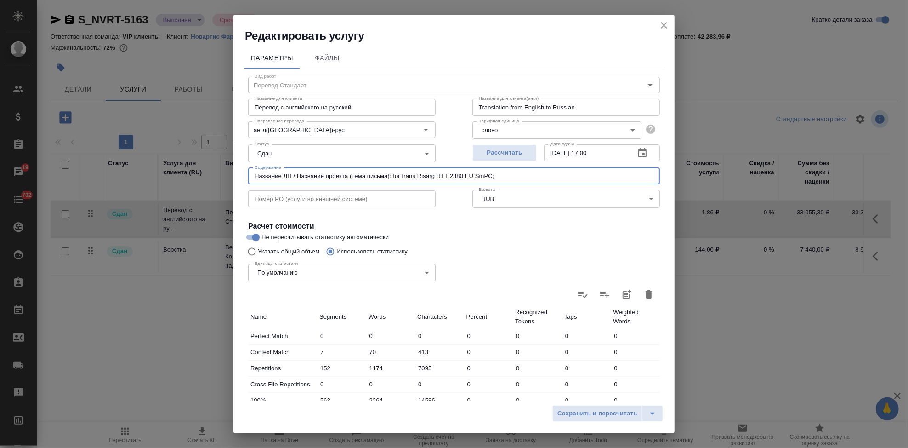
click at [524, 173] on input "Название ЛП / Название проекта (тема письма): for trans Risarg RTT 2380 EU SmPC;" at bounding box center [454, 176] width 412 height 17
paste input "Тип задания / статья расхода"
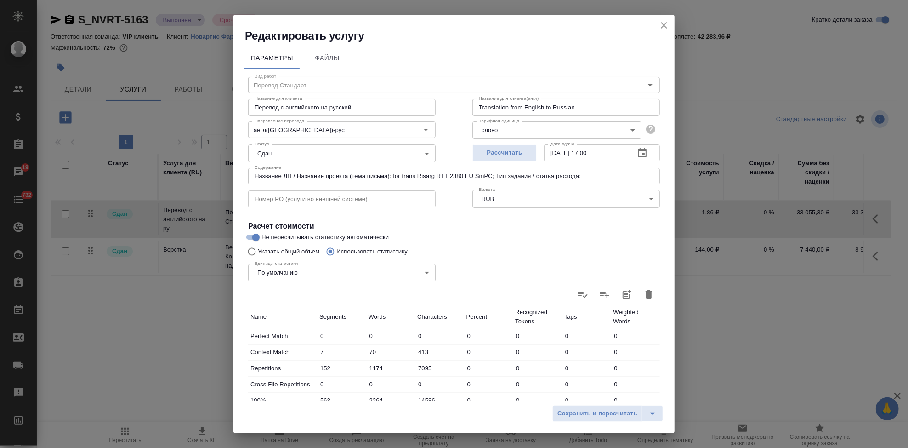
click at [605, 178] on input "Название ЛП / Название проекта (тема письма): for trans Risarg RTT 2380 EU SmPC…" at bounding box center [454, 176] width 412 height 17
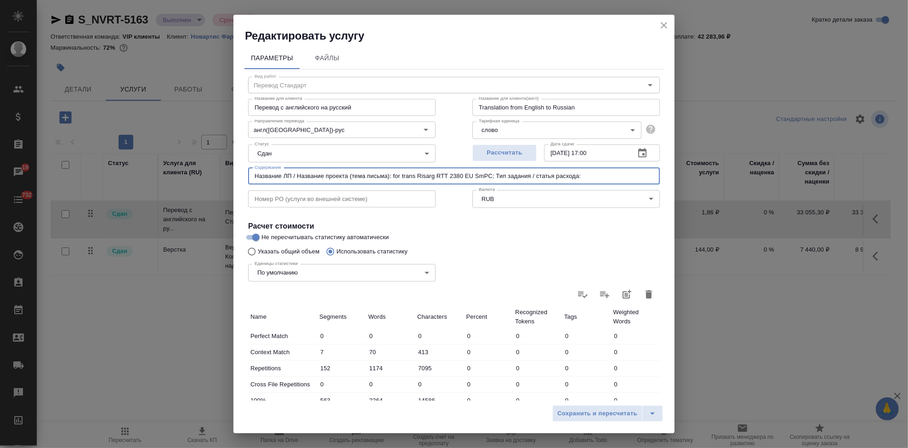
paste input "СМС & Production changes"
drag, startPoint x: 647, startPoint y: 175, endPoint x: 216, endPoint y: 176, distance: 430.6
click at [216, 176] on div "Редактировать услугу Параметры Файлы Вид работ Перевод Стандарт Вид работ Назва…" at bounding box center [454, 224] width 908 height 448
type input "Название ЛП / Название проекта (тема письма): for trans Risarg RTT 2380 EU SmPC…"
click at [660, 410] on button "split button" at bounding box center [652, 413] width 21 height 17
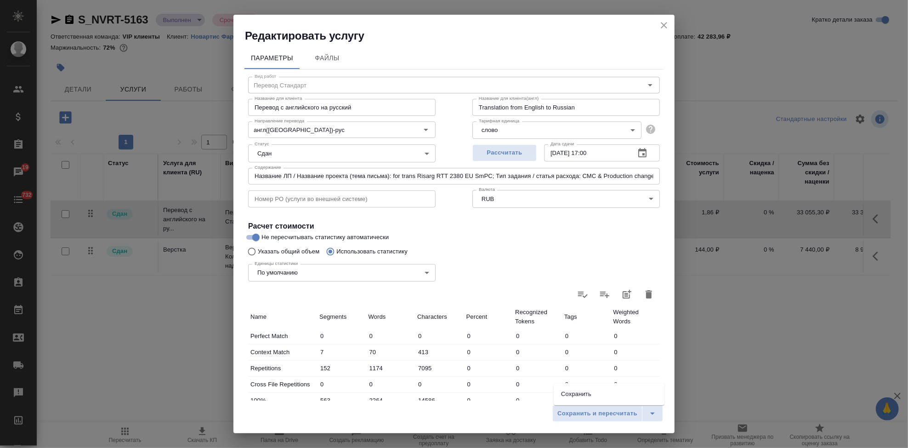
click at [620, 396] on li "Сохранить" at bounding box center [609, 393] width 111 height 15
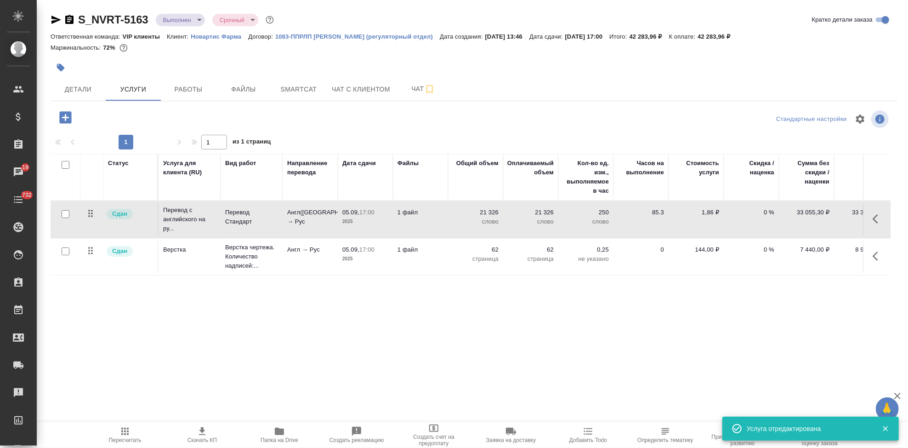
click at [875, 260] on icon "button" at bounding box center [878, 255] width 11 height 11
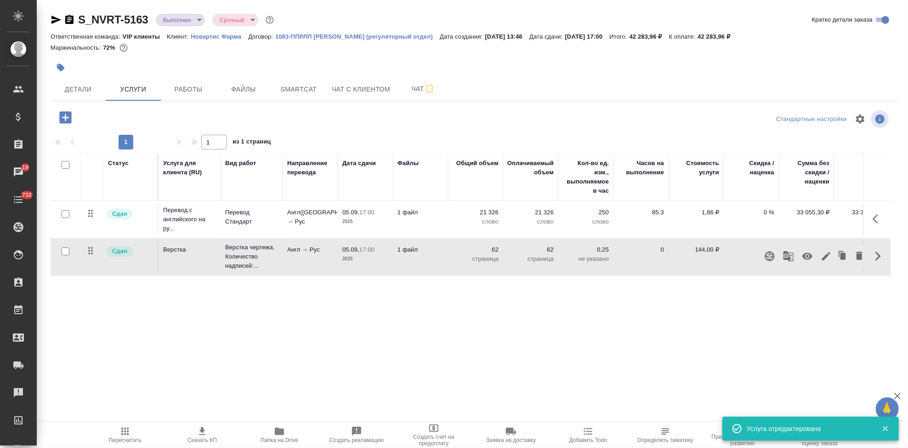
click at [825, 256] on icon "button" at bounding box center [826, 256] width 8 height 8
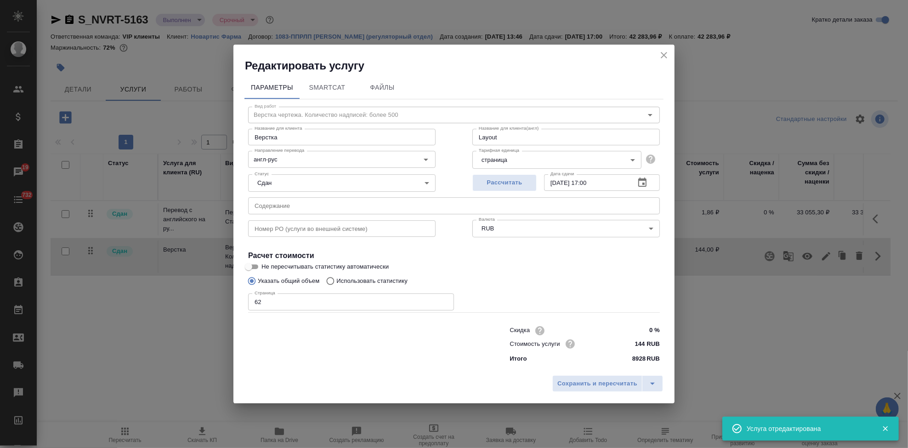
click at [405, 207] on input "text" at bounding box center [454, 205] width 412 height 17
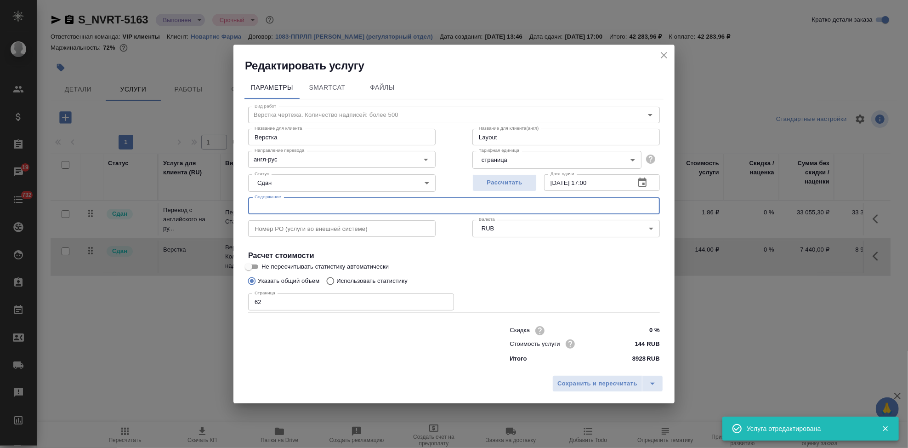
paste input "Название ЛП / Название проекта (тема письма): for trans Risarg RTT 2380 EU SmPC…"
type input "Название ЛП / Название проекта (тема письма): for trans Risarg RTT 2380 EU SmPC…"
click at [657, 375] on button "split button" at bounding box center [652, 383] width 21 height 17
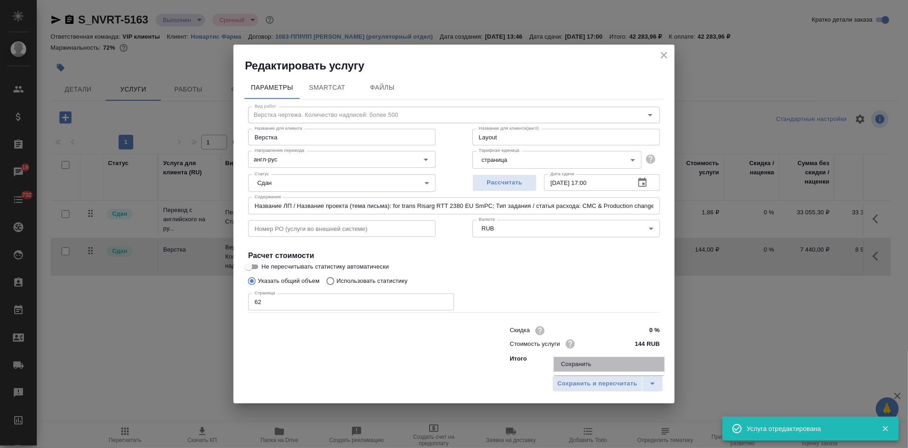
click at [584, 358] on li "Сохранить" at bounding box center [609, 364] width 111 height 15
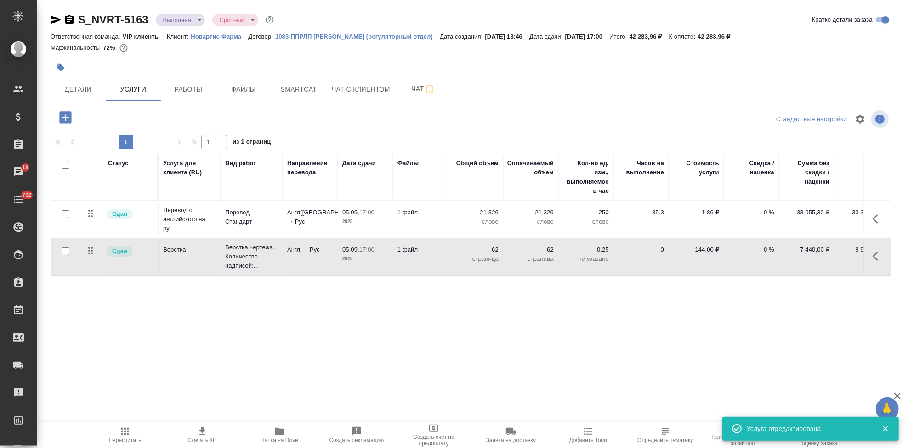
click at [134, 432] on span "Пересчитать" at bounding box center [125, 434] width 66 height 17
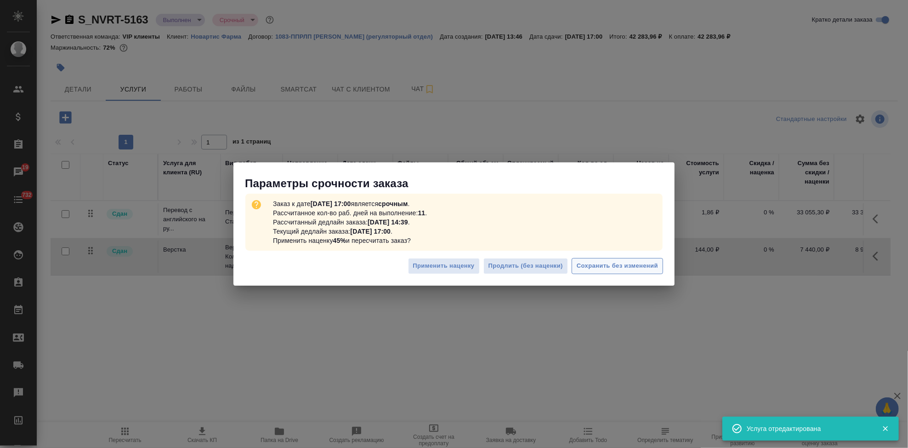
click at [655, 268] on span "Сохранить без изменений" at bounding box center [617, 266] width 81 height 11
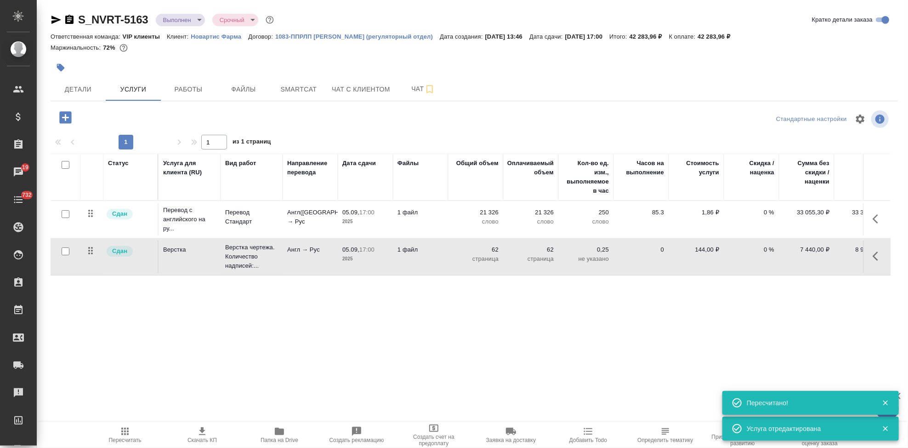
click at [61, 71] on icon "button" at bounding box center [61, 68] width 8 height 8
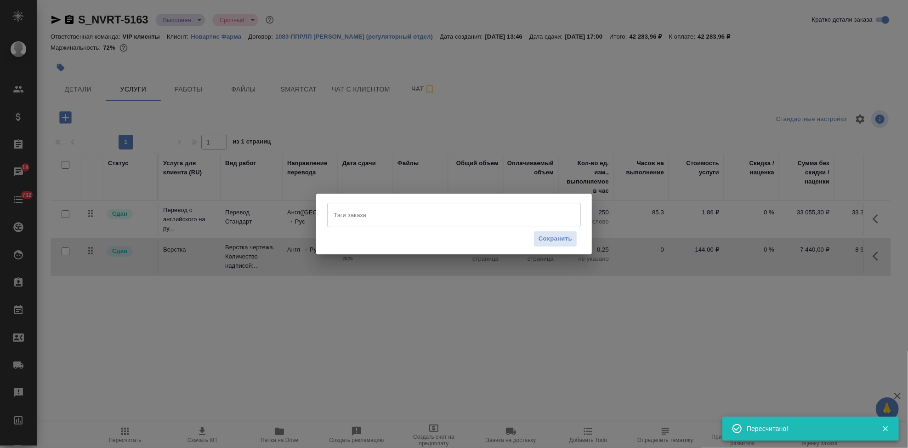
click at [393, 218] on input "Тэги заказа" at bounding box center [445, 215] width 228 height 16
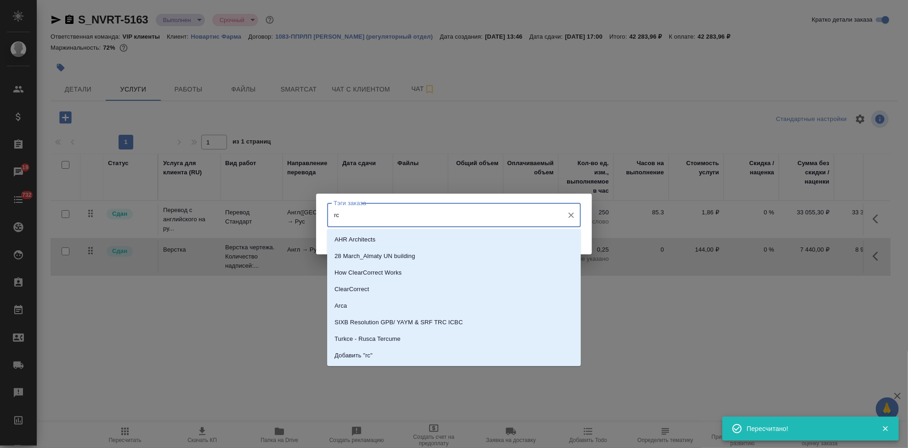
type input "r"
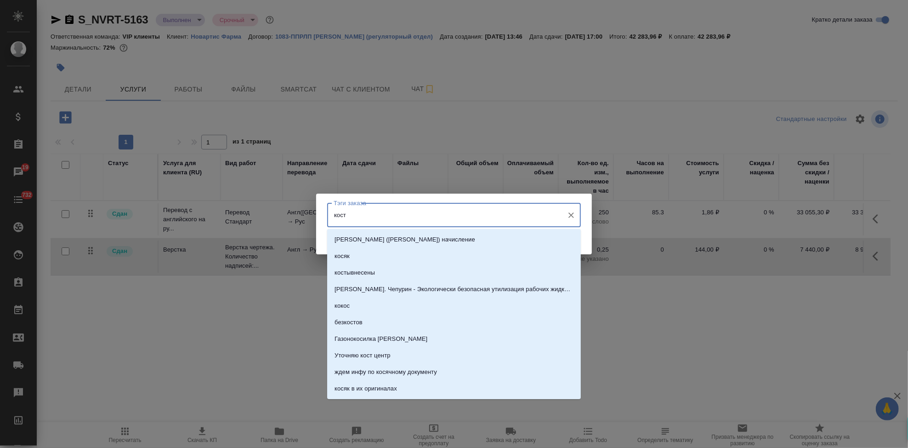
type input "косты"
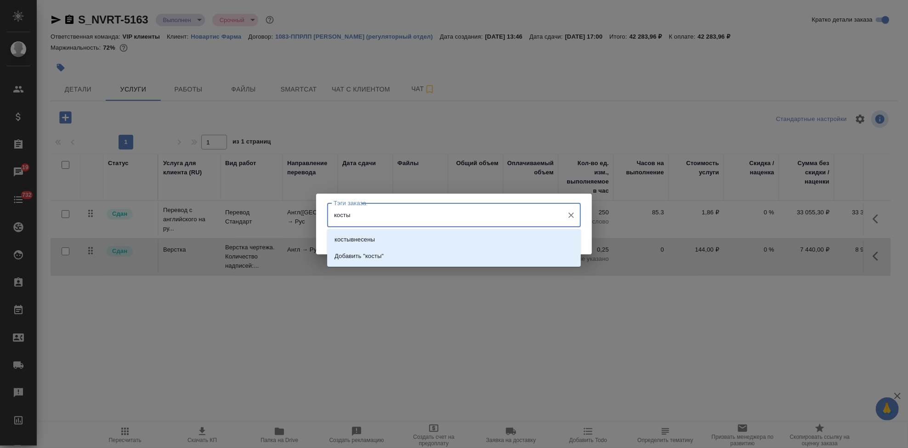
click at [401, 241] on li "костывнесены" at bounding box center [454, 239] width 254 height 17
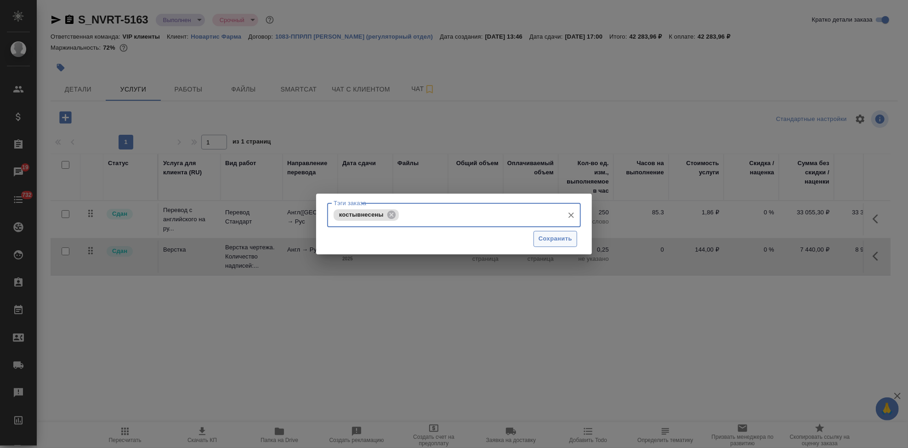
click at [549, 241] on span "Сохранить" at bounding box center [556, 238] width 34 height 11
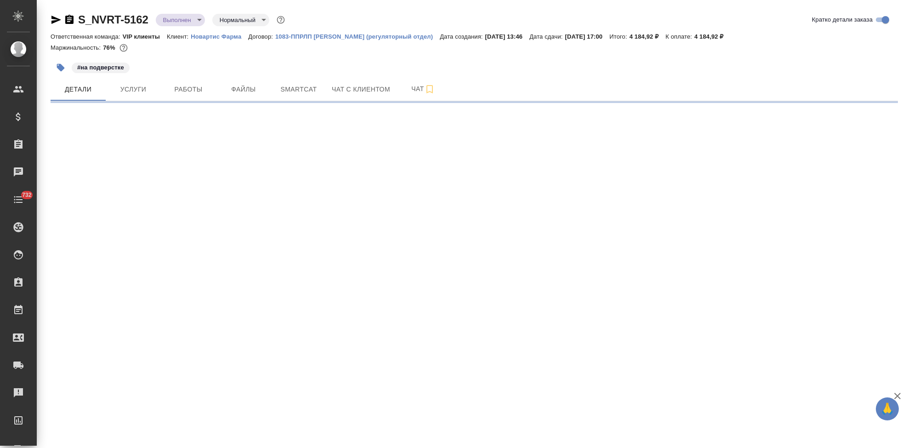
select select "RU"
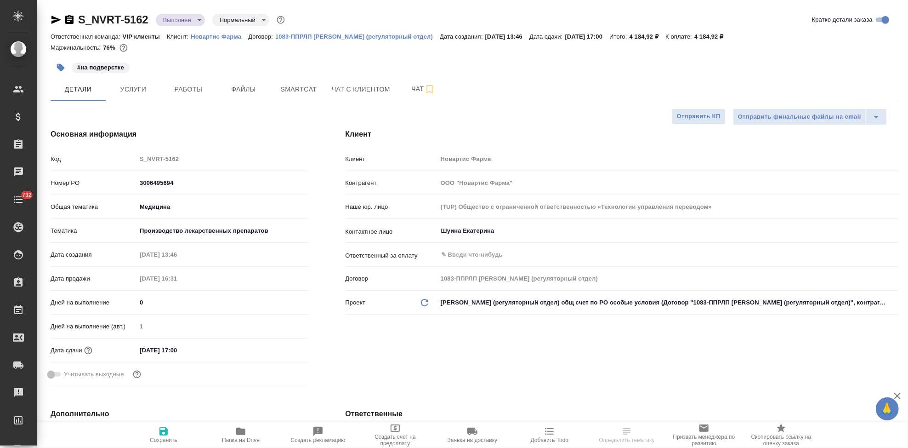
type textarea "x"
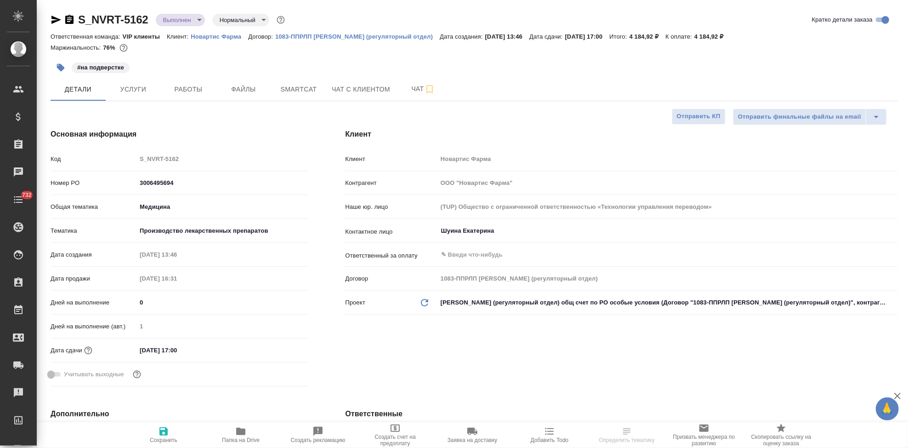
type textarea "x"
click at [128, 91] on span "Услуги" at bounding box center [133, 89] width 44 height 11
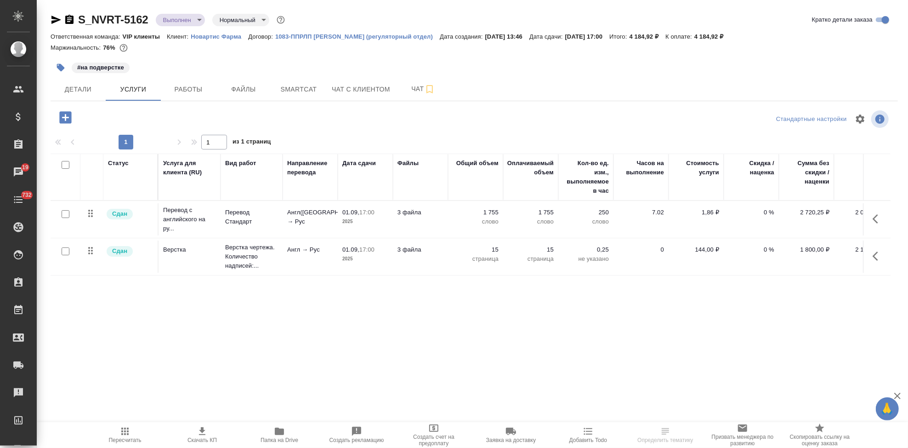
click at [874, 216] on icon "button" at bounding box center [878, 218] width 11 height 11
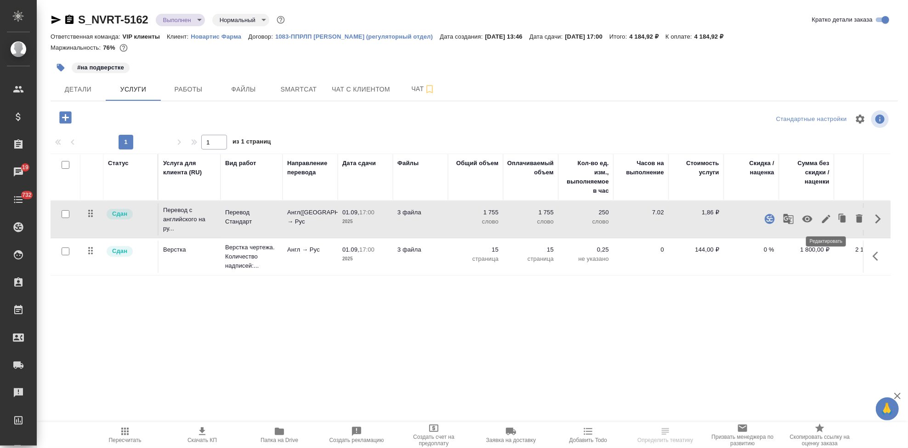
click at [826, 219] on icon "button" at bounding box center [826, 219] width 8 height 8
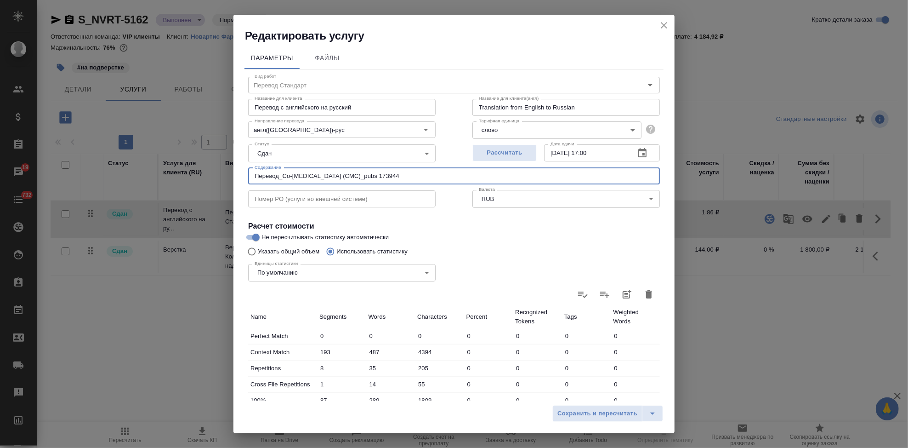
drag, startPoint x: 378, startPoint y: 176, endPoint x: -11, endPoint y: 176, distance: 389.3
click at [0, 176] on html "🙏 .cls-1 fill:#fff; AWATERA Kabargina [PERSON_NAME] Спецификации Заказы 19 Чаты…" at bounding box center [454, 224] width 908 height 448
paste input "Название ЛП / Название проекта (тема письма)"
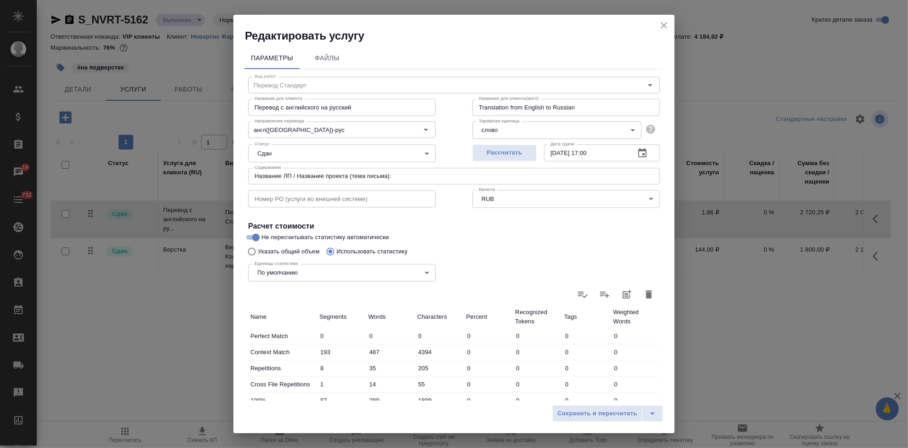
click at [431, 178] on input "Название ЛП / Название проекта (тема письма):" at bounding box center [454, 176] width 412 height 17
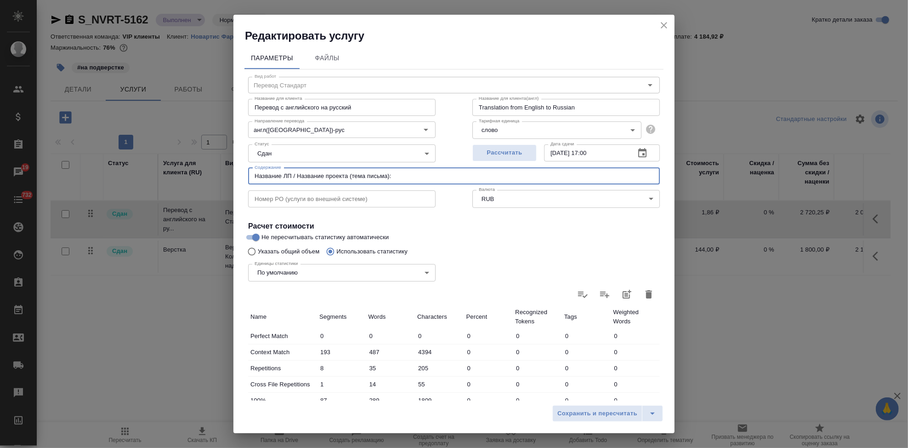
paste input "Перевод_Co-[MEDICAL_DATA] (CMC)_pubs 173944"
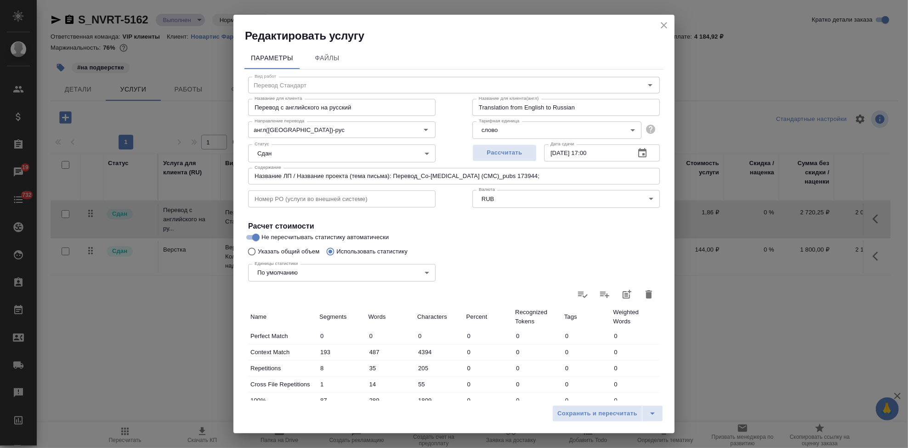
click at [523, 174] on input "Название ЛП / Название проекта (тема письма): Перевод_Co-[MEDICAL_DATA] (CMC)_p…" at bounding box center [454, 176] width 412 height 17
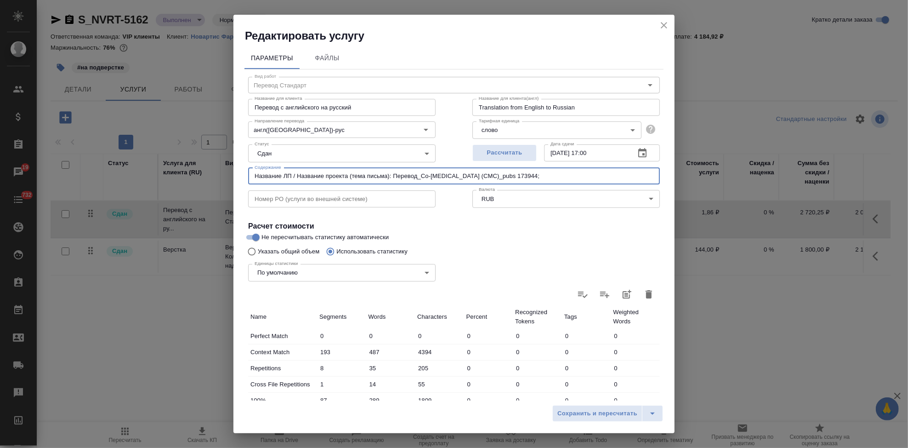
paste input "Тип задания / статья расхода"
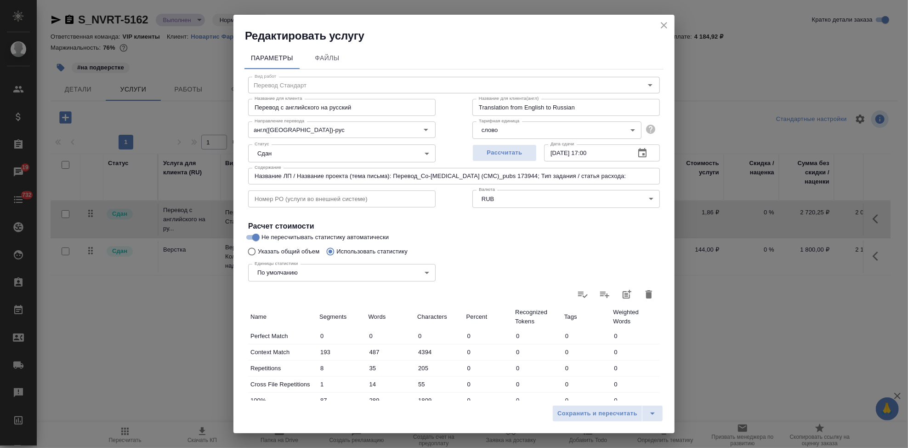
click at [626, 170] on input "Название ЛП / Название проекта (тема письма): Перевод_Co-[MEDICAL_DATA] (CMC)_p…" at bounding box center [454, 176] width 412 height 17
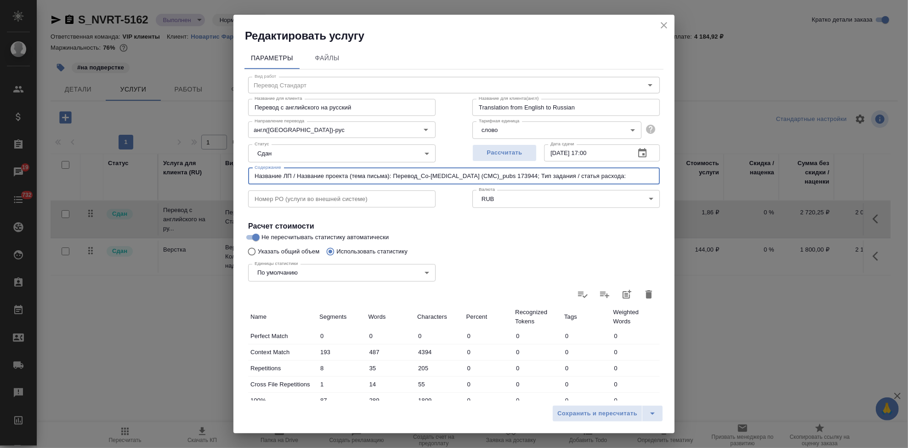
paste input "СМС & Production changes"
drag, startPoint x: 649, startPoint y: 175, endPoint x: 108, endPoint y: 176, distance: 541.8
click at [108, 176] on div "Редактировать услугу Параметры Файлы Вид работ Перевод Стандарт Вид работ Назва…" at bounding box center [454, 224] width 908 height 448
type input "Название ЛП / Название проекта (тема письма): Перевод_Co-[MEDICAL_DATA] (CMC)_p…"
click at [649, 418] on icon "split button" at bounding box center [652, 413] width 11 height 11
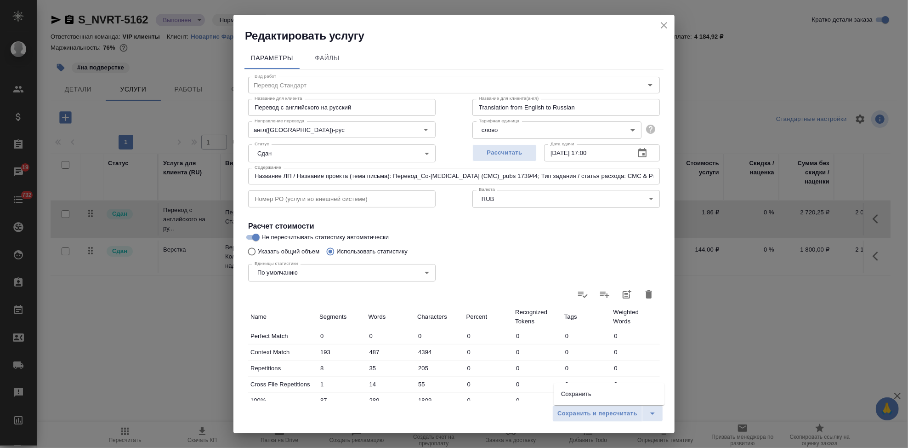
click at [621, 400] on li "Сохранить" at bounding box center [609, 393] width 111 height 15
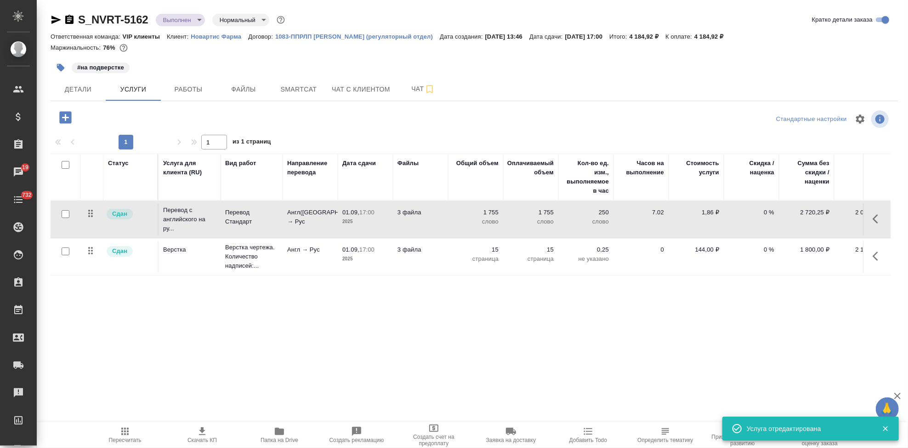
click at [875, 257] on icon "button" at bounding box center [876, 255] width 6 height 9
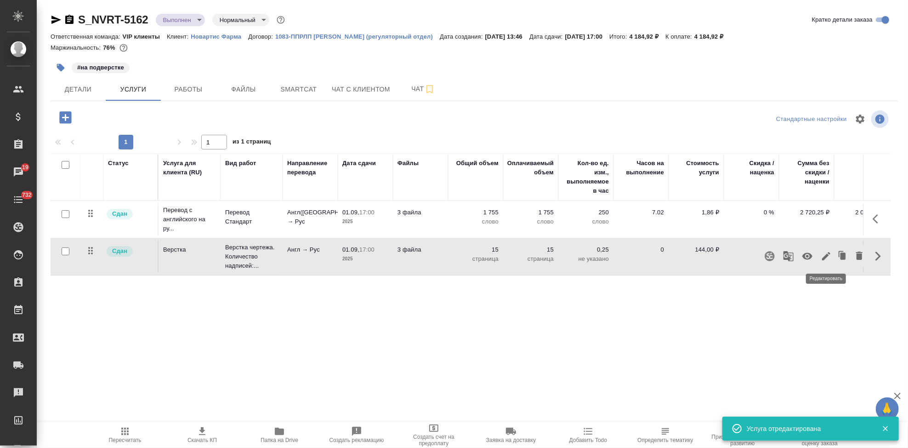
click at [826, 259] on icon "button" at bounding box center [826, 255] width 11 height 11
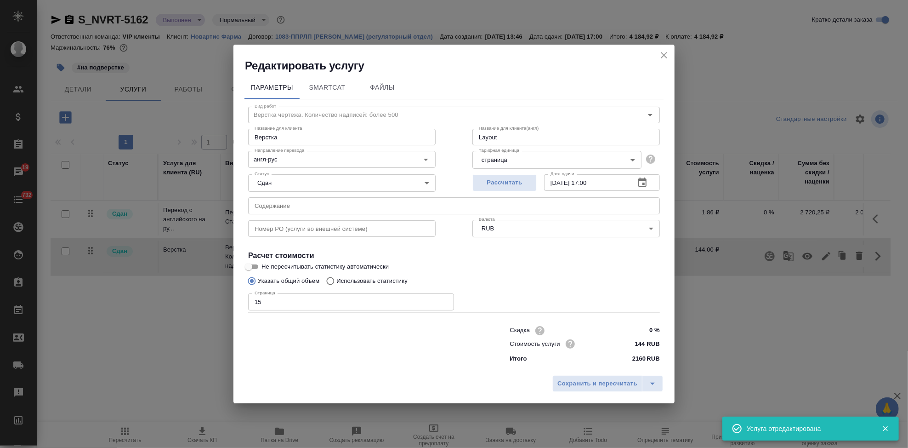
click at [328, 207] on input "text" at bounding box center [454, 205] width 412 height 17
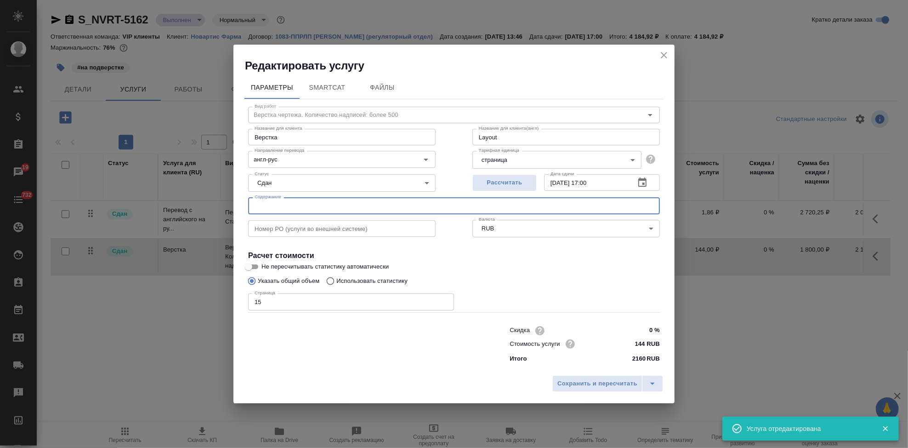
paste input "Название ЛП / Название проекта (тема письма): Перевод_Co-[MEDICAL_DATA] (CMC)_p…"
type input "Название ЛП / Название проекта (тема письма): Перевод_Co-[MEDICAL_DATA] (CMC)_p…"
click at [648, 381] on icon "split button" at bounding box center [652, 383] width 11 height 11
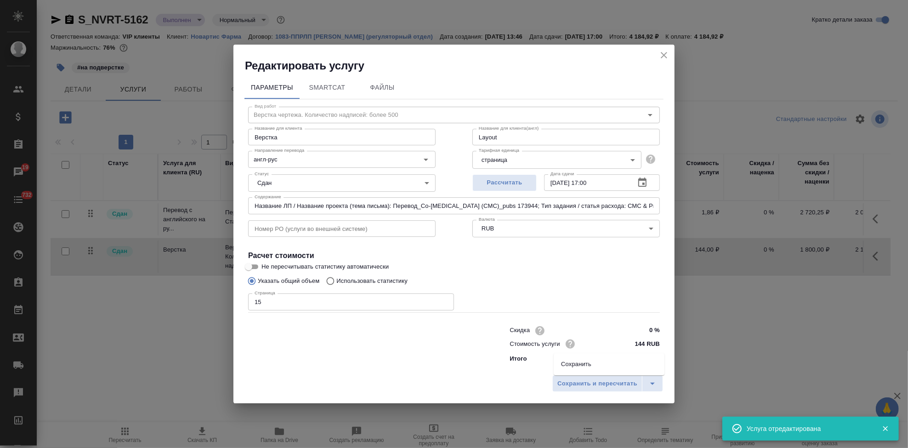
click at [588, 364] on li "Сохранить" at bounding box center [609, 364] width 111 height 15
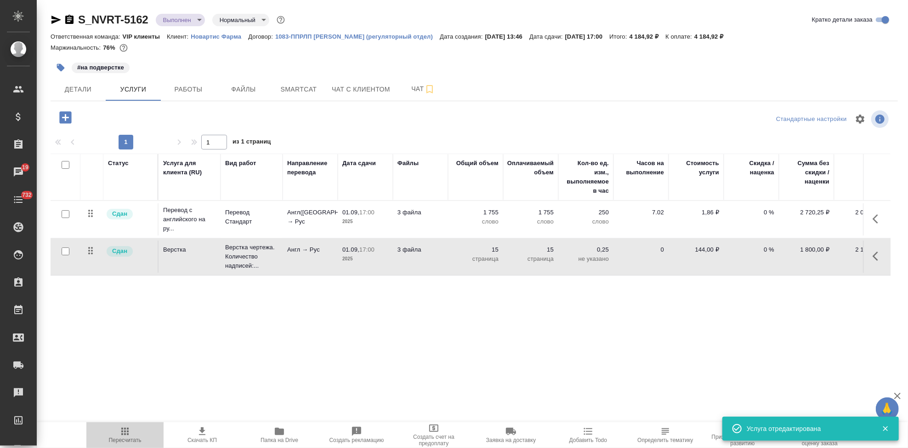
click at [123, 438] on span "Пересчитать" at bounding box center [125, 440] width 33 height 6
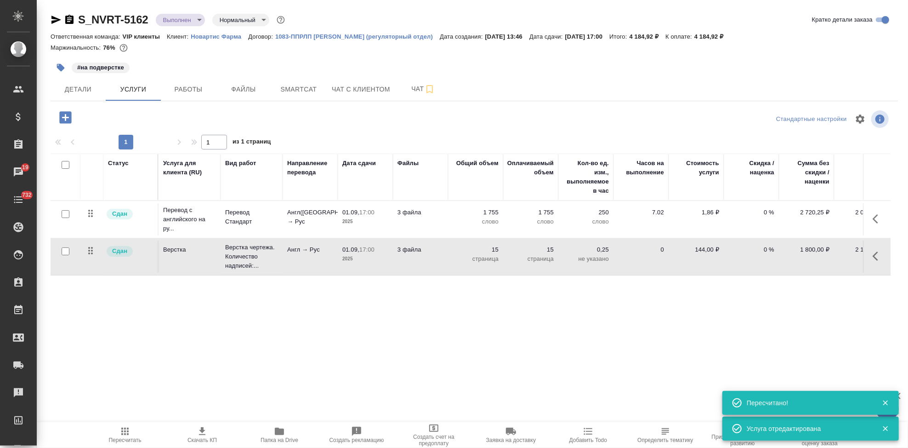
click at [60, 67] on icon "button" at bounding box center [61, 68] width 8 height 8
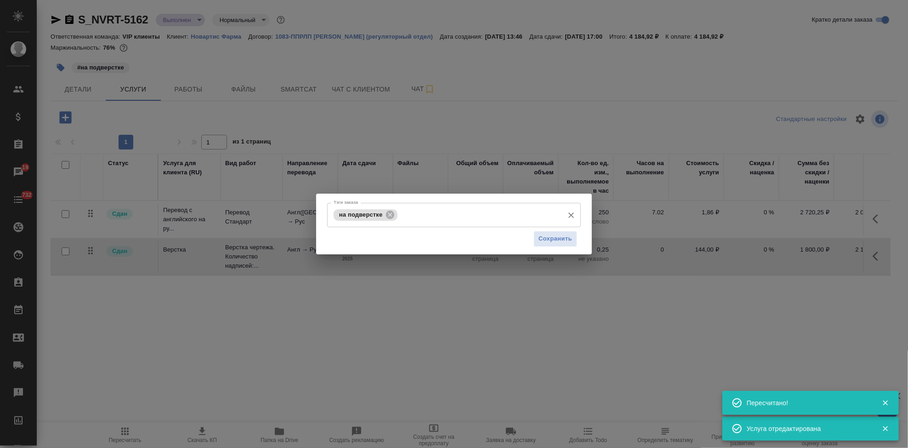
click at [424, 217] on input "Тэги заказа" at bounding box center [479, 215] width 159 height 16
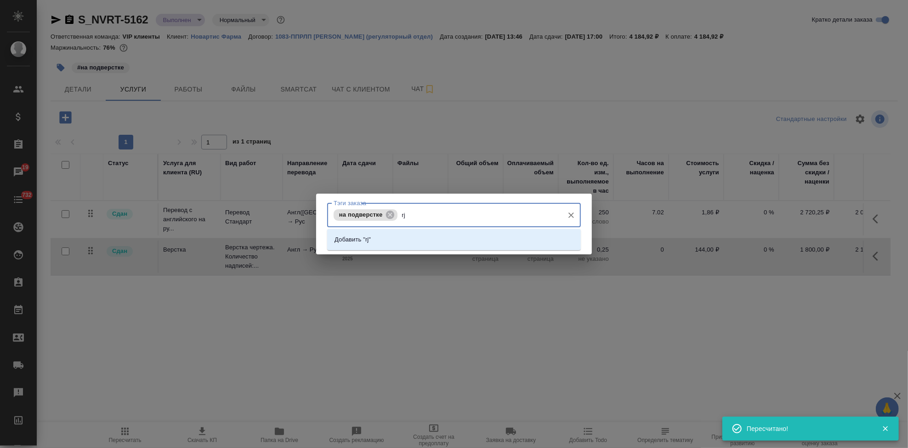
type input "r"
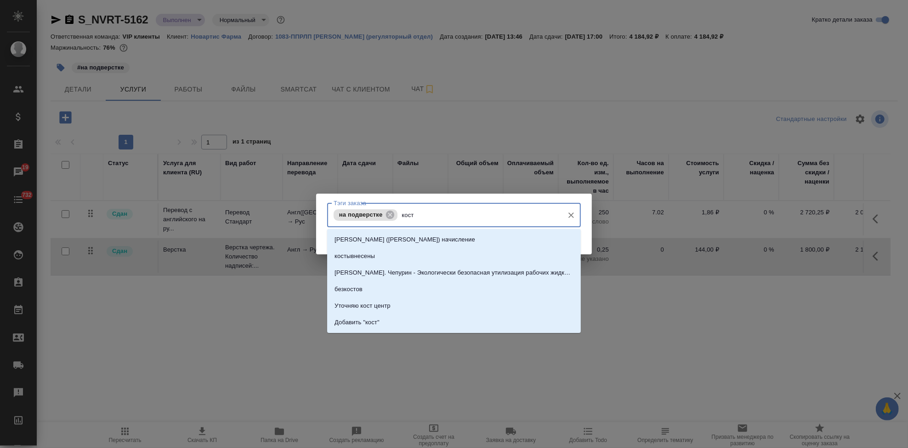
type input "косты"
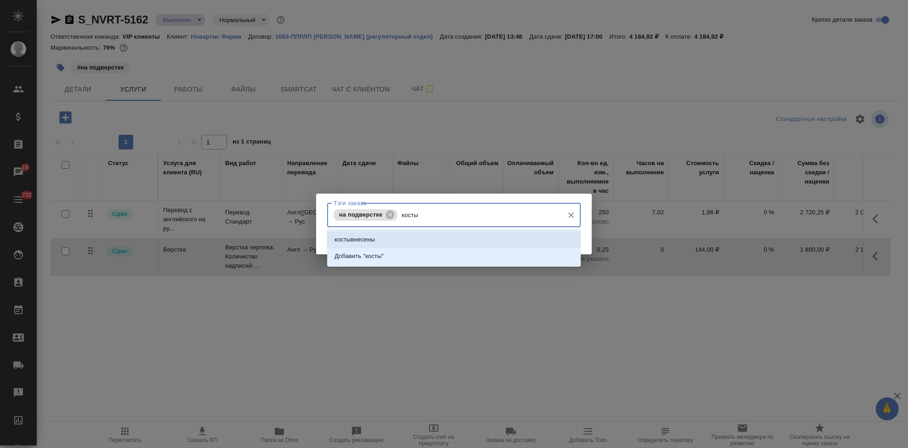
click at [431, 244] on li "костывнесены" at bounding box center [454, 239] width 254 height 17
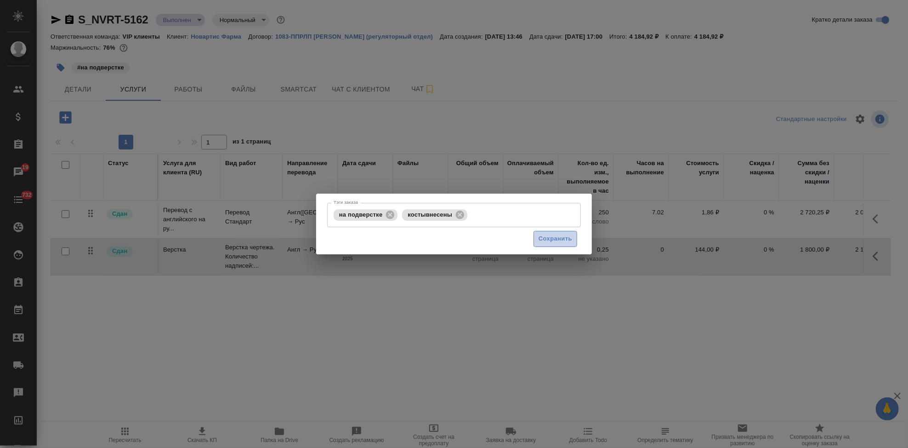
click at [549, 239] on span "Сохранить" at bounding box center [556, 238] width 34 height 11
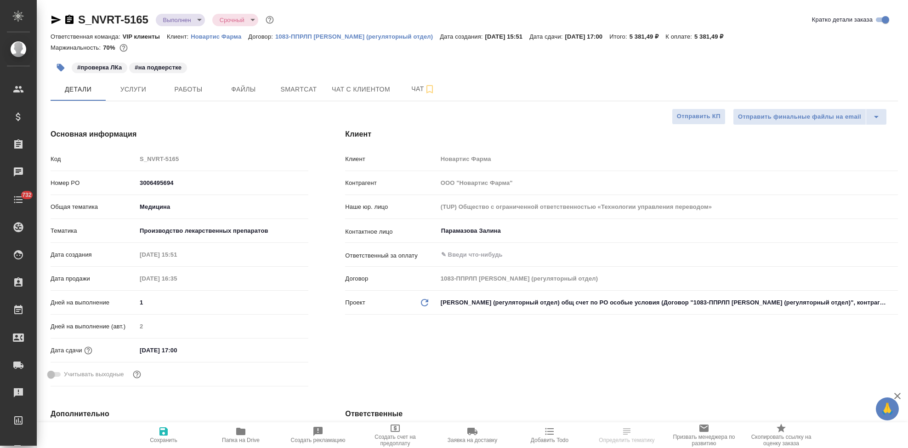
select select "RU"
click at [144, 93] on span "Услуги" at bounding box center [133, 89] width 44 height 11
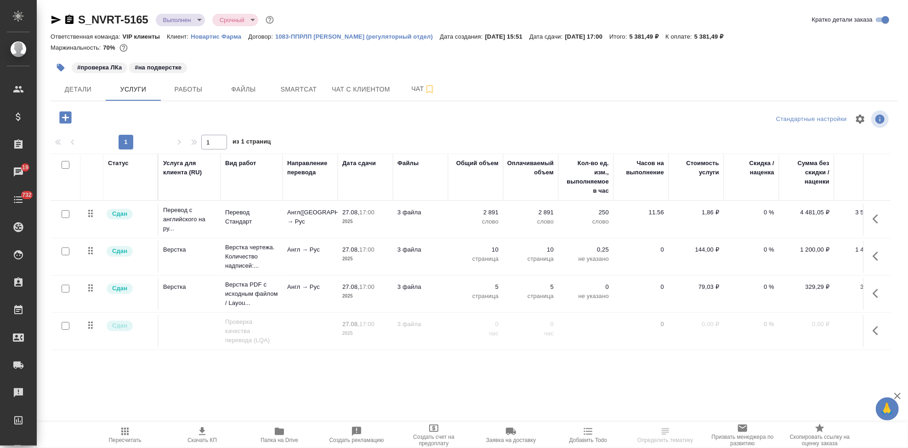
click at [873, 222] on icon "button" at bounding box center [878, 218] width 11 height 11
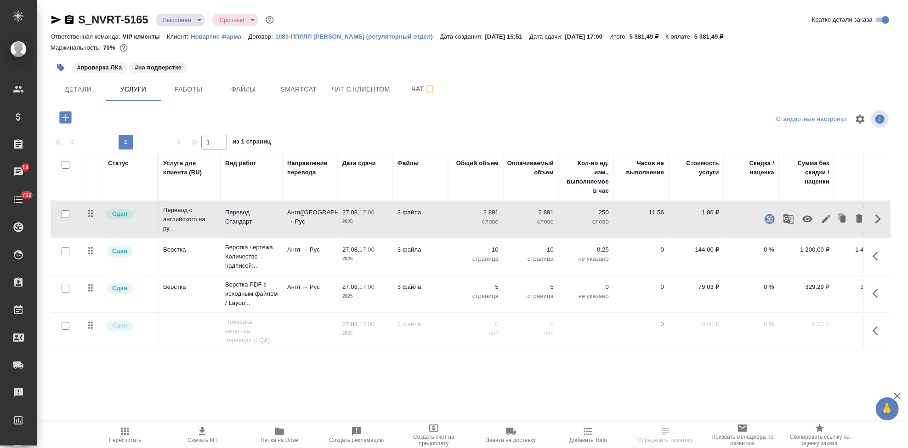
click at [821, 222] on icon "button" at bounding box center [826, 218] width 11 height 11
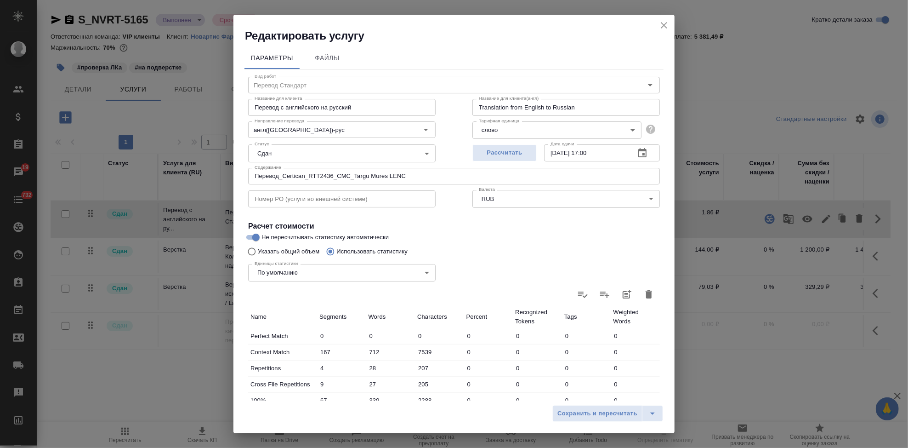
type input "Перевод Стандарт"
type input "англ([GEOGRAPHIC_DATA])-рус"
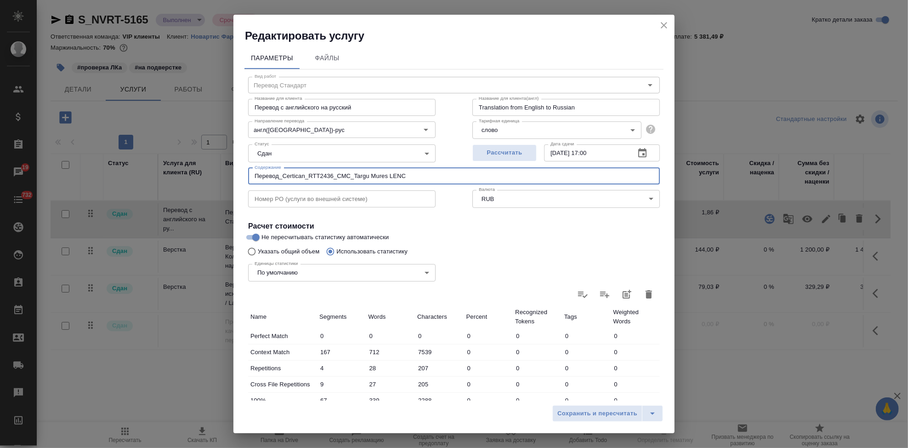
drag, startPoint x: 426, startPoint y: 176, endPoint x: 5, endPoint y: 176, distance: 421.0
click at [80, 176] on div "Редактировать услугу Параметры Файлы Вид работ Перевод Стандарт Вид работ Назва…" at bounding box center [454, 224] width 908 height 448
paste input "Название ЛП / Название проекта (тема письма)"
click at [405, 173] on input "Название ЛП / Название проекта (тема письма):" at bounding box center [454, 176] width 412 height 17
paste input "Перевод_Certican_RTT2436_СМС_Targu Mures LENC"
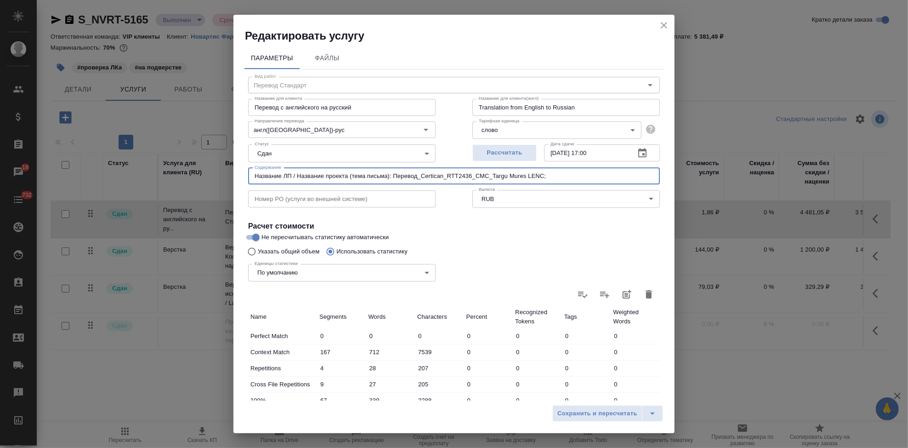
click at [576, 172] on input "Название ЛП / Название проекта (тема письма): Перевод_Certican_RTT2436_СМС_Targ…" at bounding box center [454, 176] width 412 height 17
paste input "Тип задания / статья расхода"
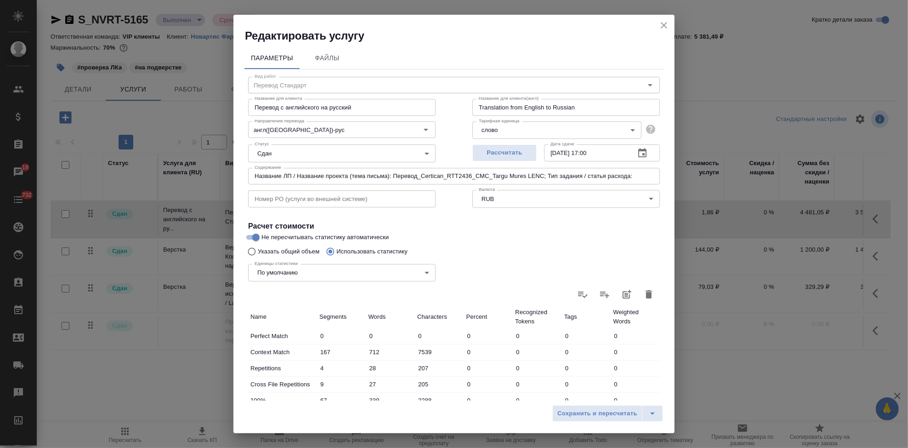
click at [635, 177] on input "Название ЛП / Название проекта (тема письма): Перевод_Certican_RTT2436_СМС_Targ…" at bounding box center [454, 176] width 412 height 17
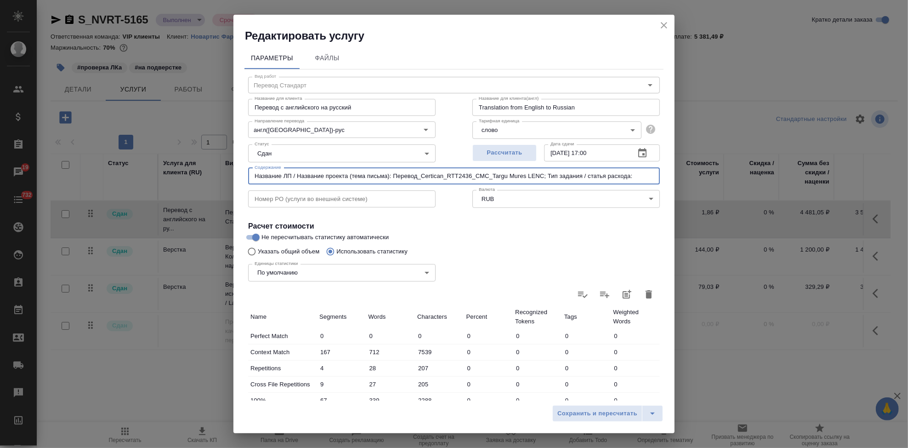
paste input "СМС & Production changes"
drag, startPoint x: 647, startPoint y: 176, endPoint x: 208, endPoint y: 176, distance: 438.4
click at [208, 176] on div "Редактировать услугу Параметры Файлы Вид работ Перевод Стандарт Вид работ Назва…" at bounding box center [454, 224] width 908 height 448
type input "Название ЛП / Название проекта (тема письма): Перевод_Certican_RTT2436_СМС_Targ…"
click at [659, 412] on button "split button" at bounding box center [652, 413] width 21 height 17
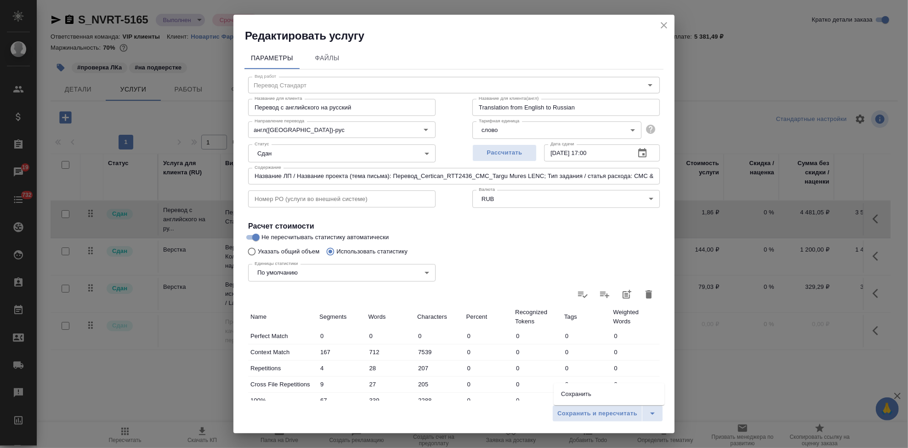
click at [592, 390] on li "Сохранить" at bounding box center [609, 393] width 111 height 15
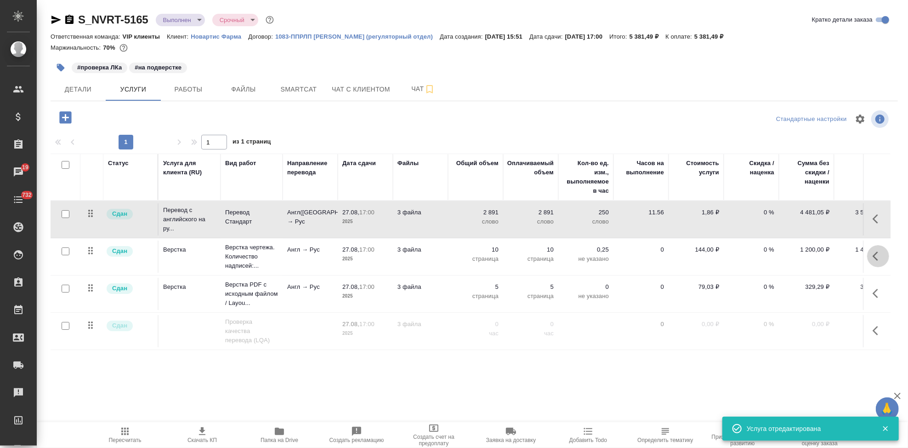
click at [873, 255] on icon "button" at bounding box center [876, 255] width 6 height 9
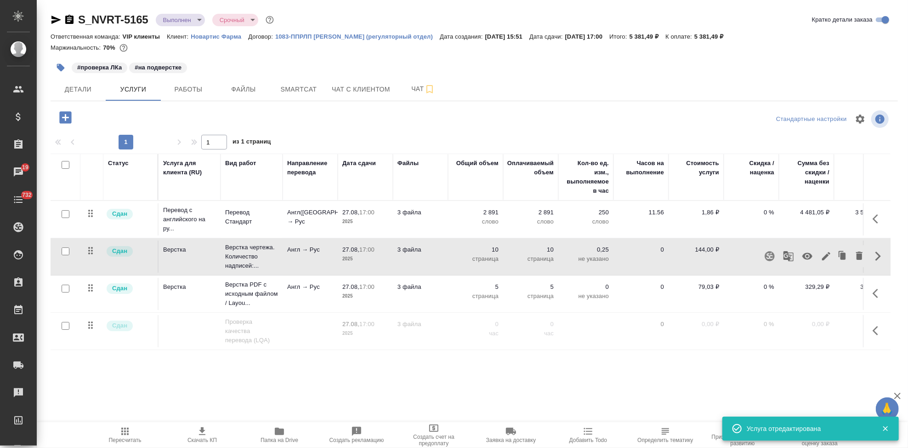
click at [821, 256] on icon "button" at bounding box center [826, 255] width 11 height 11
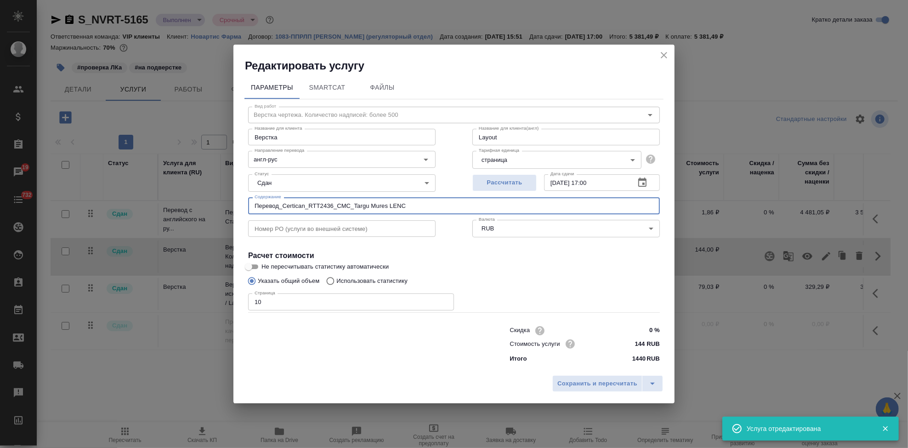
drag, startPoint x: 433, startPoint y: 204, endPoint x: 66, endPoint y: 202, distance: 367.2
click at [76, 202] on div "Редактировать услугу Параметры SmartCat Файлы Вид работ Верстка чертежа. Количе…" at bounding box center [454, 224] width 908 height 448
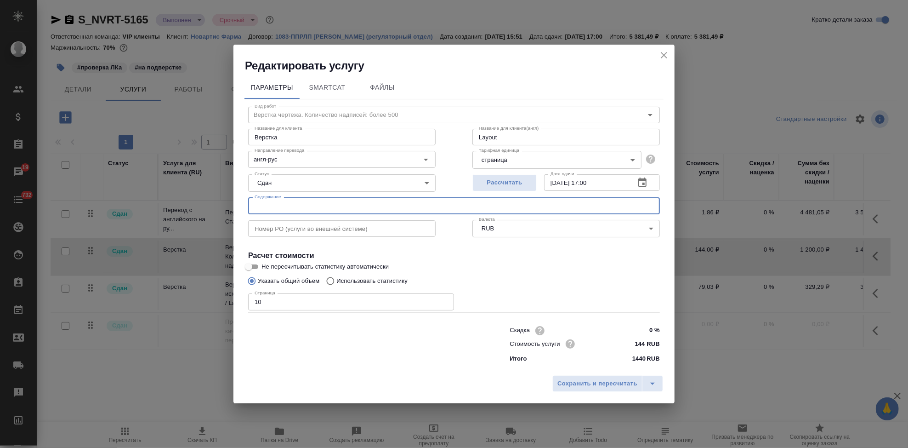
paste input "Название ЛП / Название проекта (тема письма): Перевод_Certican_RTT2436_СМС_Targ…"
type input "Название ЛП / Название проекта (тема письма): Перевод_Certican_RTT2436_СМС_Targ…"
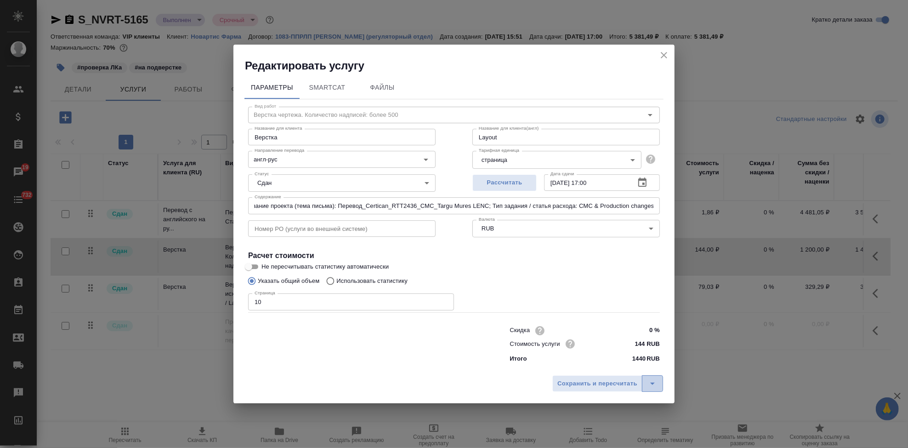
click at [660, 385] on button "split button" at bounding box center [652, 383] width 21 height 17
click at [588, 362] on li "Сохранить" at bounding box center [609, 364] width 111 height 15
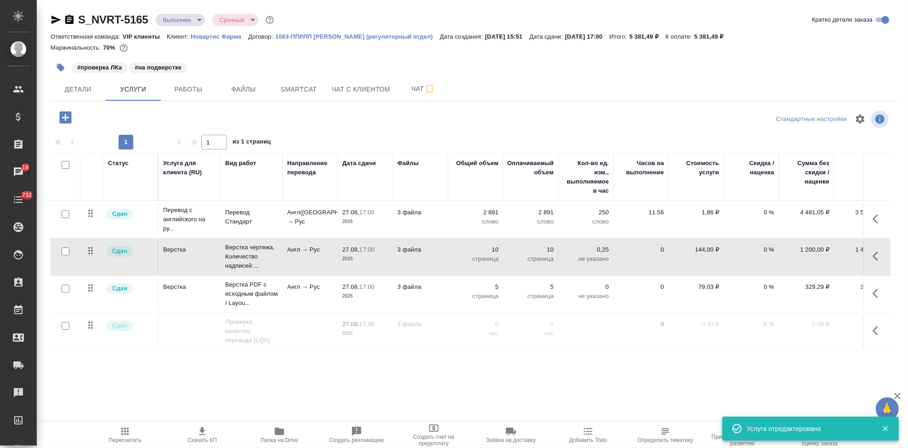
click at [873, 292] on icon "button" at bounding box center [878, 293] width 11 height 11
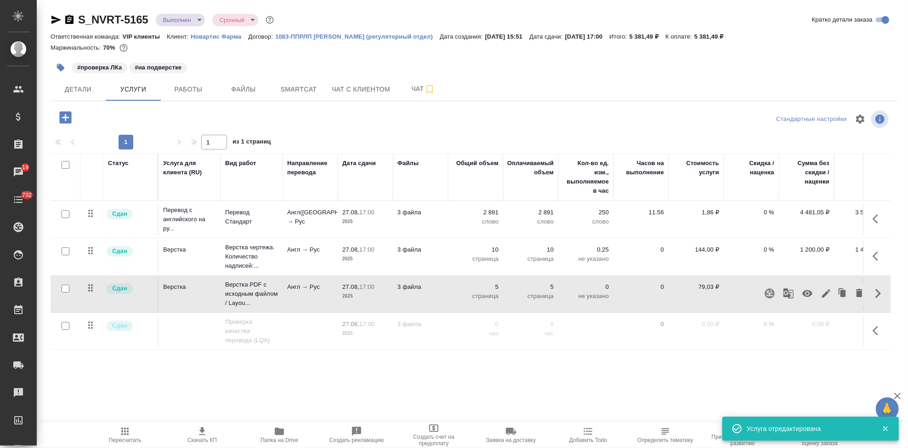
click at [823, 290] on icon "button" at bounding box center [826, 293] width 8 height 8
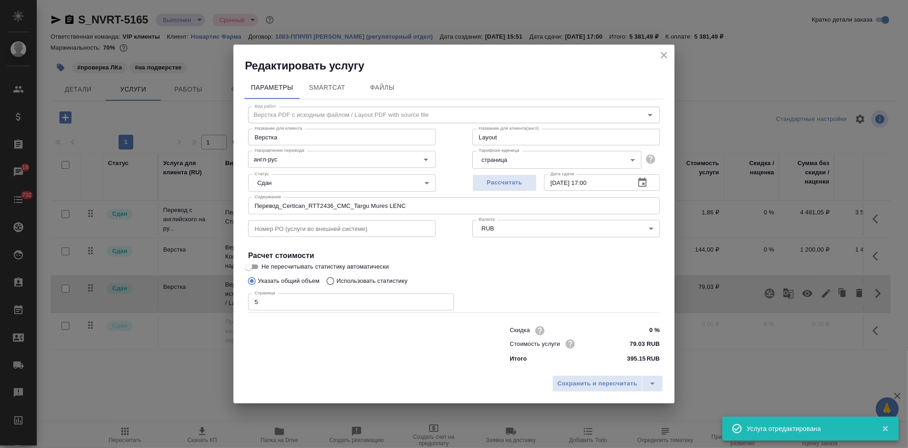
drag, startPoint x: 439, startPoint y: 209, endPoint x: 81, endPoint y: 208, distance: 358.5
click at [111, 208] on div "Редактировать услугу Параметры SmartCat Файлы Вид работ Верстка PDF с исходным …" at bounding box center [454, 224] width 908 height 448
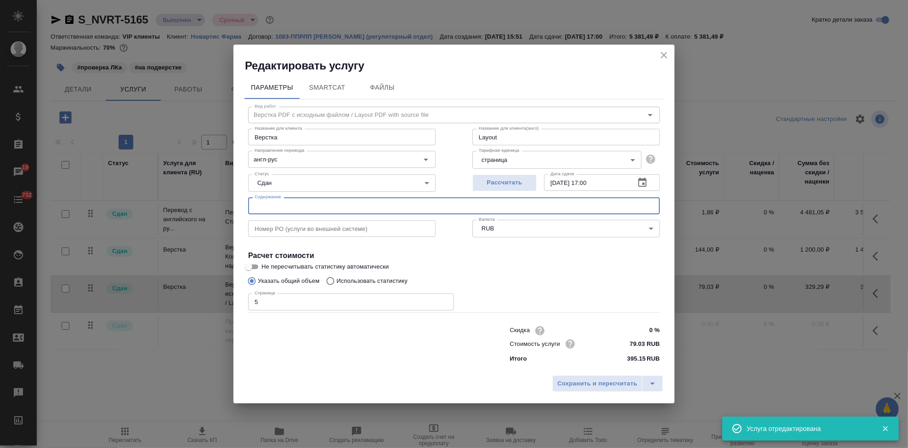
paste input "Название ЛП / Название проекта (тема письма): Перевод_Certican_RTT2436_СМС_Targ…"
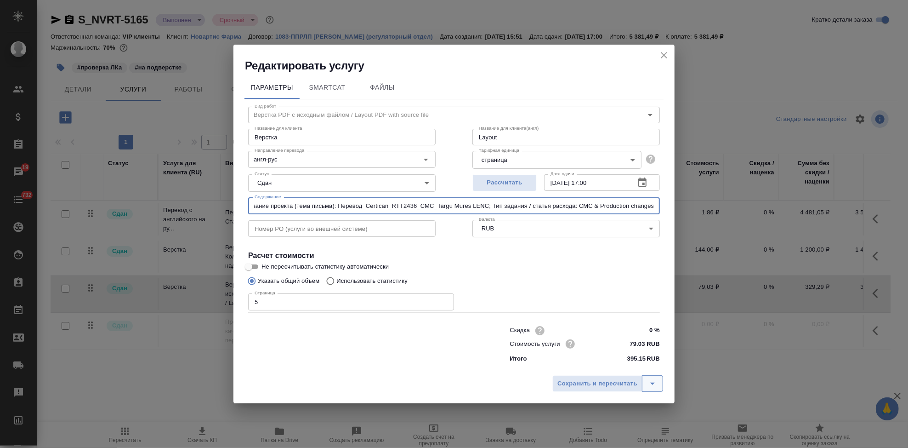
type input "Название ЛП / Название проекта (тема письма): Перевод_Certican_RTT2436_СМС_Targ…"
click at [646, 379] on button "split button" at bounding box center [652, 383] width 21 height 17
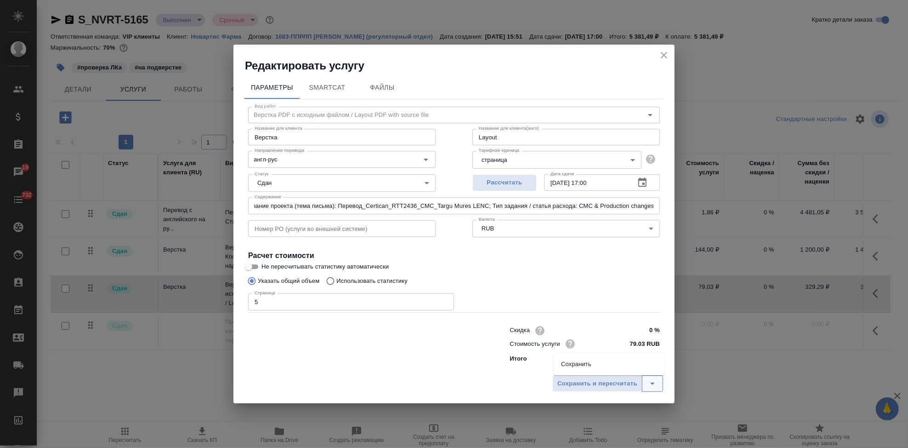
scroll to position [0, 0]
click at [591, 358] on li "Сохранить" at bounding box center [609, 364] width 111 height 15
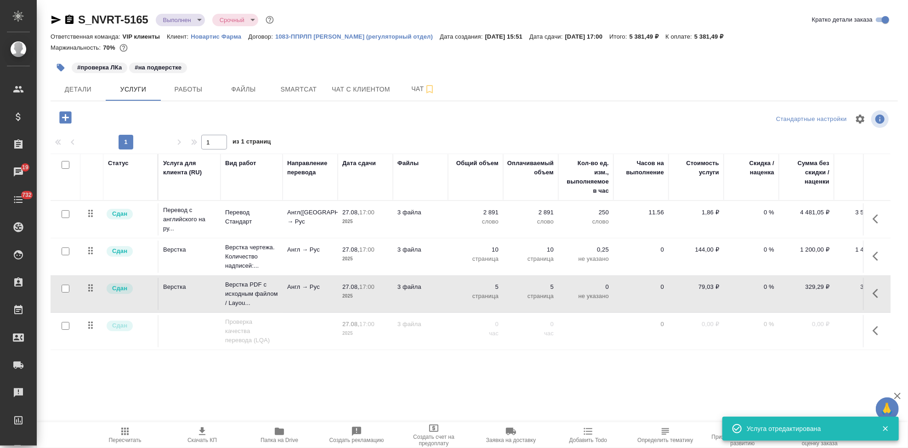
click at [126, 432] on icon "button" at bounding box center [124, 431] width 11 height 11
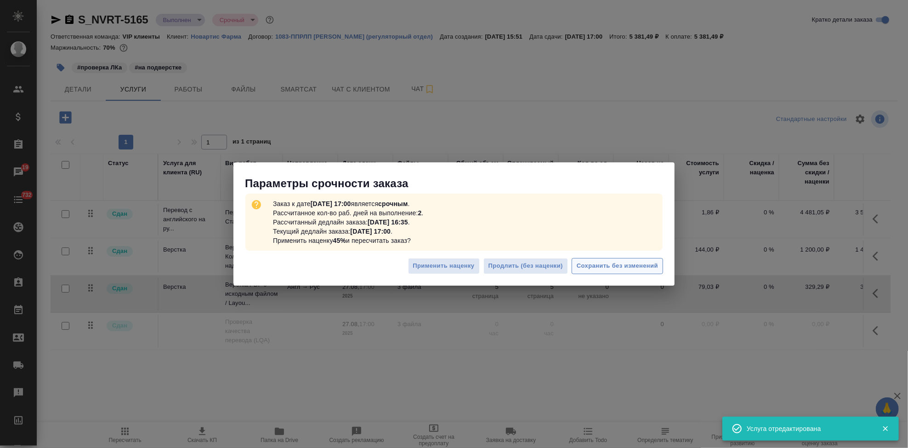
click at [613, 269] on span "Сохранить без изменений" at bounding box center [617, 266] width 81 height 11
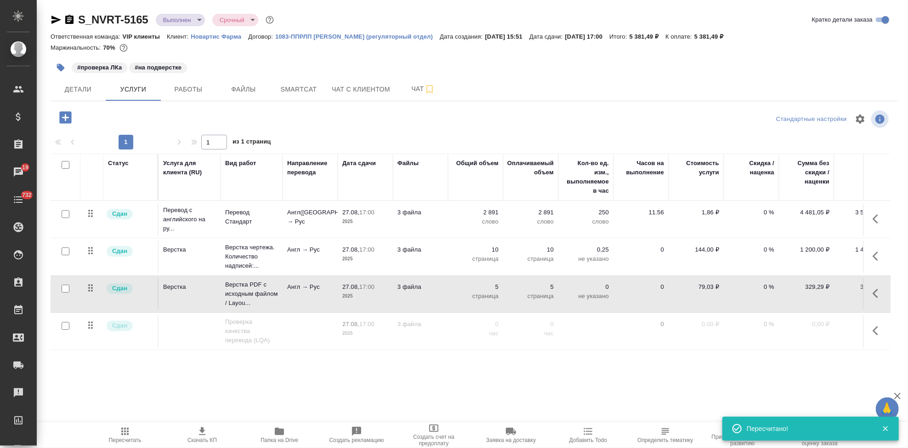
click at [59, 68] on icon "button" at bounding box center [61, 68] width 8 height 8
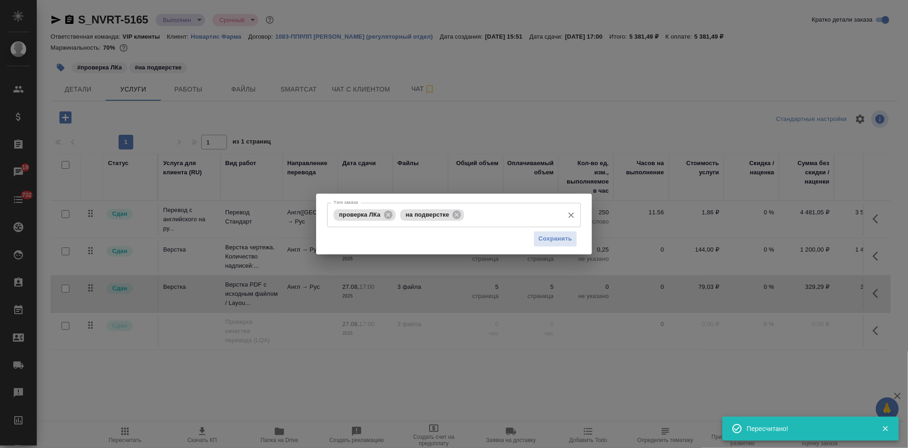
click at [481, 218] on input "Тэги заказа" at bounding box center [512, 215] width 93 height 16
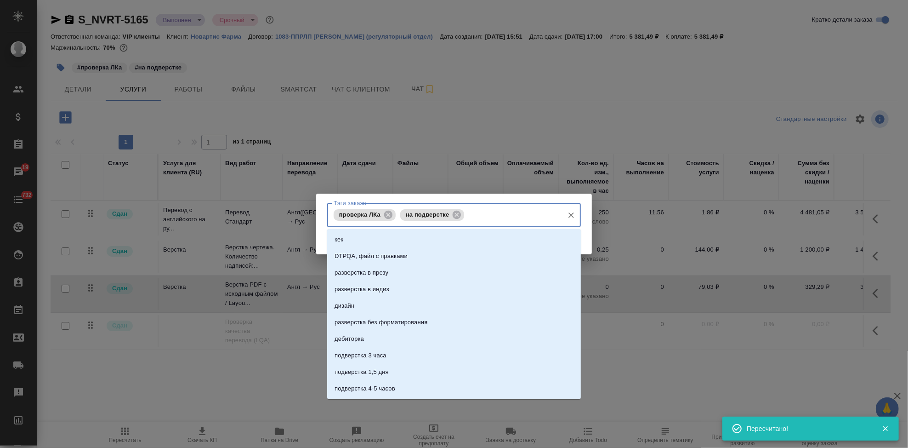
click at [481, 218] on input "Тэги заказа" at bounding box center [512, 215] width 93 height 16
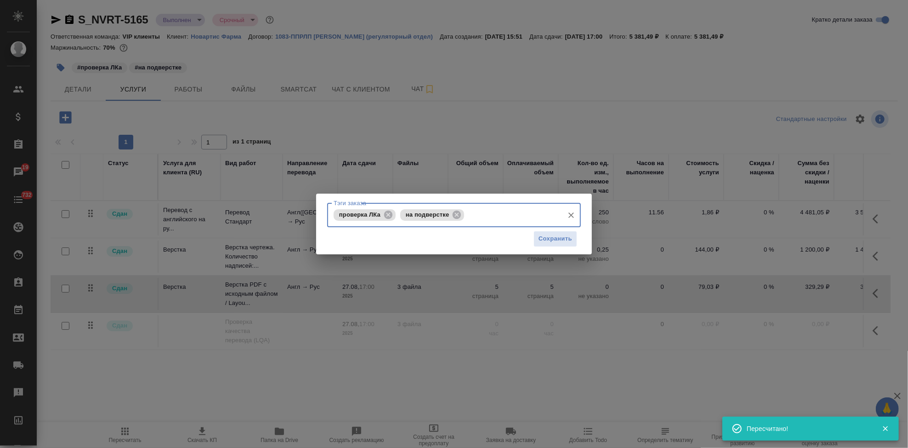
type input "r"
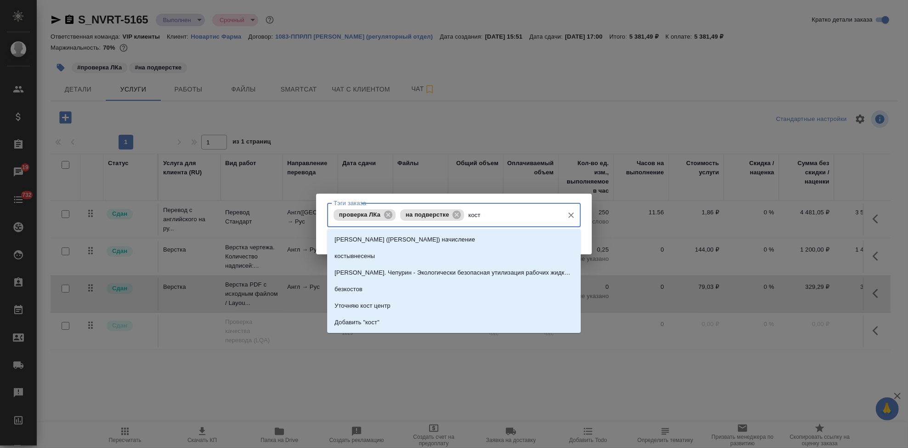
type input "косты"
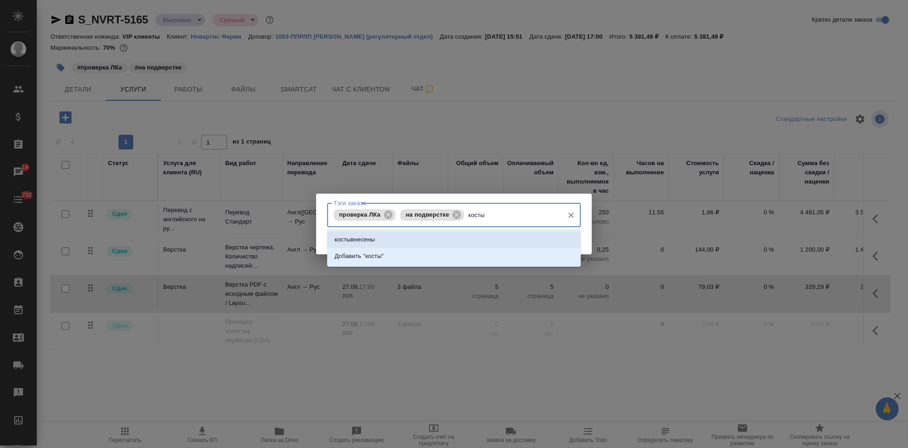
click at [431, 239] on li "костывнесены" at bounding box center [454, 239] width 254 height 17
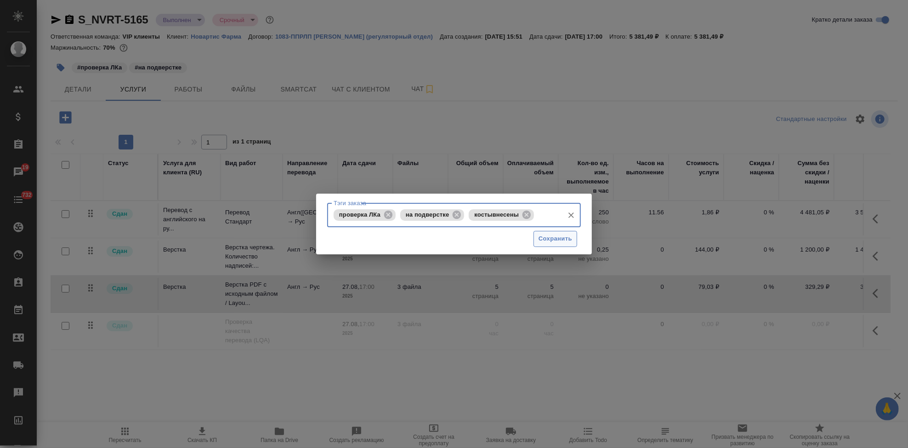
click at [558, 238] on span "Сохранить" at bounding box center [556, 238] width 34 height 11
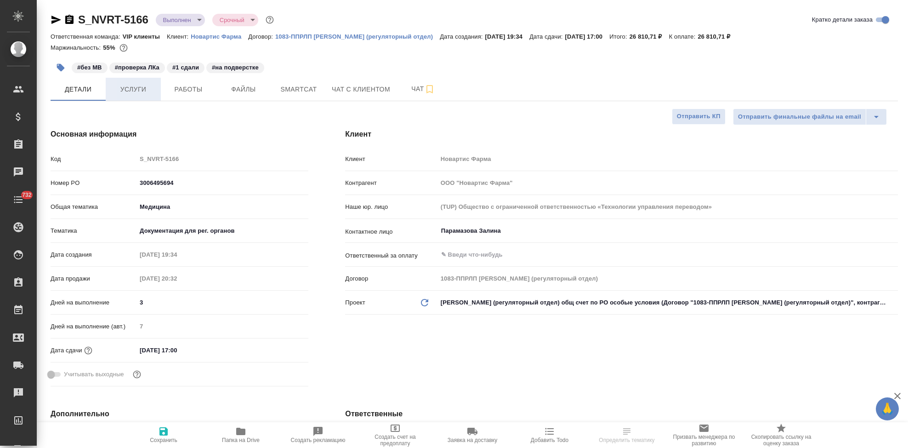
click at [141, 94] on span "Услуги" at bounding box center [133, 89] width 44 height 11
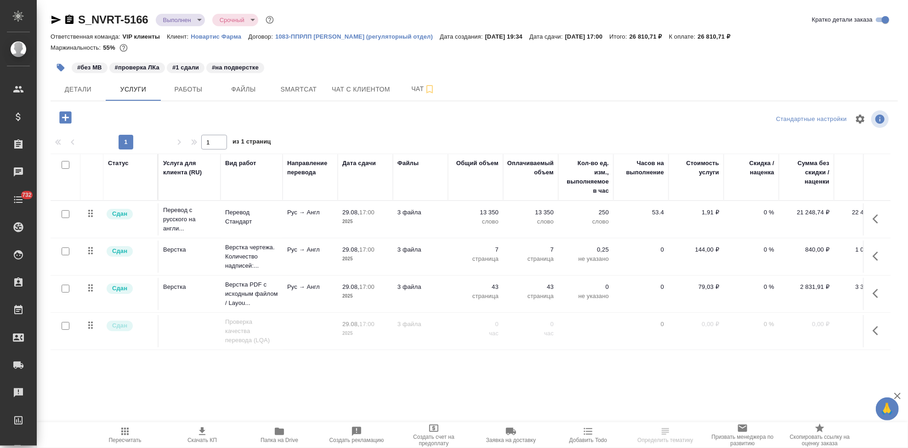
click at [873, 220] on icon "button" at bounding box center [878, 218] width 11 height 11
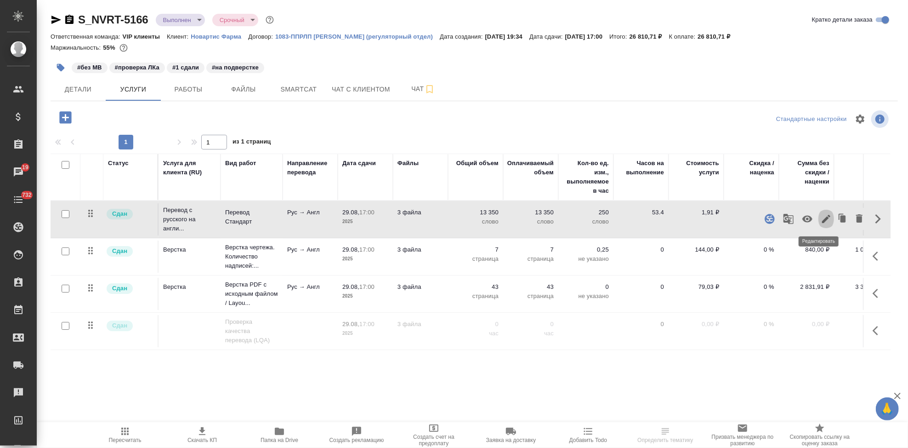
click at [821, 224] on icon "button" at bounding box center [826, 218] width 11 height 11
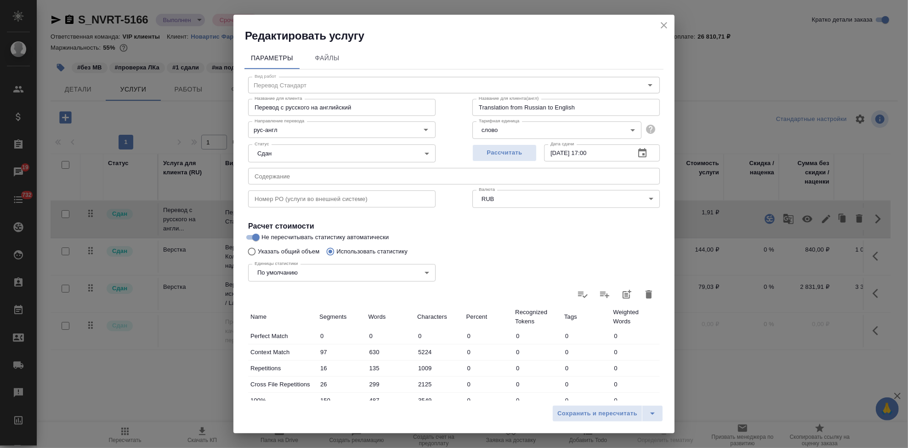
click at [275, 176] on input "text" at bounding box center [454, 176] width 412 height 17
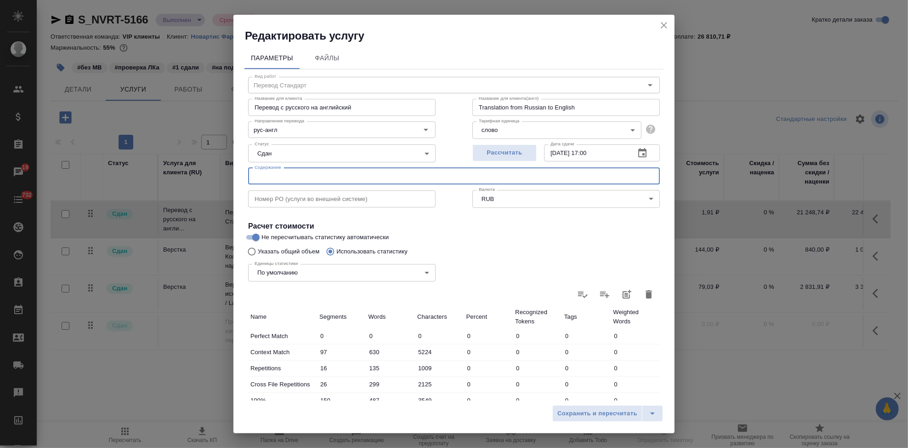
paste input "Название ЛП / Название проекта (тема письма)"
click at [433, 176] on input "Название ЛП / Название проекта (тема письма):" at bounding box center [454, 176] width 412 height 17
paste input "Перевод_[MEDICAL_DATA] FCT_RTT1507_Harmonization_HA Request"
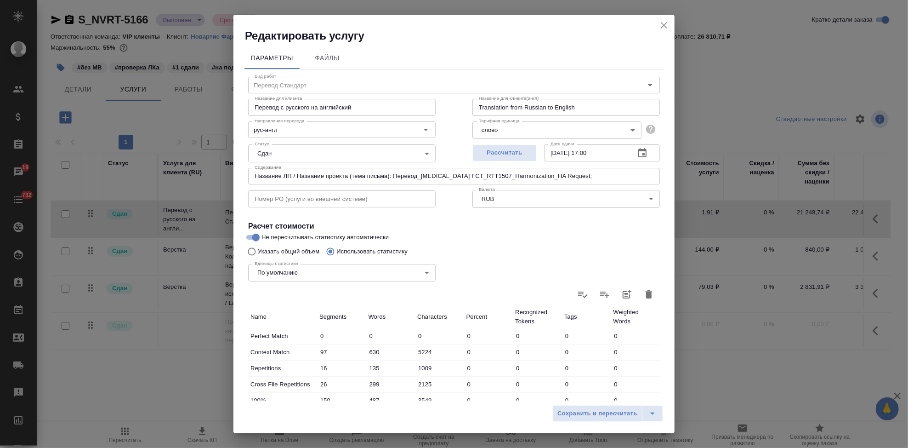
click at [590, 176] on input "Название ЛП / Название проекта (тема письма): Перевод_[MEDICAL_DATA] FCT_RTT150…" at bounding box center [454, 176] width 412 height 17
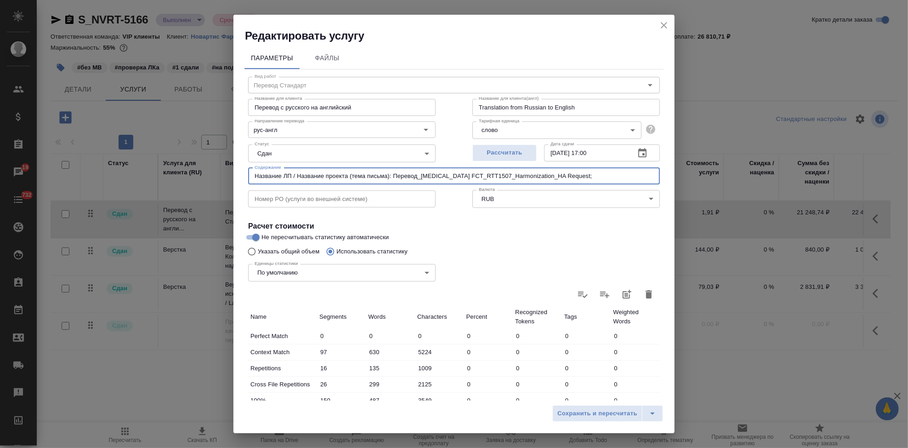
click at [590, 176] on input "Название ЛП / Название проекта (тема письма): Перевод_[MEDICAL_DATA] FCT_RTT150…" at bounding box center [454, 176] width 412 height 17
paste input "Тип задания / статья расхода"
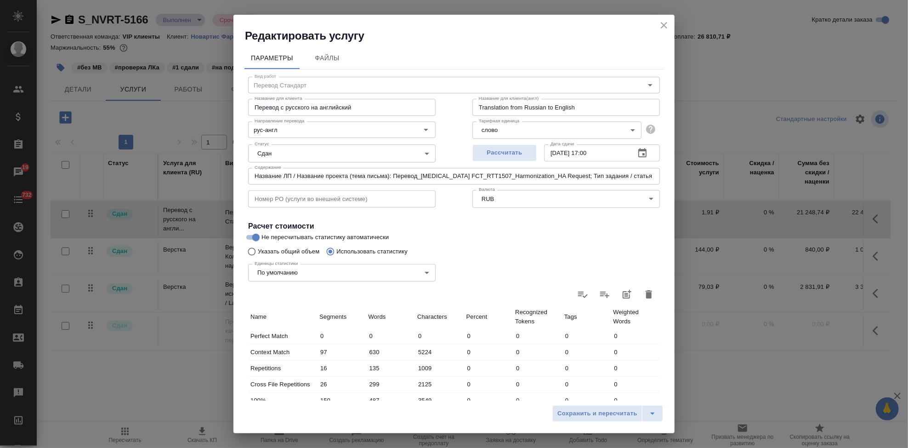
click at [639, 179] on input "Название ЛП / Название проекта (тема письма): Перевод_Trileptal FCT_RTT1507_Har…" at bounding box center [454, 176] width 412 height 17
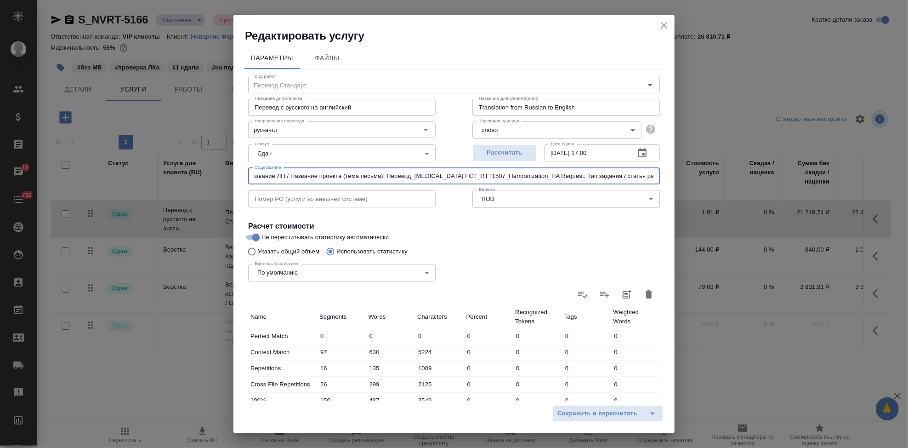
paste input "Harmonization VDSE Trileptal"
drag, startPoint x: 645, startPoint y: 174, endPoint x: 594, endPoint y: 169, distance: 51.2
click at [594, 169] on input "Название ЛП / Название проекта (тема письма): Перевод_Trileptal FCT_RTT1507_Har…" at bounding box center [454, 176] width 412 height 17
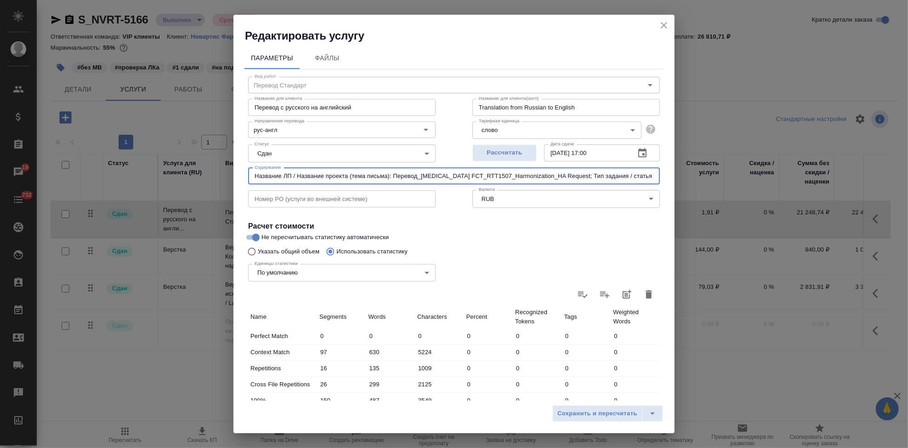
drag, startPoint x: 647, startPoint y: 175, endPoint x: 166, endPoint y: 172, distance: 481.2
click at [166, 172] on div "Редактировать услугу Параметры Файлы Вид работ Перевод Стандарт Вид работ Назва…" at bounding box center [454, 224] width 908 height 448
type input "Название ЛП / Название проекта (тема письма): Перевод_Trileptal FCT_RTT1507_Har…"
click at [653, 412] on icon "split button" at bounding box center [652, 413] width 11 height 11
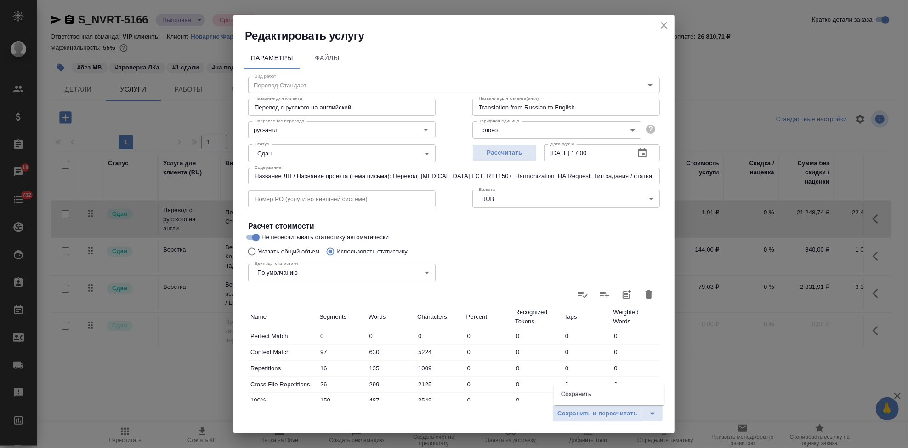
click at [606, 395] on li "Сохранить" at bounding box center [609, 393] width 111 height 15
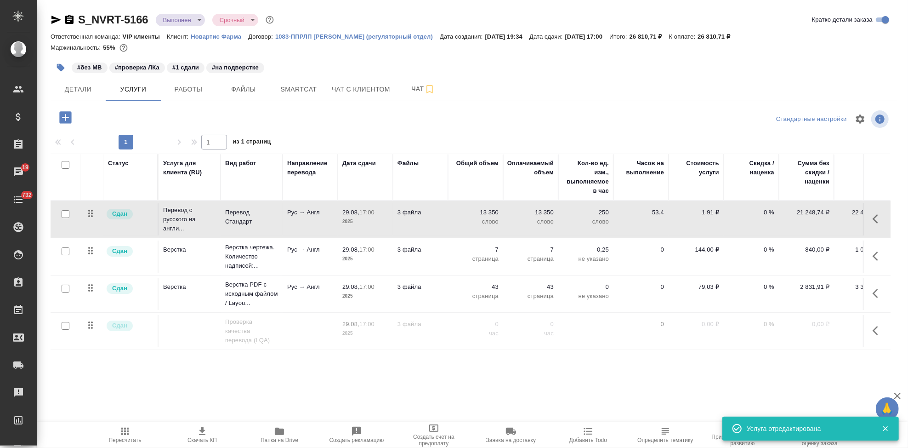
click at [873, 256] on icon "button" at bounding box center [878, 255] width 11 height 11
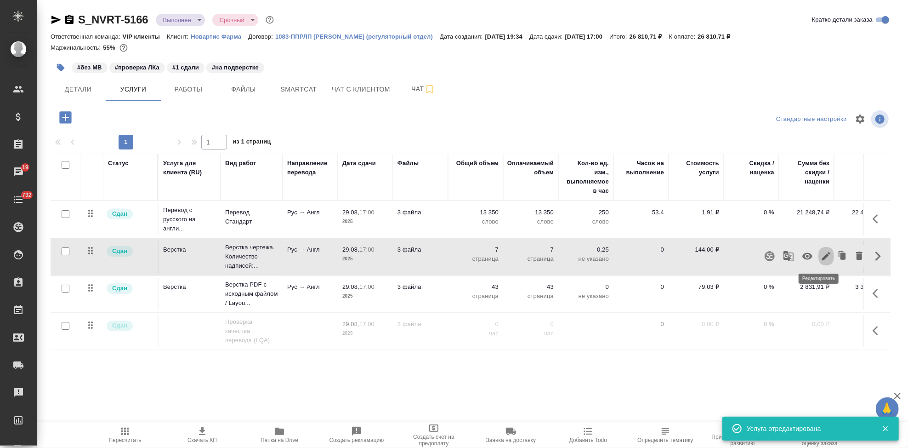
click at [821, 254] on icon "button" at bounding box center [826, 255] width 11 height 11
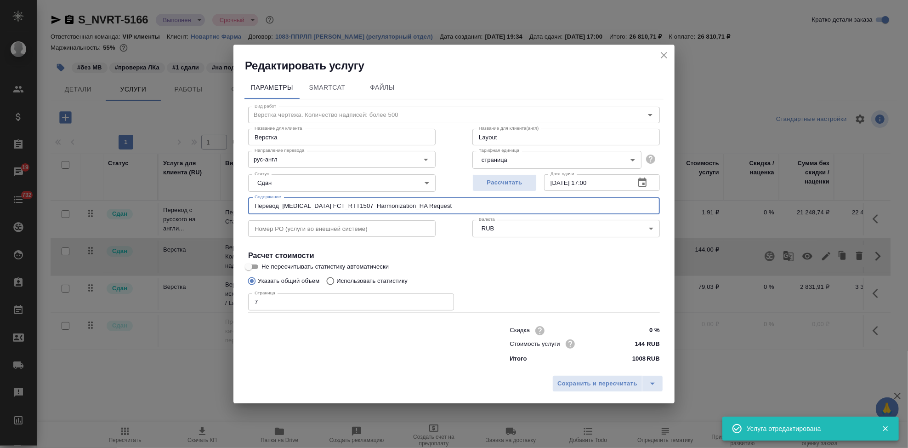
drag, startPoint x: 468, startPoint y: 207, endPoint x: 67, endPoint y: 206, distance: 401.2
click at [71, 207] on div "Редактировать услугу Параметры SmartCat Файлы Вид работ Верстка чертежа. Количе…" at bounding box center [454, 224] width 908 height 448
paste input "Название ЛП / Название проекта (тема письма): Перевод_Trileptal FCT_RTT1507_Har…"
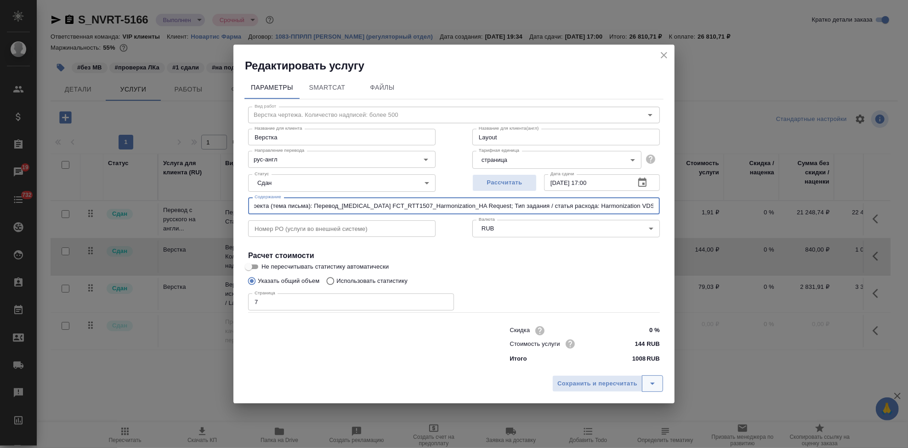
type input "Название ЛП / Название проекта (тема письма): Перевод_Trileptal FCT_RTT1507_Har…"
click at [654, 377] on button "split button" at bounding box center [652, 383] width 21 height 17
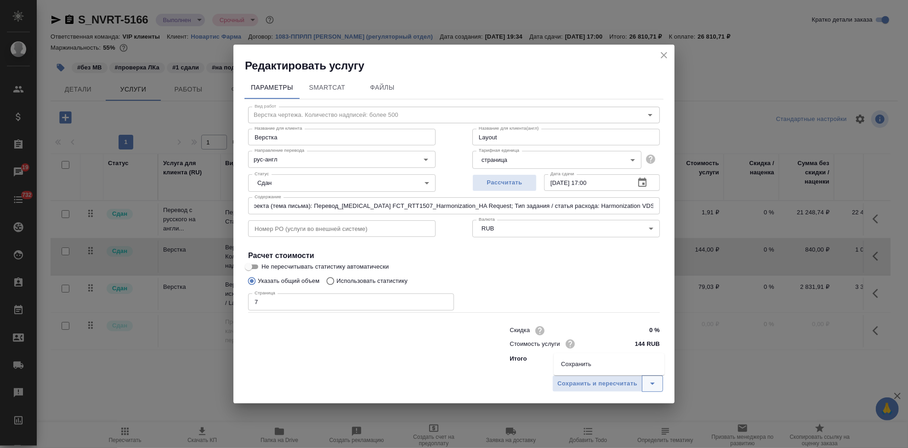
scroll to position [0, 0]
click at [606, 362] on li "Сохранить" at bounding box center [609, 364] width 111 height 15
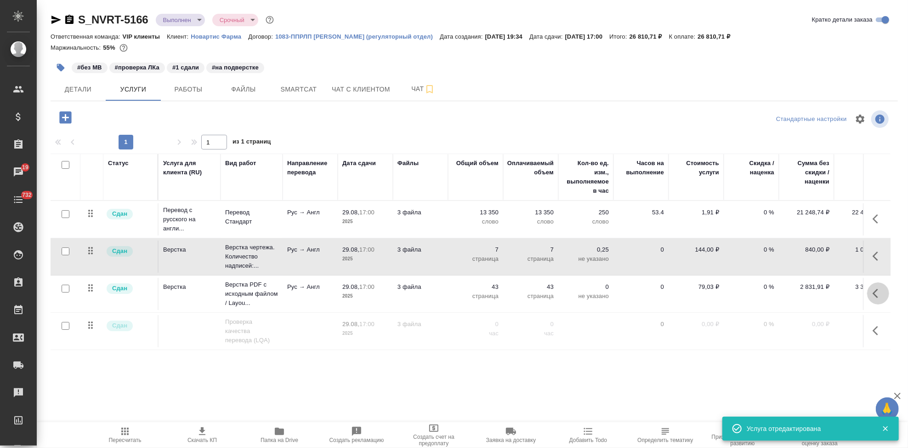
click at [867, 289] on button "button" at bounding box center [878, 293] width 22 height 22
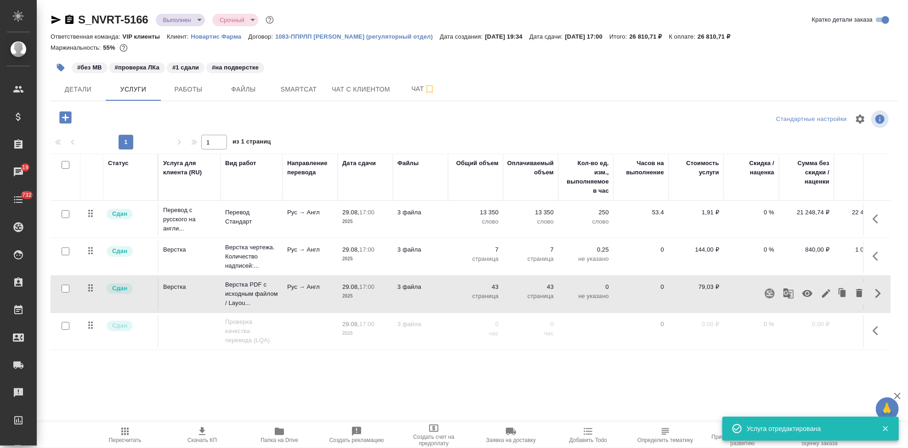
click at [821, 294] on icon "button" at bounding box center [826, 293] width 11 height 11
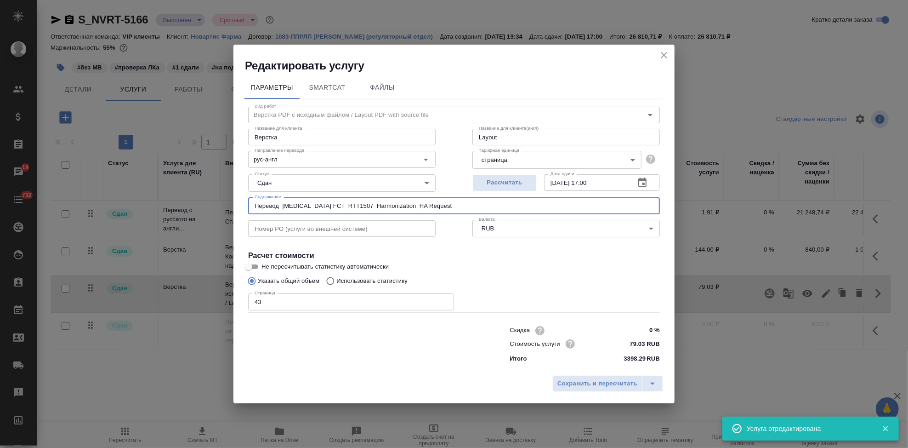
drag, startPoint x: 437, startPoint y: 206, endPoint x: 139, endPoint y: 199, distance: 297.9
click at [139, 199] on div "Редактировать услугу Параметры SmartCat Файлы Вид работ Верстка PDF с исходным …" at bounding box center [454, 224] width 908 height 448
paste input "Название ЛП / Название проекта (тема письма): Перевод_Trileptal FCT_RTT1507_Har…"
type input "Название ЛП / Название проекта (тема письма): Перевод_Trileptal FCT_RTT1507_Har…"
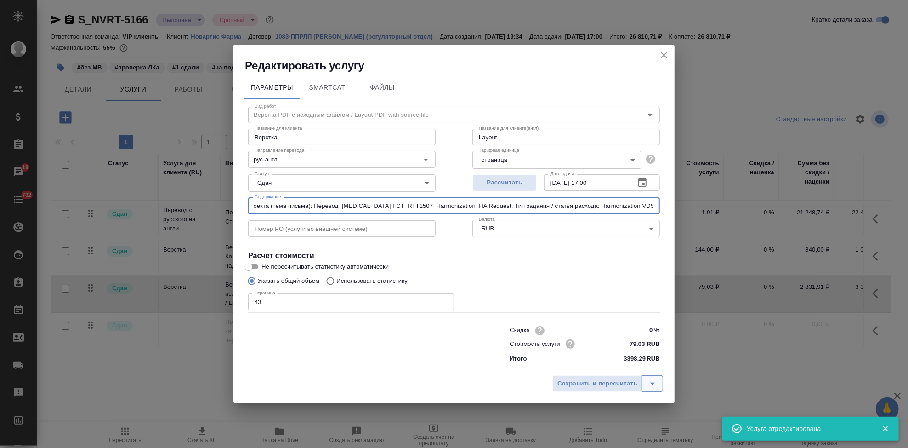
click at [652, 377] on button "split button" at bounding box center [652, 383] width 21 height 17
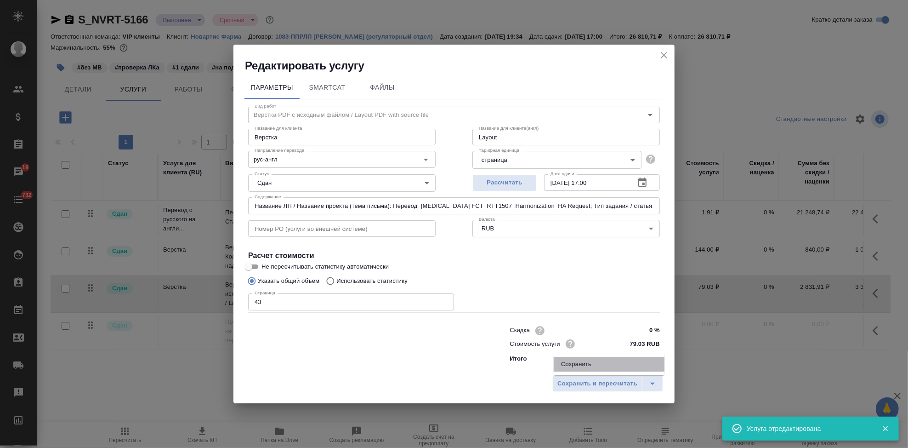
click at [595, 358] on li "Сохранить" at bounding box center [609, 364] width 111 height 15
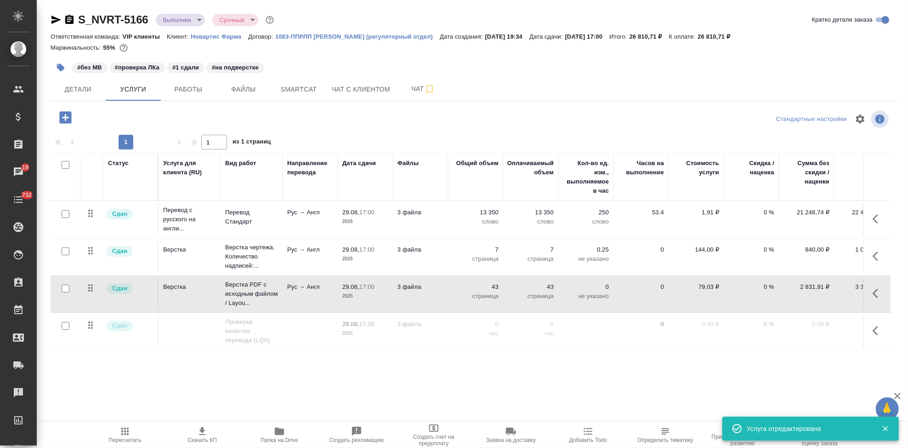
click at [122, 437] on span "Пересчитать" at bounding box center [125, 440] width 33 height 6
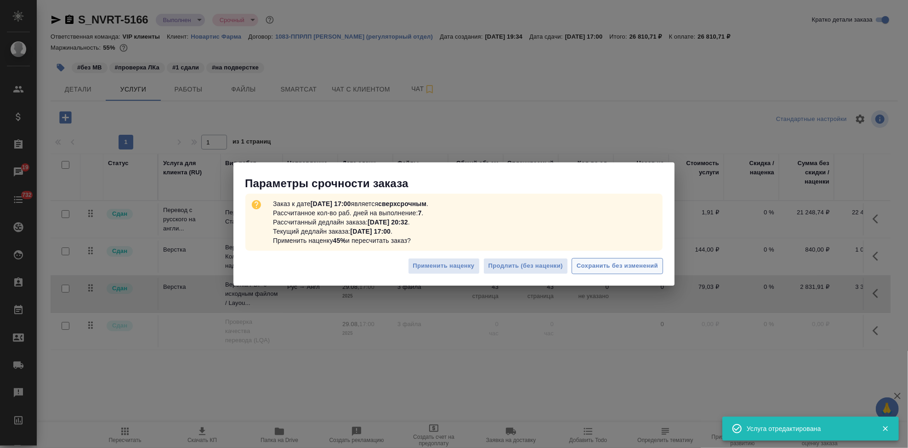
click at [595, 263] on span "Сохранить без изменений" at bounding box center [617, 266] width 81 height 11
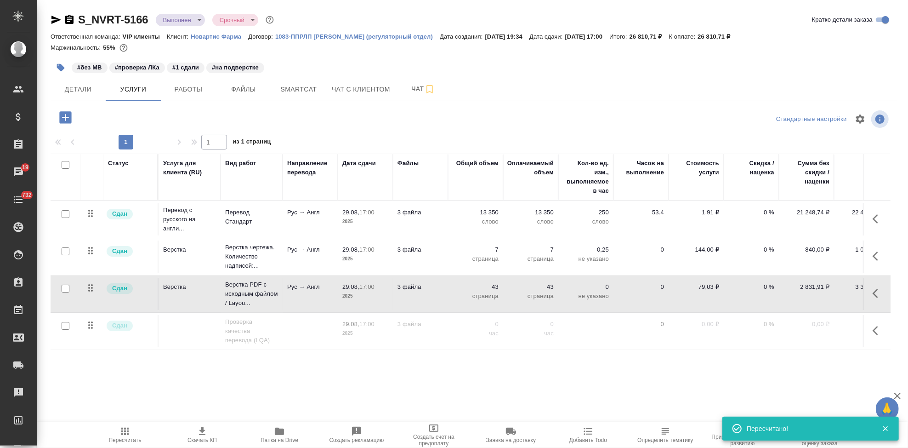
click at [63, 72] on icon "button" at bounding box center [60, 67] width 9 height 9
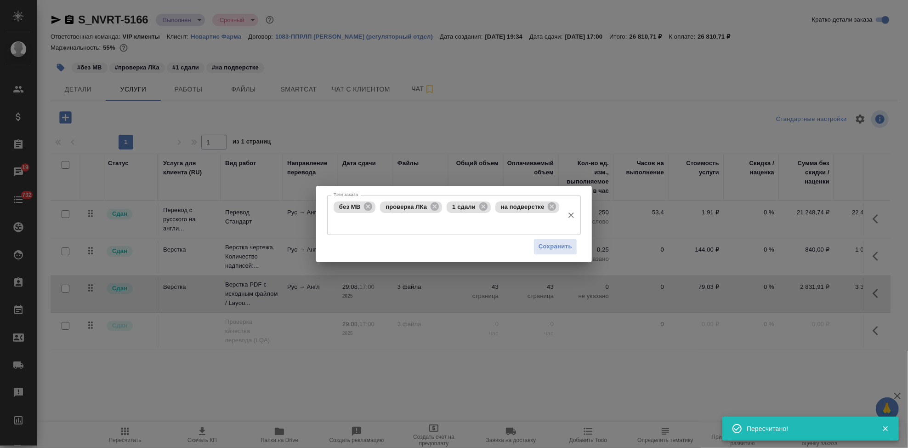
click at [438, 225] on input "Тэги заказа" at bounding box center [445, 223] width 228 height 16
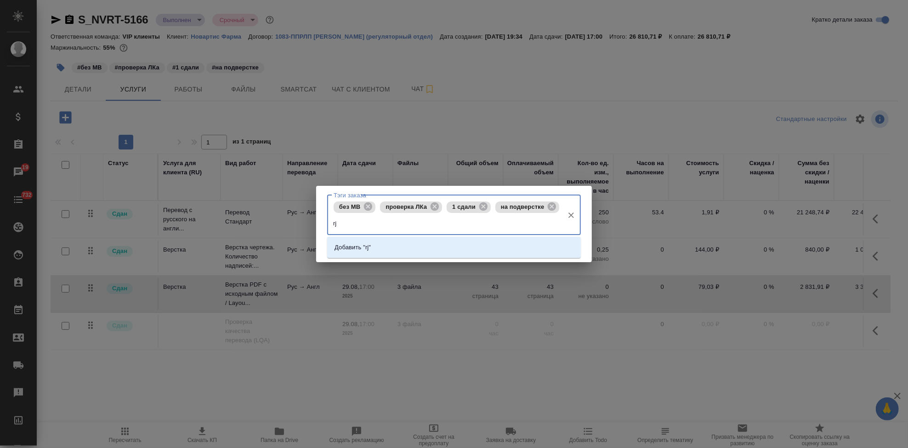
type input "r"
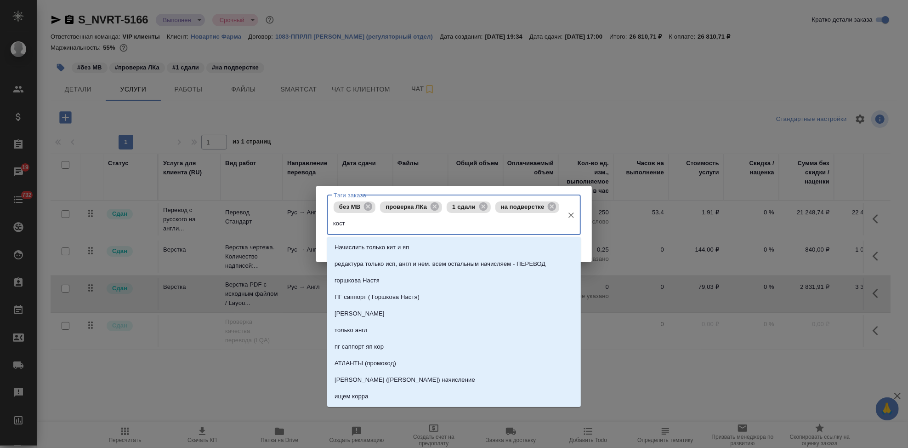
type input "косты"
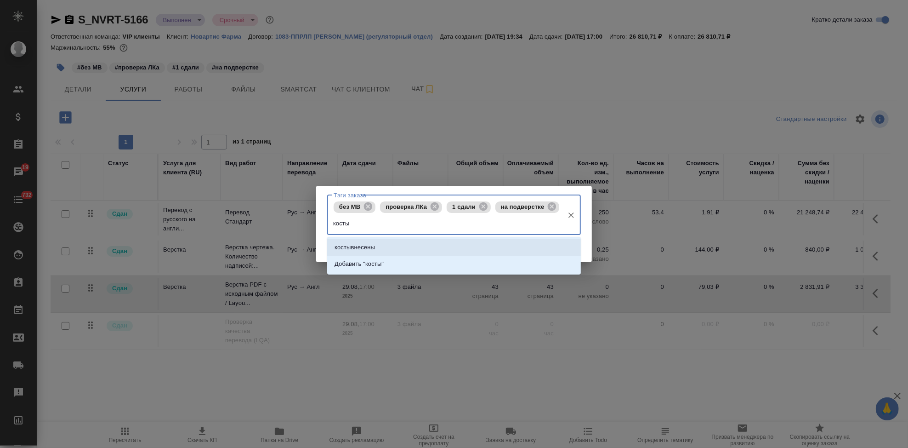
click at [415, 243] on li "костывнесены" at bounding box center [454, 247] width 254 height 17
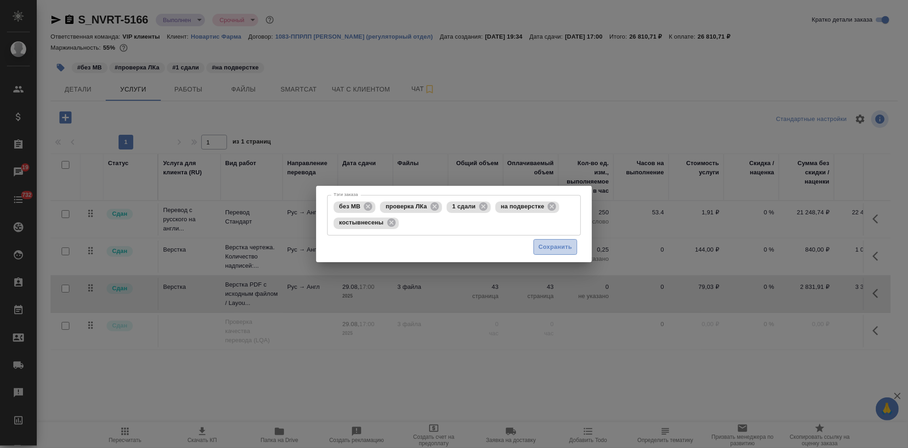
click at [547, 251] on span "Сохранить" at bounding box center [556, 247] width 34 height 11
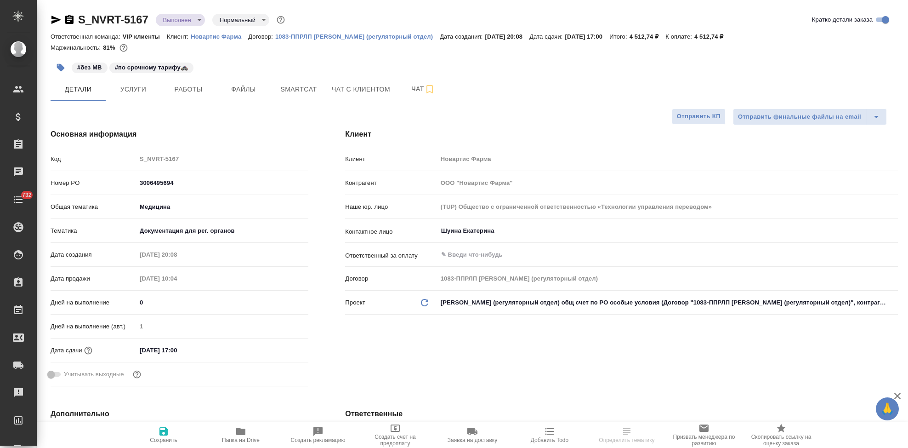
select select "RU"
click at [149, 93] on span "Услуги" at bounding box center [133, 89] width 44 height 11
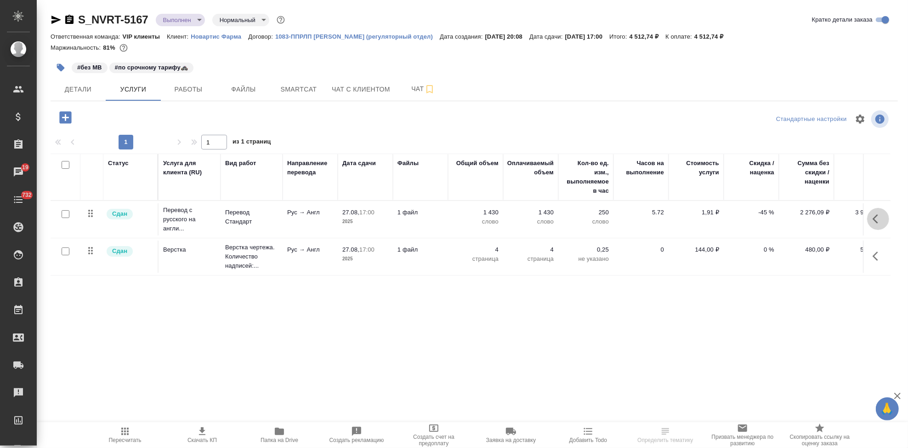
click at [876, 222] on icon "button" at bounding box center [878, 218] width 11 height 11
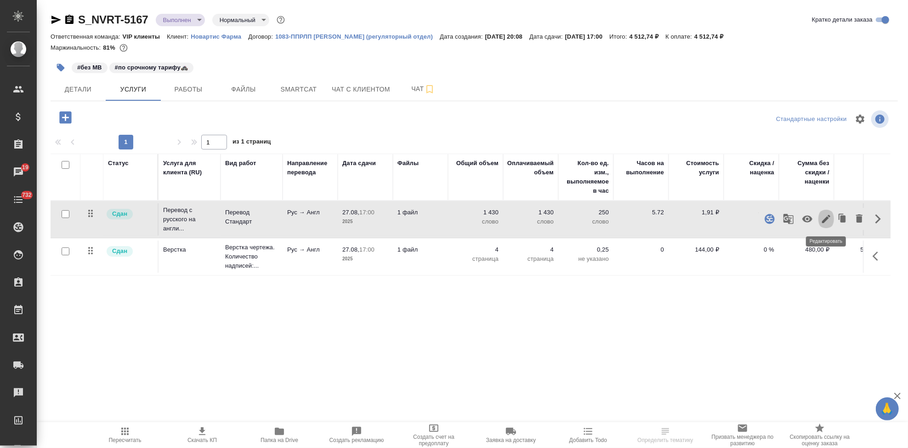
click at [825, 222] on icon "button" at bounding box center [826, 218] width 11 height 11
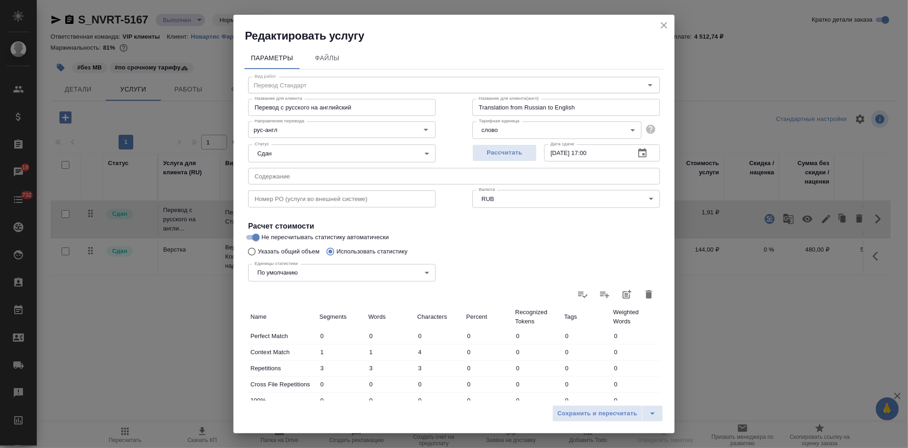
click at [340, 173] on input "text" at bounding box center [454, 176] width 412 height 17
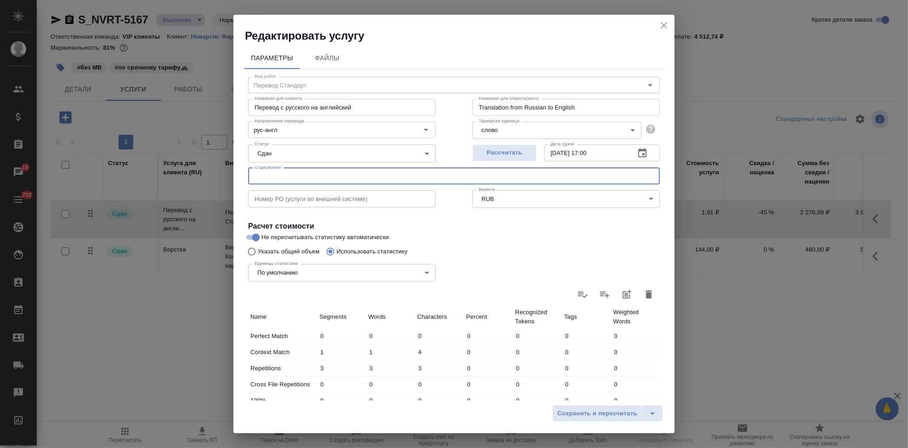
paste input "Название ЛП / Название проекта (тема письма)"
click input "Название ЛП / Название проекта (тема письма):"
paste input "Перевод_Uperio fct (new indication)_request 1"
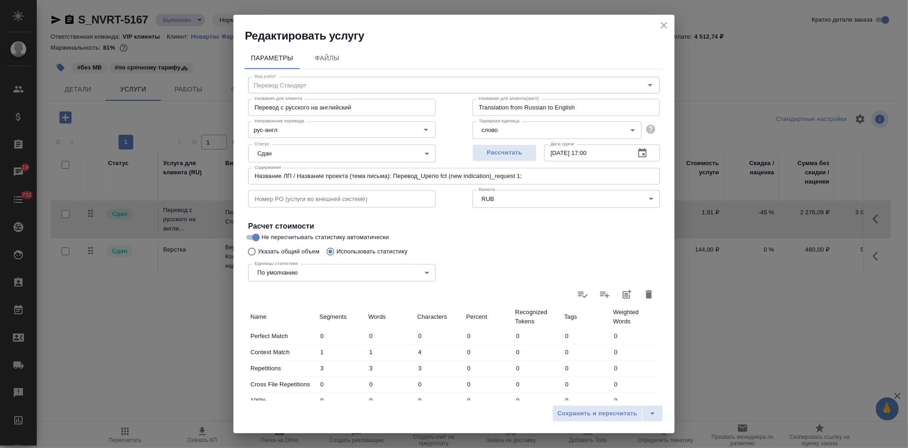
click input "Название ЛП / Название проекта (тема письма): Перевод_Uperio fct (new indicatio…"
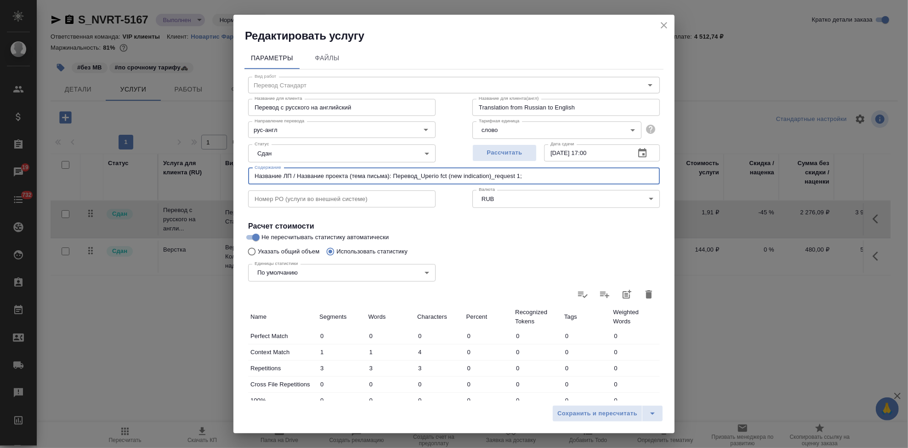
paste input "Тип задания / статья расхода"
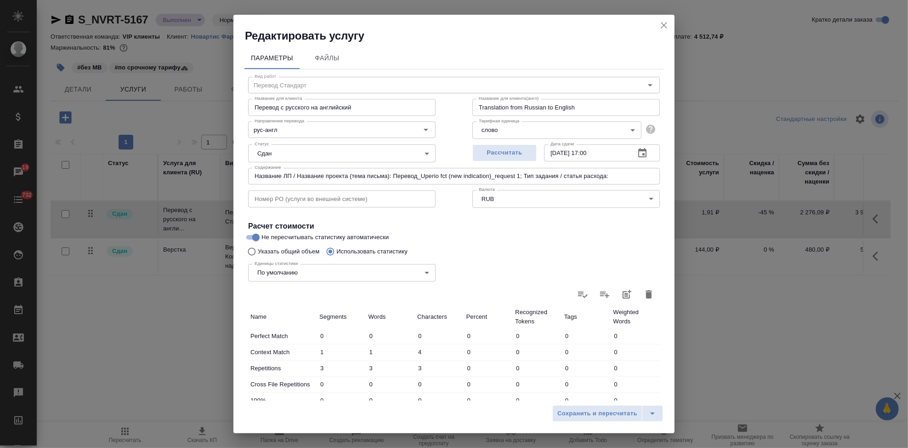
click input "Название ЛП / Название проекта (тема письма): Перевод_Uperio fct (new indicatio…"
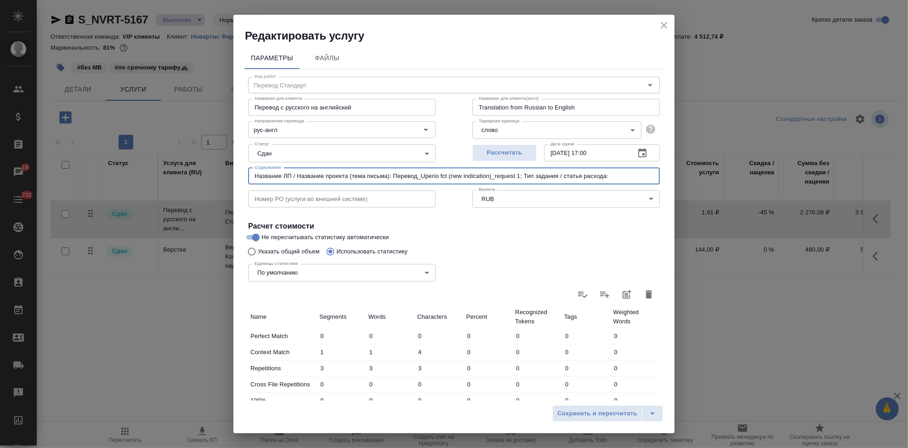
paste input "New indication DRA Ext"
drag, startPoint x: 648, startPoint y: 173, endPoint x: 220, endPoint y: 173, distance: 427.9
click div "Редактировать услугу Параметры Файлы Вид работ Перевод Стандарт Вид работ Назва…"
type input "Название ЛП / Название проекта (тема письма): Перевод_Uperio fct (new indicatio…"
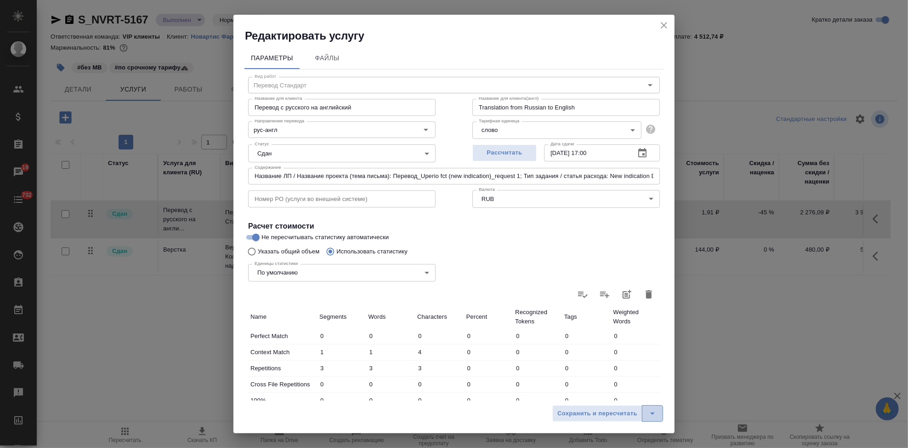
click icon "split button"
click li "Сохранить"
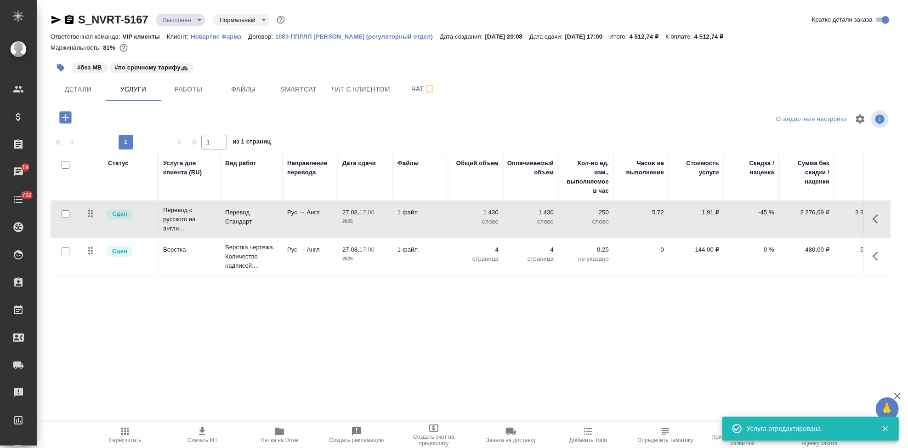
click icon "button"
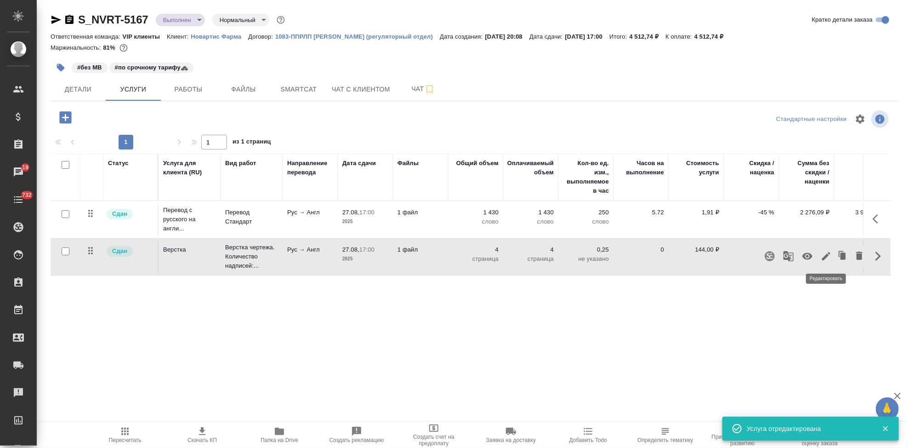
click icon "button"
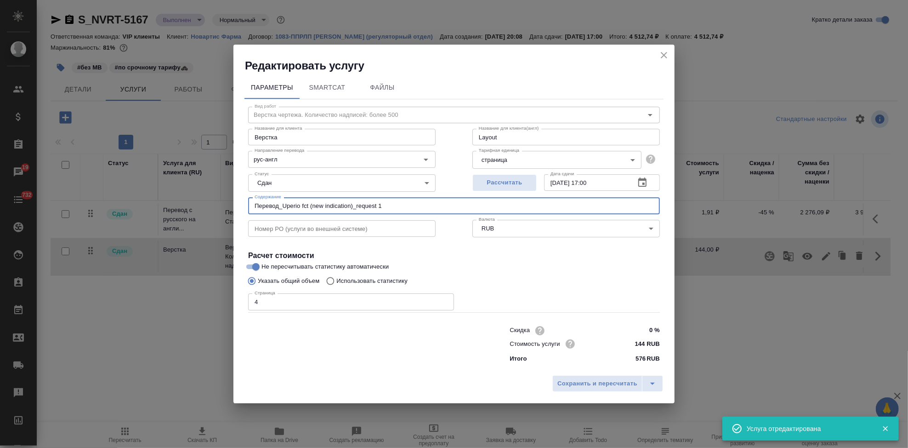
drag, startPoint x: 404, startPoint y: 204, endPoint x: 120, endPoint y: 204, distance: 283.1
click div "Редактировать услугу Параметры SmartCat Файлы Вид работ Верстка чертежа. Количе…"
paste input "Название ЛП / Название проекта (тема письма): Перевод_Uperio fct (new indicatio…"
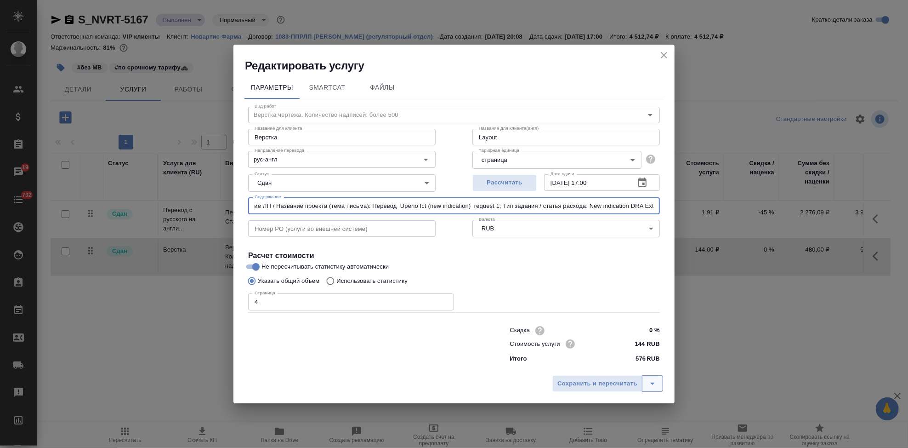
type input "Название ЛП / Название проекта (тема письма): Перевод_Uperio fct (new indicatio…"
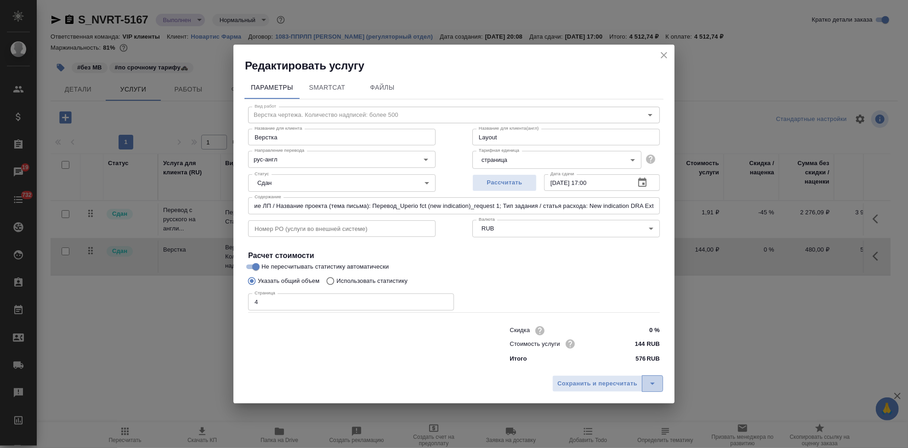
click icon "split button"
click li "Сохранить"
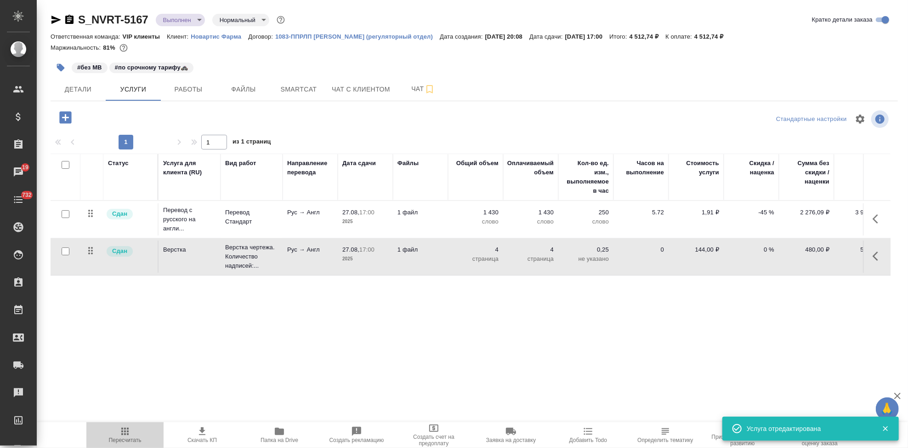
click icon "button"
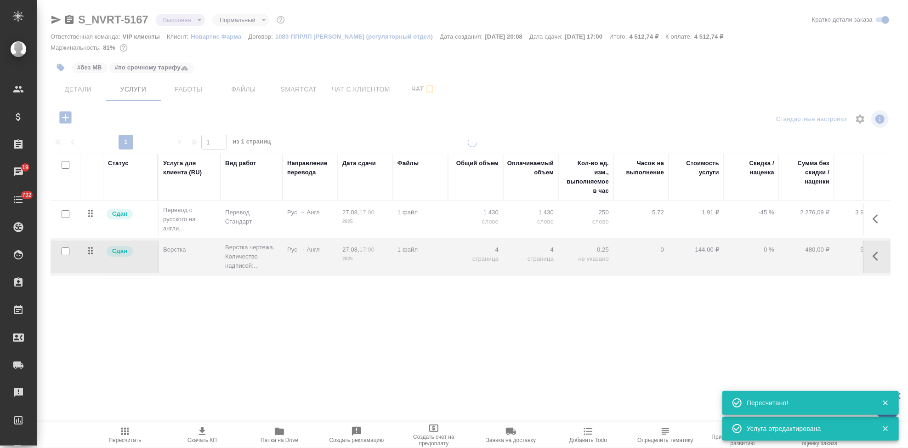
type input "urgent"
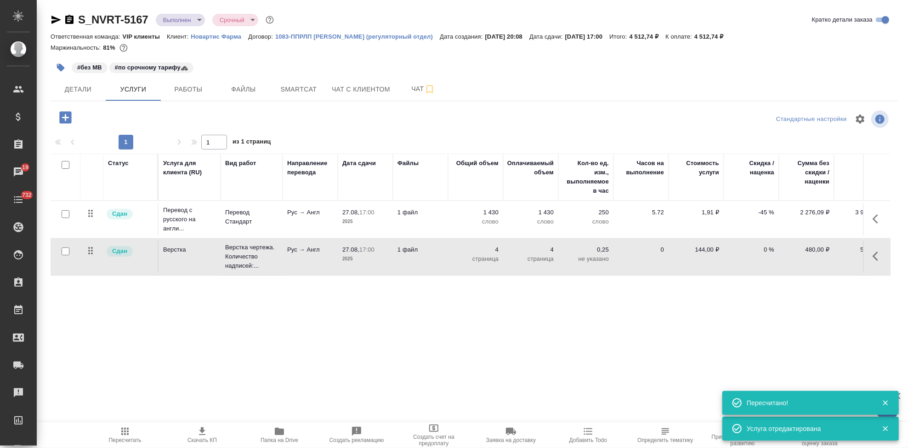
click icon "button"
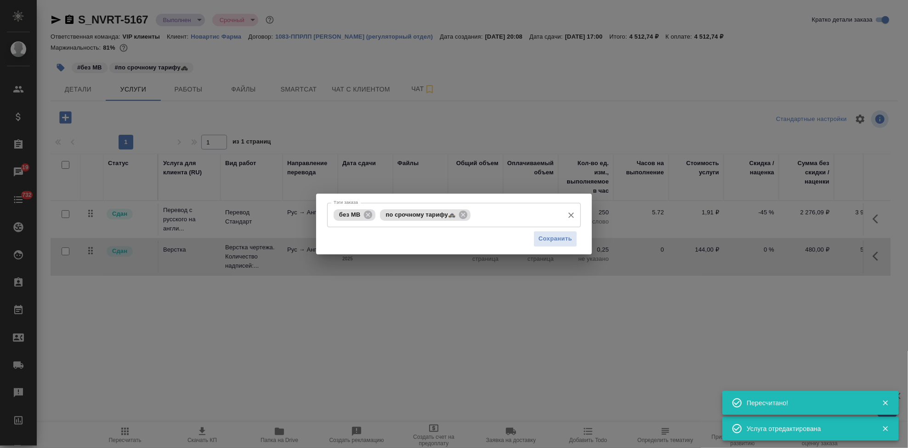
click input "Тэги заказа"
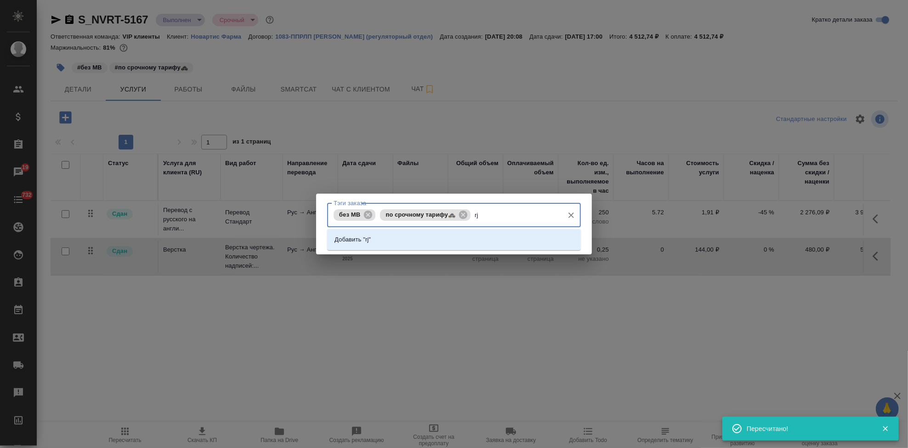
type input "r"
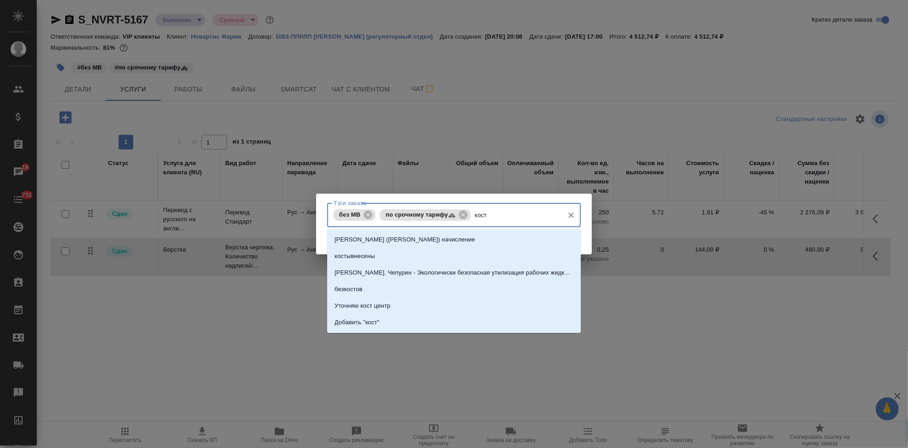
type input "косты"
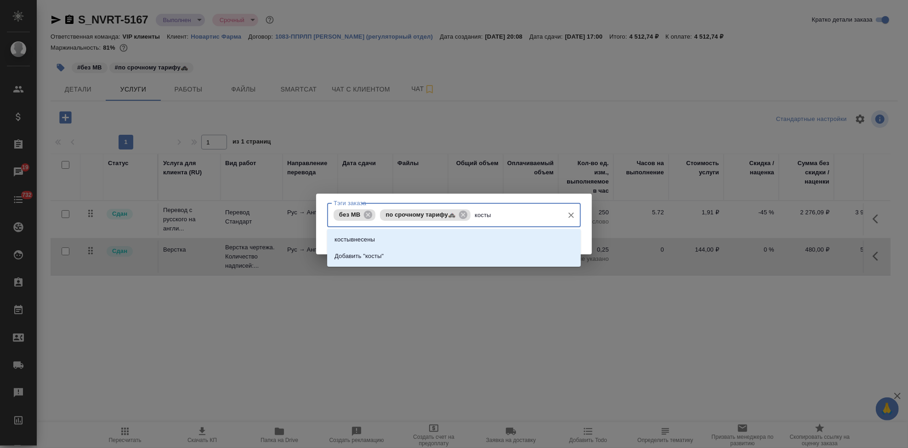
click li "костывнесены"
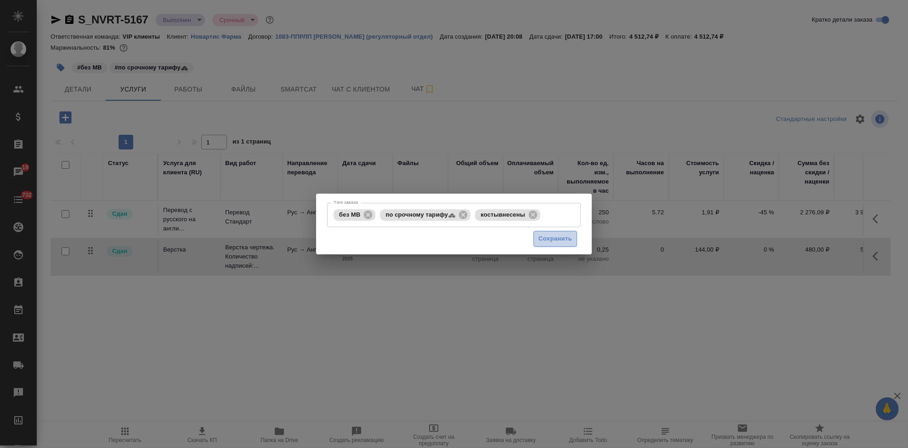
click span "Сохранить"
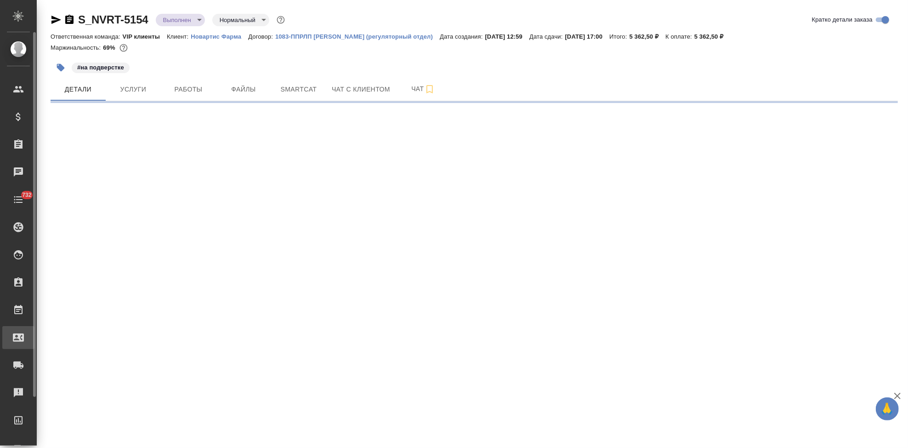
select select "RU"
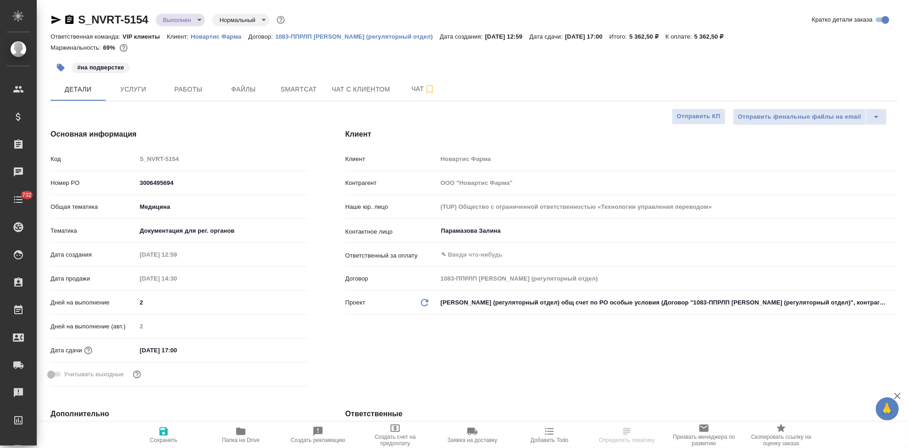
type textarea "x"
click at [136, 87] on span "Услуги" at bounding box center [133, 89] width 44 height 11
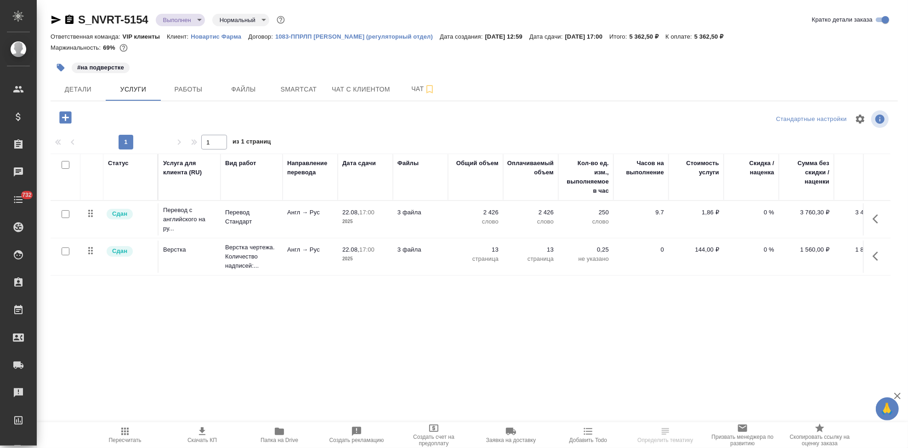
click at [874, 216] on icon "button" at bounding box center [878, 218] width 11 height 11
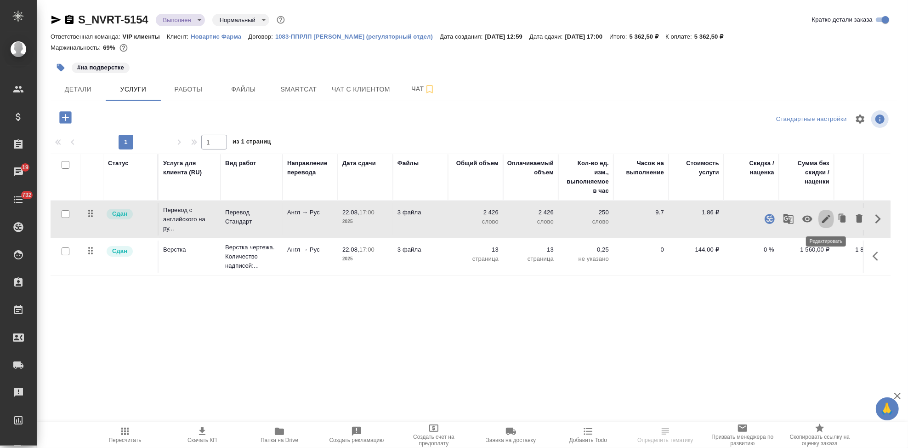
click at [825, 221] on icon "button" at bounding box center [826, 219] width 8 height 8
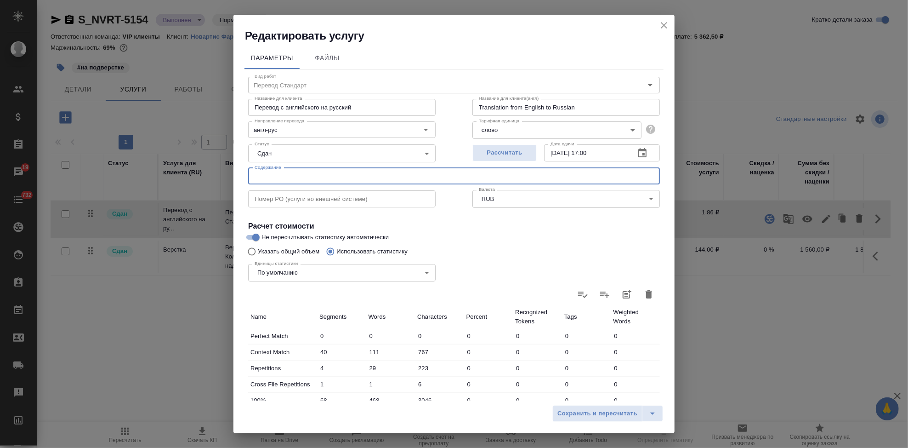
click at [320, 174] on input "text" at bounding box center [454, 176] width 412 height 17
click at [293, 181] on input "text" at bounding box center [454, 176] width 412 height 17
paste input "Название ЛП / Название проекта (тема письма)"
type input "Название ЛП / Название проекта (тема письма)Название ЛП / Название проекта (тем…"
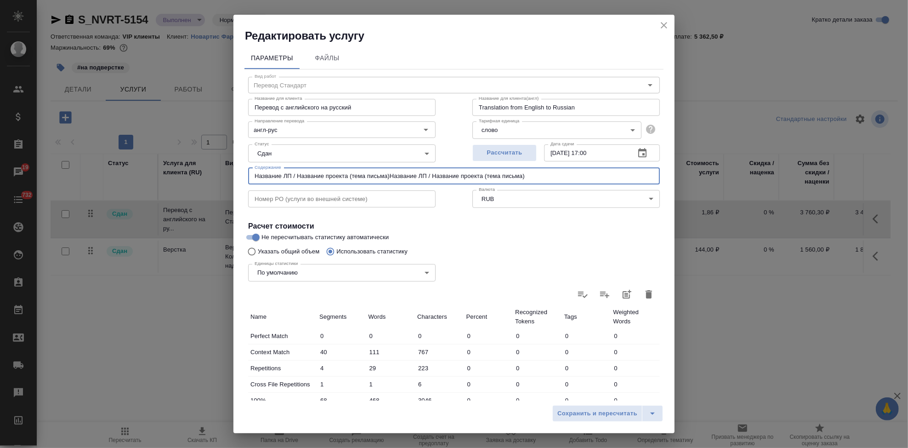
drag, startPoint x: 576, startPoint y: 176, endPoint x: 201, endPoint y: 157, distance: 375.5
click at [204, 158] on div "Редактировать услугу Параметры Файлы Вид работ Перевод Стандарт Вид работ Назва…" at bounding box center [454, 224] width 908 height 448
paste input "Название ЛП / Название проекта (тема письма)"
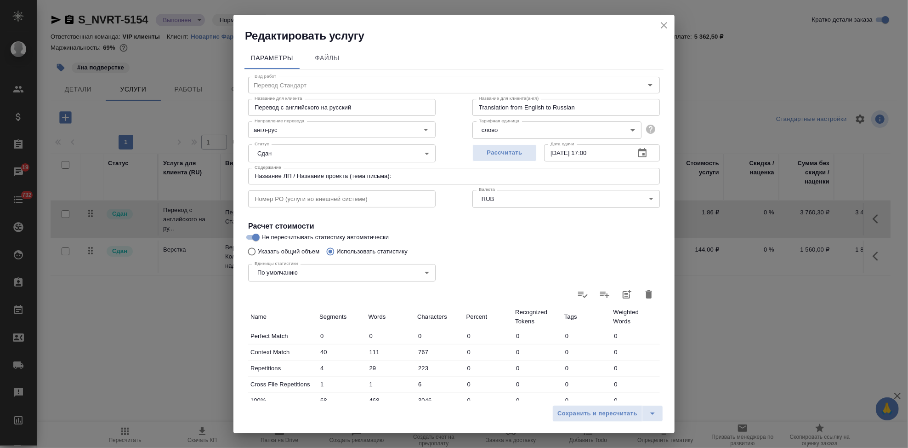
click at [432, 175] on input "Название ЛП / Название проекта (тема письма):" at bounding box center [454, 176] width 412 height 17
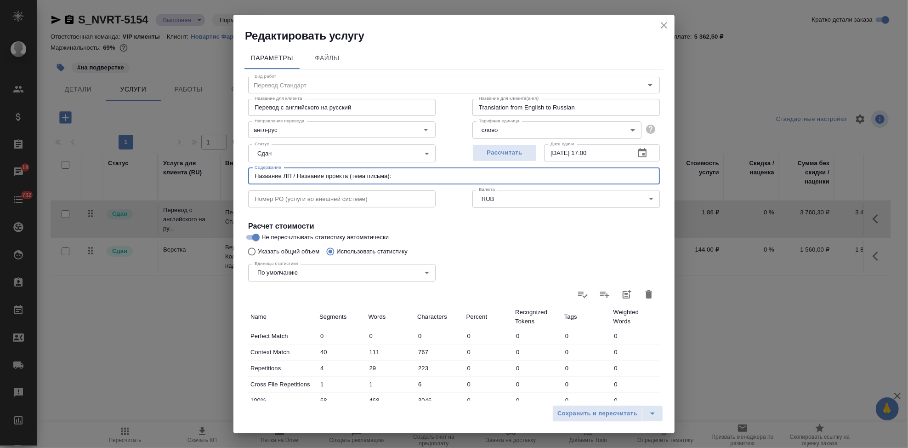
paste input "Перевод_Co-Diovan (CMC)_pubs 173944"
click at [522, 174] on input "Название ЛП / Название проекта (тема письма): Перевод_Co-Diovan (CMC)_pubs 1739…" at bounding box center [454, 176] width 412 height 17
paste input "Тип задания / статья расхода"
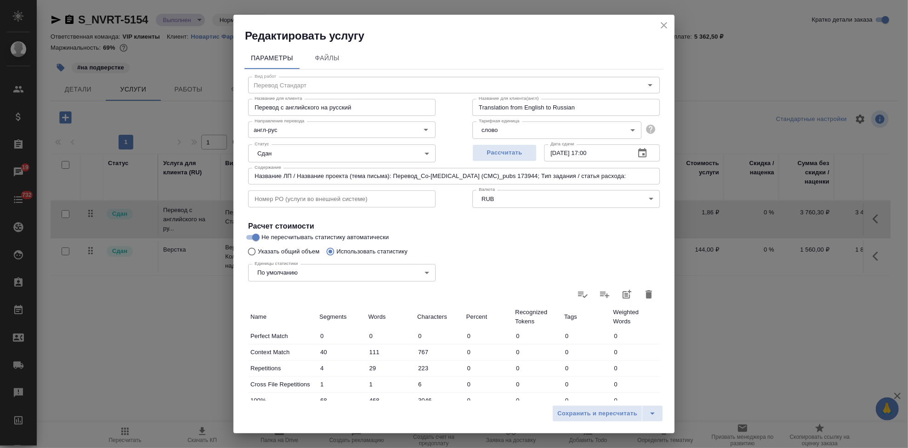
click at [605, 179] on input "Название ЛП / Название проекта (тема письма): Перевод_Co-Diovan (CMC)_pubs 1739…" at bounding box center [454, 176] width 412 height 17
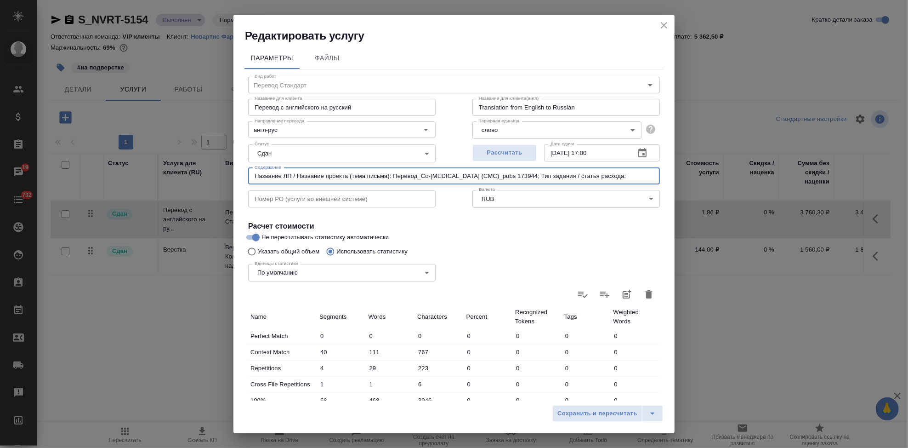
paste input "СМС & Production changes"
drag, startPoint x: 647, startPoint y: 176, endPoint x: 167, endPoint y: 176, distance: 480.3
click at [167, 176] on div "Редактировать услугу Параметры Файлы Вид работ Перевод Стандарт Вид работ Назва…" at bounding box center [454, 224] width 908 height 448
type input "Название ЛП / Название проекта (тема письма): Перевод_Co-Diovan (CMC)_pubs 1739…"
click at [650, 410] on icon "split button" at bounding box center [652, 413] width 11 height 11
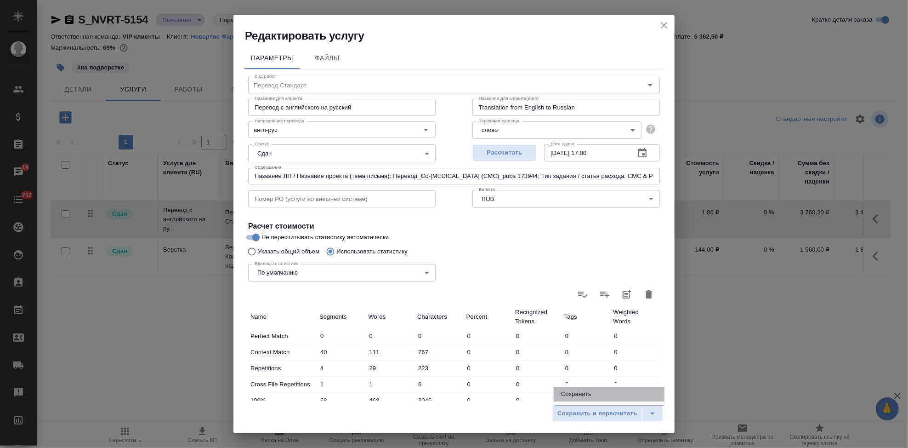
click at [608, 394] on li "Сохранить" at bounding box center [609, 393] width 111 height 15
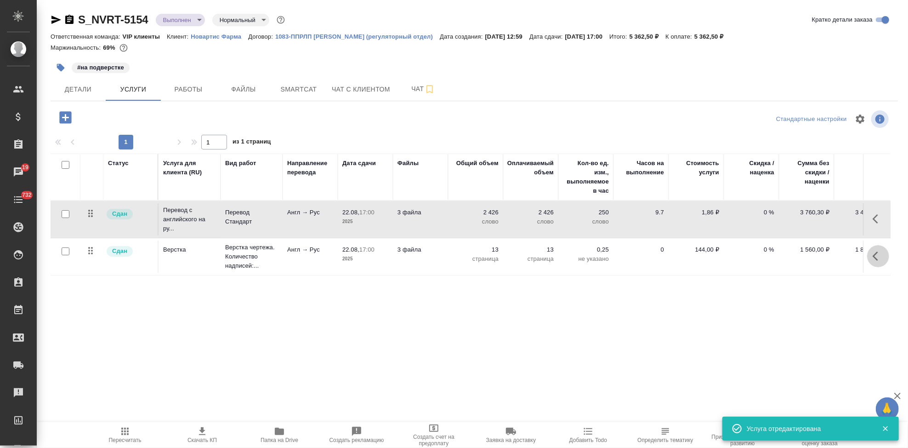
click at [870, 254] on button "button" at bounding box center [878, 256] width 22 height 22
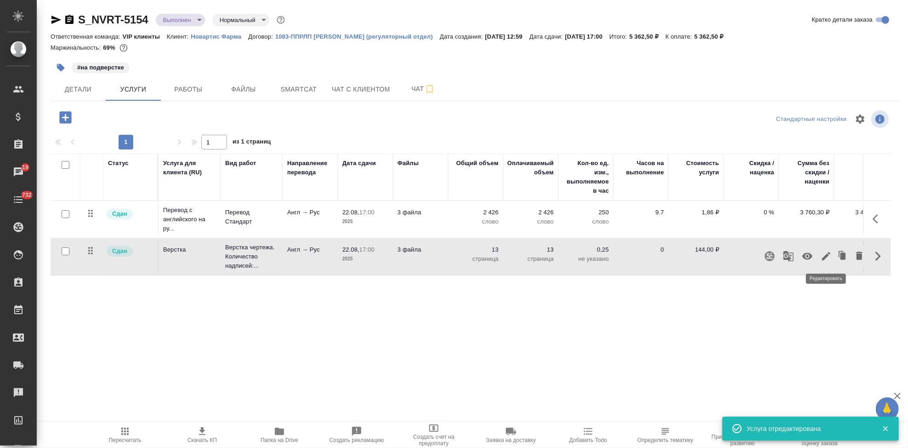
click at [826, 259] on icon "button" at bounding box center [826, 255] width 11 height 11
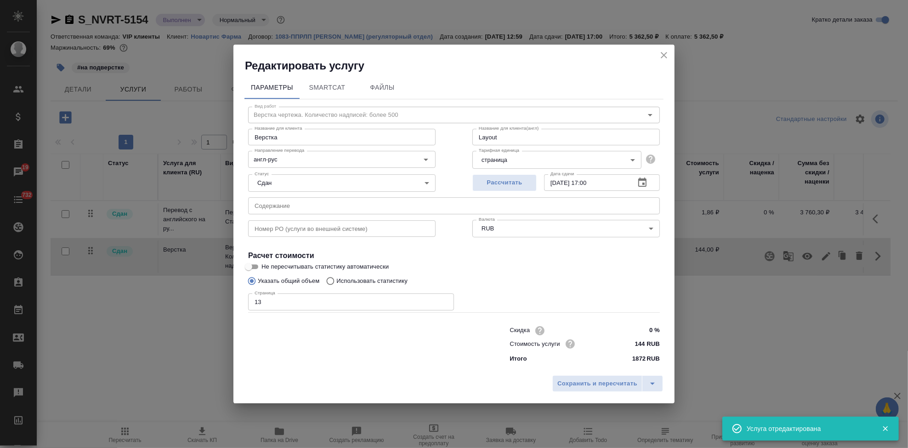
click at [317, 207] on input "text" at bounding box center [454, 205] width 412 height 17
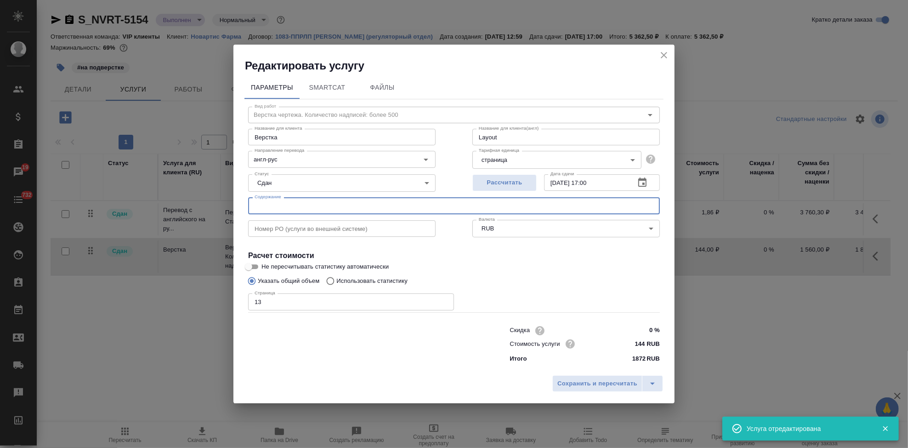
paste input "Название ЛП / Название проекта (тема письма): Перевод_Co-Diovan (CMC)_pubs 1739…"
type input "Название ЛП / Название проекта (тема письма): Перевод_Co-Diovan (CMC)_pubs 1739…"
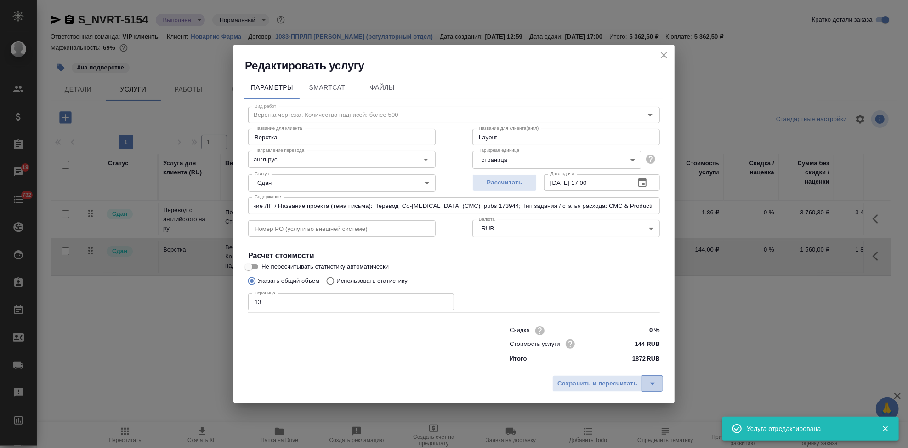
click at [649, 380] on icon "split button" at bounding box center [652, 383] width 11 height 11
click at [590, 362] on li "Сохранить" at bounding box center [609, 364] width 111 height 15
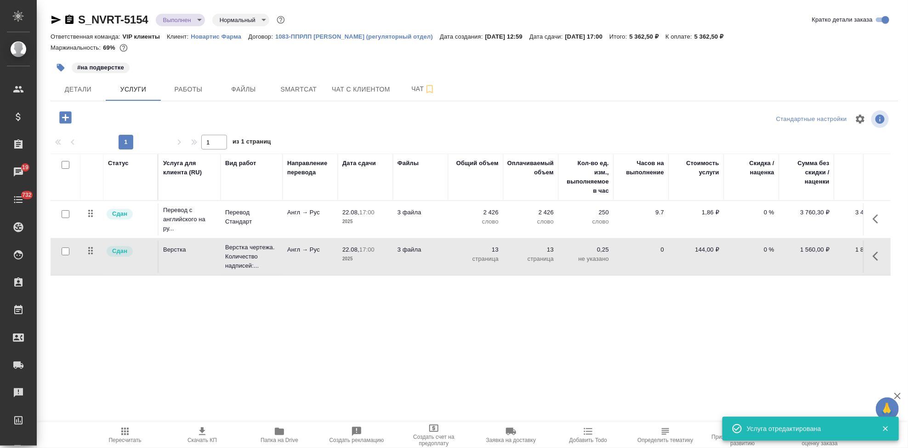
click at [120, 431] on icon "button" at bounding box center [124, 431] width 11 height 11
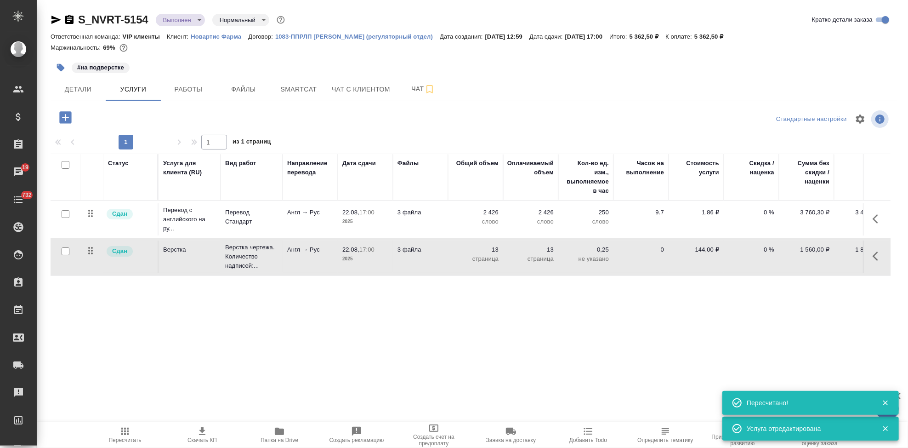
click at [59, 67] on icon "button" at bounding box center [61, 68] width 8 height 8
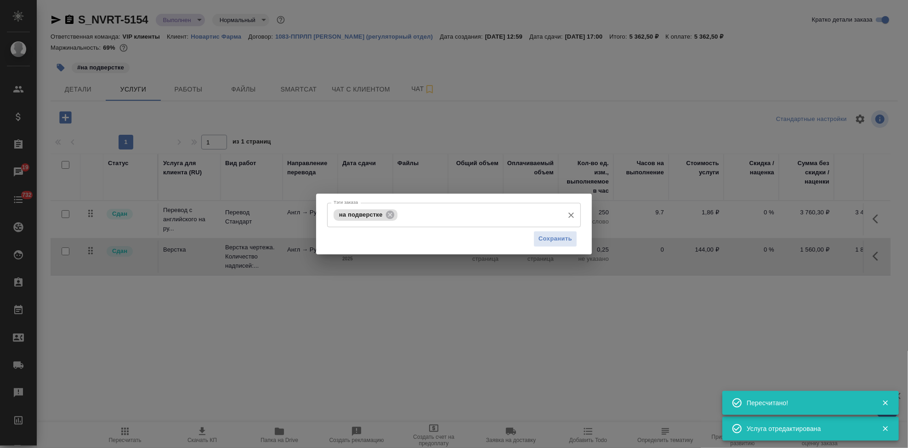
click at [431, 216] on input "Тэги заказа" at bounding box center [479, 215] width 159 height 16
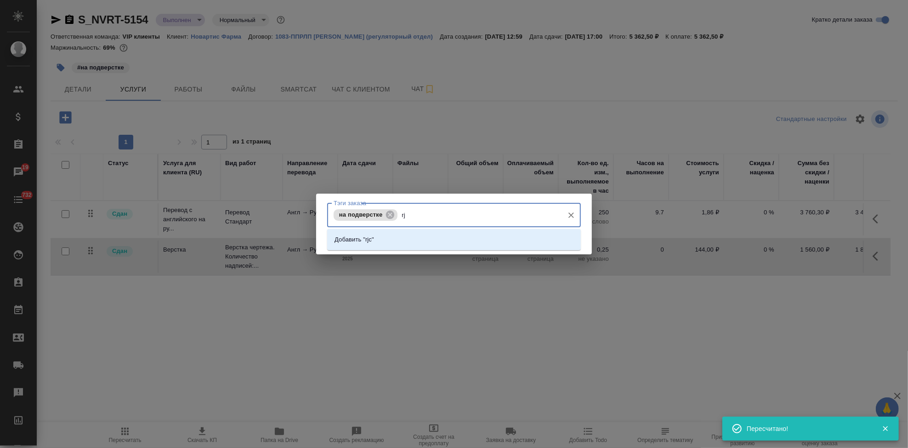
type input "r"
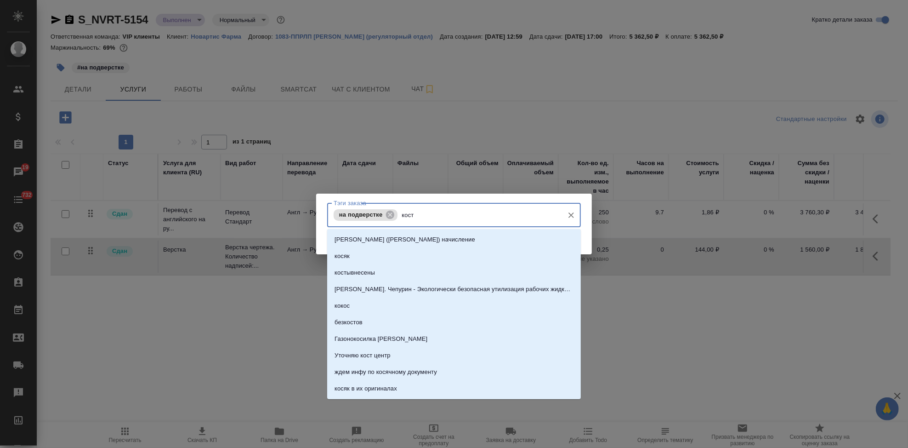
type input "косты"
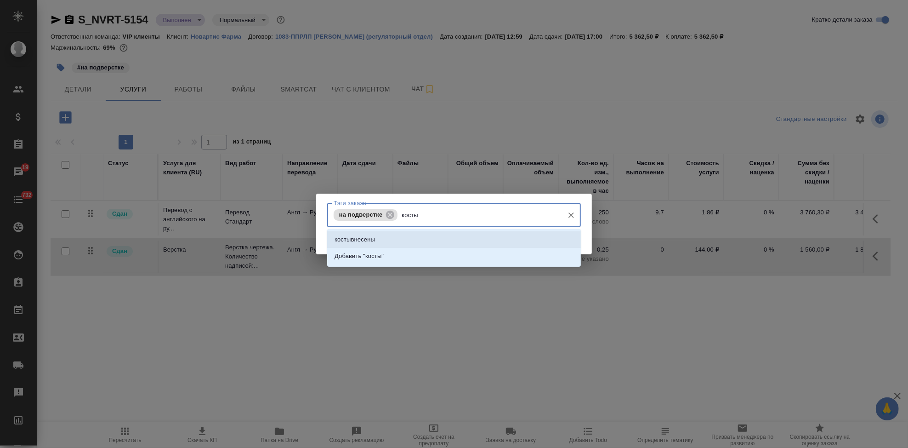
click at [399, 235] on li "костывнесены" at bounding box center [454, 239] width 254 height 17
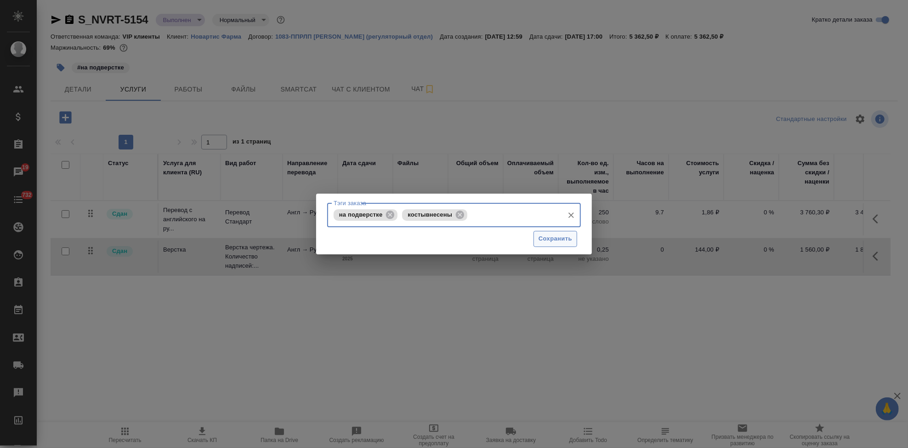
click at [543, 237] on span "Сохранить" at bounding box center [556, 238] width 34 height 11
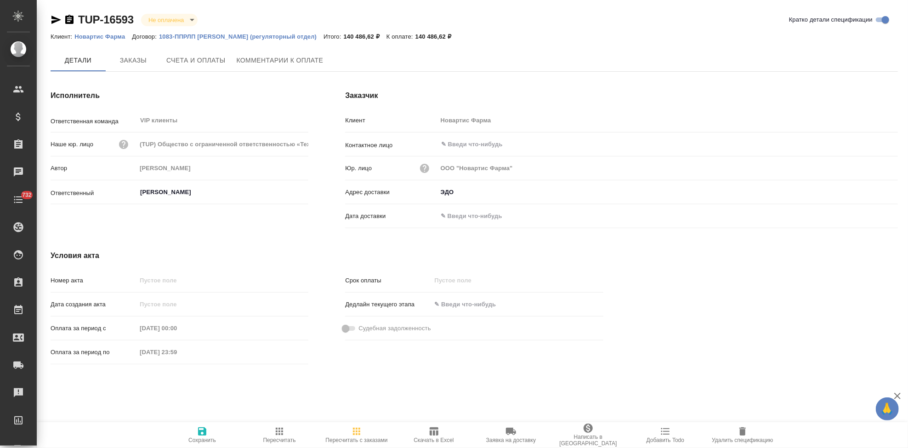
click at [194, 58] on span "Счета и оплаты" at bounding box center [195, 60] width 59 height 11
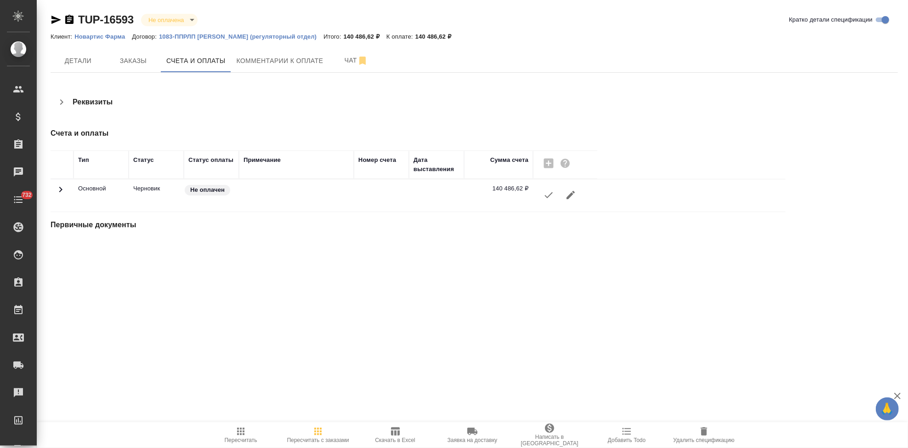
click at [553, 197] on icon "button" at bounding box center [548, 194] width 11 height 11
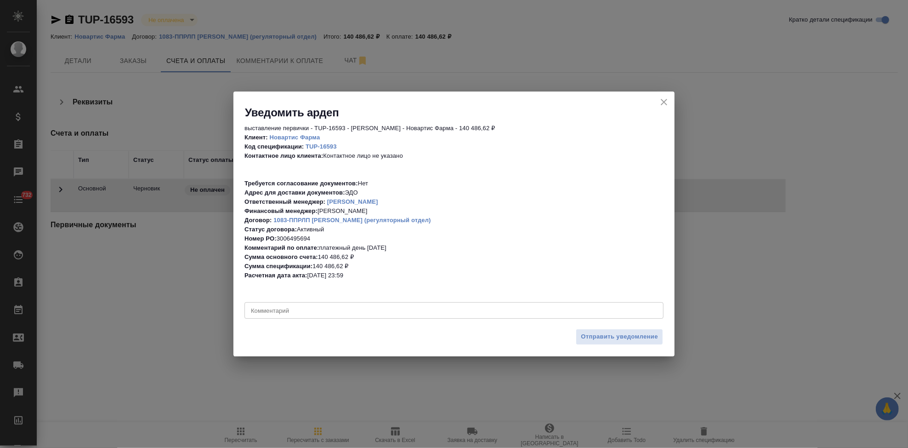
click at [303, 303] on div "x Комментарий" at bounding box center [453, 310] width 419 height 17
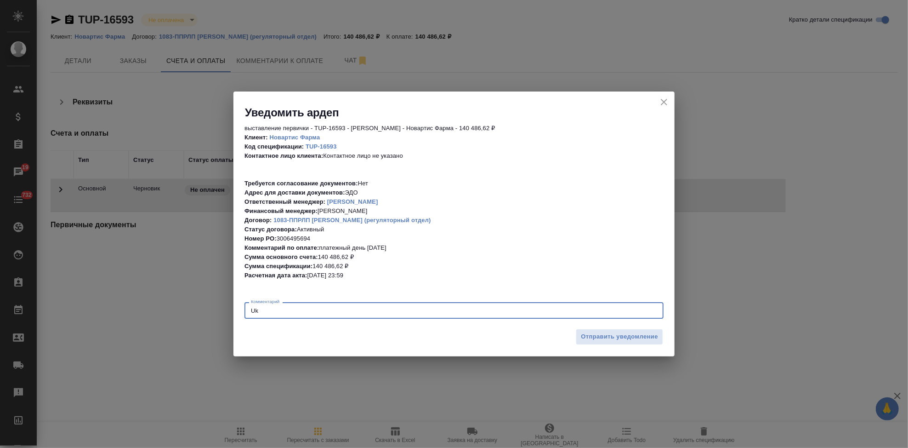
type textarea "U"
type textarea "[PERSON_NAME], скан"
click at [633, 337] on span "Отправить уведомление" at bounding box center [619, 336] width 77 height 11
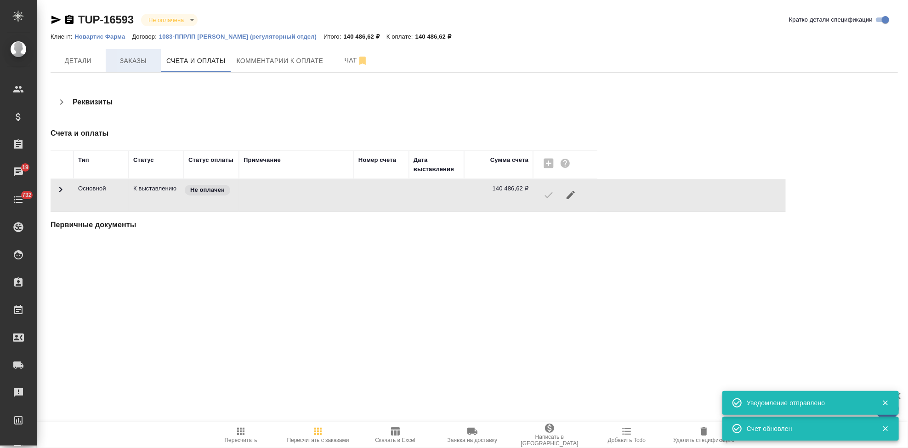
click at [133, 59] on span "Заказы" at bounding box center [133, 60] width 44 height 11
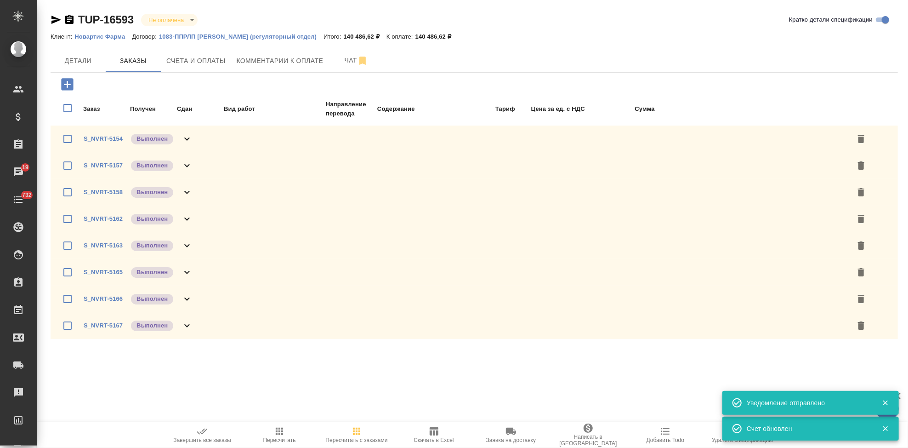
click at [214, 434] on span "Завершить все заказы" at bounding box center [202, 434] width 66 height 17
